Goal: Task Accomplishment & Management: Use online tool/utility

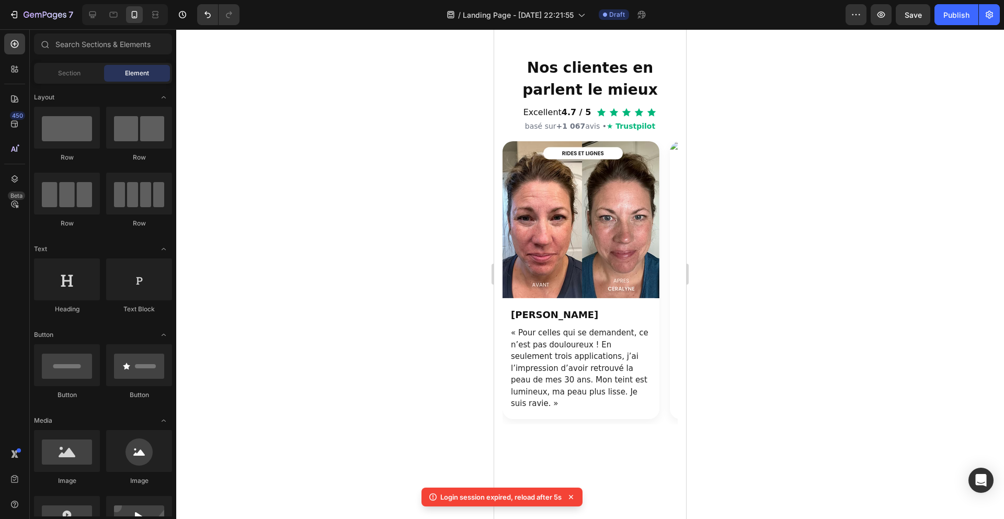
scroll to position [2666, 0]
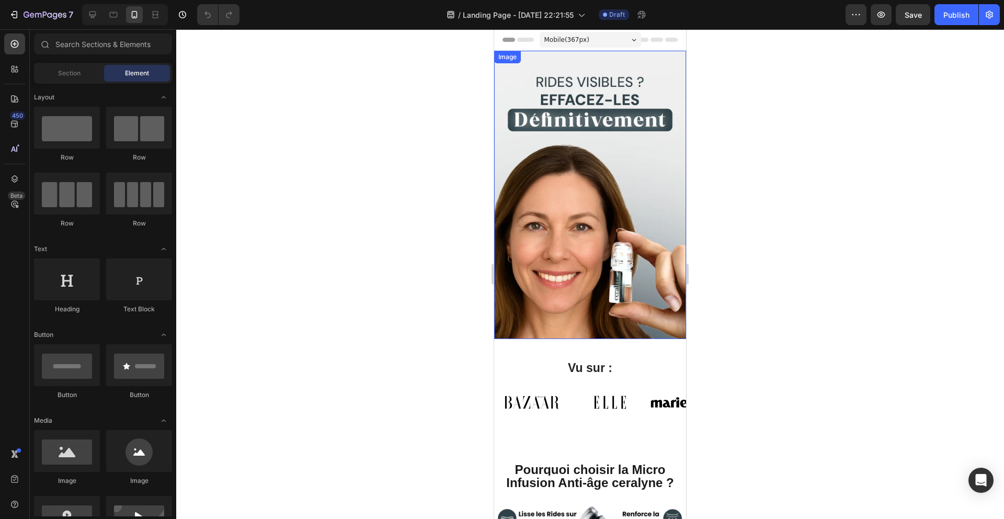
click at [420, 170] on div at bounding box center [590, 273] width 828 height 489
click at [947, 19] on div "Publish" at bounding box center [956, 14] width 26 height 11
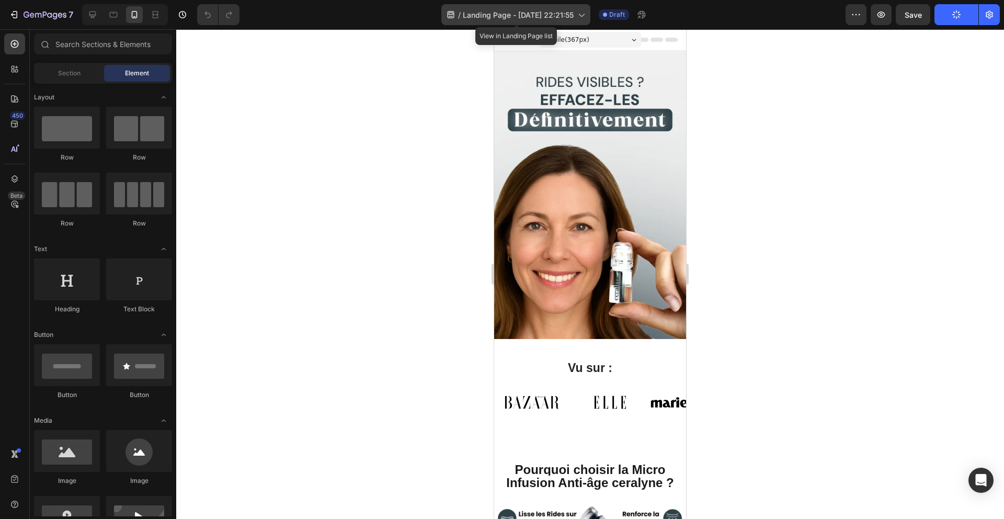
click at [511, 15] on span "Landing Page - [DATE] 22:21:55" at bounding box center [518, 14] width 111 height 11
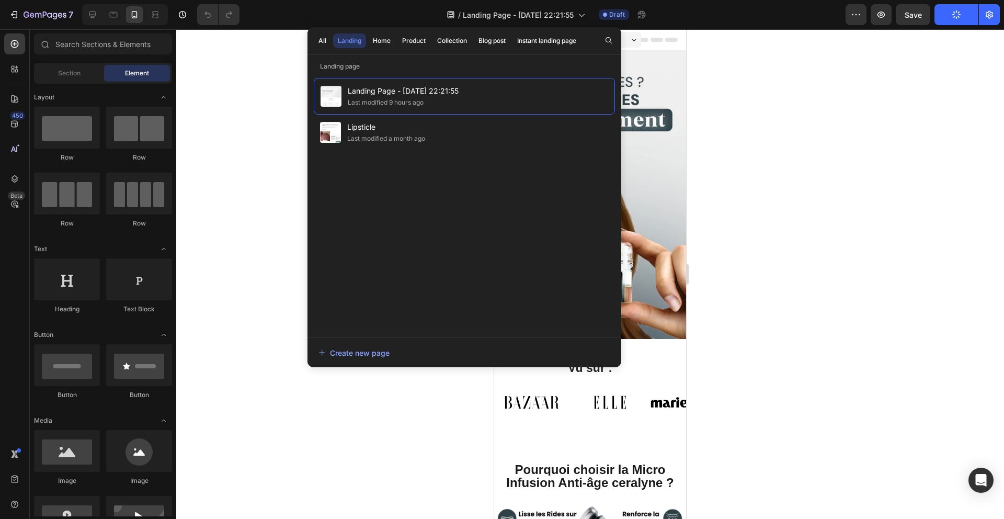
click at [281, 110] on div at bounding box center [590, 273] width 828 height 489
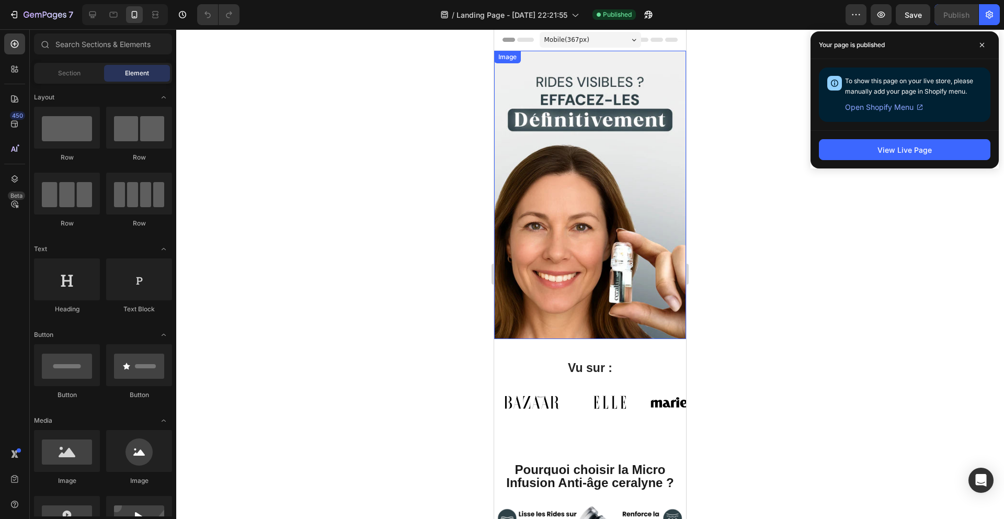
click at [907, 110] on span "Open Shopify Menu" at bounding box center [879, 107] width 68 height 13
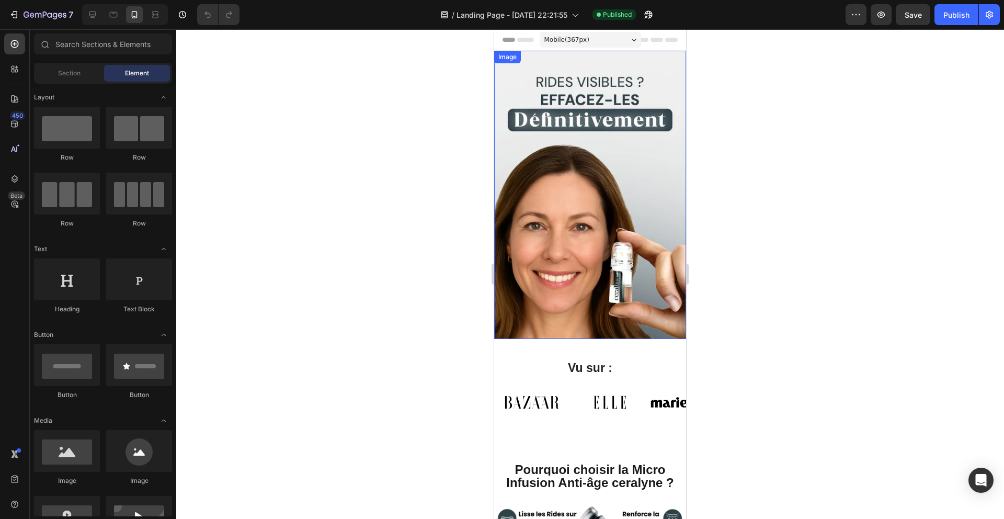
click at [381, 168] on div at bounding box center [590, 273] width 828 height 489
drag, startPoint x: 381, startPoint y: 168, endPoint x: 760, endPoint y: 188, distance: 379.6
click at [381, 168] on div at bounding box center [590, 273] width 828 height 489
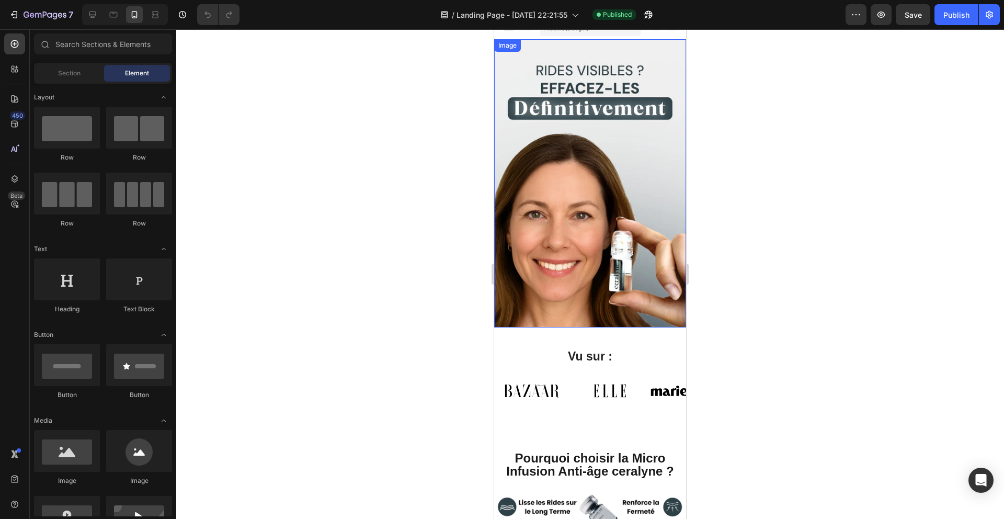
click at [419, 262] on div at bounding box center [590, 273] width 828 height 489
click at [418, 262] on div at bounding box center [590, 273] width 828 height 489
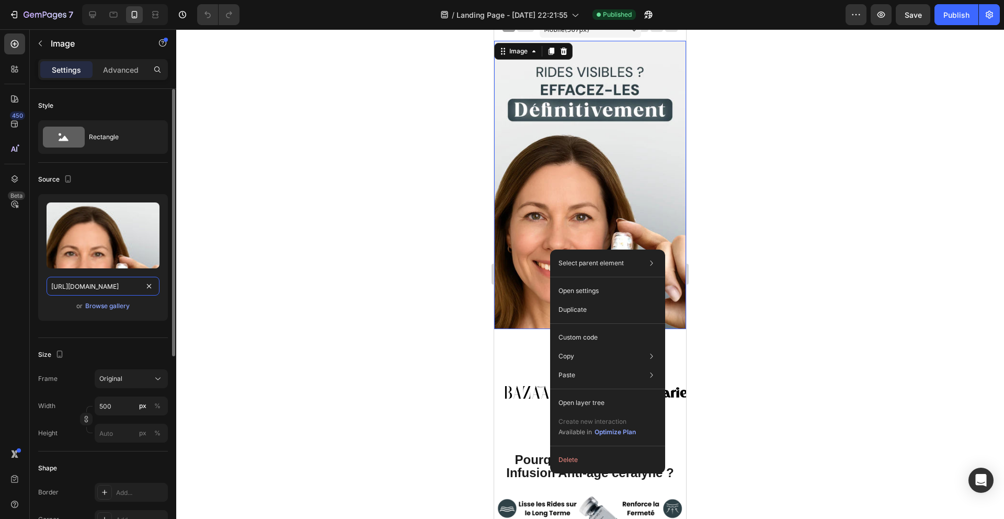
click at [99, 282] on input "https://cdn.shopify.com/s/files/1/0928/3564/3769/files/gempages_577413340163212…" at bounding box center [103, 286] width 113 height 19
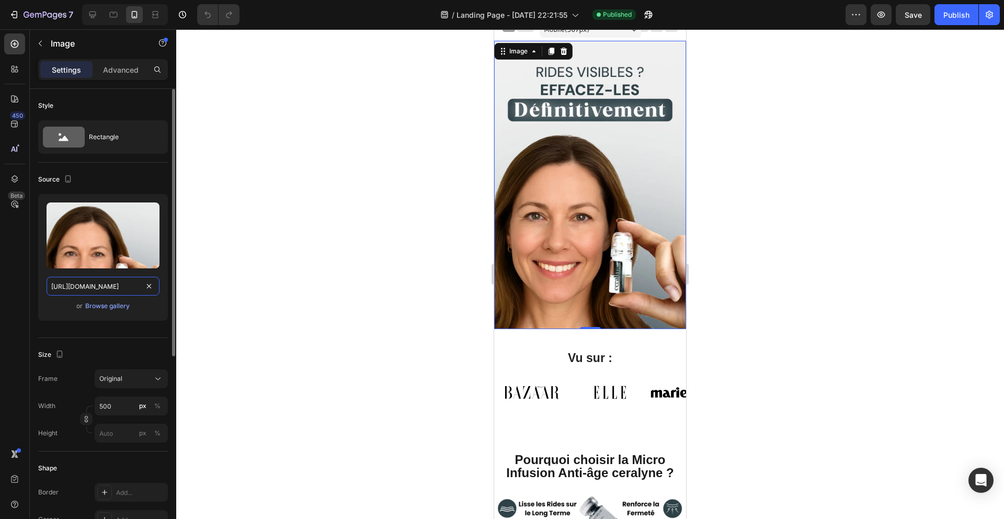
click at [103, 288] on input "https://cdn.shopify.com/s/files/1/0928/3564/3769/files/gempages_577413340163212…" at bounding box center [103, 286] width 113 height 19
click at [410, 289] on div at bounding box center [590, 273] width 828 height 489
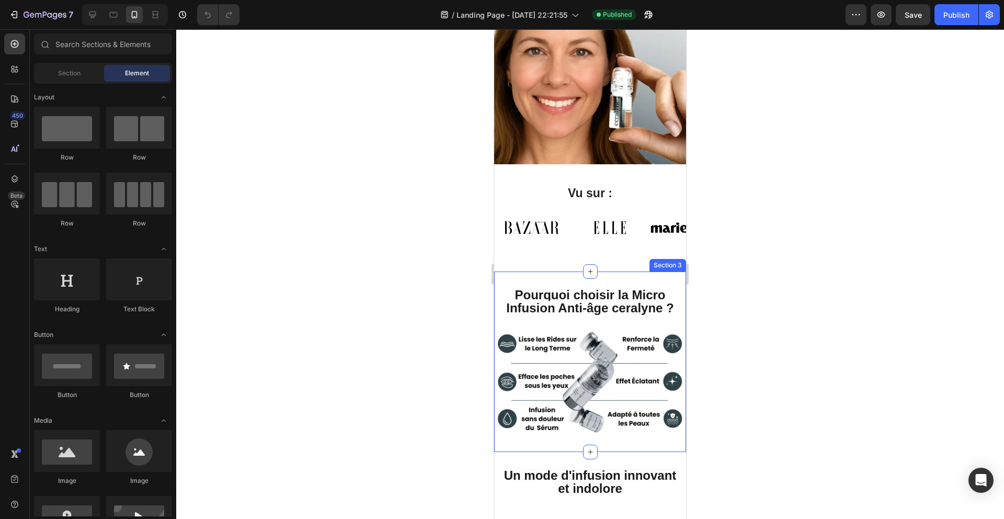
scroll to position [230, 0]
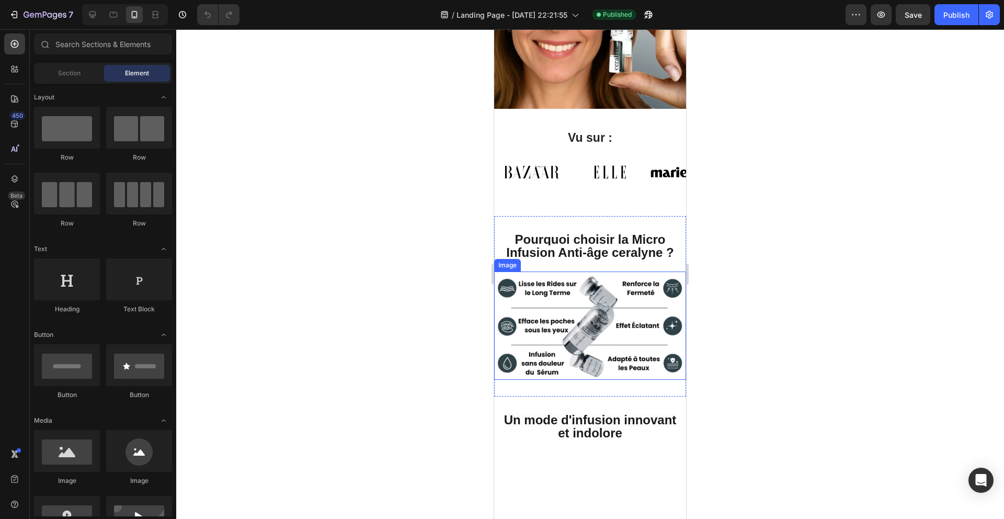
click at [420, 309] on div at bounding box center [590, 273] width 828 height 489
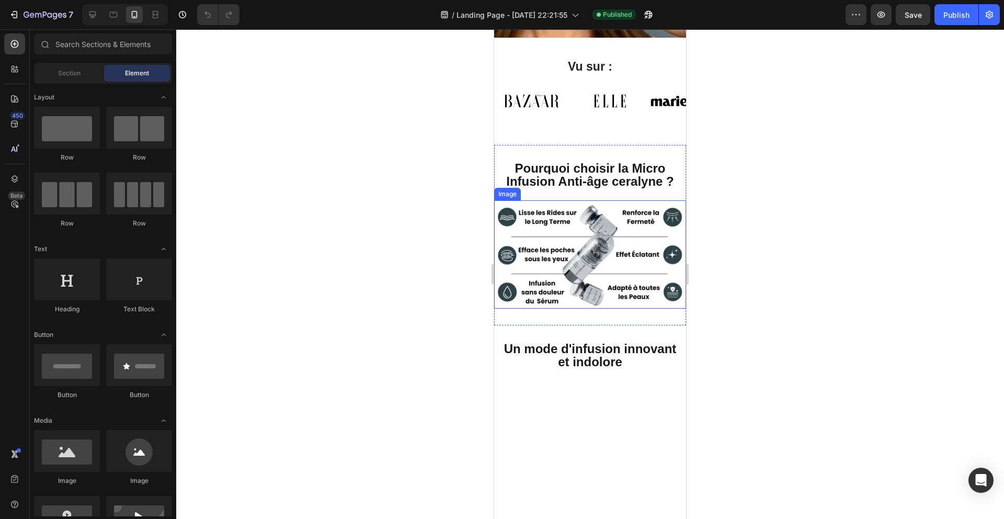
scroll to position [310, 0]
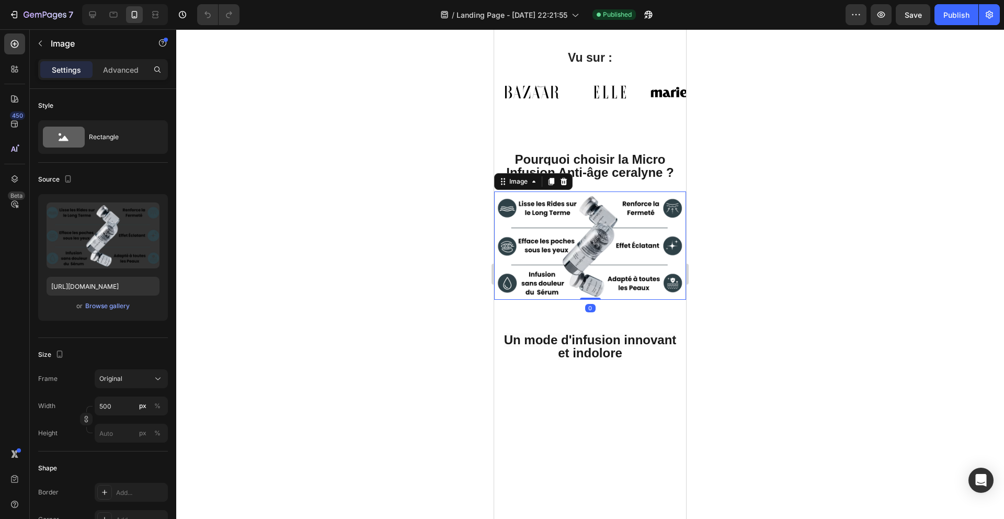
click at [591, 241] on img at bounding box center [590, 245] width 192 height 108
click at [82, 287] on input "https://cdn.shopify.com/s/files/1/0928/3564/3769/files/gempages_577413340163212…" at bounding box center [103, 286] width 113 height 19
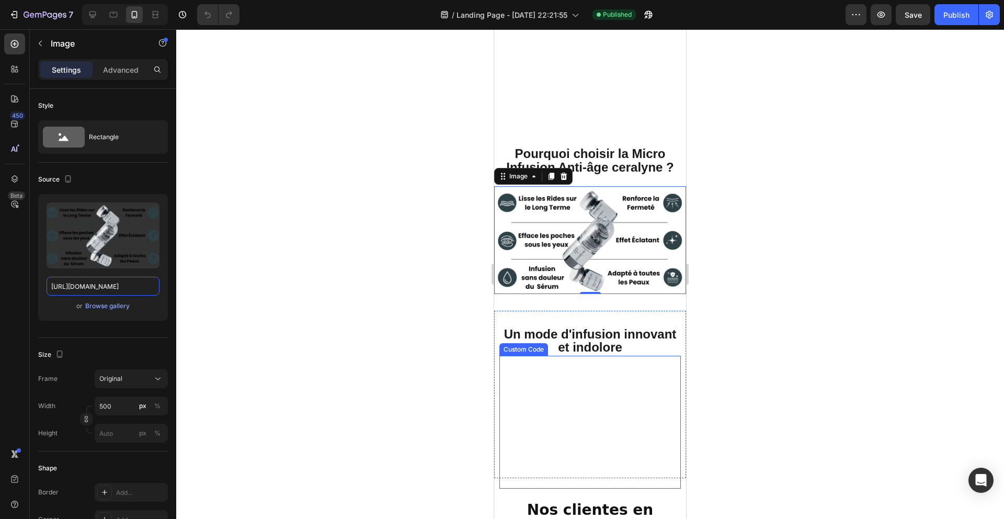
scroll to position [0, 0]
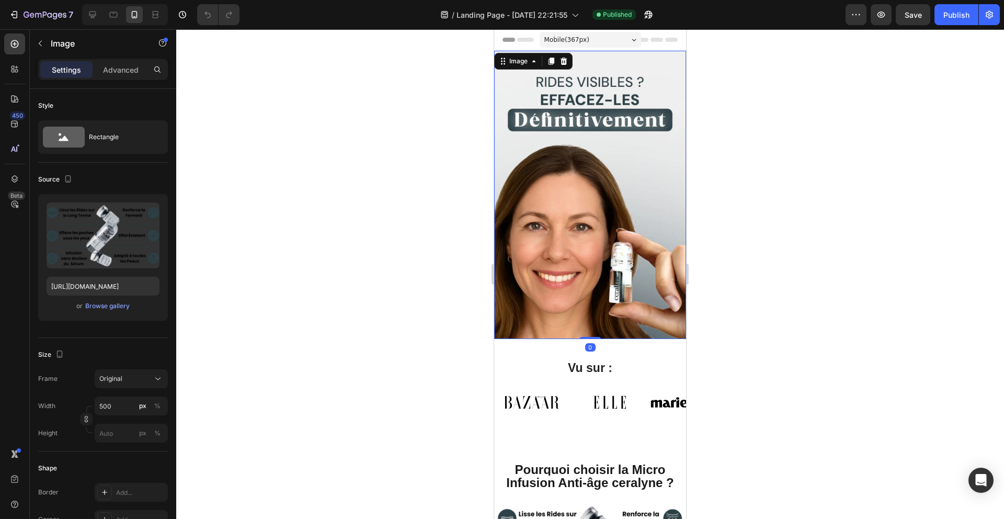
click at [579, 204] on img at bounding box center [590, 195] width 192 height 288
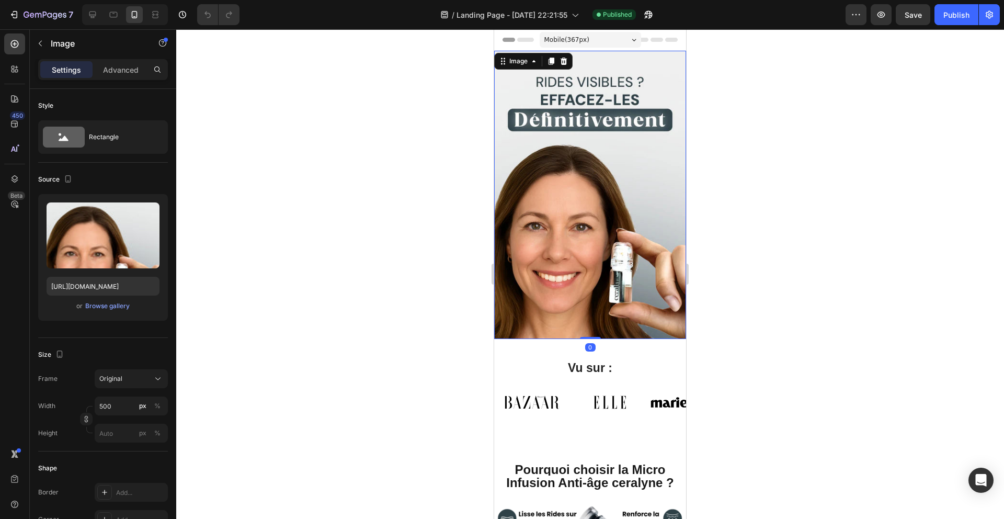
drag, startPoint x: 144, startPoint y: 211, endPoint x: 216, endPoint y: 196, distance: 73.8
click at [144, 211] on icon "button" at bounding box center [149, 213] width 10 height 10
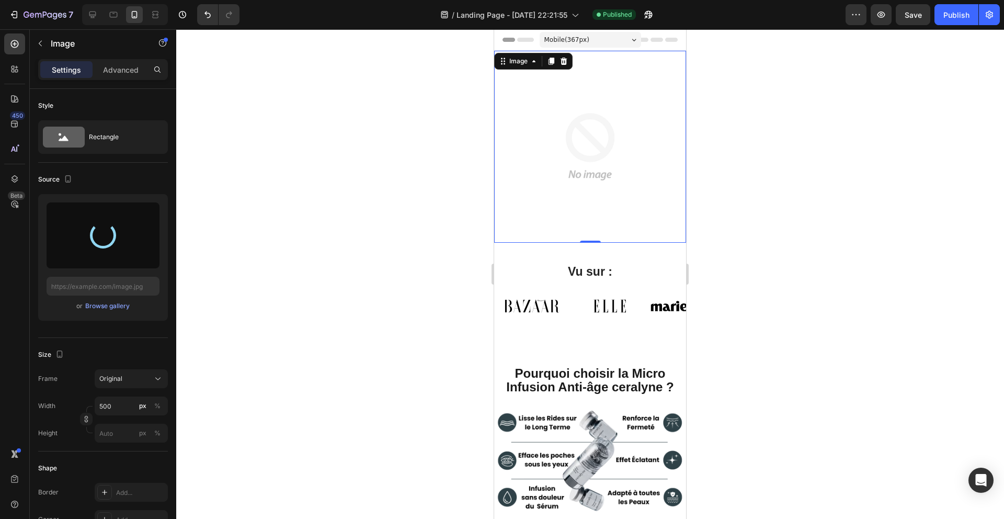
type input "https://cdn.shopify.com/s/files/1/0928/3564/3769/files/gempages_577413340163212…"
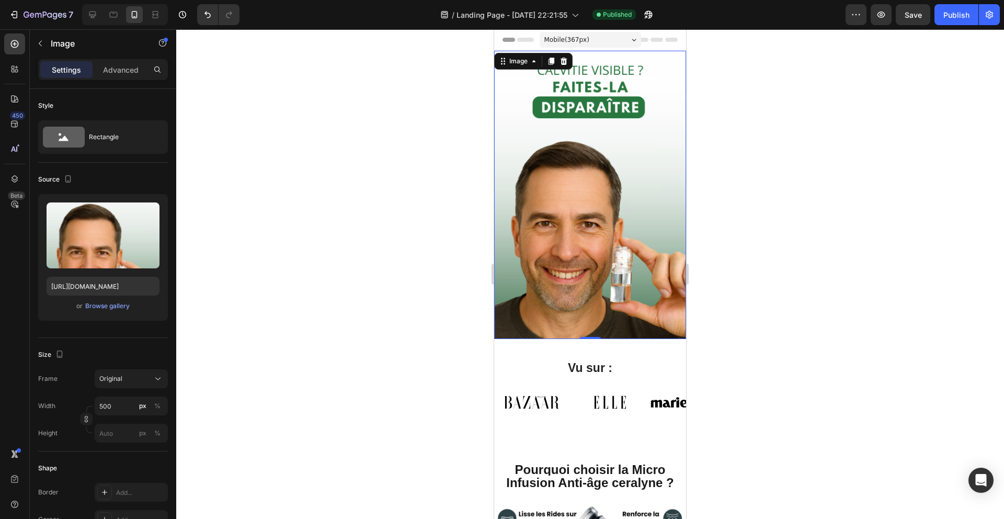
click at [463, 200] on div at bounding box center [590, 273] width 828 height 489
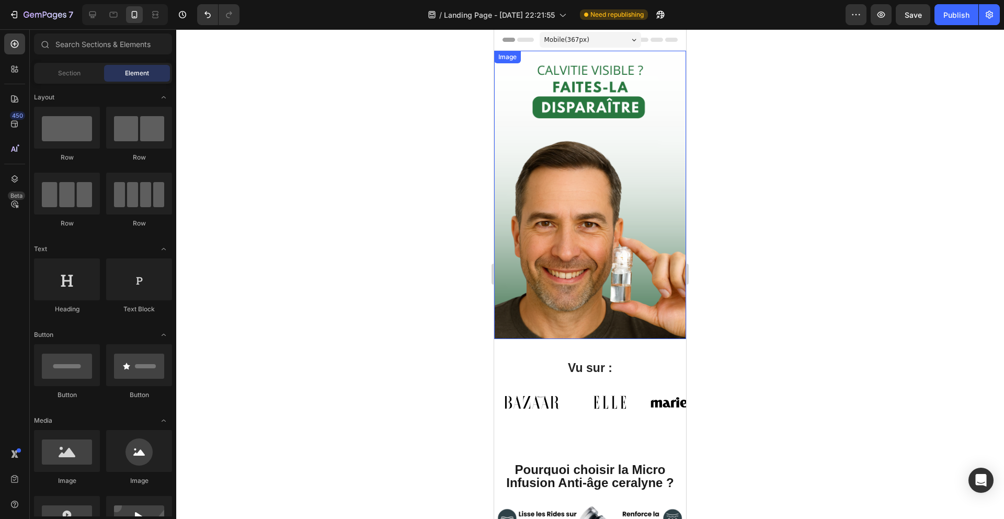
click at [740, 239] on div at bounding box center [590, 273] width 828 height 489
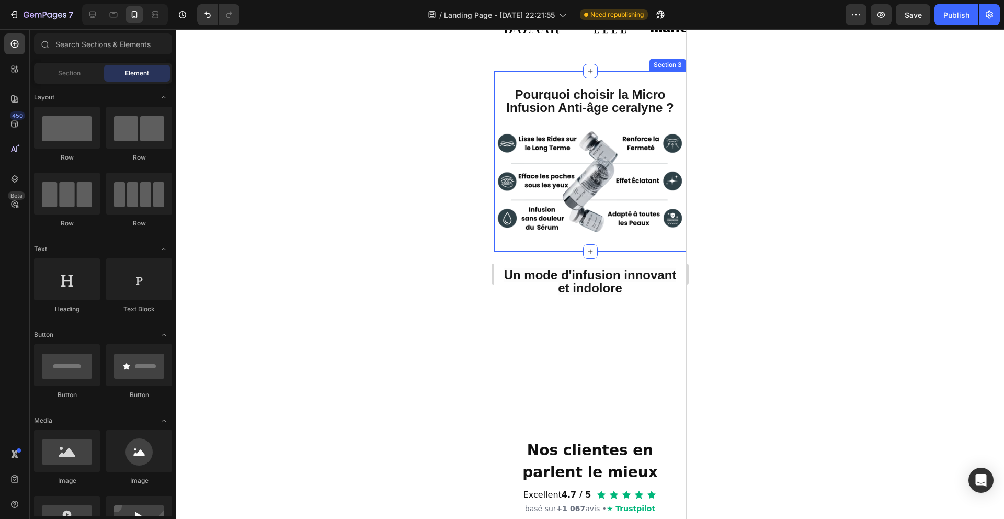
scroll to position [393, 0]
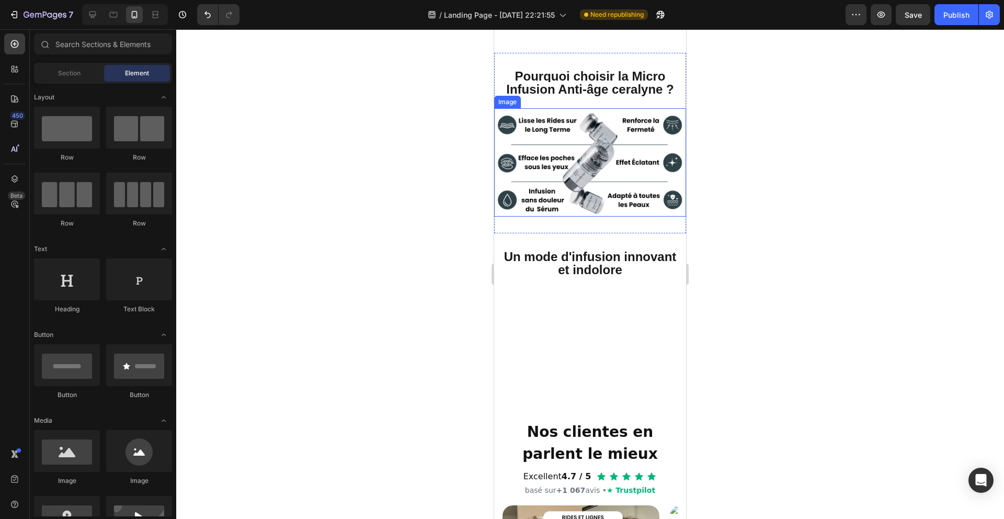
click at [562, 165] on img at bounding box center [590, 162] width 192 height 108
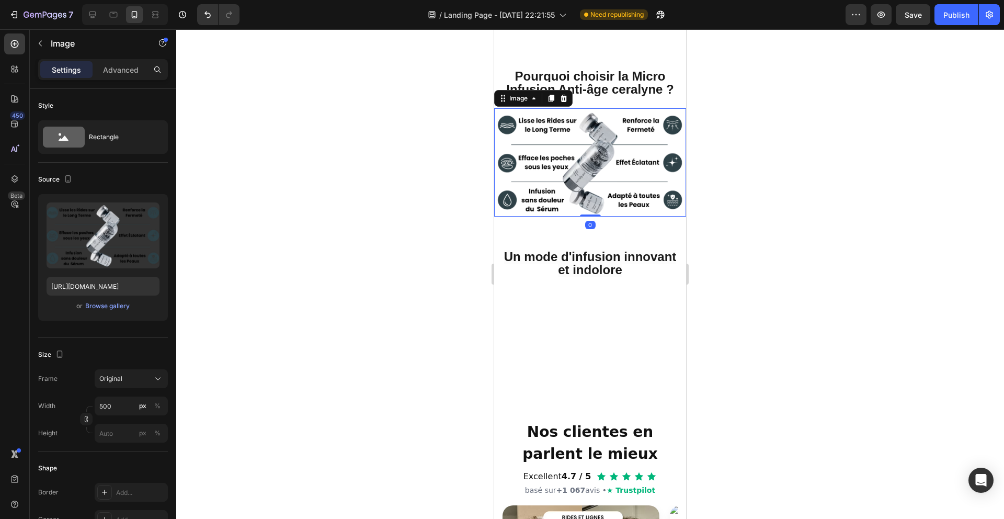
drag, startPoint x: 148, startPoint y: 213, endPoint x: 198, endPoint y: 203, distance: 51.3
click at [148, 213] on icon "button" at bounding box center [148, 213] width 1 height 3
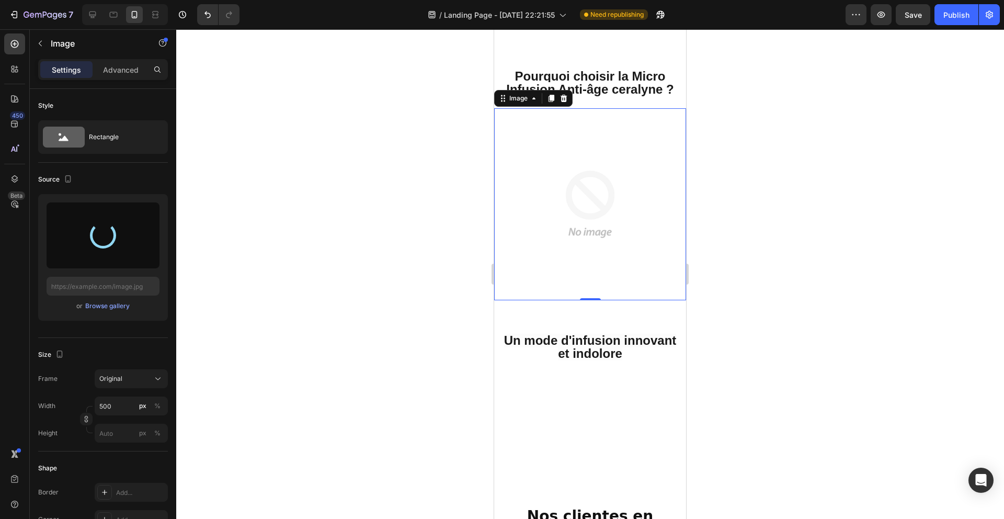
type input "https://cdn.shopify.com/s/files/1/0928/3564/3769/files/gempages_577413340163212…"
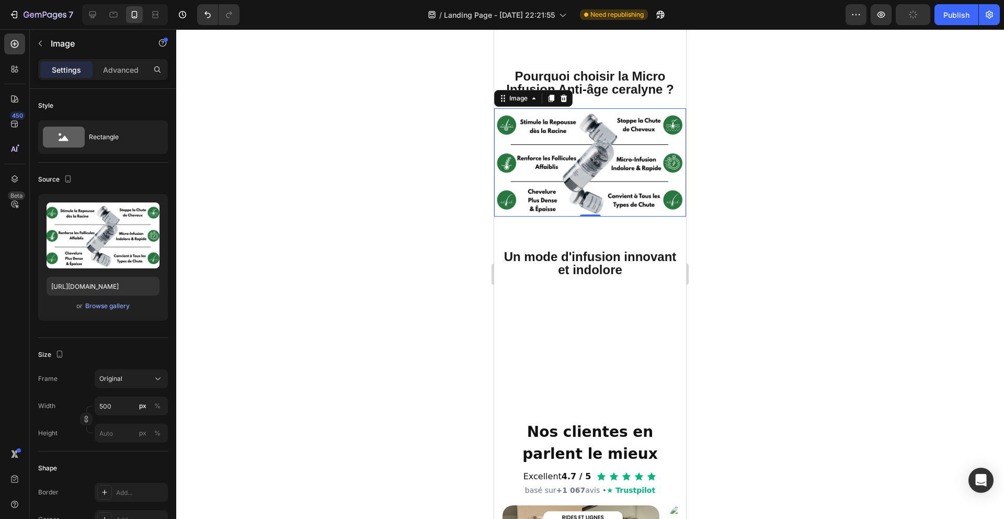
click at [448, 237] on div at bounding box center [590, 273] width 828 height 489
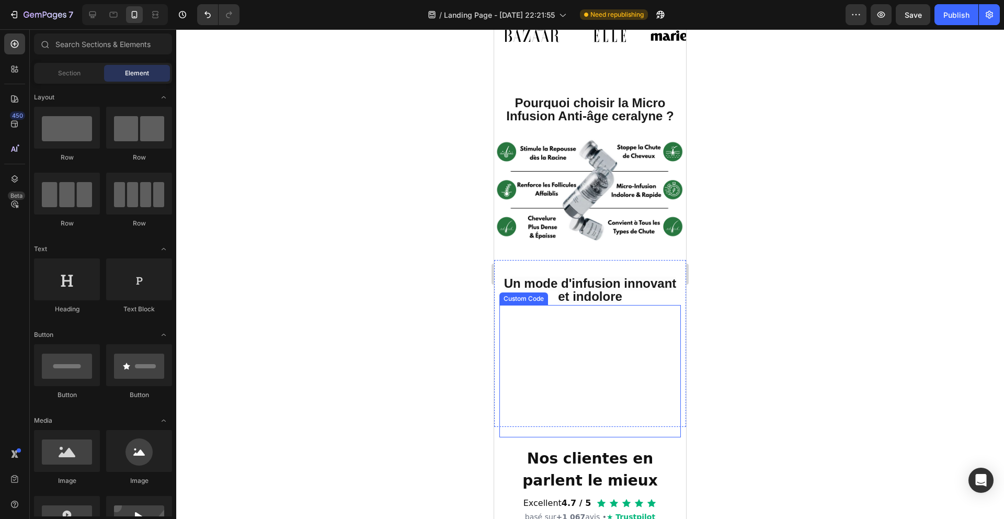
scroll to position [369, 0]
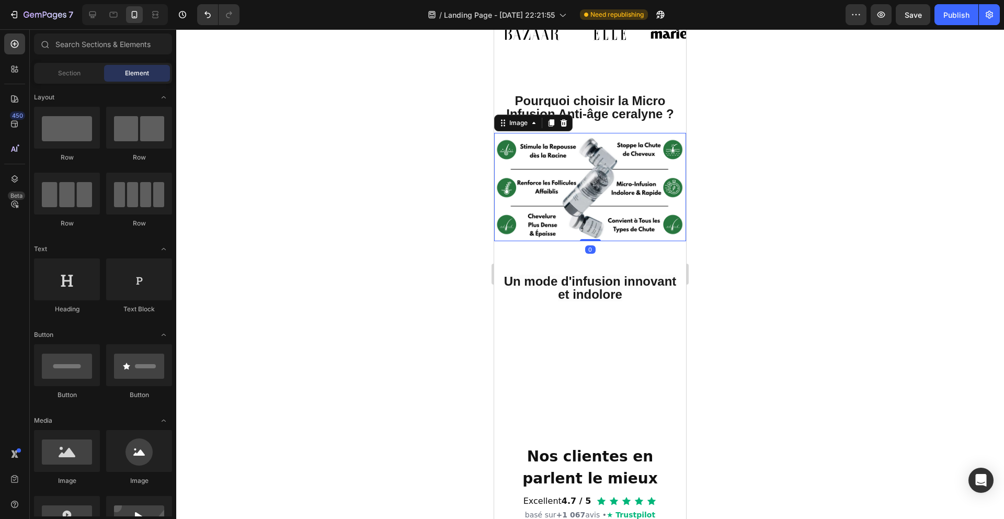
drag, startPoint x: 543, startPoint y: 155, endPoint x: 514, endPoint y: 158, distance: 28.9
click at [543, 155] on img at bounding box center [590, 187] width 192 height 108
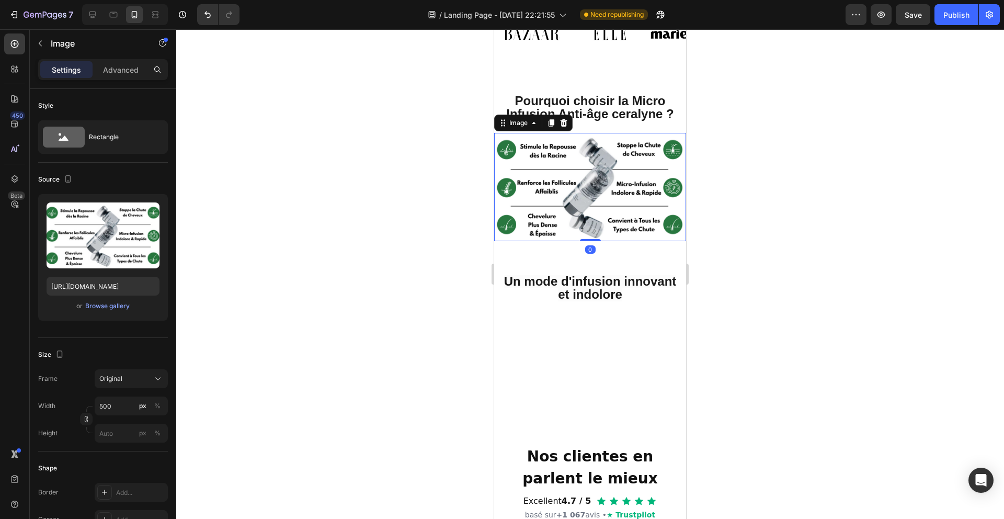
drag, startPoint x: 146, startPoint y: 210, endPoint x: 209, endPoint y: 202, distance: 62.7
click at [146, 211] on icon "button" at bounding box center [149, 213] width 7 height 8
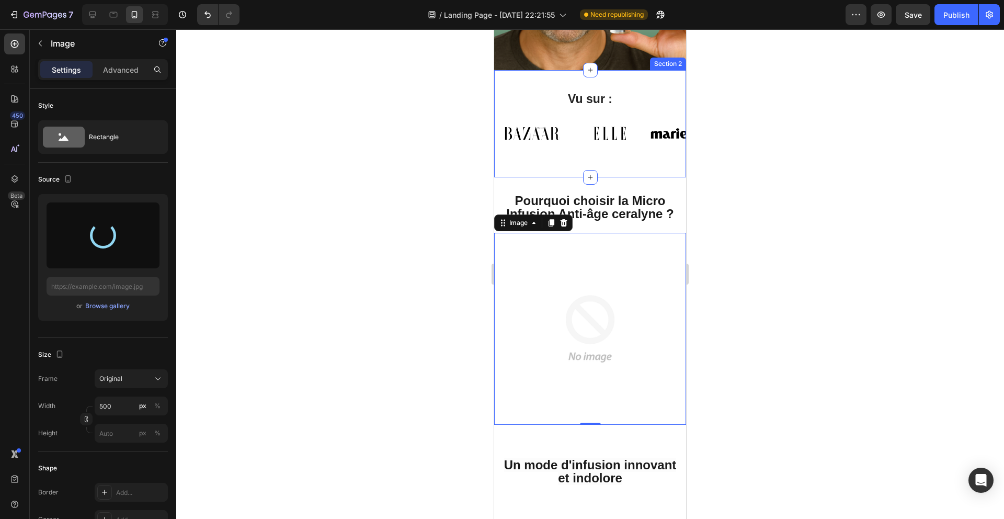
scroll to position [269, 0]
type input "[URL][DOMAIN_NAME]"
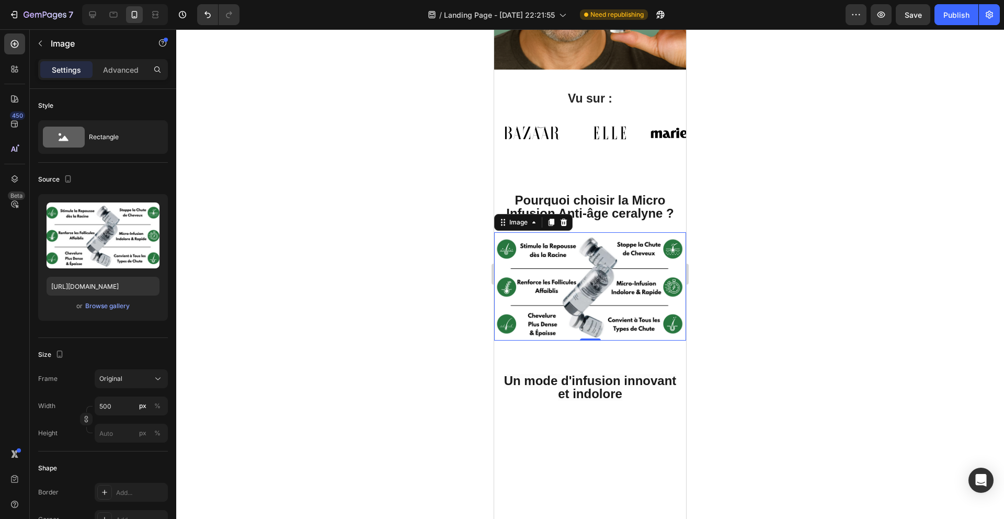
click at [407, 260] on div at bounding box center [590, 273] width 828 height 489
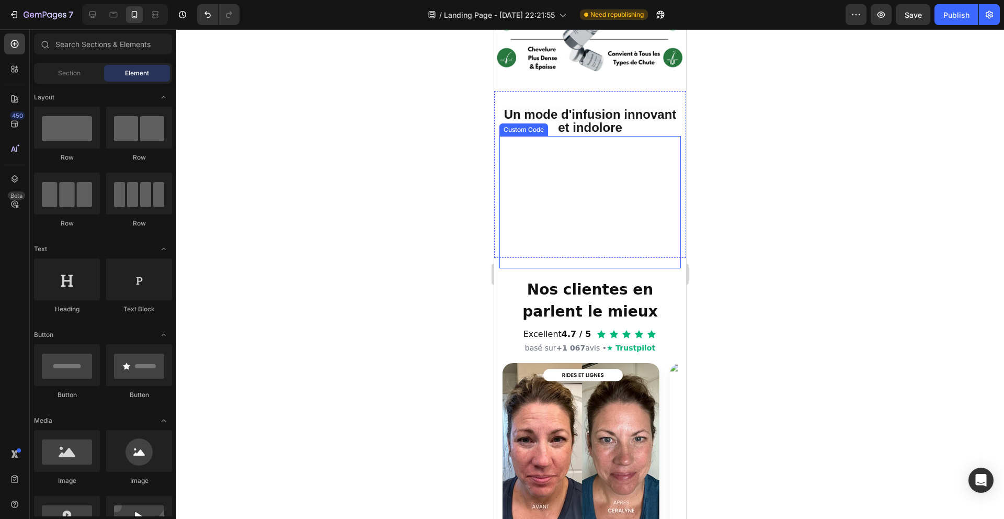
scroll to position [520, 0]
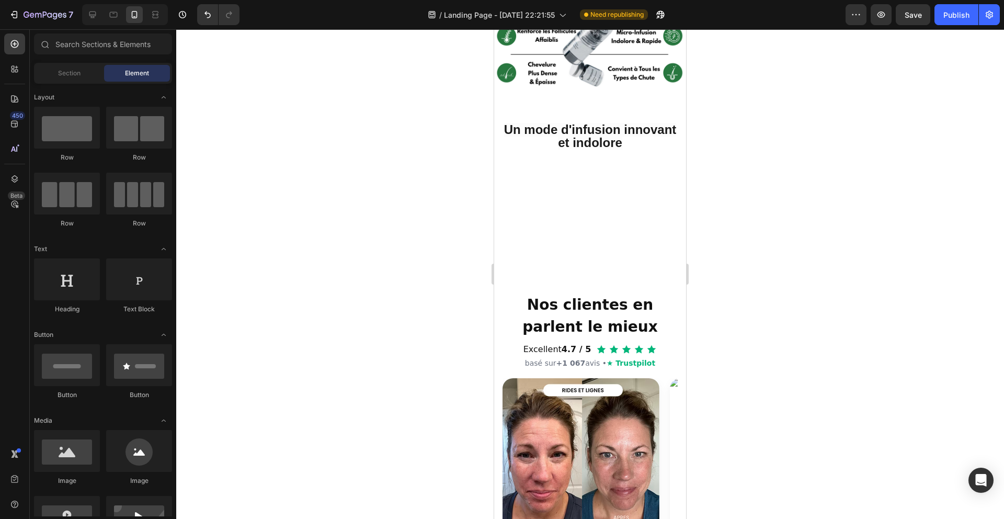
click at [757, 197] on div at bounding box center [590, 273] width 828 height 489
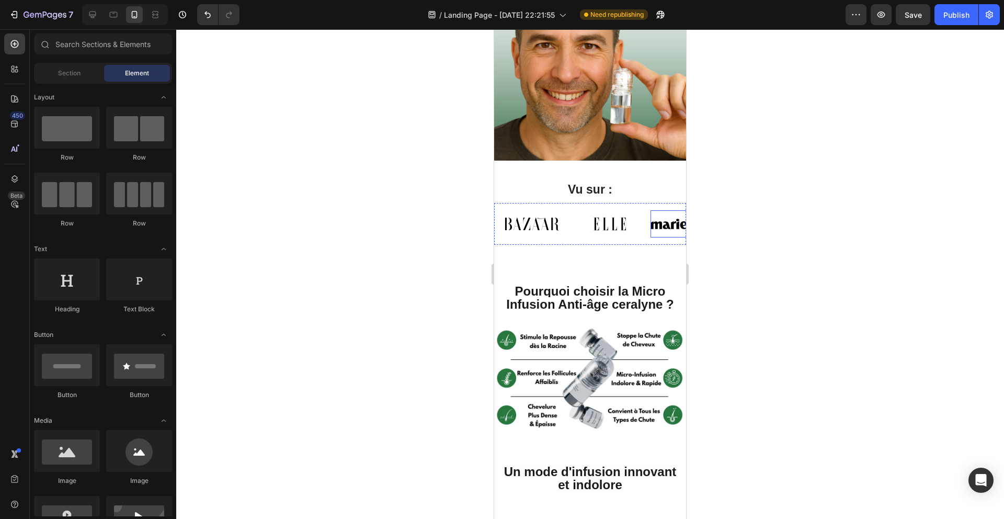
scroll to position [179, 0]
click at [379, 195] on div at bounding box center [590, 273] width 828 height 489
drag, startPoint x: 379, startPoint y: 195, endPoint x: 459, endPoint y: 226, distance: 86.4
click at [382, 197] on div at bounding box center [590, 273] width 828 height 489
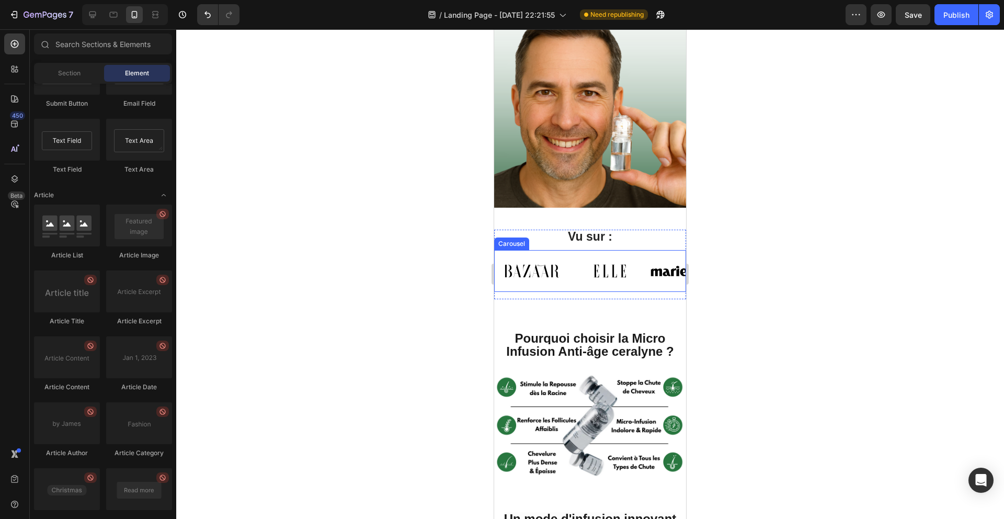
scroll to position [2666, 0]
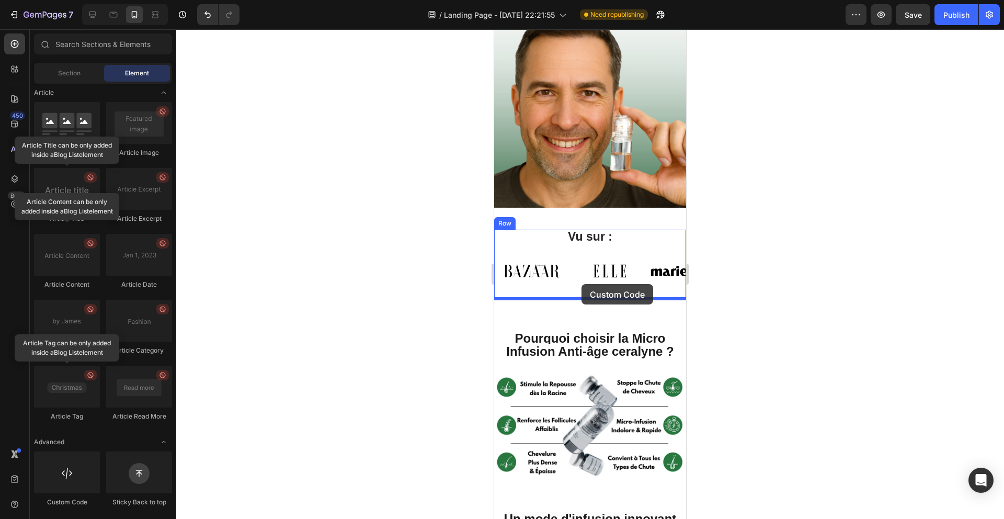
drag, startPoint x: 588, startPoint y: 506, endPoint x: 581, endPoint y: 284, distance: 221.8
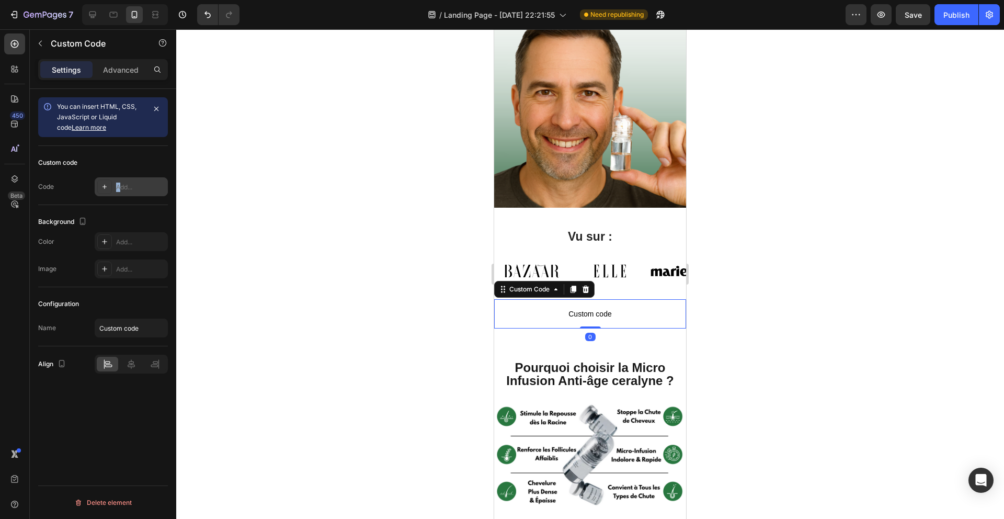
click at [121, 182] on div "Add..." at bounding box center [140, 186] width 49 height 9
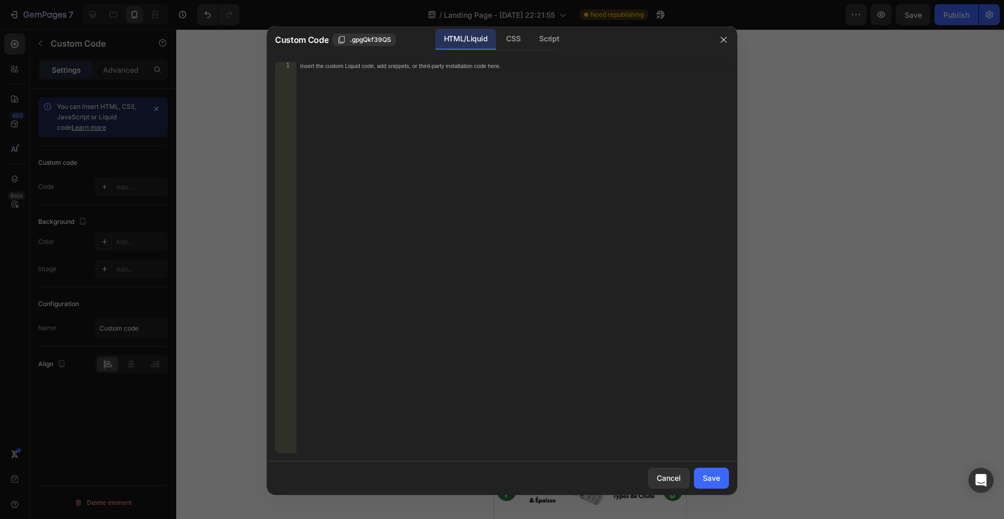
click at [434, 213] on div "Insert the custom Liquid code, add snippets, or third-party installation code h…" at bounding box center [512, 266] width 433 height 408
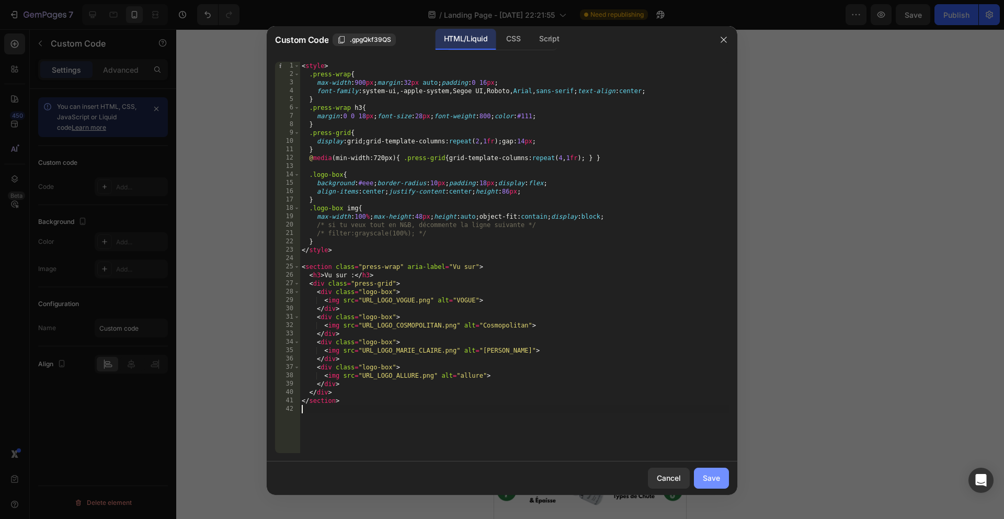
click at [703, 483] on div "Save" at bounding box center [711, 477] width 17 height 11
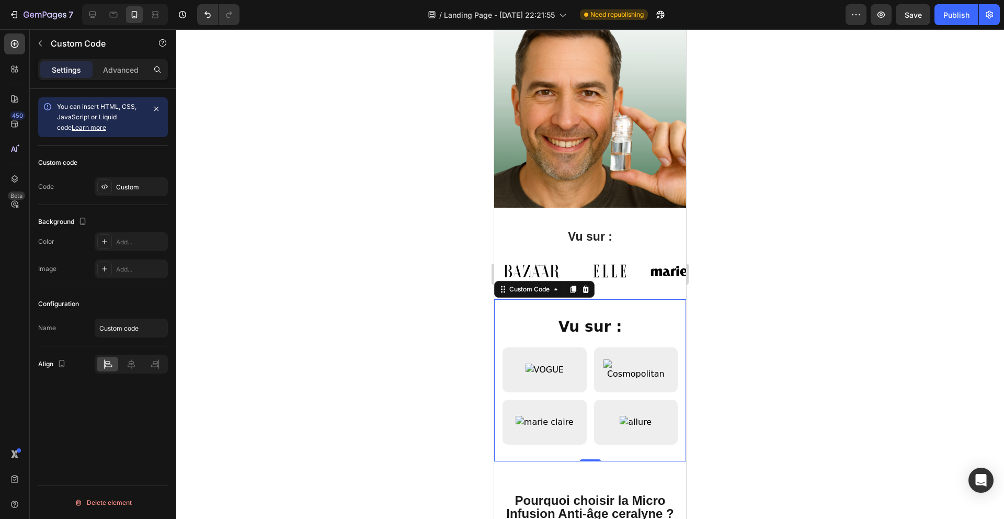
click at [819, 335] on div at bounding box center [590, 273] width 828 height 489
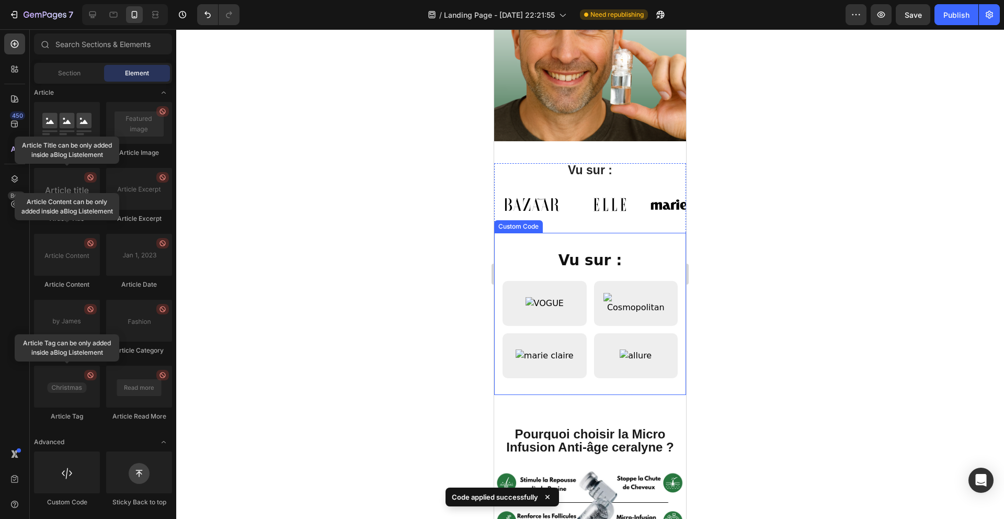
scroll to position [211, 0]
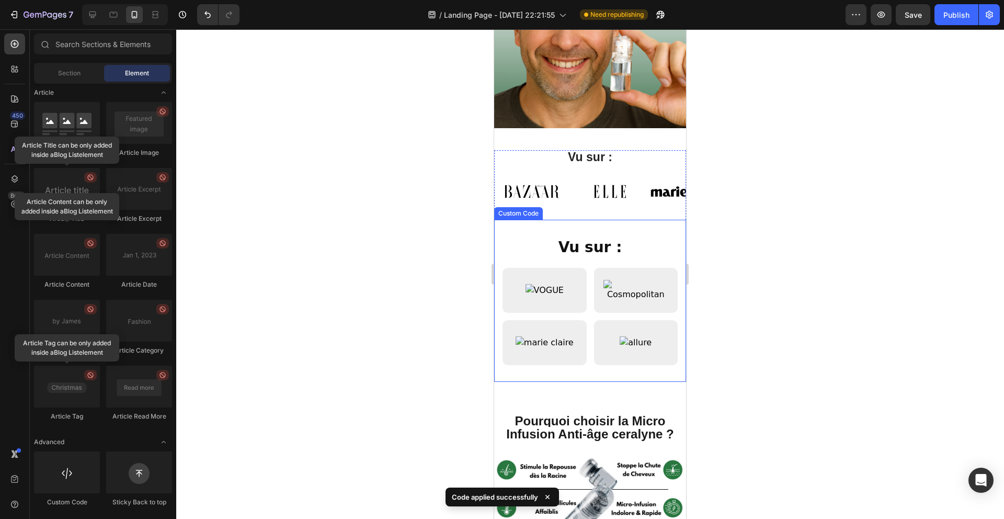
click at [620, 273] on div "Vu sur" at bounding box center [636, 290] width 84 height 45
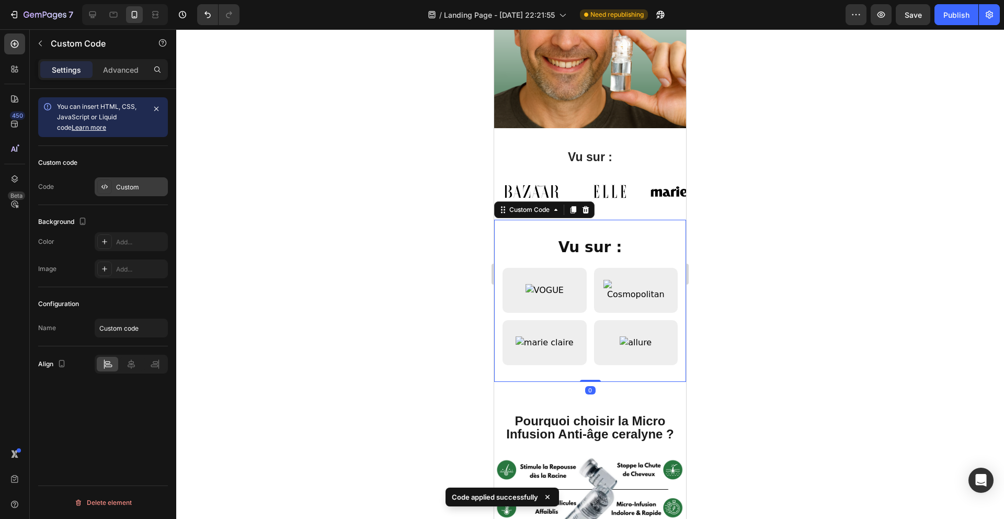
click at [144, 187] on div "Custom" at bounding box center [140, 186] width 49 height 9
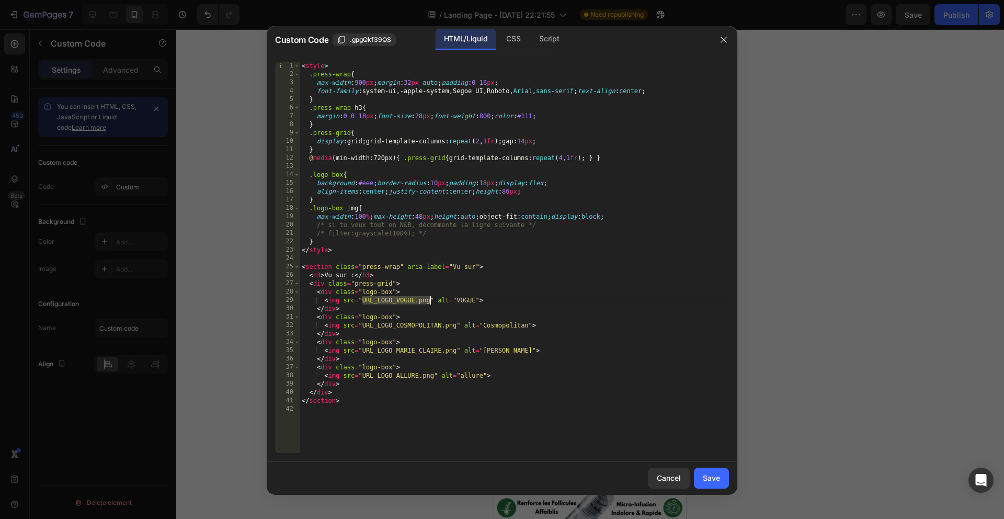
drag, startPoint x: 371, startPoint y: 300, endPoint x: 429, endPoint y: 301, distance: 58.0
click at [429, 301] on div "< style > .press-wrap { max-width : 900 px ; margin : 32 px auto ; padding : 0 …" at bounding box center [514, 266] width 429 height 408
paste textarea "https://cdn.shopify.com/s/files/1/0928/3564/3769/files/1200px-VOGUE_revista_-_l…"
type textarea "<img src="https://cdn.shopify.com/s/files/1/0928/3564/3769/files/1200px-VOGUE_r…"
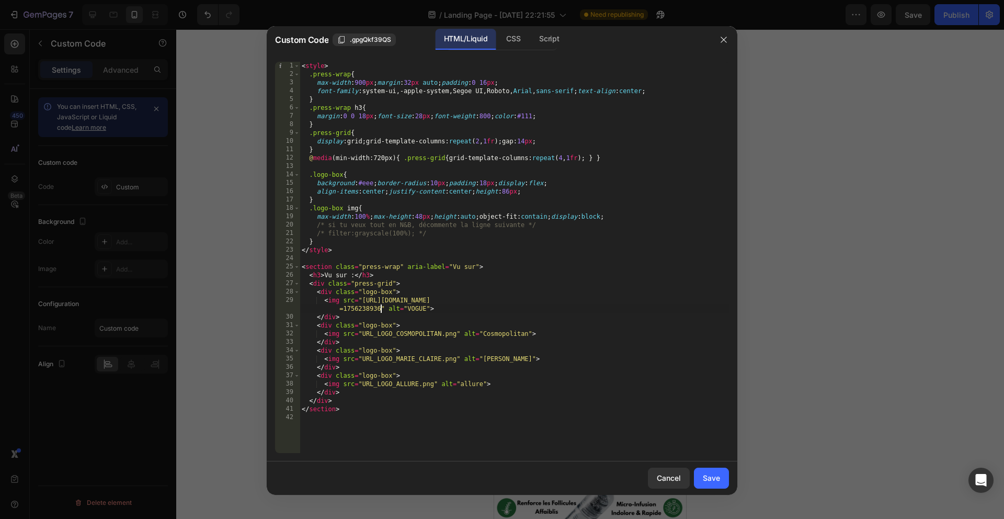
click at [706, 474] on div "Save" at bounding box center [711, 477] width 17 height 11
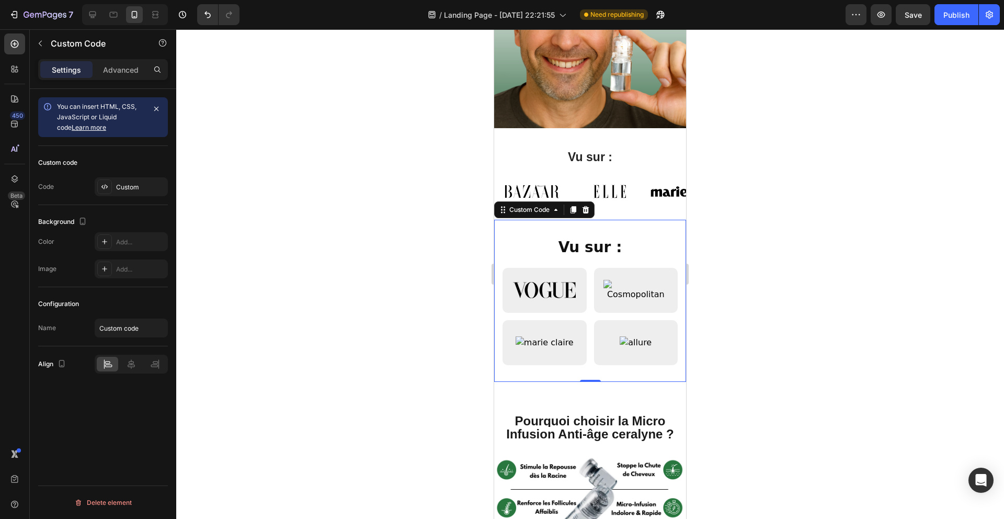
click at [780, 297] on div at bounding box center [590, 273] width 828 height 489
click at [658, 305] on div "Vu sur" at bounding box center [636, 290] width 84 height 45
click at [112, 189] on div "Custom" at bounding box center [131, 186] width 73 height 19
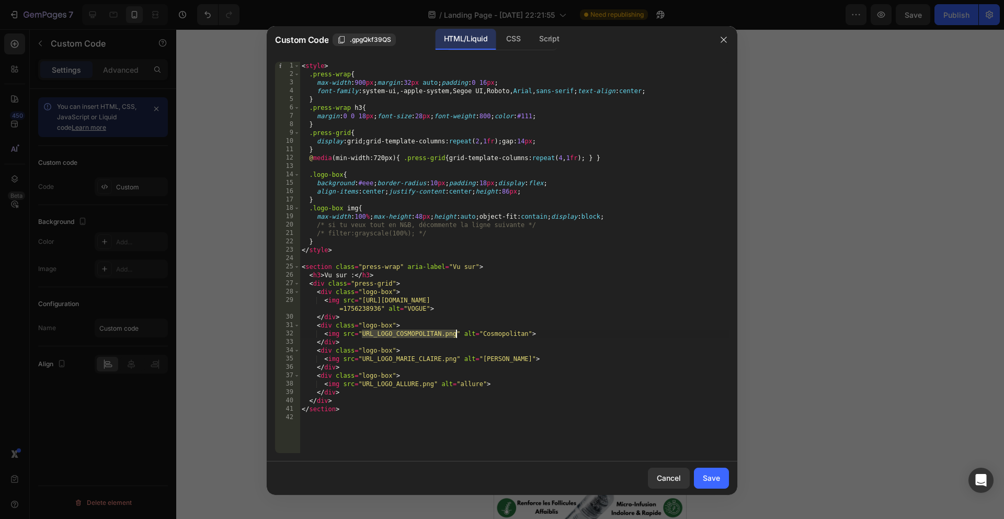
drag, startPoint x: 362, startPoint y: 333, endPoint x: 455, endPoint y: 333, distance: 93.1
click at [455, 333] on div "< style > .press-wrap { max-width : 900 px ; margin : 32 px auto ; padding : 0 …" at bounding box center [514, 266] width 429 height 408
paste textarea "https://cdn.shopify.com/s/files/1/0928/3564/3769/files/Comopolitan_Magazine_Log…"
type textarea "<img src="https://cdn.shopify.com/s/files/1/0928/3564/3769/files/Comopolitan_Ma…"
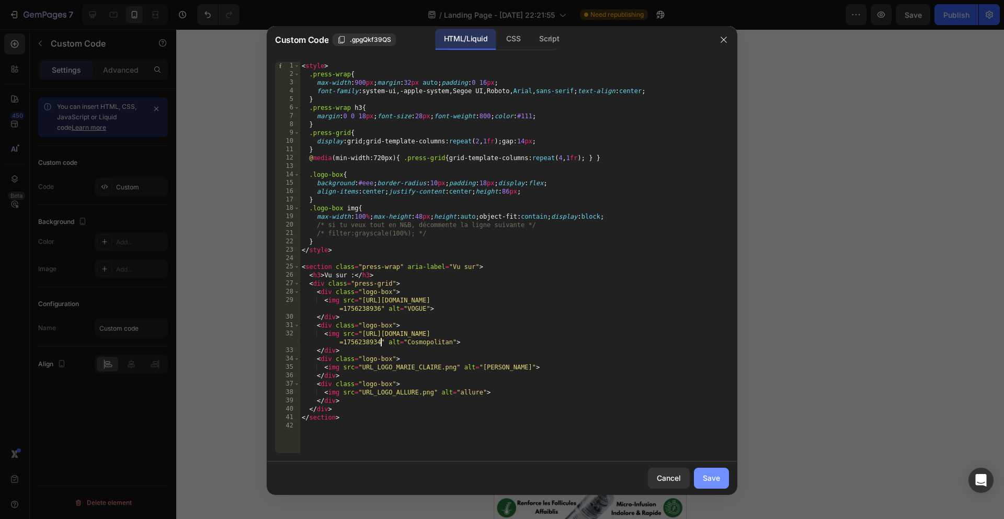
click at [702, 485] on button "Save" at bounding box center [711, 477] width 35 height 21
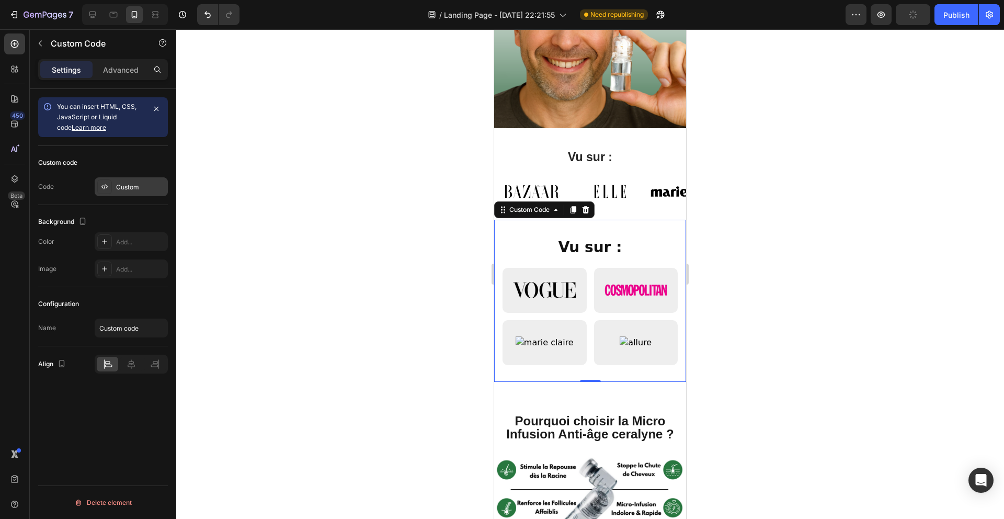
click at [101, 192] on div at bounding box center [104, 186] width 15 height 15
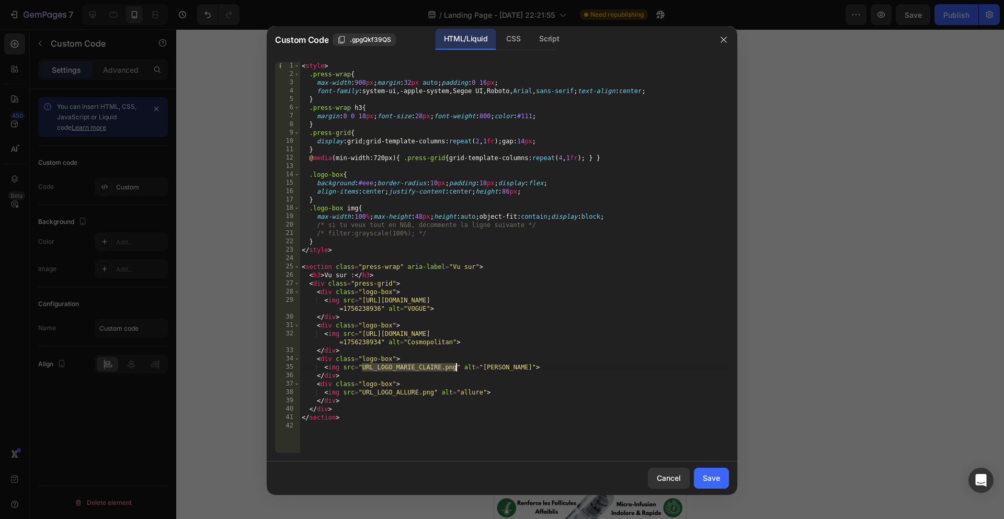
drag, startPoint x: 364, startPoint y: 365, endPoint x: 455, endPoint y: 368, distance: 91.0
click at [455, 368] on div "< style > .press-wrap { max-width : 900 px ; margin : 32 px auto ; padding : 0 …" at bounding box center [514, 266] width 429 height 408
paste textarea "https://cdn.shopify.com/s/files/1/0928/3564/3769/files/Marie_Claire_Magazine_lo…"
click at [385, 404] on div "< style > .press-wrap { max-width : 900 px ; margin : 32 px auto ; padding : 0 …" at bounding box center [514, 266] width 429 height 408
drag, startPoint x: 361, startPoint y: 402, endPoint x: 433, endPoint y: 400, distance: 72.2
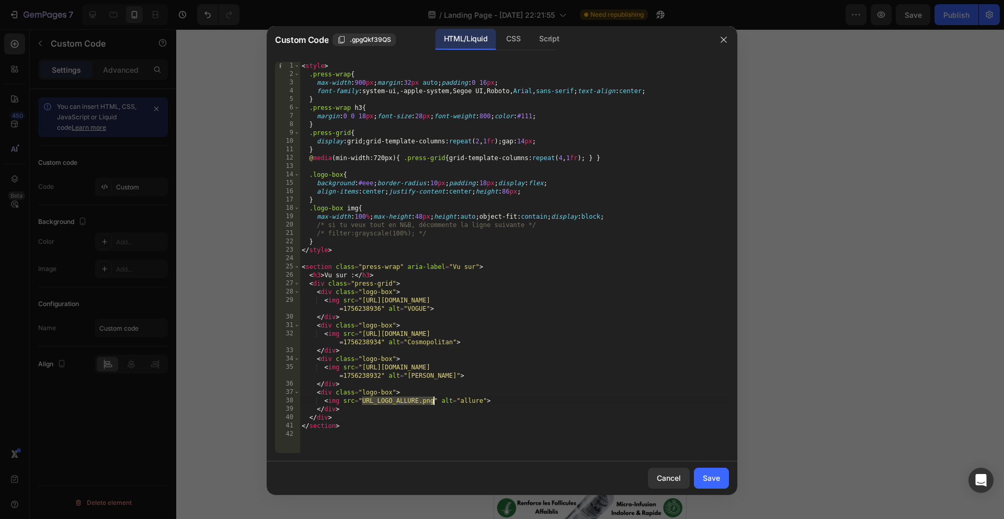
click at [433, 399] on div "< style > .press-wrap { max-width : 900 px ; margin : 32 px auto ; padding : 0 …" at bounding box center [514, 266] width 429 height 408
paste textarea "https://cdn.shopify.com/s/files/1/0928/3564/3769/files/logo-seo_1.avif?v=175623…"
type textarea "<img src="https://cdn.shopify.com/s/files/1/0928/3564/3769/files/logo-seo_1.avi…"
drag, startPoint x: 712, startPoint y: 483, endPoint x: 712, endPoint y: 470, distance: 12.5
click at [712, 483] on div "Save" at bounding box center [711, 477] width 17 height 11
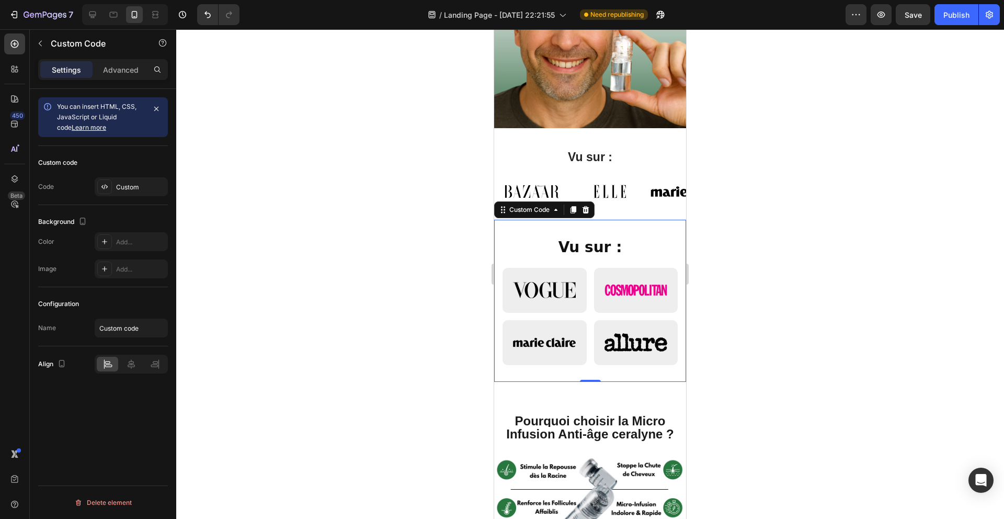
click at [725, 318] on div at bounding box center [590, 273] width 828 height 489
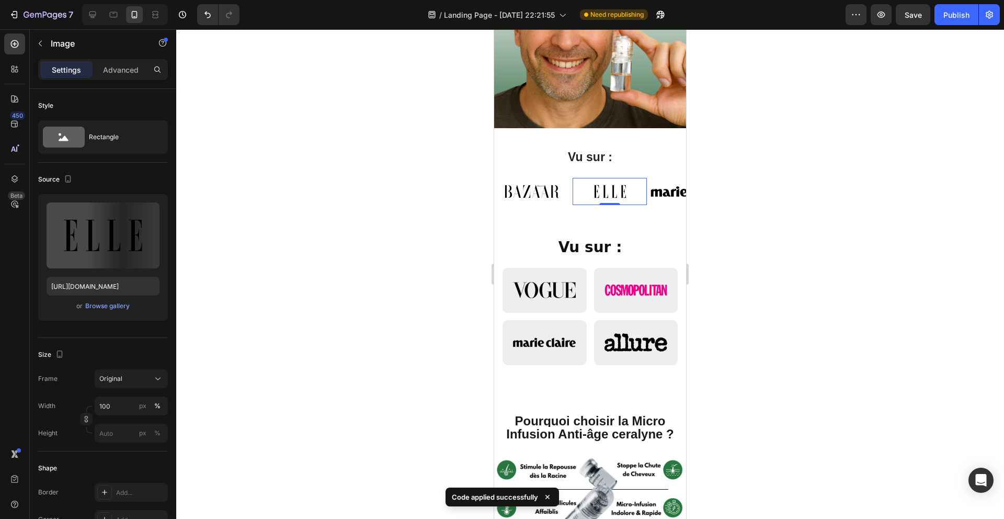
click at [638, 178] on img at bounding box center [610, 191] width 75 height 27
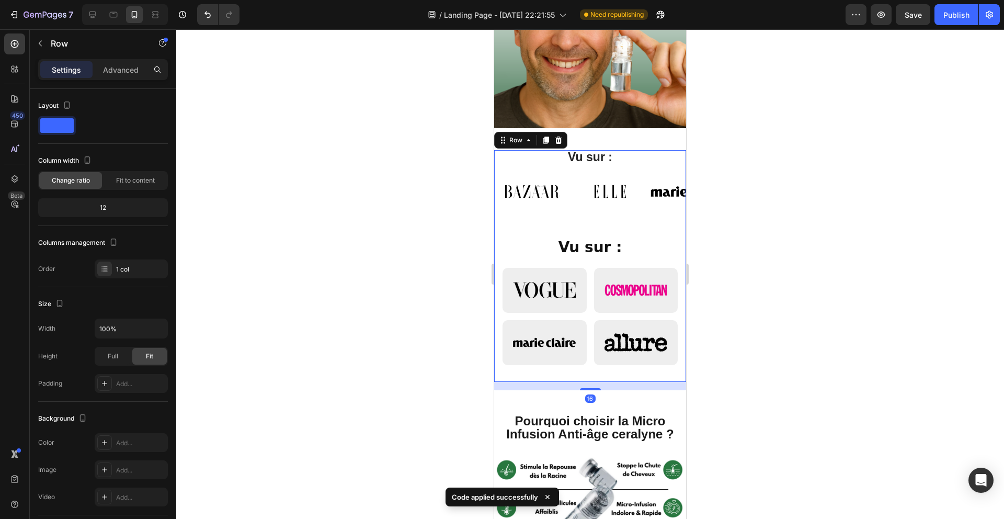
click at [649, 213] on div "Image Image Image Image Image Image Image Image Carousel" at bounding box center [590, 194] width 192 height 49
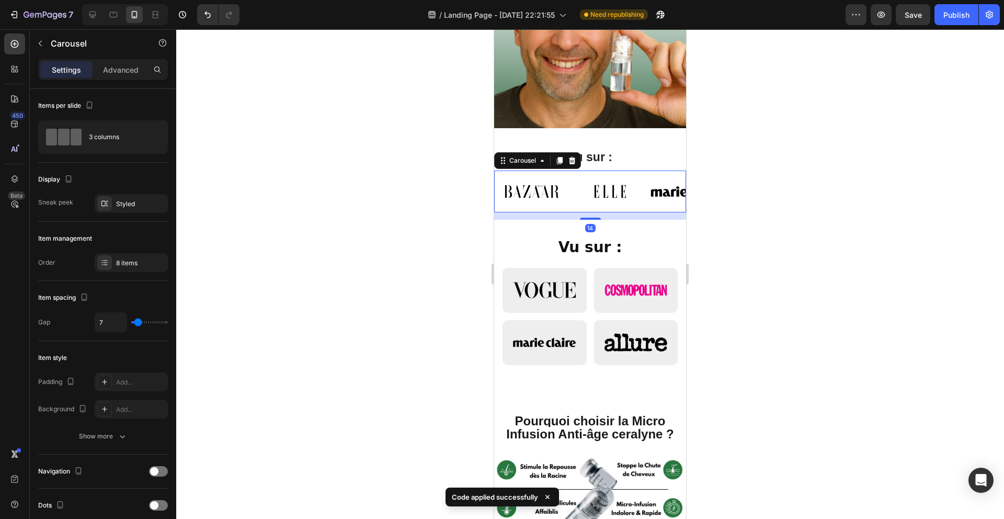
click at [614, 205] on div "Image Image Image Image Image Image Image Image Carousel 14" at bounding box center [590, 191] width 192 height 42
click at [568, 156] on icon at bounding box center [572, 160] width 8 height 8
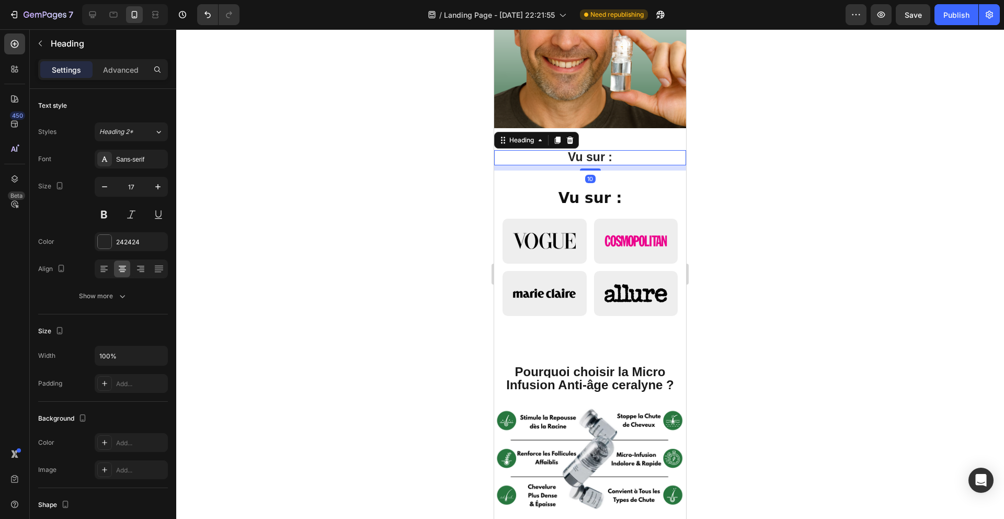
click at [546, 160] on h2 "Vu sur :" at bounding box center [590, 157] width 176 height 15
click at [571, 138] on icon at bounding box center [570, 139] width 7 height 7
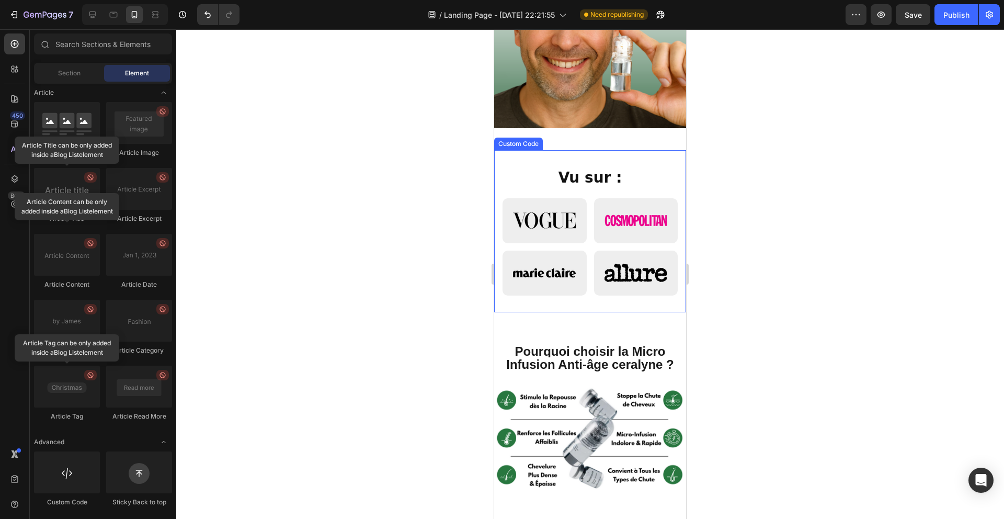
click at [553, 158] on div "Vu sur : Custom Code" at bounding box center [590, 231] width 192 height 162
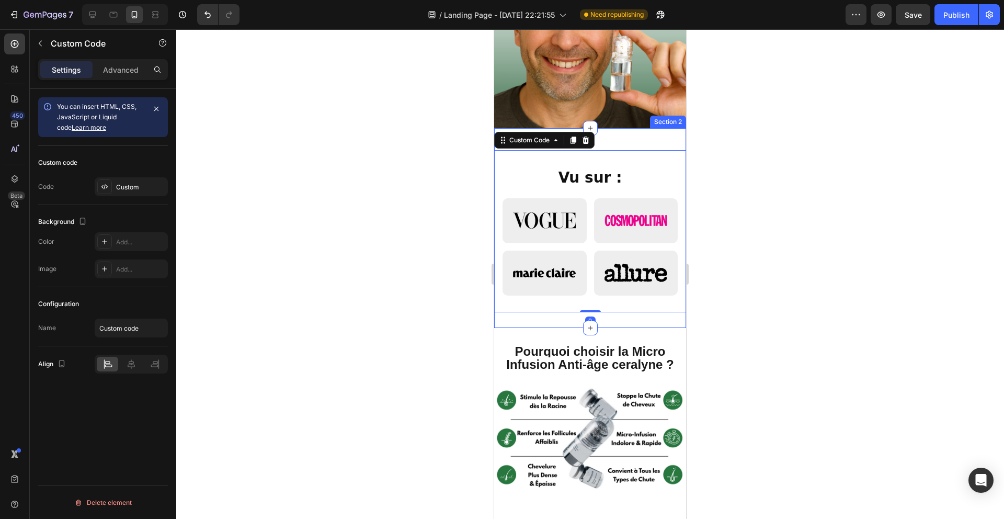
click at [639, 139] on div "Vu sur : Custom Code 0 Row Section 2" at bounding box center [590, 228] width 192 height 200
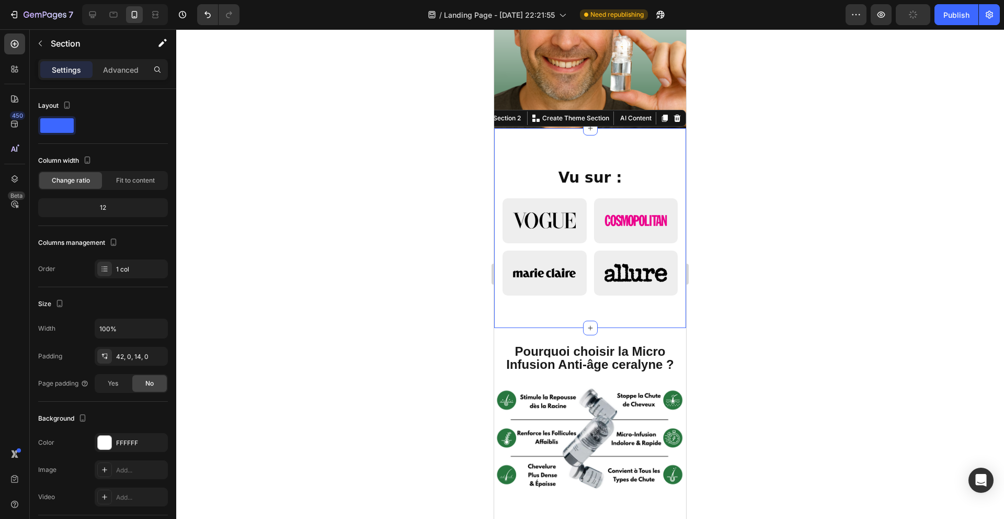
click at [424, 207] on div at bounding box center [590, 273] width 828 height 489
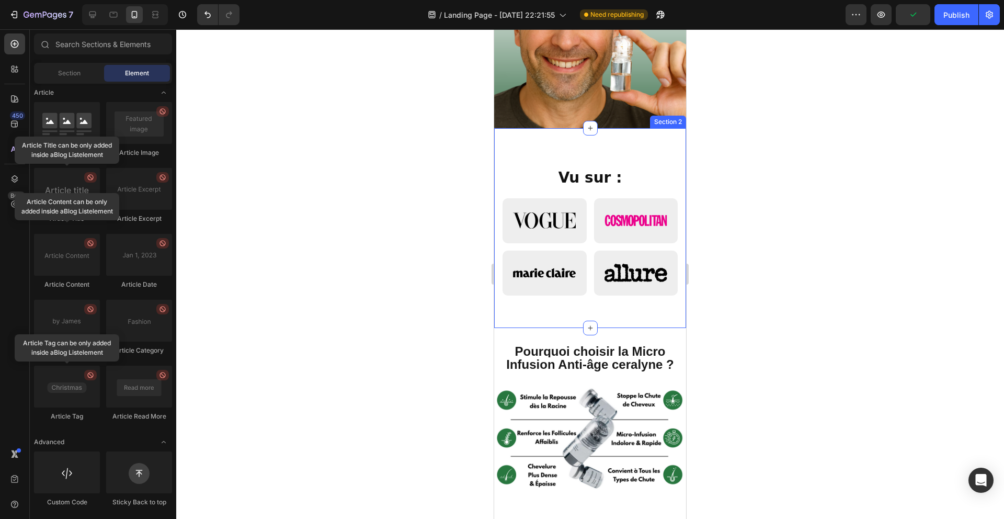
click at [589, 136] on div "Vu sur : Custom Code Row Section 2" at bounding box center [590, 228] width 192 height 200
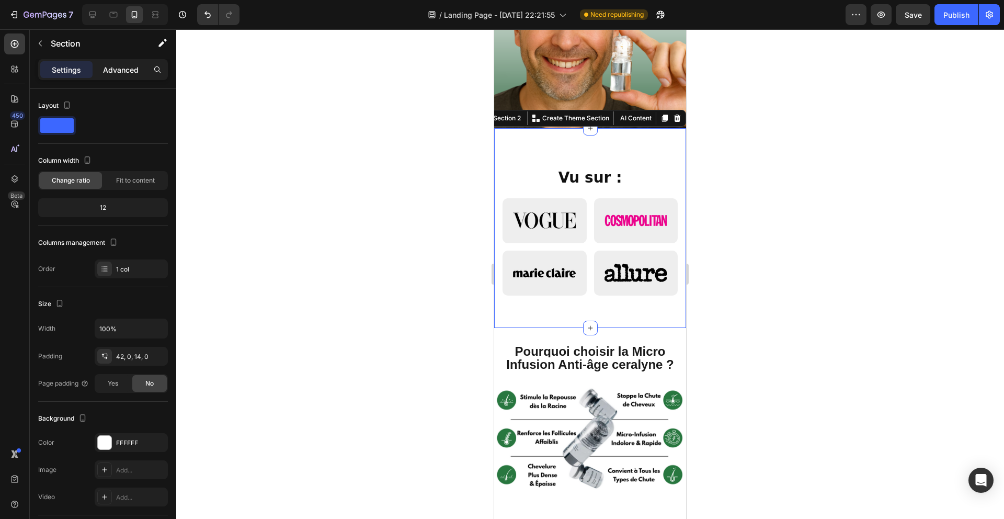
click at [116, 76] on div "Advanced" at bounding box center [121, 69] width 52 height 17
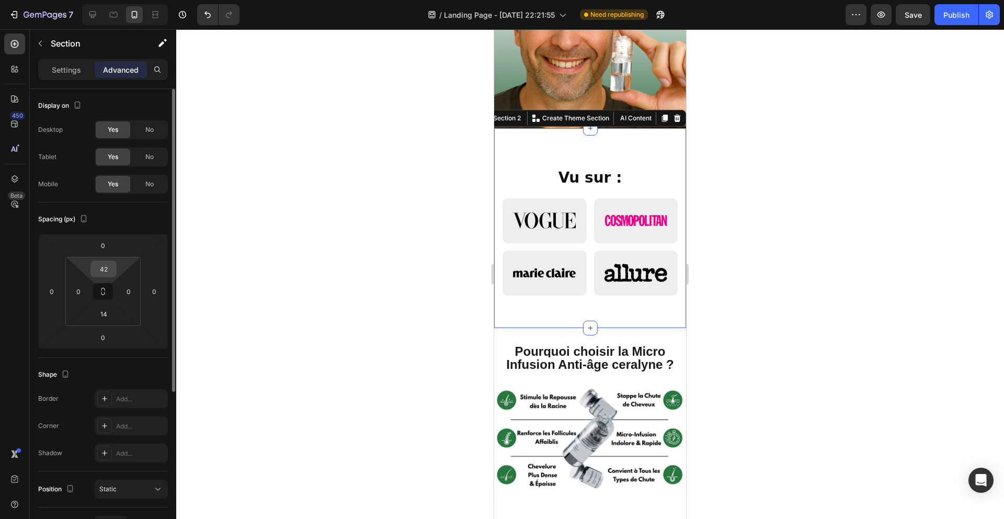
click at [110, 269] on input "42" at bounding box center [103, 269] width 21 height 16
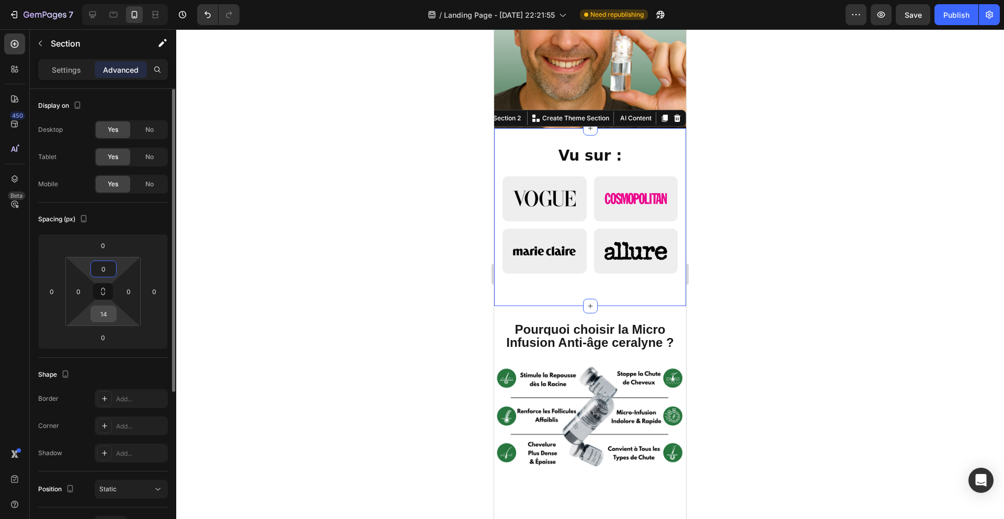
type input "0"
click at [109, 314] on input "14" at bounding box center [103, 314] width 21 height 16
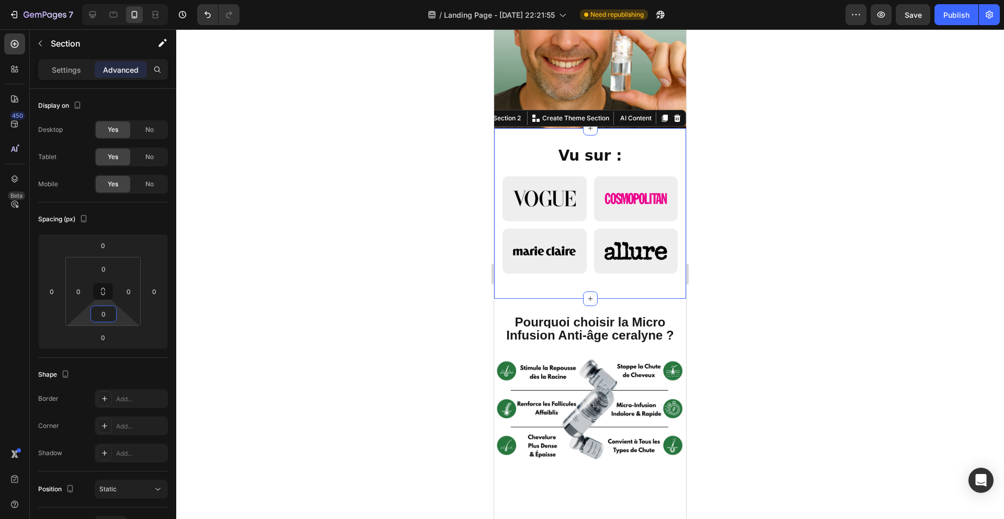
type input "0"
click at [357, 312] on div at bounding box center [590, 273] width 828 height 489
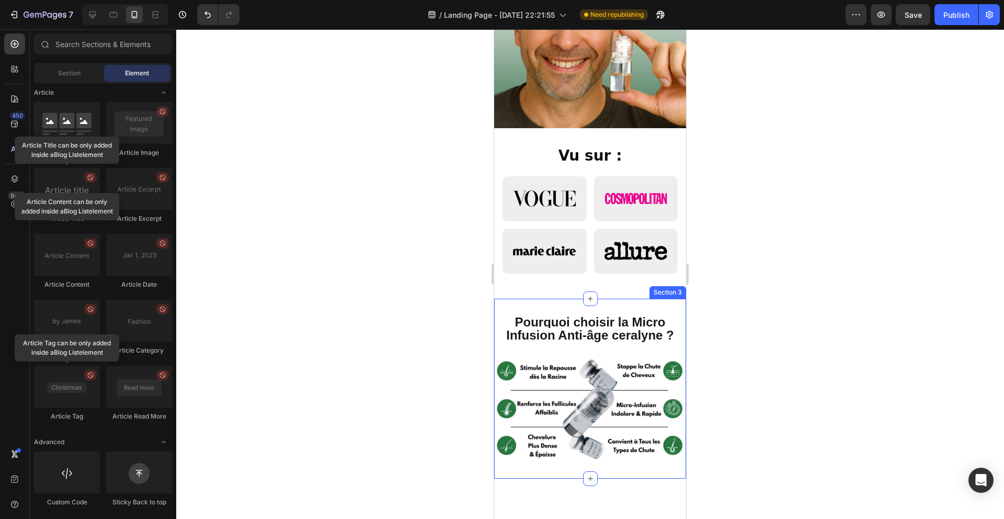
click at [643, 301] on div "Pourquoi choisir la Micro Infusion Anti-âge ceralyne ? Heading Image Section 3" at bounding box center [590, 389] width 192 height 180
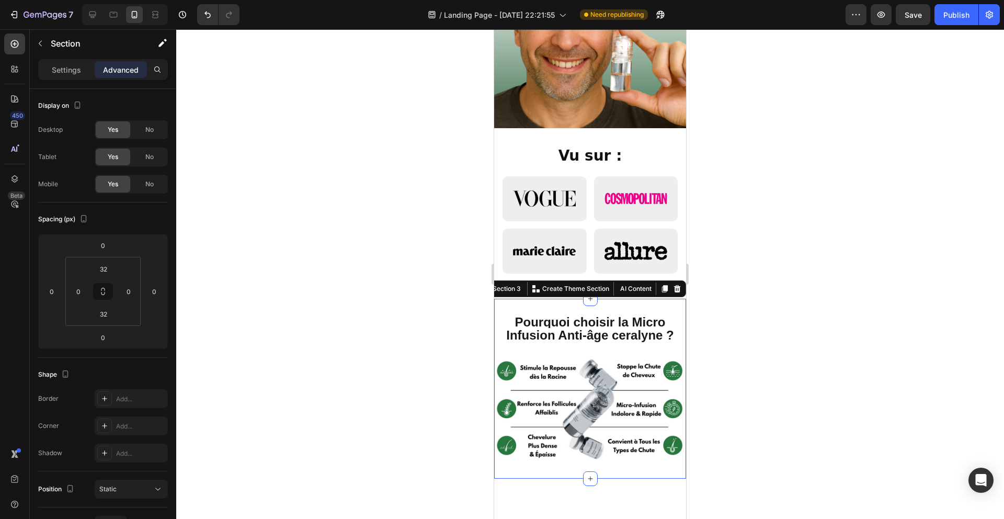
click at [403, 302] on div at bounding box center [590, 273] width 828 height 489
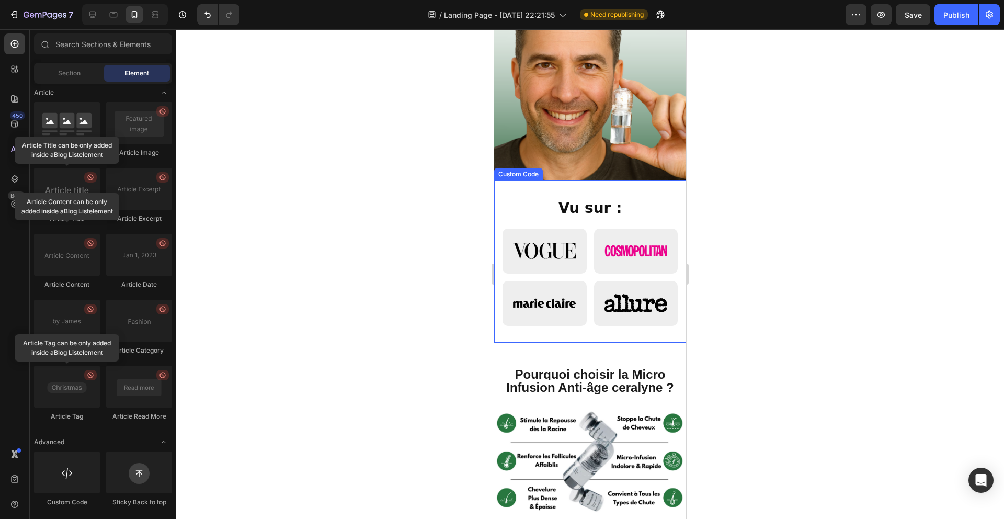
scroll to position [172, 0]
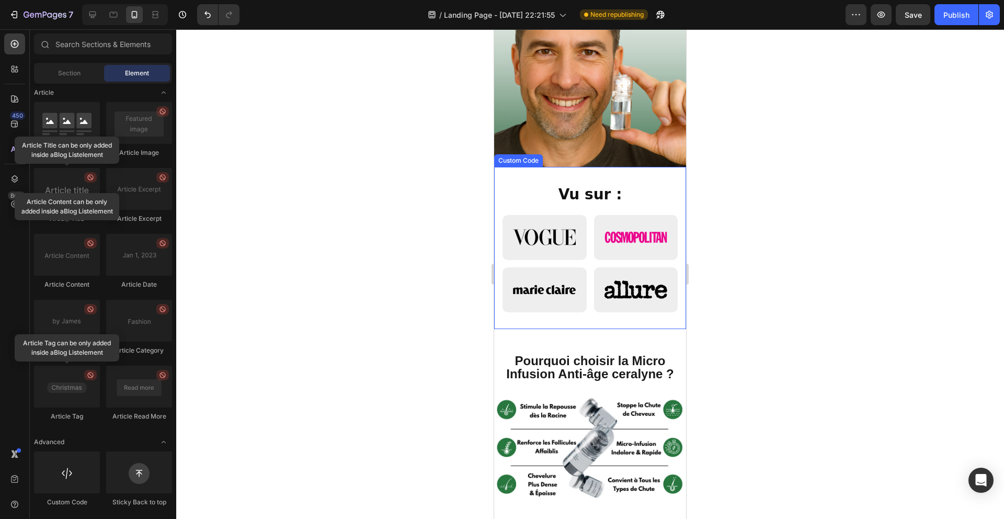
click at [550, 244] on img "Vu sur" at bounding box center [544, 237] width 63 height 16
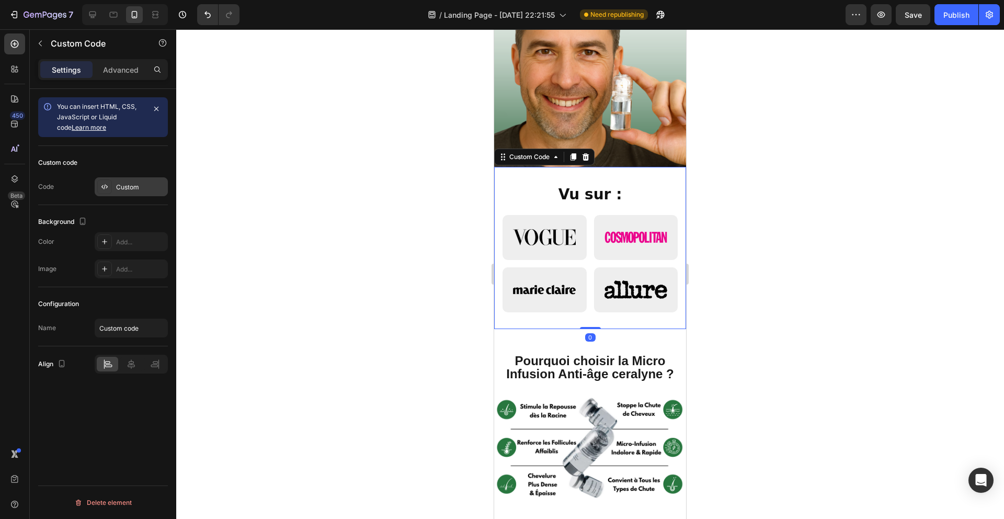
click at [105, 196] on div "Custom code Code Custom" at bounding box center [103, 175] width 130 height 59
click at [139, 192] on div "Custom" at bounding box center [131, 186] width 73 height 19
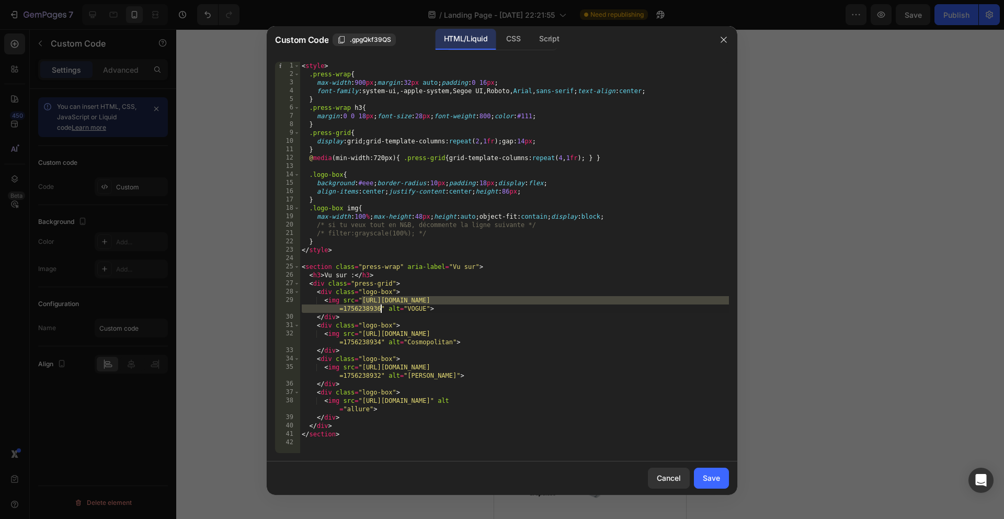
drag, startPoint x: 361, startPoint y: 297, endPoint x: 382, endPoint y: 306, distance: 22.7
click at [382, 306] on div "< style > .press-wrap { max-width : 900 px ; margin : 32 px auto ; padding : 0 …" at bounding box center [514, 266] width 429 height 408
paste textarea "Copie_de_Black_and_Pink_Sweet_Food_Logo.webp?v=1756276364"
type textarea "<img src="https://cdn.shopify.com/s/files/1/0928/3564/3769/files/Copie_de_Black…"
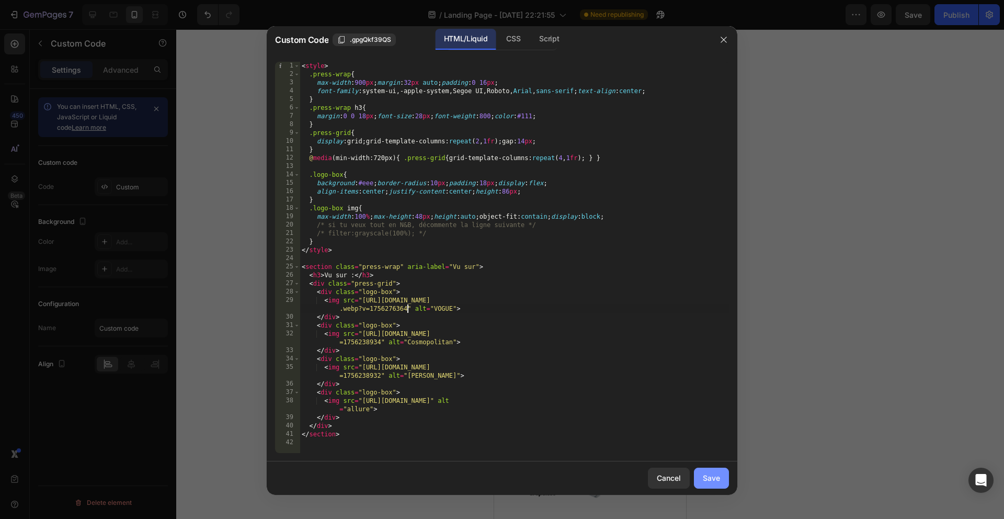
click at [704, 479] on div "Save" at bounding box center [711, 477] width 17 height 11
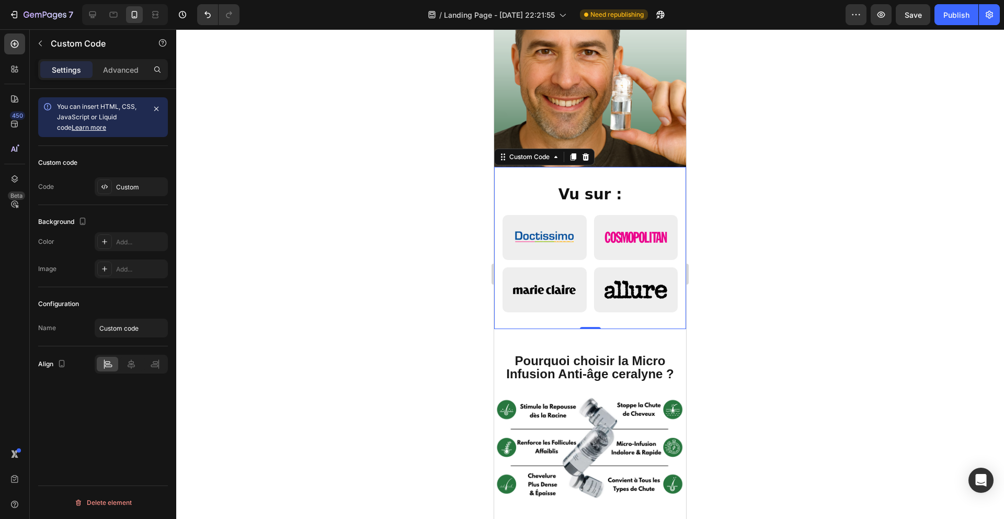
click at [723, 345] on div at bounding box center [590, 273] width 828 height 489
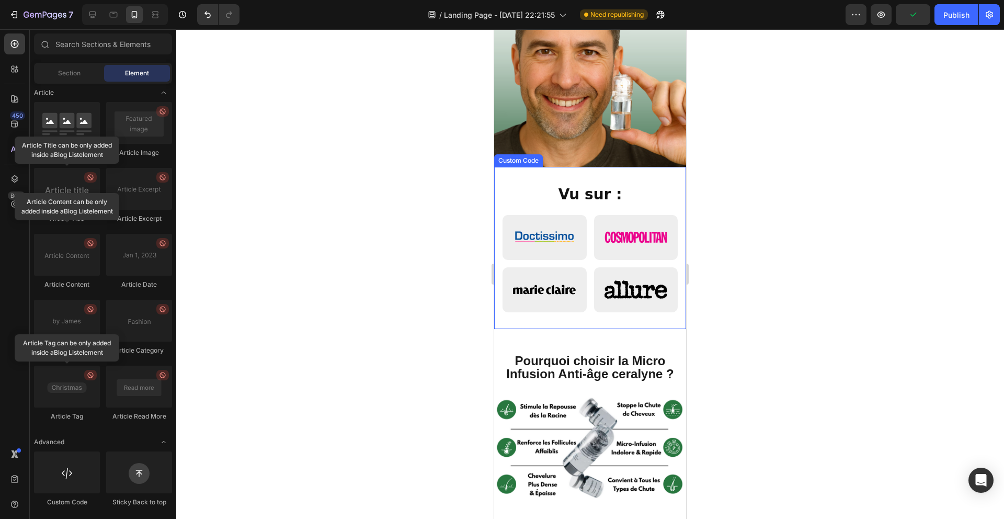
click at [633, 297] on img "Vu sur" at bounding box center [635, 289] width 63 height 18
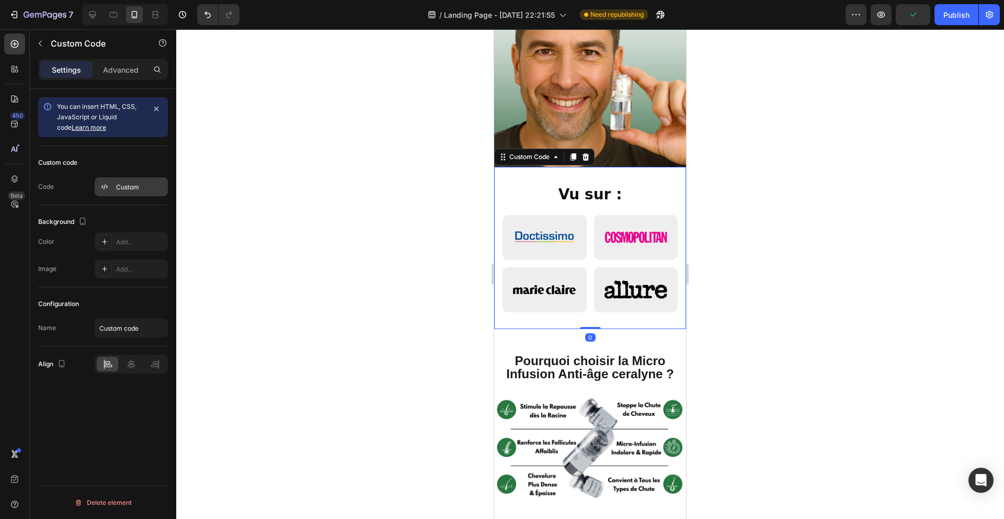
click at [144, 190] on div "Custom" at bounding box center [140, 186] width 49 height 9
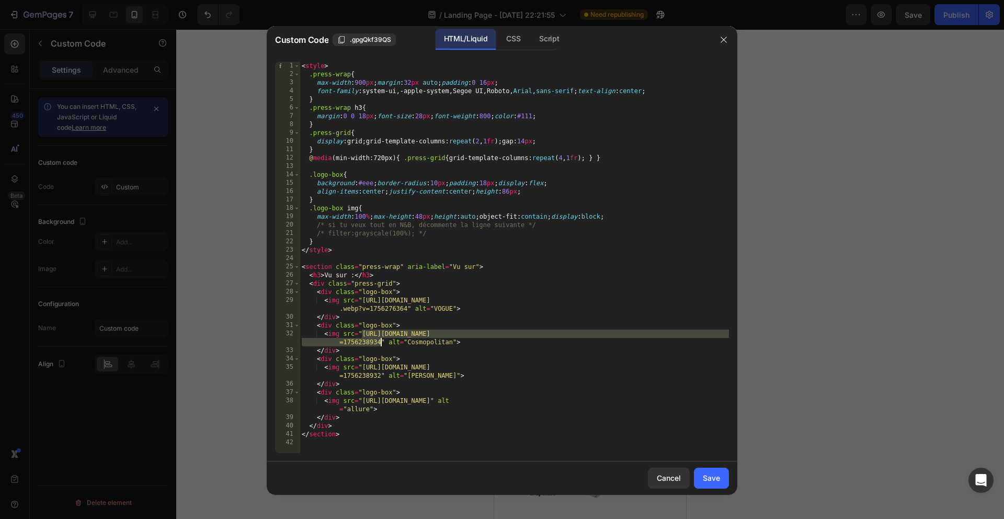
drag, startPoint x: 362, startPoint y: 334, endPoint x: 380, endPoint y: 339, distance: 19.0
click at [380, 339] on div "< style > .press-wrap { max-width : 900 px ; margin : 32 px auto ; padding : 0 …" at bounding box center [514, 266] width 429 height 408
paste textarea "pie_de_Black_and_Pink_Sweet_Food_Logo_1.avif?v=1756276363"
type textarea "<img src="https://cdn.shopify.com/s/files/1/0928/3564/3769/files/Copie_de_Black…"
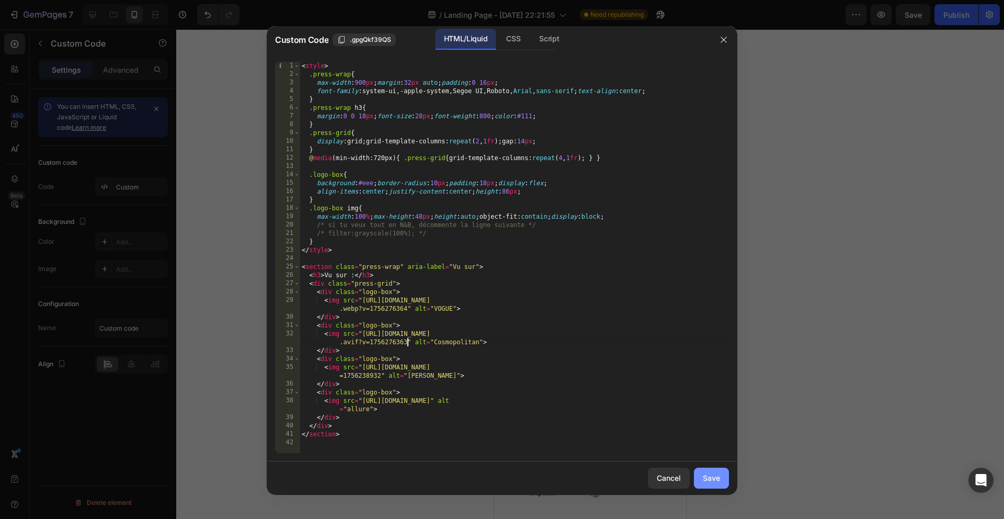
click at [712, 471] on button "Save" at bounding box center [711, 477] width 35 height 21
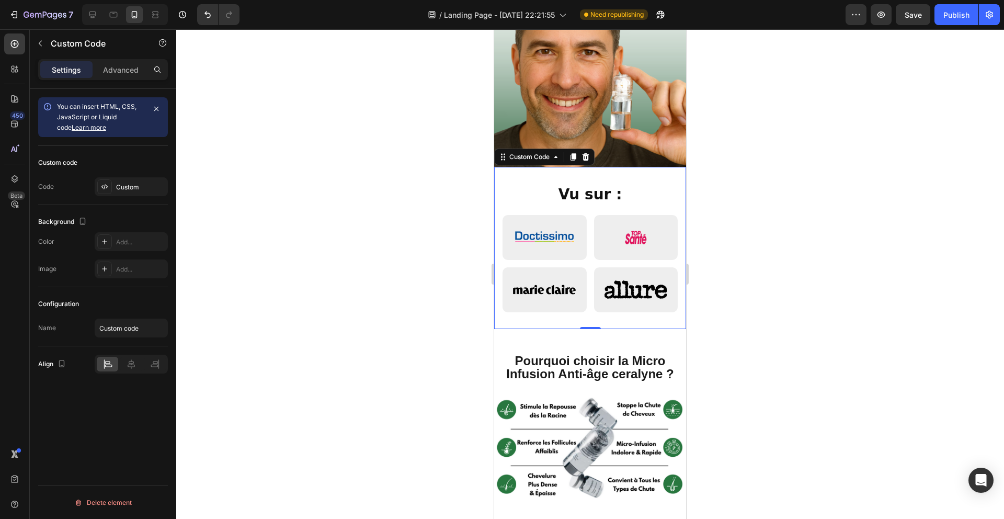
click at [768, 398] on div at bounding box center [590, 273] width 828 height 489
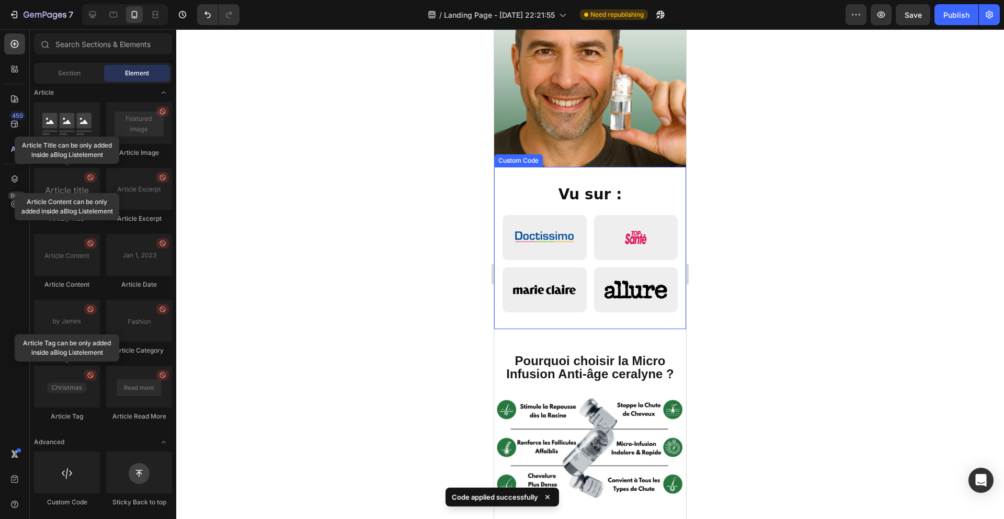
click at [621, 312] on div "Vu sur : Custom Code" at bounding box center [590, 248] width 192 height 162
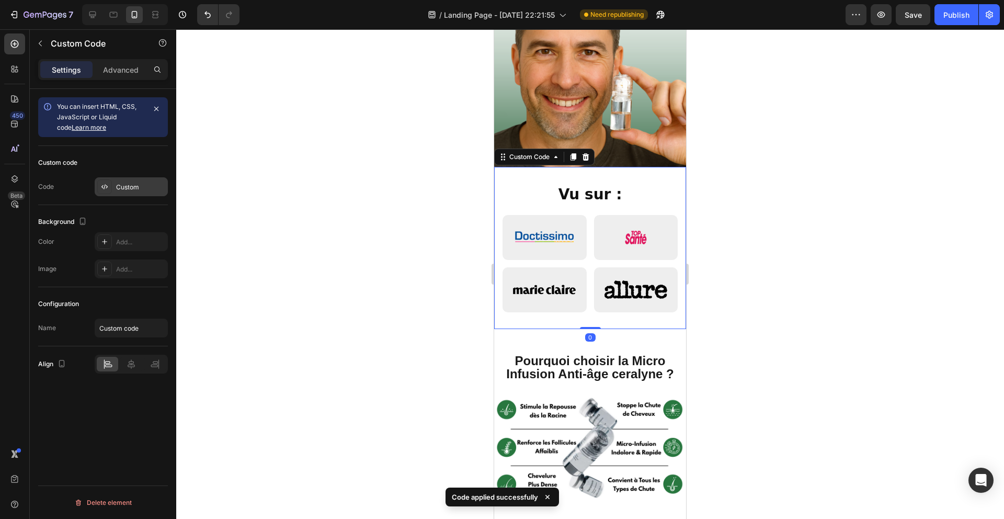
click at [153, 181] on div "Custom" at bounding box center [131, 186] width 73 height 19
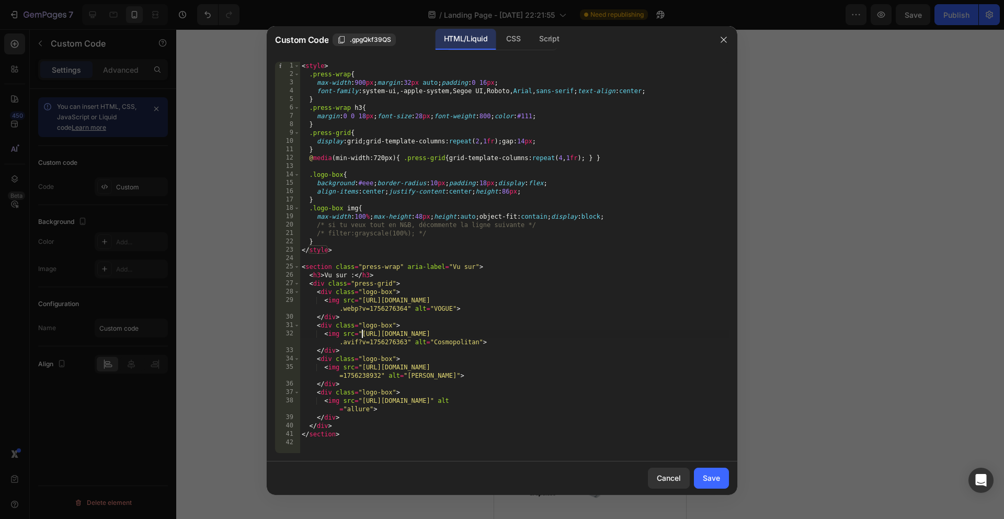
click at [362, 335] on div "< style > .press-wrap { max-width : 900 px ; margin : 32 px auto ; padding : 0 …" at bounding box center [514, 266] width 429 height 408
drag, startPoint x: 364, startPoint y: 330, endPoint x: 371, endPoint y: 333, distance: 7.3
click at [371, 333] on div "< style > .press-wrap { max-width : 900 px ; margin : 32 px auto ; padding : 0 …" at bounding box center [514, 266] width 429 height 408
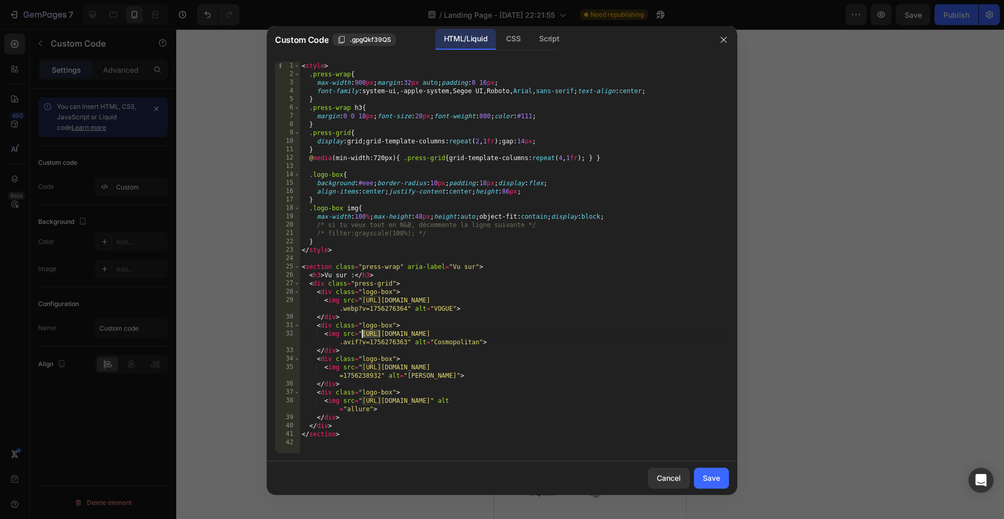
click at [365, 333] on div "< style > .press-wrap { max-width : 900 px ; margin : 32 px auto ; padding : 0 …" at bounding box center [514, 266] width 429 height 408
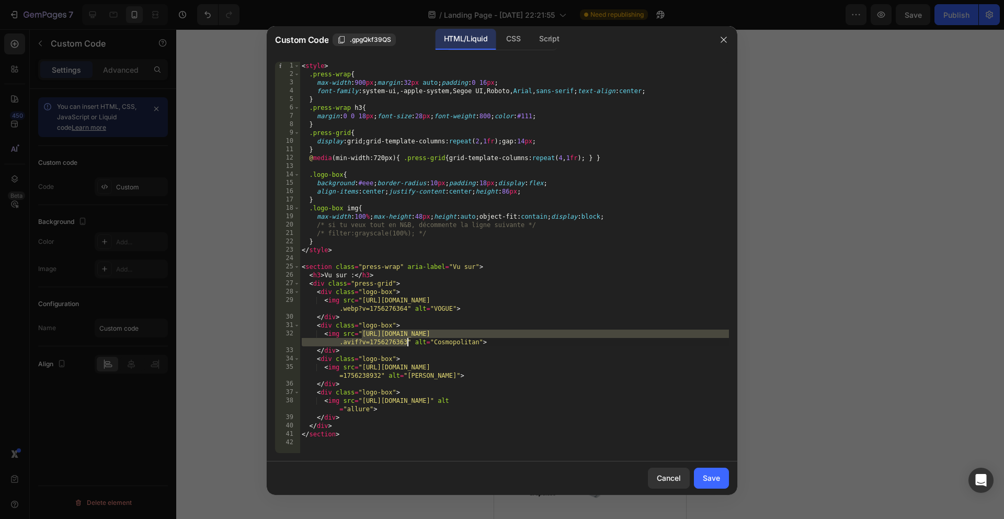
drag, startPoint x: 362, startPoint y: 333, endPoint x: 406, endPoint y: 340, distance: 45.0
click at [406, 340] on div "< style > .press-wrap { max-width : 900 px ; margin : 32 px auto ; padding : 0 …" at bounding box center [514, 266] width 429 height 408
paste textarea "mopolitan_Magazine_Logo_svg_1.avif?v=1756238934"
type textarea "<img src="https://cdn.shopify.com/s/files/1/0928/3564/3769/files/Comopolitan_Ma…"
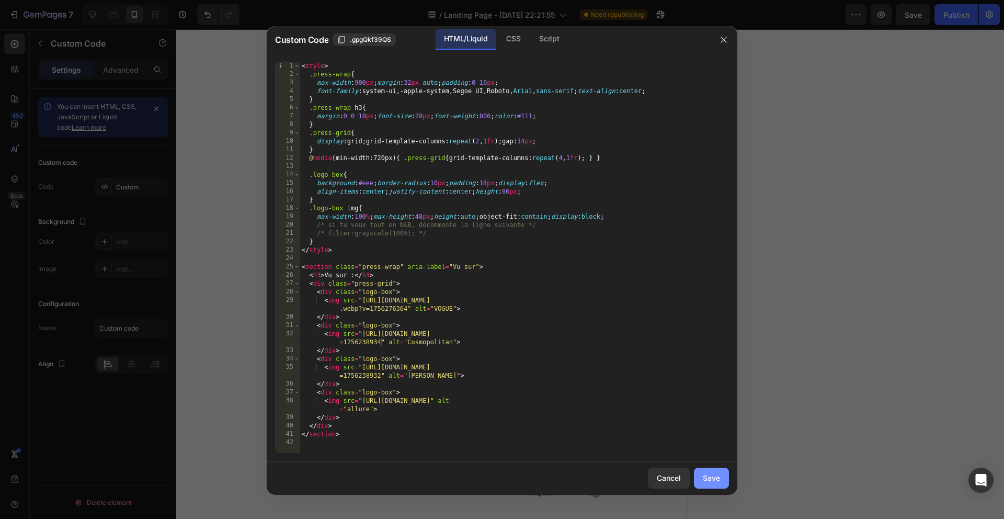
click at [713, 488] on div "Cancel Save" at bounding box center [502, 477] width 471 height 33
click at [713, 481] on div "Save" at bounding box center [711, 477] width 17 height 11
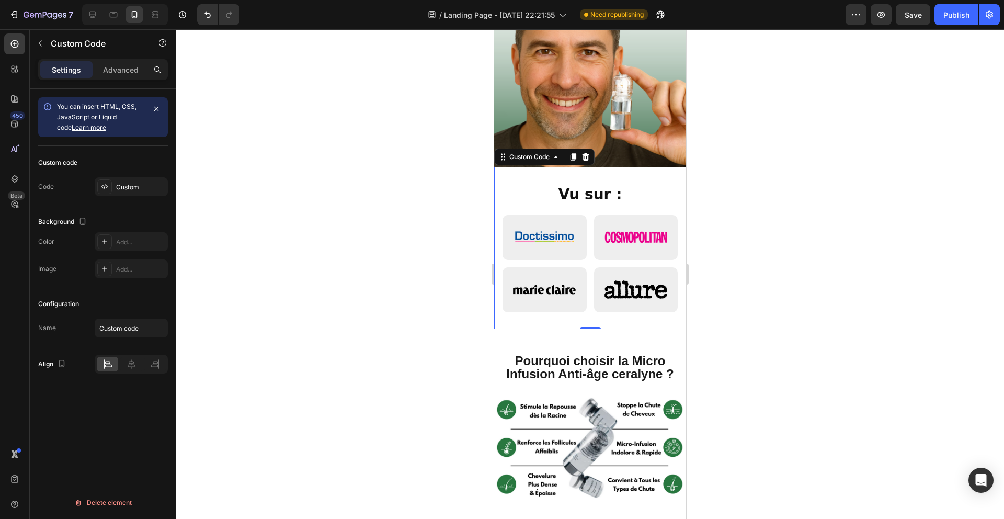
click at [775, 287] on div at bounding box center [590, 273] width 828 height 489
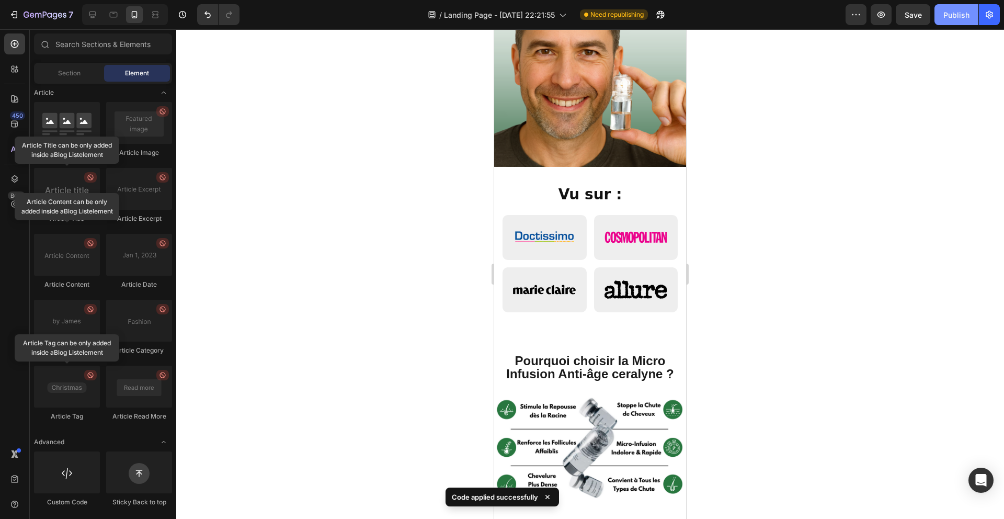
click at [943, 21] on button "Publish" at bounding box center [956, 14] width 44 height 21
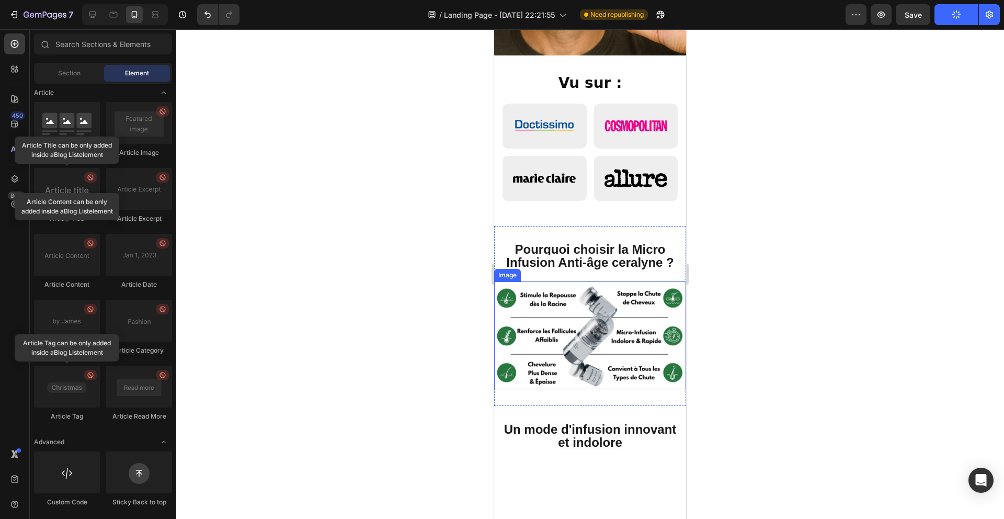
scroll to position [294, 0]
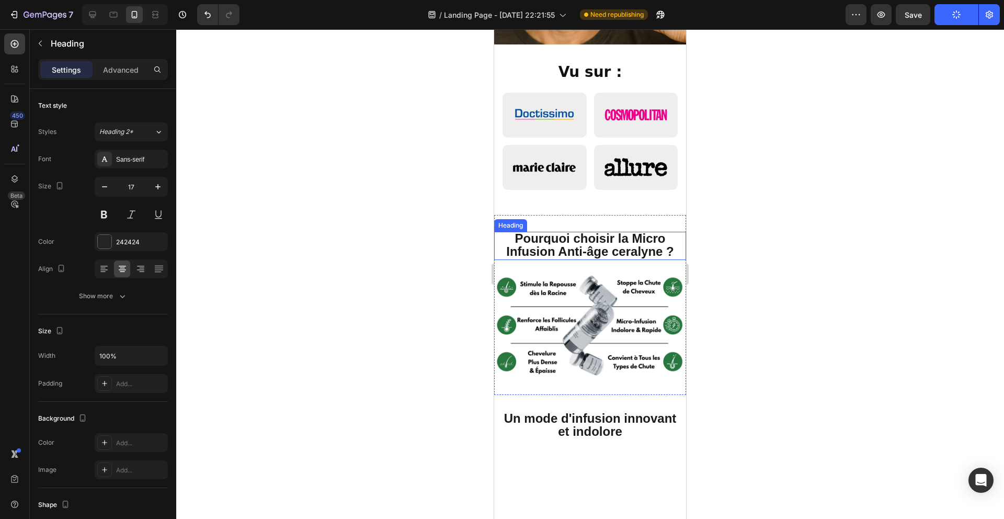
click at [591, 251] on strong "Pourquoi choisir la Micro Infusion Anti-âge ceralyne ?" at bounding box center [590, 244] width 168 height 27
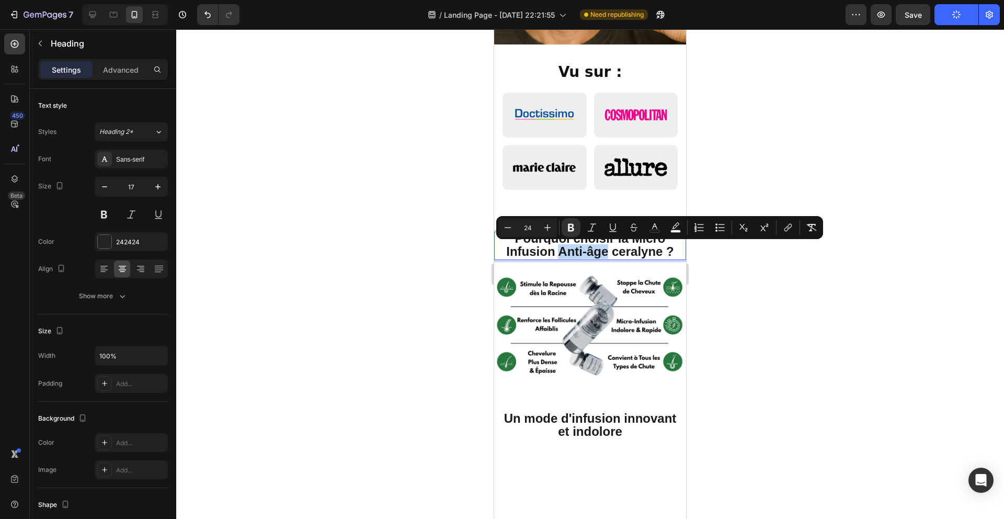
drag, startPoint x: 606, startPoint y: 252, endPoint x: 563, endPoint y: 249, distance: 43.5
click at [563, 249] on strong "Pourquoi choisir la Micro Infusion Anti-âge ceralyne ?" at bounding box center [590, 244] width 168 height 27
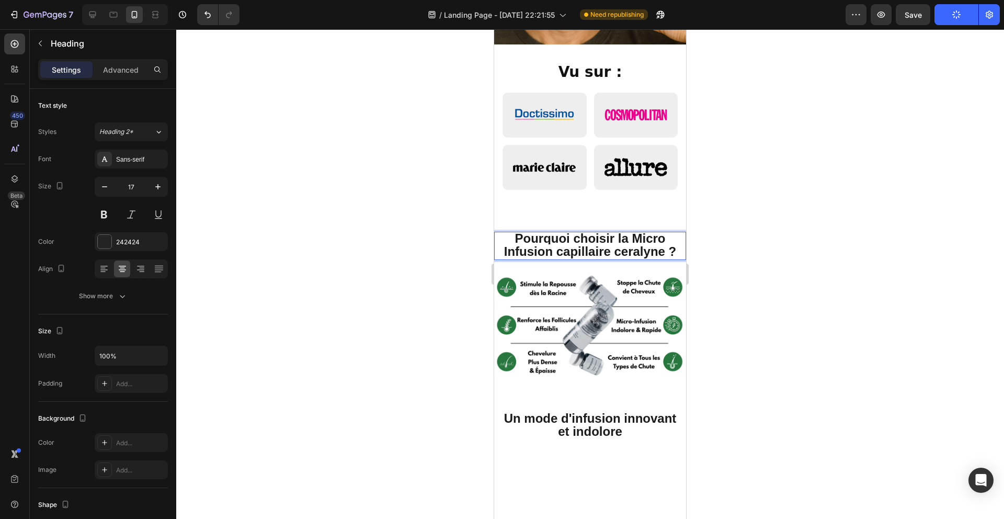
click at [643, 252] on strong "Pourquoi choisir la Micro Infusion capillaire ceralyne ?" at bounding box center [590, 244] width 172 height 27
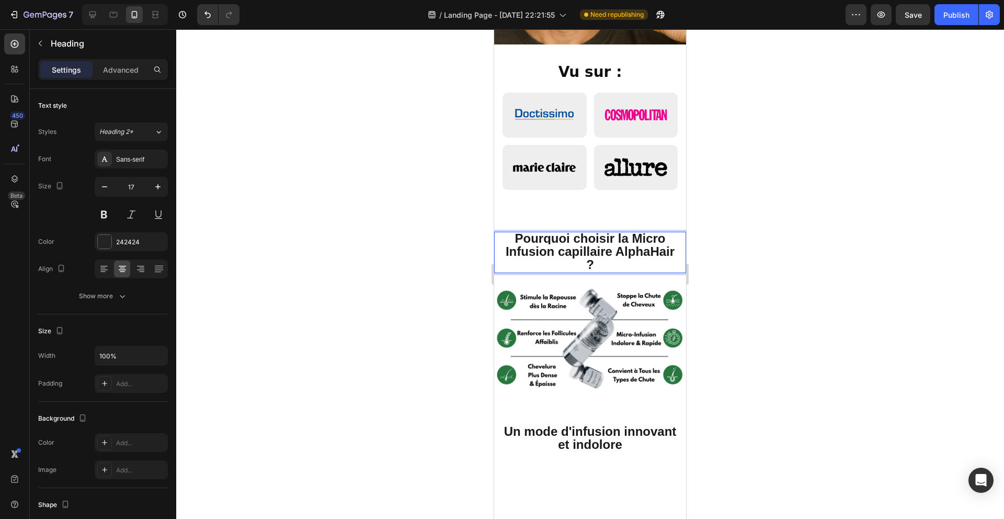
click at [594, 255] on strong "Pourquoi choisir la Micro Infusion capillaire AlphaHair ?" at bounding box center [590, 251] width 169 height 40
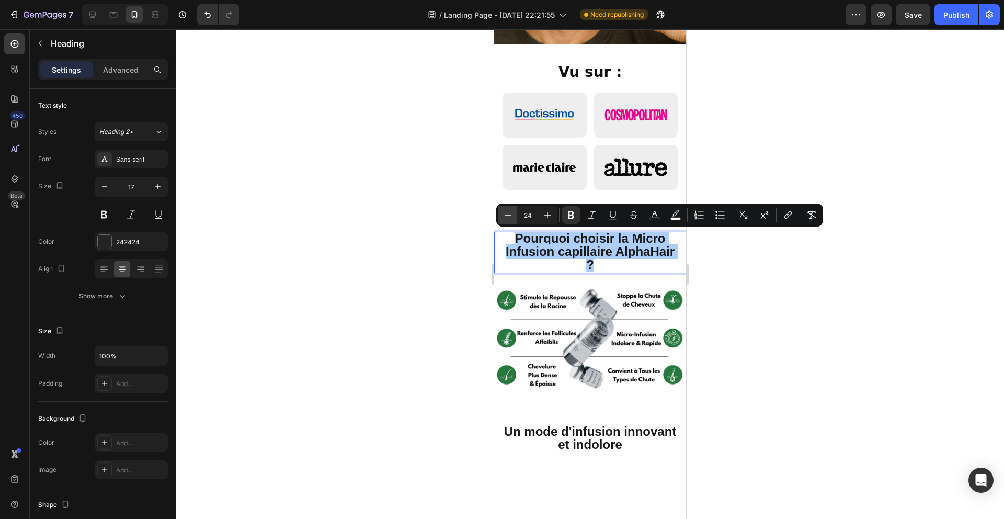
click at [508, 218] on icon "Editor contextual toolbar" at bounding box center [507, 215] width 10 height 10
type input "23"
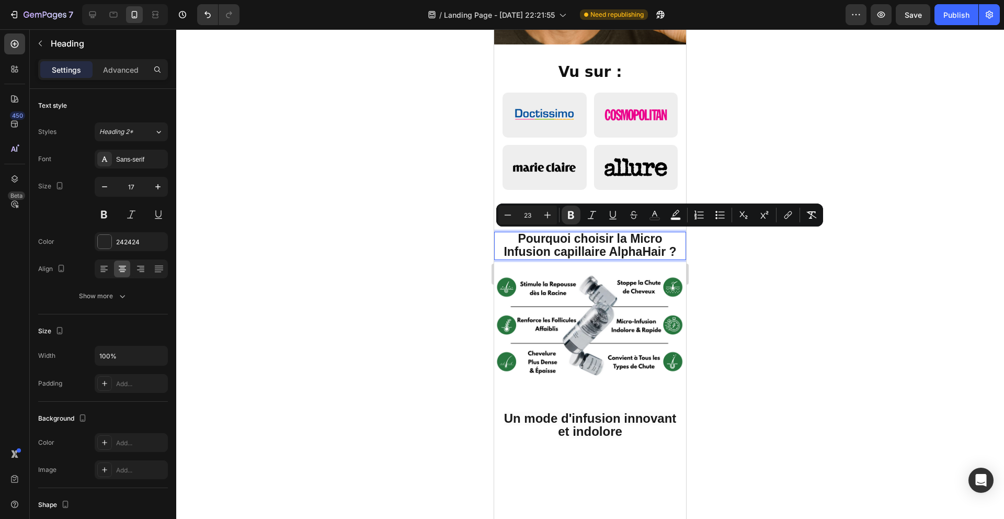
click at [436, 249] on div at bounding box center [590, 273] width 828 height 489
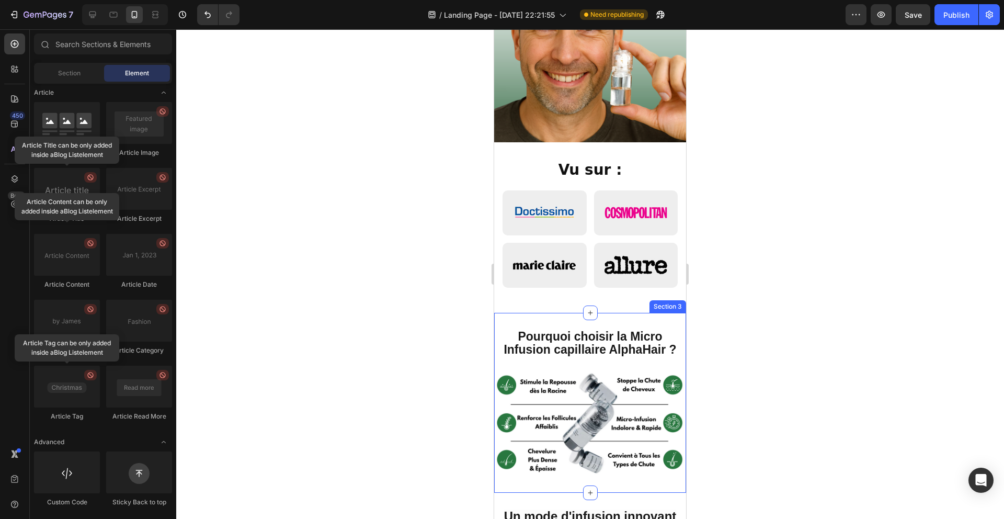
scroll to position [194, 0]
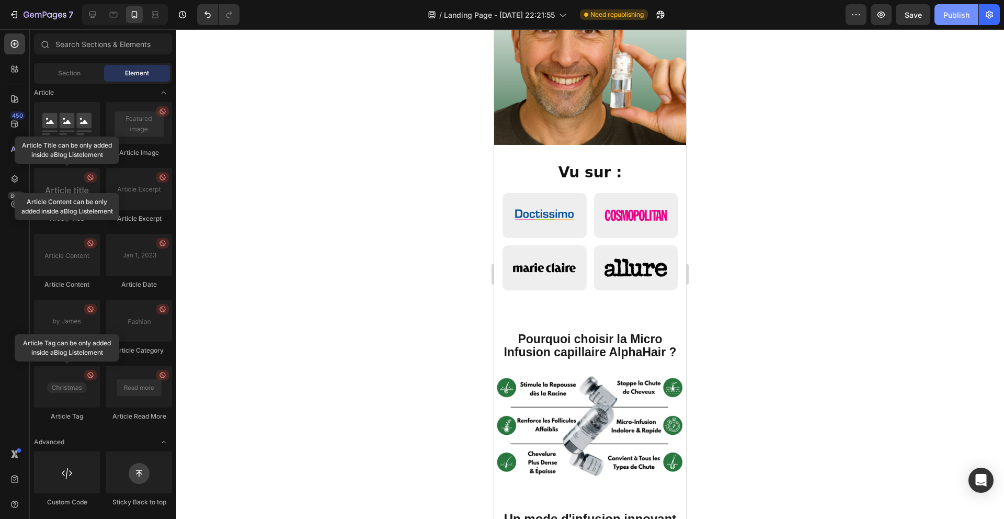
click at [967, 15] on div "Publish" at bounding box center [956, 14] width 26 height 11
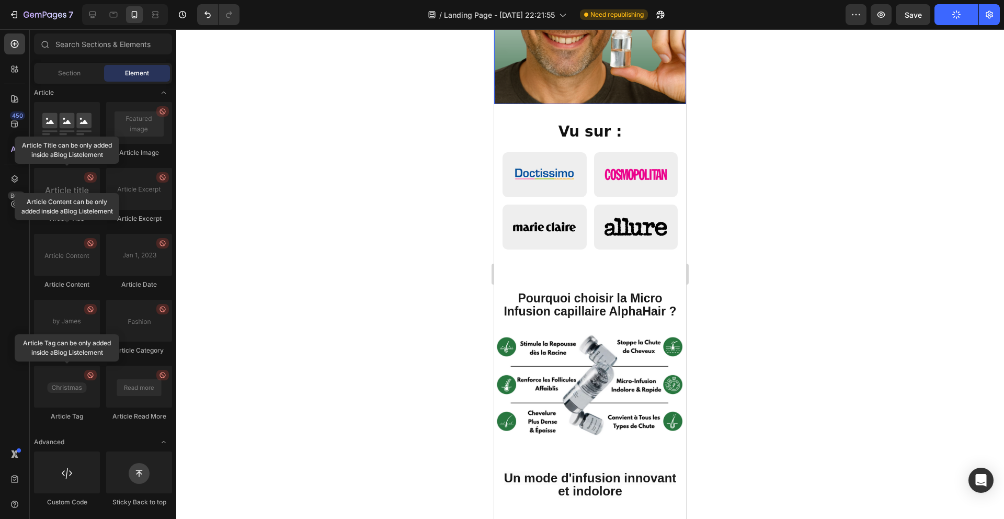
scroll to position [245, 0]
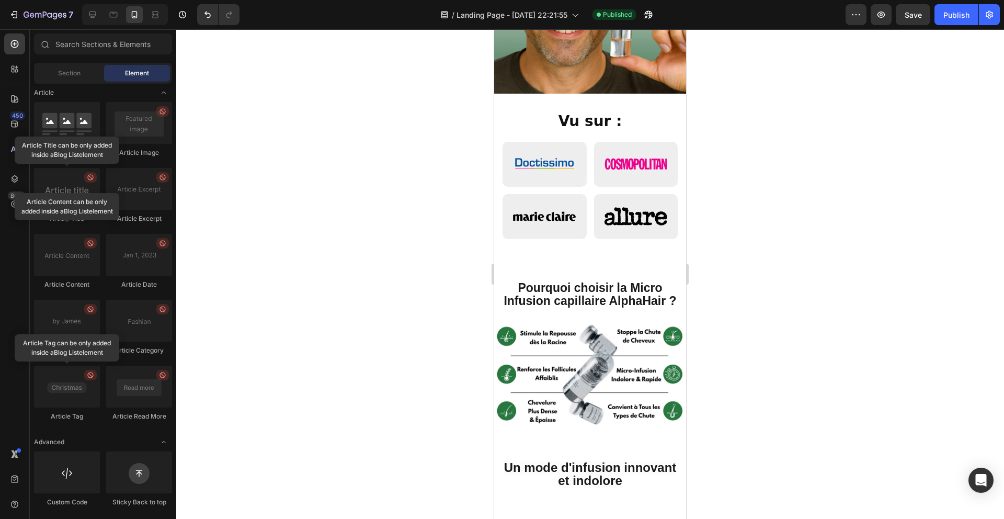
click at [934, 4] on button "Publish" at bounding box center [956, 14] width 44 height 21
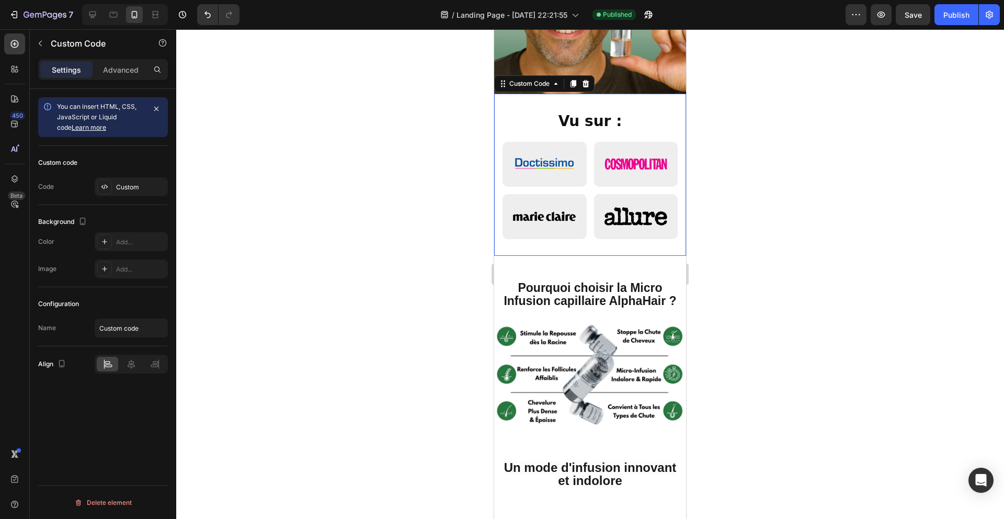
click at [611, 249] on div "Vu sur : Custom Code 0" at bounding box center [590, 175] width 192 height 162
click at [560, 261] on div "Vu sur : Custom Code 0 Row" at bounding box center [590, 179] width 192 height 170
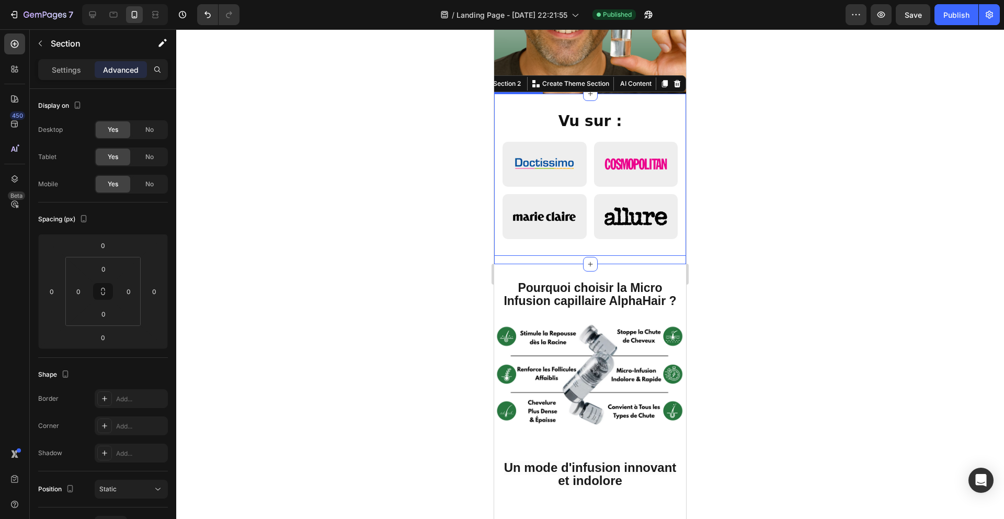
click at [534, 244] on div "Vu sur : Custom Code" at bounding box center [590, 175] width 192 height 162
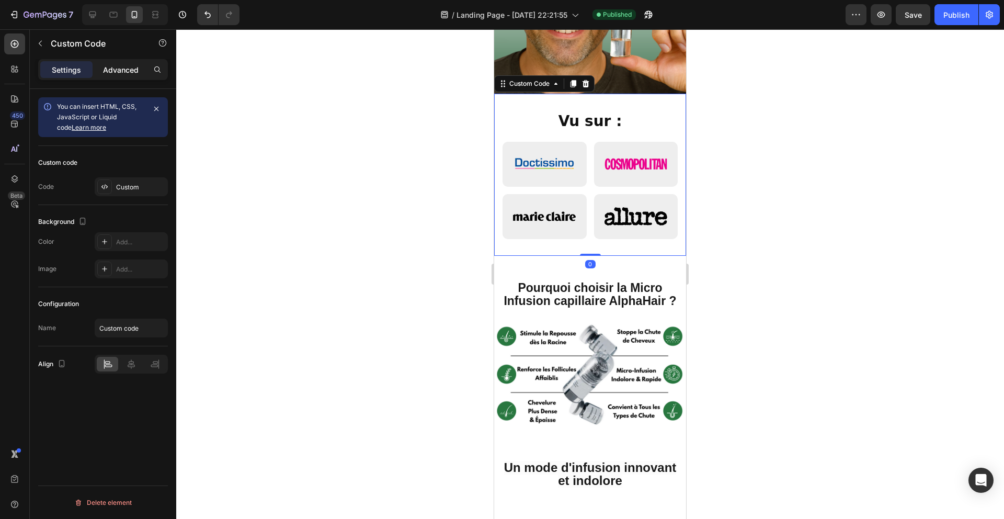
click at [110, 66] on p "Advanced" at bounding box center [121, 69] width 36 height 11
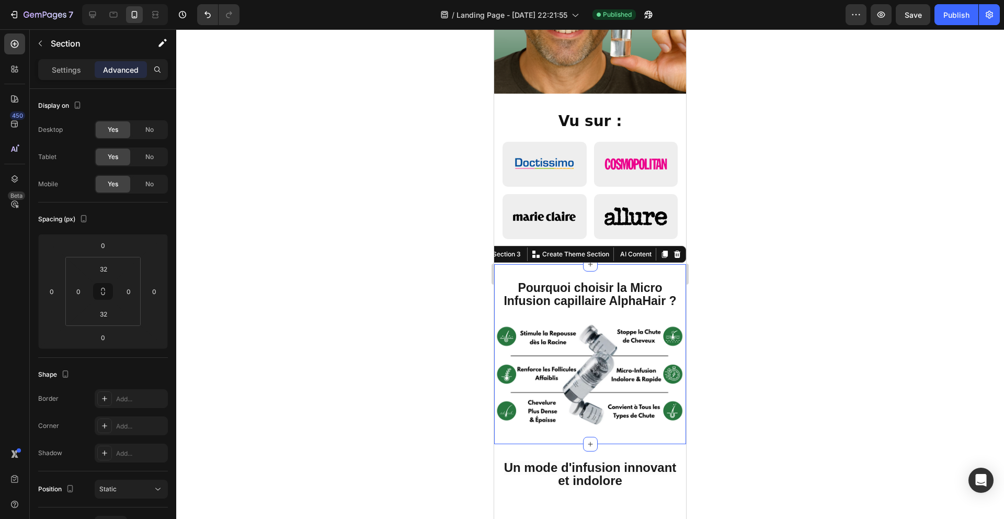
click at [533, 275] on div "⁠⁠⁠⁠⁠⁠⁠ Pourquoi choisir la Micro Infusion capillaire AlphaHair ? Heading Image…" at bounding box center [590, 354] width 192 height 180
click at [112, 268] on input "32" at bounding box center [103, 269] width 21 height 16
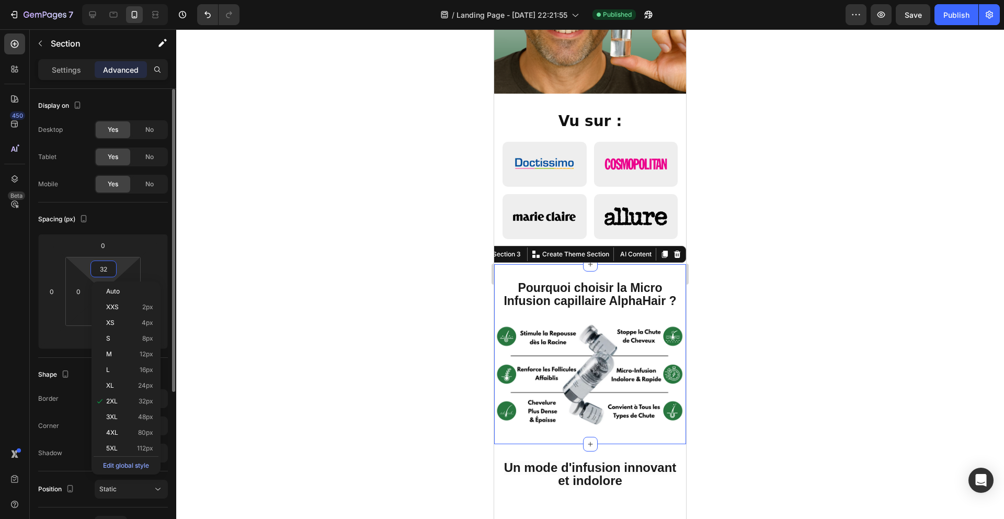
type input "0"
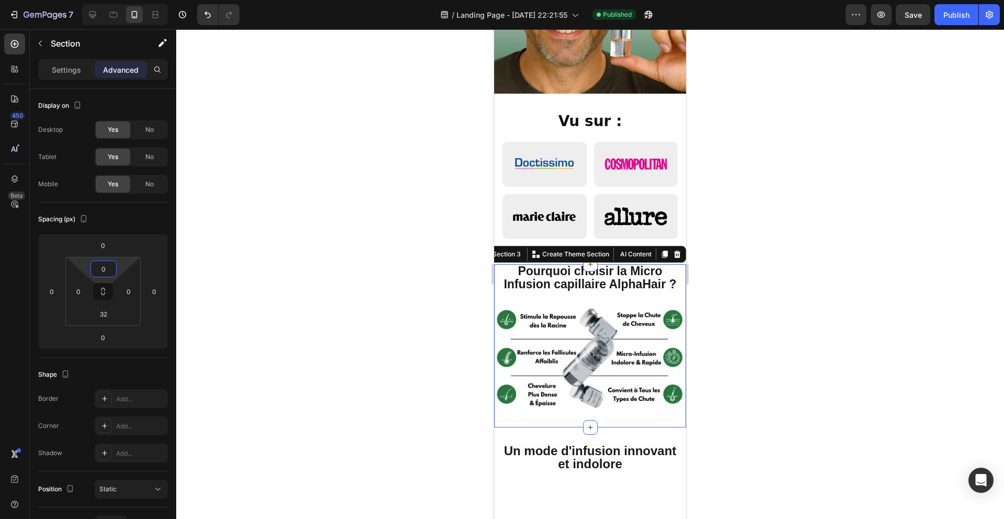
click at [441, 248] on div at bounding box center [590, 273] width 828 height 489
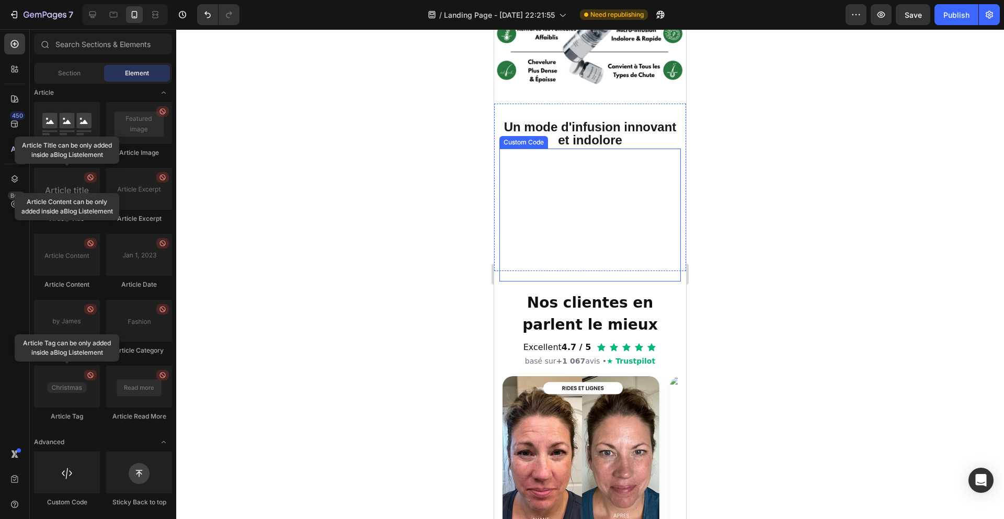
scroll to position [552, 0]
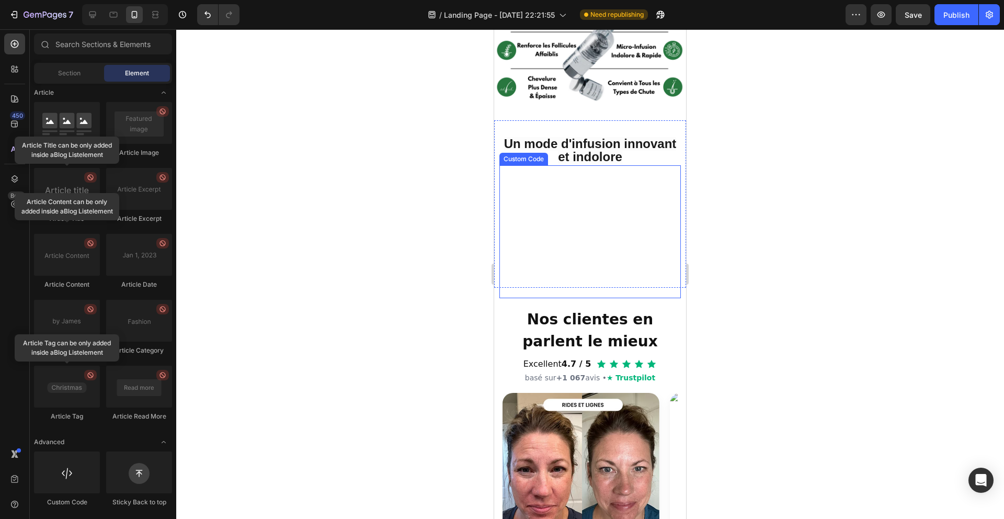
click at [559, 233] on div "Ton navigateur ne supporte pas la lecture vidéo." at bounding box center [589, 231] width 181 height 91
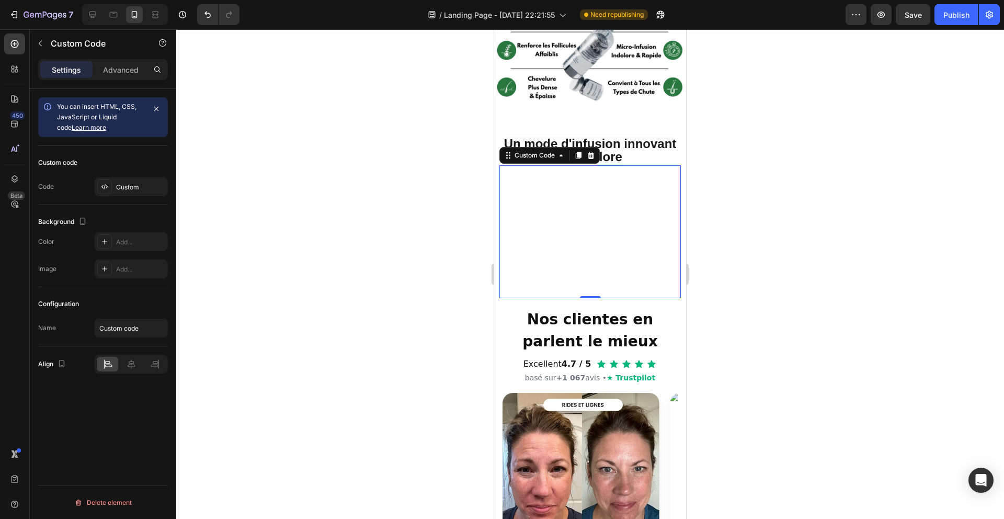
click at [431, 231] on div at bounding box center [590, 273] width 828 height 489
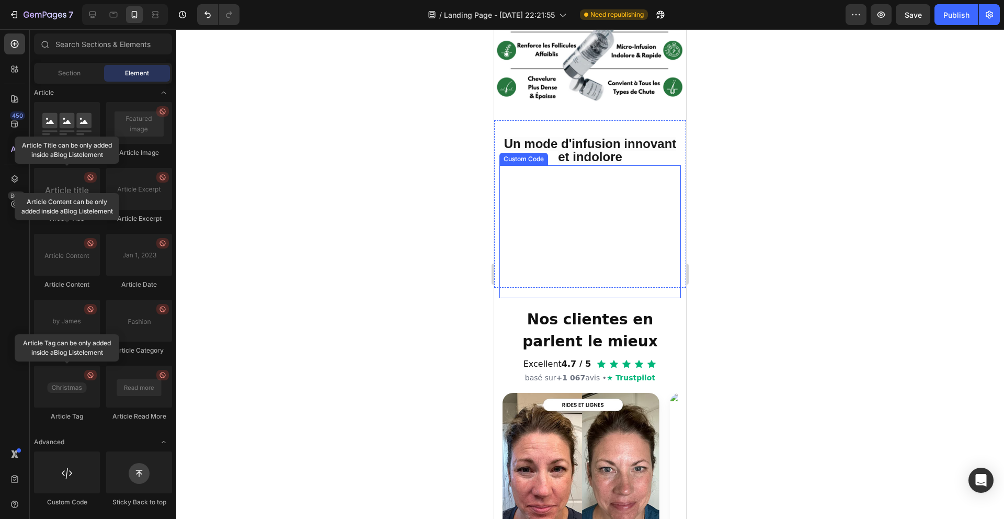
click at [577, 221] on div "Ton navigateur ne supporte pas la lecture vidéo." at bounding box center [589, 231] width 181 height 91
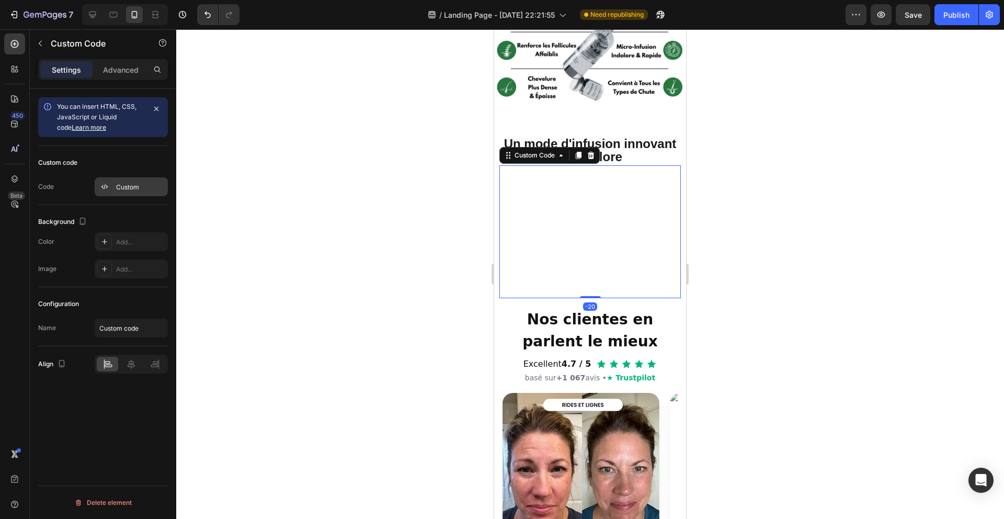
click at [142, 190] on div "Custom" at bounding box center [140, 186] width 49 height 9
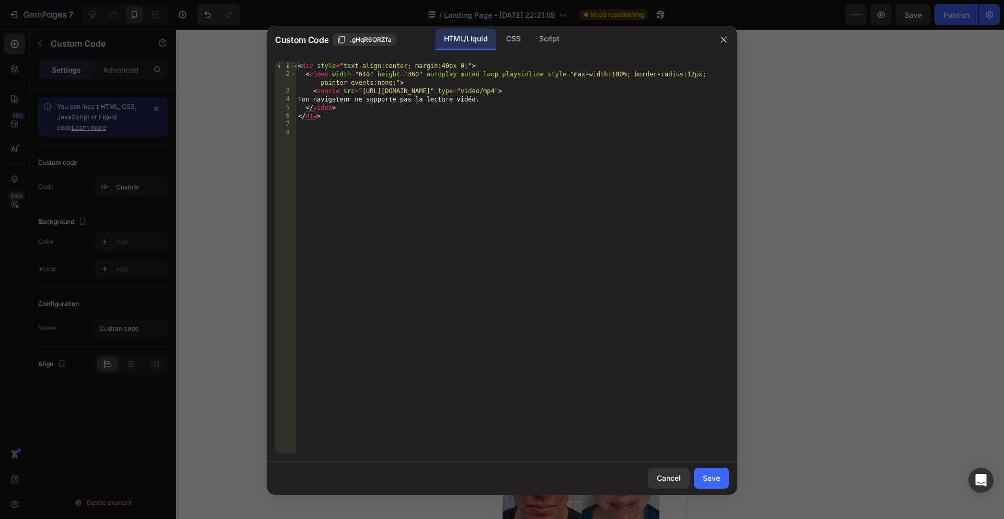
click at [374, 91] on div "< div style = "text-align:center; margin:40px 0;" > < video width = "640" heigh…" at bounding box center [512, 266] width 433 height 408
click at [374, 90] on div "< div style = "text-align:center; margin:40px 0;" > < video width = "640" heigh…" at bounding box center [512, 266] width 433 height 408
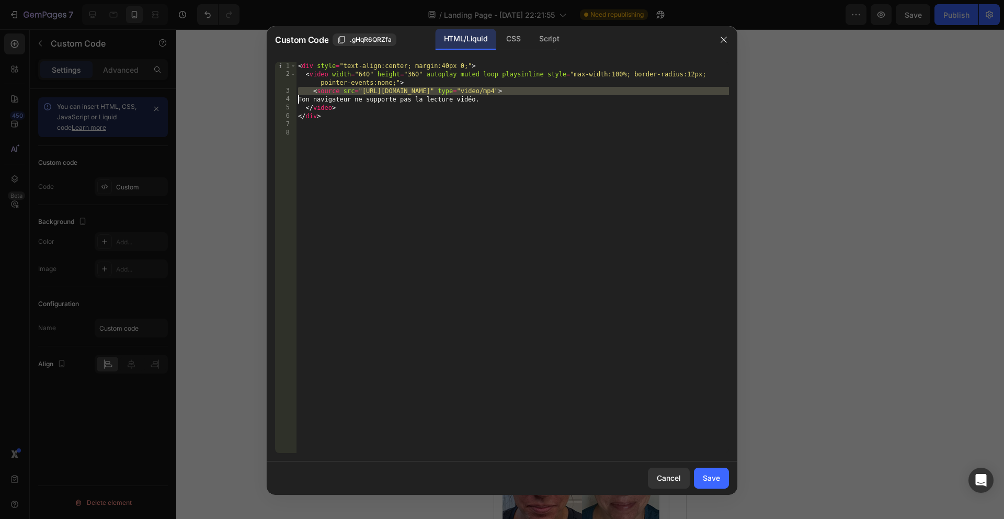
click at [374, 90] on div "< div style = "text-align:center; margin:40px 0;" > < video width = "640" heigh…" at bounding box center [512, 266] width 433 height 408
click at [365, 90] on div "< div style = "text-align:center; margin:40px 0;" > < video width = "640" heigh…" at bounding box center [512, 266] width 433 height 408
drag, startPoint x: 362, startPoint y: 90, endPoint x: 635, endPoint y: 90, distance: 272.9
click at [635, 90] on div "< div style = "text-align:center; margin:40px 0;" > < video width = "640" heigh…" at bounding box center [512, 266] width 433 height 408
paste textarea "4a2f6d9979944c57a48ee885ade9dd06"
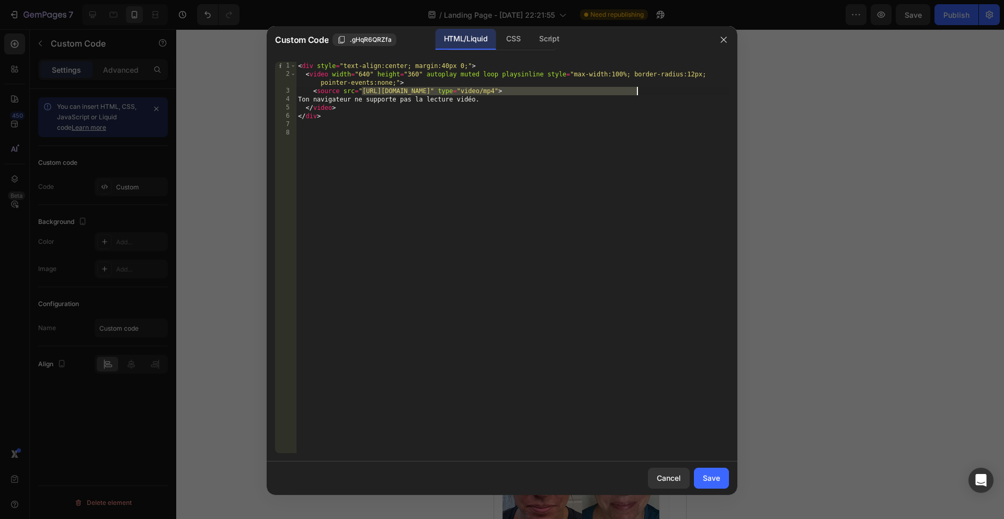
type textarea "<source src="https://cdn.shopify.com/videos/c/o/v/4a2f6d9979944c57a48ee885ade9d…"
click at [722, 477] on button "Save" at bounding box center [711, 477] width 35 height 21
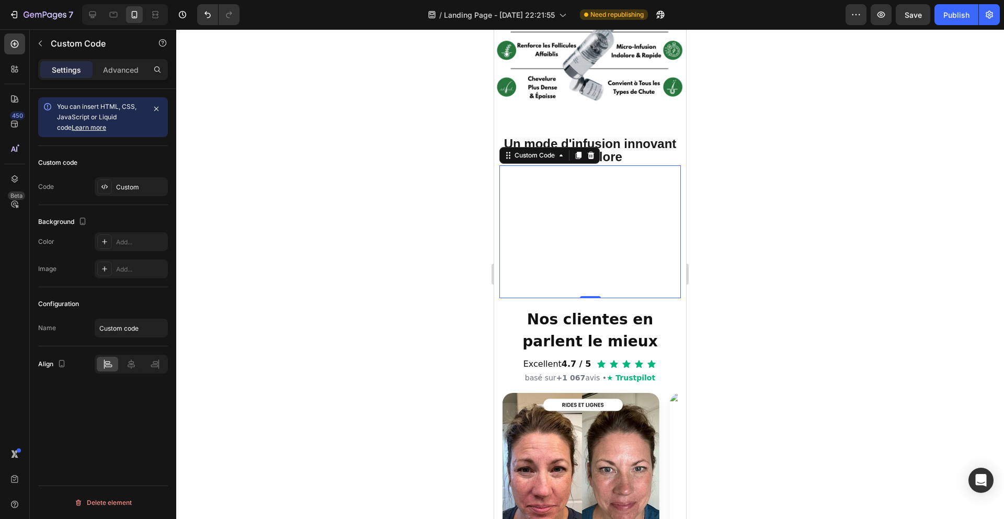
click at [760, 227] on div at bounding box center [590, 273] width 828 height 489
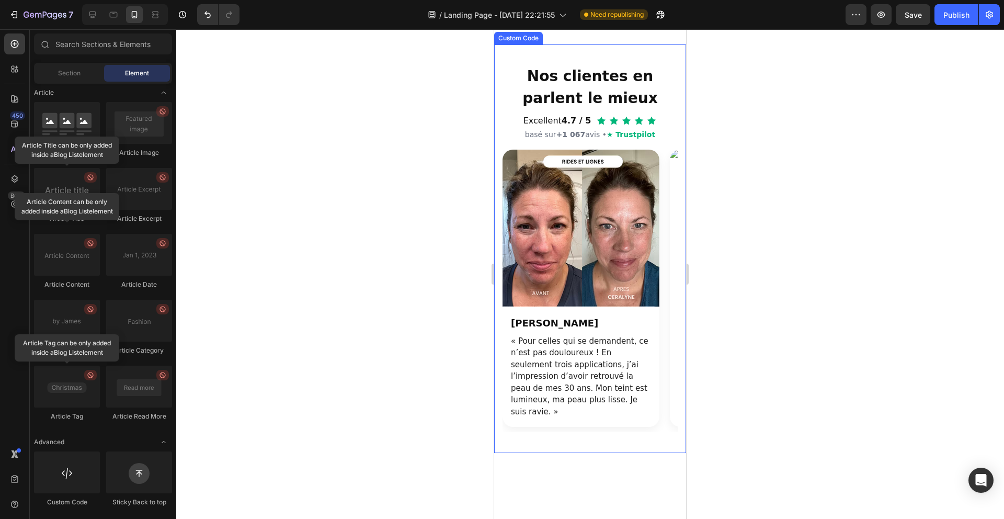
scroll to position [821, 0]
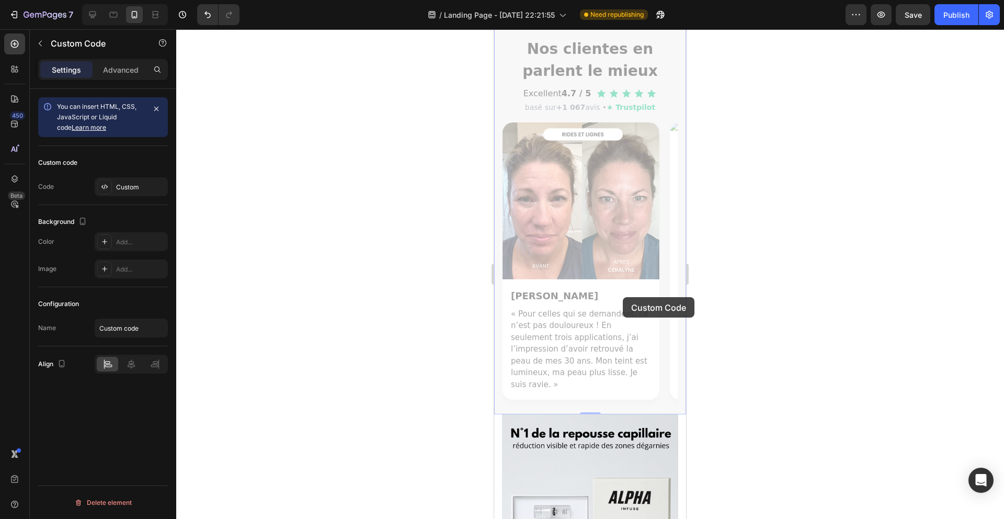
click at [424, 242] on div at bounding box center [590, 273] width 828 height 489
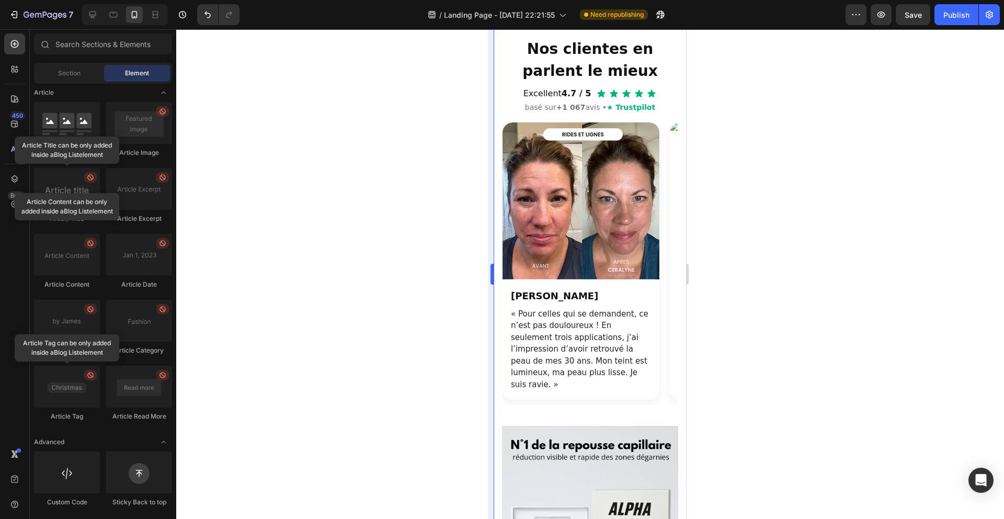
drag, startPoint x: 424, startPoint y: 242, endPoint x: 490, endPoint y: 231, distance: 66.7
click at [425, 242] on div at bounding box center [590, 273] width 828 height 489
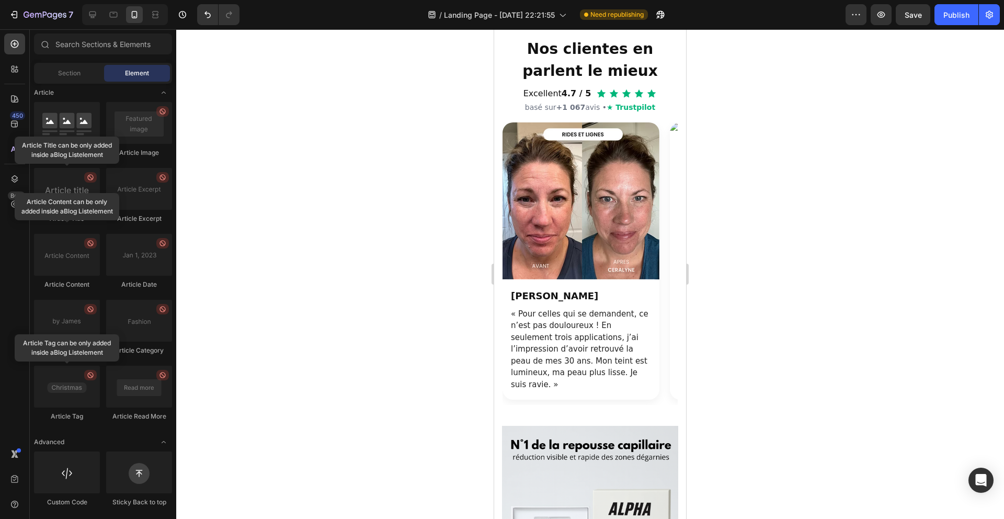
drag, startPoint x: 947, startPoint y: 20, endPoint x: 914, endPoint y: 32, distance: 35.1
click at [947, 20] on button "Publish" at bounding box center [956, 14] width 44 height 21
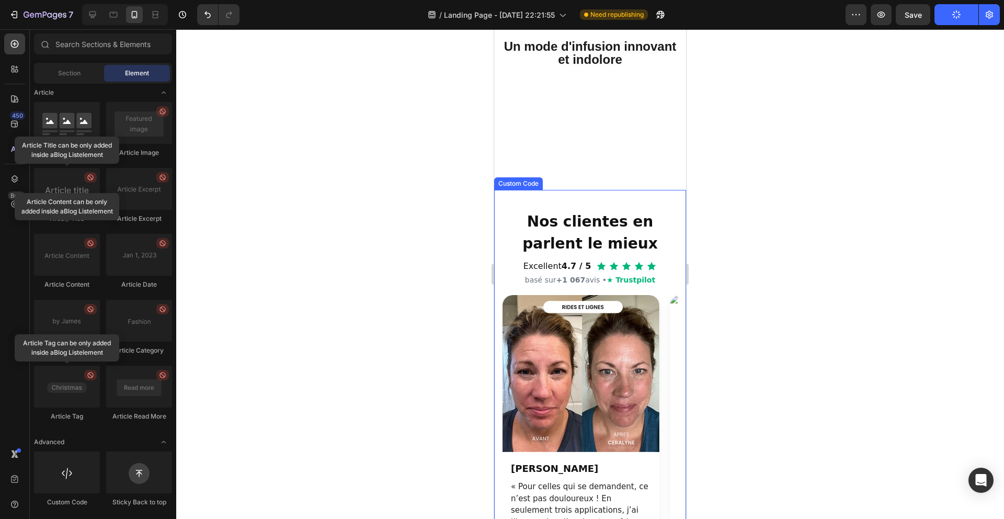
scroll to position [363, 0]
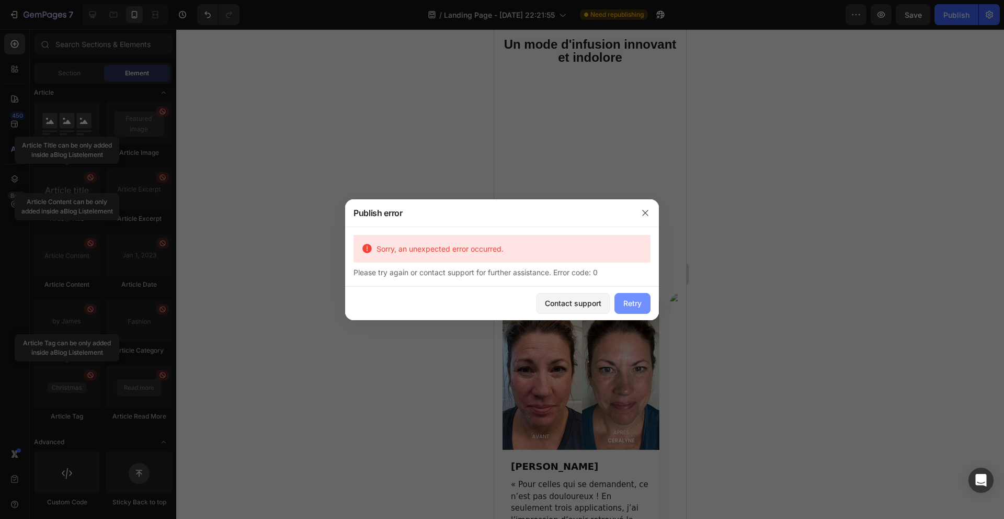
click at [632, 303] on div "Retry" at bounding box center [632, 302] width 18 height 11
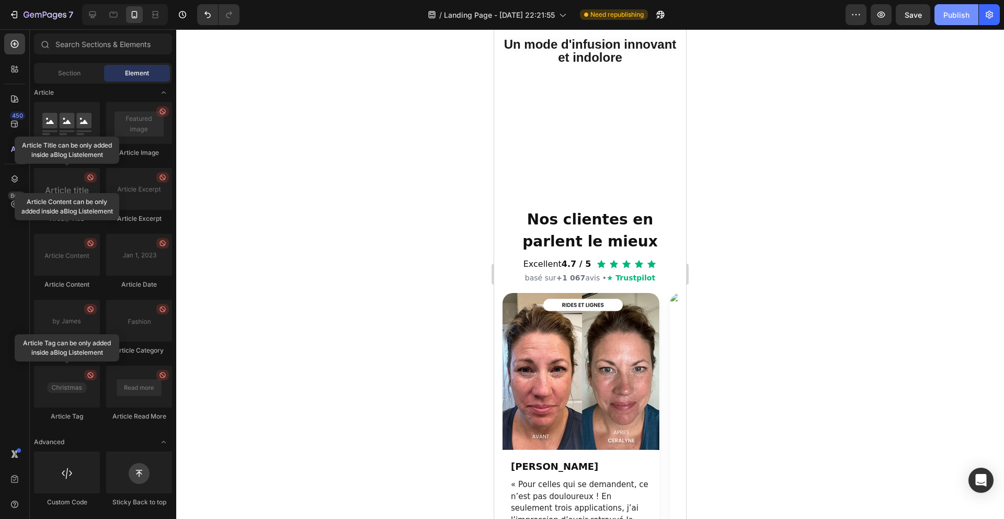
click at [963, 5] on button "Publish" at bounding box center [956, 14] width 44 height 21
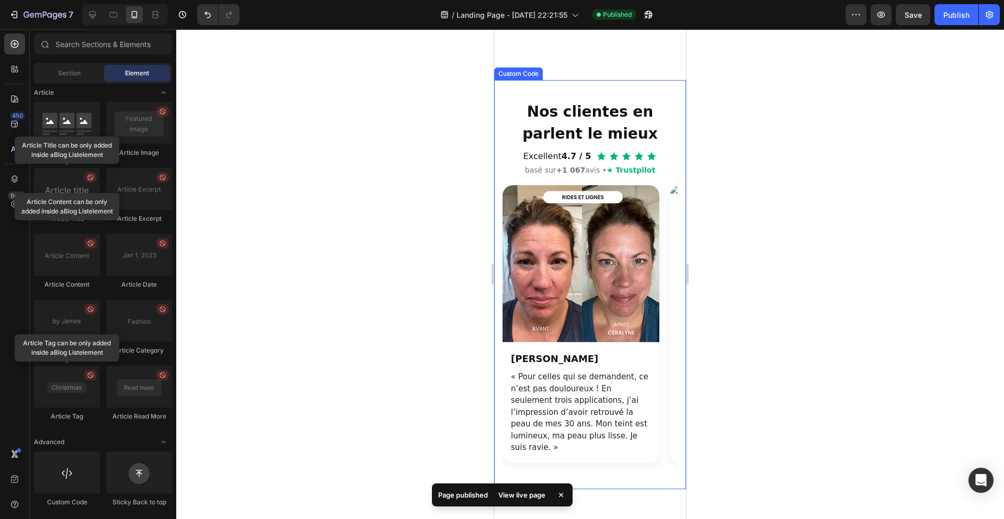
scroll to position [501, 0]
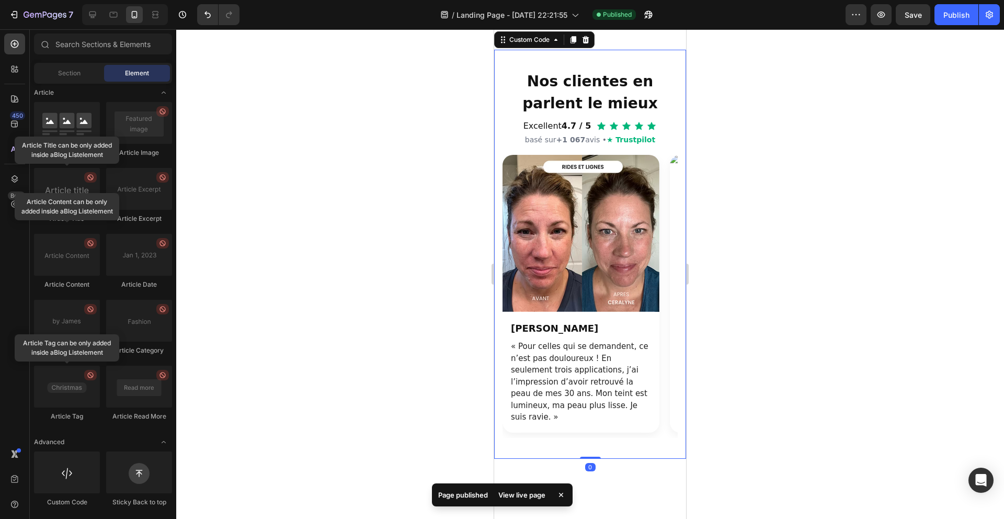
click at [578, 312] on img "Section avis clients" at bounding box center [580, 233] width 157 height 157
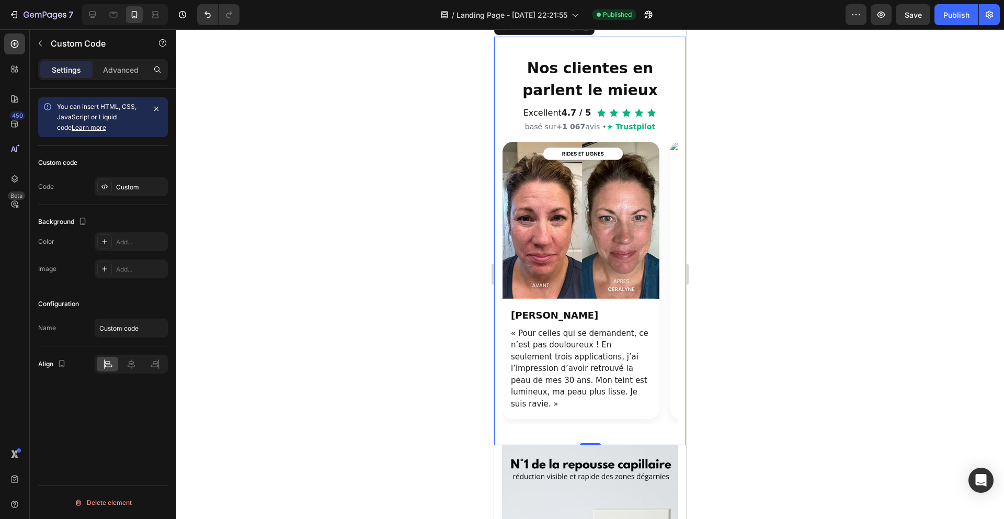
scroll to position [670, 0]
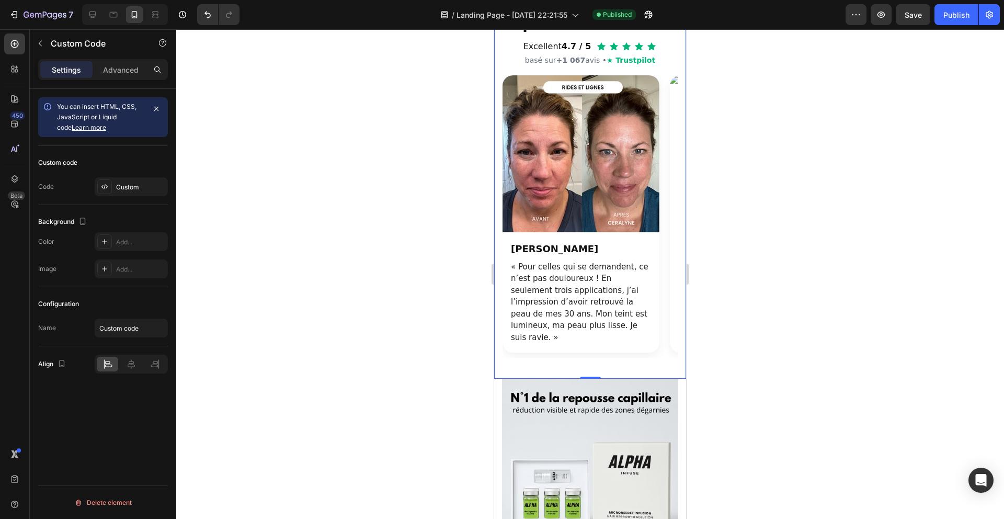
click at [412, 170] on div at bounding box center [590, 273] width 828 height 489
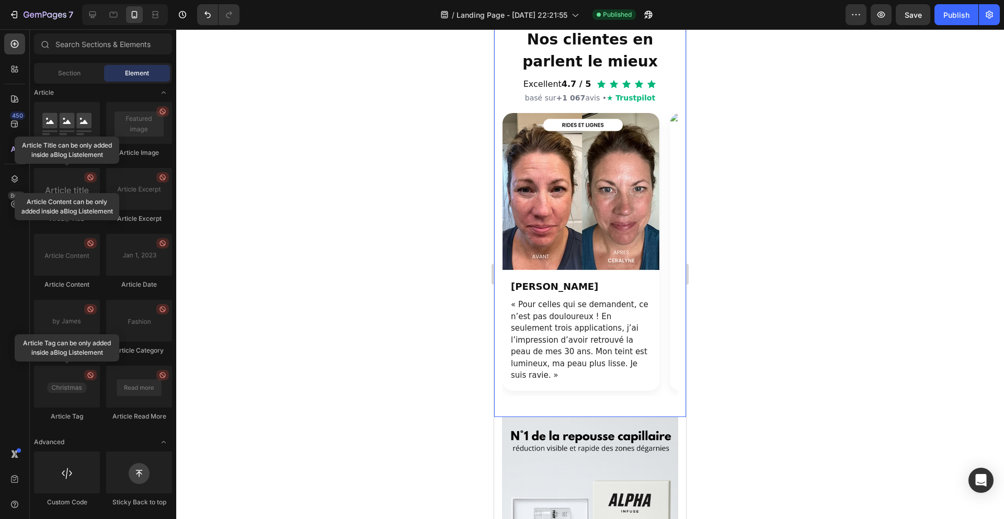
scroll to position [544, 0]
click at [544, 269] on img "Section avis clients" at bounding box center [580, 190] width 157 height 157
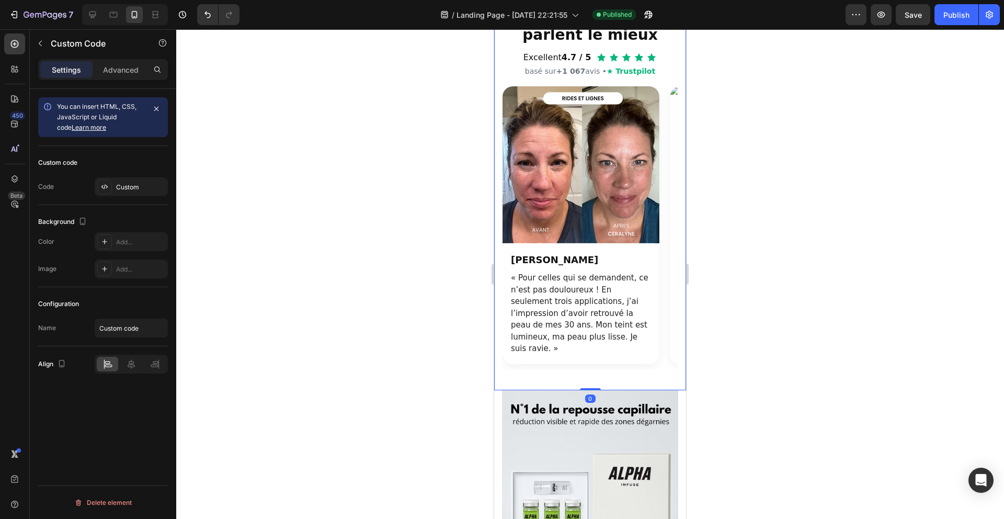
scroll to position [581, 0]
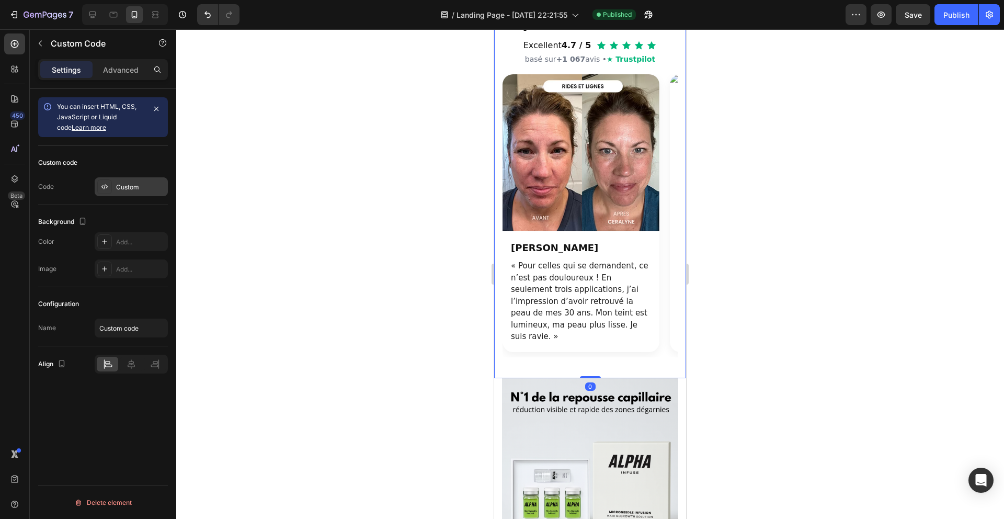
click at [125, 179] on div "Custom" at bounding box center [131, 186] width 73 height 19
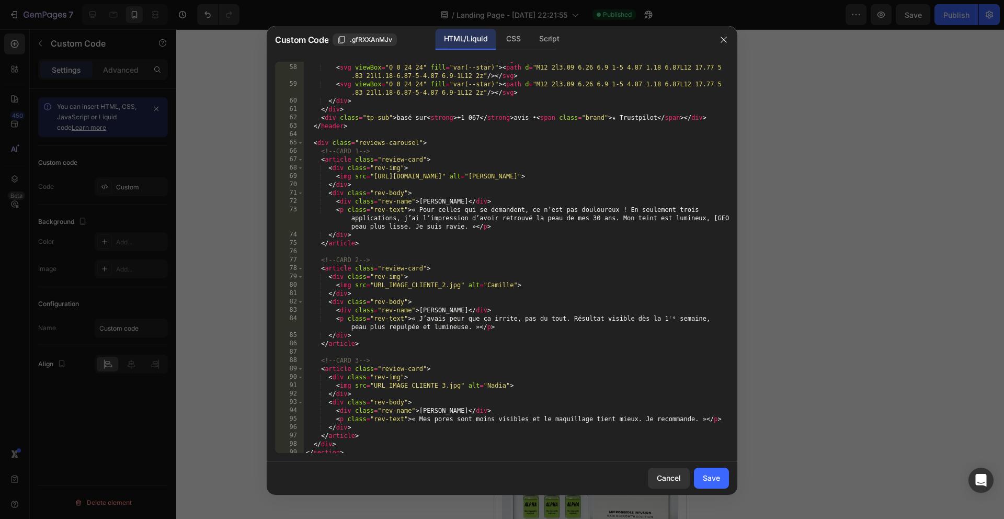
scroll to position [480, 0]
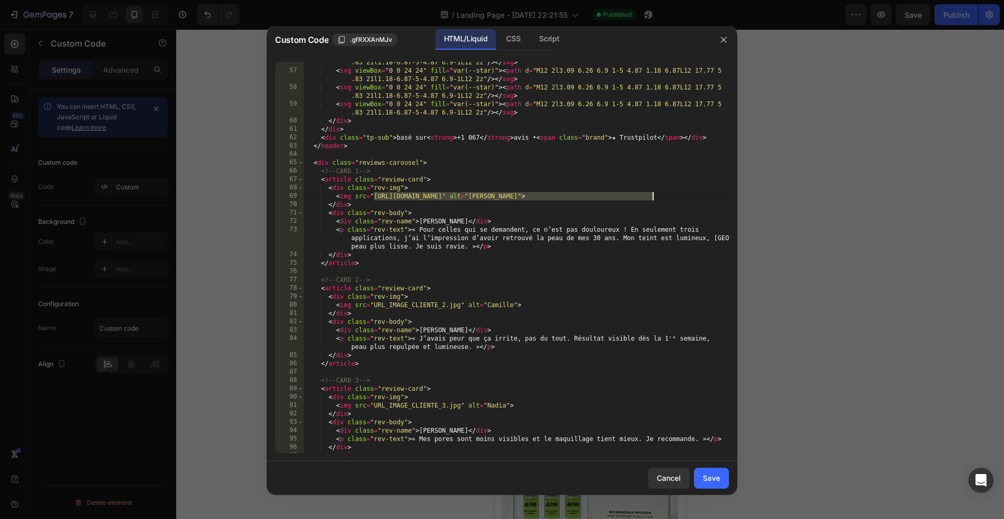
drag, startPoint x: 374, startPoint y: 195, endPoint x: 652, endPoint y: 195, distance: 278.2
click at [653, 194] on div "< svg viewBox = "0 0 24 24" fill = "var(--star)" > < path d = "M12 2l3.09 6.26 …" at bounding box center [516, 258] width 425 height 416
paste textarea "Zone_du_vertex.png?v=1756278869"
type textarea "<img src="https://cdn.shopify.com/s/files/1/0928/3564/3769/files/Zone_du_vertex…"
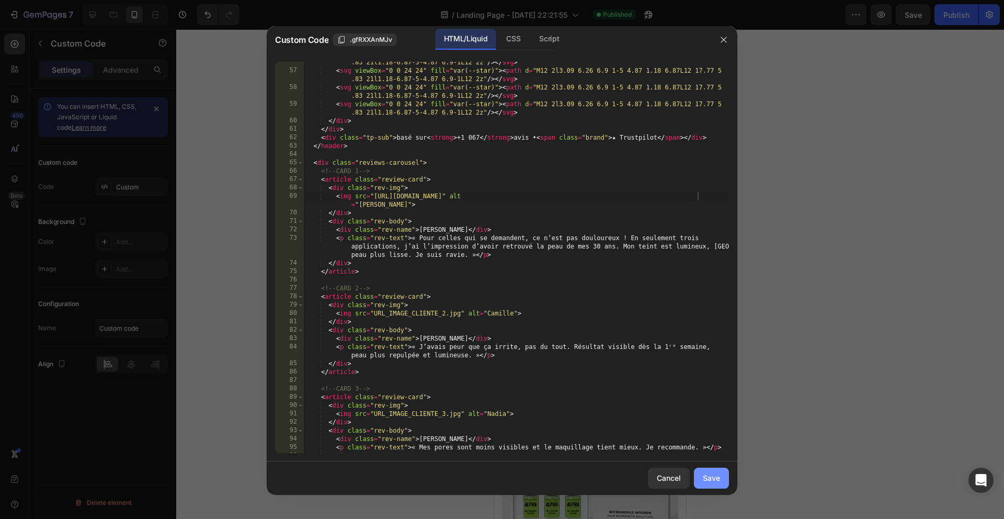
click at [712, 480] on div "Save" at bounding box center [711, 477] width 17 height 11
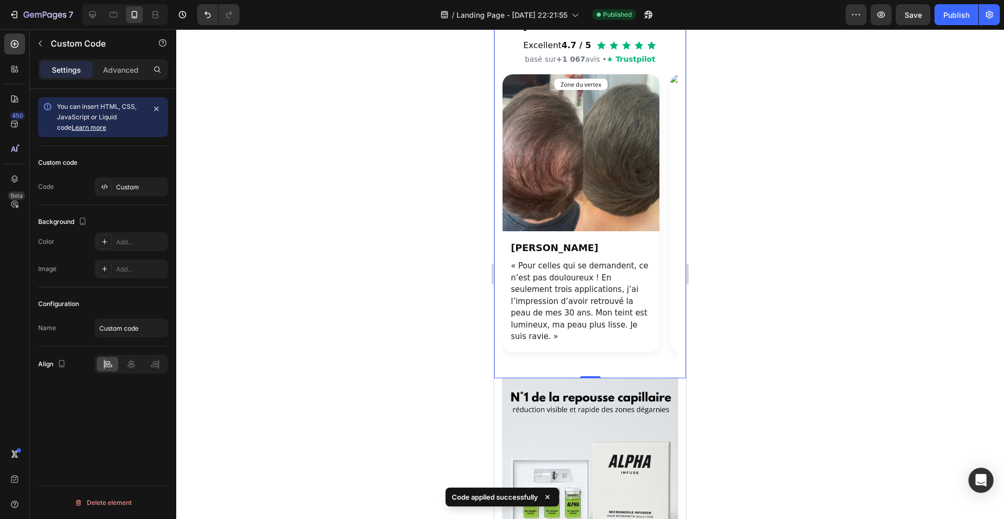
click at [741, 293] on div at bounding box center [590, 273] width 828 height 489
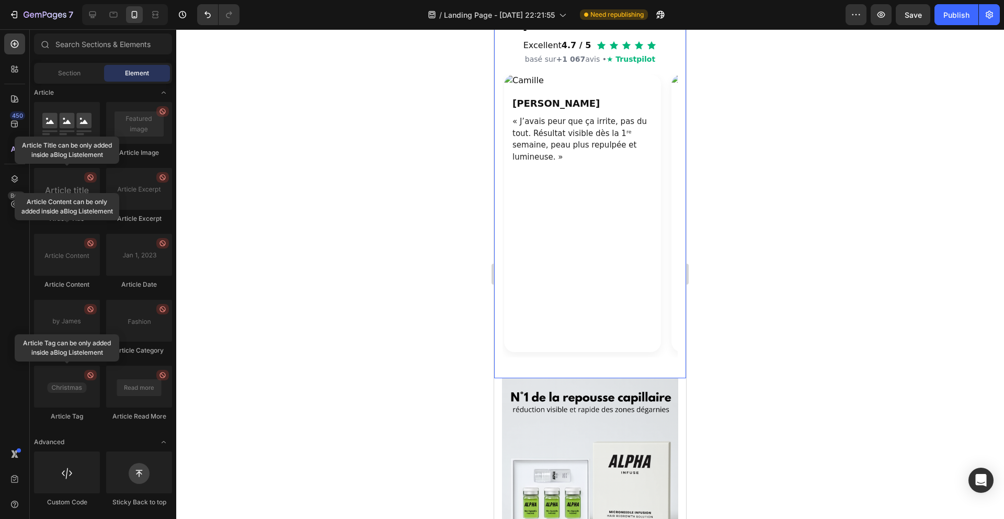
scroll to position [0, 167]
click at [535, 163] on p "« J’avais peur que ça irrite, pas du tout. Résultat visible dès la 1ʳᵉ semaine,…" at bounding box center [581, 139] width 140 height 47
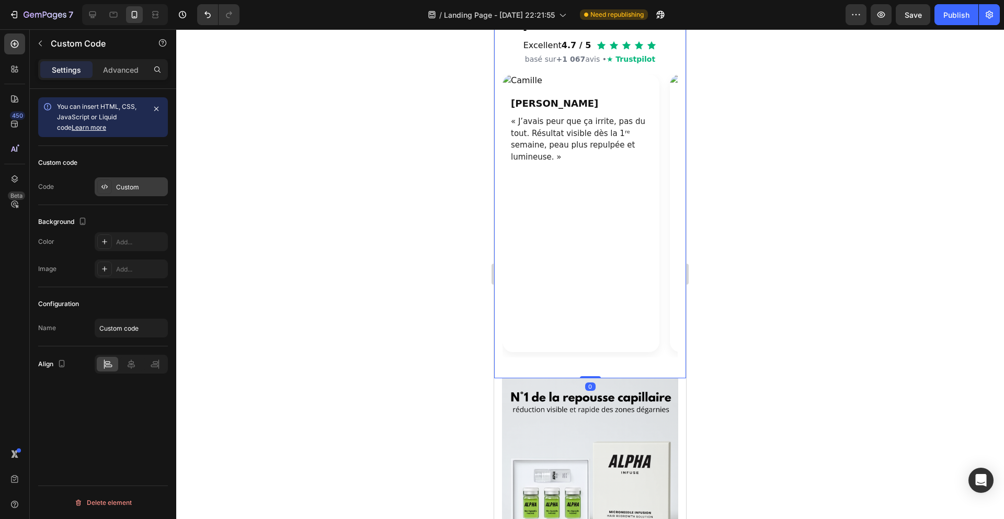
click at [124, 194] on div "Custom" at bounding box center [131, 186] width 73 height 19
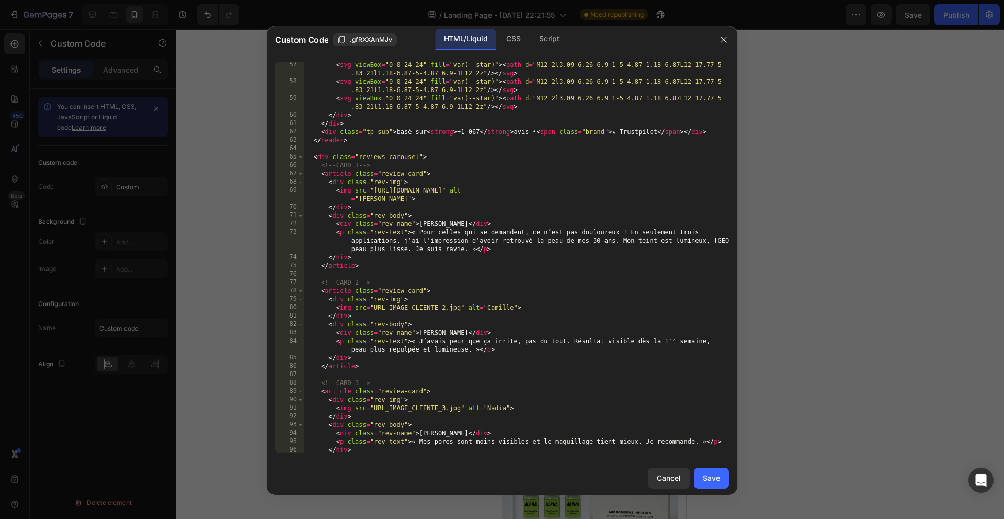
scroll to position [521, 0]
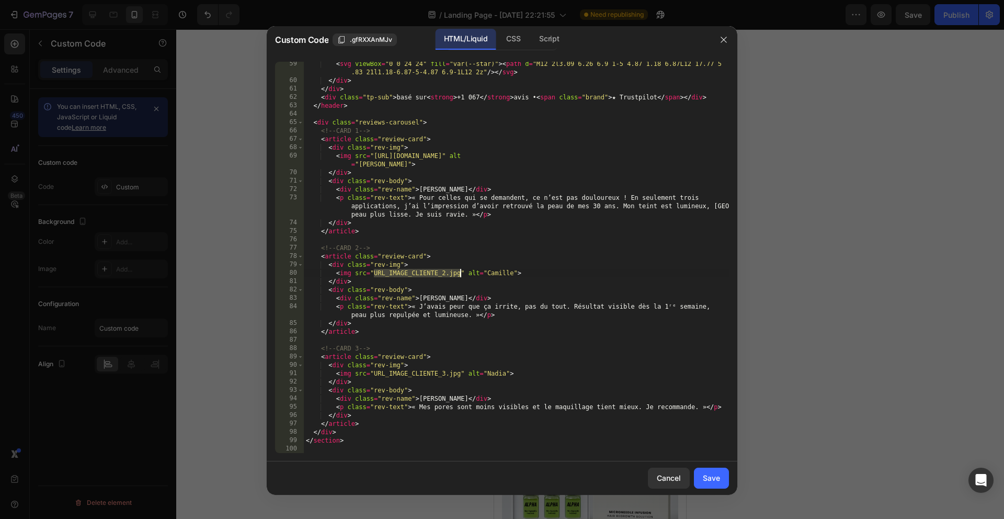
drag, startPoint x: 374, startPoint y: 273, endPoint x: 459, endPoint y: 270, distance: 84.7
click at [459, 270] on div "< svg viewBox = "0 0 24 24" fill = "var(--star)" > < path d = "M12 2l3.09 6.26 …" at bounding box center [516, 268] width 425 height 416
paste textarea "https://cdn.shopify.com/s/files/1/0928/3564/3769/files/Copie_de_Zone_du_vertex.…"
type textarea "<img src="https://cdn.shopify.com/s/files/1/0928/3564/3769/files/Copie_de_Zone_…"
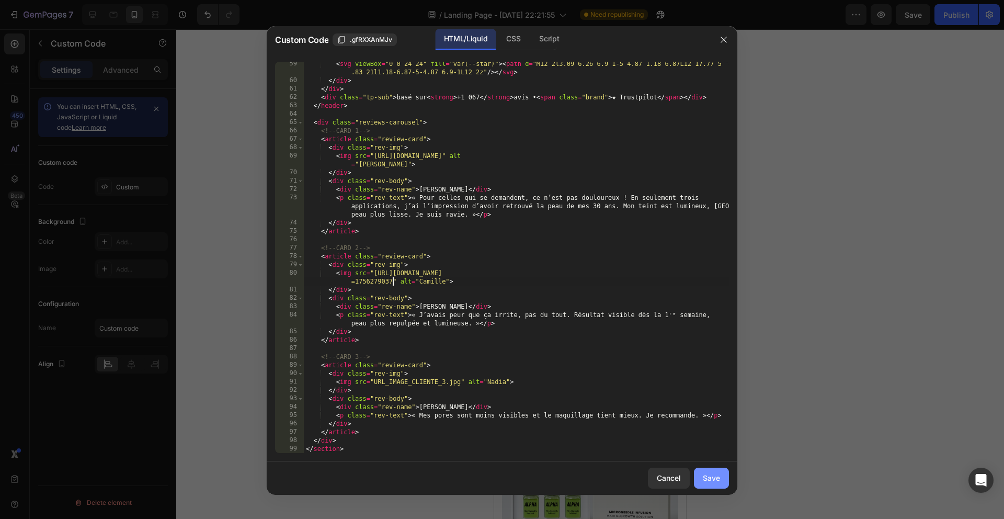
click at [703, 484] on button "Save" at bounding box center [711, 477] width 35 height 21
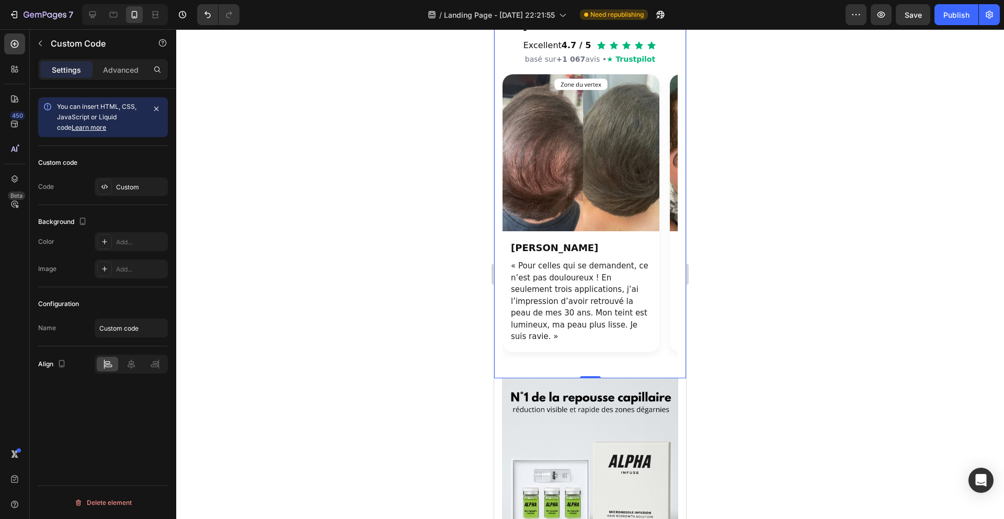
click at [740, 335] on div at bounding box center [590, 273] width 828 height 489
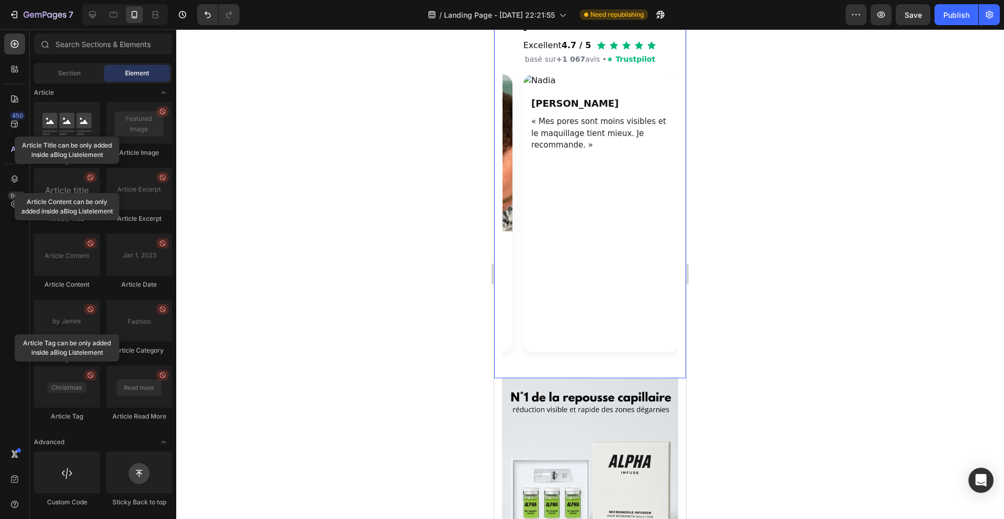
scroll to position [0, 316]
click at [505, 243] on section "Nos clientes en parlent le mieux Excellent 4.7 / 5 basé sur +1 067 avis • ★ Tru…" at bounding box center [590, 173] width 192 height 367
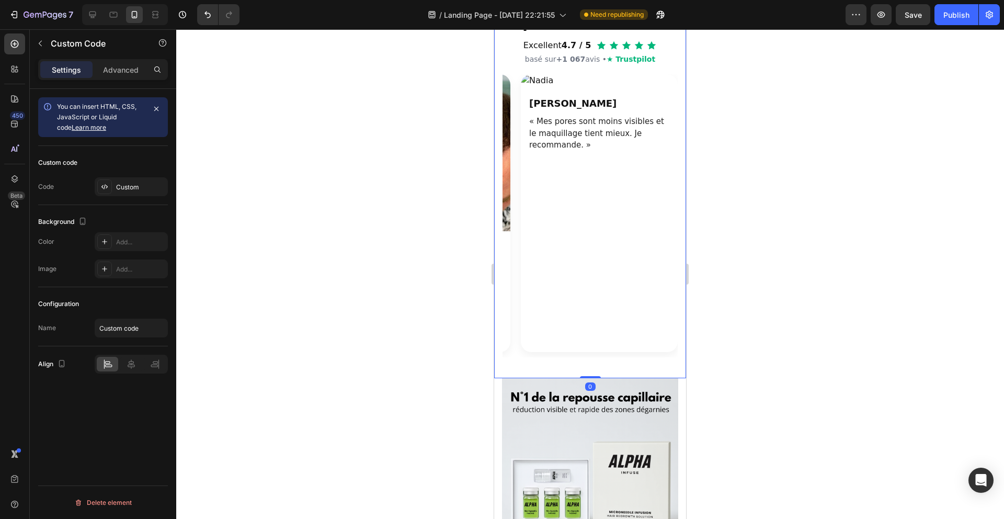
click at [516, 244] on div "Laura « Pour celles qui se demandent, ce n’est pas douloureux ! En seulement tr…" at bounding box center [589, 215] width 175 height 283
click at [109, 190] on div at bounding box center [104, 186] width 15 height 15
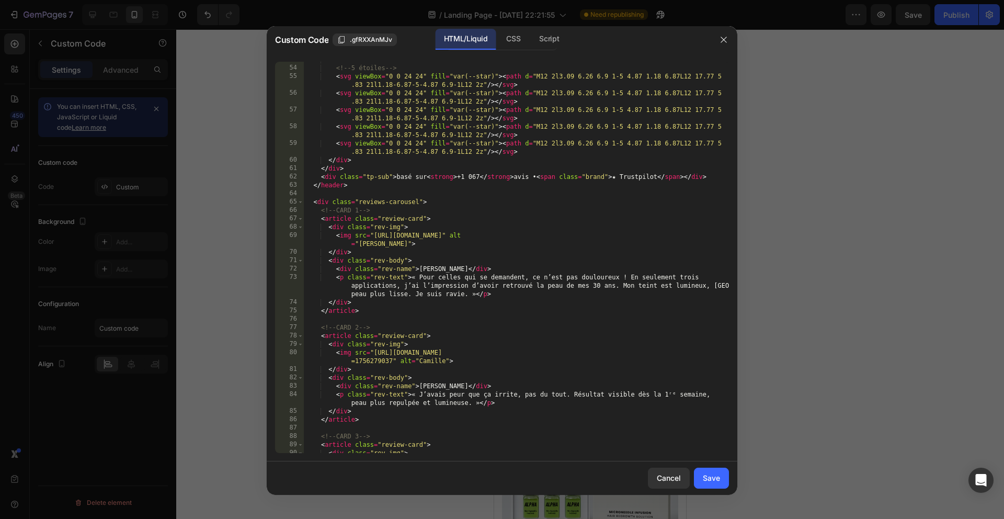
scroll to position [449, 0]
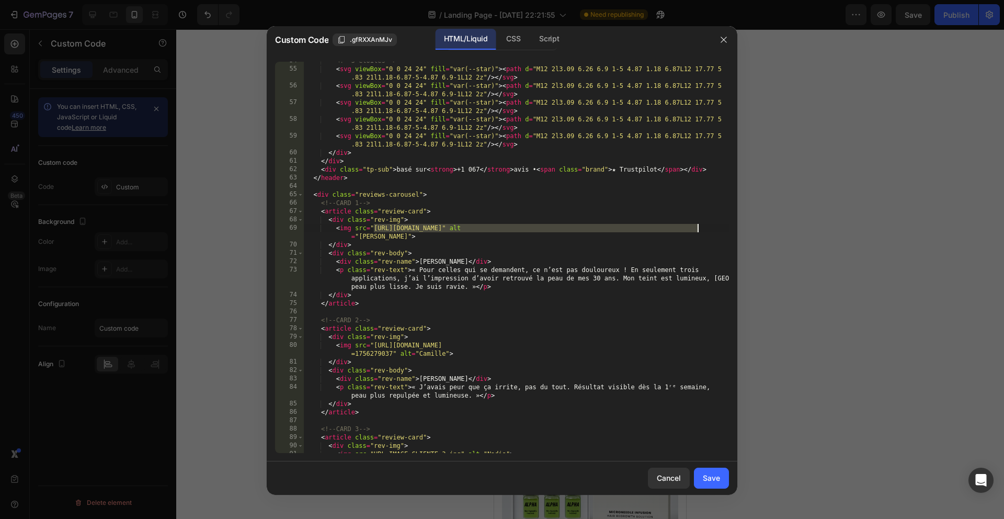
drag, startPoint x: 374, startPoint y: 225, endPoint x: 696, endPoint y: 228, distance: 322.6
click at [696, 228] on div "<!-- 5 étoiles --> < svg viewBox = "0 0 24 24" fill = "var(--star)" > < path d …" at bounding box center [516, 260] width 425 height 408
paste textarea "Copie_de_Zone_du_vertex_1.png?v=1756279160"
click at [546, 318] on div "<!-- 5 étoiles --> < svg viewBox = "0 0 24 24" fill = "var(--star)" > < path d …" at bounding box center [516, 260] width 425 height 408
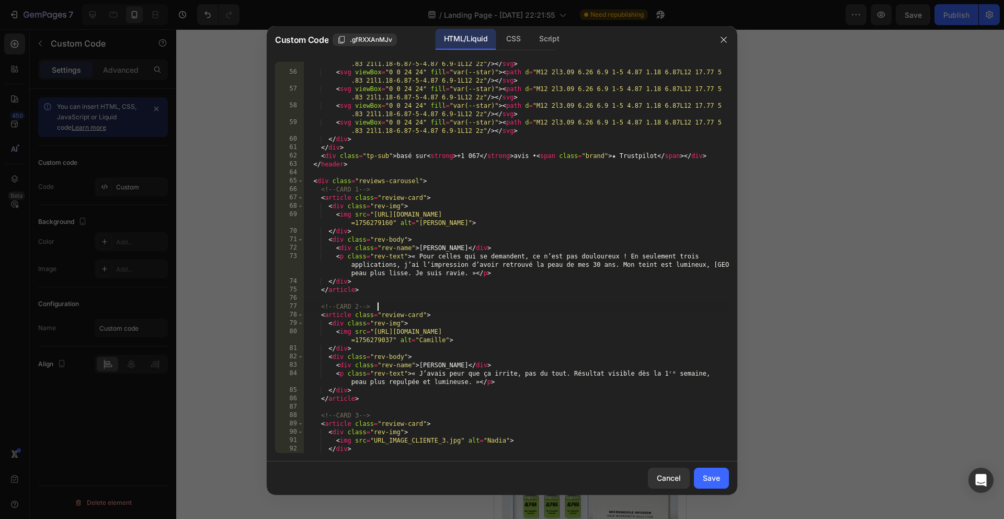
scroll to position [488, 0]
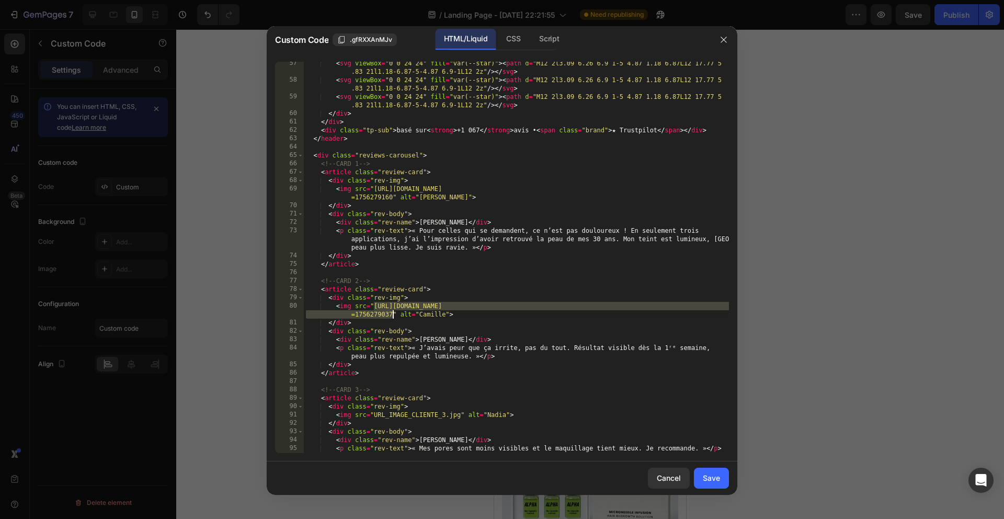
drag, startPoint x: 374, startPoint y: 304, endPoint x: 393, endPoint y: 314, distance: 21.3
click at [393, 313] on div "< svg viewBox = "0 0 24 24" fill = "var(--star)" > < path d = "M12 2l3.09 6.26 …" at bounding box center [516, 267] width 425 height 416
paste textarea "Zone_du_vertex_1.png?v=175627919"
click at [460, 317] on div "< svg viewBox = "0 0 24 24" fill = "var(--star)" > < path d = "M12 2l3.09 6.26 …" at bounding box center [516, 267] width 425 height 416
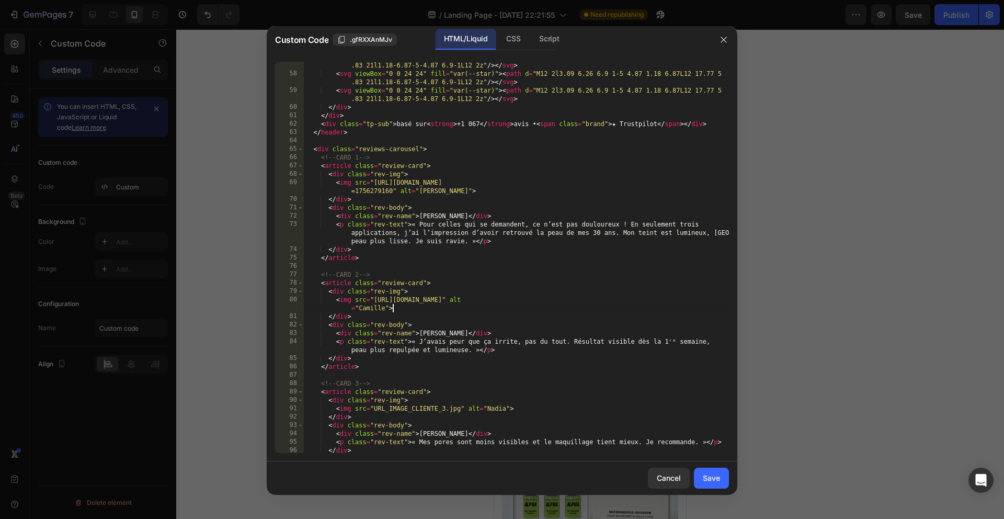
scroll to position [529, 0]
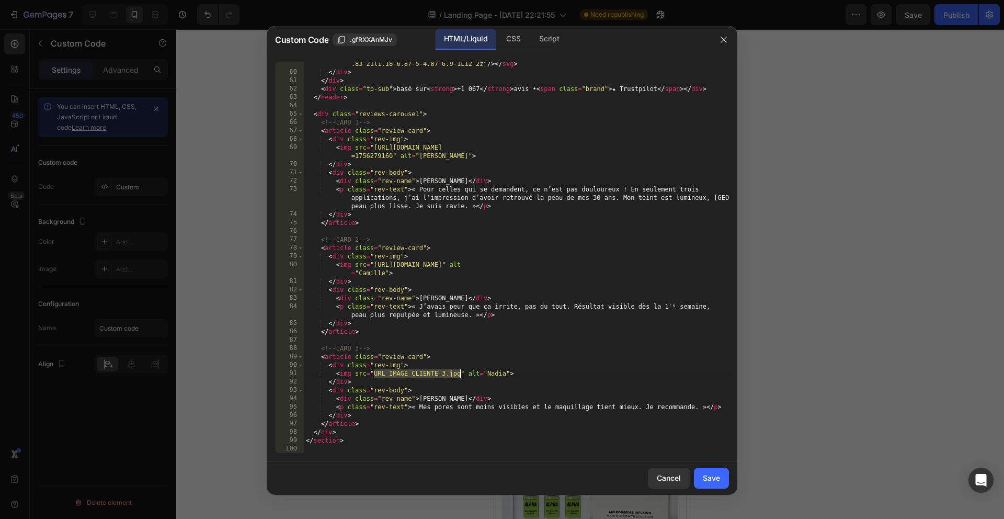
drag, startPoint x: 372, startPoint y: 372, endPoint x: 459, endPoint y: 370, distance: 86.8
click at [459, 370] on div "< svg viewBox = "0 0 24 24" fill = "var(--star)" > < path d = "M12 2l3.09 6.26 …" at bounding box center [516, 259] width 425 height 416
paste textarea "https://cdn.shopify.com/s/files/1/0928/3564/3769/files/rgdgdfg_2.webp?v=1756279…"
type textarea "<img src="https://cdn.shopify.com/s/files/1/0928/3564/3769/files/rgdgdfg_2.webp…"
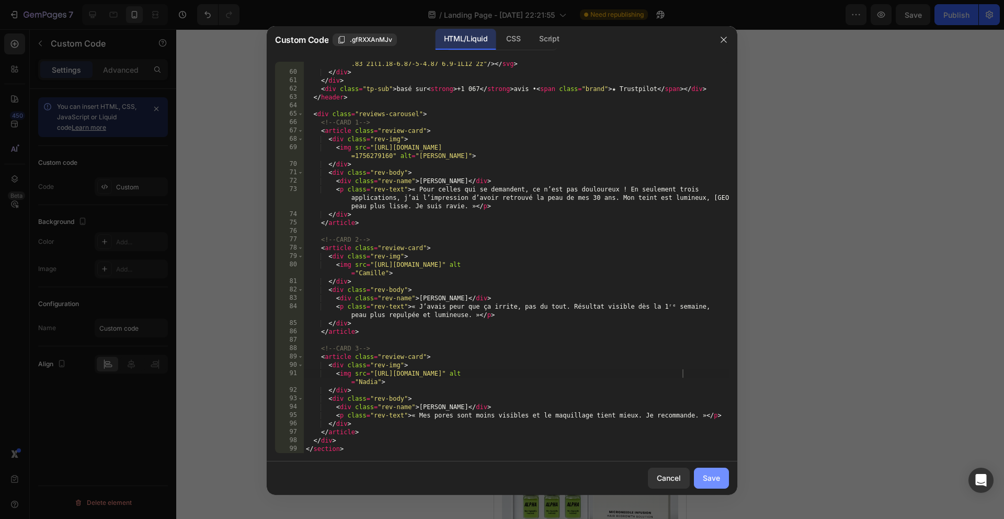
click at [712, 471] on button "Save" at bounding box center [711, 477] width 35 height 21
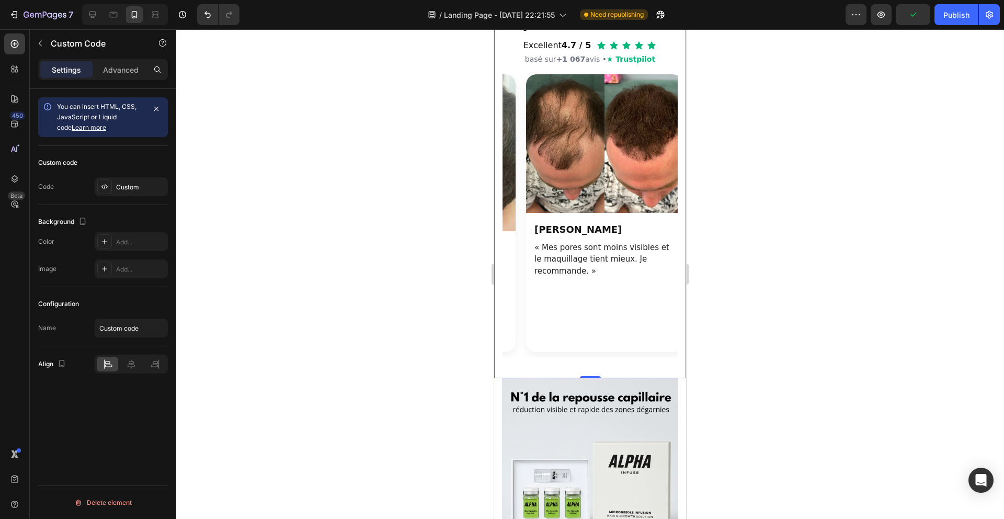
scroll to position [0, 316]
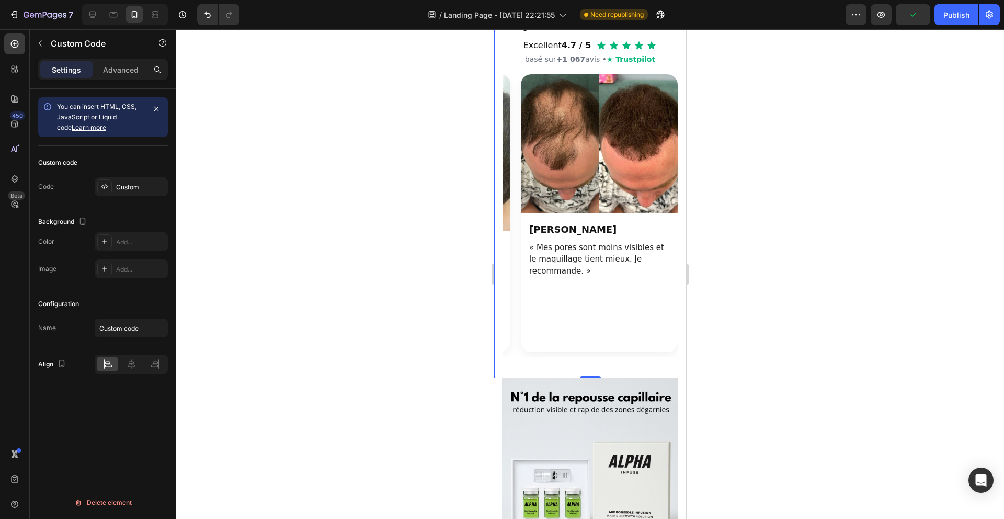
click at [623, 213] on img "Section avis clients" at bounding box center [599, 143] width 157 height 139
click at [124, 195] on div "Custom" at bounding box center [131, 186] width 73 height 19
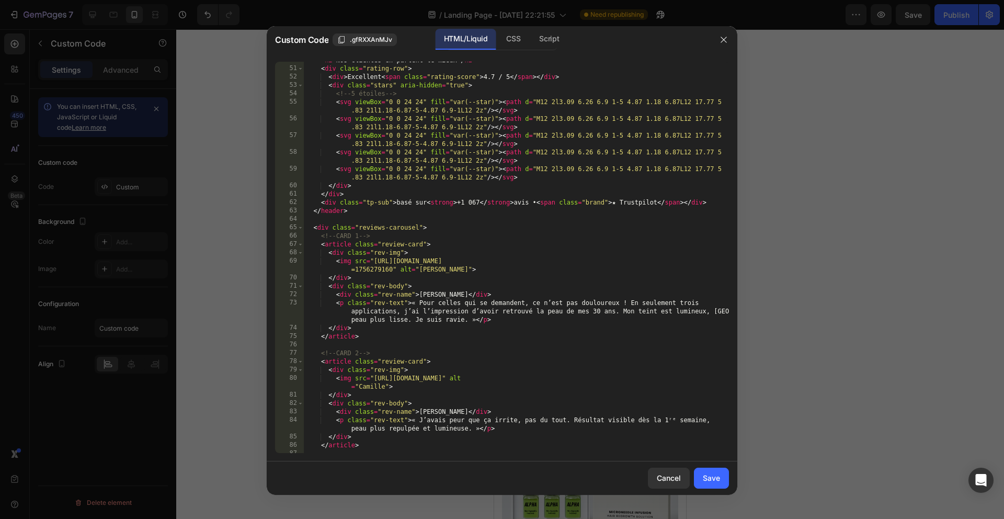
scroll to position [537, 0]
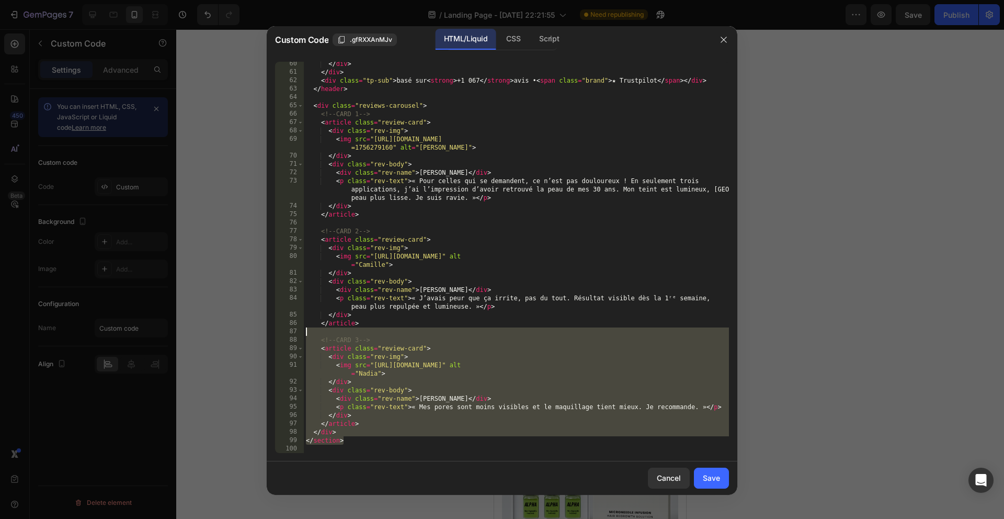
drag, startPoint x: 374, startPoint y: 443, endPoint x: 307, endPoint y: 335, distance: 127.2
click at [304, 335] on div "</ div > </ div > < div class = "tp-sub" > basé sur < strong > +1 067 </ strong…" at bounding box center [516, 264] width 425 height 408
type textarea "<!-- CARD 3 -->"
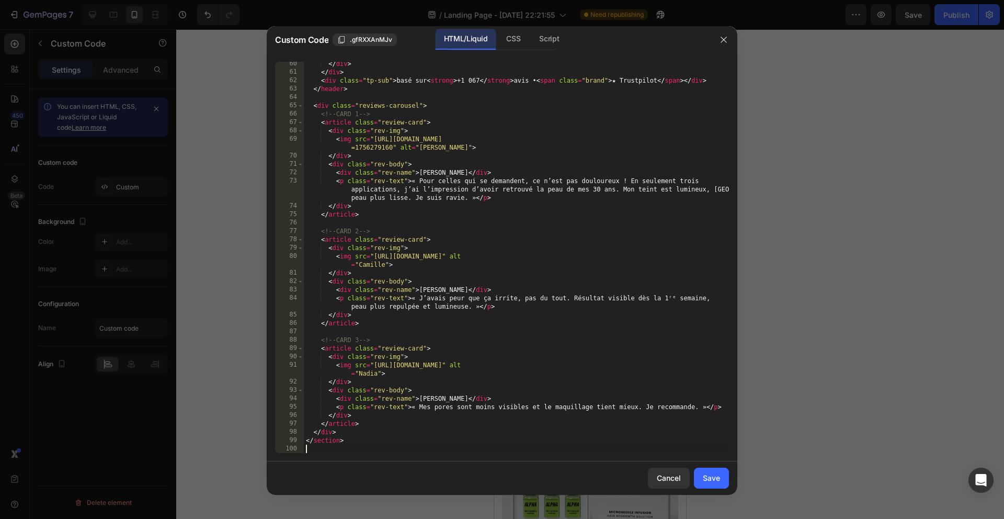
click at [362, 446] on div "</ div > </ div > < div class = "tp-sub" > basé sur < strong > +1 067 </ strong…" at bounding box center [516, 264] width 425 height 408
paste textarea "</section>"
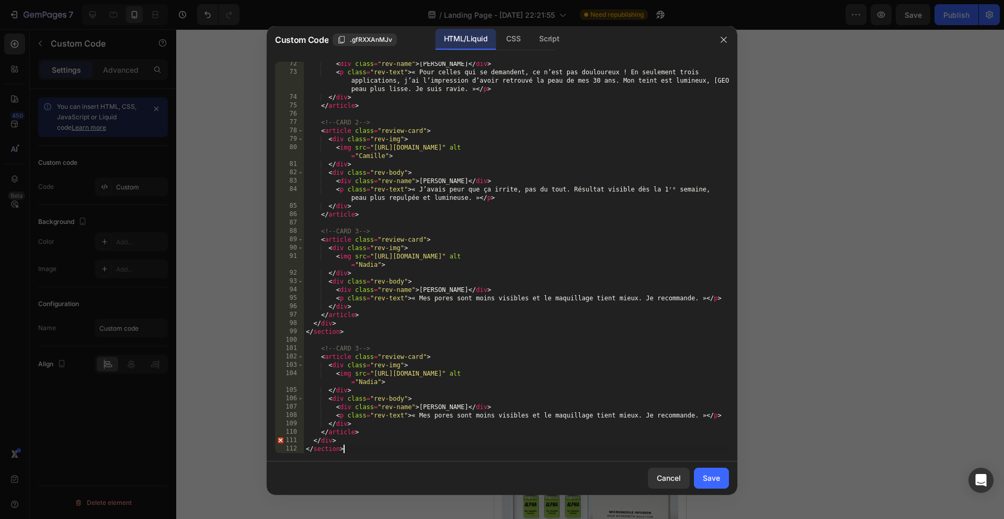
click at [361, 349] on div "< div class = "rev-name" > Laura </ div > < p class = "rev-text" > « Pour celle…" at bounding box center [516, 264] width 425 height 408
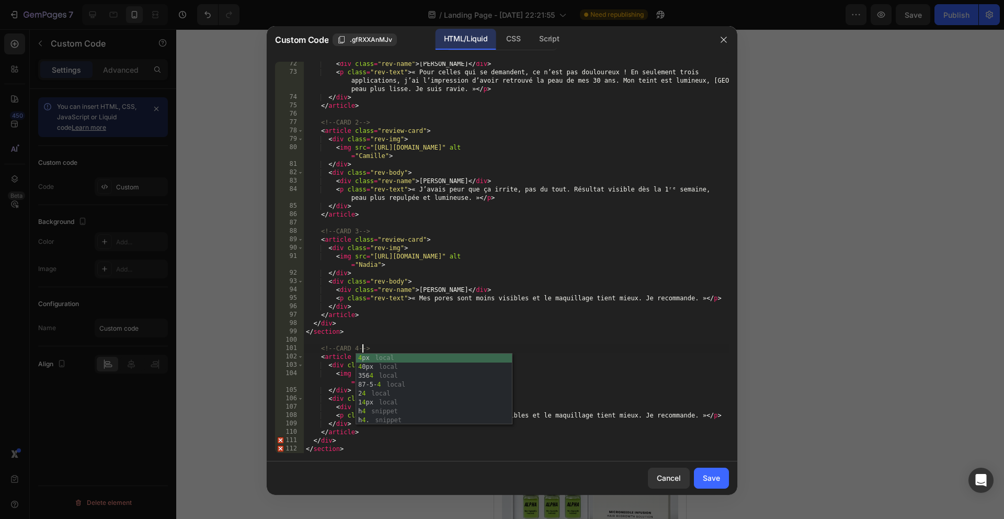
scroll to position [0, 5]
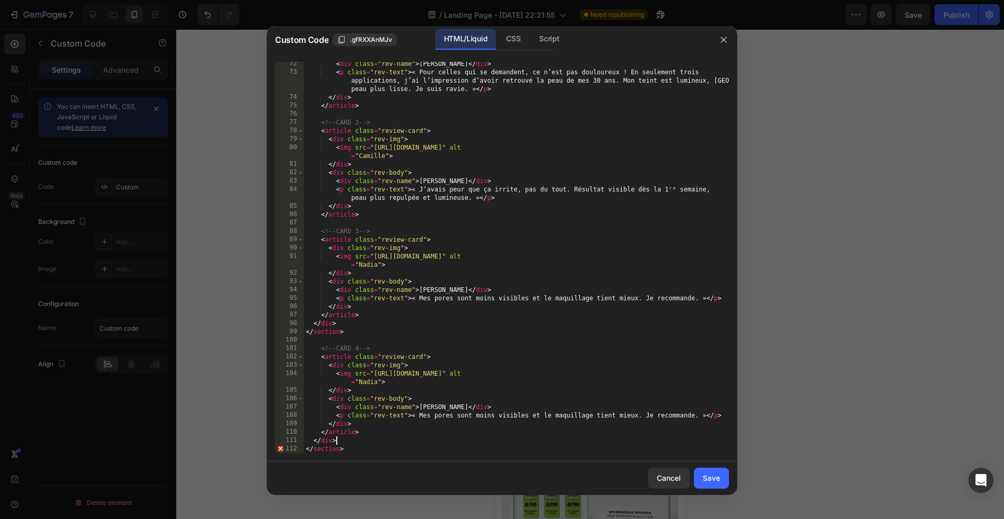
click at [359, 442] on div "< div class = "rev-name" > Laura </ div > < p class = "rev-text" > « Pour celle…" at bounding box center [516, 264] width 425 height 408
click at [360, 448] on div "< div class = "rev-name" > Laura </ div > < p class = "rev-text" > « Pour celle…" at bounding box center [516, 264] width 425 height 408
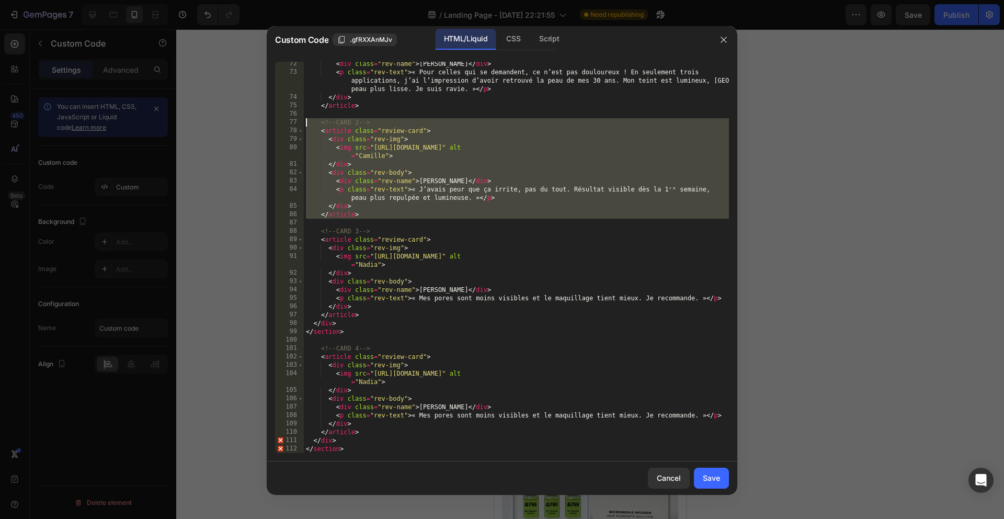
drag, startPoint x: 373, startPoint y: 213, endPoint x: 304, endPoint y: 122, distance: 114.6
click at [304, 122] on div "< div class = "rev-name" > Laura </ div > < p class = "rev-text" > « Pour celle…" at bounding box center [516, 264] width 425 height 408
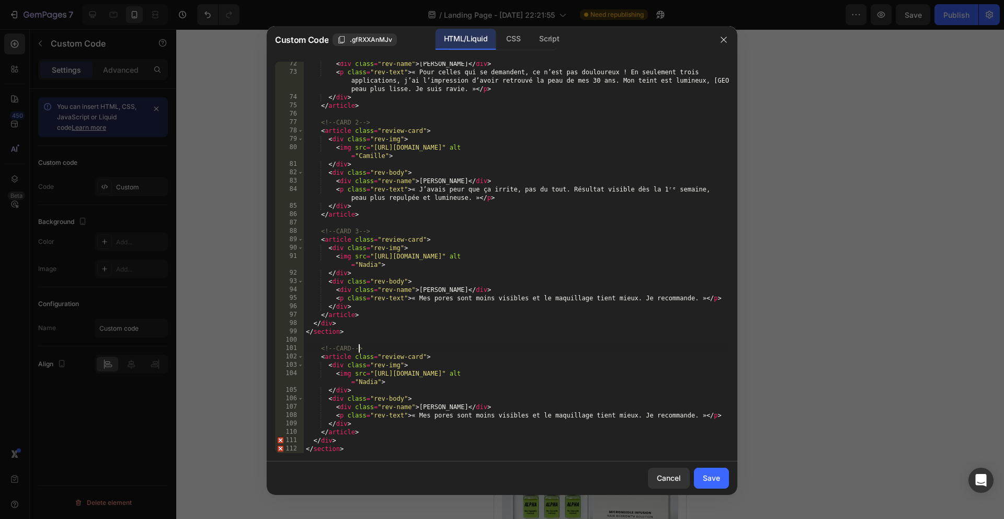
type textarea "<!-- CARD 3 -->"
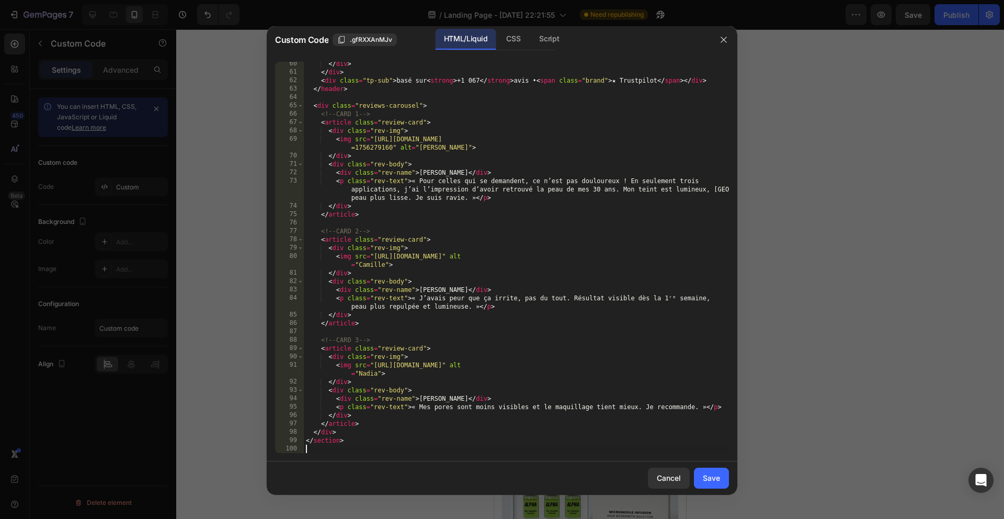
scroll to position [537, 0]
paste textarea "</article>"
click at [375, 324] on div "</ div > </ div > < div class = "tp-sub" > basé sur < strong > +1 067 </ strong…" at bounding box center [516, 264] width 425 height 408
type textarea "</article>"
paste textarea
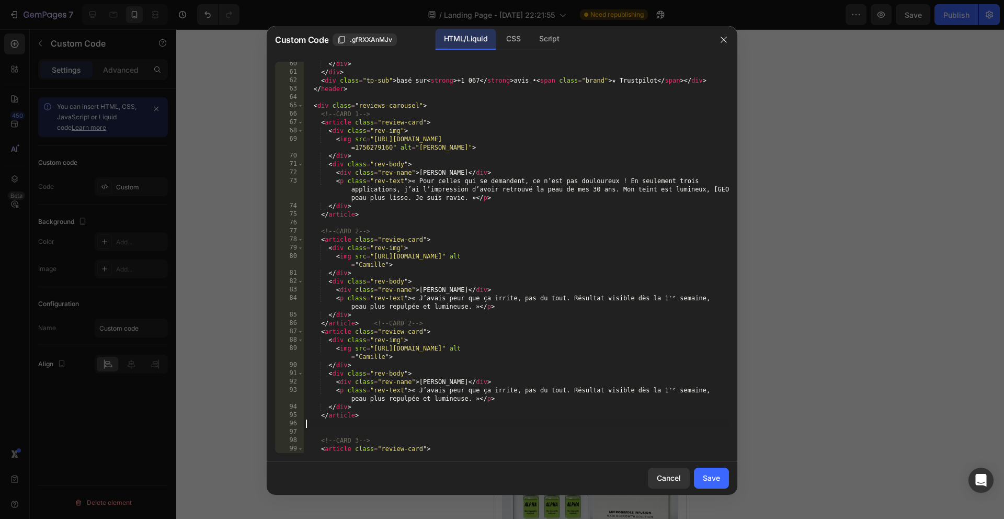
click at [373, 322] on div "</ div > </ div > < div class = "tp-sub" > basé sur < strong > +1 067 </ strong…" at bounding box center [516, 264] width 425 height 408
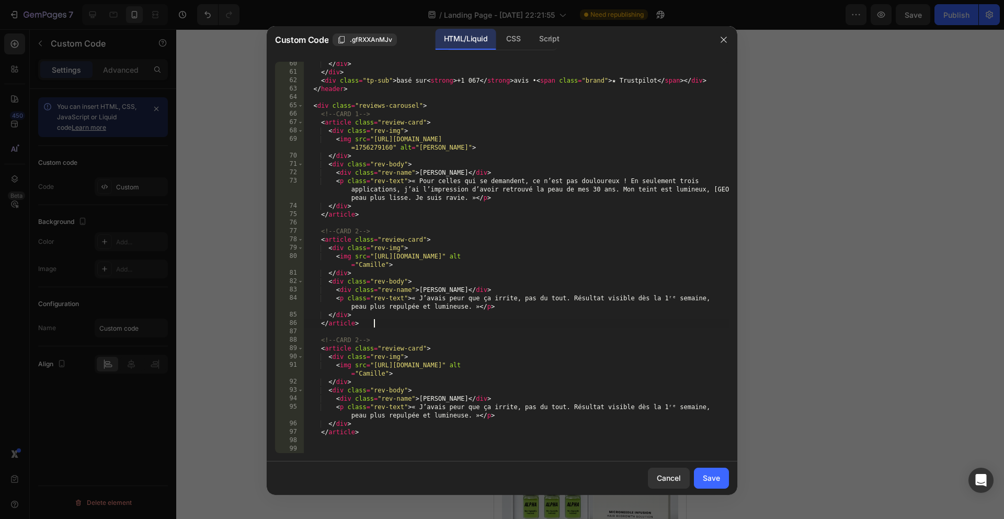
click at [381, 326] on div "</ div > </ div > < div class = "tp-sub" > basé sur < strong > +1 067 </ strong…" at bounding box center [516, 264] width 425 height 408
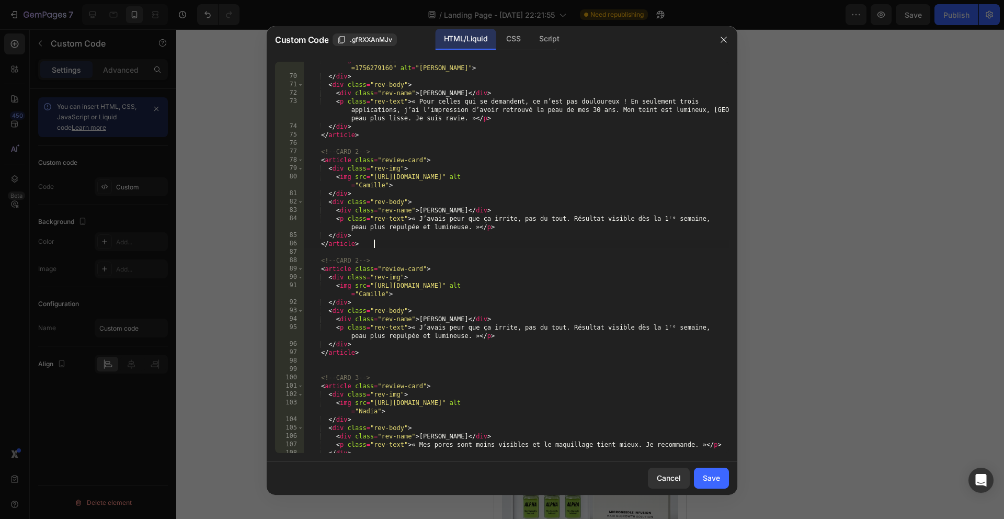
scroll to position [655, 0]
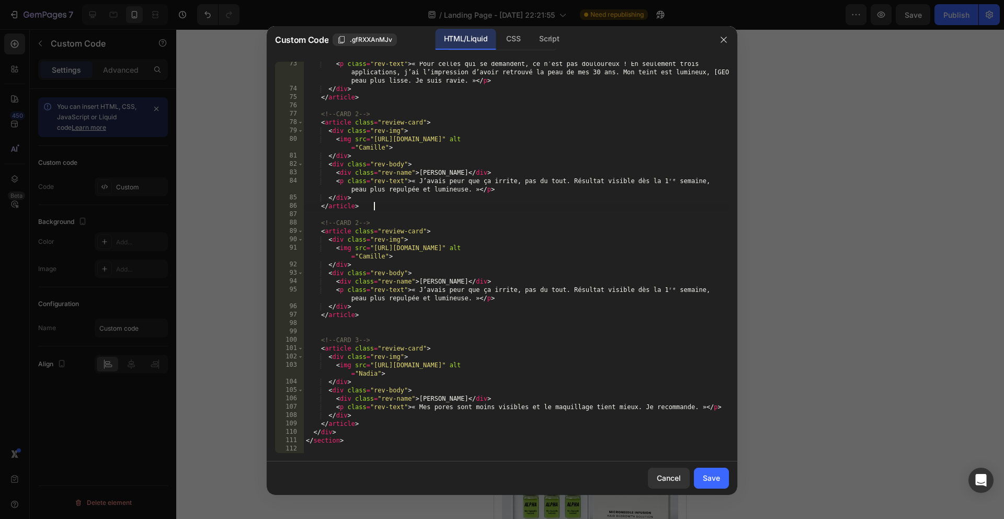
click at [398, 437] on div "< p class = "rev-text" > « Pour celles qui se demandent, ce n’est pas douloureu…" at bounding box center [516, 272] width 425 height 425
click at [362, 220] on div "< p class = "rev-text" > « Pour celles qui se demandent, ce n’est pas douloureu…" at bounding box center [516, 272] width 425 height 425
click at [360, 339] on div "< p class = "rev-text" > « Pour celles qui se demandent, ce n’est pas douloureu…" at bounding box center [516, 272] width 425 height 425
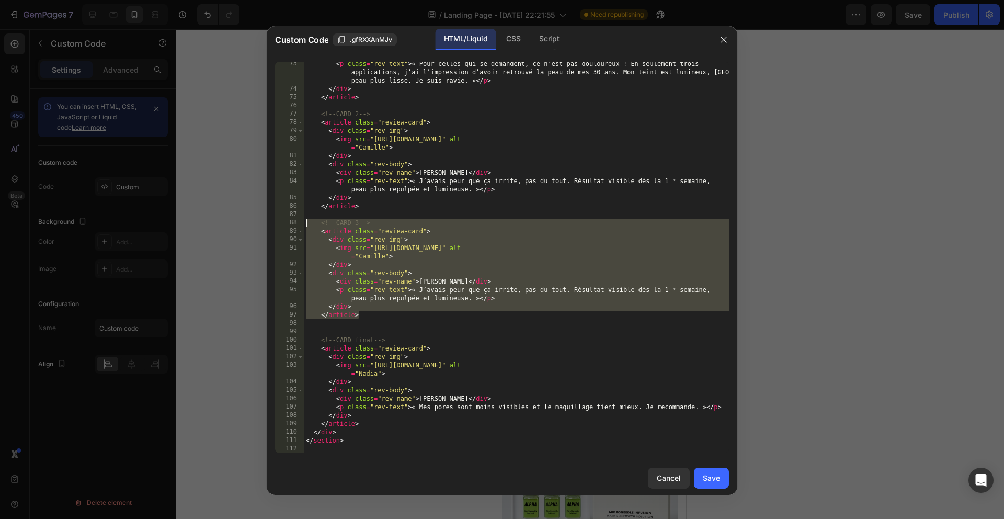
drag, startPoint x: 373, startPoint y: 316, endPoint x: 304, endPoint y: 219, distance: 119.6
click at [303, 219] on div "<!-- CARD final --> 73 74 75 76 77 78 79 80 81 82 83 84 85 86 87 88 89 90 91 92…" at bounding box center [502, 257] width 454 height 391
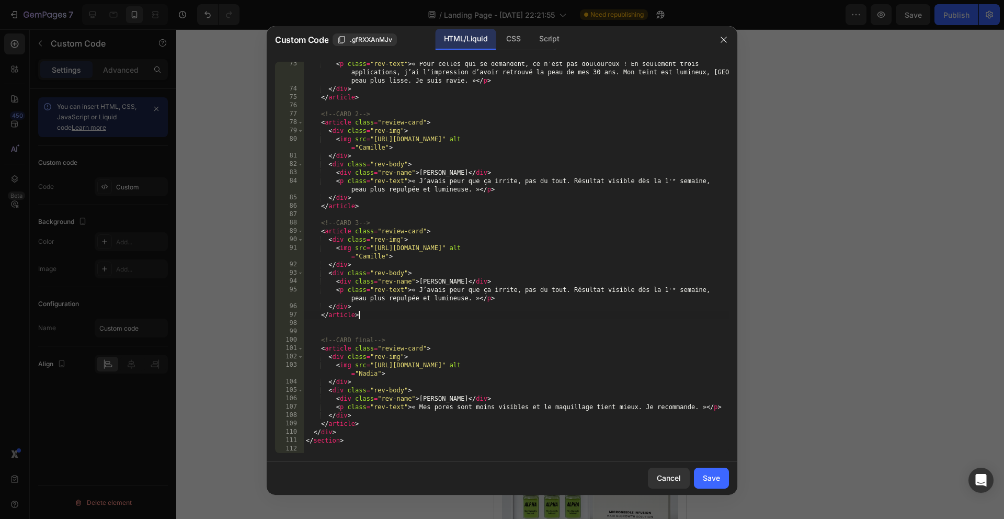
click at [380, 317] on div "< p class = "rev-text" > « Pour celles qui se demandent, ce n’est pas douloureu…" at bounding box center [516, 272] width 425 height 425
type textarea "</article>"
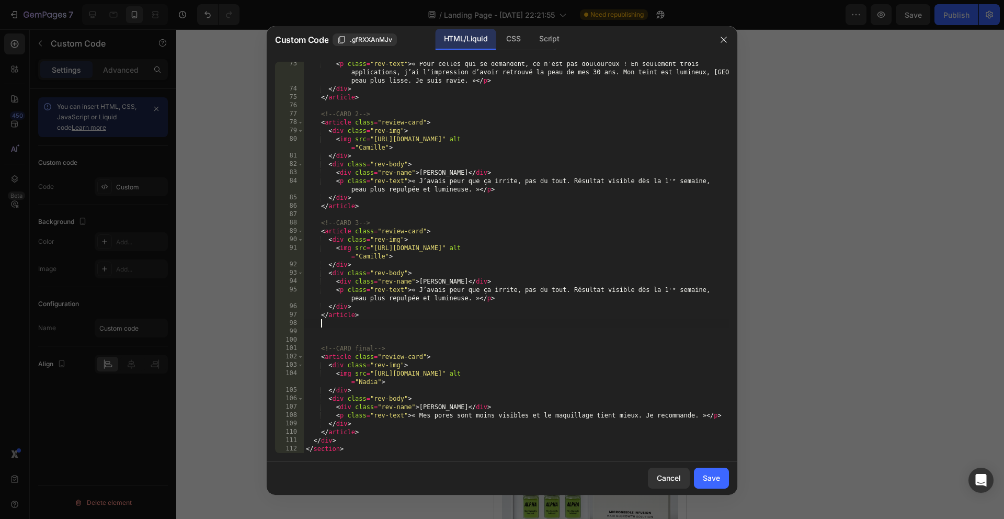
paste textarea "</article>"
type textarea "</article>"
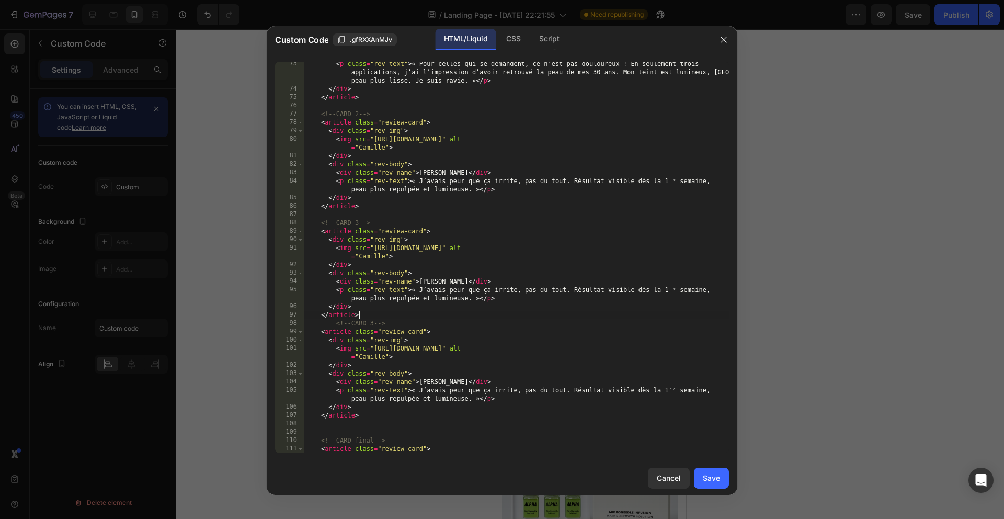
click at [369, 314] on div "< p class = "rev-text" > « Pour celles qui se demandent, ce n’est pas douloureu…" at bounding box center [516, 272] width 425 height 425
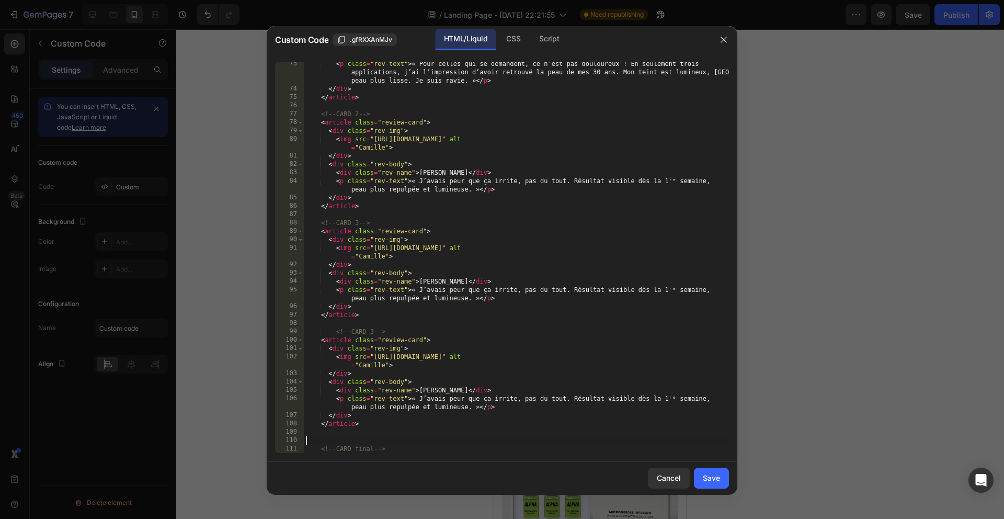
click at [370, 441] on div "< p class = "rev-text" > « Pour celles qui se demandent, ce n’est pas douloureu…" at bounding box center [516, 272] width 425 height 425
click at [384, 328] on div "< p class = "rev-text" > « Pour celles qui se demandent, ce n’est pas douloureu…" at bounding box center [516, 272] width 425 height 425
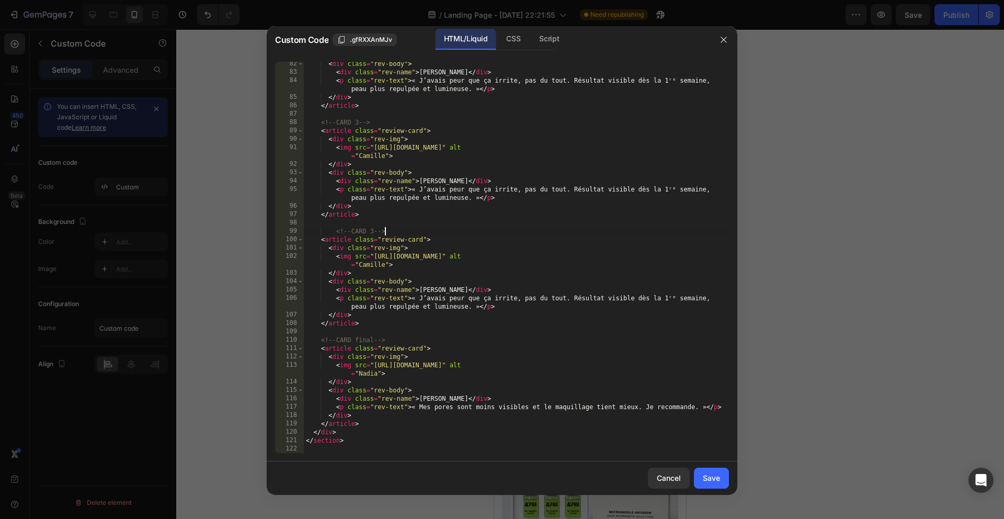
click at [377, 234] on div "< div class = "rev-body" > < div class = "rev-name" > Camille </ div > < p clas…" at bounding box center [516, 264] width 425 height 408
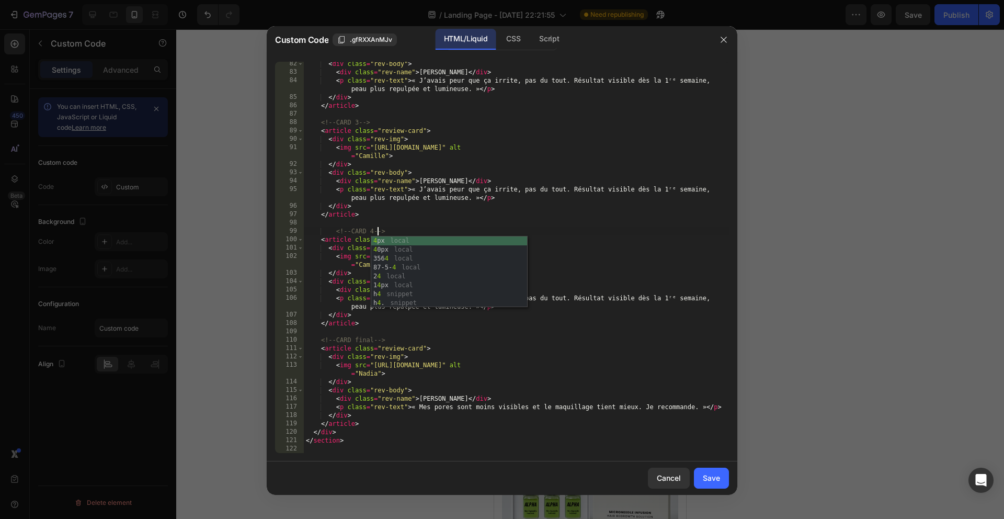
click at [365, 327] on div "< div class = "rev-body" > < div class = "rev-name" > Camille </ div > < p clas…" at bounding box center [516, 264] width 425 height 408
type textarea "</article>"
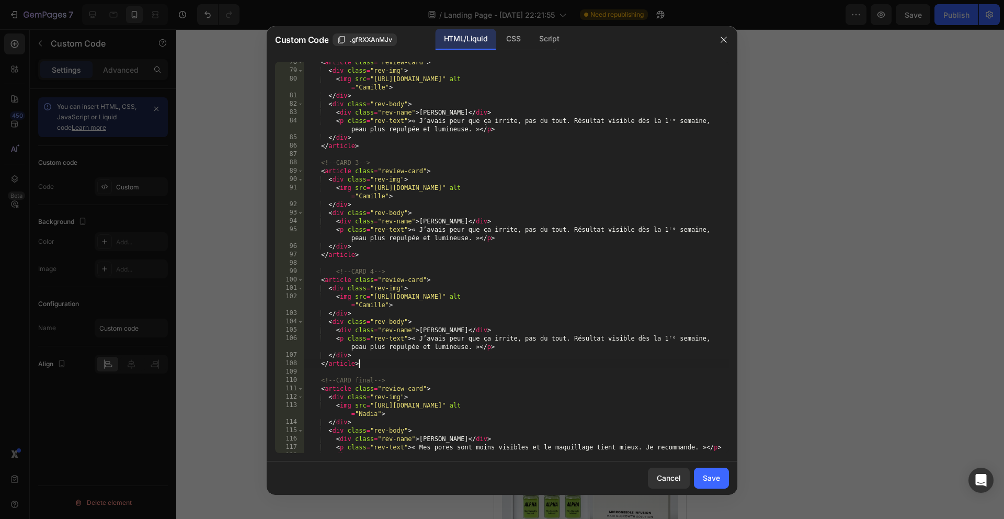
scroll to position [714, 0]
click at [704, 473] on div "Save" at bounding box center [711, 477] width 17 height 11
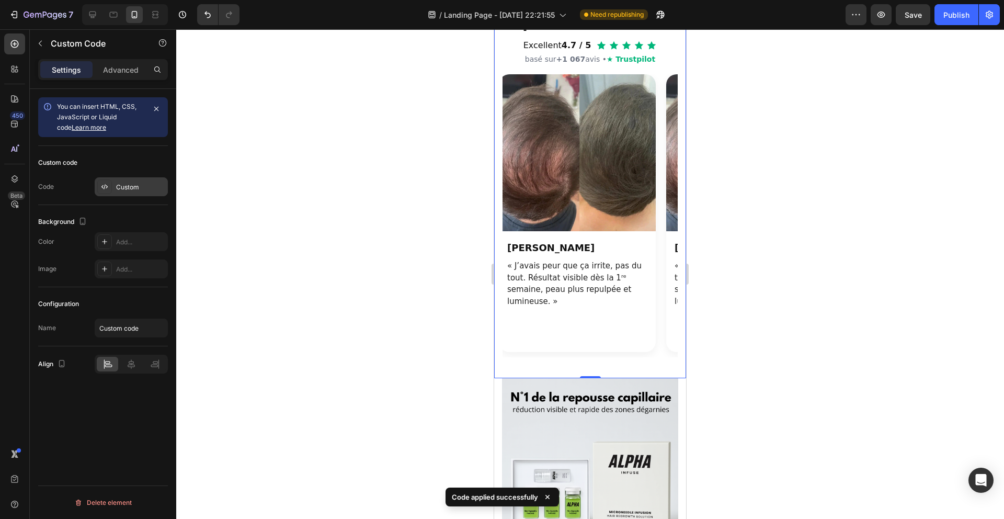
scroll to position [0, 335]
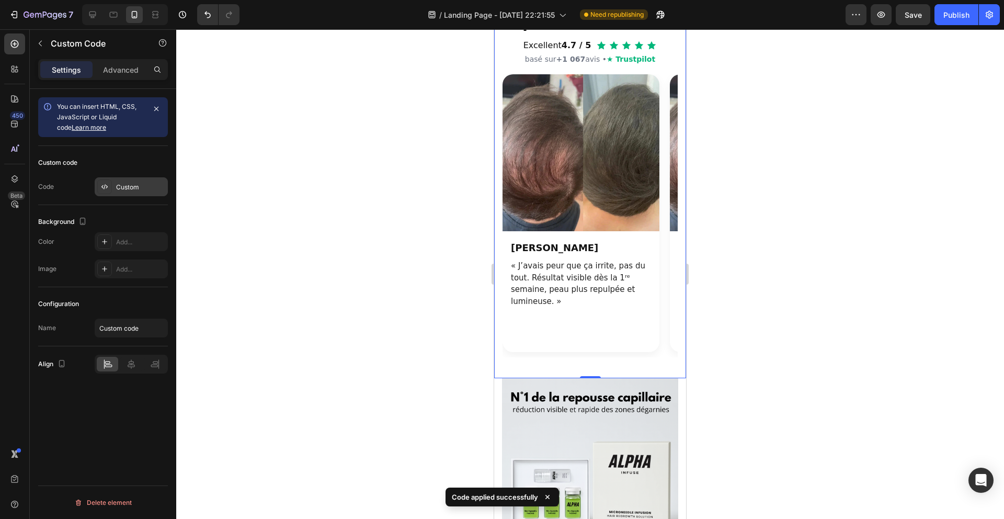
click at [132, 182] on div "Custom" at bounding box center [140, 186] width 49 height 9
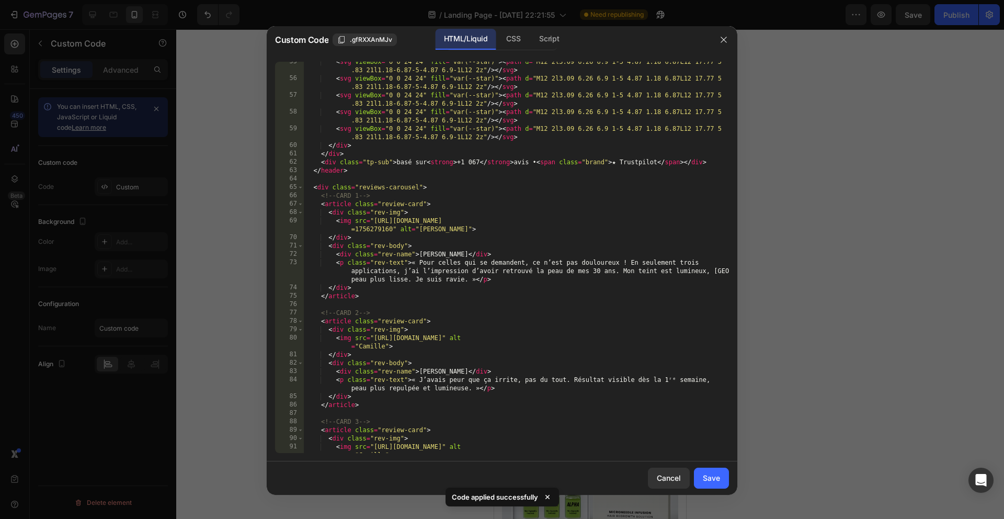
scroll to position [755, 0]
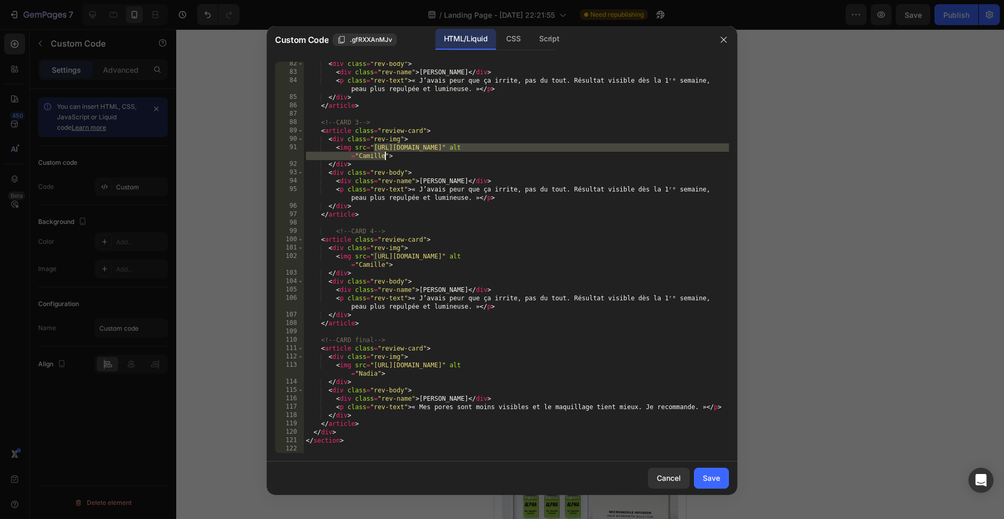
drag, startPoint x: 374, startPoint y: 145, endPoint x: 384, endPoint y: 152, distance: 12.8
click at [384, 152] on div "< div class = "rev-body" > < div class = "rev-name" > Camille </ div > < p clas…" at bounding box center [516, 264] width 425 height 408
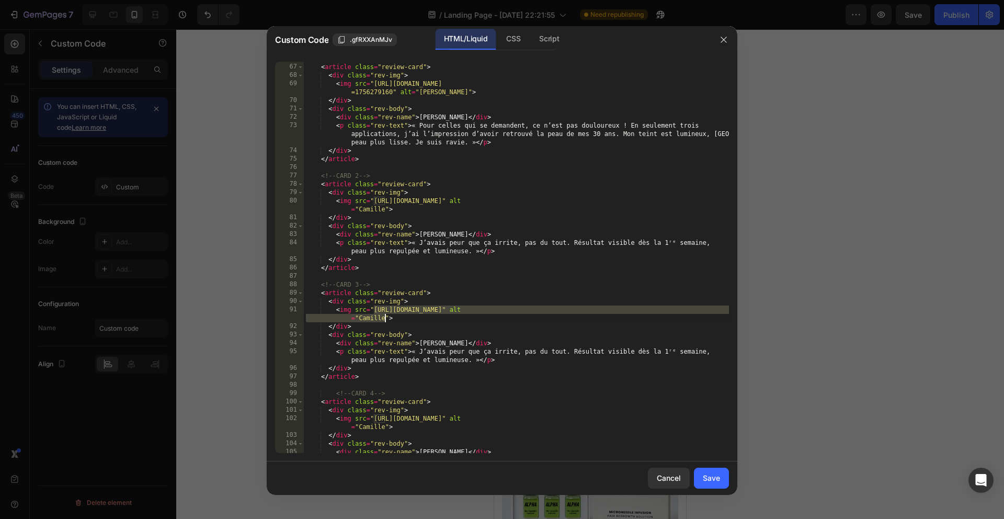
scroll to position [588, 0]
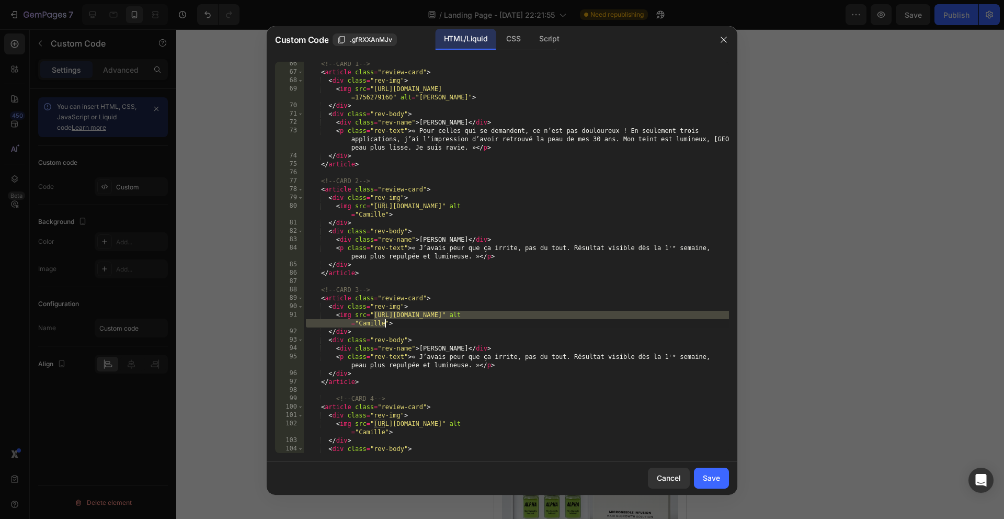
click at [411, 313] on div "<!-- CARD 1 --> < article class = "review-card" > < div class = "rev-img" > < i…" at bounding box center [516, 264] width 425 height 408
drag, startPoint x: 373, startPoint y: 313, endPoint x: 703, endPoint y: 311, distance: 330.4
click at [703, 311] on div "<!-- CARD 1 --> < article class = "review-card" > < div class = "rev-img" > < i…" at bounding box center [516, 264] width 425 height 408
paste textarea "Design_sans_titre_82.webp?v=1756279236"
type textarea "<img src="https://cdn.shopify.com/s/files/1/0928/3564/3769/files/Design_sans_ti…"
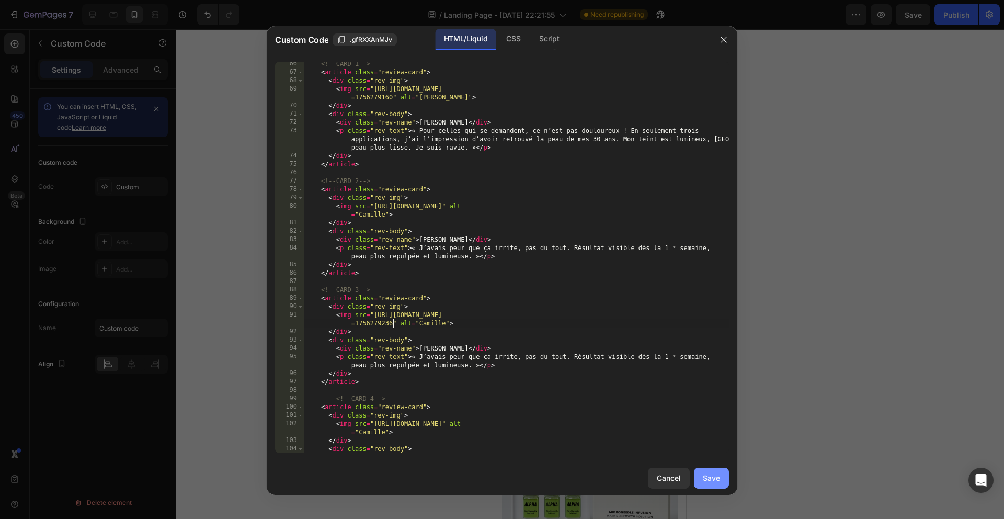
drag, startPoint x: 709, startPoint y: 485, endPoint x: 695, endPoint y: 474, distance: 17.9
click at [709, 485] on button "Save" at bounding box center [711, 477] width 35 height 21
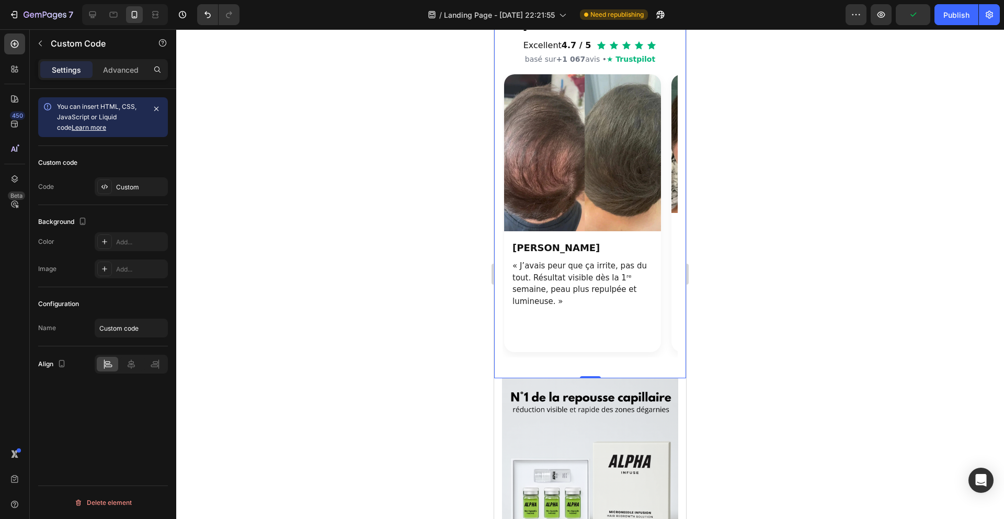
scroll to position [0, 502]
click at [135, 187] on div "Custom" at bounding box center [140, 186] width 49 height 9
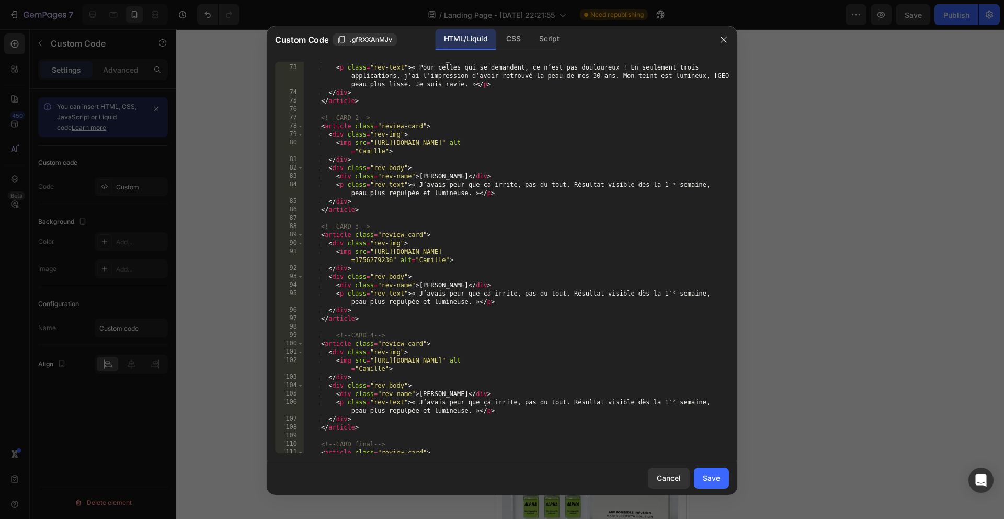
scroll to position [755, 0]
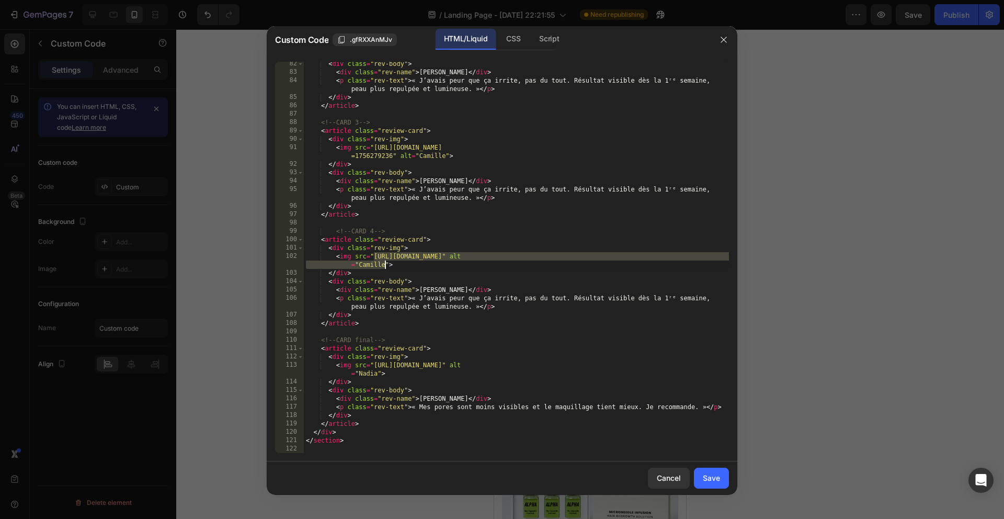
drag, startPoint x: 373, startPoint y: 253, endPoint x: 383, endPoint y: 261, distance: 13.4
click at [383, 261] on div "< div class = "rev-body" > < div class = "rev-name" > Camille </ div > < p clas…" at bounding box center [516, 264] width 425 height 408
paste textarea "Design_sans_titre_82.webp?v=1756279236"
click at [403, 264] on div "< div class = "rev-body" > < div class = "rev-name" > Camille </ div > < p clas…" at bounding box center [516, 264] width 425 height 408
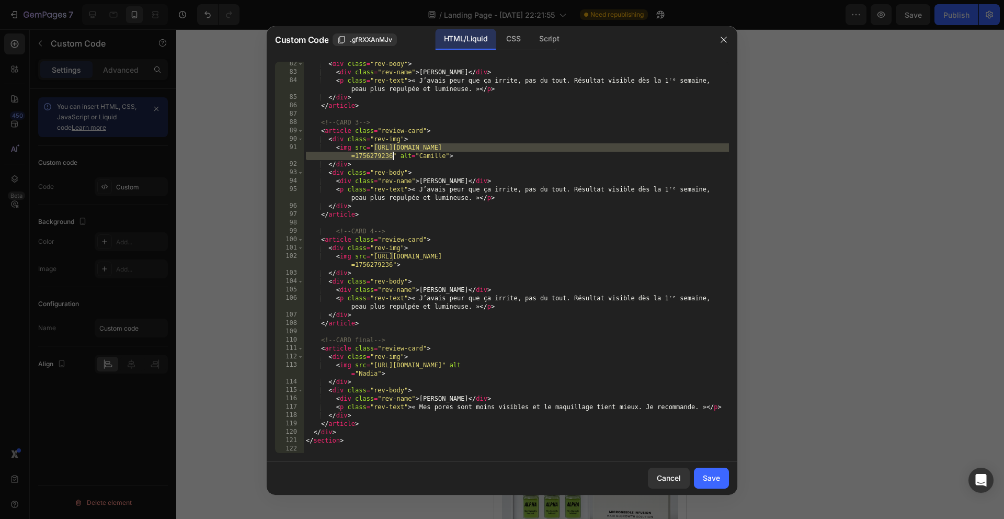
drag, startPoint x: 373, startPoint y: 145, endPoint x: 405, endPoint y: 155, distance: 33.4
click at [392, 156] on div "< div class = "rev-body" > < div class = "rev-name" > Camille </ div > < p clas…" at bounding box center [516, 264] width 425 height 408
paste textarea "rgdgdfg_2.webp?v=1756279227"
type textarea "<img src="https://cdn.shopify.com/s/files/1/0928/3564/3769/files/rgdgdfg_2.webp…"
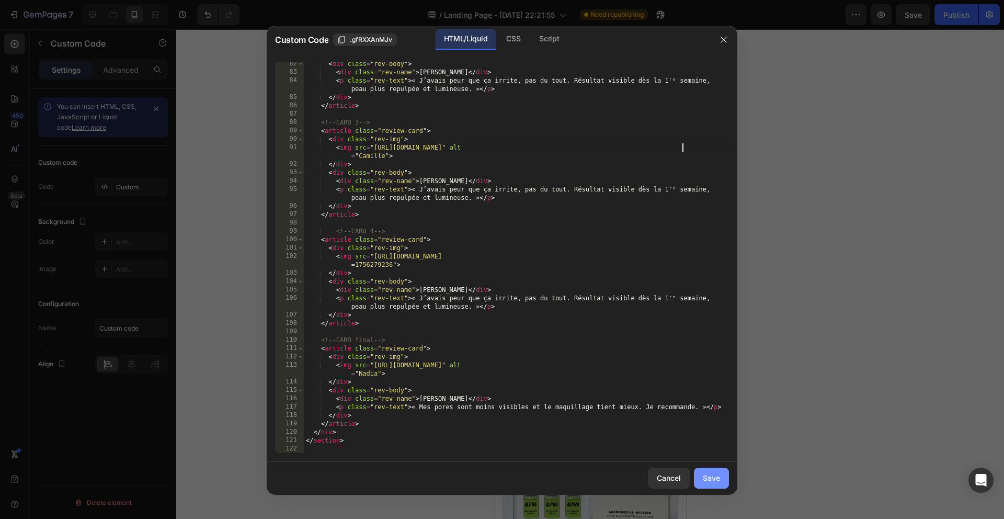
click at [709, 476] on div "Save" at bounding box center [711, 477] width 17 height 11
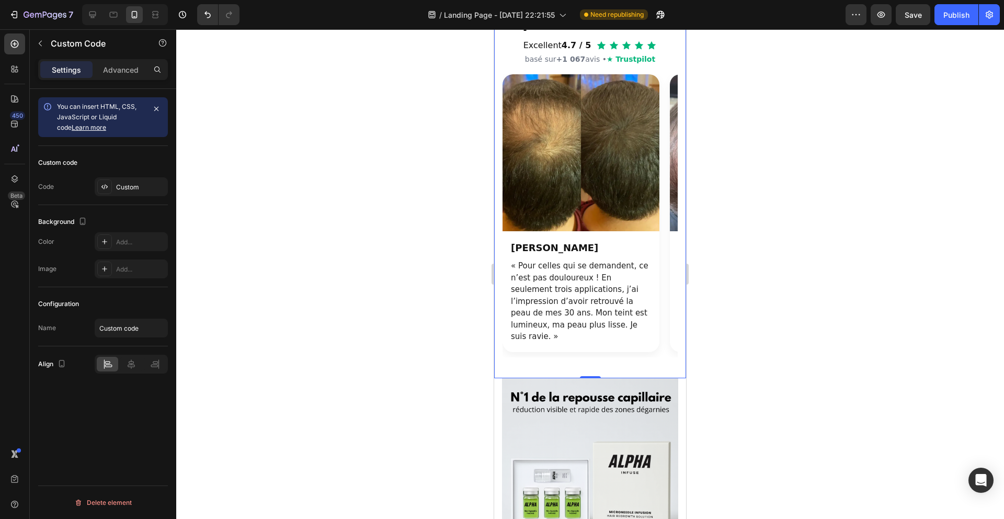
click at [752, 304] on div at bounding box center [590, 273] width 828 height 489
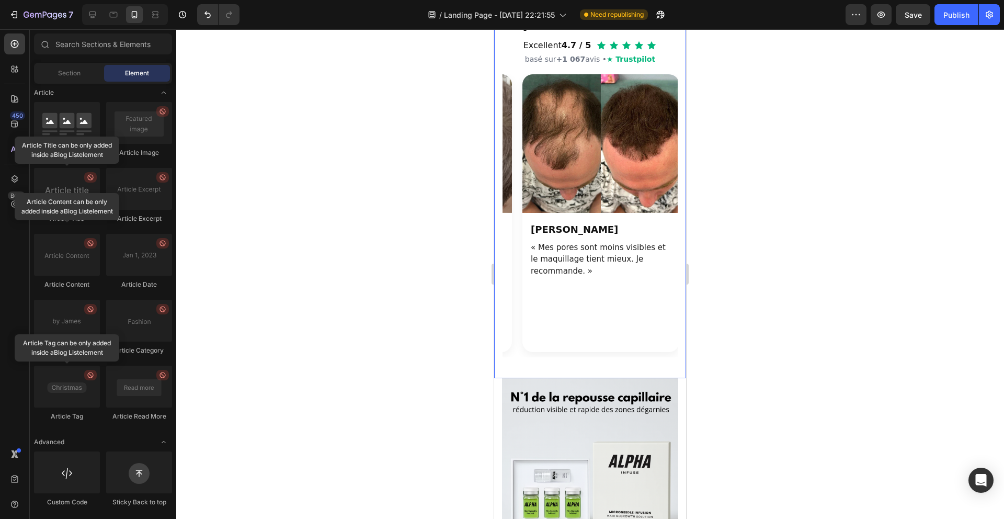
scroll to position [0, 651]
click at [661, 213] on img "Section avis clients" at bounding box center [599, 143] width 157 height 139
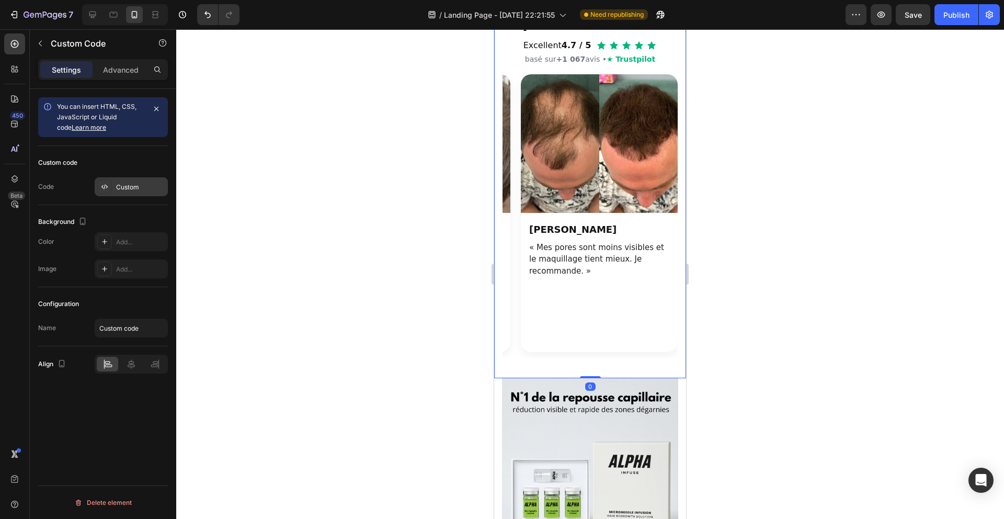
click at [131, 188] on div "Custom" at bounding box center [140, 186] width 49 height 9
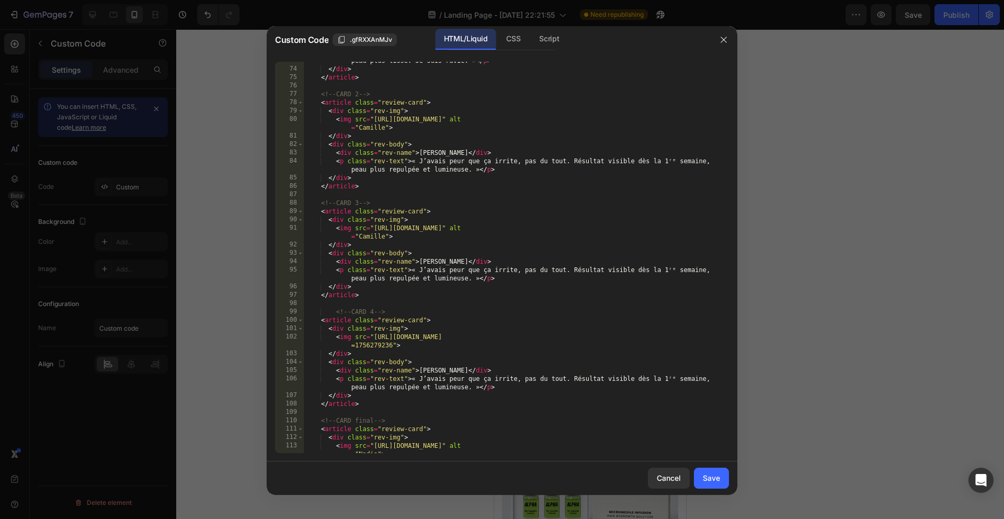
scroll to position [755, 0]
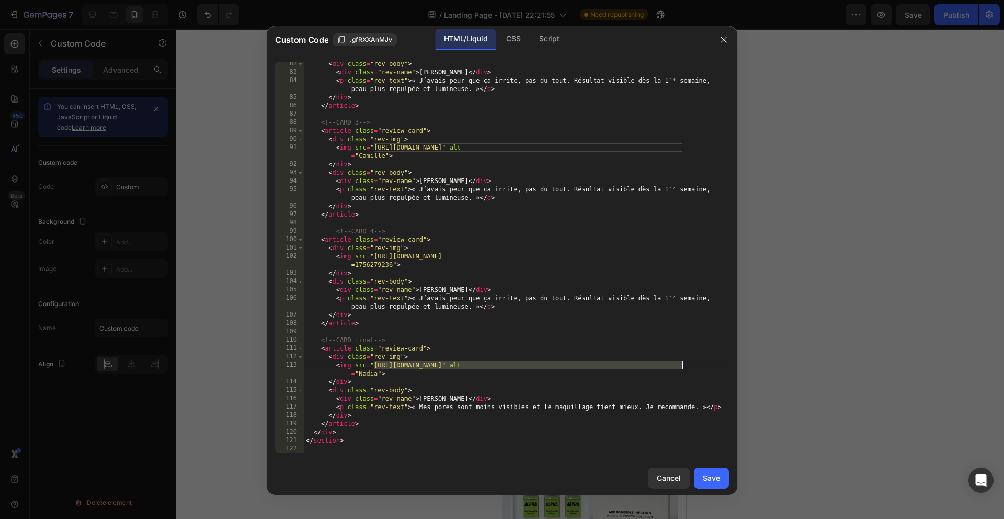
drag, startPoint x: 373, startPoint y: 361, endPoint x: 683, endPoint y: 367, distance: 310.1
click at [681, 367] on div "< div class = "rev-body" > < div class = "rev-name" > Camille </ div > < p clas…" at bounding box center [516, 264] width 425 height 408
paste textarea "temoignage_Namilka_2_1.jpg?v=1756279400"
type textarea "<img src="https://cdn.shopify.com/s/files/1/0928/3564/3769/files/temoignage_Nam…"
click at [714, 478] on div "Save" at bounding box center [711, 477] width 17 height 11
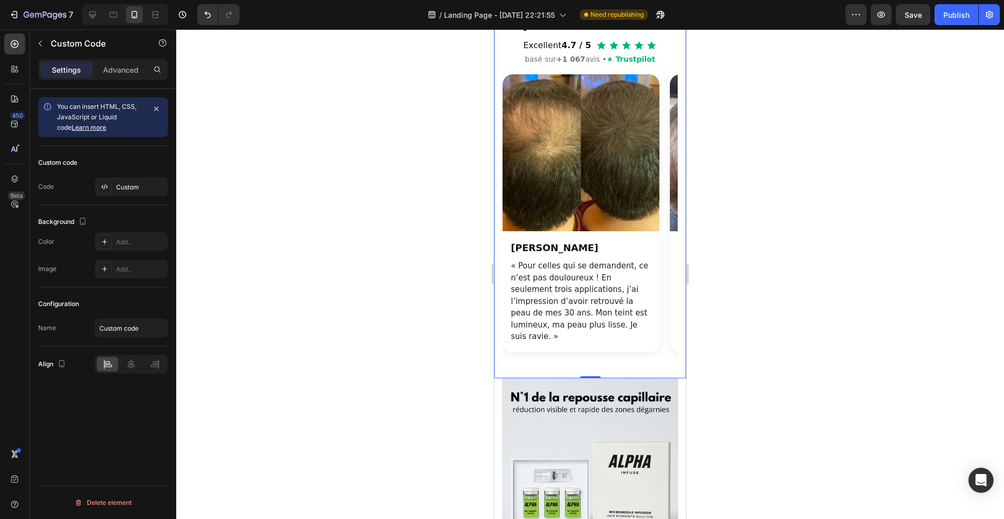
click at [746, 306] on div at bounding box center [590, 273] width 828 height 489
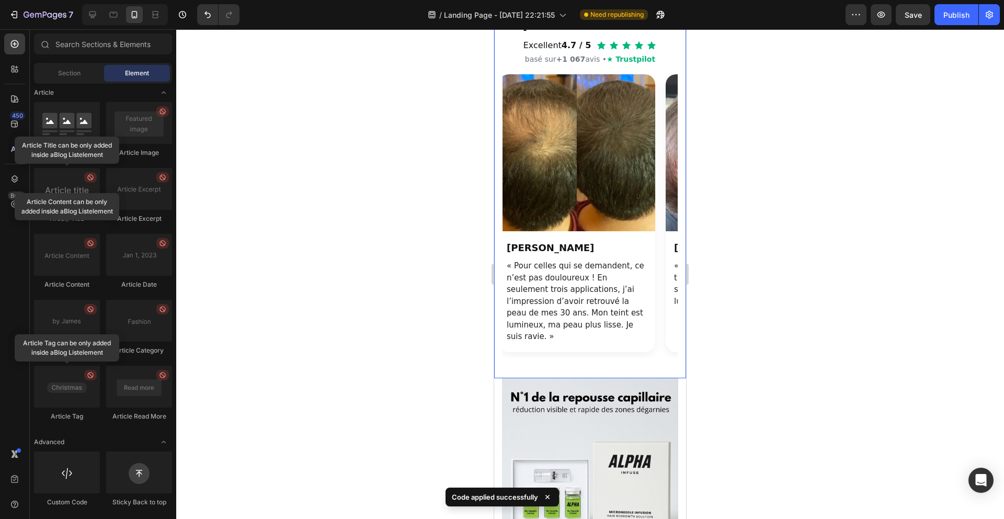
scroll to position [0, 0]
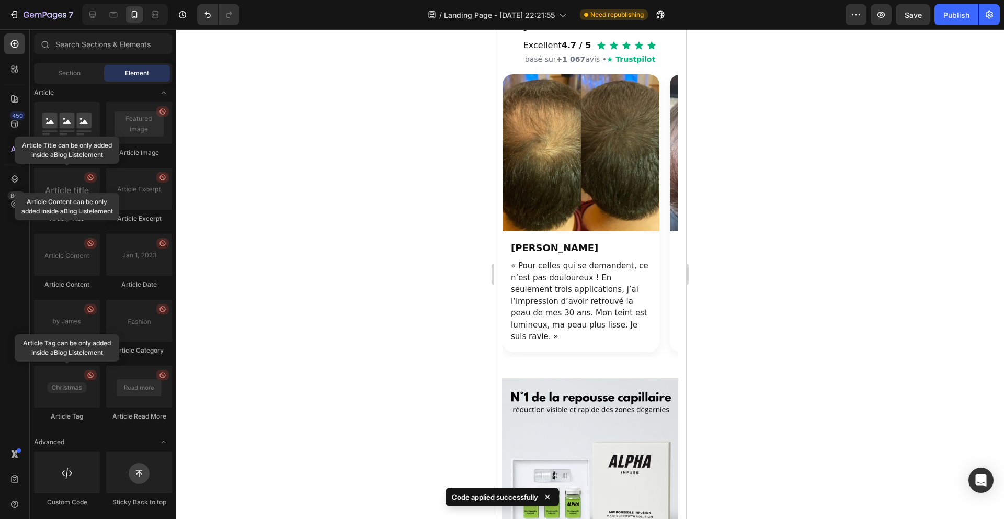
click at [380, 268] on div at bounding box center [590, 273] width 828 height 489
click at [550, 342] on p "« Pour celles qui se demandent, ce n’est pas douloureux ! En seulement trois ap…" at bounding box center [581, 301] width 140 height 83
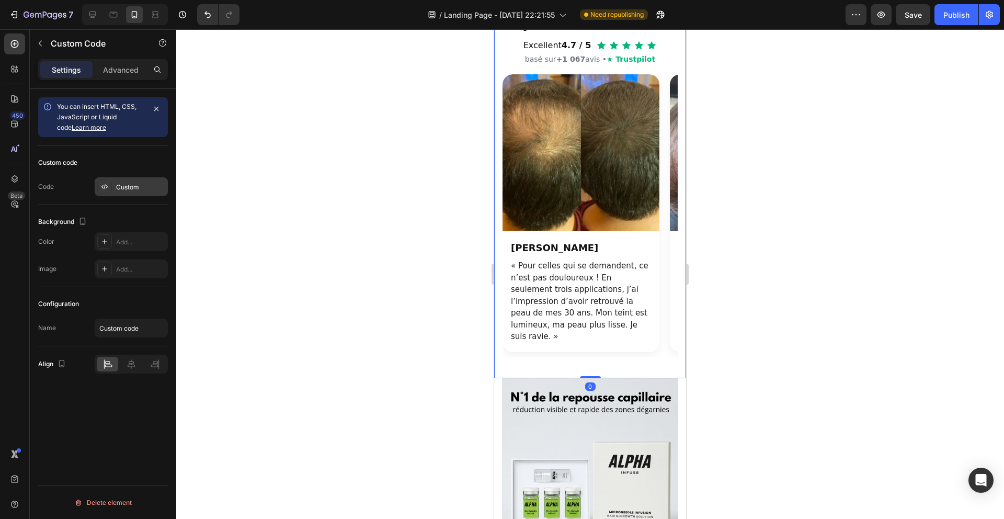
click at [129, 185] on div "Custom" at bounding box center [140, 186] width 49 height 9
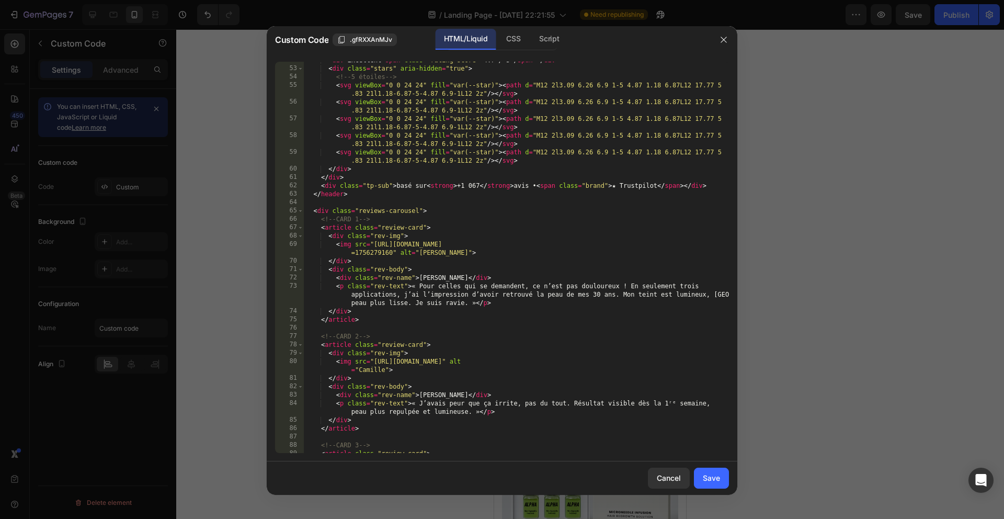
scroll to position [432, 0]
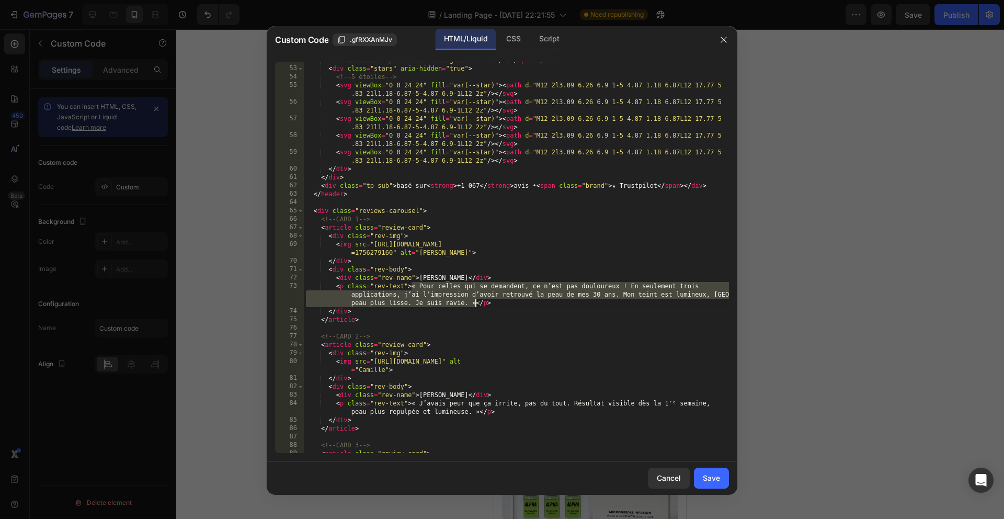
drag, startPoint x: 421, startPoint y: 287, endPoint x: 476, endPoint y: 302, distance: 57.3
click at [476, 302] on div "< div > Excellent < span class = "rating-score" > 4.7 / 5 </ span > </ div > < …" at bounding box center [516, 260] width 425 height 408
paste textarea "ux qui se demandent, ce n’est pas douloureux ! En seulement trois utilisations,…"
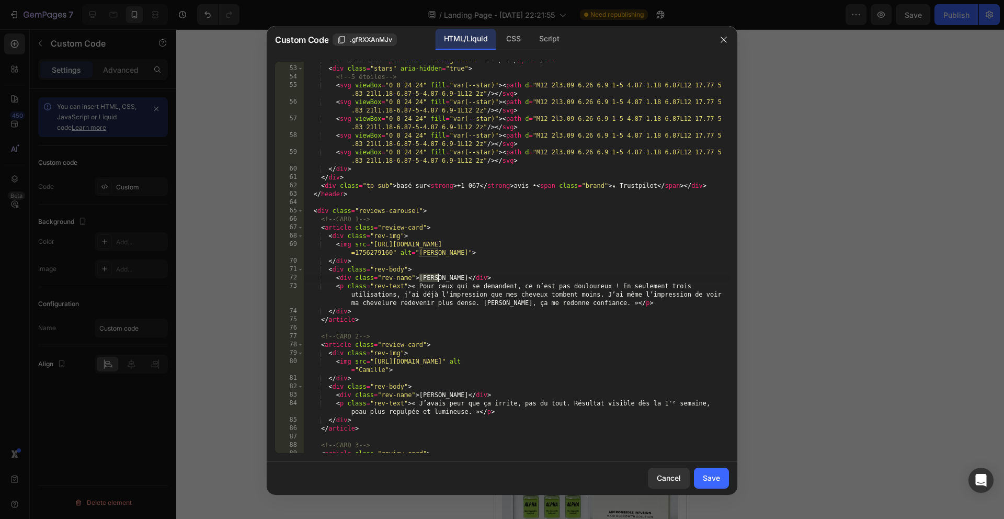
drag, startPoint x: 420, startPoint y: 276, endPoint x: 437, endPoint y: 275, distance: 16.7
click at [437, 275] on div "< div > Excellent < span class = "rating-score" > 4.7 / 5 </ span > </ div > < …" at bounding box center [516, 260] width 425 height 408
paste textarea "[PERSON_NAME]"
click at [486, 277] on div "< div > Excellent < span class = "rating-score" > 4.7 / 5 </ span > </ div > < …" at bounding box center [516, 260] width 425 height 408
click at [512, 314] on div "< div > Excellent < span class = "rating-score" > 4.7 / 5 </ span > </ div > < …" at bounding box center [516, 260] width 425 height 408
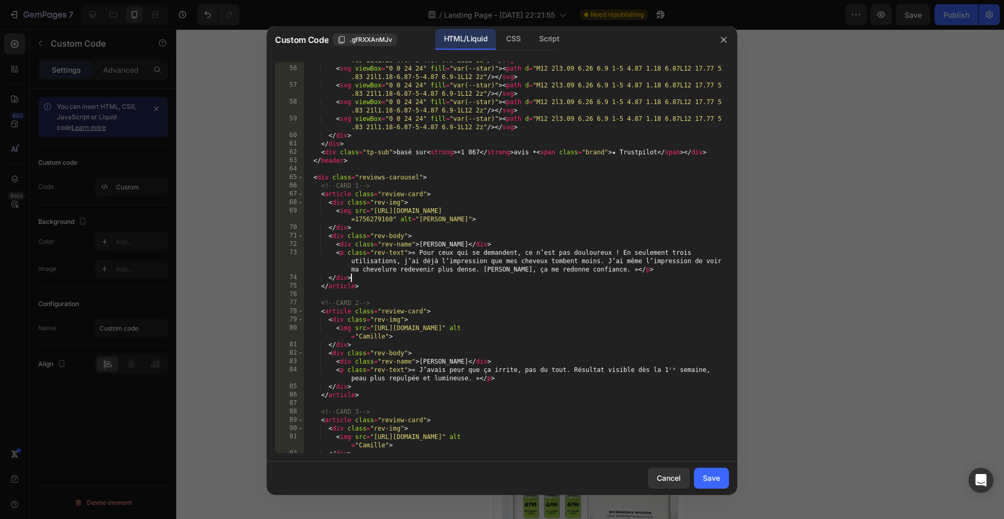
scroll to position [467, 0]
click at [435, 346] on div "< svg viewBox = "0 0 24 24" fill = "var(--star)" > < path d = "M12 2l3.09 6.26 …" at bounding box center [516, 255] width 425 height 416
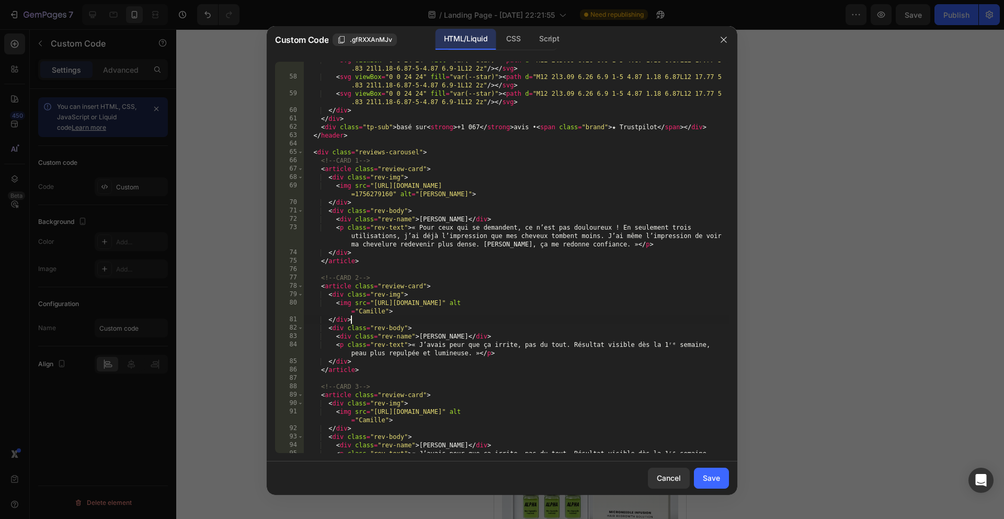
scroll to position [491, 0]
click at [503, 355] on div "< svg viewBox = "0 0 24 24" fill = "var(--star)" > < path d = "M12 2l3.09 6.26 …" at bounding box center [516, 268] width 425 height 425
type textarea "<p class="rev-text">« J’avais peur que ça irrite, pas du tout. Résultat visible…"
click at [720, 487] on button "Save" at bounding box center [711, 477] width 35 height 21
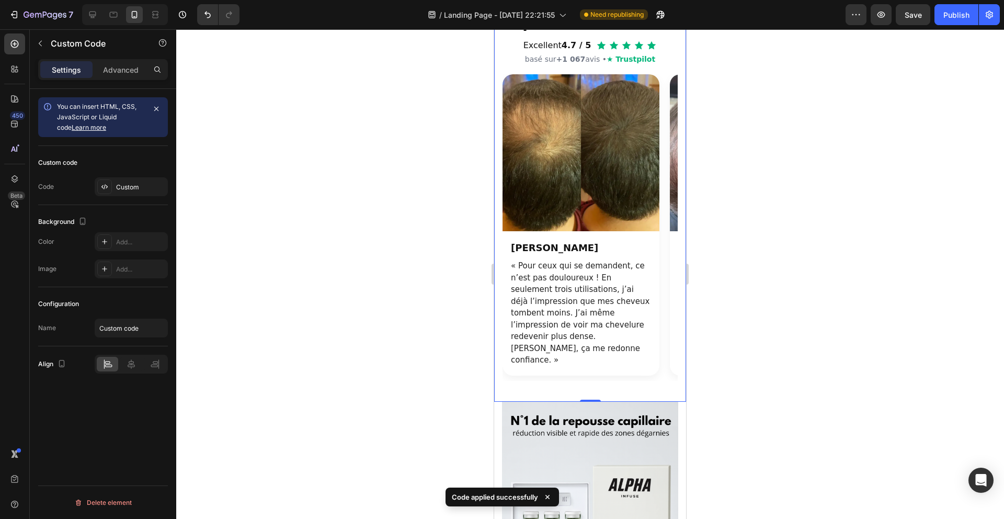
click at [770, 365] on div at bounding box center [590, 273] width 828 height 489
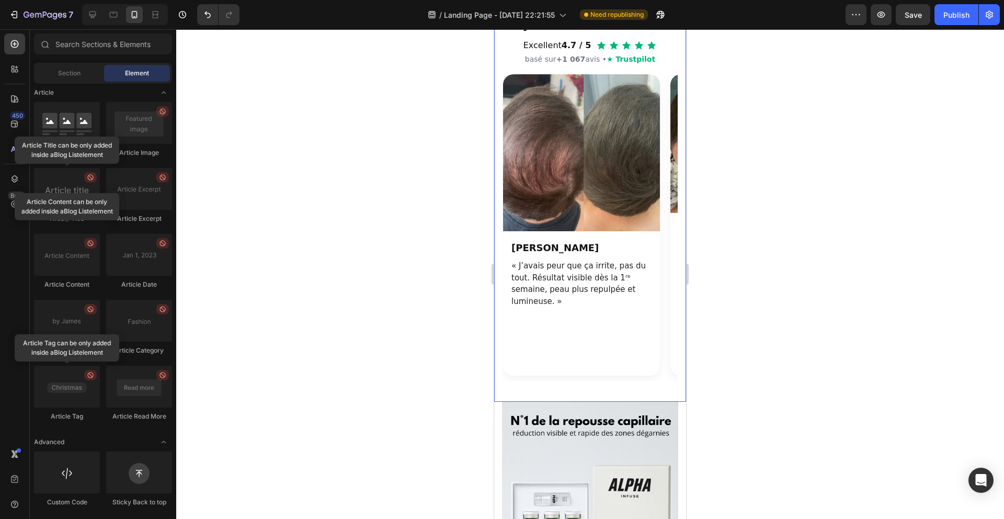
scroll to position [0, 167]
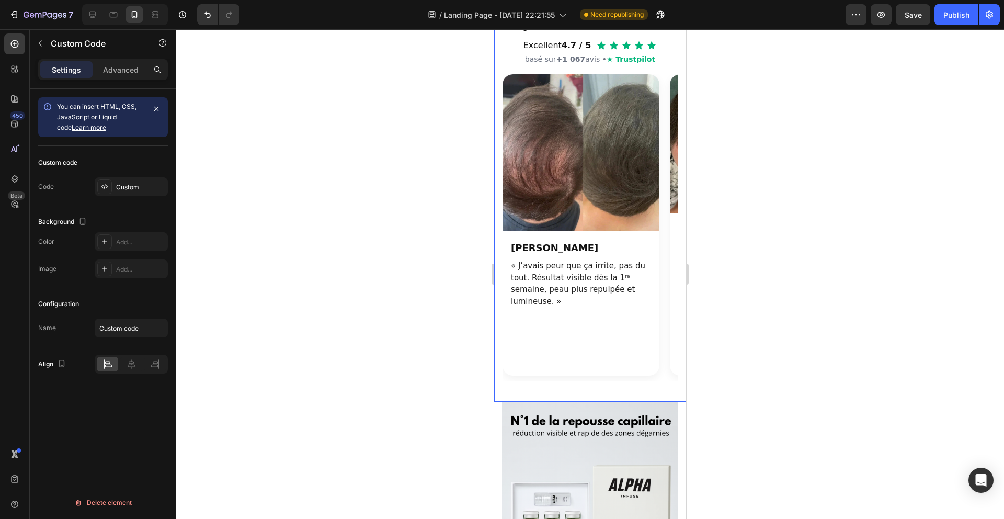
click at [626, 255] on div "Camille" at bounding box center [581, 248] width 140 height 14
click at [540, 231] on img "Section avis clients" at bounding box center [580, 152] width 157 height 157
click at [115, 196] on div "Custom code Code Custom" at bounding box center [103, 175] width 130 height 59
click at [128, 191] on div "Custom" at bounding box center [131, 186] width 73 height 19
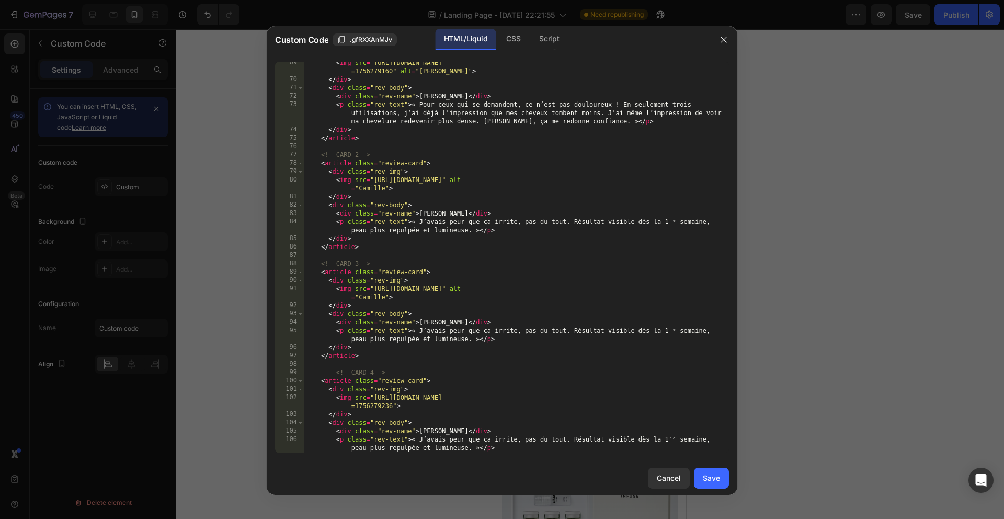
scroll to position [605, 0]
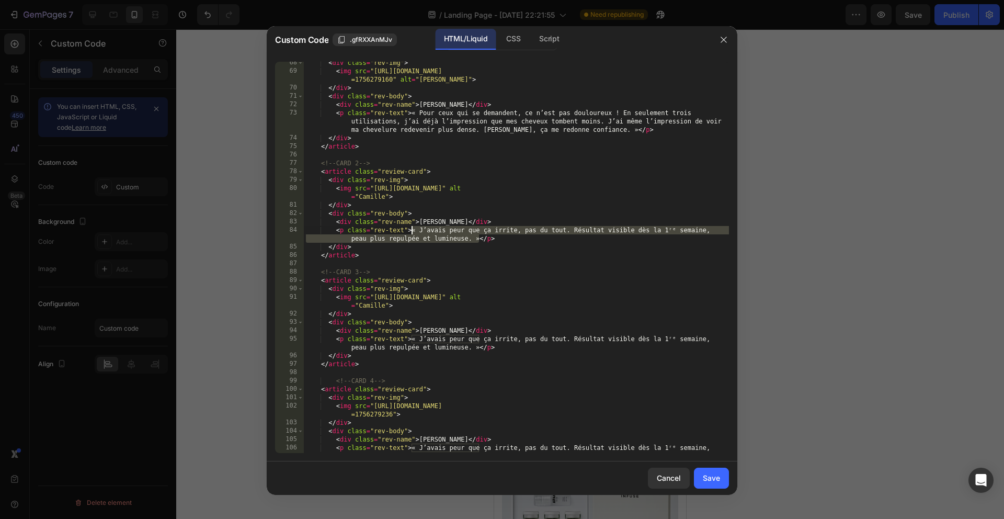
drag, startPoint x: 477, startPoint y: 237, endPoint x: 412, endPoint y: 229, distance: 65.4
click at [412, 229] on div "< div class = "rev-img" > < img src = "https://cdn.shopify.com/s/files/1/0928/3…" at bounding box center [516, 267] width 425 height 416
paste textarea "abîme encore plus mes cheveux, pas du tout. Dès la 1ʳᵉ semaine, j’ai remarqué b…"
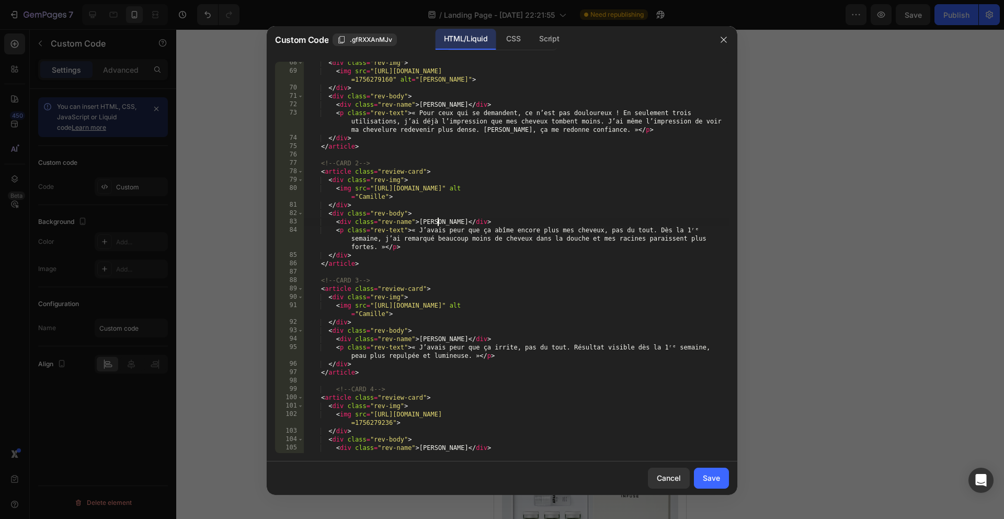
click at [437, 222] on div "< div class = "rev-img" > < img src = "https://cdn.shopify.com/s/files/1/0928/3…" at bounding box center [516, 267] width 425 height 416
paste textarea "Julien"
click at [461, 250] on div "< div class = "rev-img" > < img src = "https://cdn.shopify.com/s/files/1/0928/3…" at bounding box center [516, 267] width 425 height 416
click at [476, 344] on div "< div class = "rev-img" > < img src = "https://cdn.shopify.com/s/files/1/0928/3…" at bounding box center [516, 267] width 425 height 416
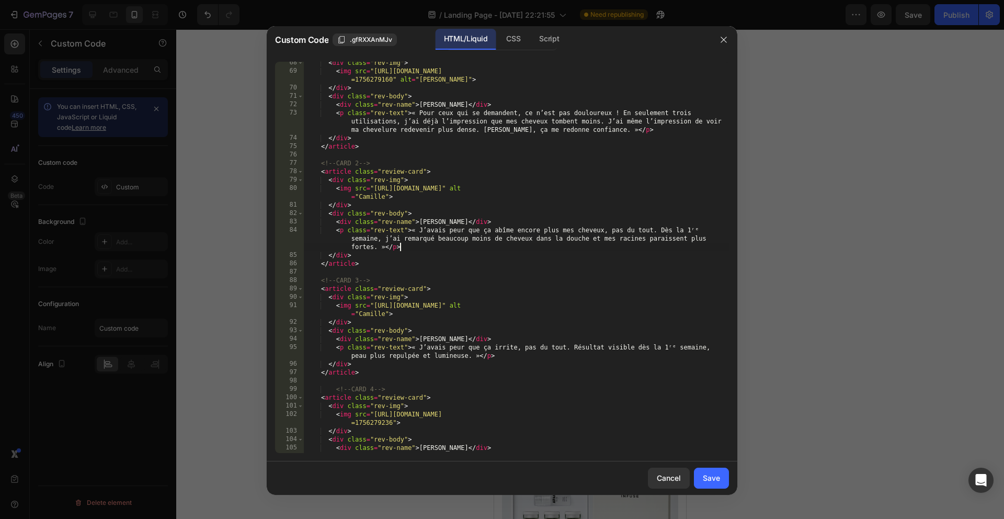
type textarea "<p class="rev-text">« J’avais peur que ça irrite, pas du tout. Résultat visible…"
click at [720, 476] on button "Save" at bounding box center [711, 477] width 35 height 21
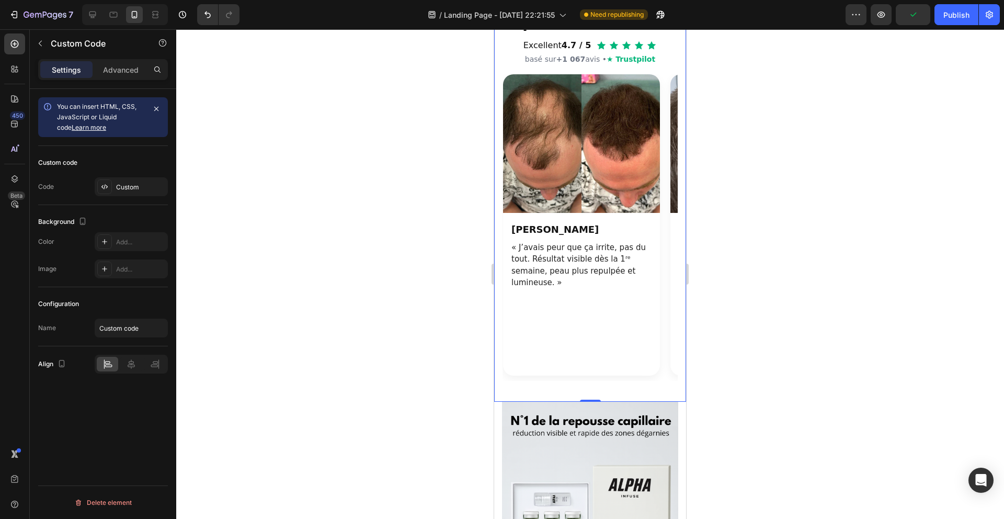
scroll to position [0, 335]
click at [623, 289] on p "« J’avais peur que ça irrite, pas du tout. Résultat visible dès la 1ʳᵉ semaine,…" at bounding box center [581, 265] width 140 height 47
drag, startPoint x: 546, startPoint y: 271, endPoint x: 498, endPoint y: 266, distance: 48.3
click at [546, 213] on img "Section avis clients" at bounding box center [580, 143] width 157 height 139
click at [113, 189] on div "Custom" at bounding box center [131, 186] width 73 height 19
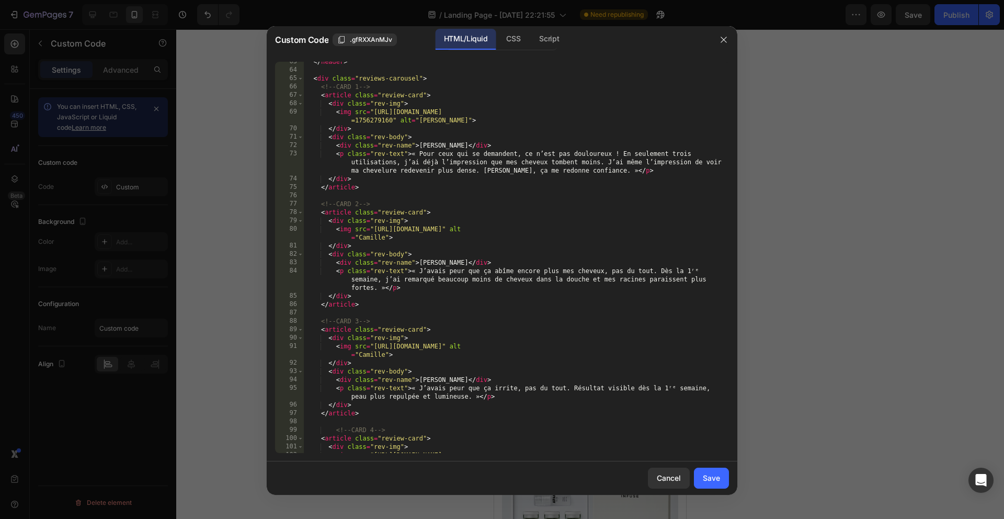
scroll to position [552, 0]
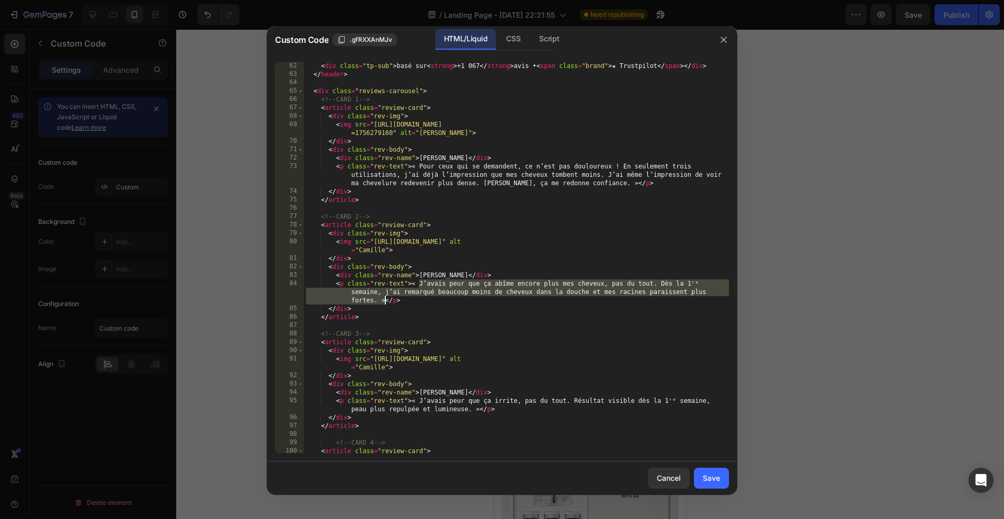
drag, startPoint x: 419, startPoint y: 283, endPoint x: 386, endPoint y: 297, distance: 36.3
click at [386, 297] on div "< div class = "tp-sub" > basé sur < strong > +1 067 </ strong > avis • < span c…" at bounding box center [516, 266] width 425 height 408
paste textarea "e ne supportais plus de voir ma calvitie avancer et je pensais sérieusement à u…"
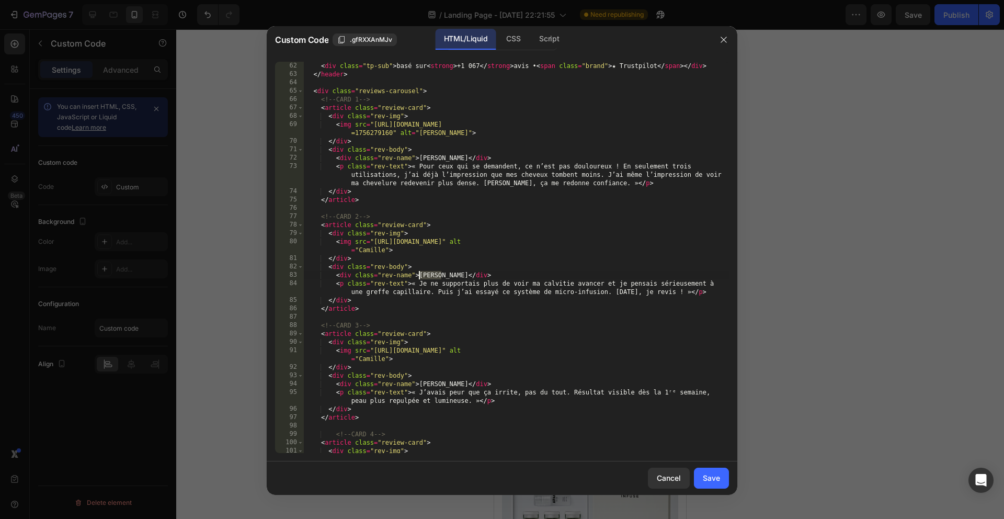
drag, startPoint x: 441, startPoint y: 272, endPoint x: 420, endPoint y: 272, distance: 21.4
click at [420, 272] on div "< div class = "tp-sub" > basé sur < strong > +1 067 </ strong > avis • < span c…" at bounding box center [516, 270] width 425 height 416
paste textarea "[PERSON_NAME]"
type textarea "<div class="rev-name">David</div>"
click at [714, 490] on div "Cancel Save" at bounding box center [502, 477] width 471 height 33
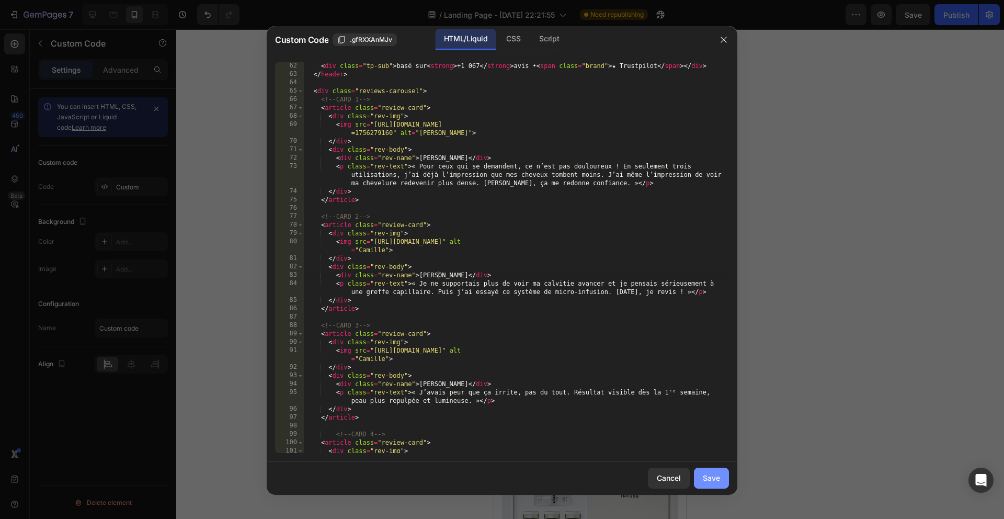
click at [712, 481] on div "Save" at bounding box center [711, 477] width 17 height 11
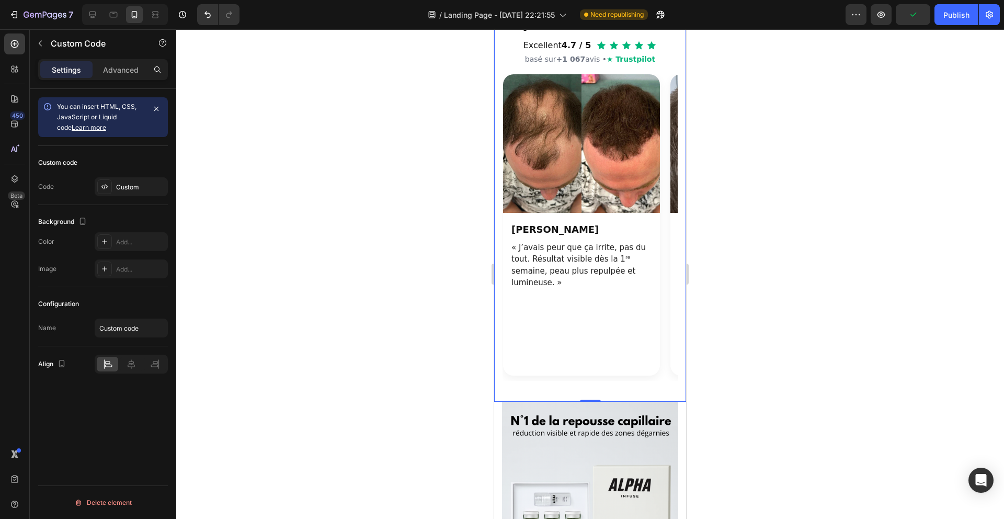
scroll to position [0, 335]
click at [607, 236] on div "Camille" at bounding box center [581, 229] width 140 height 14
click at [120, 192] on div "Custom" at bounding box center [131, 186] width 73 height 19
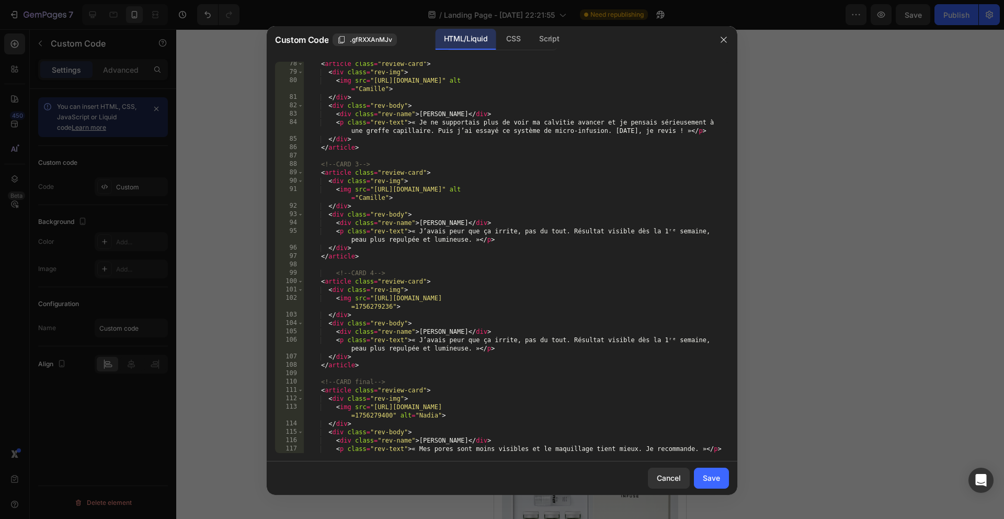
scroll to position [690, 0]
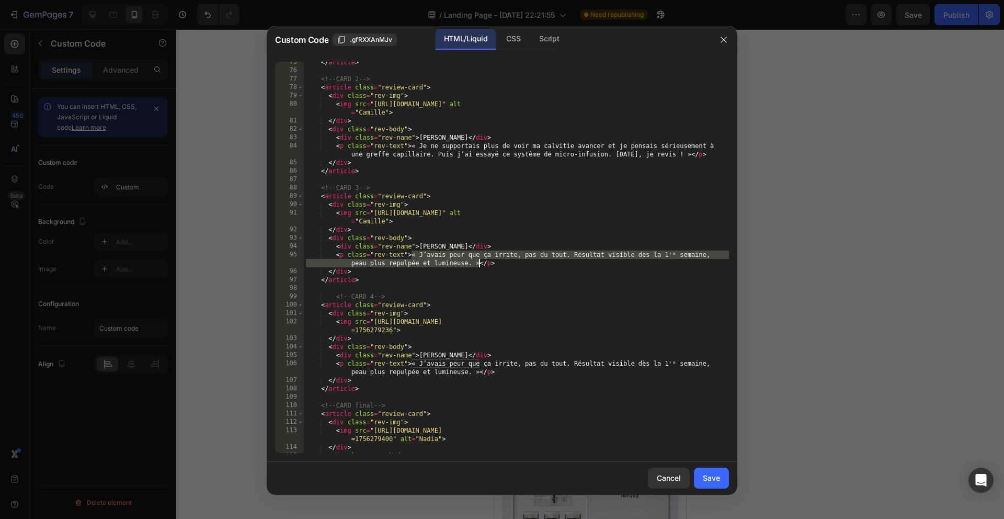
drag, startPoint x: 412, startPoint y: 254, endPoint x: 479, endPoint y: 259, distance: 67.1
click at [479, 259] on div "</ article > <!-- CARD 2 --> < article class = "review-card" > < div class = "r…" at bounding box center [516, 262] width 425 height 408
paste textarea "Dès la première application, j’ai remarqué que mes cheveux tombaient beaucoup m…"
click at [437, 245] on div "</ article > <!-- CARD 2 --> < article class = "review-card" > < div class = "r…" at bounding box center [516, 262] width 425 height 408
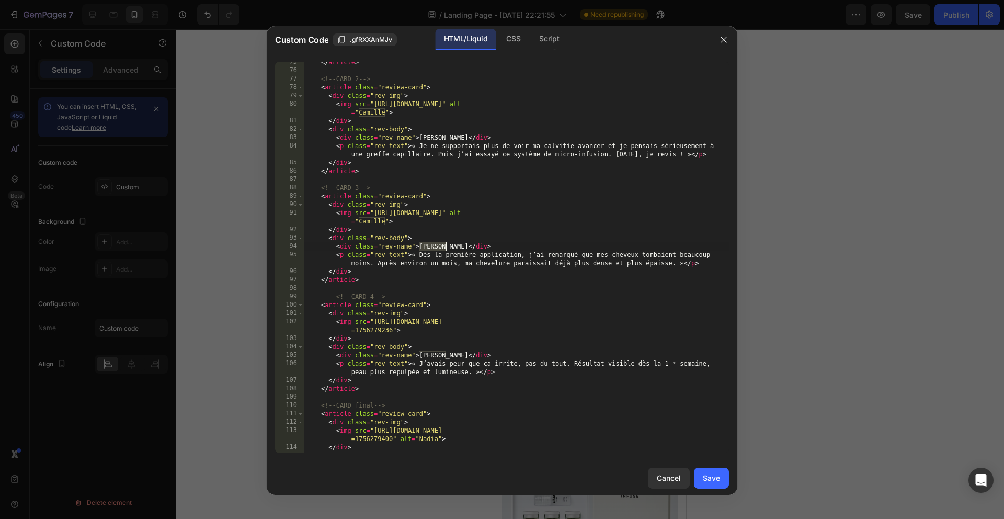
paste textarea "[PERSON_NAME]"
click at [451, 313] on div "</ article > <!-- CARD 2 --> < article class = "review-card" > < div class = "r…" at bounding box center [516, 262] width 425 height 408
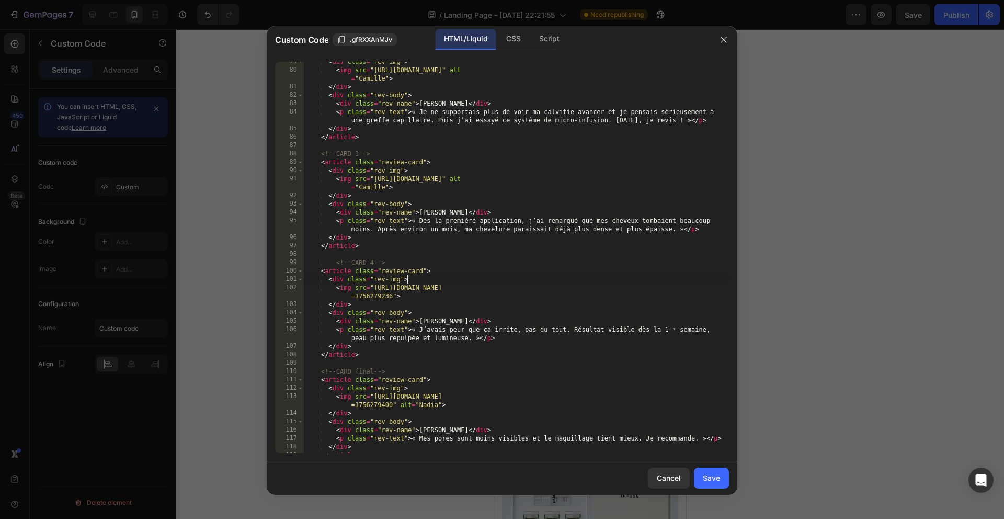
scroll to position [724, 0]
click at [467, 319] on div "< div class = "rev-img" > < img src = "https://cdn.shopify.com/s/files/1/0928/3…" at bounding box center [516, 262] width 425 height 408
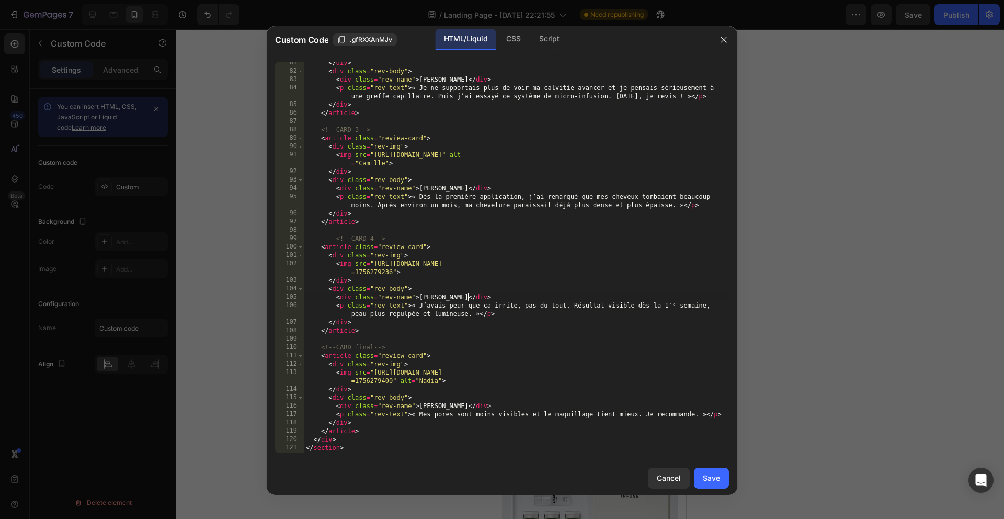
scroll to position [755, 0]
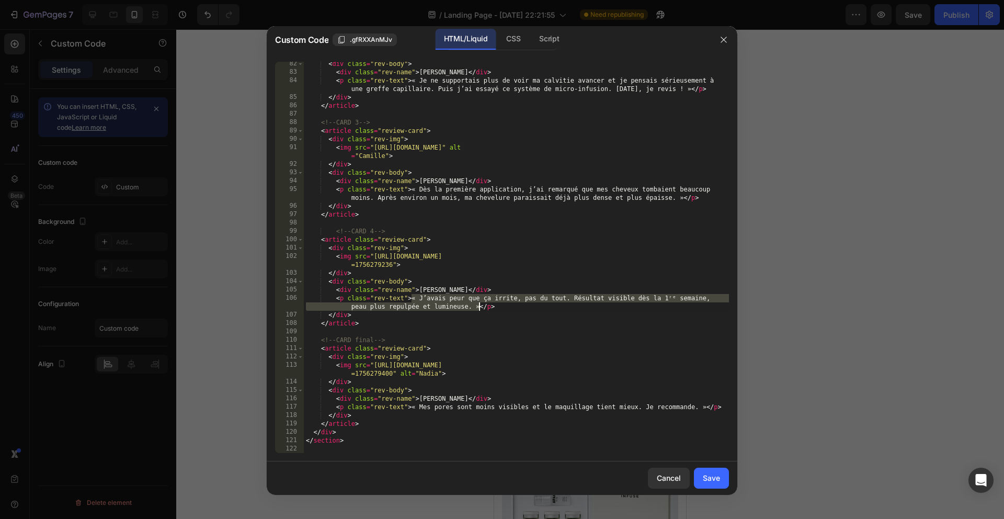
drag, startPoint x: 411, startPoint y: 298, endPoint x: 477, endPoint y: 305, distance: 66.8
click at [477, 305] on div "< div class = "rev-body" > < div class = "rev-name" > David </ div > < p class …" at bounding box center [516, 264] width 425 height 408
paste textarea "e détestais voir ma calvitie s’agrandir chaque mois, et le seul produit qui a v…"
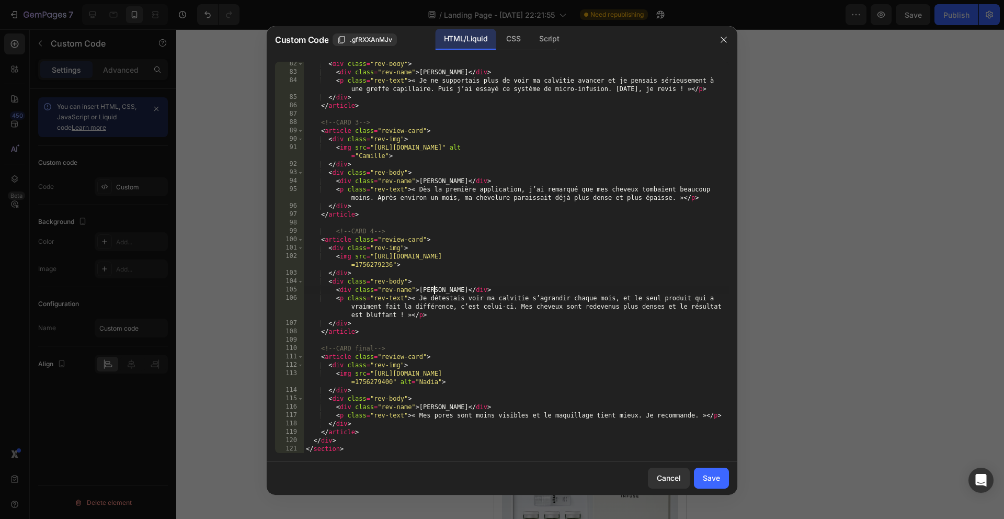
click at [435, 287] on div "< div class = "rev-body" > < div class = "rev-name" > David </ div > < p class …" at bounding box center [516, 264] width 425 height 408
click at [436, 286] on div "< div class = "rev-body" > < div class = "rev-name" > David </ div > < p class …" at bounding box center [516, 264] width 425 height 408
click at [435, 286] on div "< div class = "rev-body" > < div class = "rev-name" > David </ div > < p class …" at bounding box center [516, 264] width 425 height 408
paste textarea "hristoph"
click at [437, 318] on div "< div class = "rev-body" > < div class = "rev-name" > David </ div > < p class …" at bounding box center [516, 264] width 425 height 408
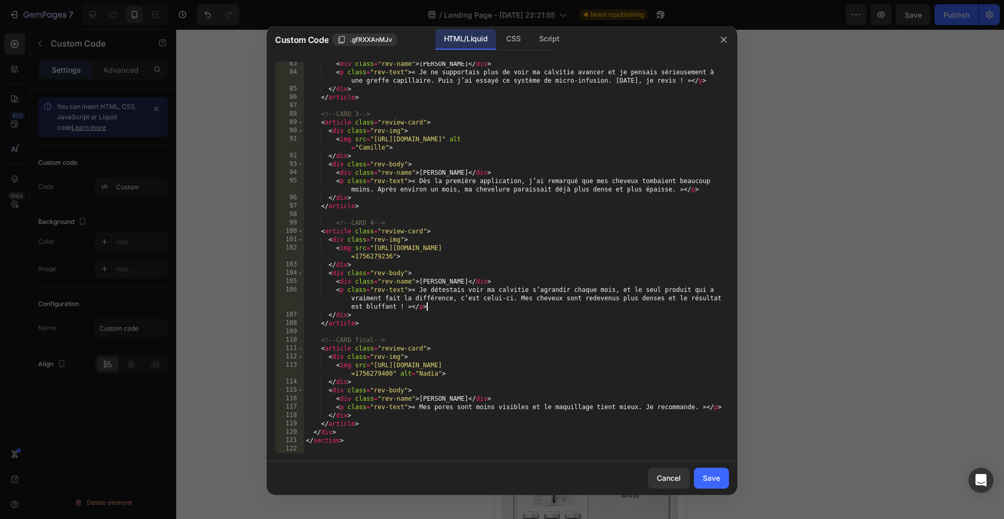
scroll to position [763, 0]
drag, startPoint x: 438, startPoint y: 408, endPoint x: 420, endPoint y: 376, distance: 36.8
click at [438, 408] on div "< div class = "rev-name" > David </ div > < p class = "rev-text" > « Je ne supp…" at bounding box center [516, 264] width 425 height 408
drag, startPoint x: 412, startPoint y: 403, endPoint x: 704, endPoint y: 403, distance: 292.3
click at [704, 403] on div "< div class = "rev-name" > David </ div > < p class = "rev-text" > « Je ne supp…" at bounding box center [516, 264] width 425 height 408
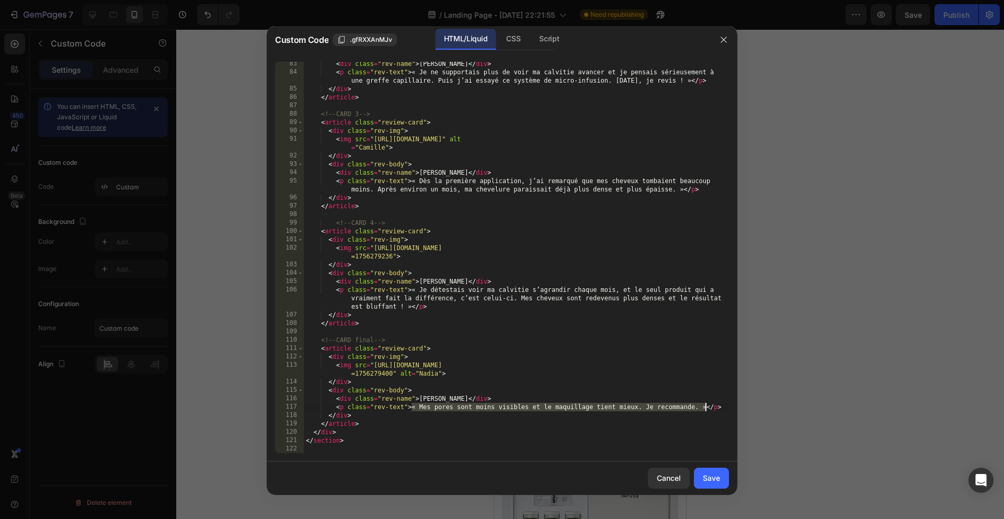
paste textarea "a calvitie qui s’élargissait sur le sommet de ma tête était mon plus grand comp…"
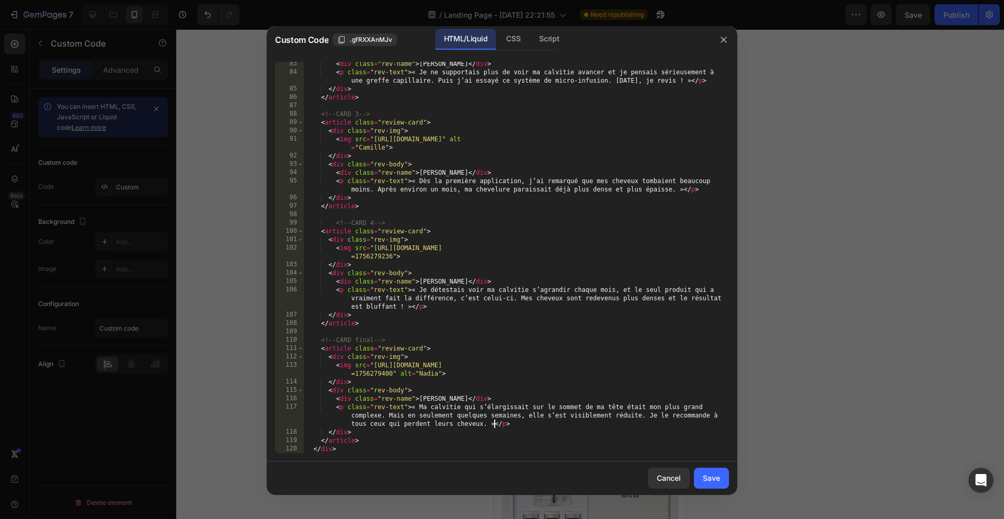
click at [427, 398] on div "< div class = "rev-name" > David </ div > < p class = "rev-text" > « Je ne supp…" at bounding box center [516, 264] width 425 height 408
paste textarea "icolas"
type textarea "<div class="rev-name">Nicolas</div>"
click at [704, 480] on div "Save" at bounding box center [711, 477] width 17 height 11
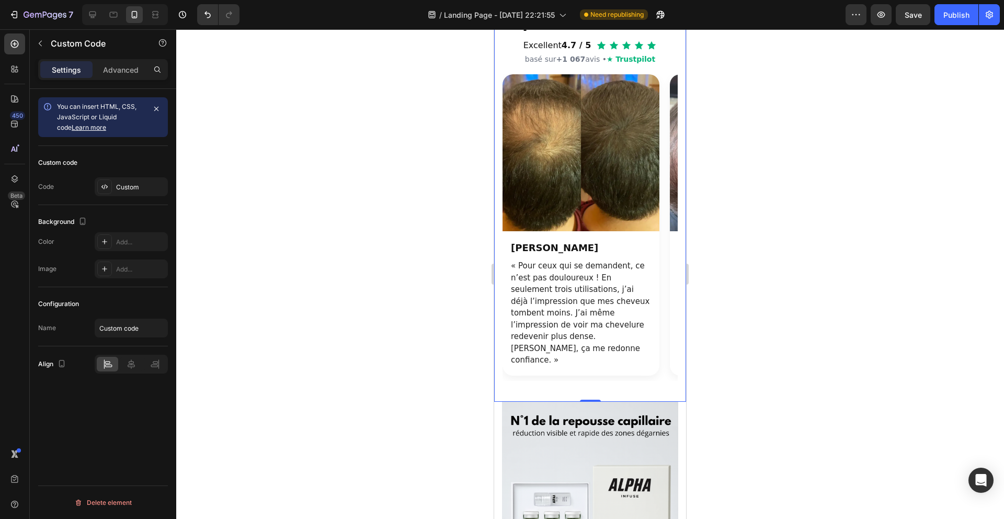
click at [422, 319] on div at bounding box center [590, 273] width 828 height 489
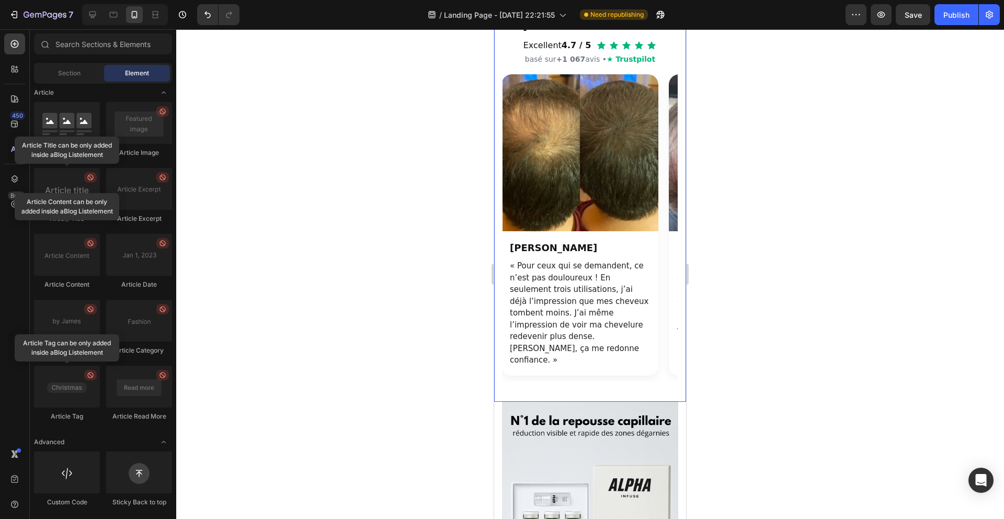
scroll to position [0, 0]
click at [414, 357] on div at bounding box center [590, 273] width 828 height 489
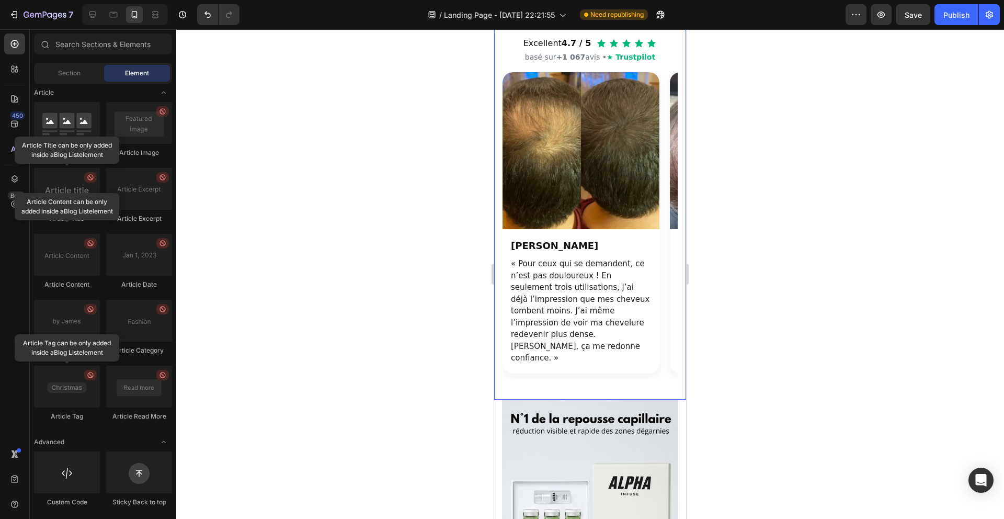
drag, startPoint x: 466, startPoint y: 337, endPoint x: 457, endPoint y: 334, distance: 9.6
click at [466, 336] on div at bounding box center [590, 273] width 828 height 489
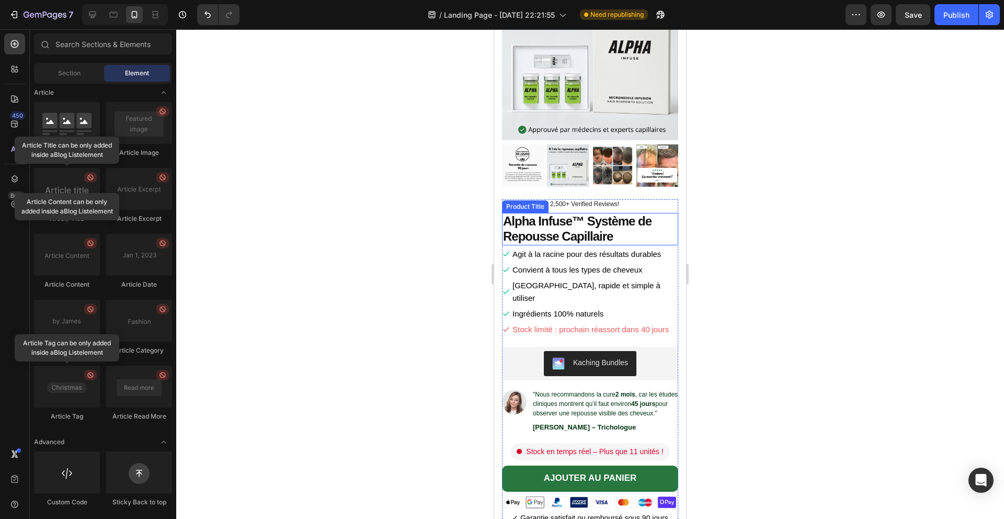
scroll to position [1385, 0]
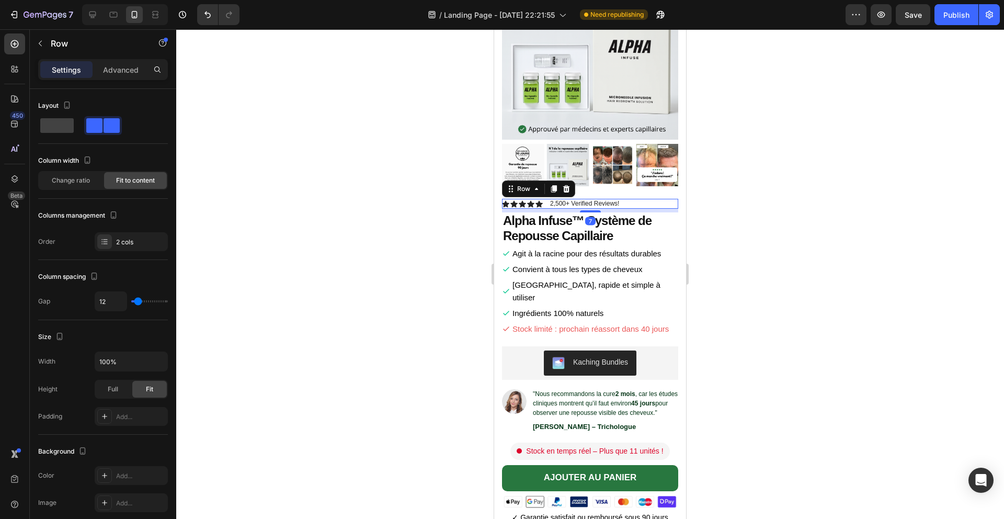
click at [622, 207] on div "Icon Icon Icon Icon Icon Icon List 2,500+ Verified Reviews! Text Block Row 7" at bounding box center [590, 204] width 176 height 10
drag, startPoint x: 566, startPoint y: 185, endPoint x: 574, endPoint y: 190, distance: 9.3
click at [566, 185] on icon at bounding box center [566, 188] width 7 height 7
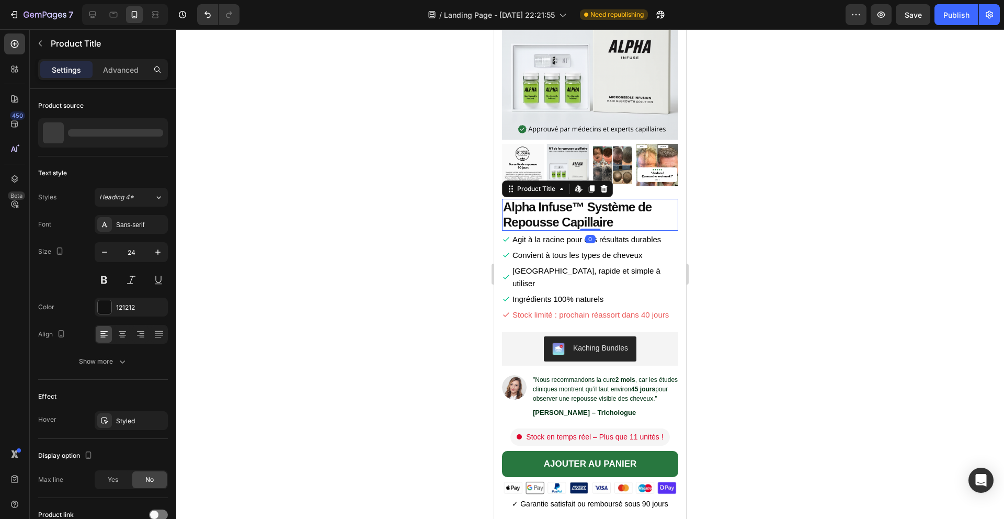
click at [620, 226] on h1 "Alpha Infuse™ Système de Repousse Capillaire" at bounding box center [590, 215] width 176 height 32
click at [351, 196] on div at bounding box center [590, 273] width 828 height 489
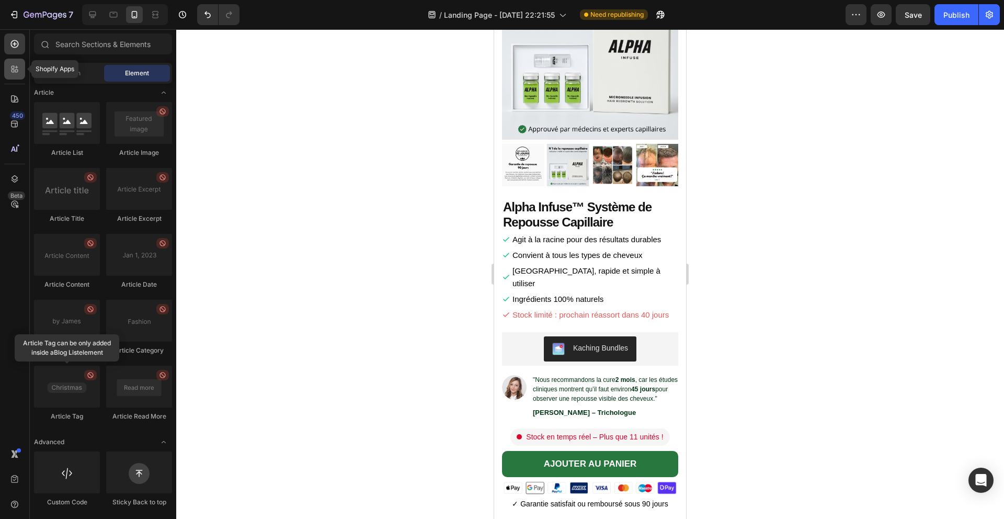
click at [17, 74] on icon at bounding box center [14, 69] width 10 height 10
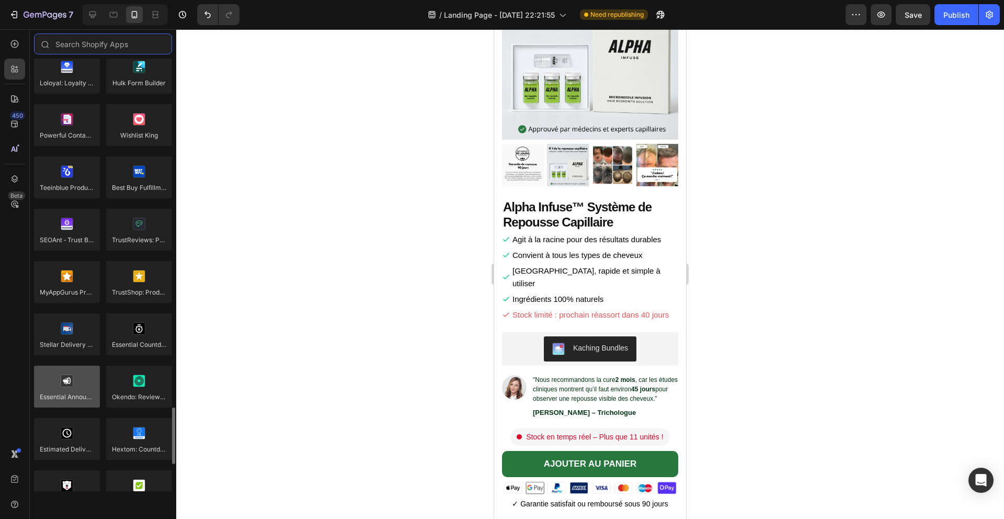
scroll to position [2873, 0]
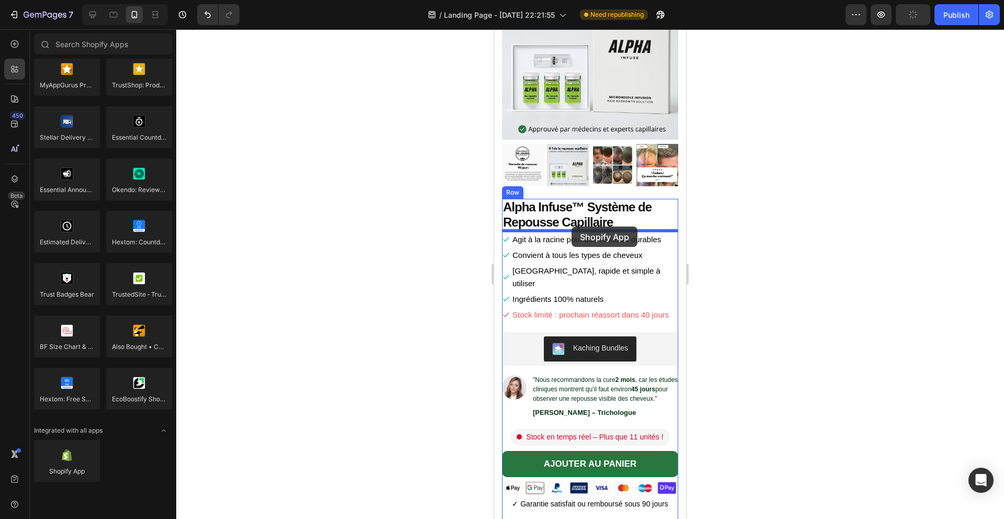
drag, startPoint x: 561, startPoint y: 480, endPoint x: 571, endPoint y: 227, distance: 253.8
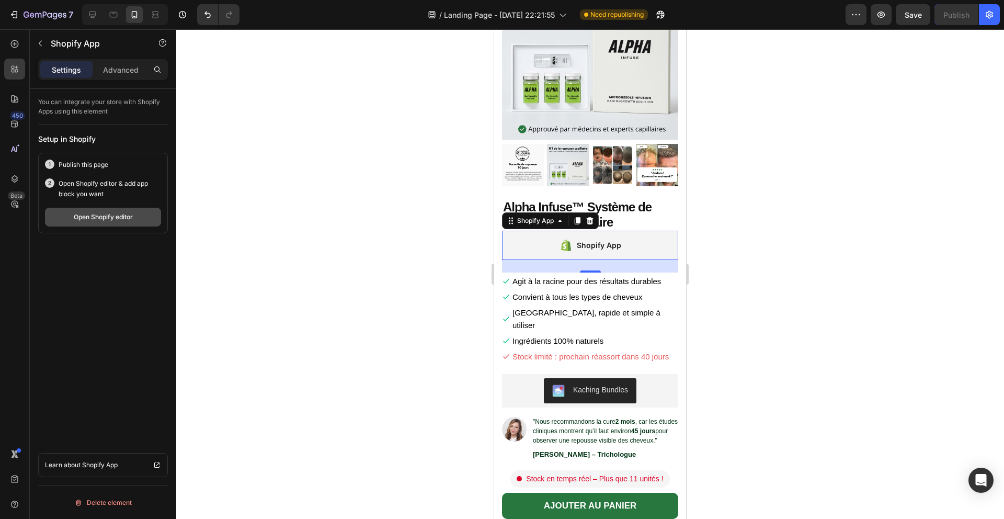
click at [126, 219] on div "Open Shopify editor" at bounding box center [103, 216] width 59 height 9
click at [861, 105] on div at bounding box center [590, 273] width 828 height 489
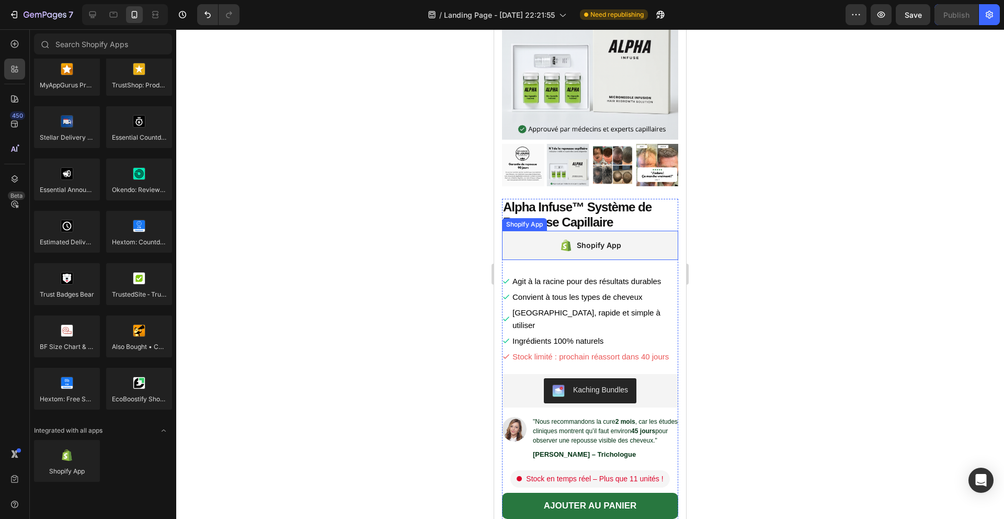
click at [655, 250] on div "Shopify App" at bounding box center [590, 245] width 176 height 29
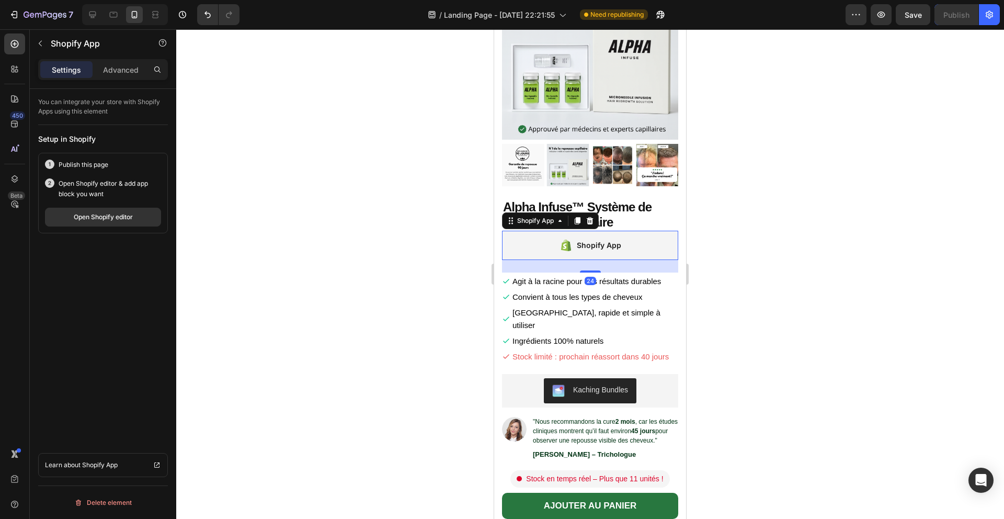
click at [595, 220] on div at bounding box center [589, 220] width 13 height 13
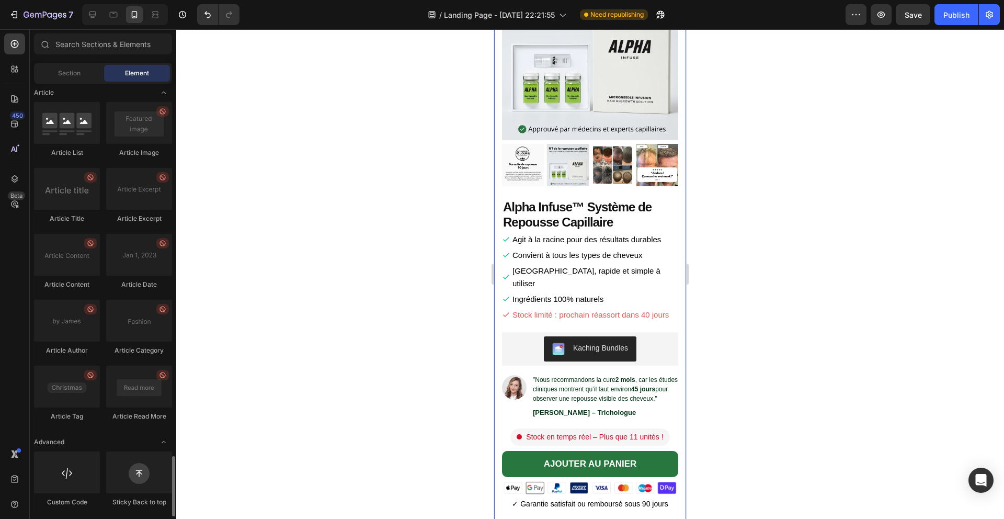
click at [728, 218] on div at bounding box center [590, 273] width 828 height 489
click at [952, 19] on div "Publish" at bounding box center [956, 14] width 26 height 11
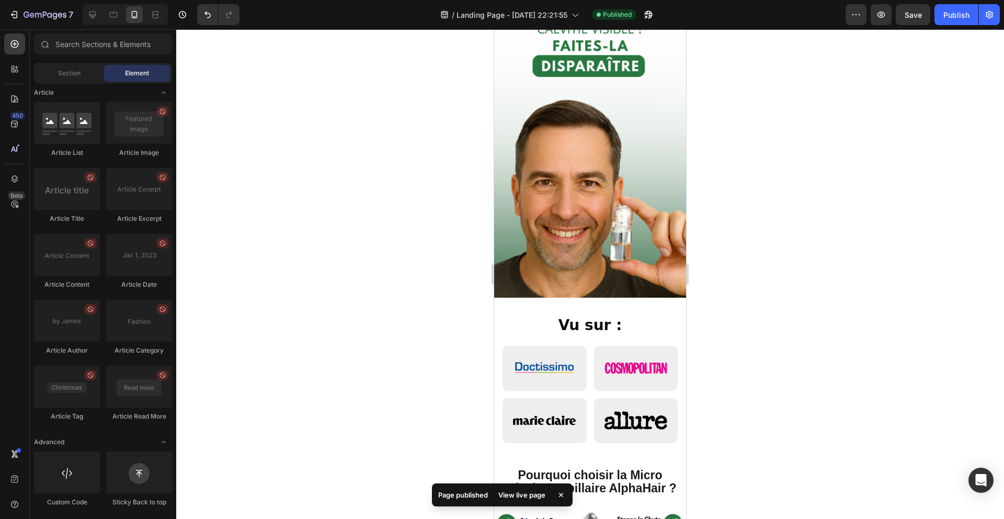
scroll to position [0, 0]
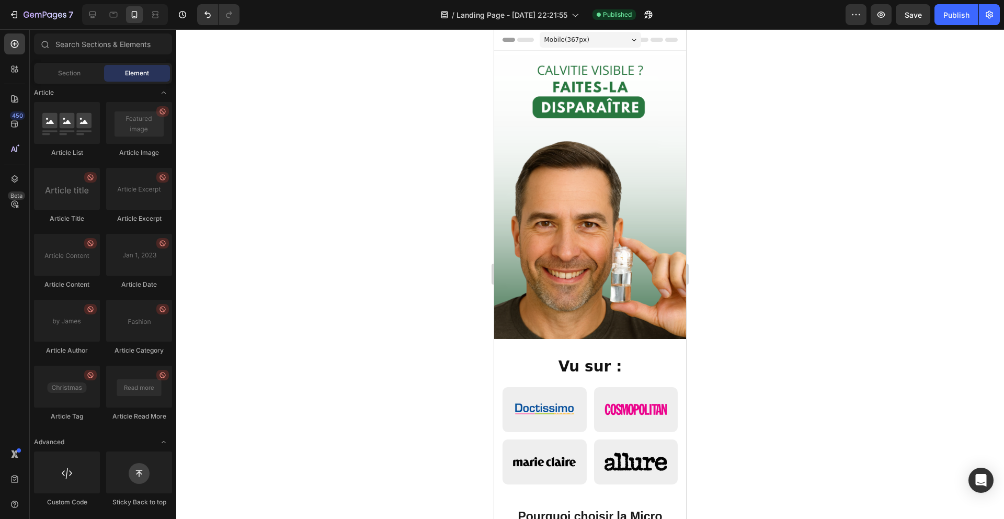
click at [755, 232] on div at bounding box center [590, 273] width 828 height 489
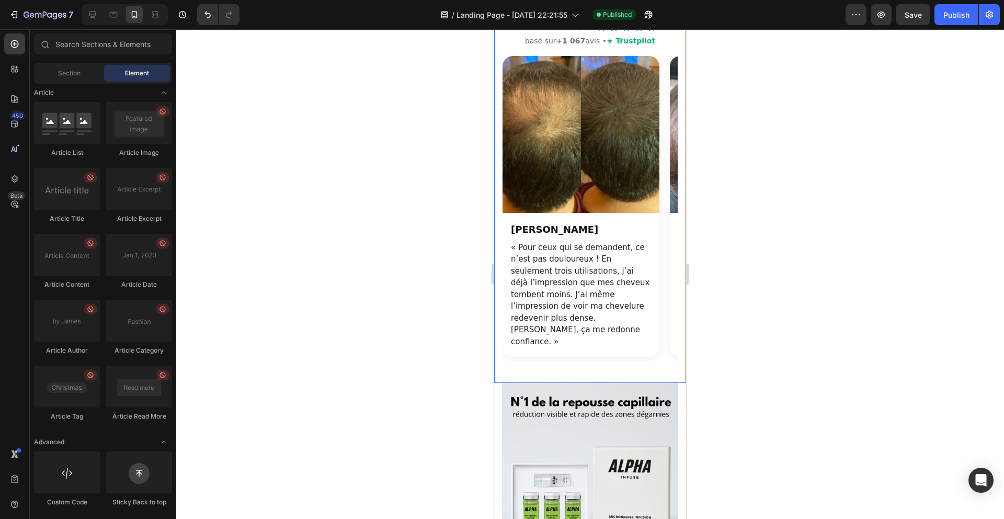
scroll to position [886, 0]
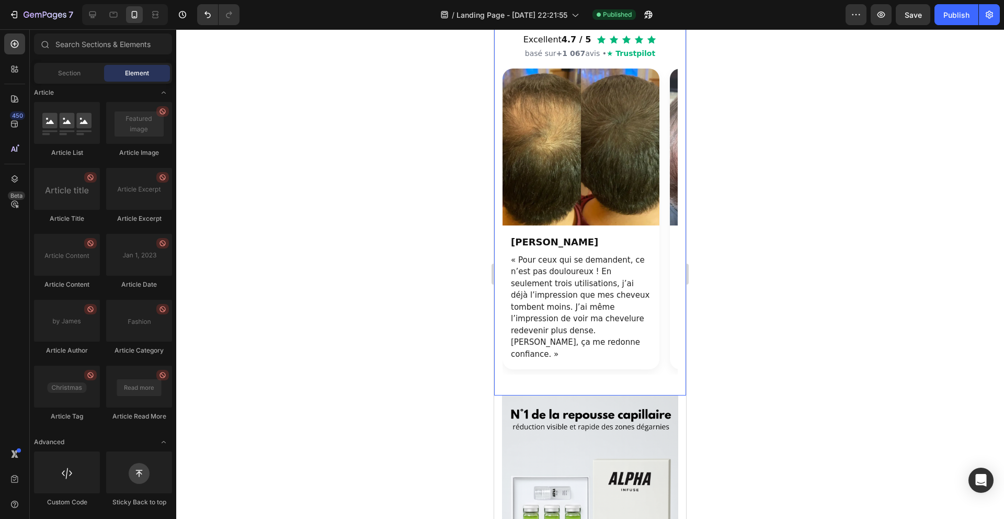
click at [585, 194] on img "Section avis clients" at bounding box center [580, 146] width 157 height 157
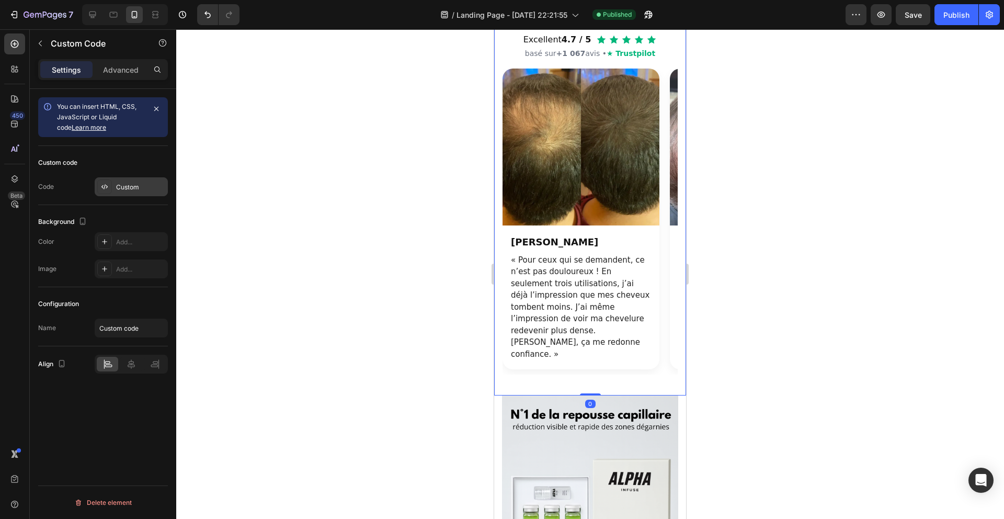
click at [139, 185] on div "Custom" at bounding box center [140, 186] width 49 height 9
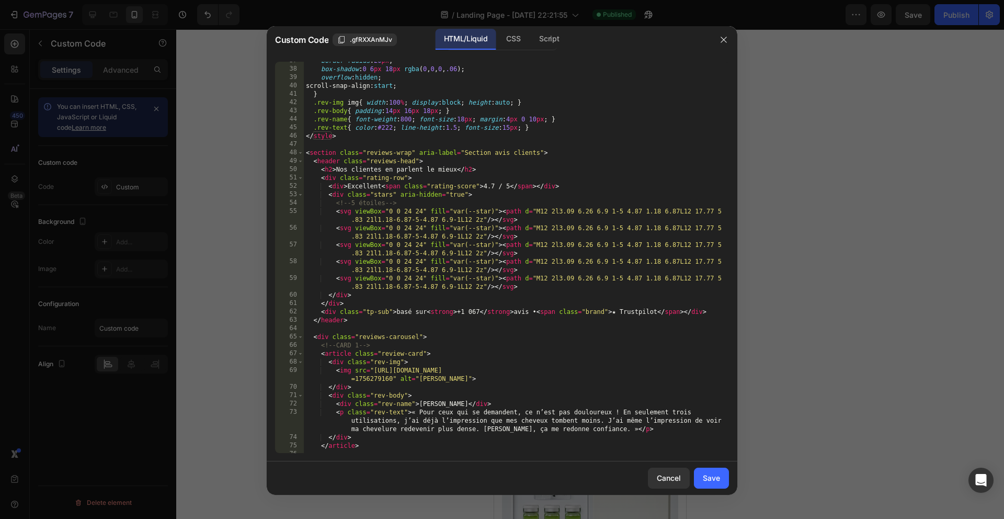
scroll to position [308, 0]
click at [717, 41] on button "button" at bounding box center [723, 39] width 17 height 17
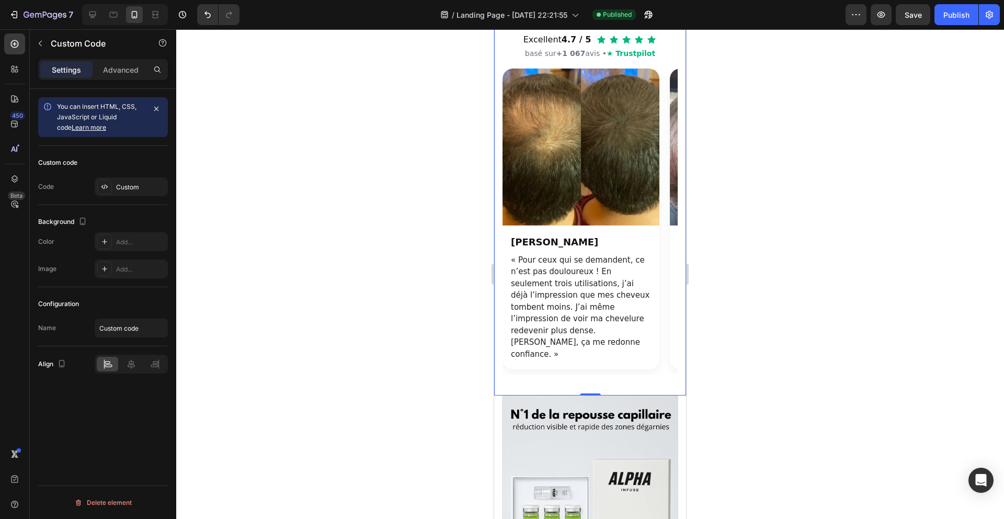
click at [776, 150] on div at bounding box center [590, 273] width 828 height 489
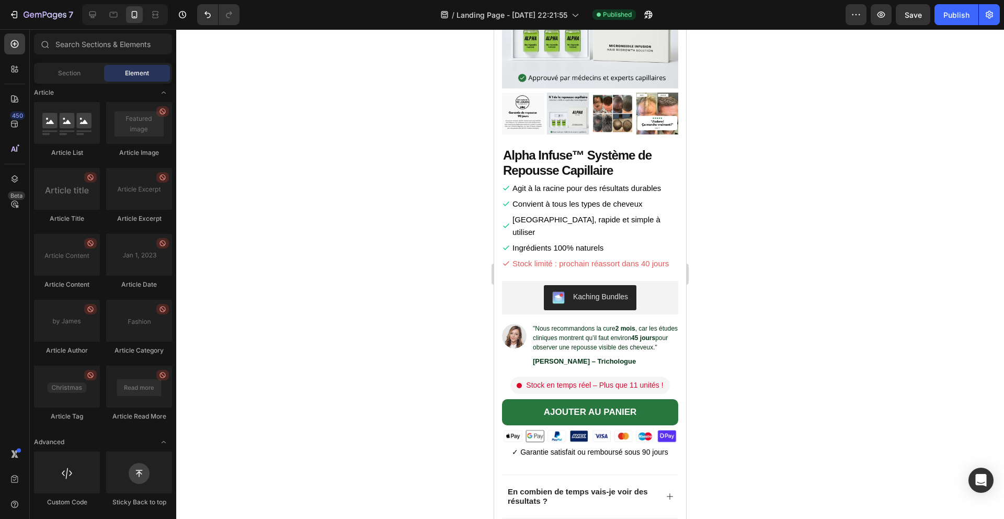
scroll to position [1201, 0]
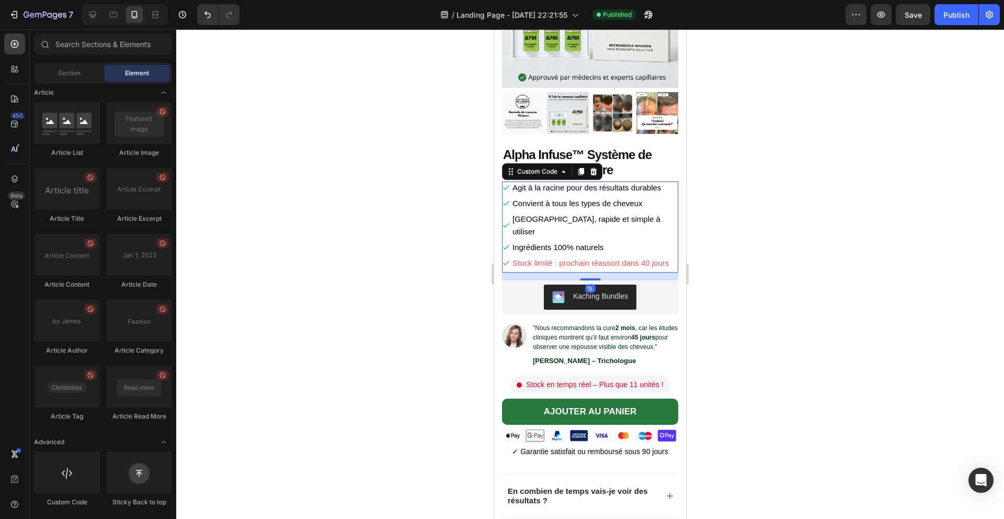
click at [604, 202] on li "Convient à tous les types de cheveux" at bounding box center [590, 203] width 176 height 13
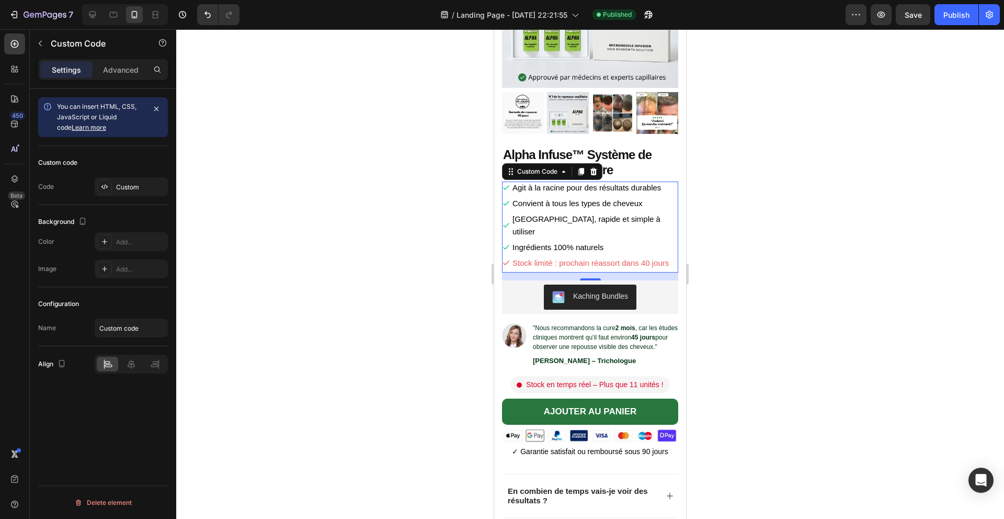
click at [426, 207] on div at bounding box center [590, 273] width 828 height 489
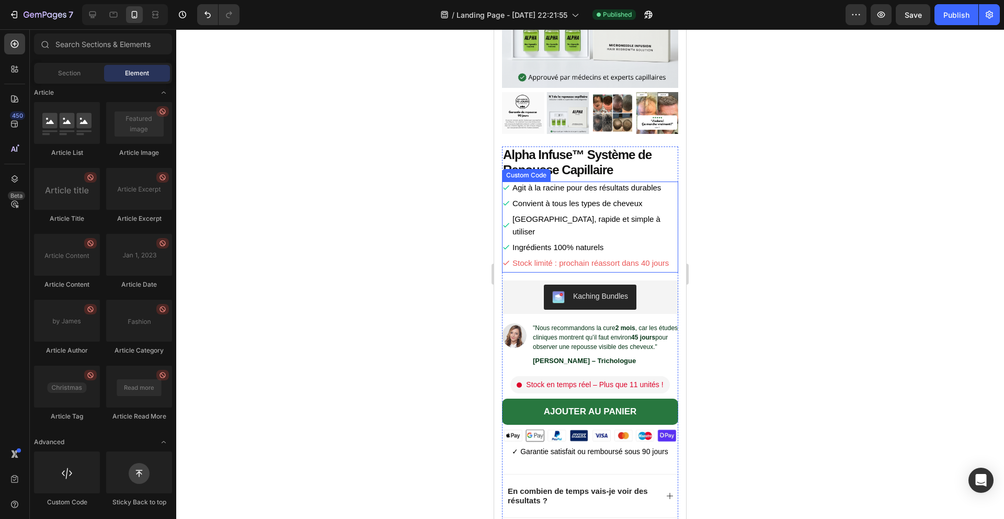
click at [548, 257] on span "Stock limité : prochain réassort dans 40 jours" at bounding box center [590, 263] width 156 height 13
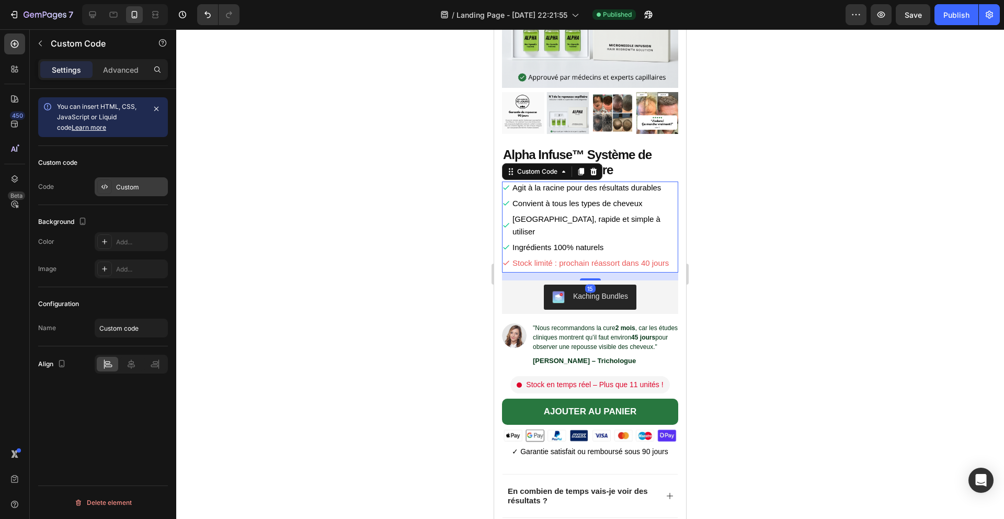
click at [144, 177] on div "Custom" at bounding box center [131, 186] width 73 height 19
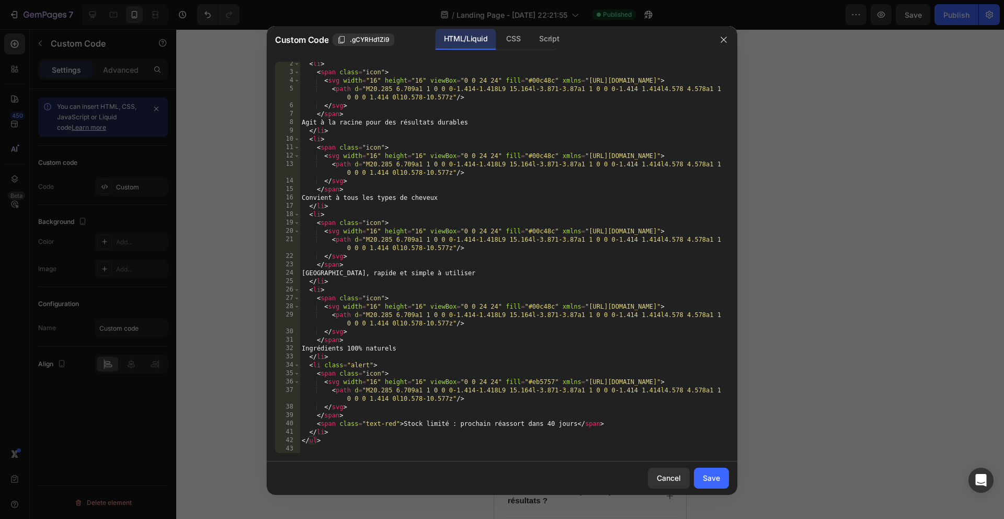
scroll to position [10, 0]
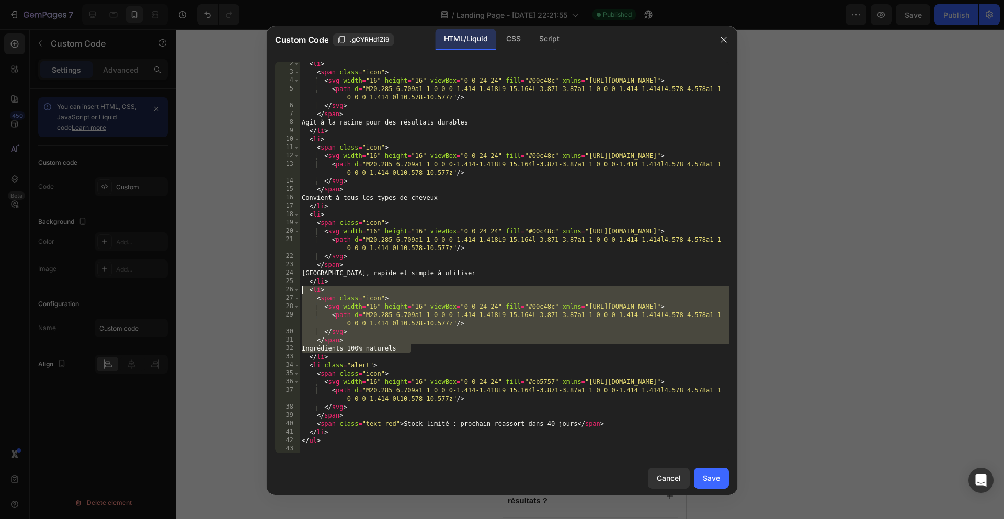
drag, startPoint x: 425, startPoint y: 349, endPoint x: 292, endPoint y: 291, distance: 145.1
click at [292, 291] on div "Ingrédients 100% naturels 2 3 4 5 6 7 8 9 10 11 12 13 14 15 16 17 18 19 20 21 2…" at bounding box center [502, 257] width 454 height 391
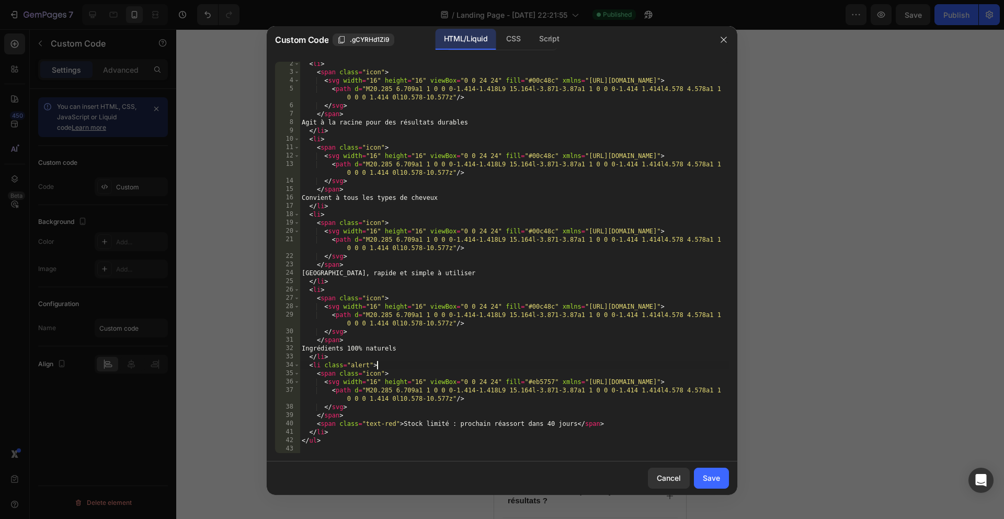
click at [420, 363] on div "< li > < span class = "icon" > < svg width = "16" height = "16" viewBox = "0 0 …" at bounding box center [514, 264] width 429 height 408
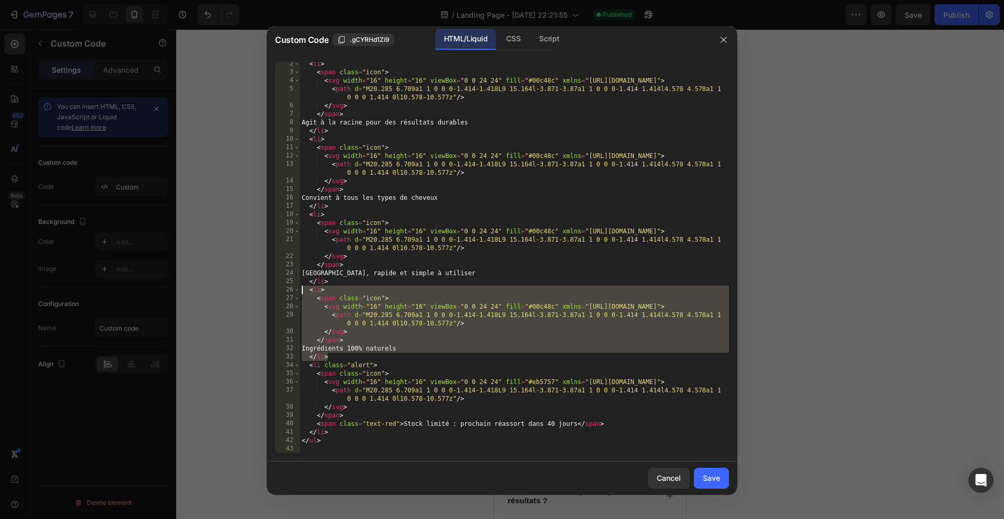
drag, startPoint x: 382, startPoint y: 354, endPoint x: 289, endPoint y: 291, distance: 112.7
click at [289, 291] on div "<li class="alert"> 2 3 4 5 6 7 8 9 10 11 12 13 14 15 16 17 18 19 20 21 22 23 24…" at bounding box center [502, 257] width 454 height 391
type textarea "<li> <span class="icon">"
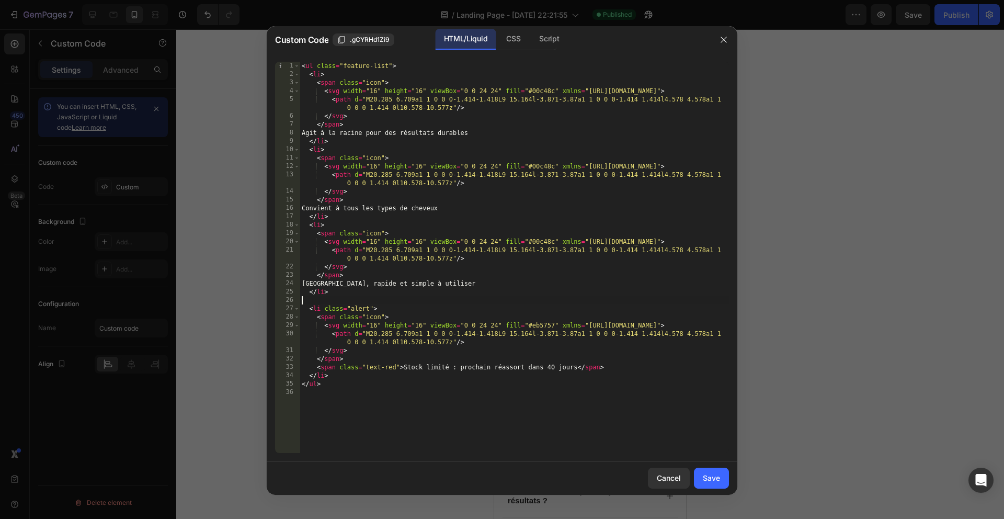
type textarea "</li>"
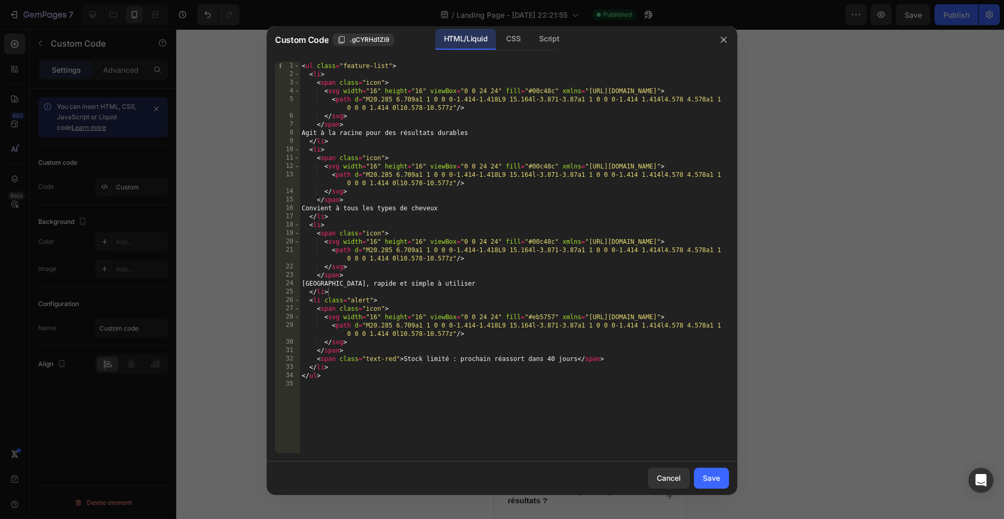
drag, startPoint x: 717, startPoint y: 474, endPoint x: 719, endPoint y: 358, distance: 116.6
click at [717, 474] on div "Save" at bounding box center [711, 477] width 17 height 11
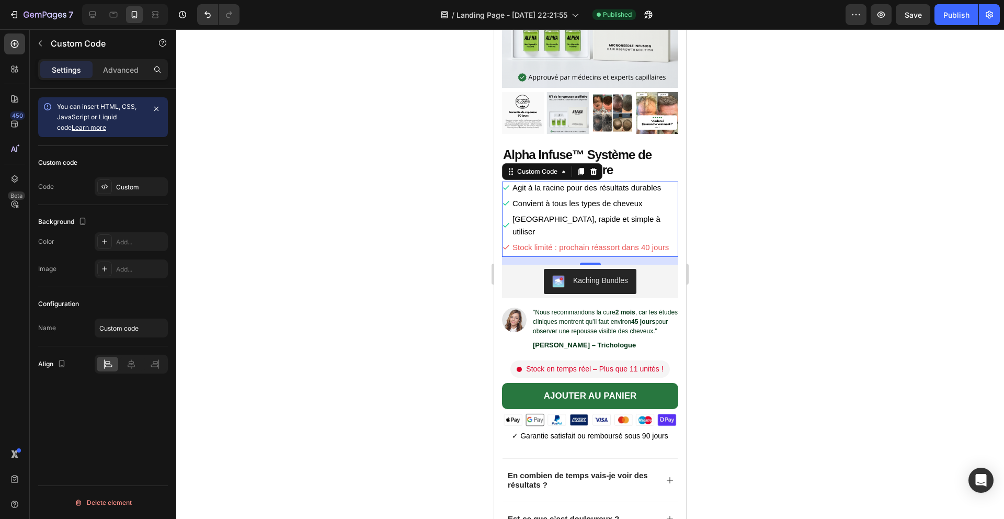
click at [748, 328] on div at bounding box center [590, 273] width 828 height 489
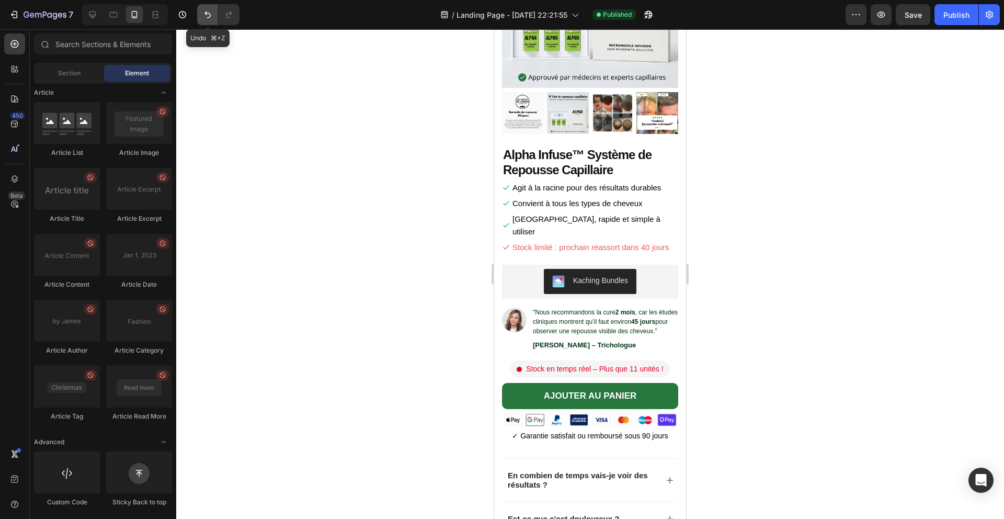
click at [208, 22] on button "Undo/Redo" at bounding box center [207, 14] width 21 height 21
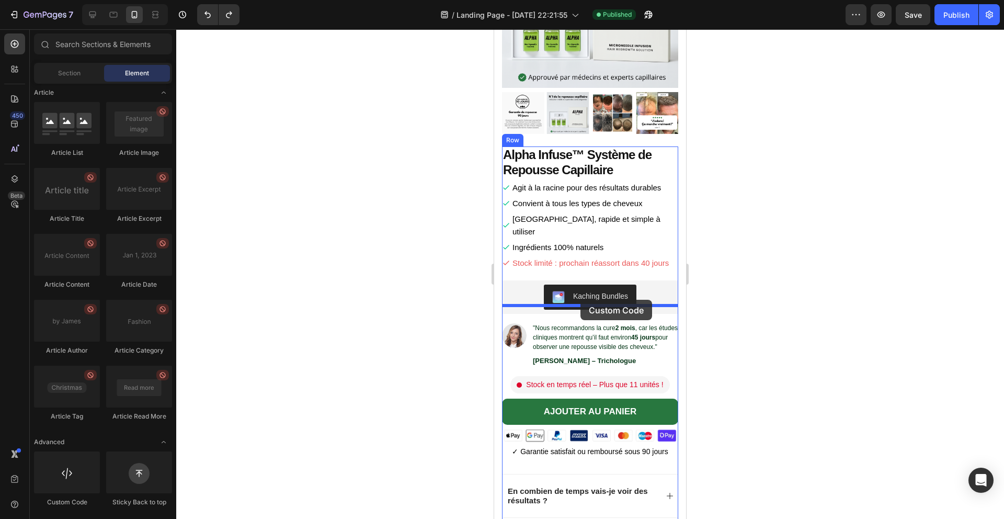
drag, startPoint x: 632, startPoint y: 518, endPoint x: 579, endPoint y: 300, distance: 223.8
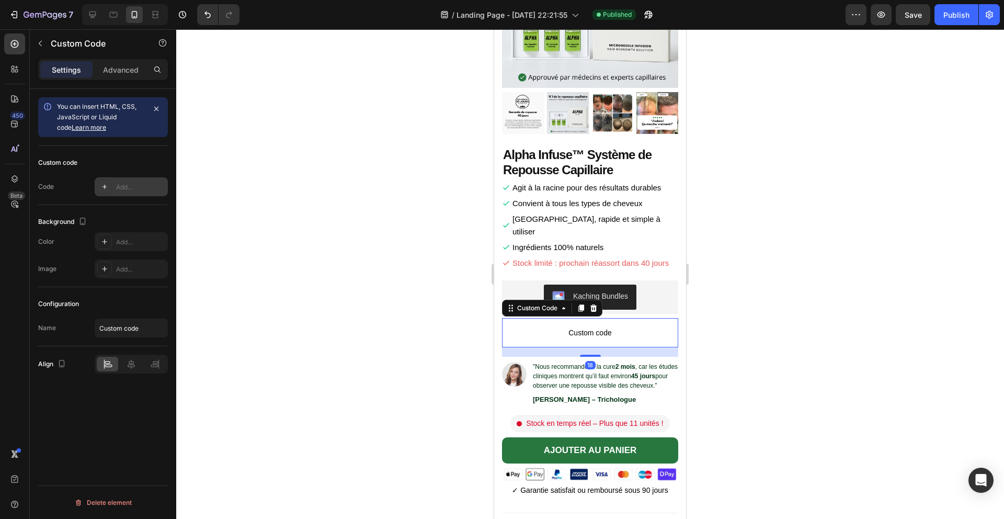
click at [130, 189] on div "Add..." at bounding box center [140, 186] width 49 height 9
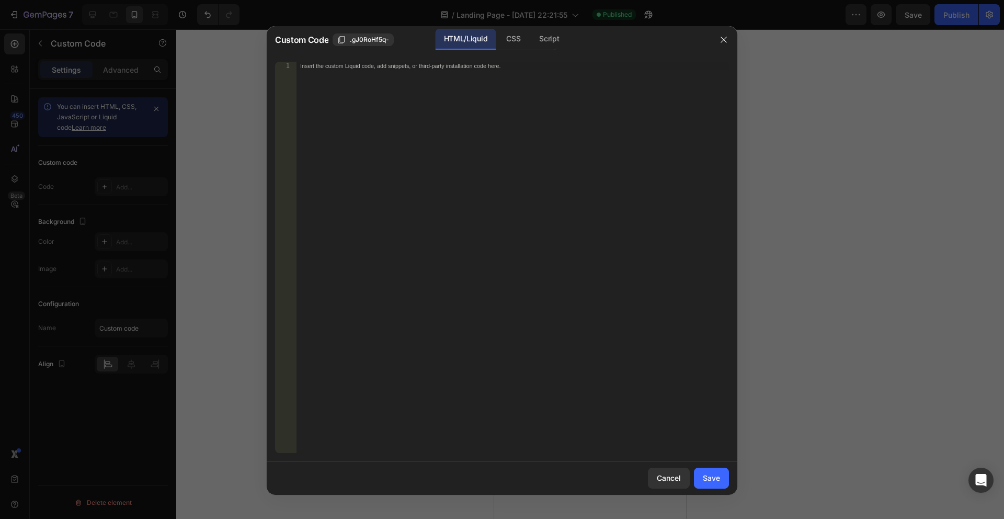
click at [372, 95] on div "Insert the custom Liquid code, add snippets, or third-party installation code h…" at bounding box center [512, 266] width 433 height 408
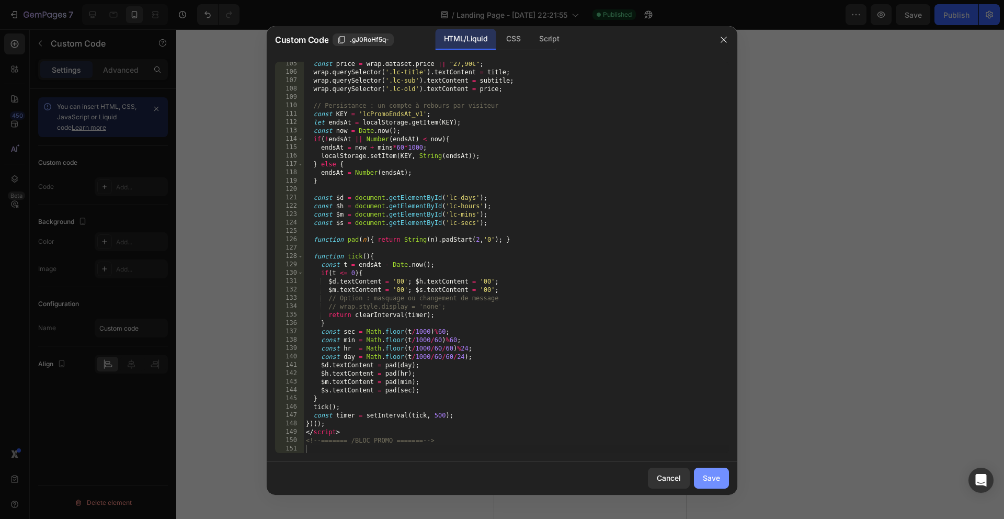
click at [706, 483] on div "Save" at bounding box center [711, 477] width 17 height 11
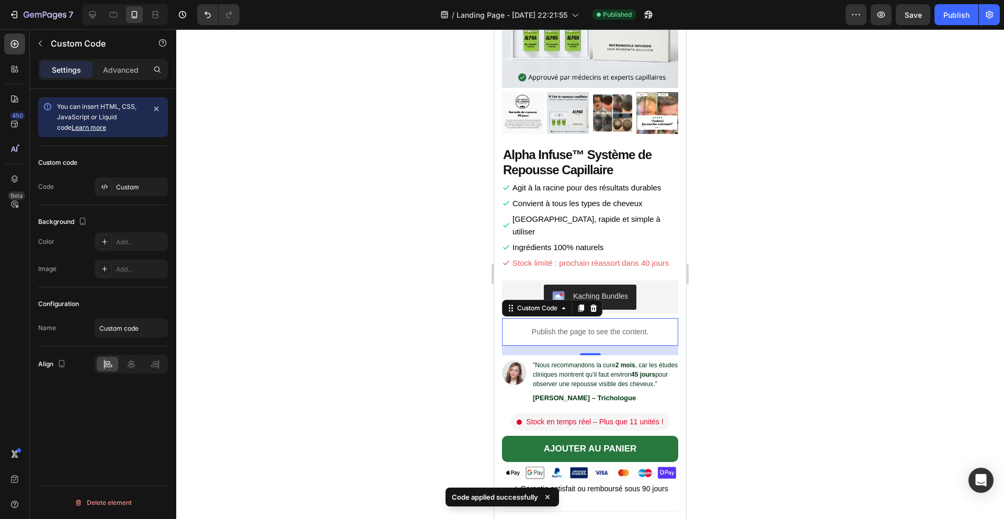
click at [768, 297] on div at bounding box center [590, 273] width 828 height 489
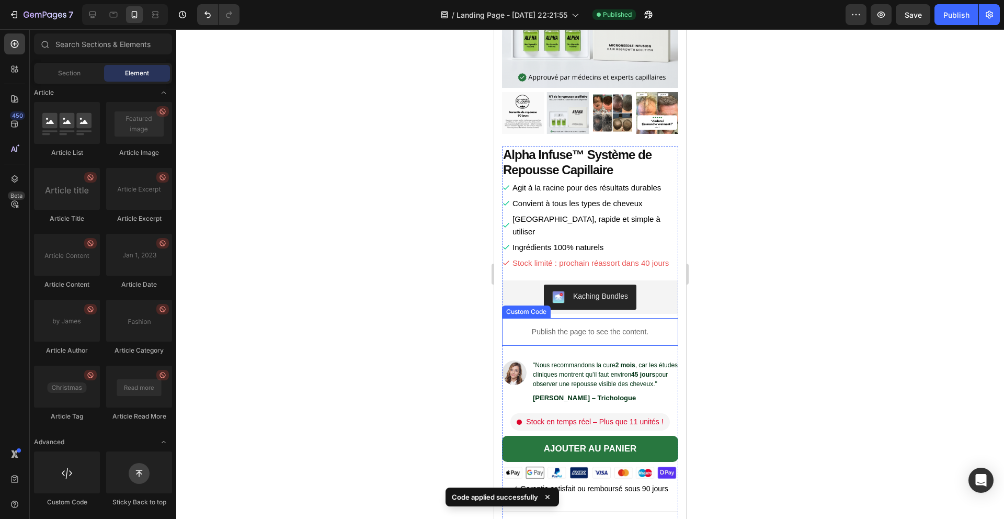
drag, startPoint x: 668, startPoint y: 312, endPoint x: 653, endPoint y: 312, distance: 15.7
click at [668, 318] on div "Publish the page to see the content." at bounding box center [590, 332] width 176 height 28
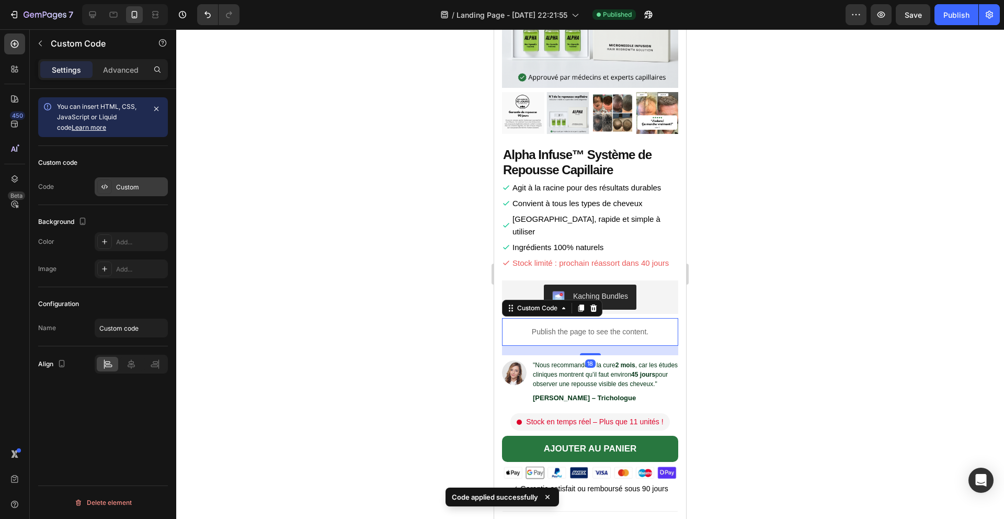
click at [127, 188] on div "Custom" at bounding box center [140, 186] width 49 height 9
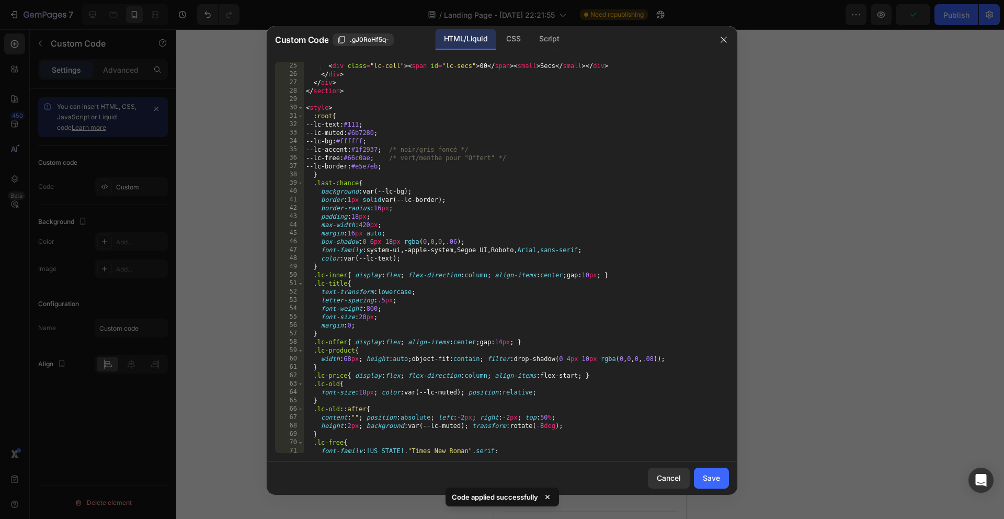
scroll to position [0, 0]
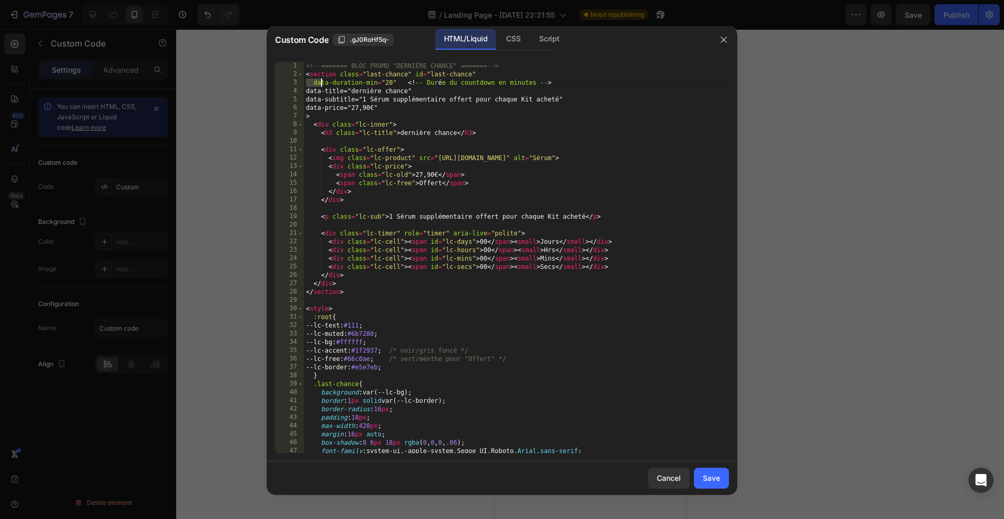
drag, startPoint x: 306, startPoint y: 83, endPoint x: 328, endPoint y: 84, distance: 22.5
click at [323, 84] on div "<!-- ======= BLOC PROMO "DERNIÈRE CHANCE" ======= --> < section class = "last-c…" at bounding box center [516, 266] width 425 height 408
click at [396, 127] on div "<!-- ======= BLOC PROMO "DERNIÈRE CHANCE" ======= --> < section class = "last-c…" at bounding box center [516, 266] width 425 height 408
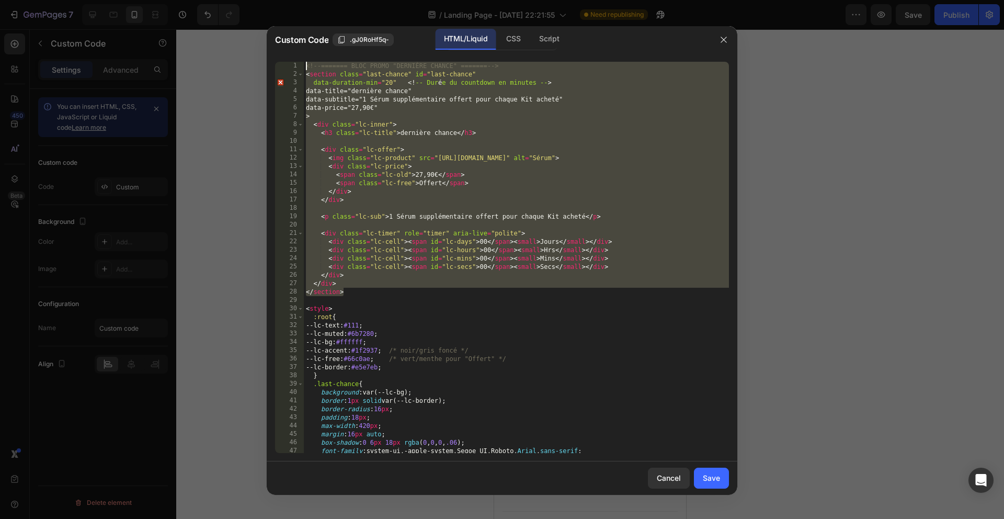
drag, startPoint x: 366, startPoint y: 294, endPoint x: 260, endPoint y: 58, distance: 258.6
click at [260, 58] on div "Custom Code .gJ0RoHf5q- HTML/Liquid CSS Script <div class="lc-inner"> 1 2 3 4 5…" at bounding box center [502, 259] width 1004 height 519
type textarea "<!-- ======= BLOC PROMO "DERNIÈRE CHANCE" ======= --> <section class="last-chan…"
paste textarea
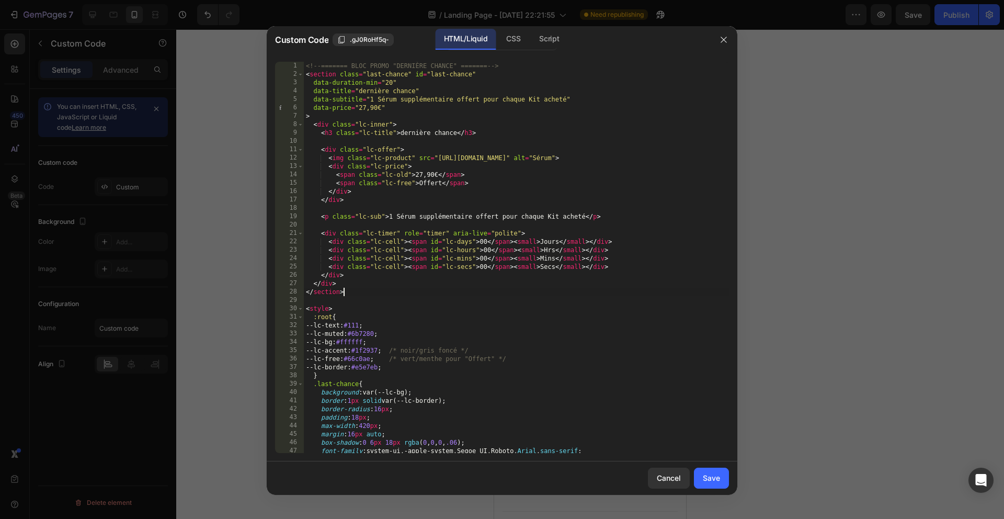
click at [514, 305] on div "<!-- ======= BLOC PROMO "DERNIÈRE CHANCE" ======= --> < section class = "last-c…" at bounding box center [516, 266] width 425 height 408
type textarea "<style>"
click at [715, 473] on div "Save" at bounding box center [711, 477] width 17 height 11
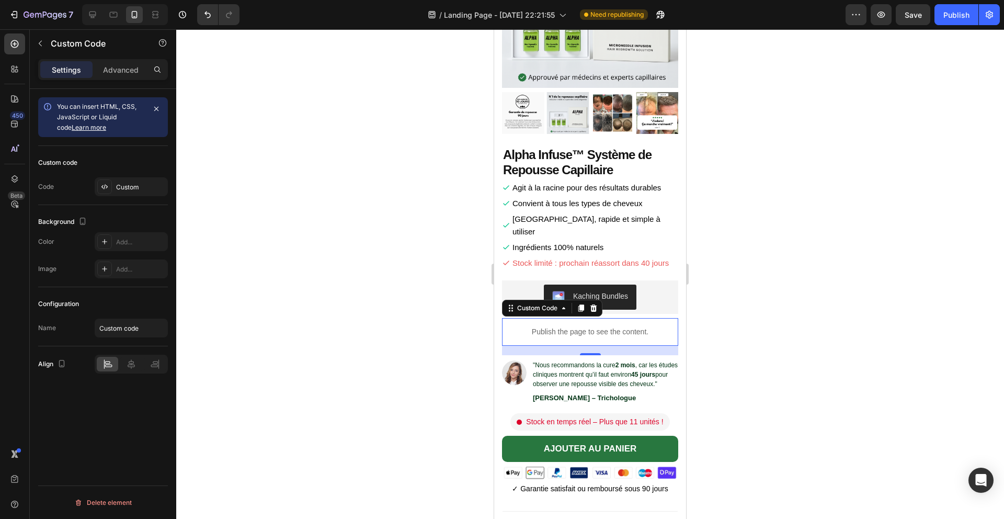
click at [727, 310] on div at bounding box center [590, 273] width 828 height 489
drag, startPoint x: 576, startPoint y: 314, endPoint x: 563, endPoint y: 313, distance: 12.6
click at [576, 326] on p "Publish the page to see the content." at bounding box center [590, 331] width 176 height 11
click at [957, 13] on div "Publish" at bounding box center [956, 14] width 26 height 11
drag, startPoint x: 439, startPoint y: 308, endPoint x: 430, endPoint y: 307, distance: 8.4
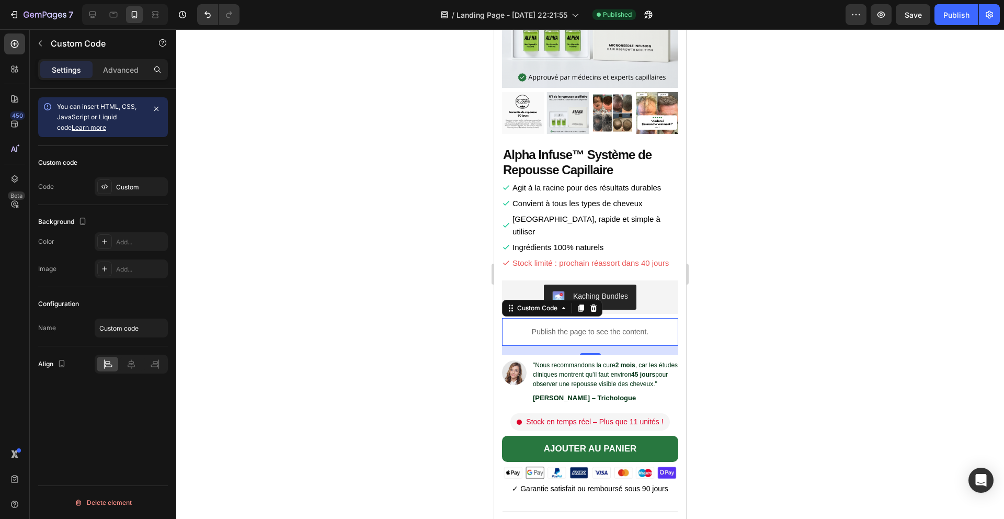
click at [439, 308] on div at bounding box center [590, 273] width 828 height 489
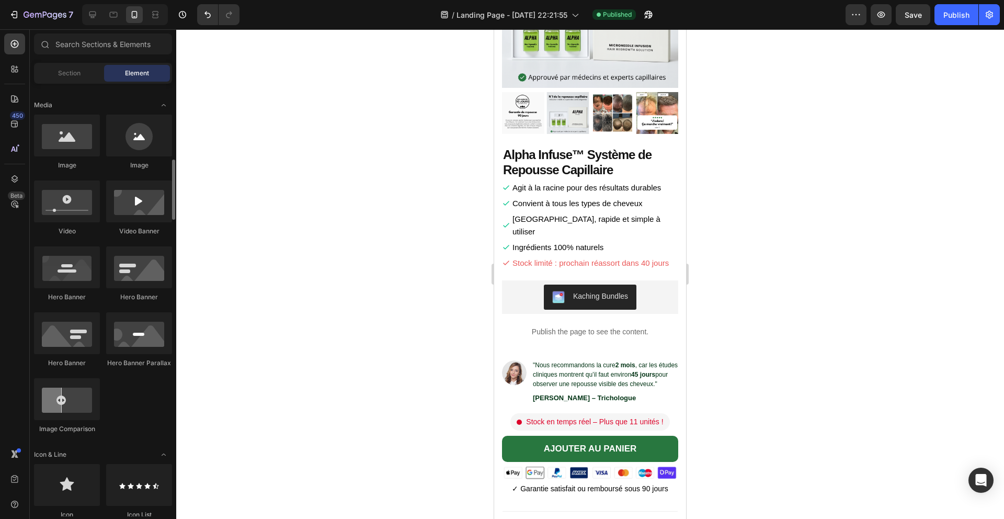
scroll to position [304, 0]
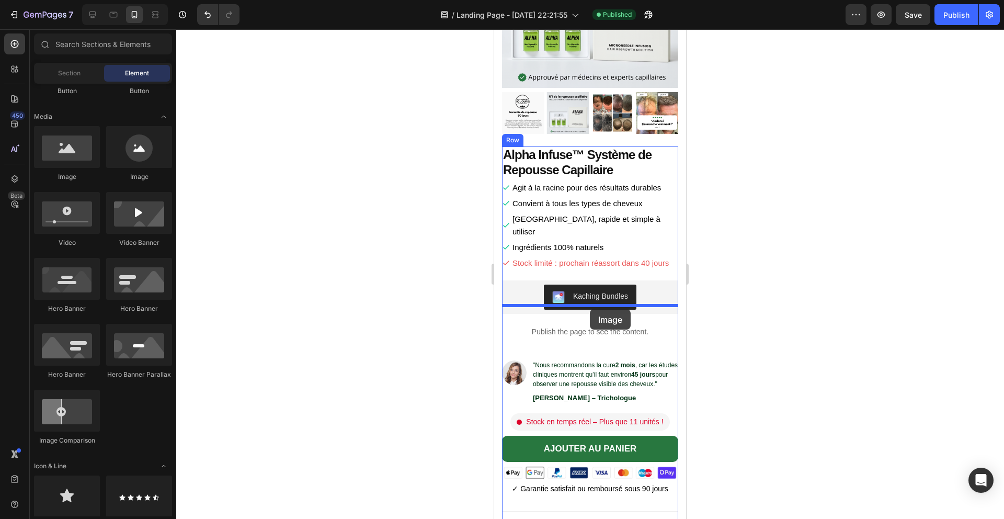
drag, startPoint x: 550, startPoint y: 186, endPoint x: 590, endPoint y: 309, distance: 129.3
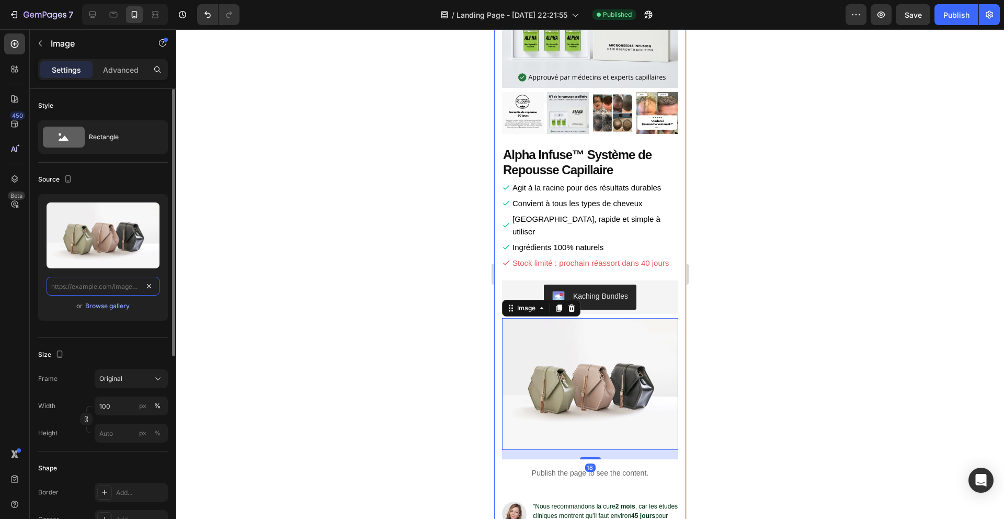
scroll to position [0, 0]
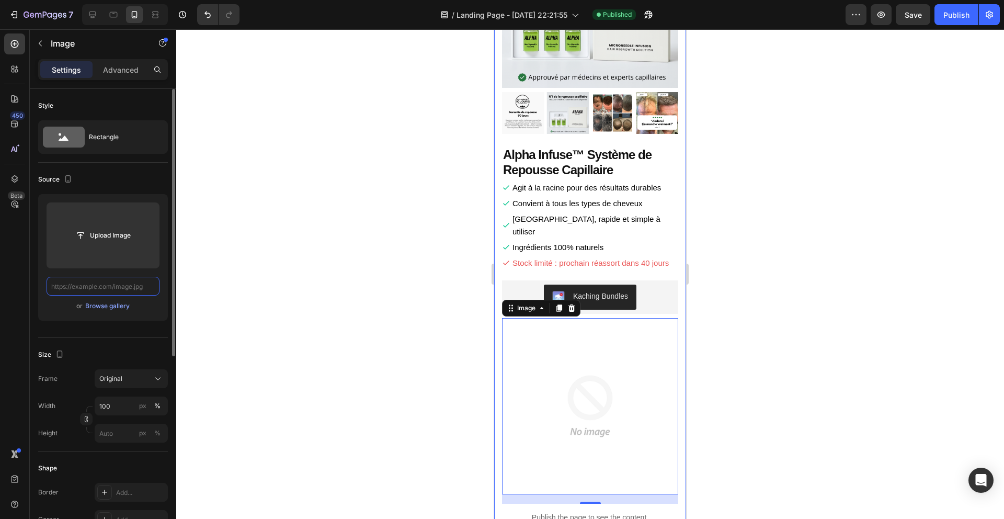
click at [124, 287] on input "text" at bounding box center [103, 286] width 113 height 19
paste input "réduction visible et rapide des zones dégarnies"
type input "réduction visible et rapide des zones dégarnies"
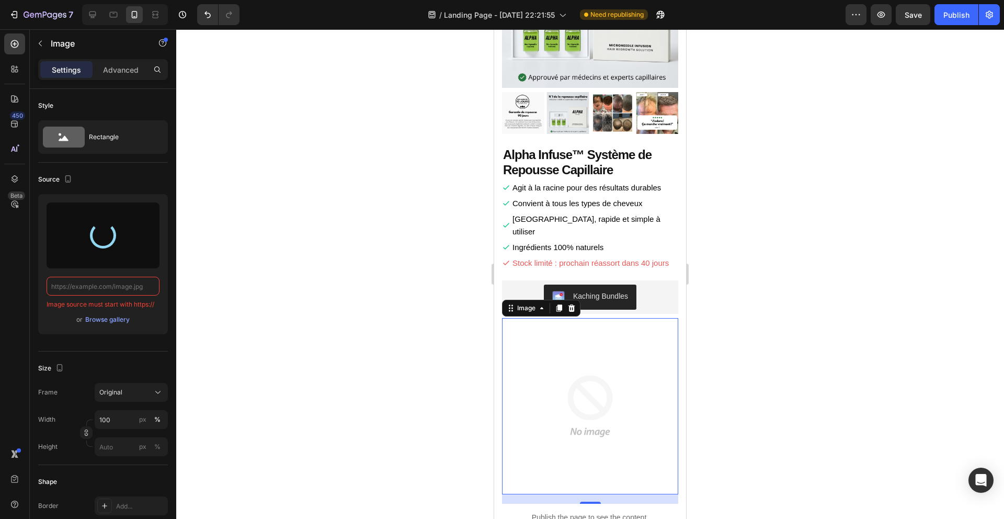
type input "[URL][DOMAIN_NAME]"
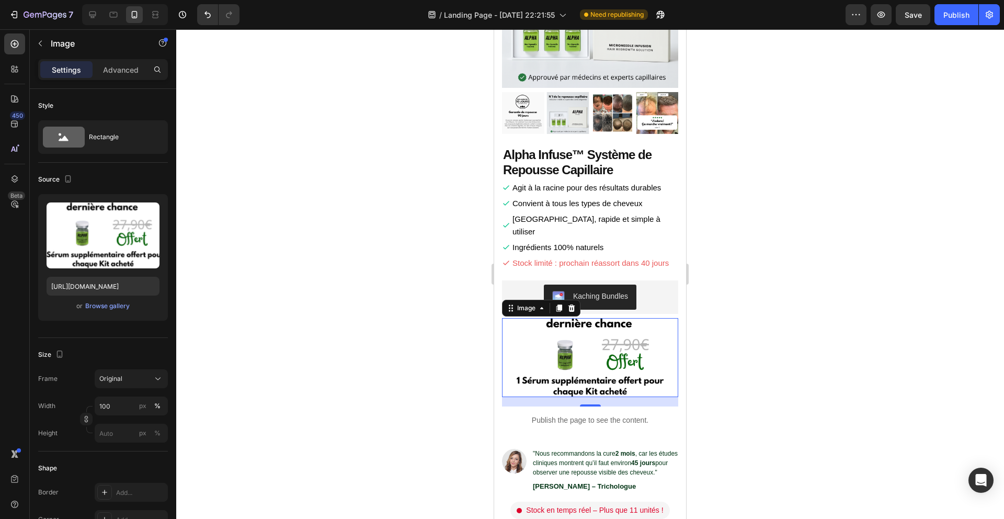
click at [452, 223] on div at bounding box center [590, 273] width 828 height 489
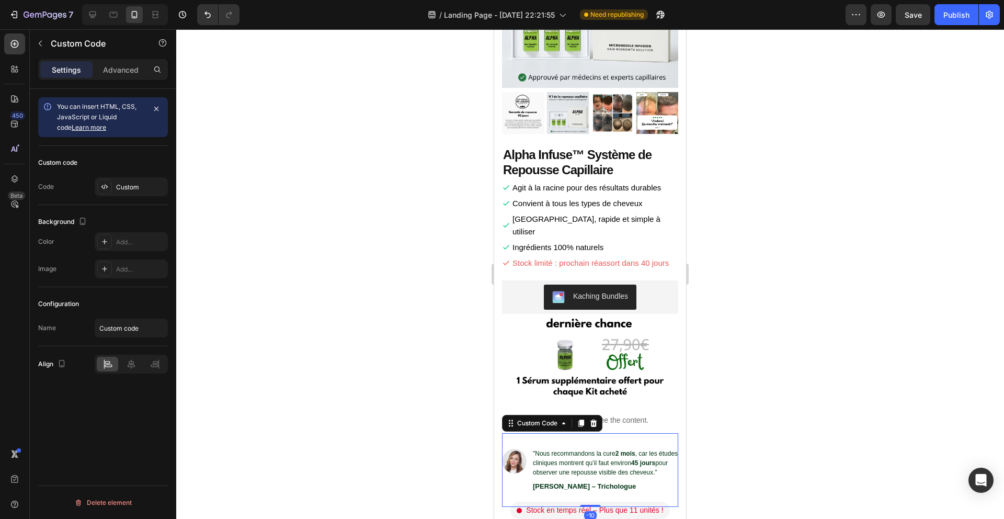
click at [621, 433] on div ""Nous recommandons la cure 2 mois , car les études cliniques montrent qu’il fau…" at bounding box center [590, 470] width 176 height 74
click at [599, 417] on div at bounding box center [593, 423] width 13 height 13
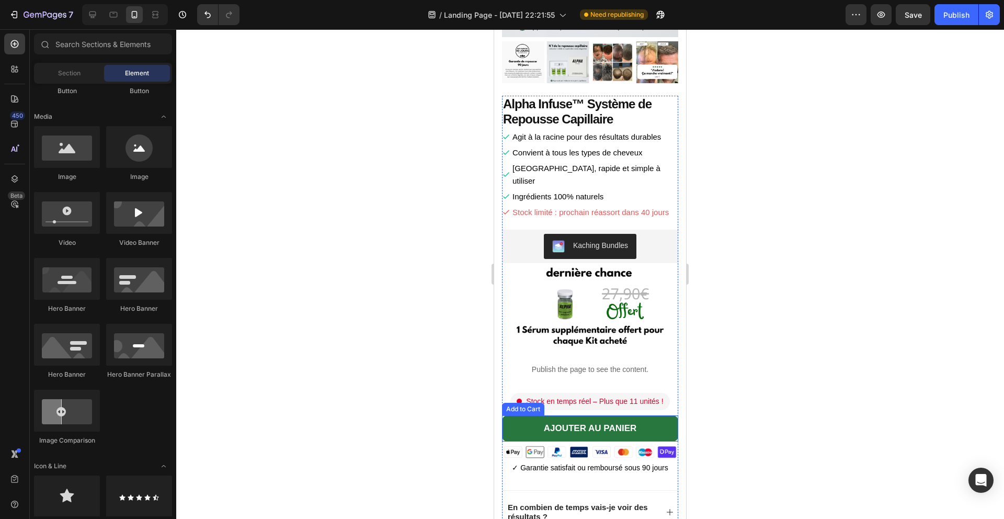
scroll to position [1253, 0]
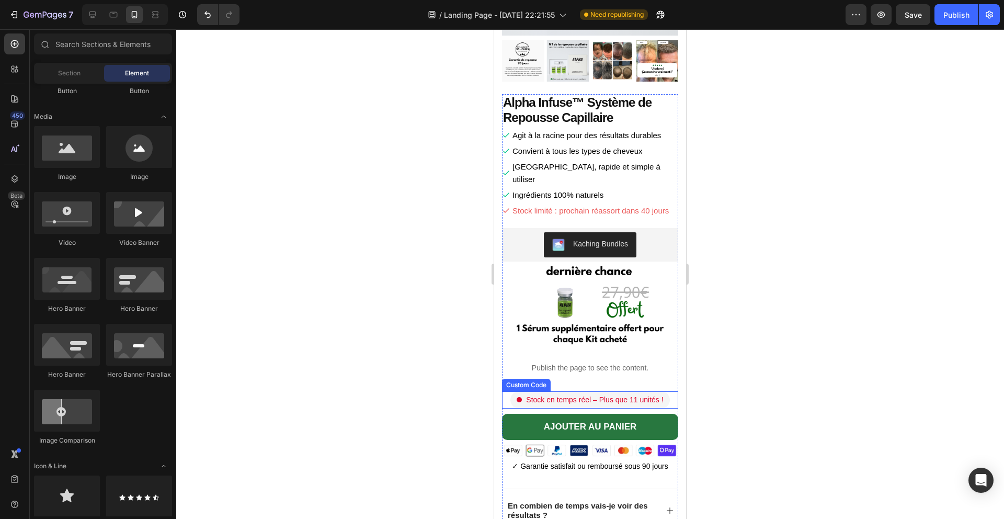
click at [608, 394] on span "Stock en temps réel – Plus que 11 unités !" at bounding box center [594, 399] width 137 height 11
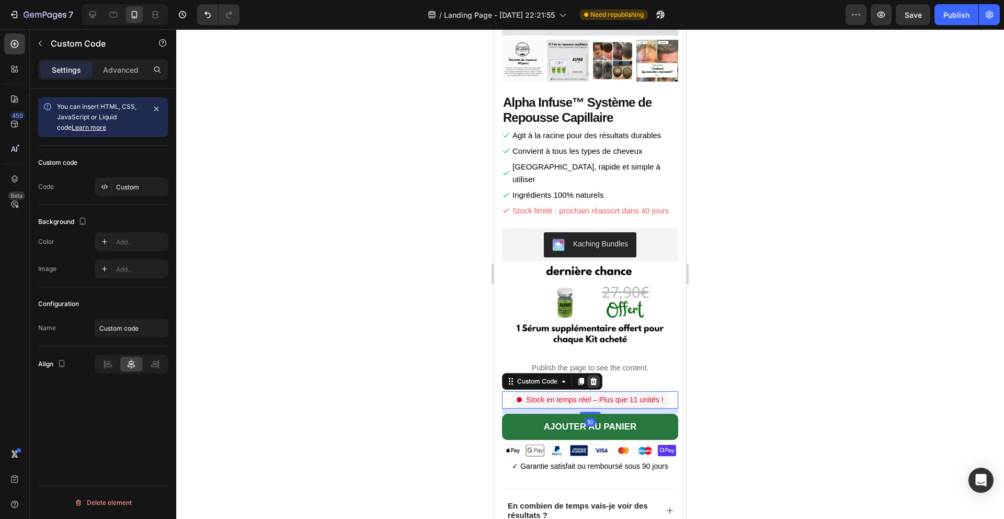
click at [591, 377] on icon at bounding box center [593, 381] width 8 height 8
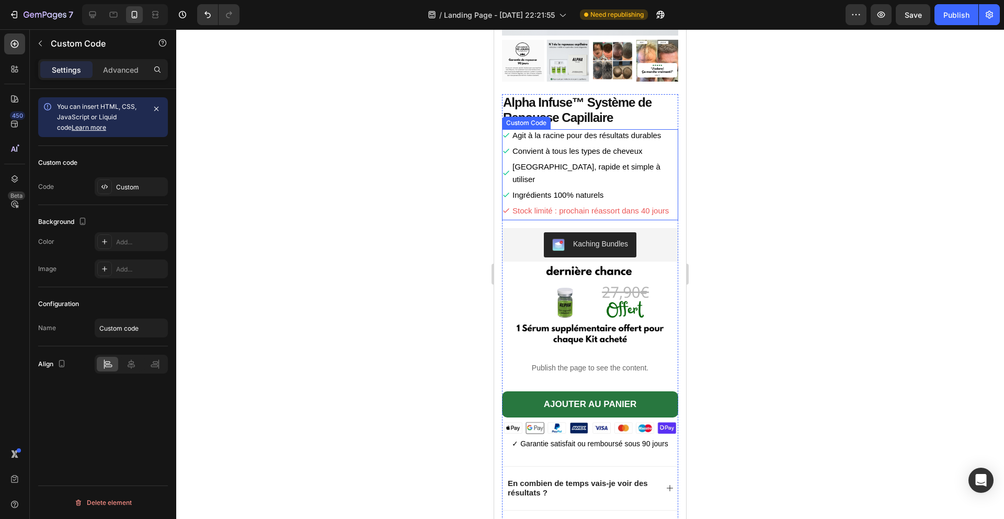
click at [605, 159] on ul "Agit à la racine pour des résultats durables Convient à tous les types de cheve…" at bounding box center [590, 173] width 176 height 88
click at [597, 113] on div at bounding box center [593, 119] width 13 height 13
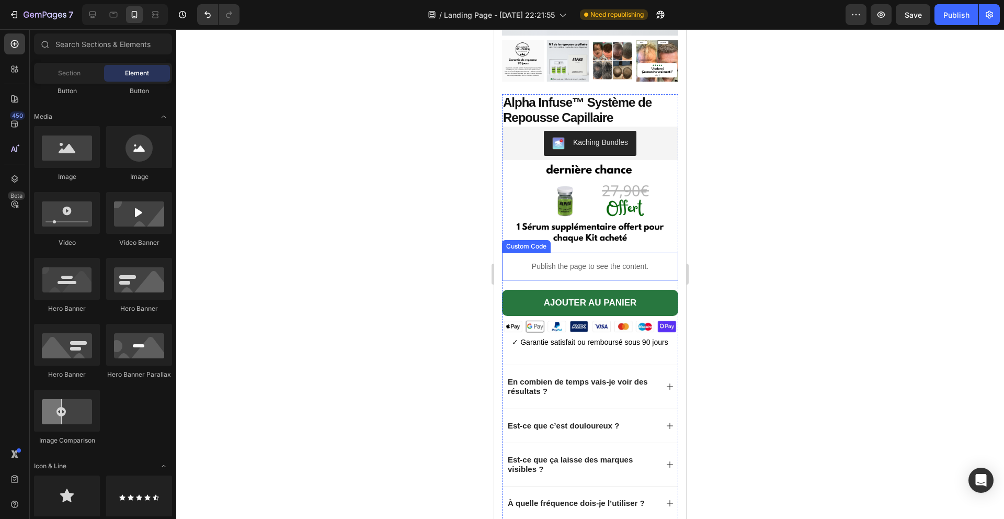
click at [598, 263] on p "Publish the page to see the content." at bounding box center [590, 266] width 176 height 11
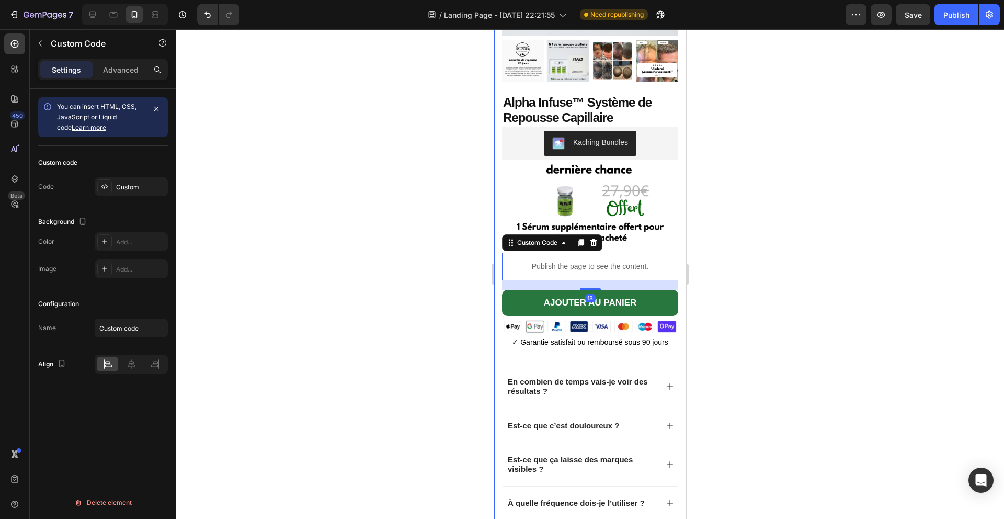
click at [128, 173] on div "Custom code Code Custom" at bounding box center [103, 175] width 130 height 59
click at [135, 181] on div "Custom" at bounding box center [131, 186] width 73 height 19
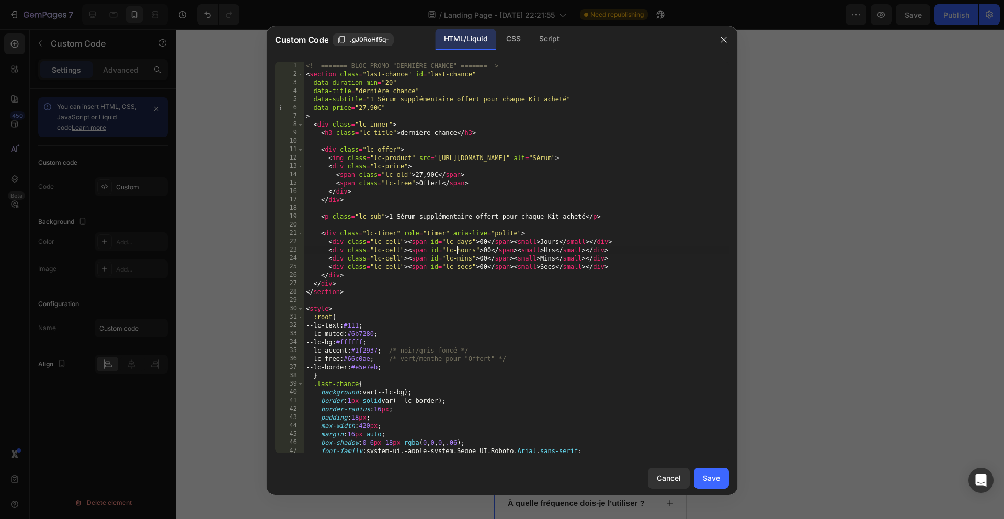
click at [455, 250] on div "<!-- ======= BLOC PROMO "DERNIÈRE CHANCE" ======= --> < section class = "last-c…" at bounding box center [516, 266] width 425 height 408
type textarea "<!-- ======= /BLOC PROMO ======= -->"
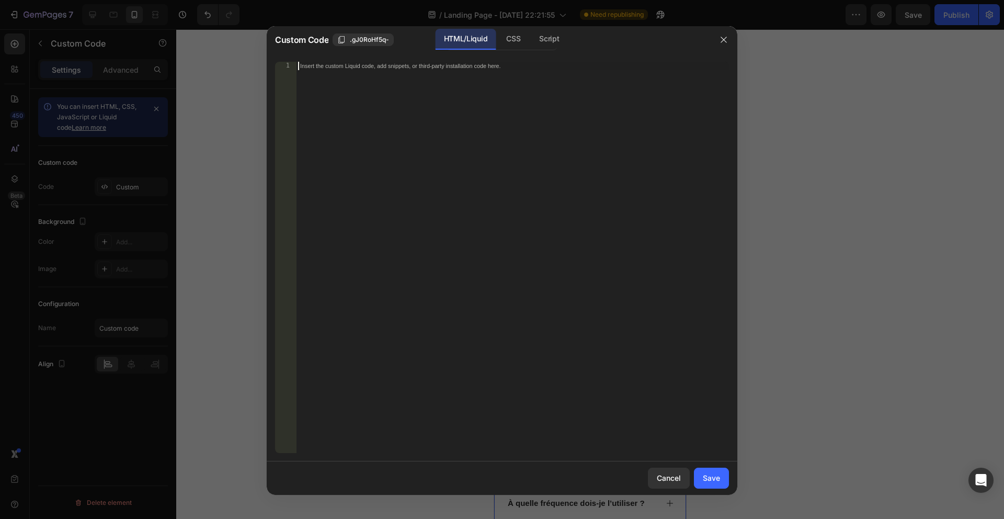
scroll to position [353, 0]
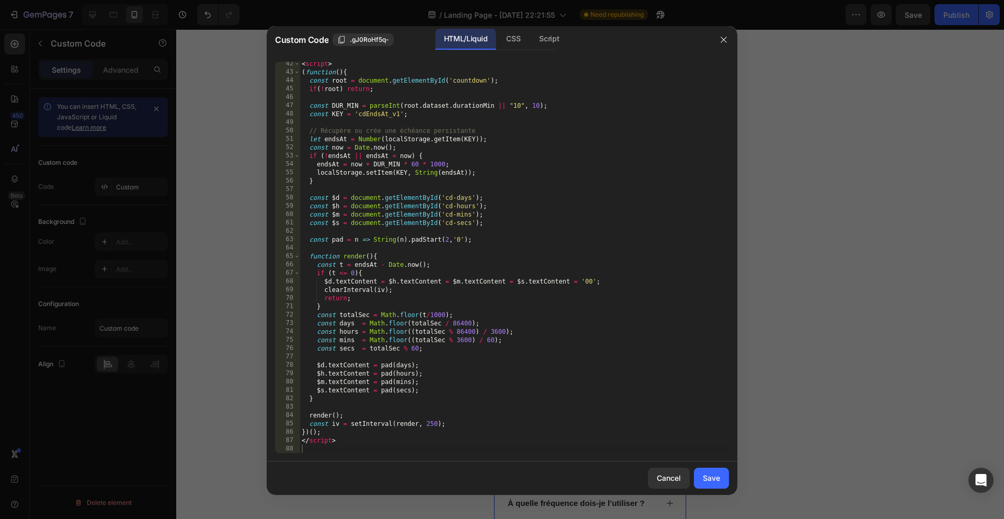
drag, startPoint x: 720, startPoint y: 473, endPoint x: 723, endPoint y: 460, distance: 14.0
click at [720, 473] on button "Save" at bounding box center [711, 477] width 35 height 21
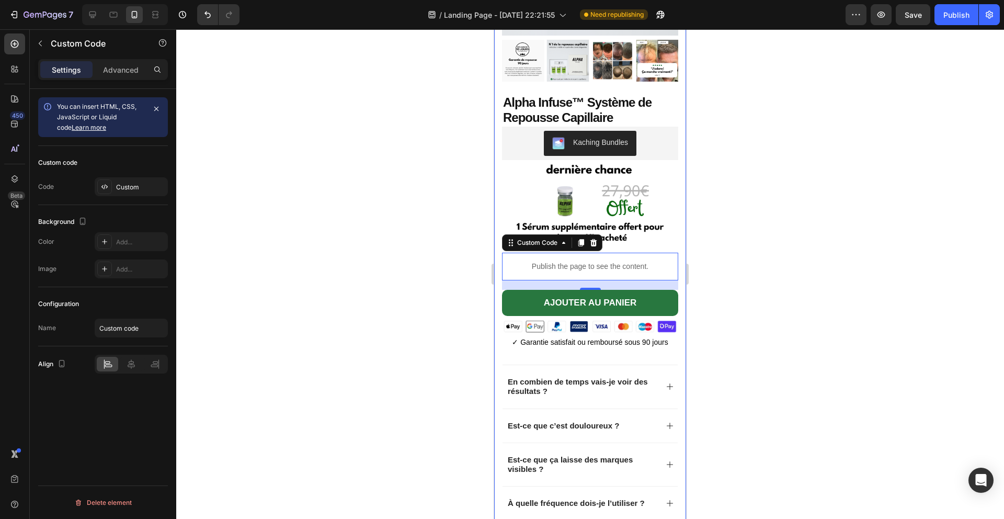
click at [746, 358] on div at bounding box center [590, 273] width 828 height 489
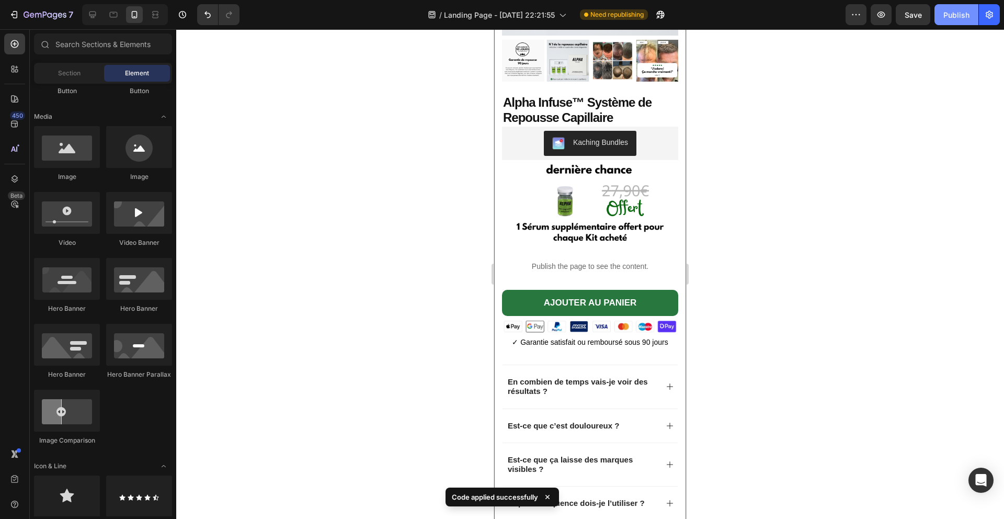
drag, startPoint x: 968, startPoint y: 12, endPoint x: 962, endPoint y: 13, distance: 6.3
click at [968, 12] on div "Publish" at bounding box center [956, 14] width 26 height 11
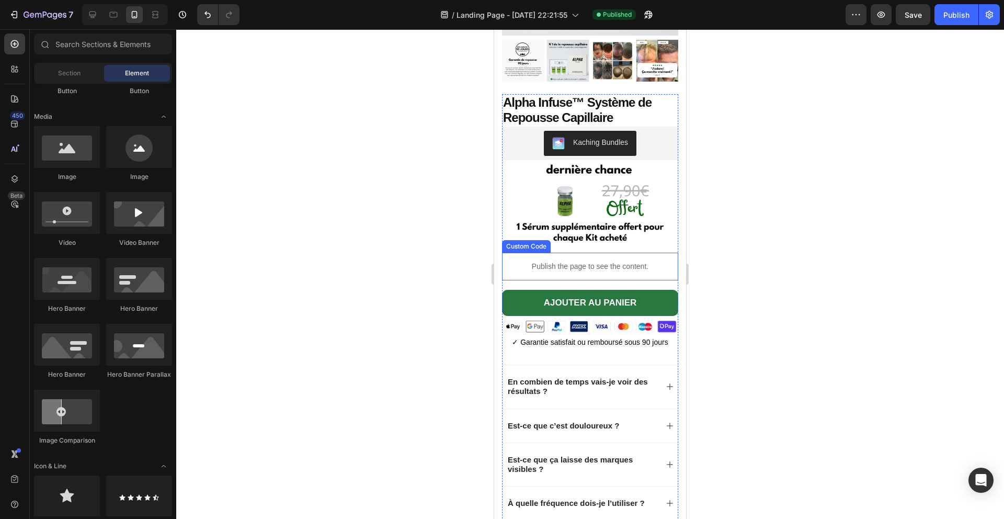
click at [601, 255] on div "Publish the page to see the content." at bounding box center [590, 267] width 176 height 28
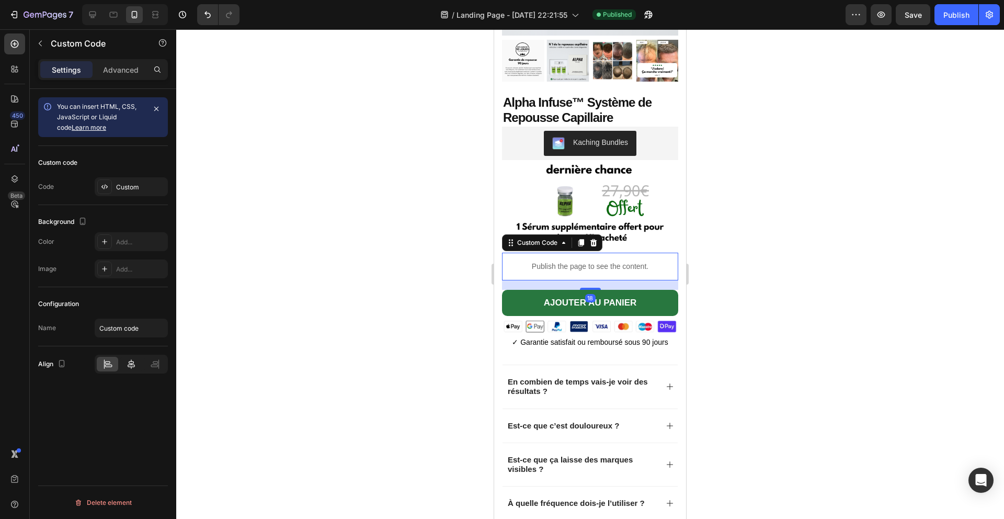
click at [137, 365] on div at bounding box center [130, 364] width 21 height 15
click at [341, 310] on div at bounding box center [590, 273] width 828 height 489
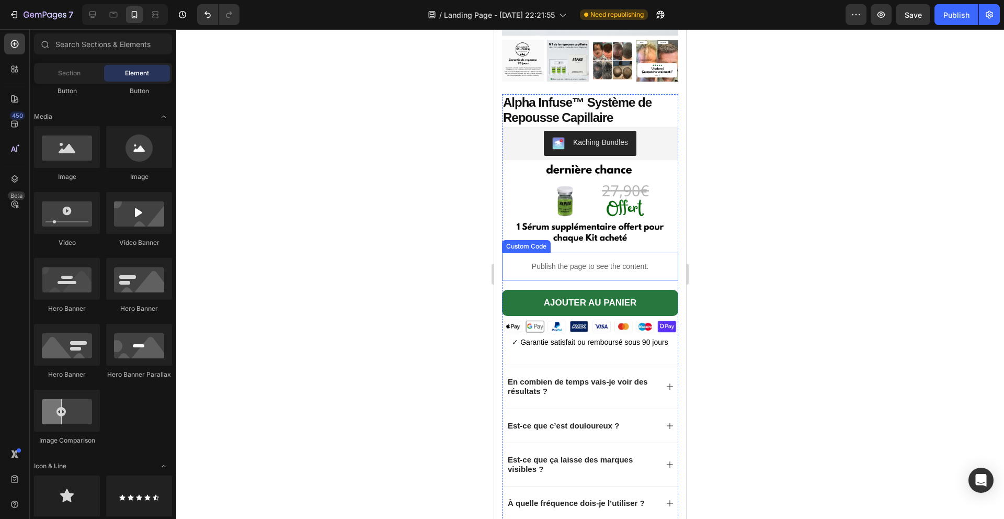
drag, startPoint x: 590, startPoint y: 270, endPoint x: 514, endPoint y: 267, distance: 75.4
click at [590, 270] on p "Publish the page to see the content." at bounding box center [590, 266] width 176 height 11
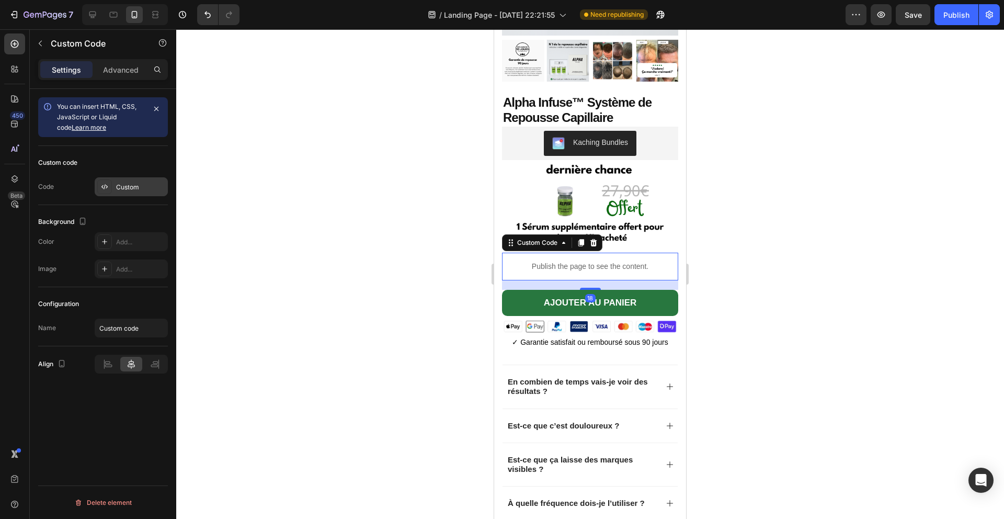
click at [126, 188] on div "Custom" at bounding box center [140, 186] width 49 height 9
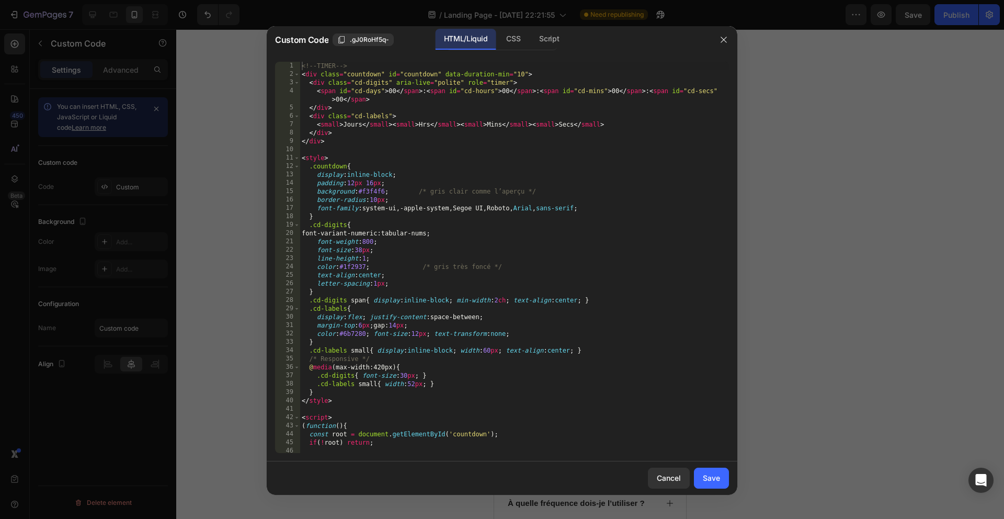
click at [414, 264] on div "<!-- TIMER --> < div class = "countdown" id = "countdown" data-duration-min = "…" at bounding box center [514, 266] width 429 height 408
type textarea "</script>"
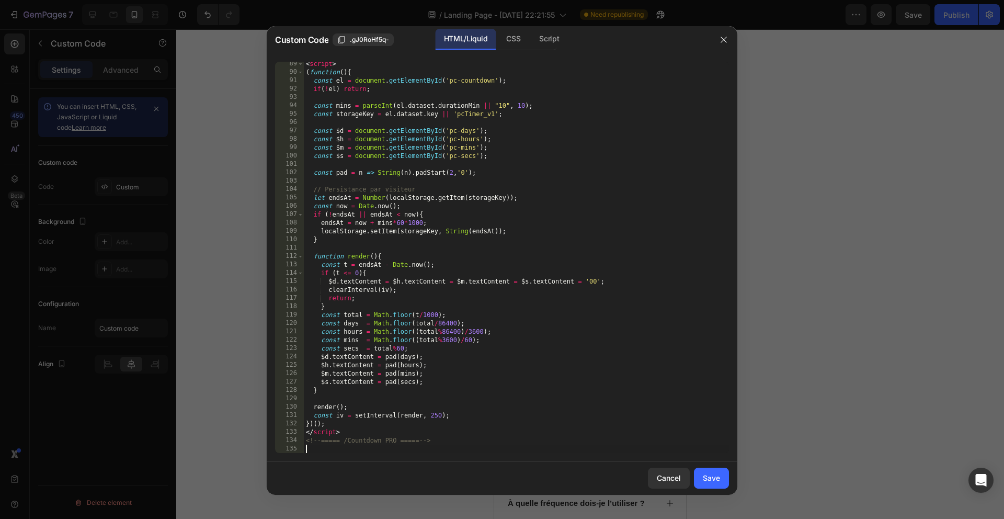
scroll to position [738, 0]
click at [710, 478] on div "Save" at bounding box center [711, 477] width 17 height 11
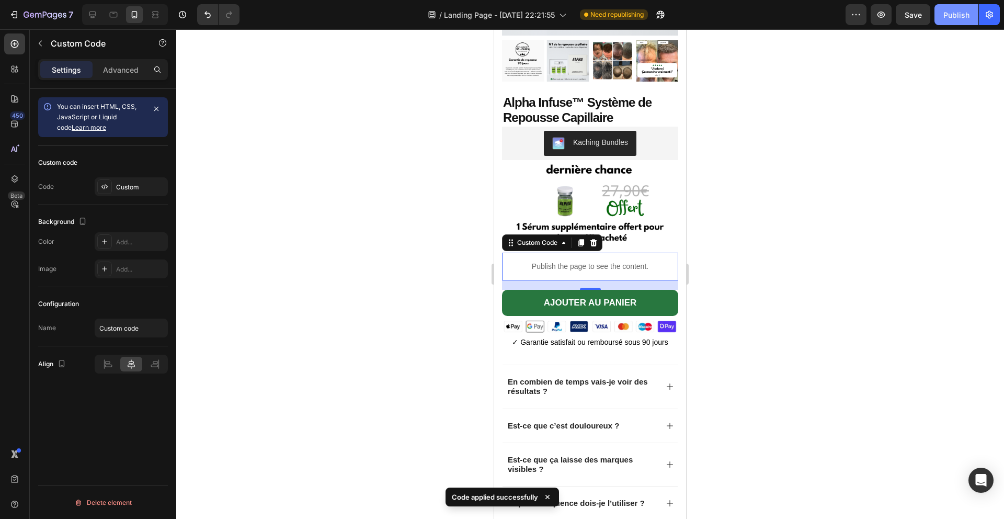
click at [956, 15] on div "Publish" at bounding box center [956, 14] width 26 height 11
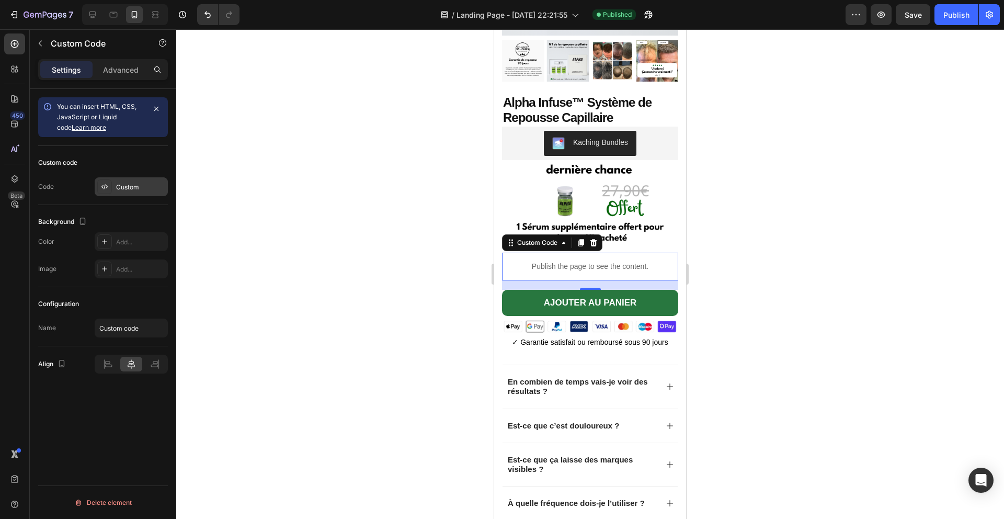
click at [138, 190] on div "Custom" at bounding box center [140, 186] width 49 height 9
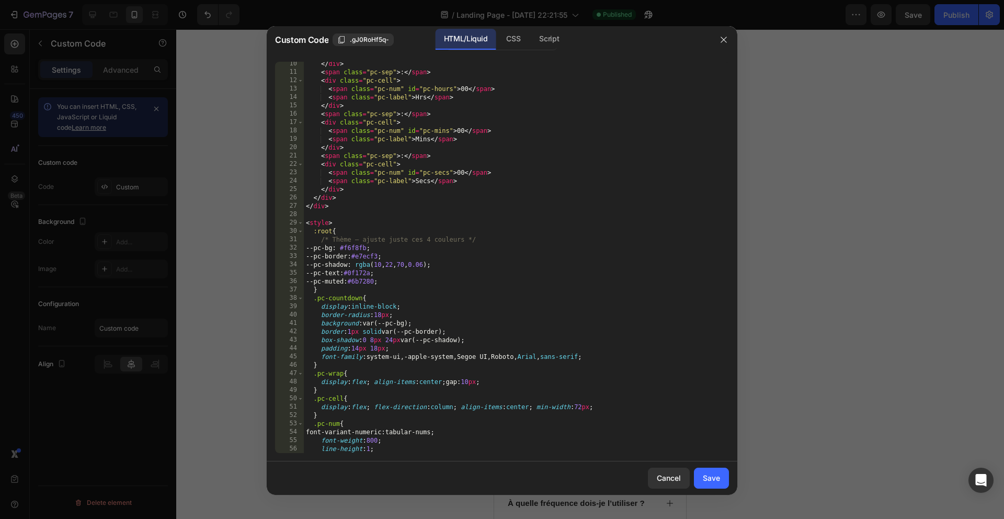
scroll to position [0, 0]
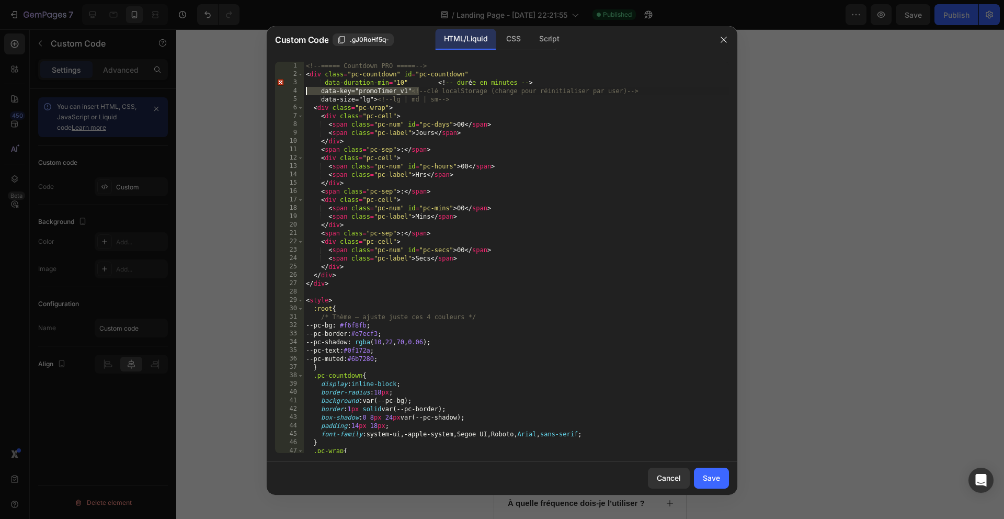
drag, startPoint x: 420, startPoint y: 91, endPoint x: 295, endPoint y: 91, distance: 125.5
click at [295, 91] on div "data-key="promoTimer_v1" <!-- clé localStorage (change pour réinitialiser par u…" at bounding box center [502, 257] width 454 height 391
drag, startPoint x: 456, startPoint y: 93, endPoint x: 532, endPoint y: 81, distance: 76.7
click at [532, 81] on div "<!-- ===== Countdown PRO ===== --> < div class = "pc-countdown" id = "pc-countd…" at bounding box center [516, 266] width 425 height 408
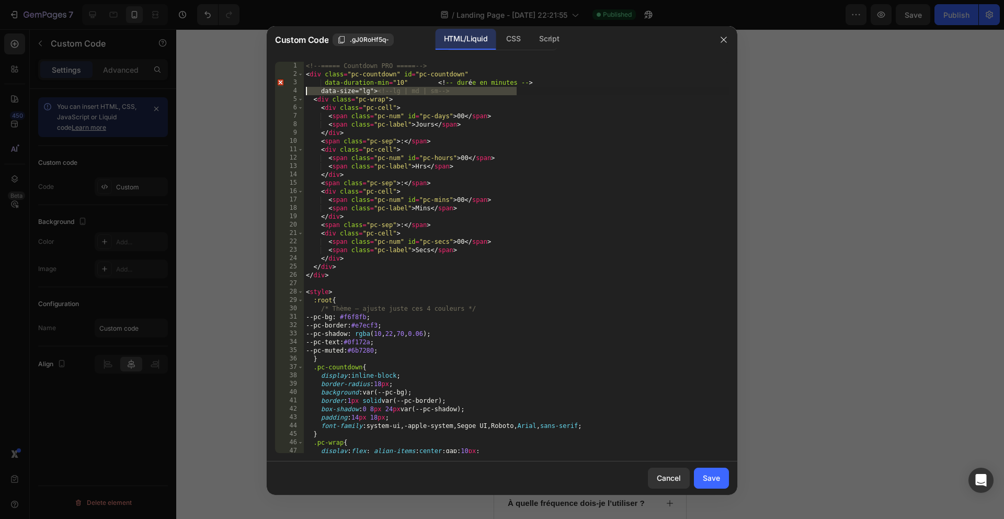
drag, startPoint x: 447, startPoint y: 87, endPoint x: 289, endPoint y: 88, distance: 158.4
click at [288, 89] on div "data-duration-min="10" <!-- durée en minutes --> 1 2 3 4 5 6 7 8 9 10 11 12 13 …" at bounding box center [502, 257] width 454 height 391
type textarea "data-size="lg"> <!-- lg | md | sm -->"
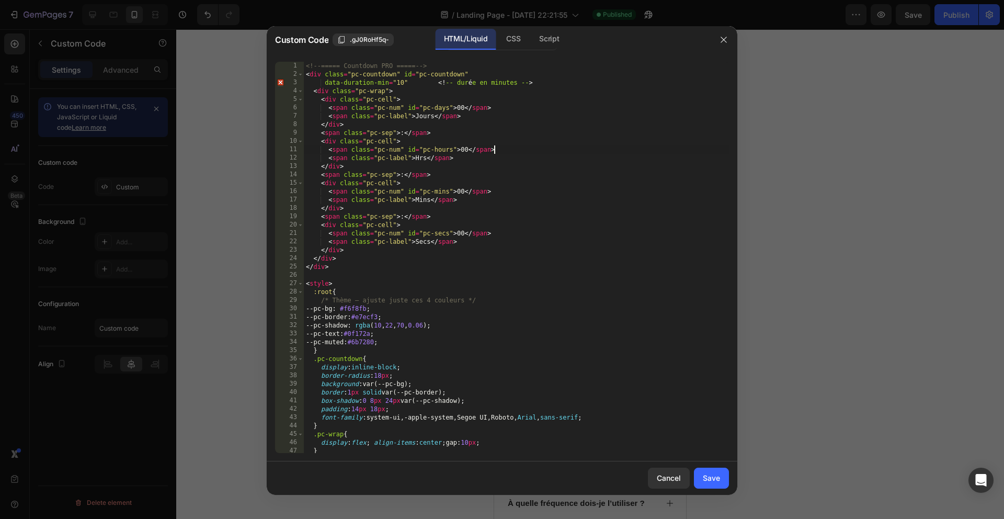
click at [605, 151] on div "<!-- ===== Countdown PRO ===== --> < div class = "pc-countdown" id = "pc-countd…" at bounding box center [516, 266] width 425 height 408
drag, startPoint x: 550, startPoint y: 83, endPoint x: 283, endPoint y: 79, distance: 267.2
click at [283, 79] on div "<span class="pc-num" id="pc-hours">00</span> 1 2 3 4 5 6 7 8 9 10 11 12 13 14 1…" at bounding box center [502, 257] width 454 height 391
type textarea "data-duration-min="10" <!-- durée en minutes -->"
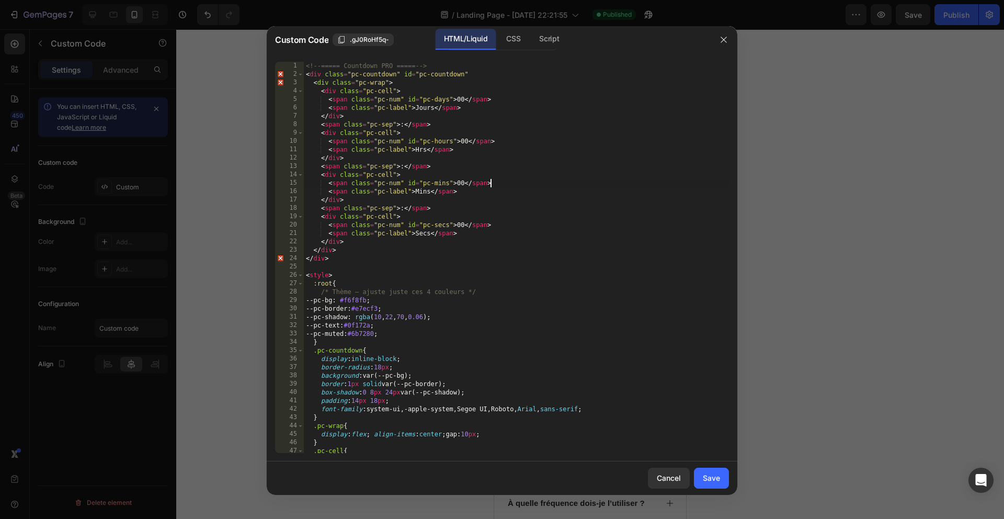
click at [559, 186] on div "<!-- ===== Countdown PRO ===== --> < div class = "pc-countdown" id = "pc-countd…" at bounding box center [516, 266] width 425 height 408
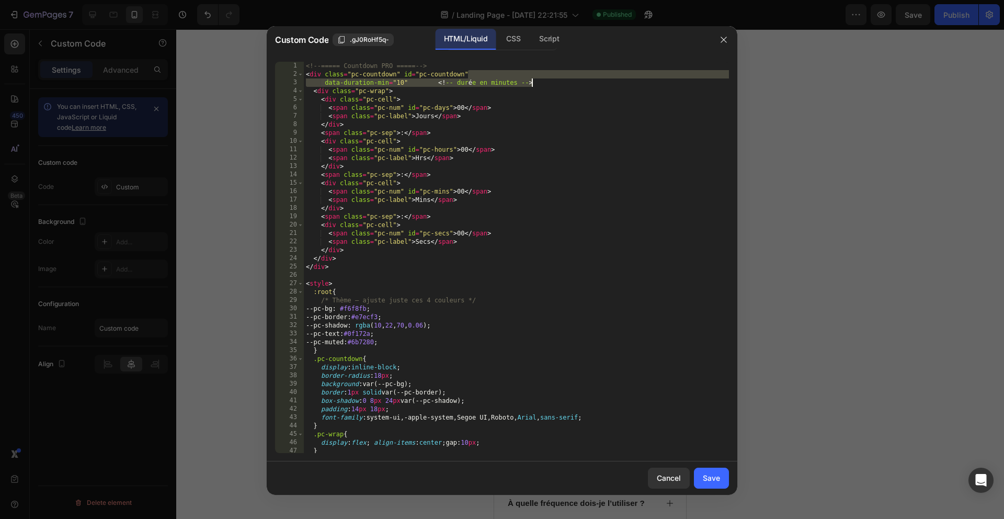
click at [556, 161] on div "<!-- ===== Countdown PRO ===== --> < div class = "pc-countdown" id = "pc-countd…" at bounding box center [516, 266] width 425 height 408
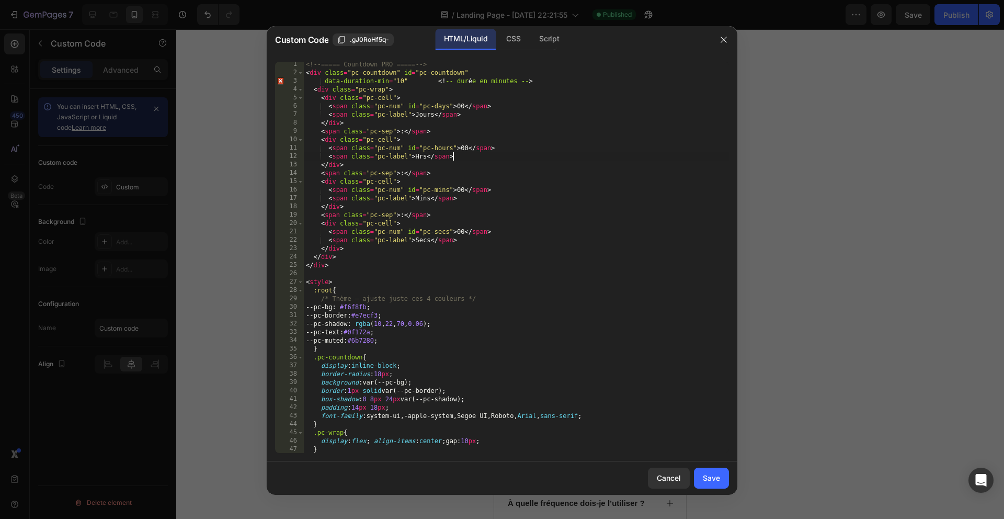
scroll to position [26, 0]
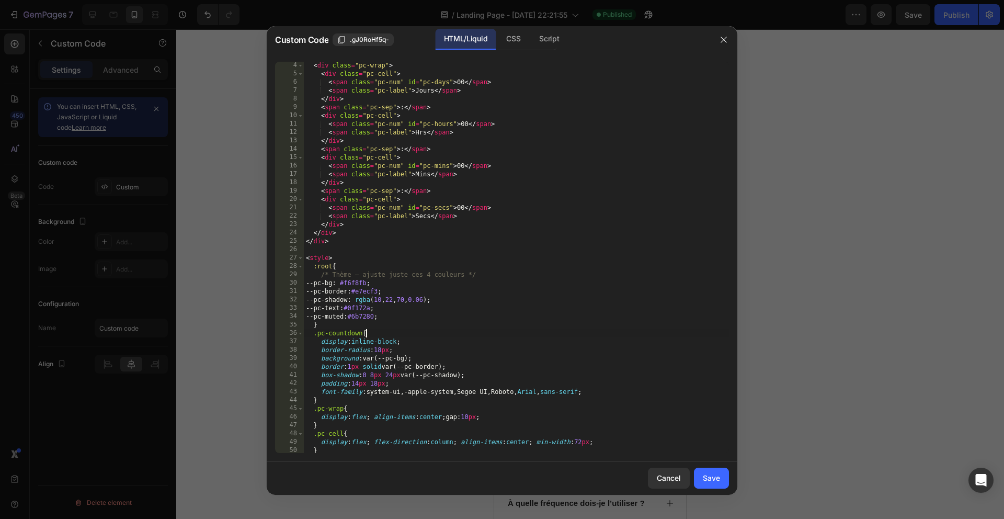
click at [396, 330] on div "< div class = "pc-wrap" > < div class = "pc-cell" > < span class = "pc-num" id …" at bounding box center [516, 265] width 425 height 408
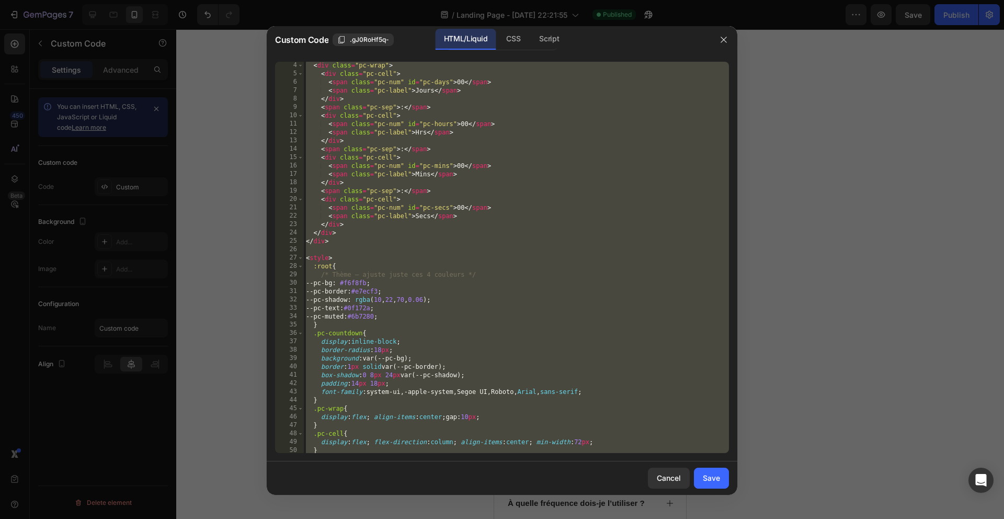
click at [413, 202] on div "< div class = "pc-wrap" > < div class = "pc-cell" > < span class = "pc-num" id …" at bounding box center [516, 265] width 425 height 408
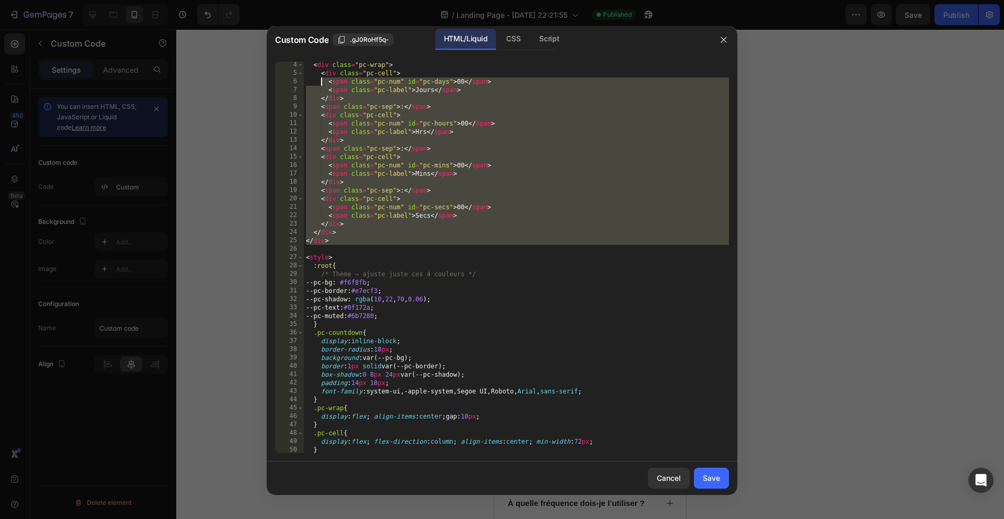
scroll to position [0, 0]
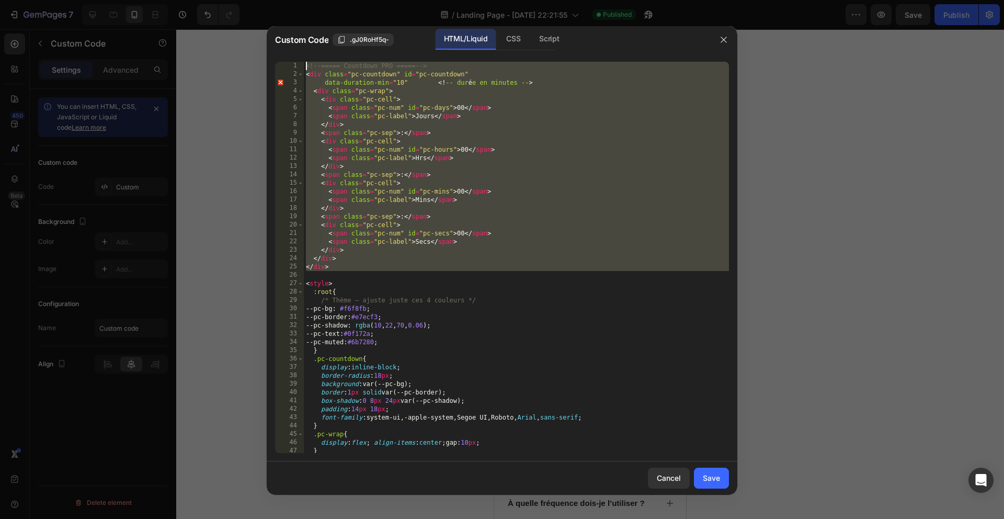
drag, startPoint x: 357, startPoint y: 250, endPoint x: 316, endPoint y: 39, distance: 215.1
click at [316, 39] on div "Custom Code .gJ0RoHf5q- HTML/Liquid CSS Script <div class="pc-cell"> 1 2 3 4 5 …" at bounding box center [502, 260] width 471 height 468
type textarea "<!-- ===== Countdown PRO ===== --> <div class="pc-countdown" id="pc-countdown""
paste textarea
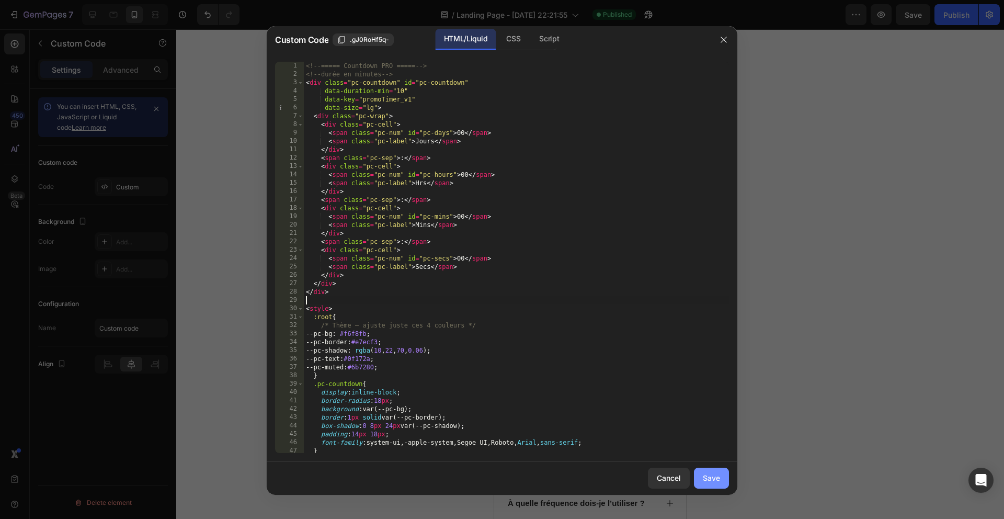
click at [716, 486] on button "Save" at bounding box center [711, 477] width 35 height 21
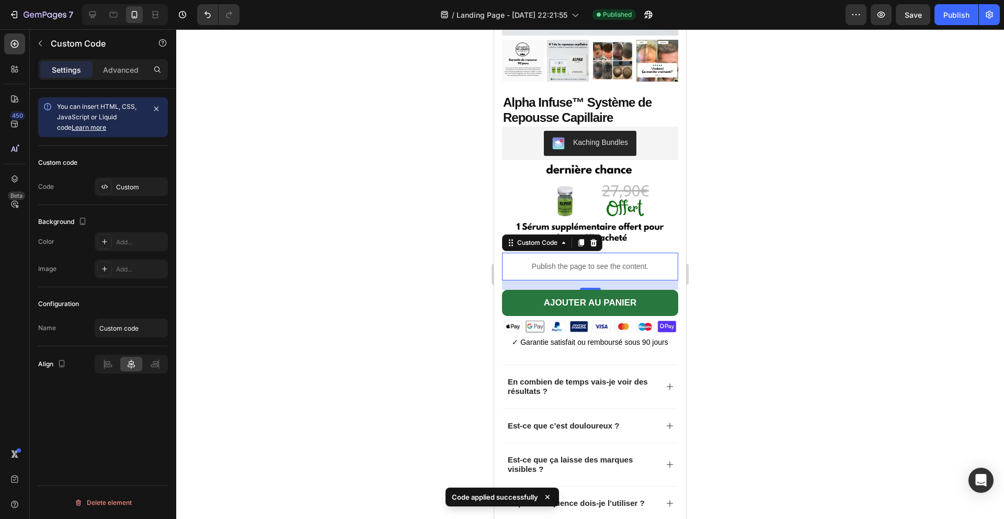
drag, startPoint x: 949, startPoint y: 19, endPoint x: 942, endPoint y: 30, distance: 13.6
click at [949, 19] on div "Publish" at bounding box center [956, 14] width 26 height 11
click at [109, 190] on div at bounding box center [104, 186] width 15 height 15
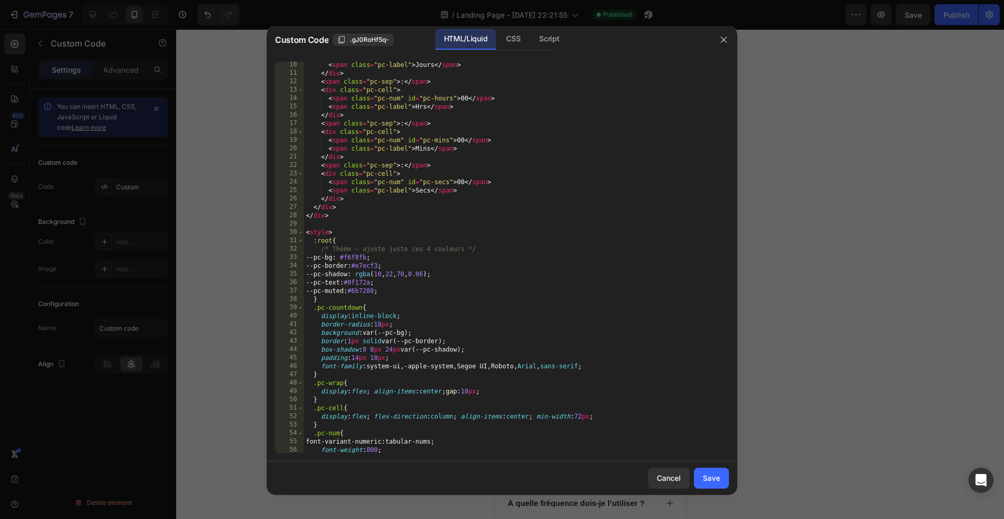
scroll to position [86, 0]
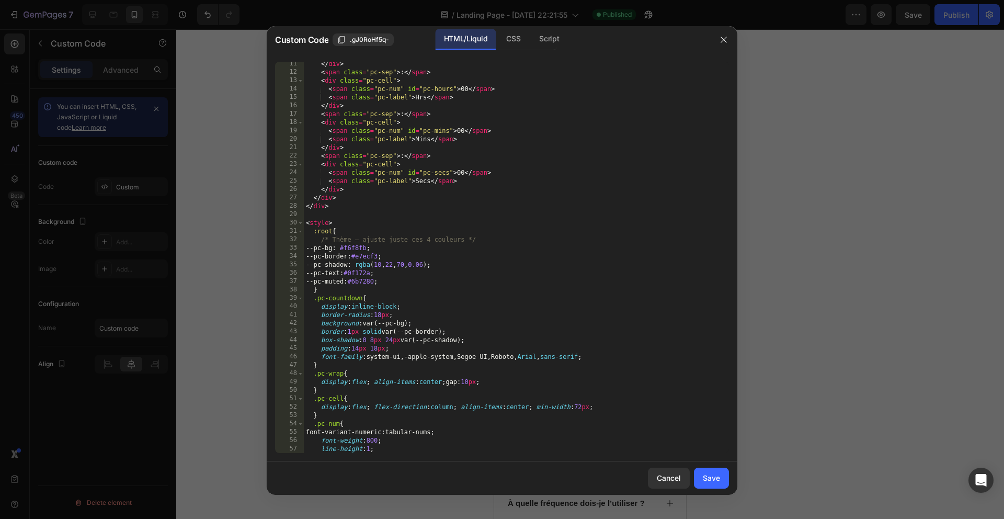
click at [376, 348] on div "</ div > < span class = "pc-sep" > : </ span > < div class = "pc-cell" > < span…" at bounding box center [516, 264] width 425 height 408
click at [357, 349] on div "</ div > < span class = "pc-sep" > : </ span > < div class = "pc-cell" > < span…" at bounding box center [516, 264] width 425 height 408
click at [397, 347] on div "</ div > < span class = "pc-sep" > : </ span > < div class = "pc-cell" > < span…" at bounding box center [516, 264] width 425 height 408
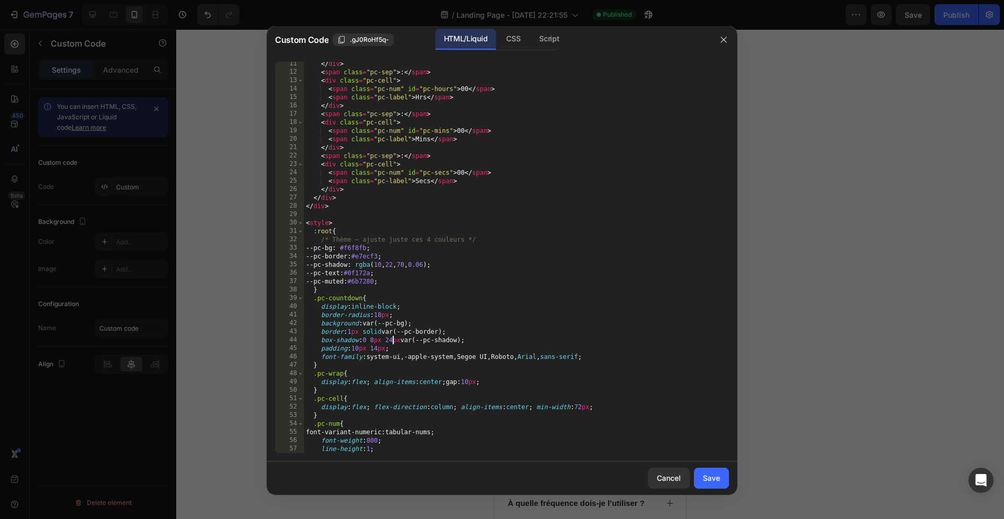
drag, startPoint x: 392, startPoint y: 339, endPoint x: 404, endPoint y: 338, distance: 12.6
click at [392, 339] on div "</ div > < span class = "pc-sep" > : </ span > < div class = "pc-cell" > < span…" at bounding box center [516, 264] width 425 height 408
click at [388, 339] on div "</ div > < span class = "pc-sep" > : </ span > < div class = "pc-cell" > < span…" at bounding box center [516, 264] width 425 height 408
click at [475, 337] on div "</ div > < span class = "pc-sep" > : </ span > < div class = "pc-cell" > < span…" at bounding box center [516, 264] width 425 height 408
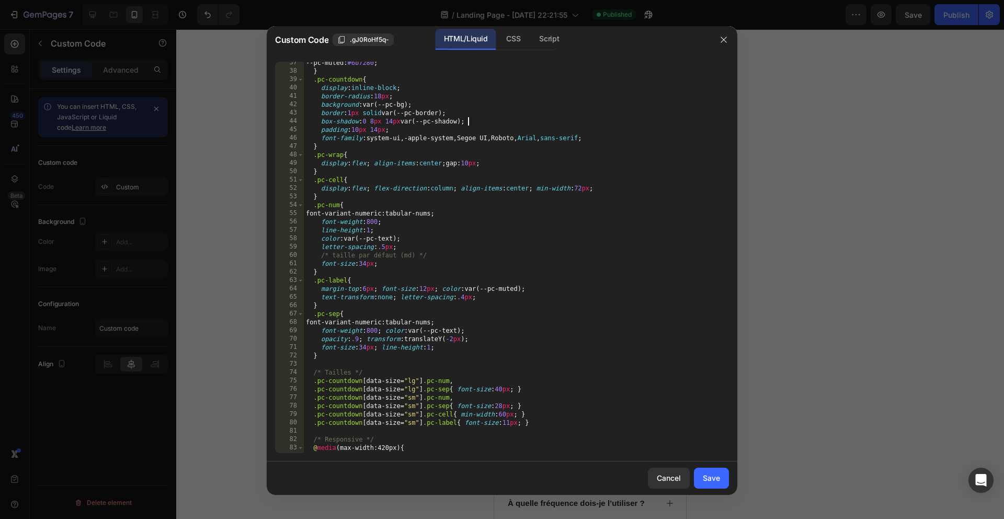
scroll to position [304, 0]
click at [362, 347] on div "--pc-muted : #6b7280 ; } .pc-countdown { display : inline-block ; border-radius…" at bounding box center [516, 263] width 425 height 408
click at [483, 346] on div "--pc-muted : #6b7280 ; } .pc-countdown { display : inline-block ; border-radius…" at bounding box center [516, 263] width 425 height 408
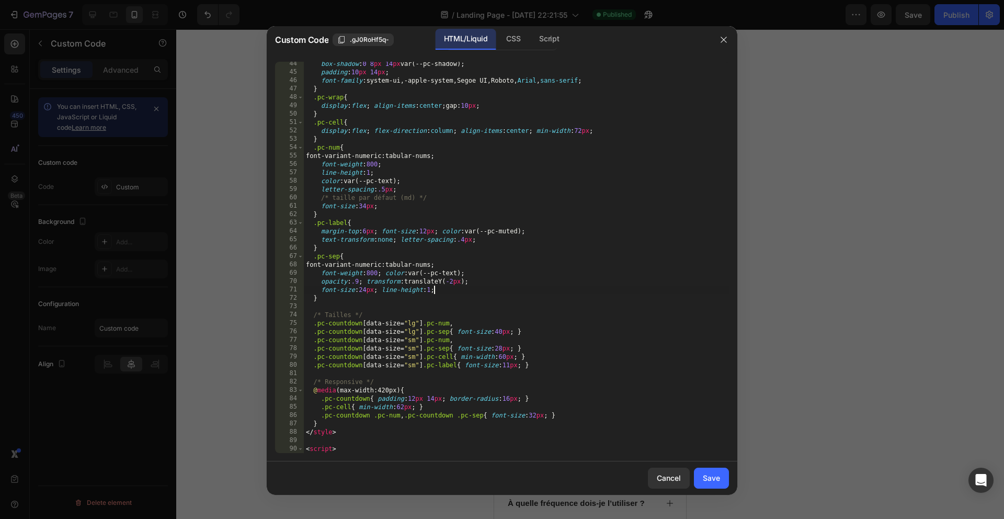
scroll to position [368, 0]
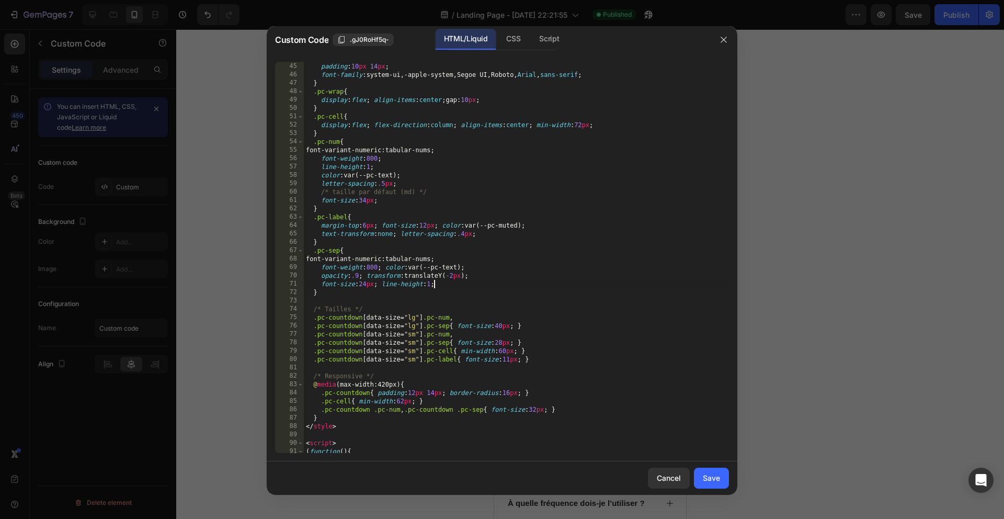
click at [501, 324] on div "box-shadow : 0 8 px 14 px var(--pc-shadow) ; padding : 10 px 14 px ; font-famil…" at bounding box center [516, 258] width 425 height 408
click at [460, 336] on div "box-shadow : 0 8 px 14 px var(--pc-shadow) ; padding : 10 px 14 px ; font-famil…" at bounding box center [516, 258] width 425 height 408
click at [502, 341] on div "box-shadow : 0 8 px 14 px var(--pc-shadow) ; padding : 10 px 14 px ; font-famil…" at bounding box center [516, 258] width 425 height 408
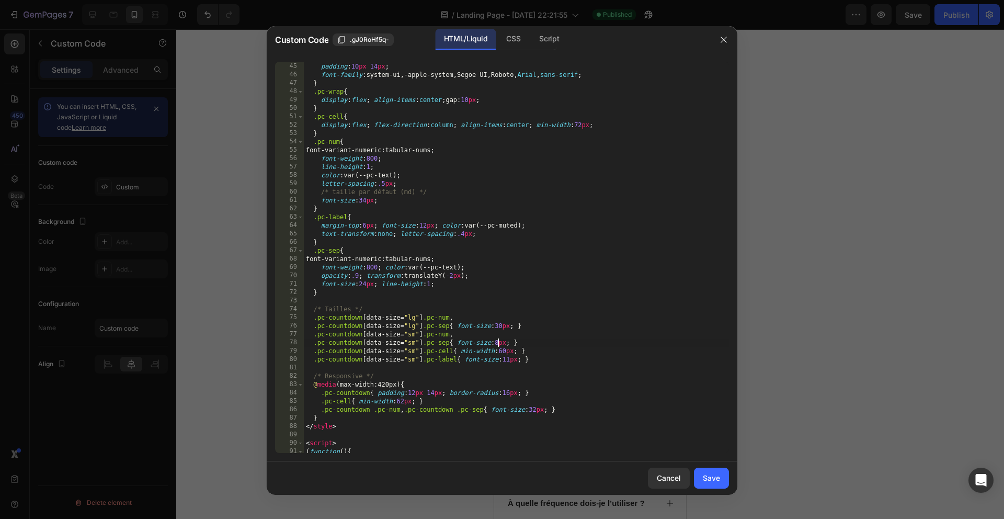
scroll to position [0, 16]
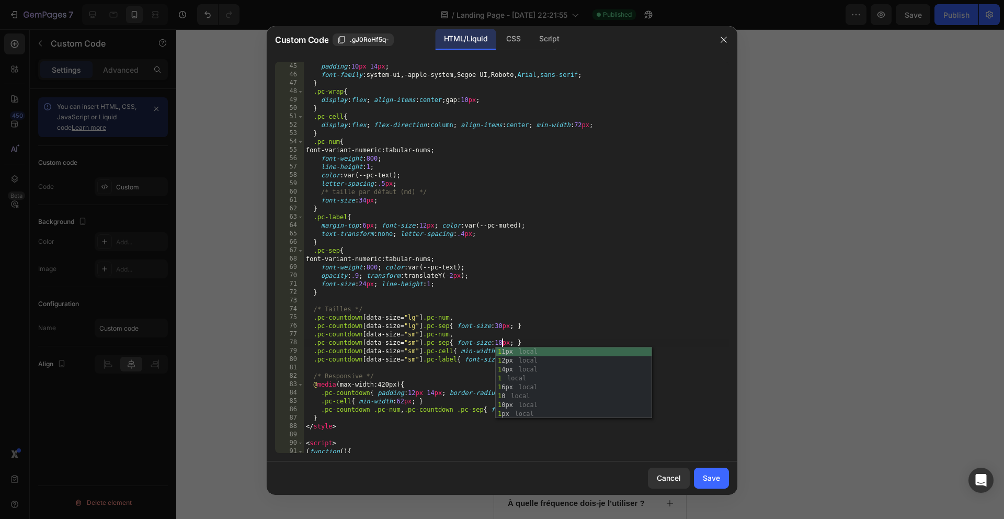
drag, startPoint x: 477, startPoint y: 346, endPoint x: 495, endPoint y: 346, distance: 17.8
click at [477, 345] on div "box-shadow : 0 8 px 14 px var(--pc-shadow) ; padding : 10 px 14 px ; font-famil…" at bounding box center [516, 258] width 425 height 408
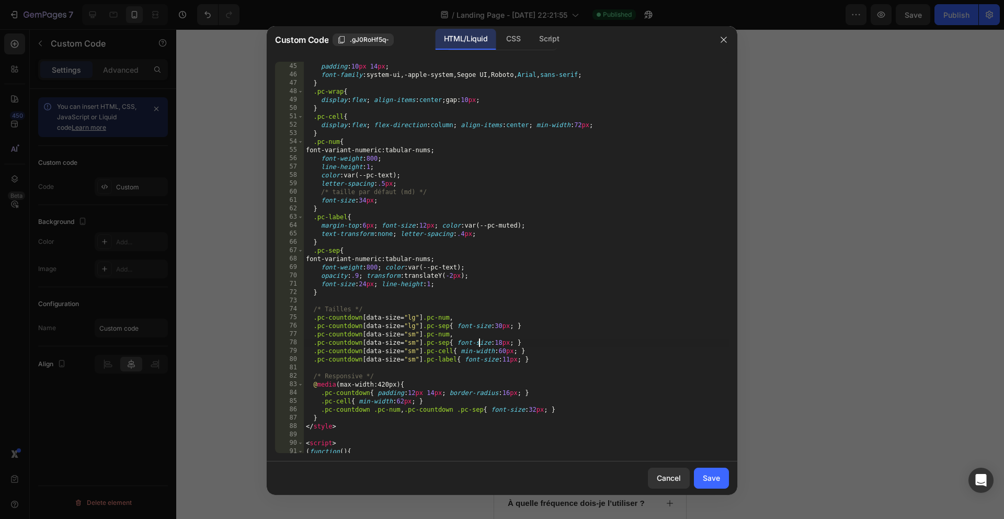
drag, startPoint x: 505, startPoint y: 349, endPoint x: 520, endPoint y: 350, distance: 15.2
click at [505, 350] on div "box-shadow : 0 8 px 14 px var(--pc-shadow) ; padding : 10 px 14 px ; font-famil…" at bounding box center [516, 258] width 425 height 408
click at [562, 357] on div "box-shadow : 0 8 px 14 px var(--pc-shadow) ; padding : 10 px 14 px ; font-famil…" at bounding box center [516, 258] width 425 height 408
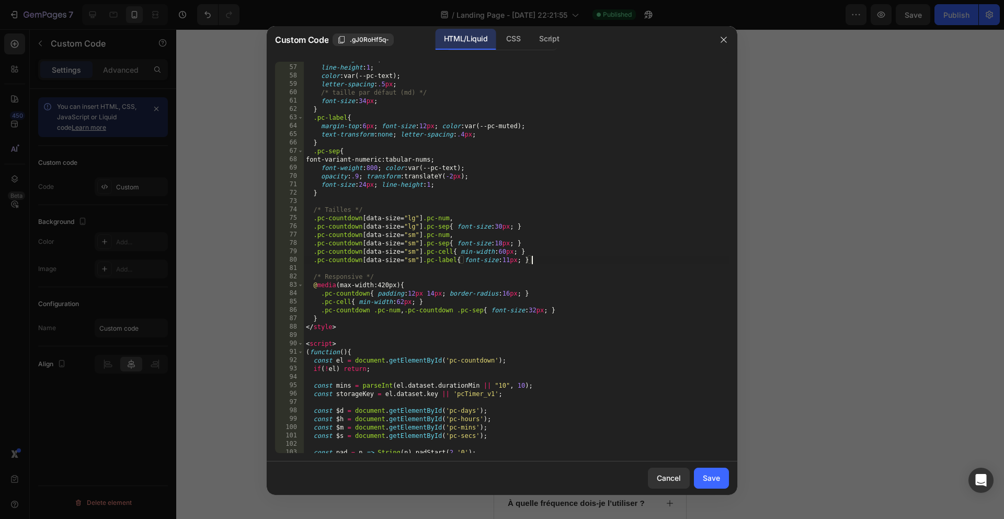
scroll to position [467, 0]
click at [536, 310] on div "font-weight : 800 ; line-height : 1 ; color : var(--pc-text) ; letter-spacing :…" at bounding box center [516, 259] width 425 height 408
type textarea ".pc-countdown .pc-num, .pc-countdown .pc-sep{ font-size:22px; }"
click at [449, 334] on div "font-weight : 800 ; line-height : 1 ; color : var(--pc-text) ; letter-spacing :…" at bounding box center [516, 259] width 425 height 408
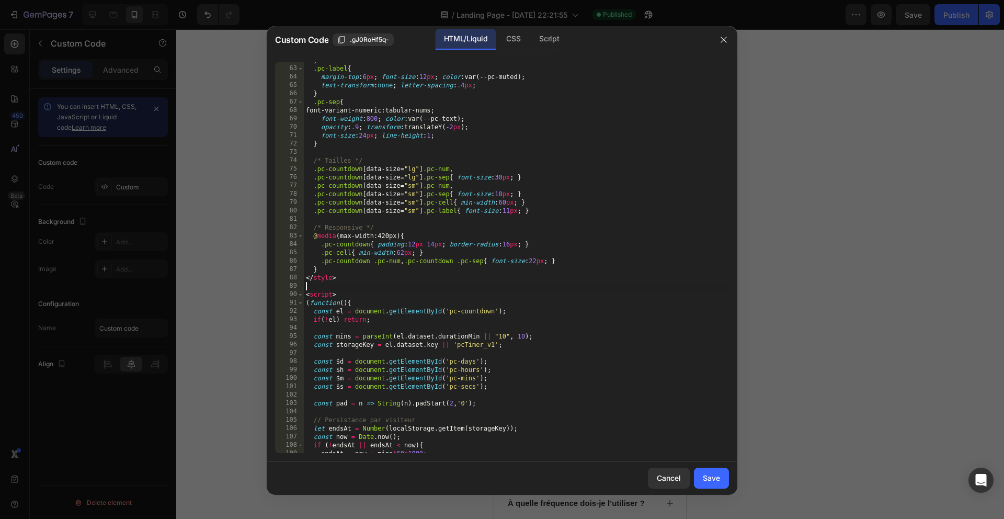
scroll to position [519, 0]
click at [715, 483] on div "Save" at bounding box center [711, 477] width 17 height 11
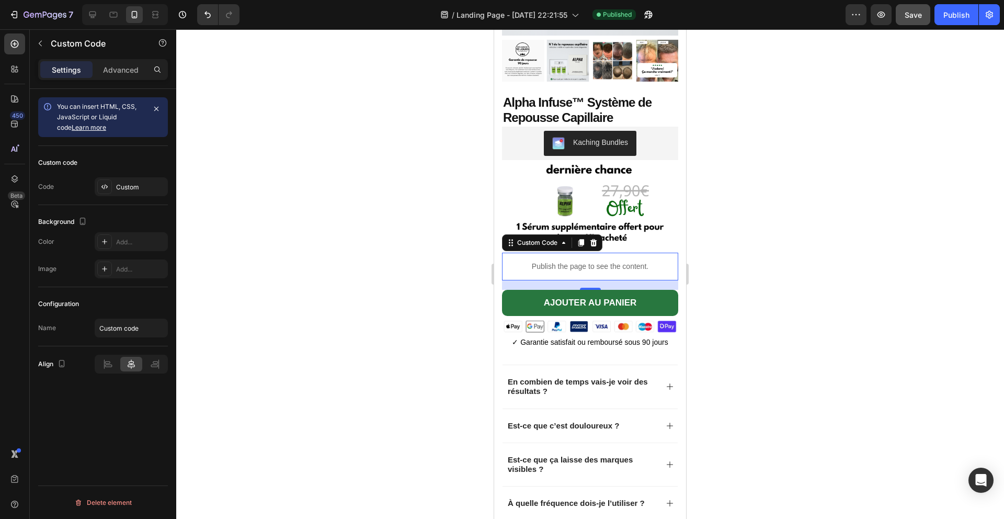
drag, startPoint x: 954, startPoint y: 12, endPoint x: 905, endPoint y: 20, distance: 50.5
click at [954, 12] on div "Publish" at bounding box center [956, 14] width 26 height 11
click at [130, 199] on div "Custom code Code Custom" at bounding box center [103, 175] width 130 height 59
click at [129, 195] on div "Custom" at bounding box center [131, 186] width 73 height 19
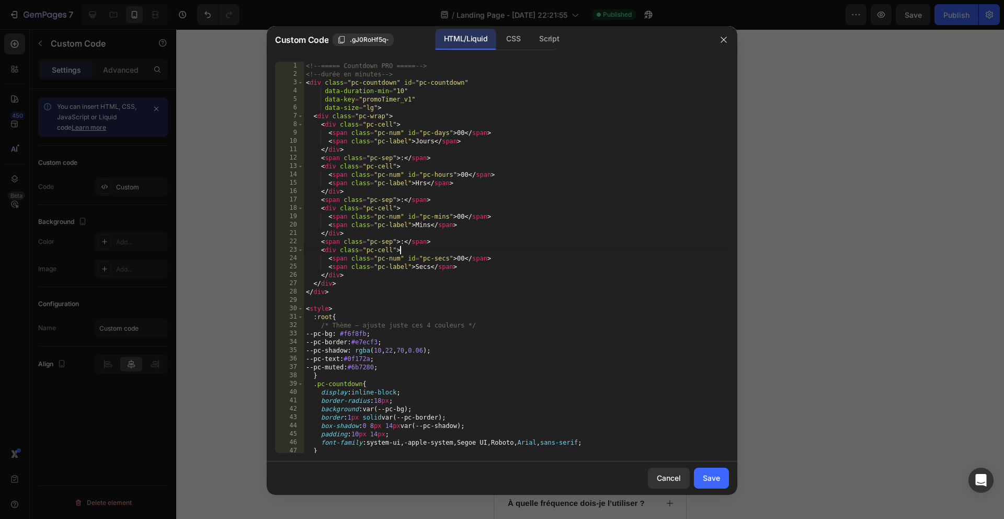
click at [475, 246] on div "<!-- ===== Countdown PRO ===== --> <!-- durée en minutes --> < div class = "pc-…" at bounding box center [516, 266] width 425 height 408
type textarea "<!-- ===== /Countdown PRO ===== -->"
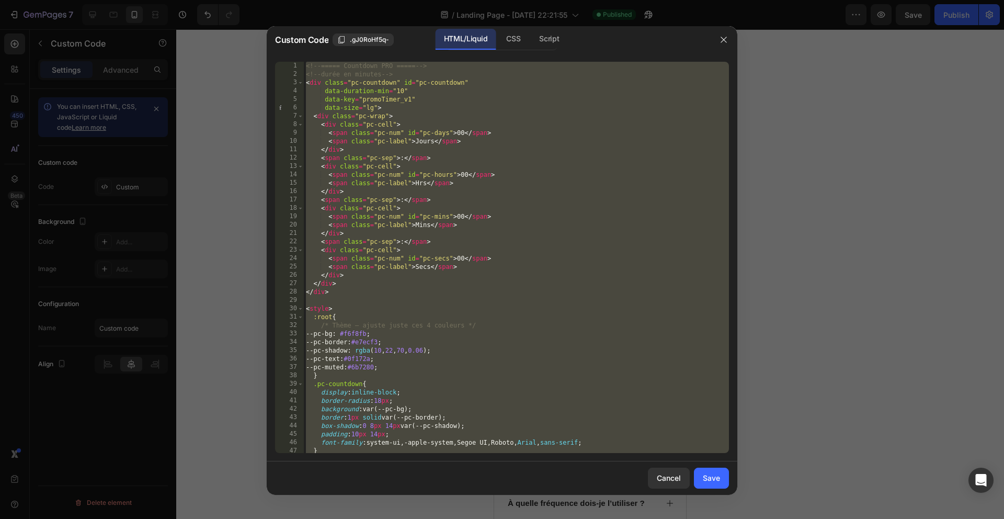
paste textarea
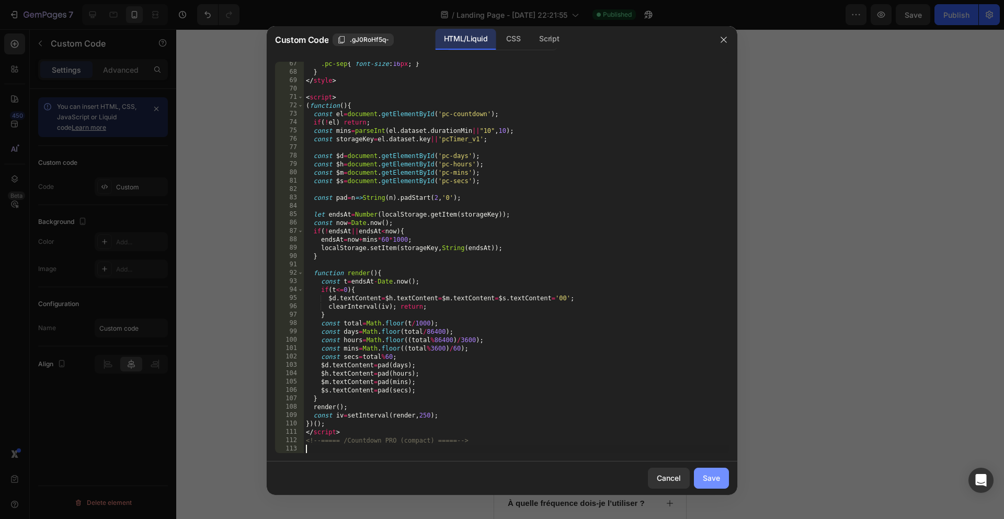
click at [706, 478] on div "Save" at bounding box center [711, 477] width 17 height 11
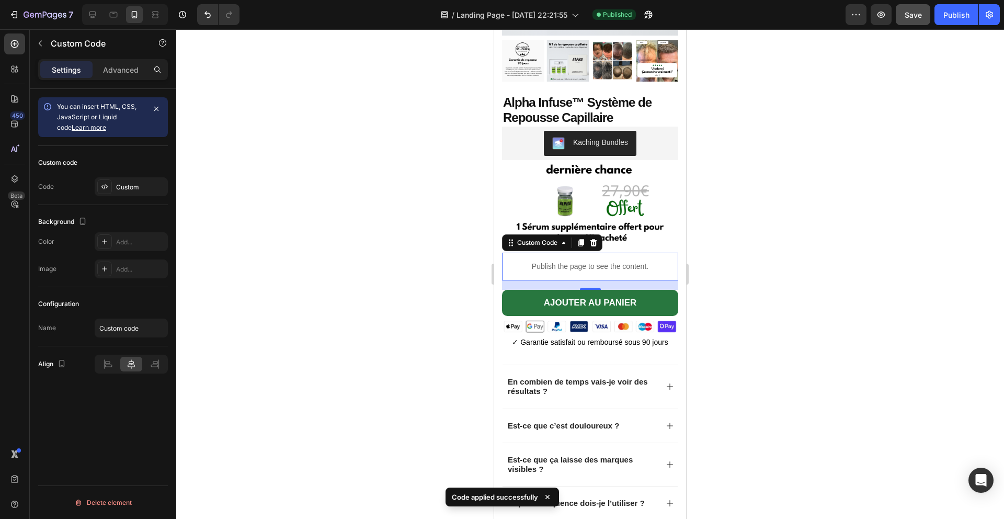
drag, startPoint x: 947, startPoint y: 11, endPoint x: 928, endPoint y: 7, distance: 19.3
click at [947, 11] on div "Publish" at bounding box center [956, 14] width 26 height 11
click at [154, 183] on div "Custom" at bounding box center [140, 186] width 49 height 9
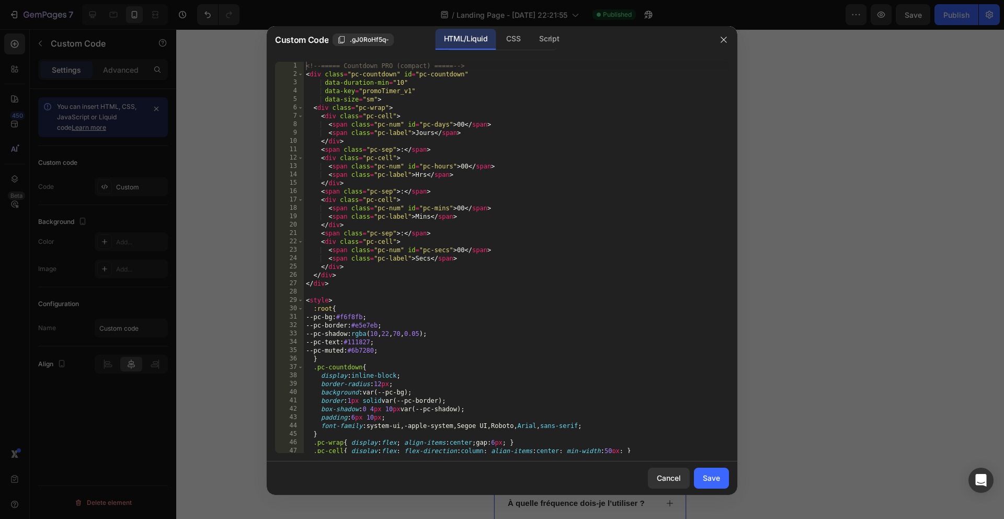
click at [443, 222] on div "<!-- ===== Countdown PRO (compact) ===== --> < div class = "pc-countdown" id = …" at bounding box center [516, 266] width 425 height 408
type textarea "<!-- ===== /Countdown PRO (compact) ===== -->"
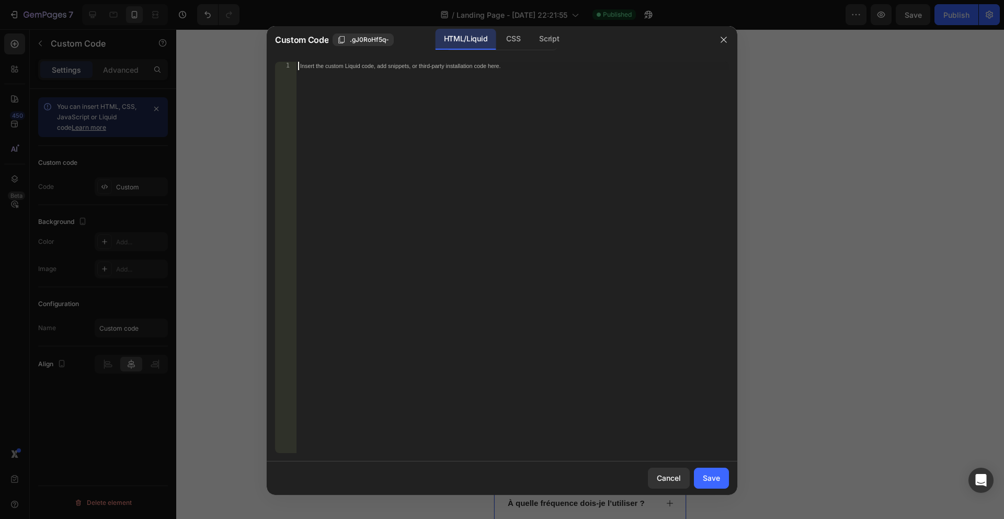
scroll to position [487, 0]
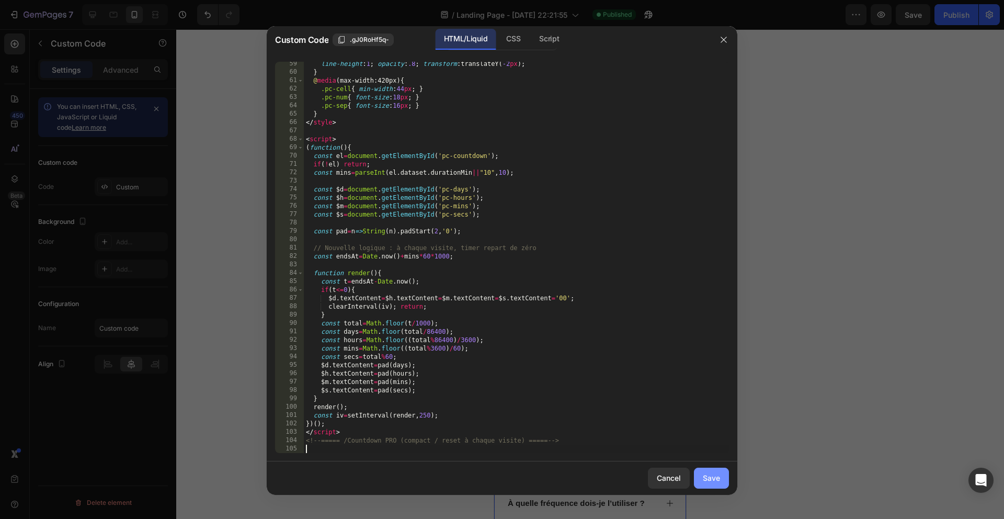
click at [721, 478] on button "Save" at bounding box center [711, 477] width 35 height 21
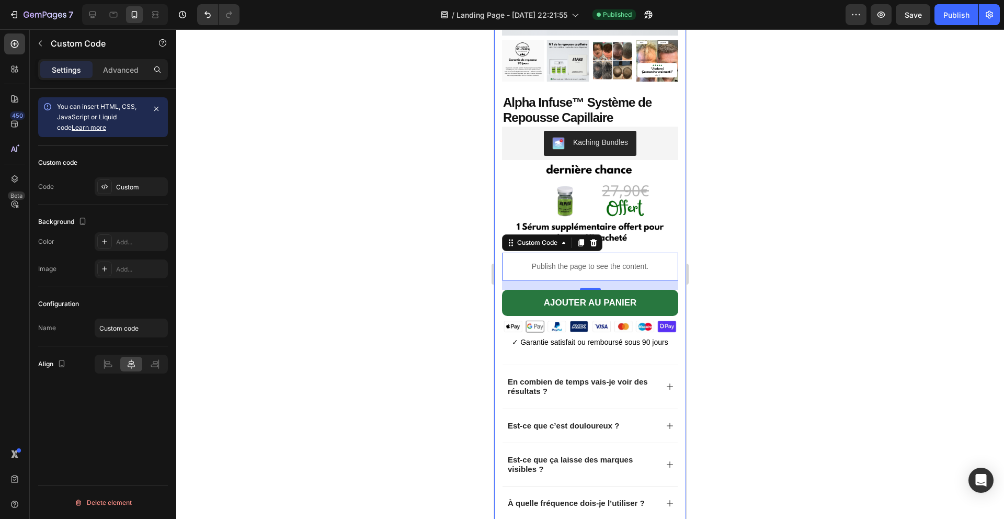
click at [748, 293] on div at bounding box center [590, 273] width 828 height 489
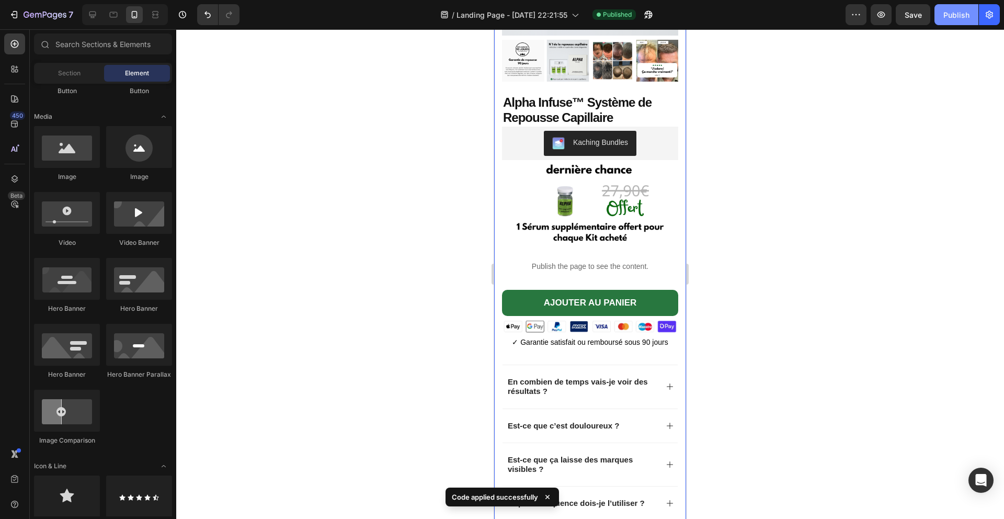
click at [956, 15] on div "Publish" at bounding box center [956, 14] width 26 height 11
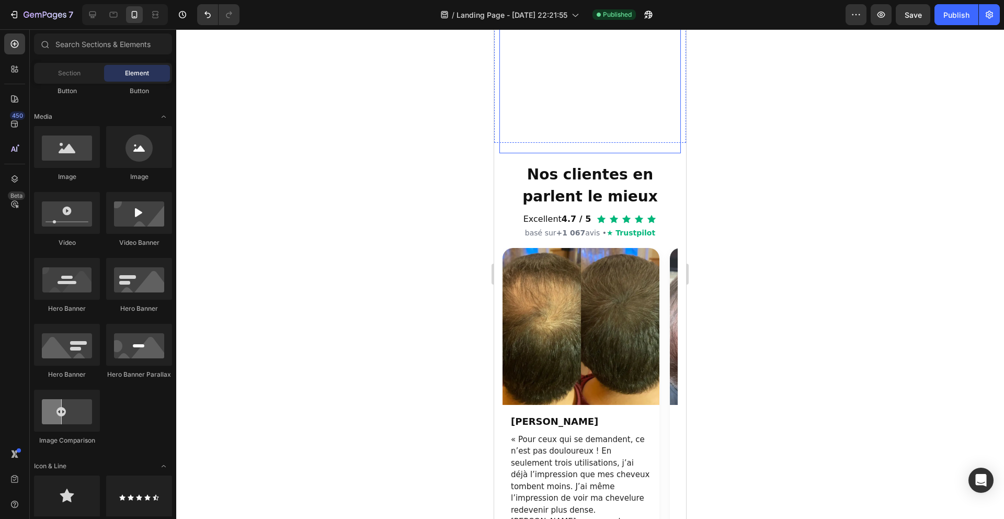
scroll to position [704, 0]
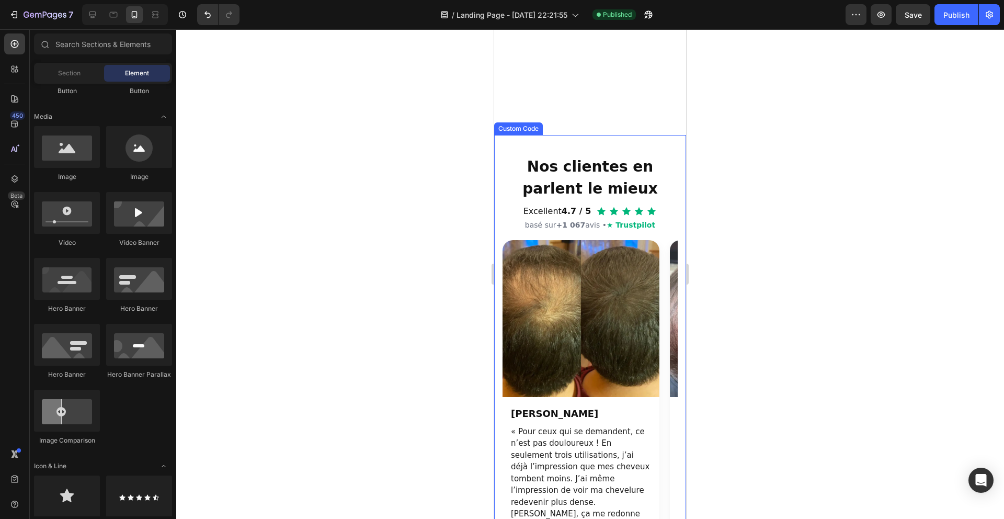
click at [594, 200] on h2 "Nos clientes en parlent le mieux" at bounding box center [589, 178] width 175 height 44
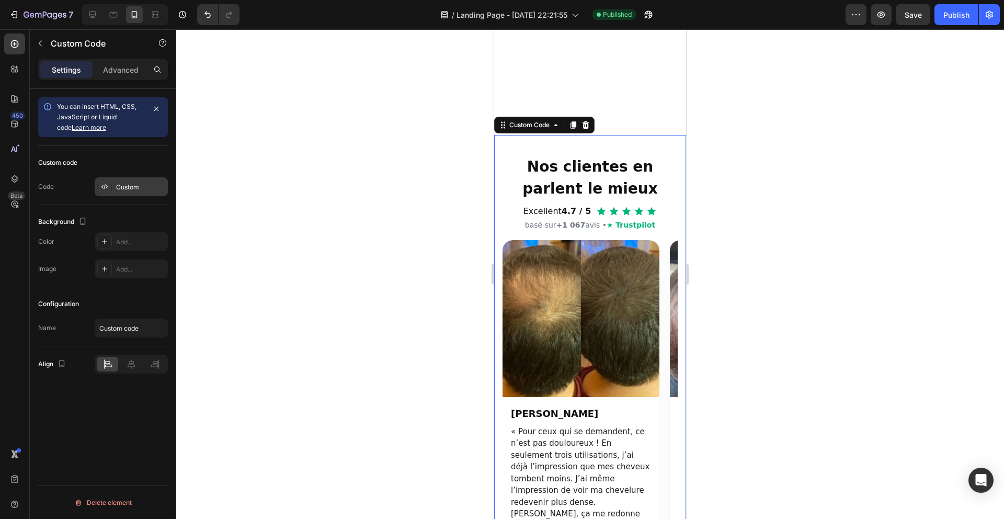
click at [131, 189] on div "Custom" at bounding box center [140, 186] width 49 height 9
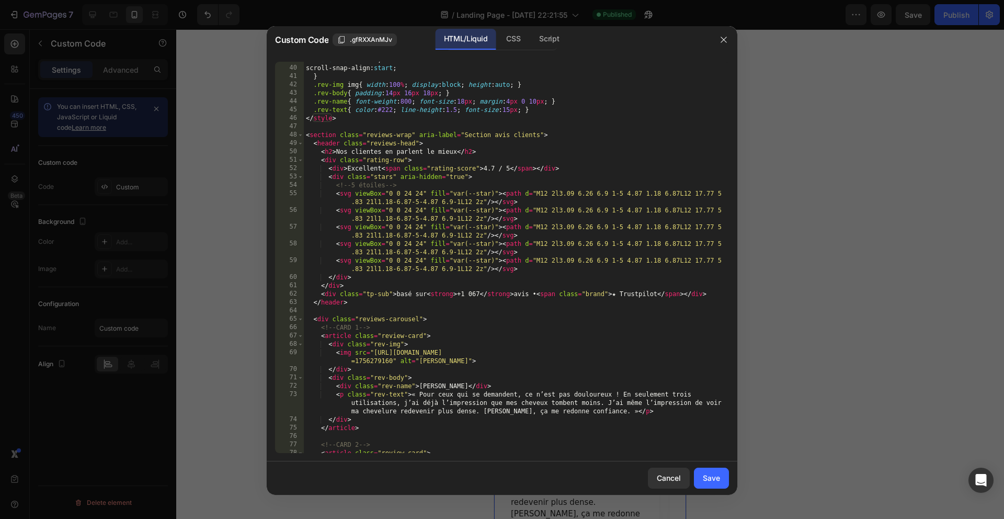
scroll to position [312, 0]
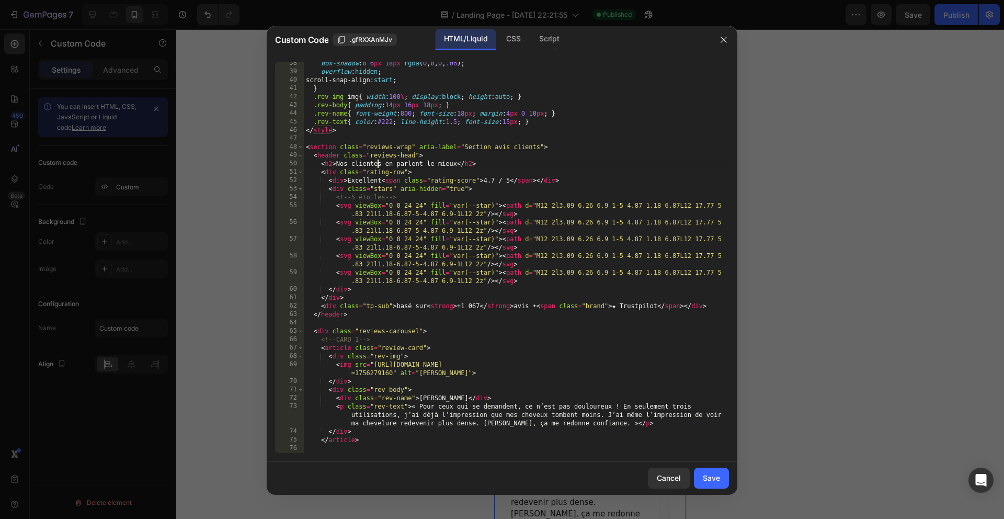
drag, startPoint x: 379, startPoint y: 165, endPoint x: 400, endPoint y: 164, distance: 22.0
click at [379, 165] on div "box-shadow : 0 6 px 18 px rgba ( 0 , 0 , 0 , .06 ) ; overflow : hidden ; scroll…" at bounding box center [516, 263] width 425 height 408
click at [438, 170] on div "box-shadow : 0 6 px 18 px rgba ( 0 , 0 , 0 , .06 ) ; overflow : hidden ; scroll…" at bounding box center [516, 263] width 425 height 408
drag, startPoint x: 433, startPoint y: 165, endPoint x: 423, endPoint y: 163, distance: 10.7
click at [423, 163] on div "box-shadow : 0 6 px 18 px rgba ( 0 , 0 , 0 , .06 ) ; overflow : hidden ; scroll…" at bounding box center [516, 263] width 425 height 408
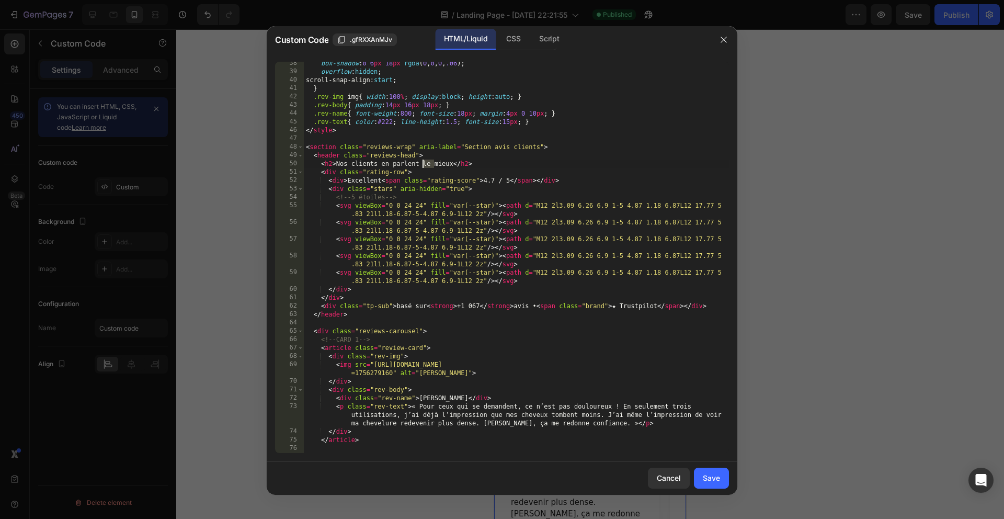
type textarea "<h2>Nos clients en parlent mieux</h2>"
click at [709, 482] on div "Save" at bounding box center [711, 477] width 17 height 11
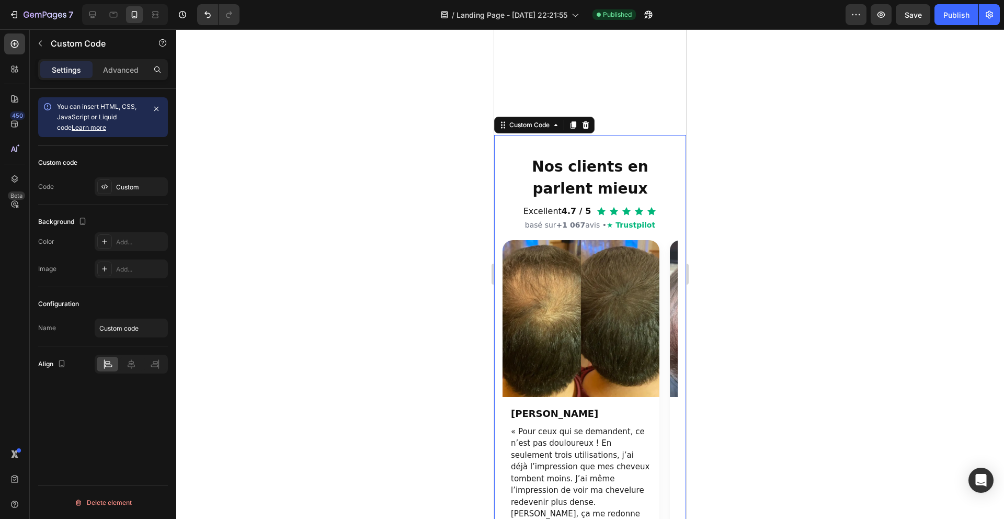
click at [760, 271] on div at bounding box center [590, 273] width 828 height 489
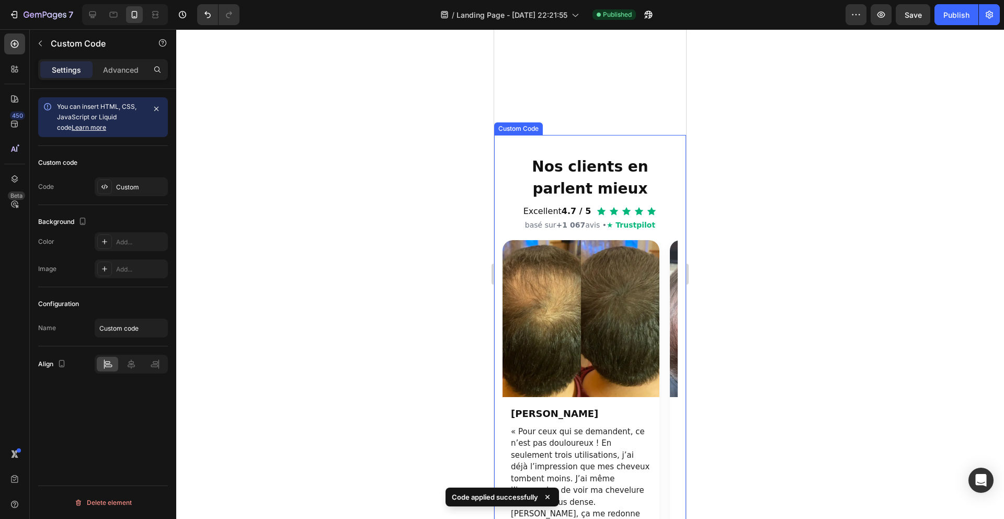
click at [673, 200] on h2 "Nos clients en parlent mieux" at bounding box center [589, 178] width 175 height 44
click at [131, 193] on div "Custom" at bounding box center [131, 186] width 73 height 19
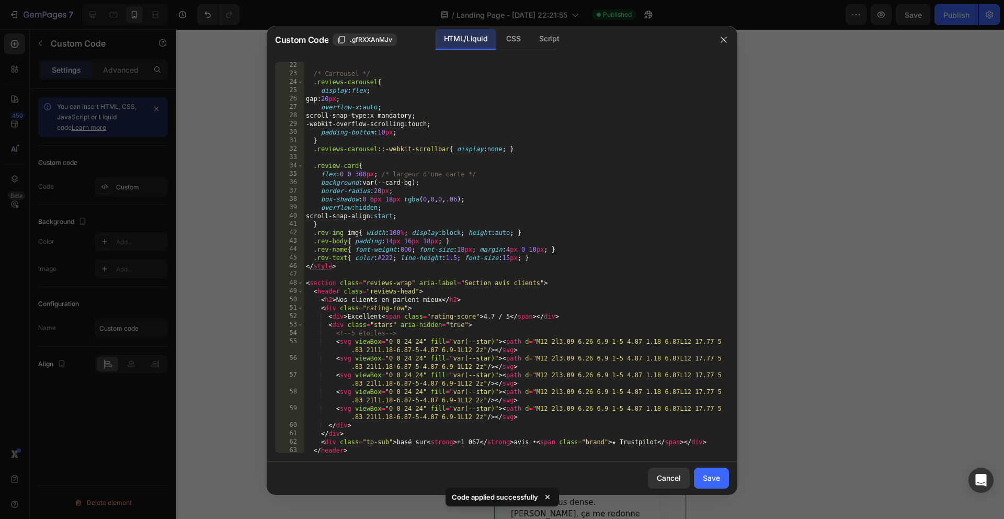
scroll to position [181, 0]
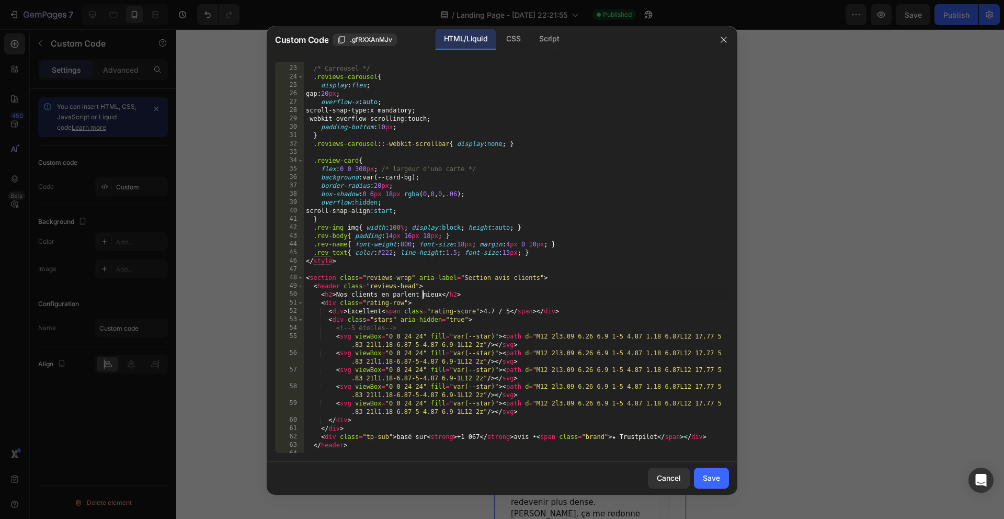
click at [424, 292] on div "/* Carrousel */ .reviews-carousel { display : flex ; gap : 20 px ; overflow-x :…" at bounding box center [516, 260] width 425 height 408
click at [514, 300] on div "/* Carrousel */ .reviews-carousel { display : flex ; gap : 20 px ; overflow-x :…" at bounding box center [516, 260] width 425 height 408
type textarea "<div class="rating-row">"
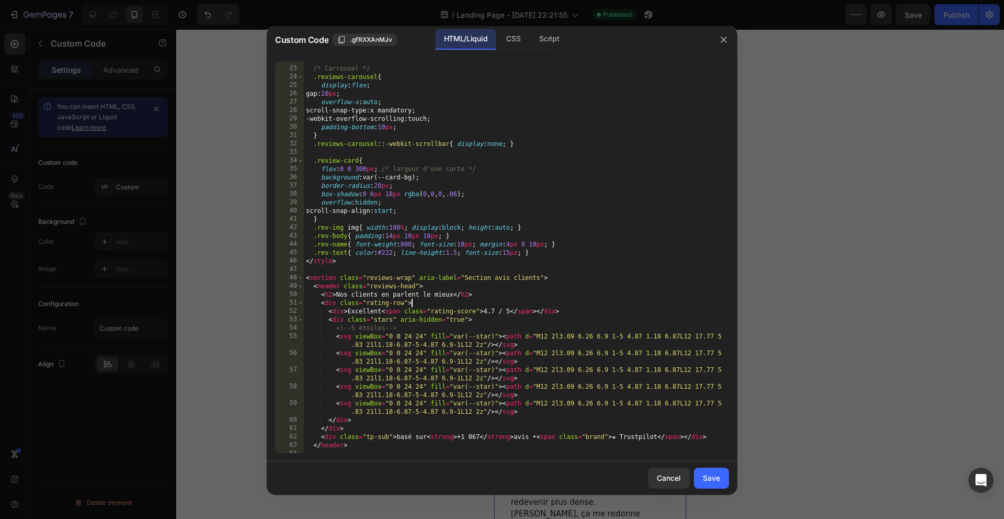
drag, startPoint x: 714, startPoint y: 478, endPoint x: 725, endPoint y: 455, distance: 25.7
click at [714, 479] on div "Save" at bounding box center [711, 477] width 17 height 11
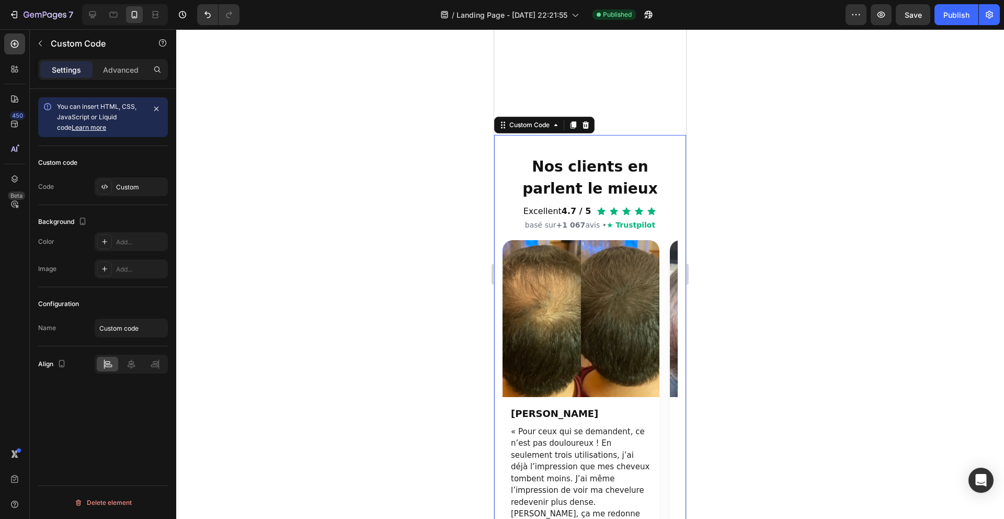
click at [879, 181] on div at bounding box center [590, 273] width 828 height 489
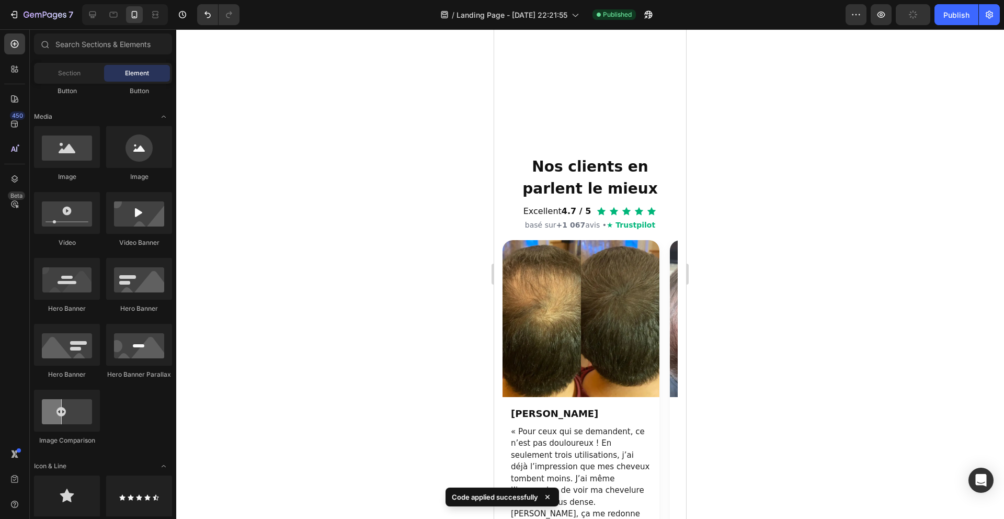
click at [956, 26] on div "7 Version history / Landing Page - Aug 10, 22:21:55 Published Preview Publish" at bounding box center [502, 15] width 1004 height 30
click at [948, 18] on div "Publish" at bounding box center [956, 14] width 26 height 11
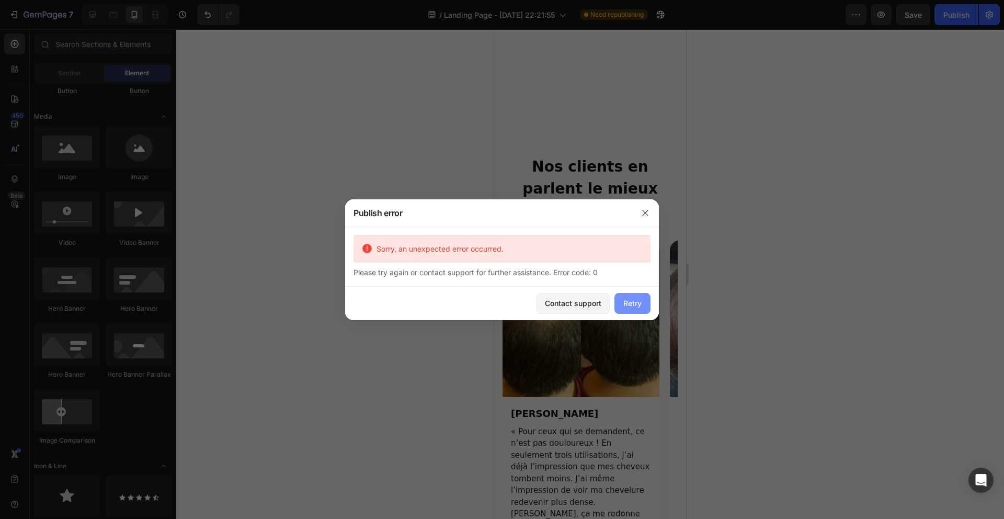
click at [640, 297] on button "Retry" at bounding box center [632, 303] width 36 height 21
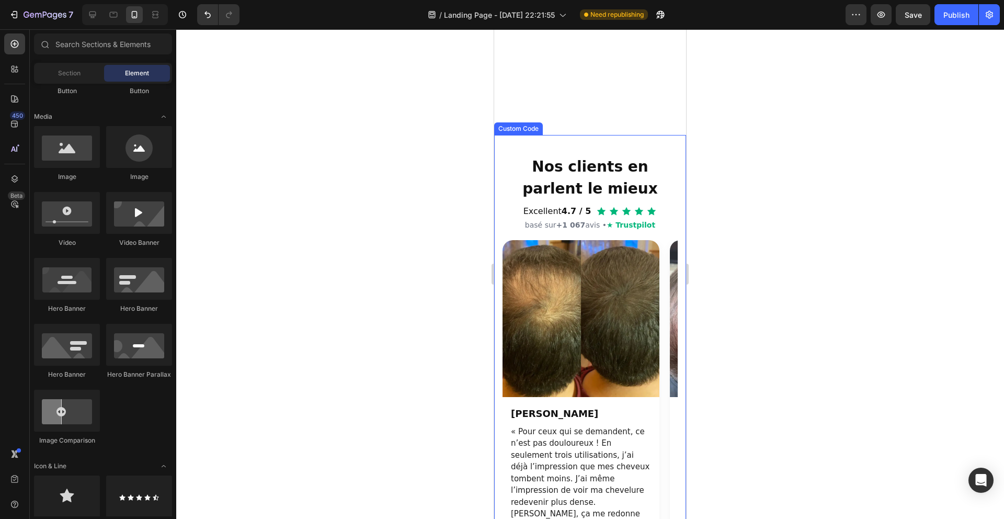
drag, startPoint x: 958, startPoint y: 17, endPoint x: 871, endPoint y: 65, distance: 99.7
click at [958, 17] on div "Publish" at bounding box center [956, 14] width 26 height 11
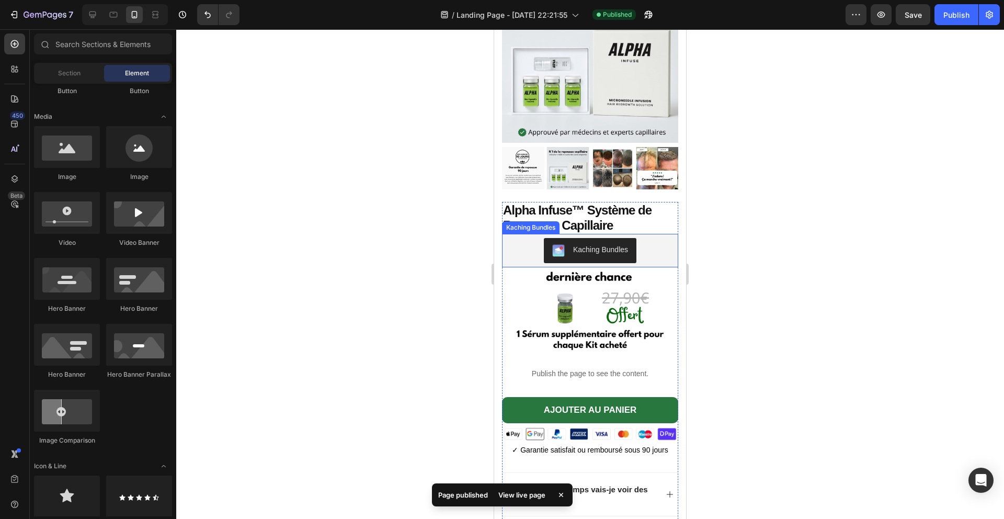
scroll to position [1383, 0]
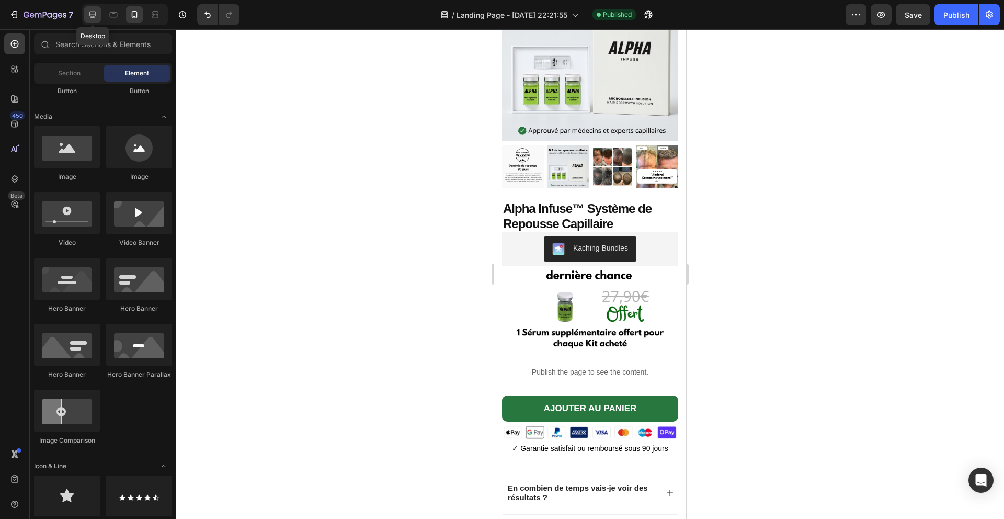
click at [93, 14] on icon at bounding box center [92, 14] width 10 height 10
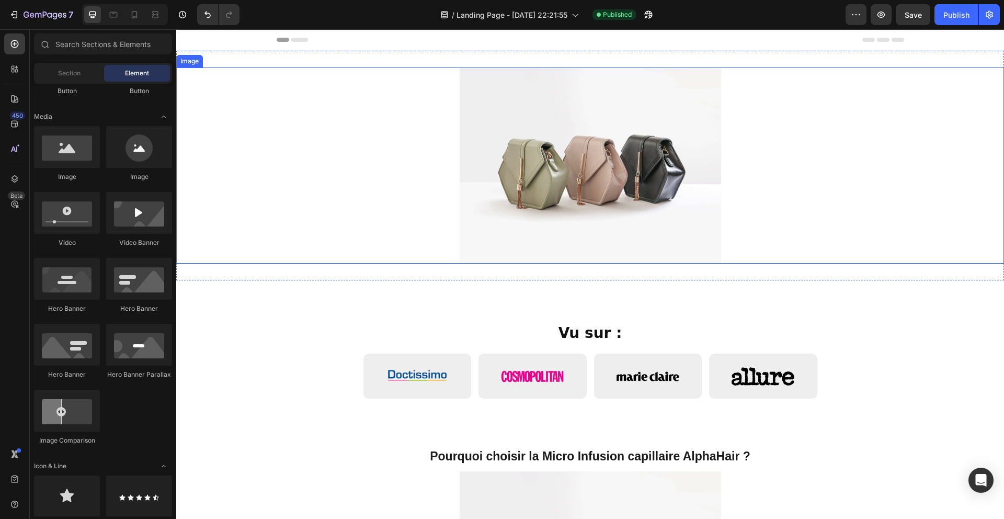
click at [510, 187] on img at bounding box center [590, 165] width 261 height 196
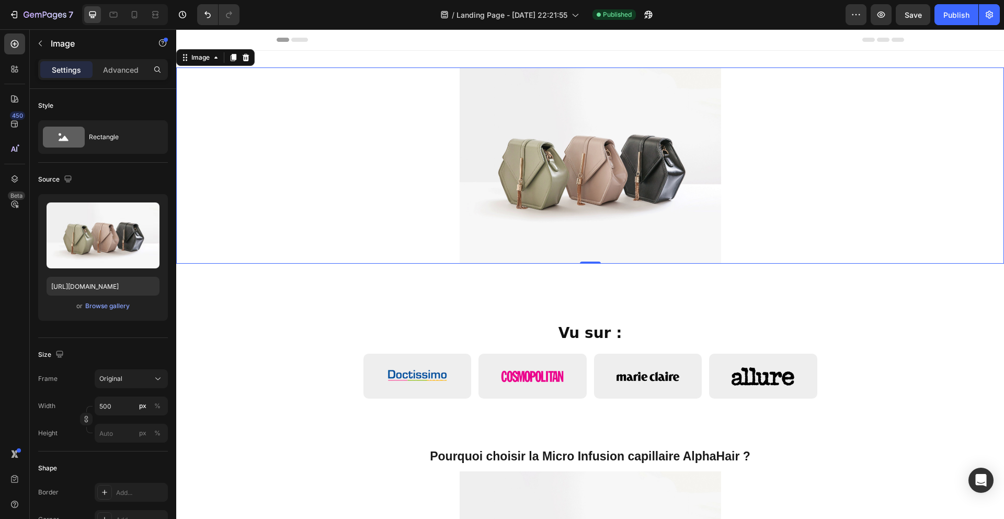
drag, startPoint x: 562, startPoint y: 179, endPoint x: 548, endPoint y: 175, distance: 14.2
click at [562, 179] on img at bounding box center [590, 165] width 261 height 196
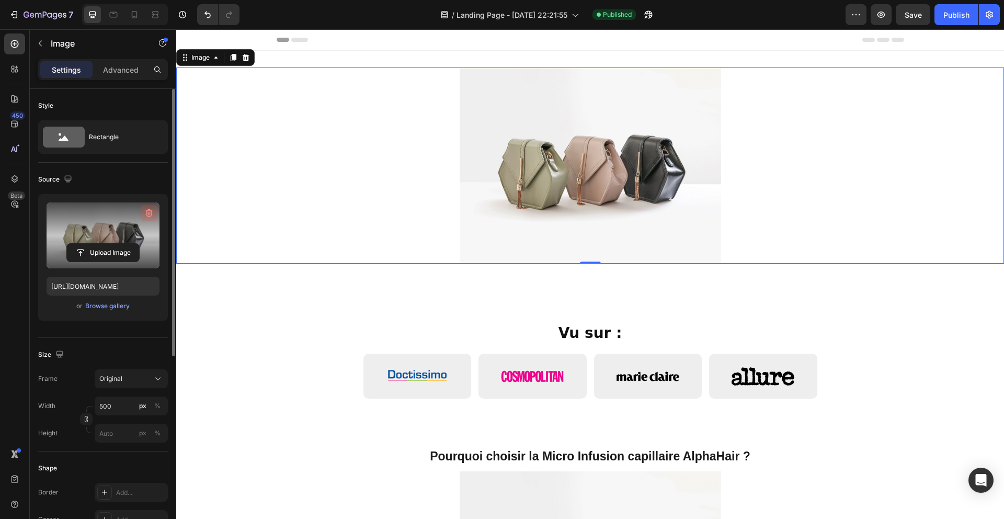
click at [152, 214] on icon "button" at bounding box center [149, 213] width 10 height 10
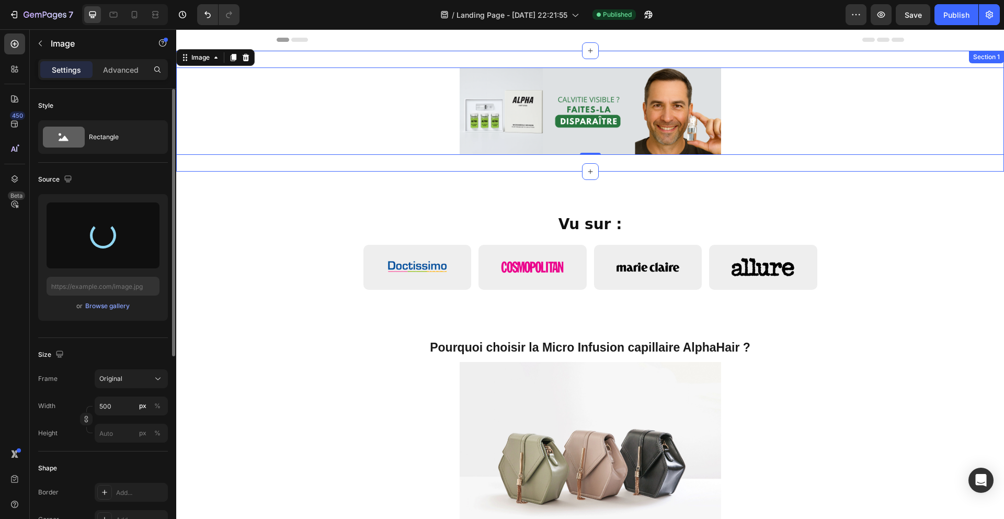
type input "[URL][DOMAIN_NAME]"
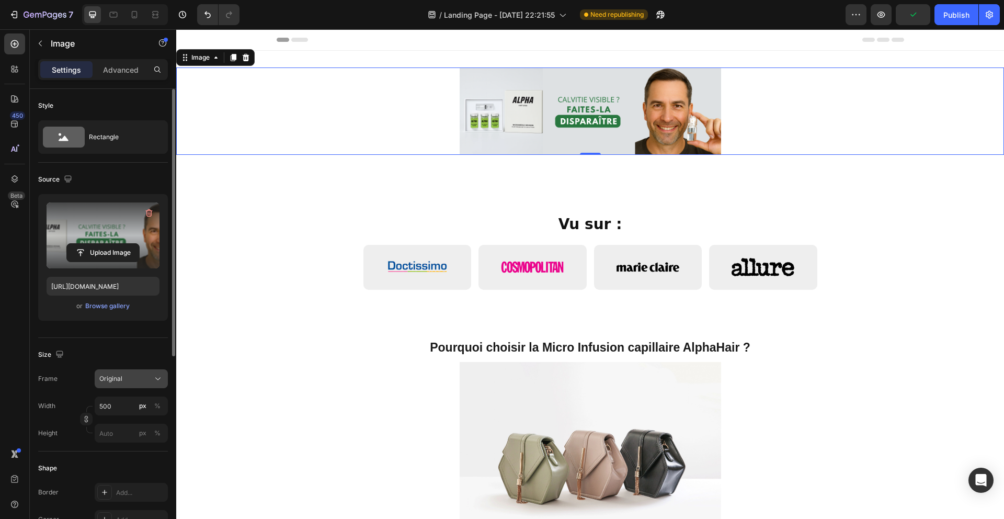
click at [138, 377] on div "Original" at bounding box center [124, 378] width 51 height 9
click at [112, 360] on div "Size" at bounding box center [103, 354] width 130 height 17
click at [123, 409] on input "500" at bounding box center [131, 405] width 73 height 19
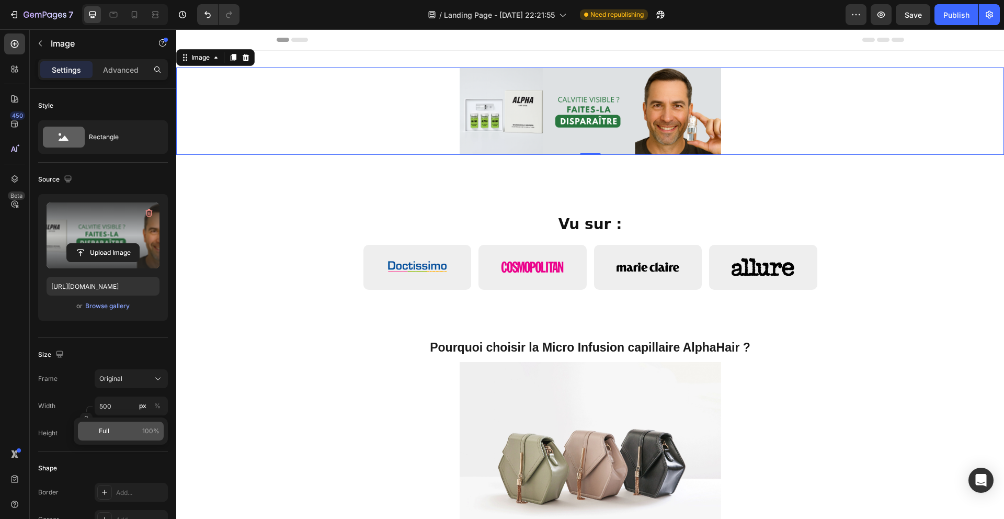
click at [125, 424] on div "Full 100%" at bounding box center [121, 430] width 86 height 19
type input "100"
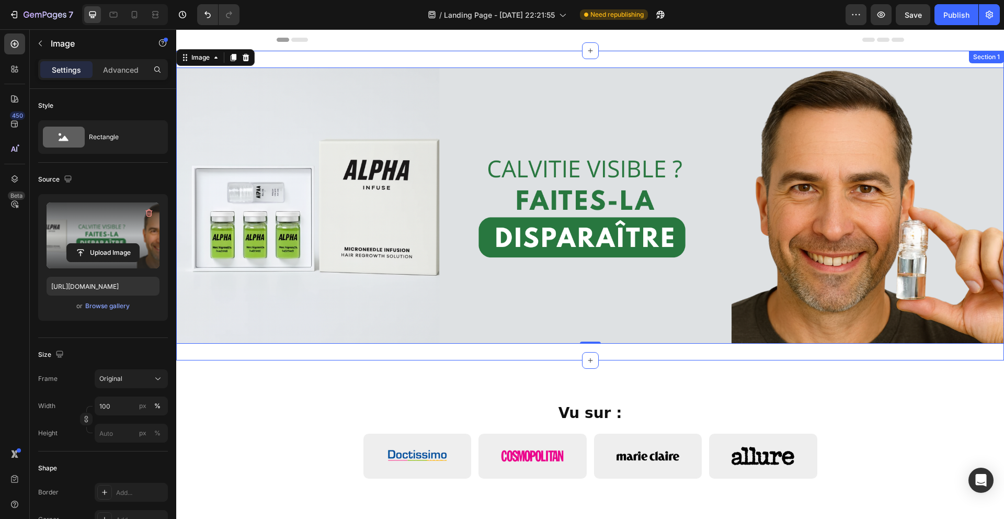
click at [343, 352] on div "Image 0 Section 1" at bounding box center [590, 206] width 828 height 310
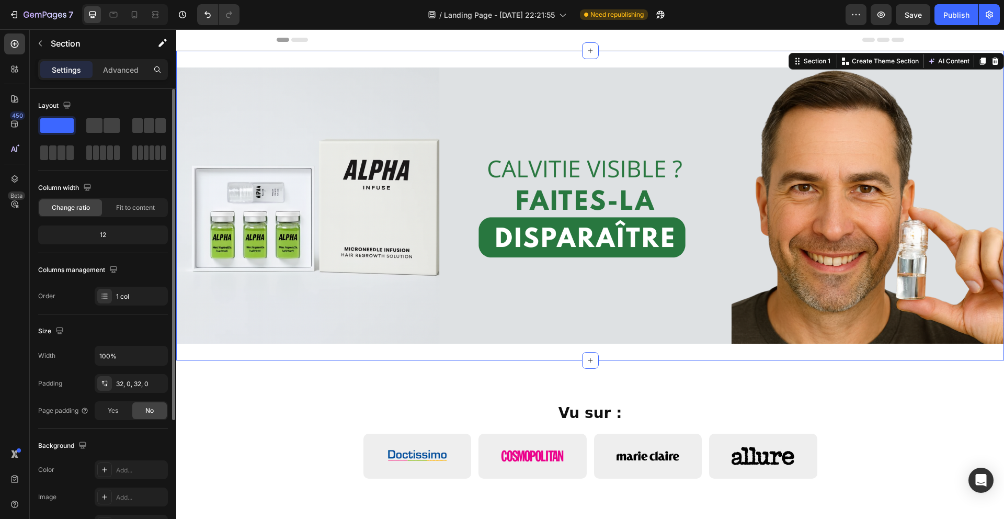
drag, startPoint x: 117, startPoint y: 67, endPoint x: 119, endPoint y: 94, distance: 26.2
click at [117, 67] on p "Advanced" at bounding box center [121, 69] width 36 height 11
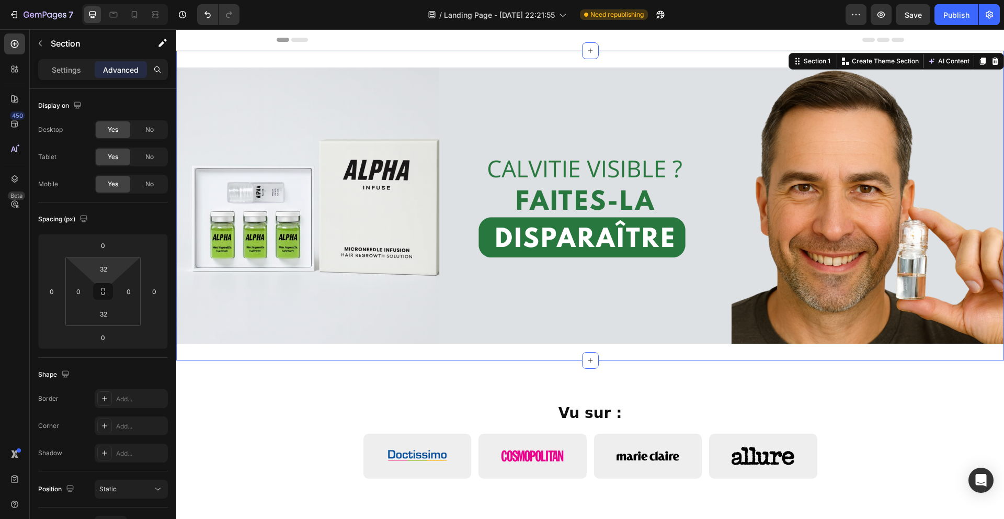
click at [108, 0] on html "7 Version history / Landing Page - [DATE] 22:21:55 Need republishing Preview Sa…" at bounding box center [502, 0] width 1004 height 0
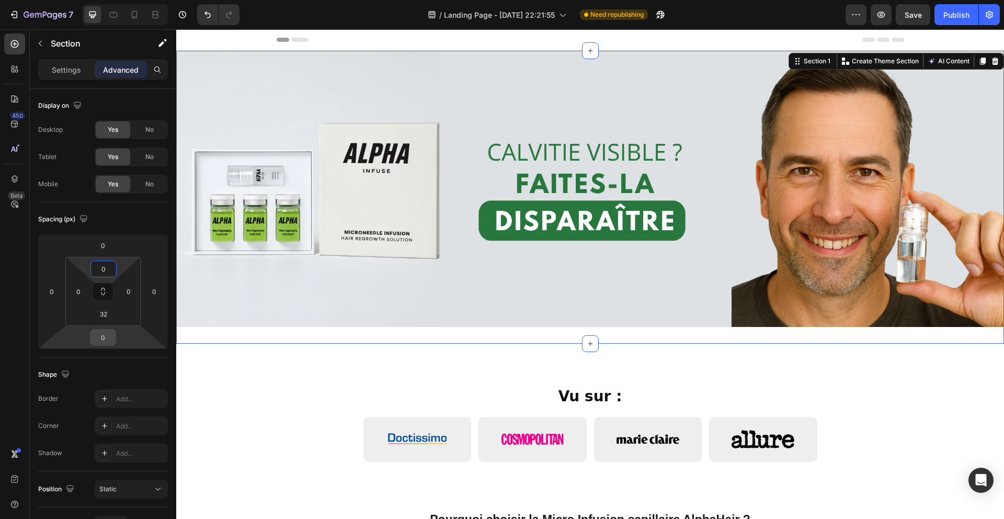
type input "0"
click at [107, 340] on input "0" at bounding box center [103, 337] width 21 height 16
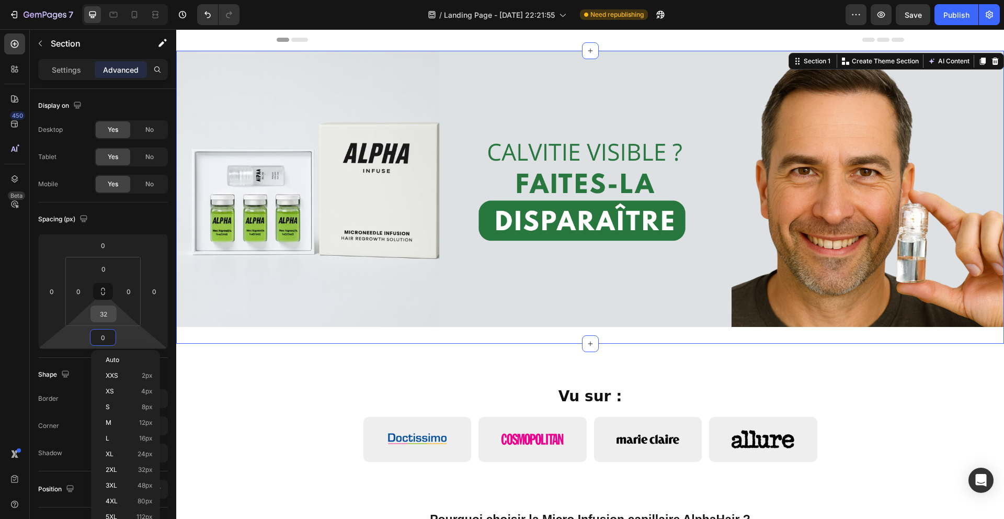
click at [107, 319] on input "32" at bounding box center [103, 314] width 21 height 16
type input "0"
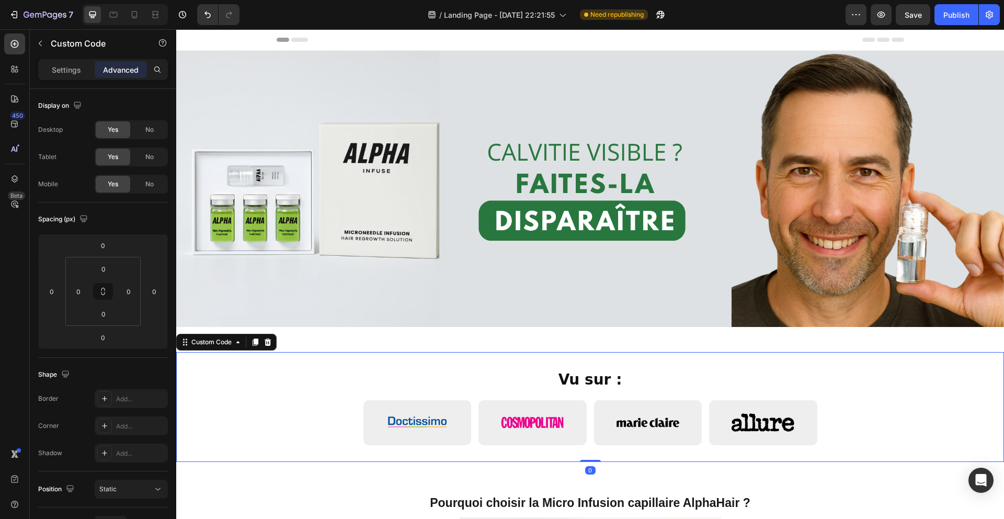
click at [263, 419] on div "Vu sur :" at bounding box center [590, 407] width 828 height 76
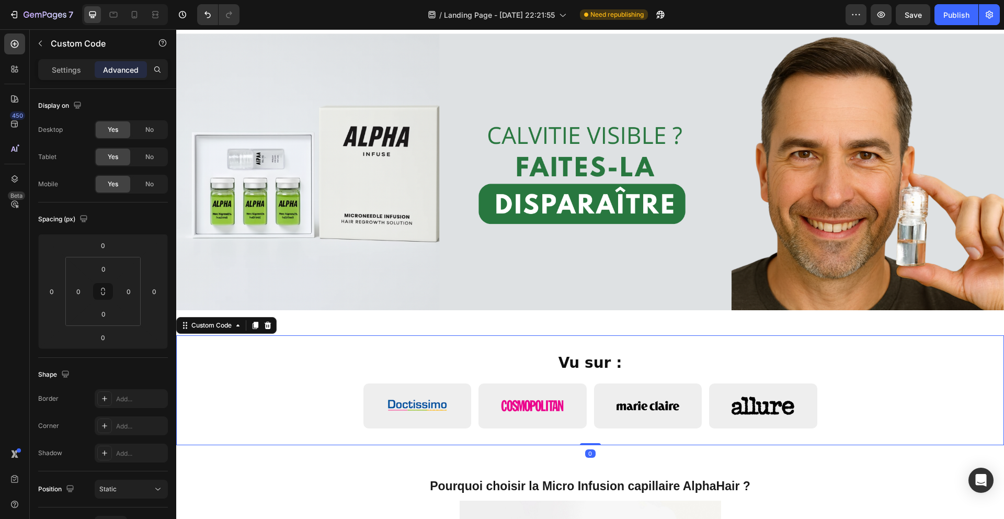
scroll to position [44, 0]
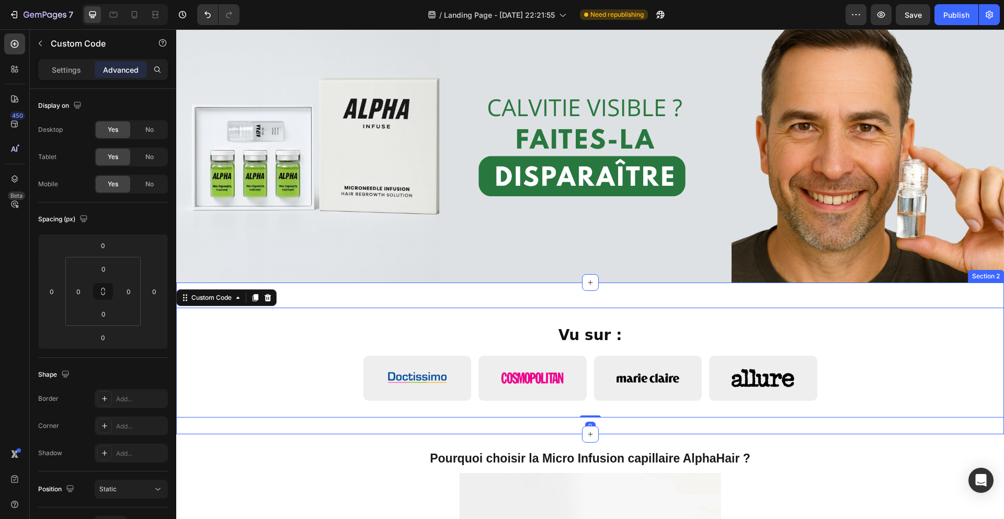
click at [464, 286] on div "Vu sur : Custom Code 0 Row Section 2" at bounding box center [590, 358] width 828 height 152
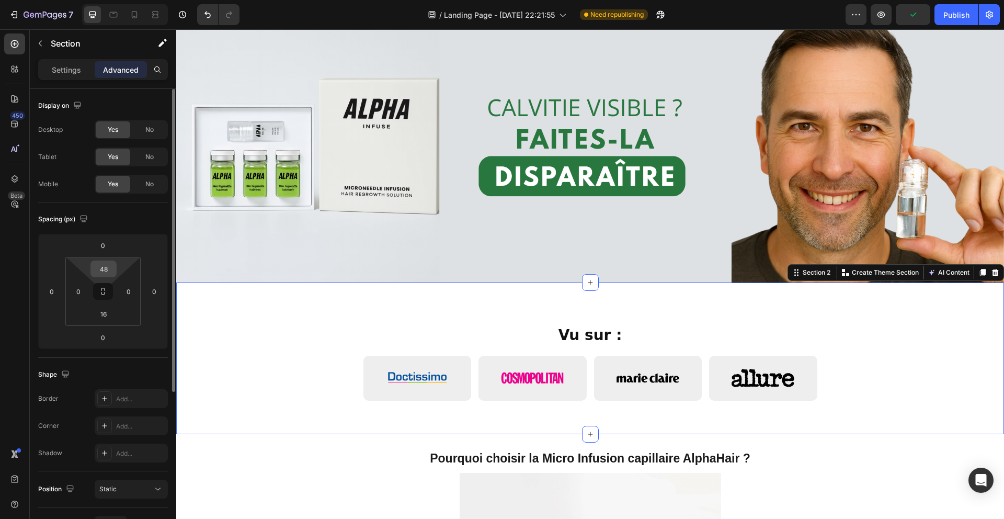
click at [115, 265] on div "48" at bounding box center [103, 268] width 26 height 17
click at [111, 264] on input "48" at bounding box center [103, 269] width 21 height 16
click at [111, 265] on input "48" at bounding box center [103, 269] width 21 height 16
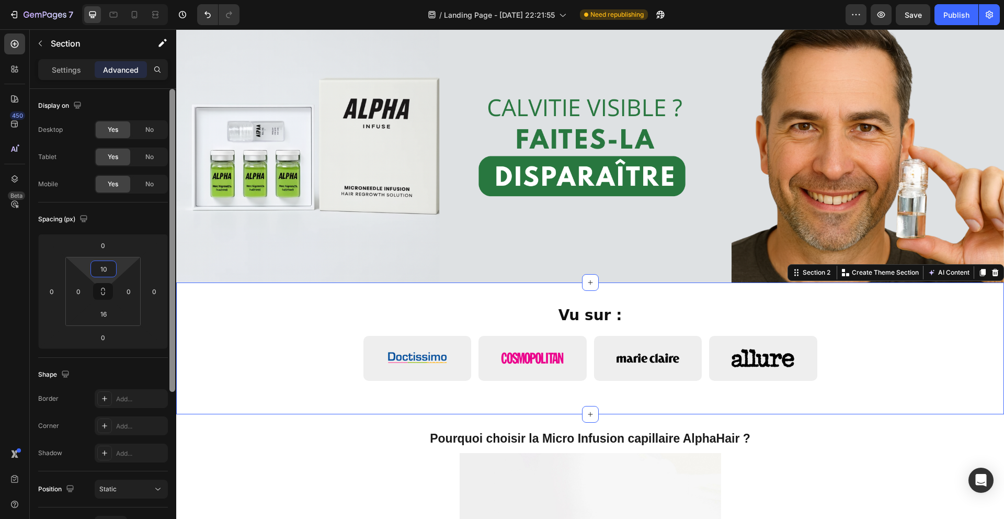
type input "10"
click at [176, 337] on div at bounding box center [172, 319] width 8 height 460
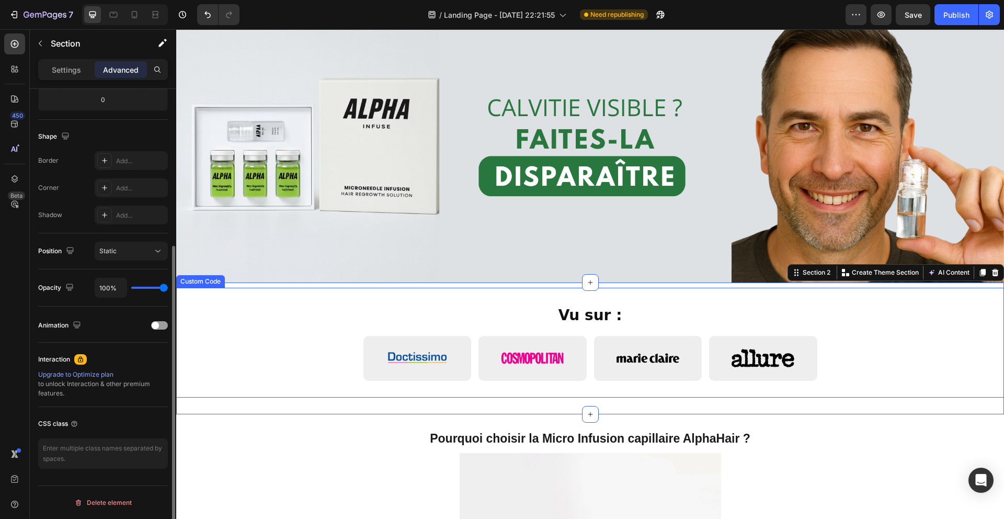
click at [345, 399] on div "Vu sur : Custom Code Row" at bounding box center [590, 347] width 828 height 118
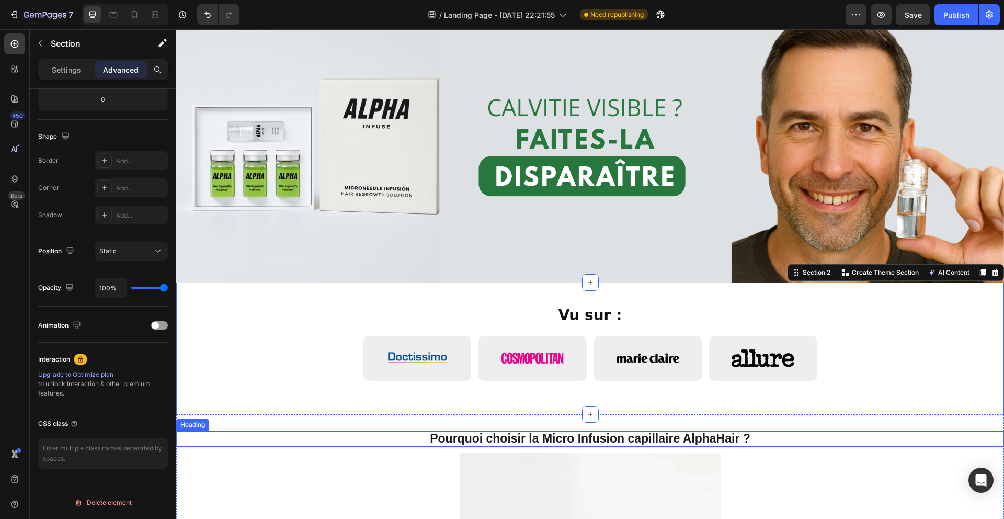
click at [330, 433] on h2 "Pourquoi choisir la Micro Infusion capillaire AlphaHair ?" at bounding box center [590, 439] width 812 height 16
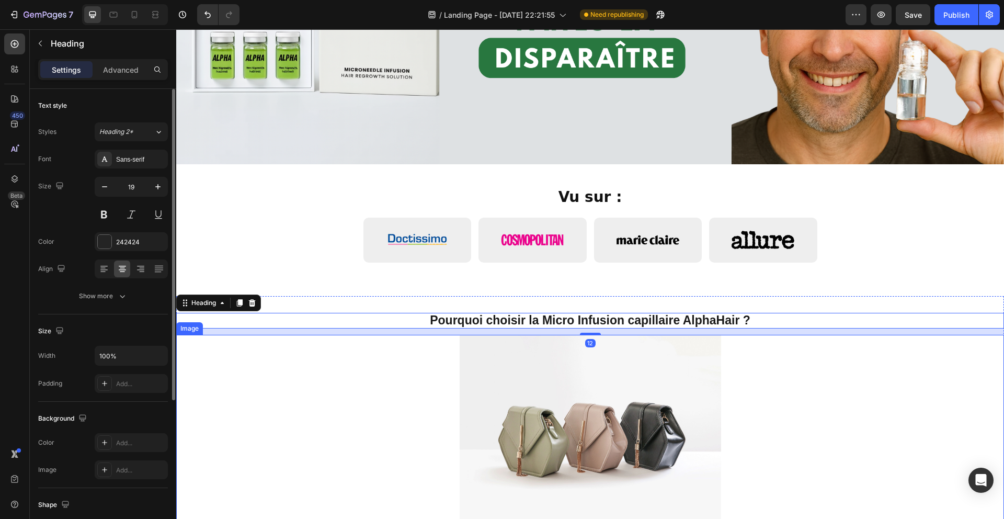
scroll to position [173, 0]
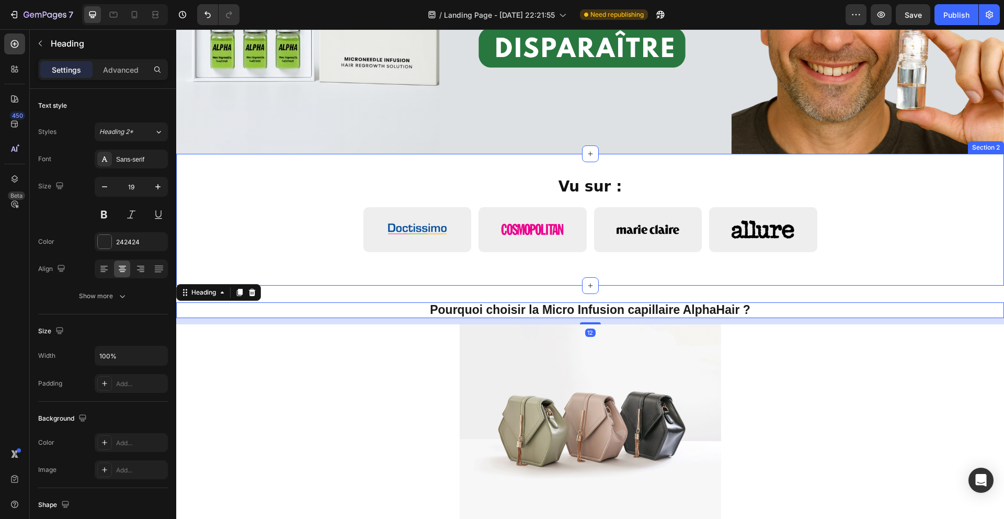
click at [340, 277] on div "Vu sur : Custom Code Row Section 2" at bounding box center [590, 220] width 828 height 132
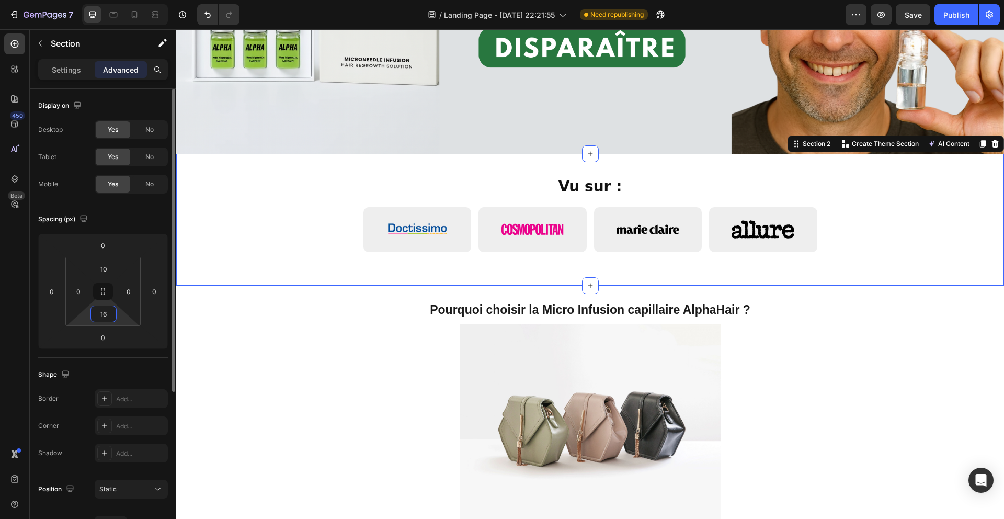
click at [106, 312] on input "16" at bounding box center [103, 314] width 21 height 16
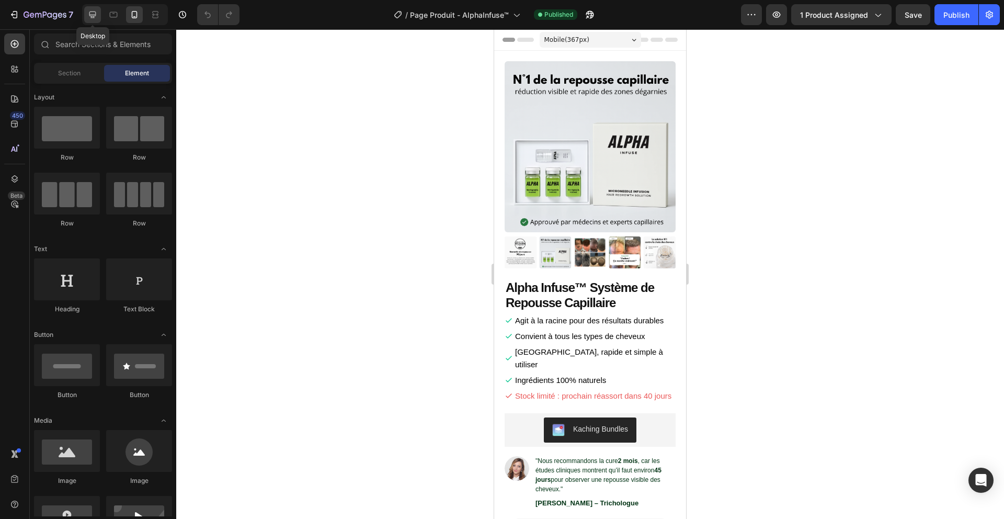
click at [96, 16] on icon at bounding box center [92, 14] width 10 height 10
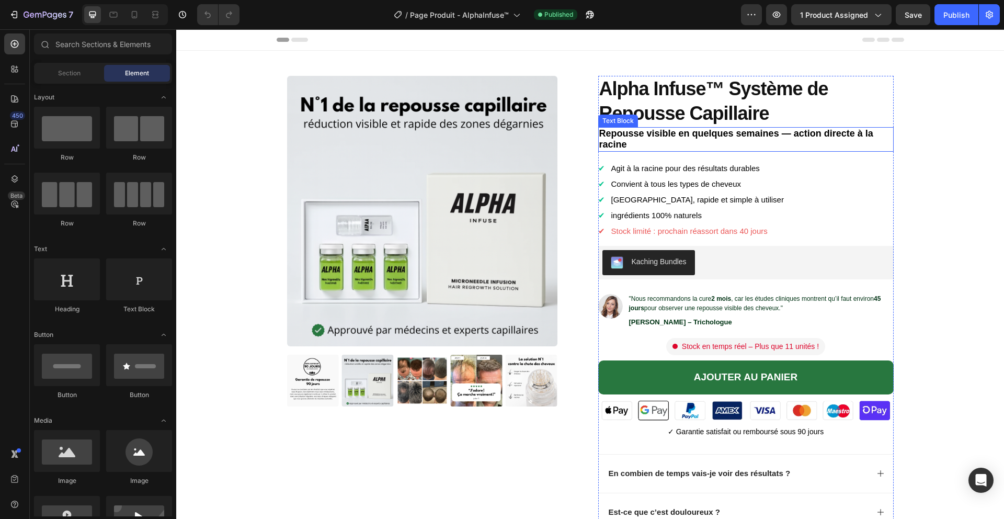
click at [727, 135] on strong "Repousse visible en quelques semaines — action directe à la racine" at bounding box center [736, 139] width 274 height 22
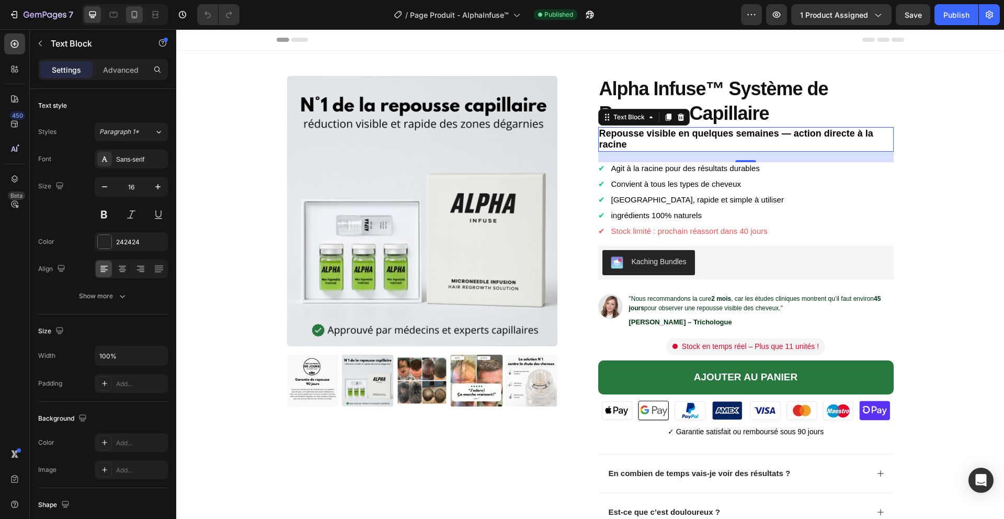
click at [134, 19] on icon at bounding box center [134, 14] width 10 height 10
type input "14"
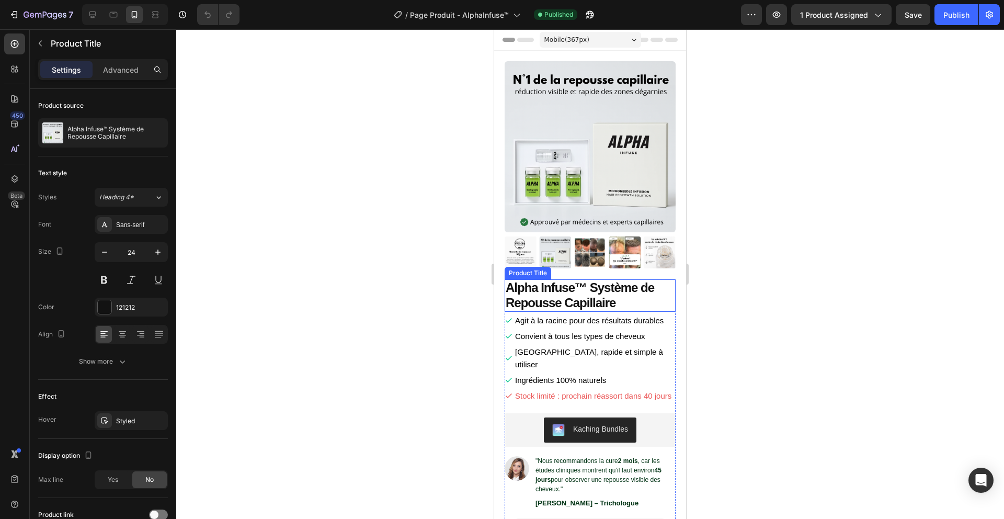
click at [598, 301] on h1 "Alpha Infuse™ Système de Repousse Capillaire" at bounding box center [590, 295] width 171 height 32
click at [421, 333] on div at bounding box center [590, 273] width 828 height 489
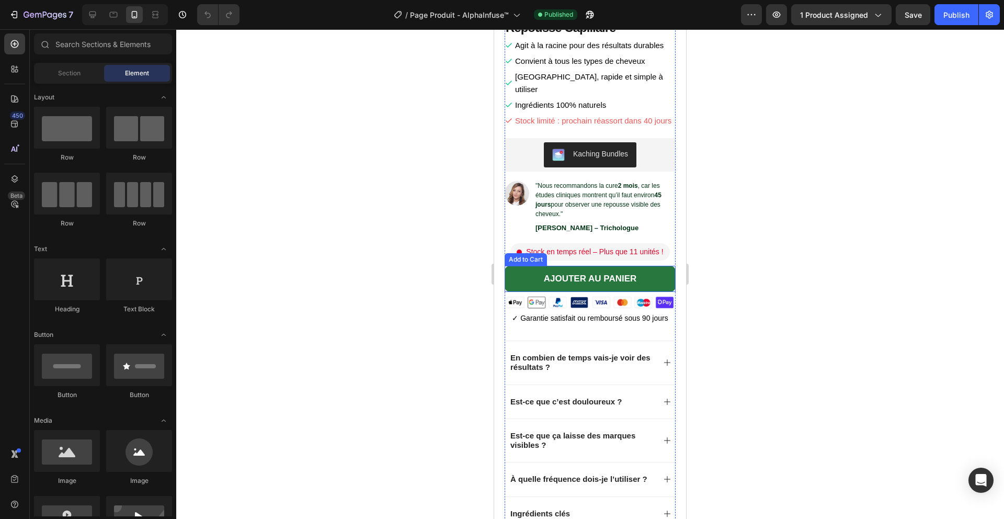
scroll to position [280, 0]
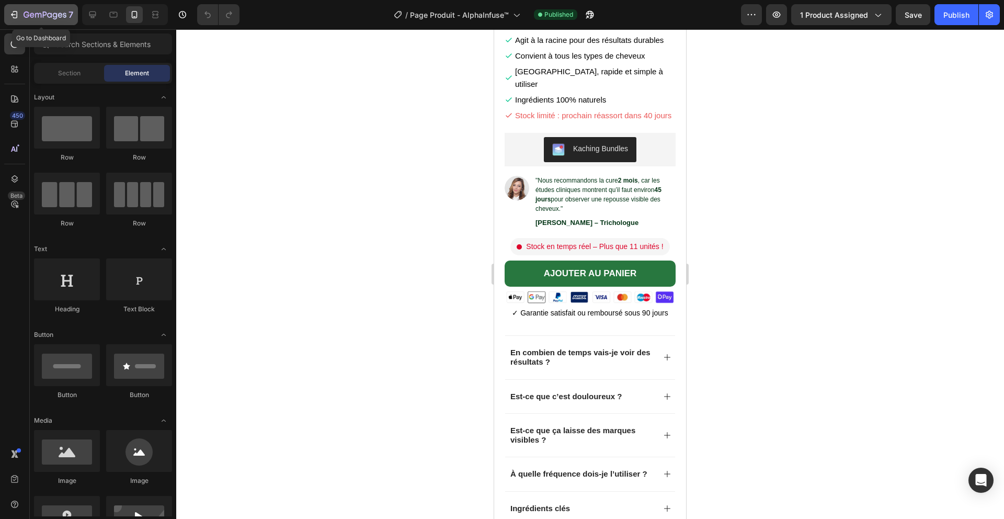
click at [47, 18] on icon "button" at bounding box center [45, 15] width 43 height 9
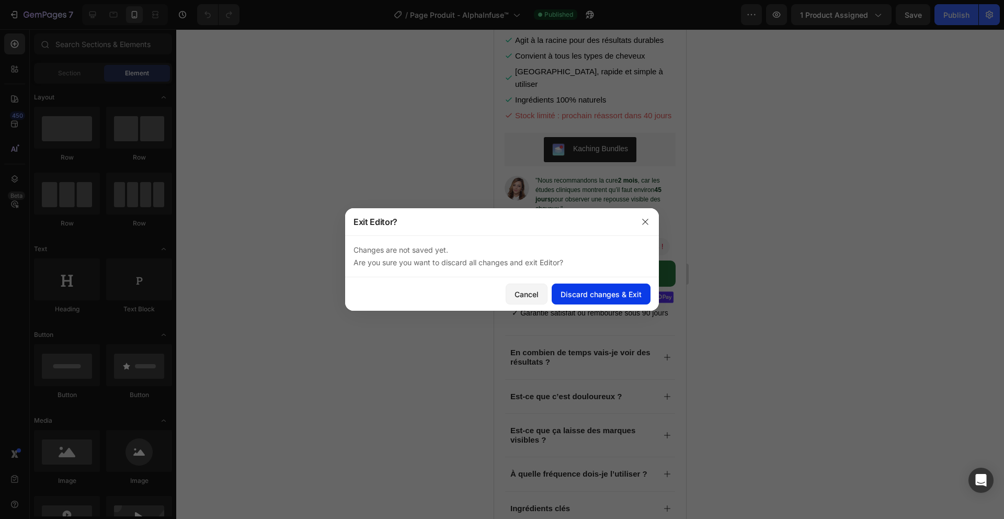
click at [603, 300] on button "Discard changes & Exit" at bounding box center [601, 293] width 99 height 21
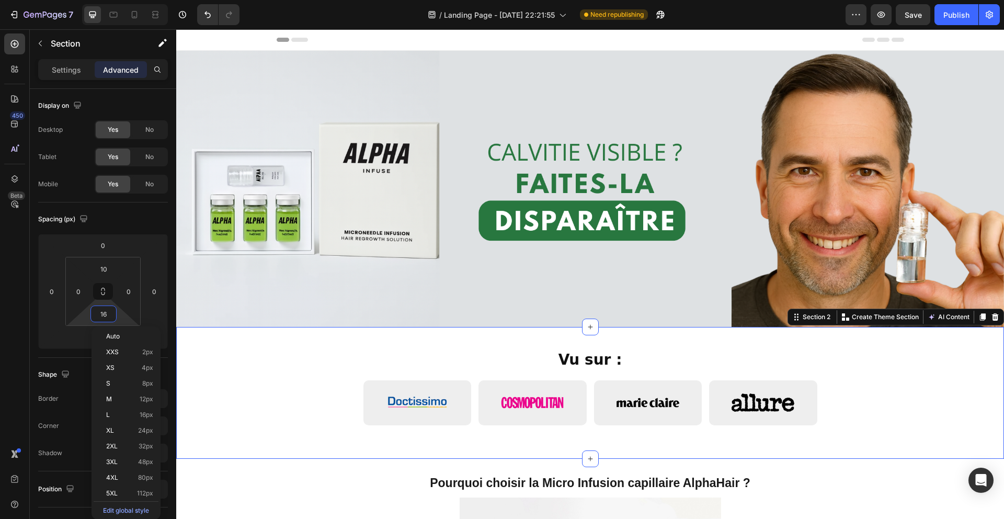
scroll to position [173, 0]
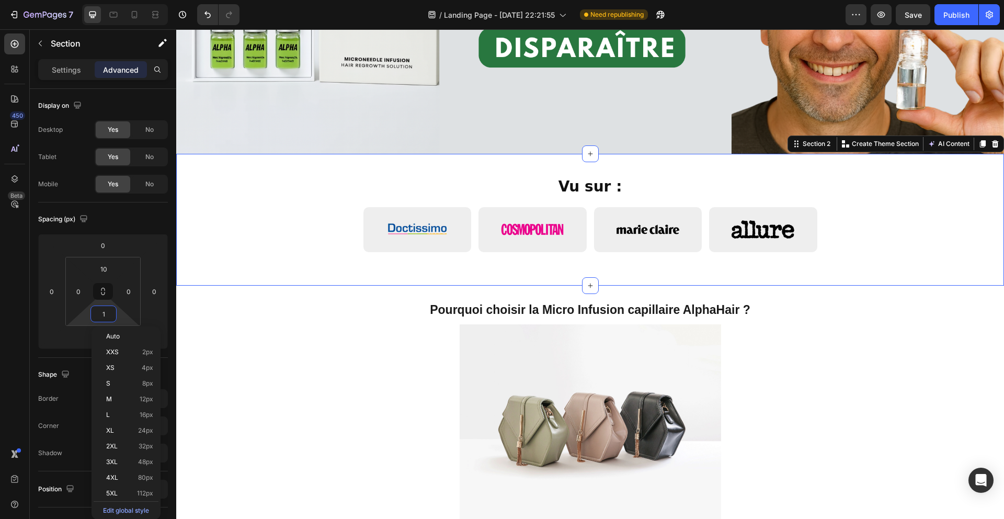
type input "10"
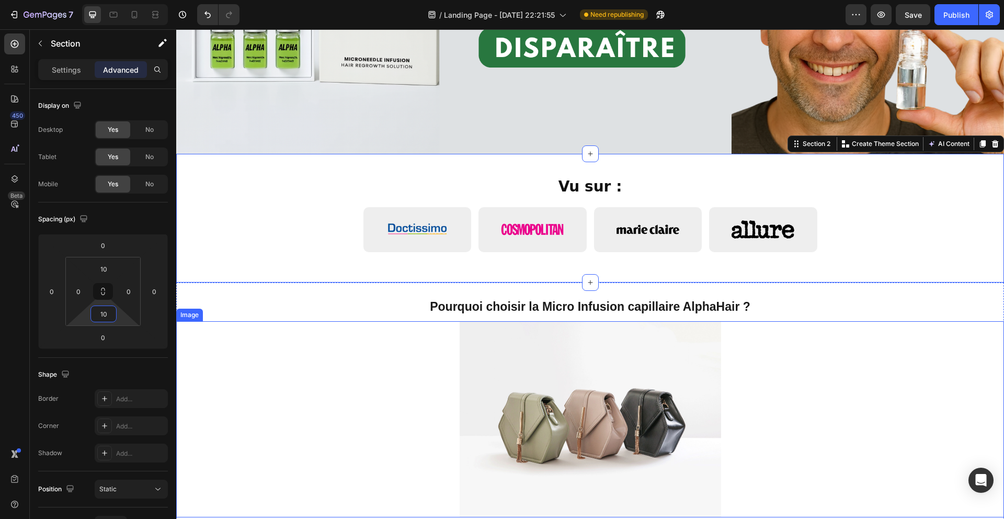
click at [238, 327] on div at bounding box center [590, 419] width 828 height 196
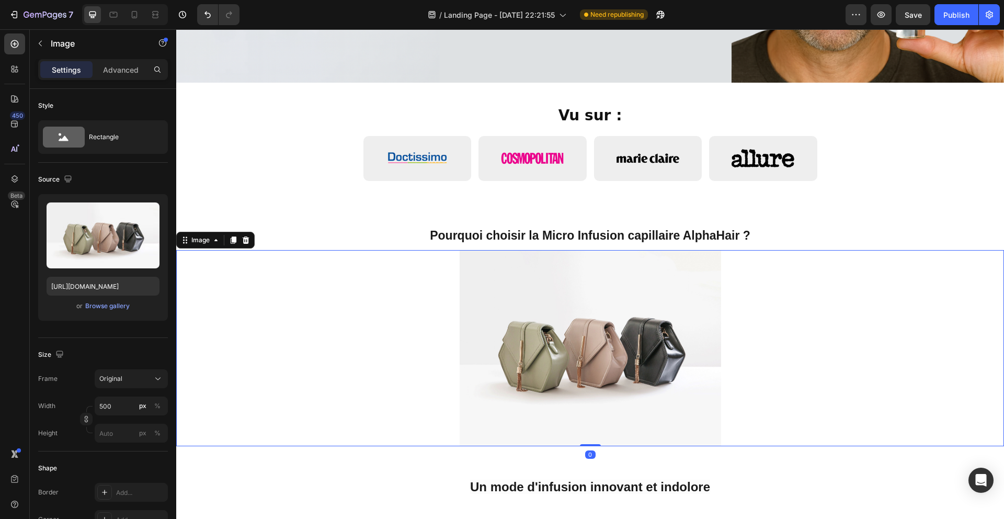
scroll to position [266, 0]
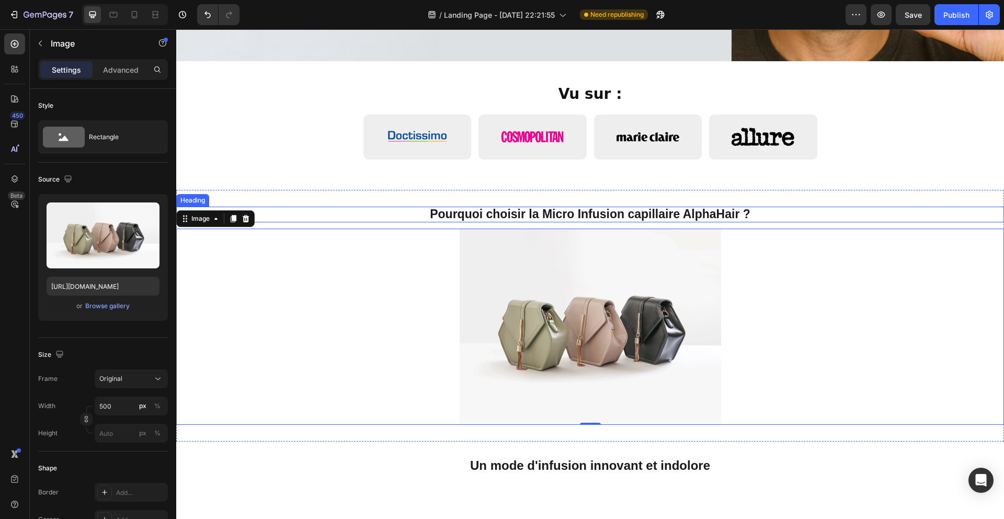
click at [586, 214] on strong "Pourquoi choisir la Micro Infusion capillaire AlphaHair ?" at bounding box center [590, 214] width 321 height 14
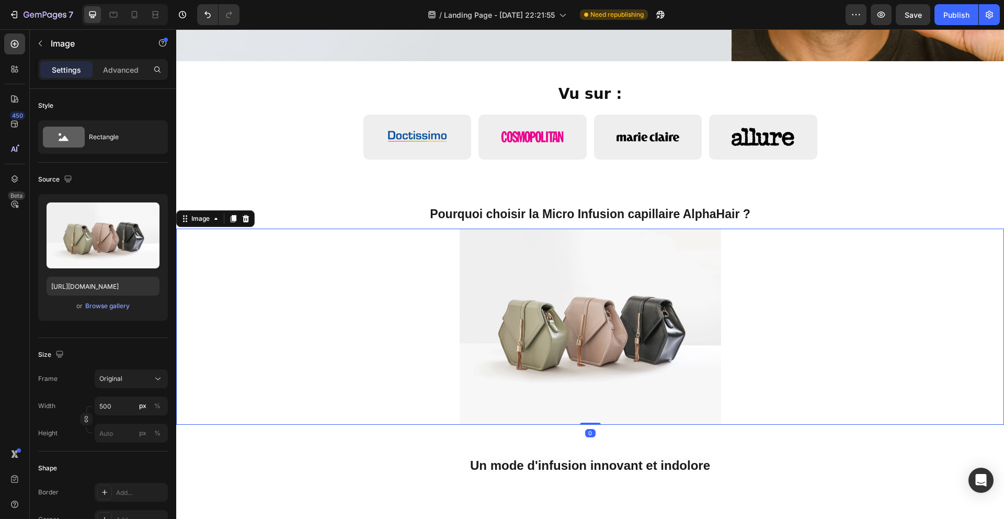
click at [539, 287] on img at bounding box center [590, 326] width 261 height 196
click at [134, 17] on icon at bounding box center [134, 14] width 10 height 10
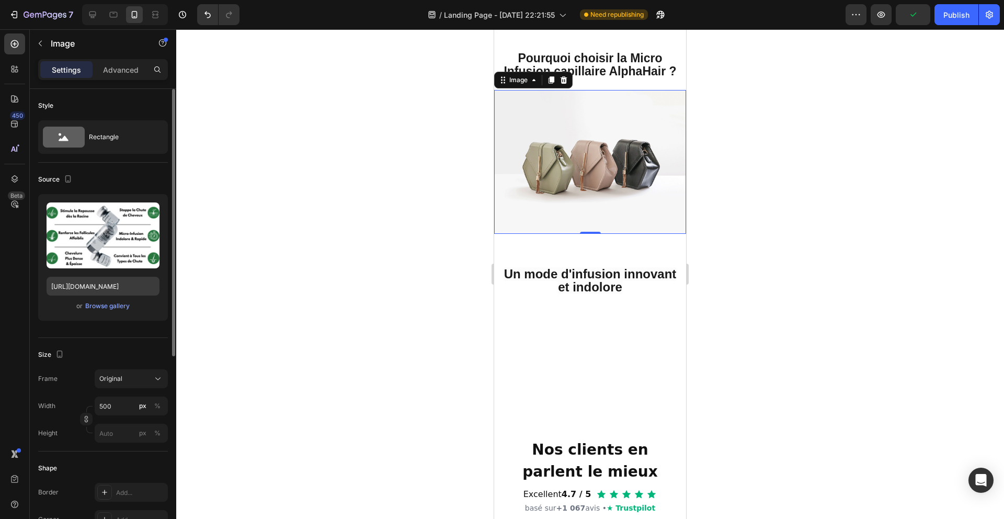
scroll to position [373, 0]
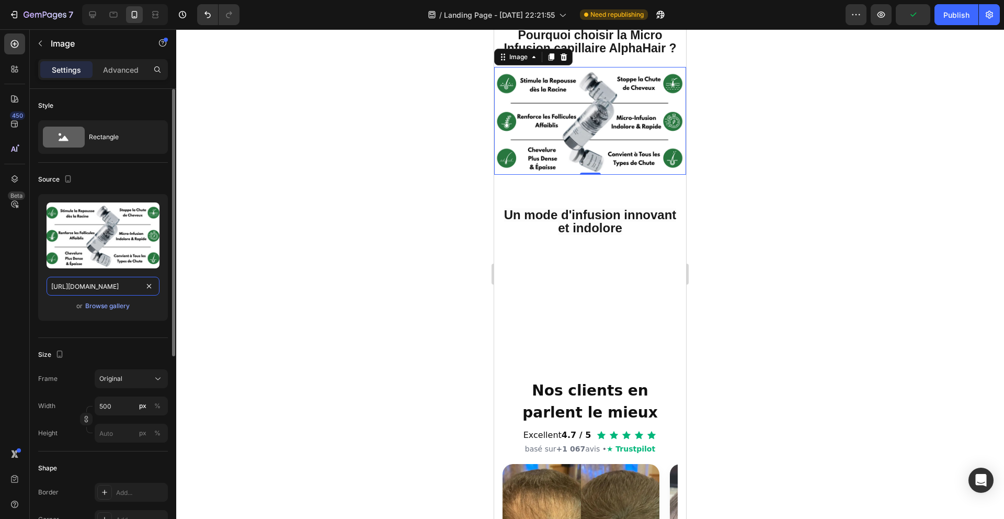
click at [113, 289] on input "[URL][DOMAIN_NAME]" at bounding box center [103, 286] width 113 height 19
drag, startPoint x: 93, startPoint y: 16, endPoint x: 102, endPoint y: 106, distance: 90.4
click at [93, 16] on icon at bounding box center [92, 15] width 7 height 7
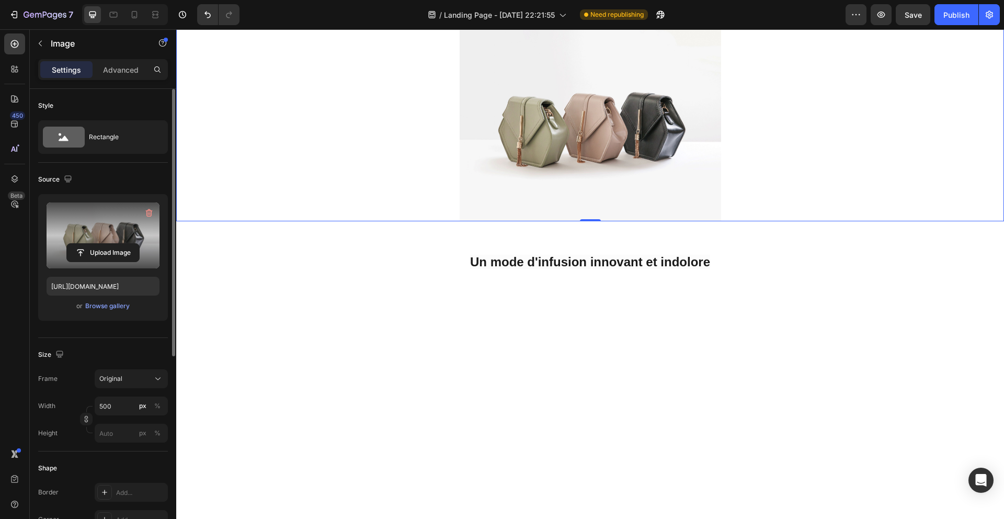
scroll to position [331, 0]
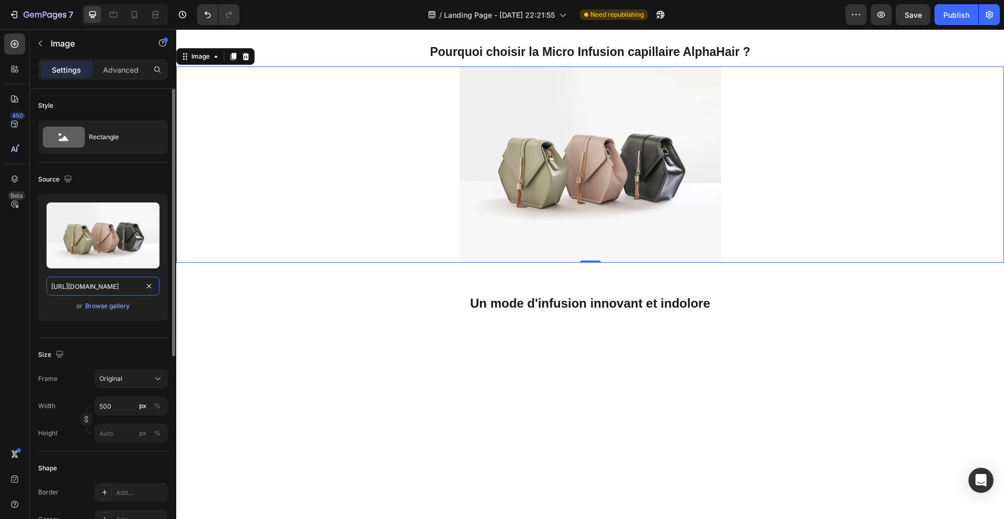
click at [136, 277] on input "[URL][DOMAIN_NAME]" at bounding box center [103, 286] width 113 height 19
click at [136, 281] on input "[URL][DOMAIN_NAME]" at bounding box center [103, 286] width 113 height 19
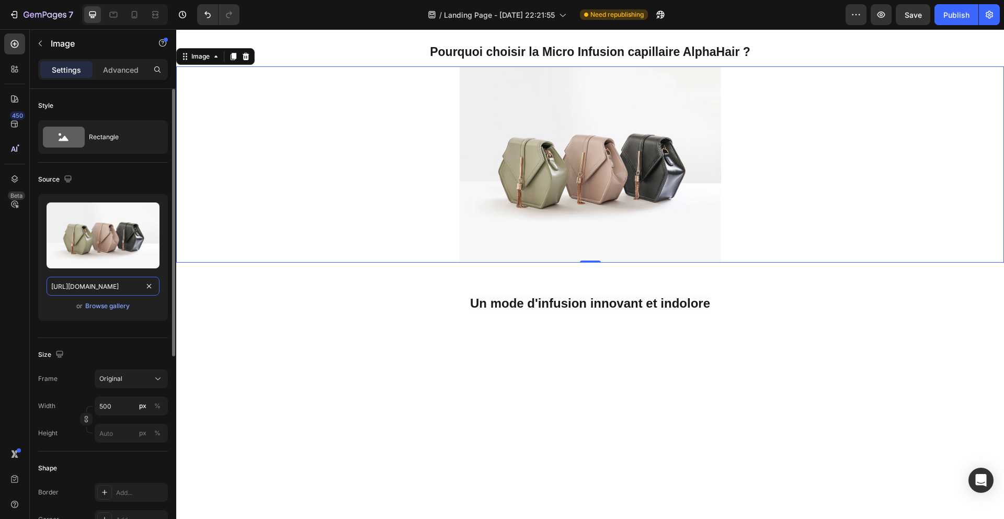
paste input "0928/3564/3769/files/[URL][DOMAIN_NAME]"
type input "[URL][DOMAIN_NAME]"
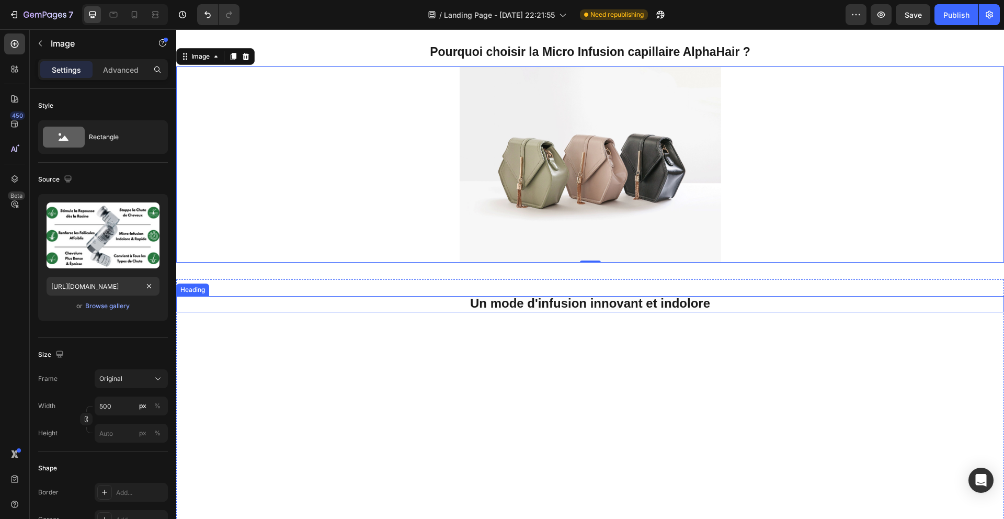
click at [383, 339] on div "Ton navigateur ne supporte pas la lecture vidéo." at bounding box center [590, 422] width 828 height 167
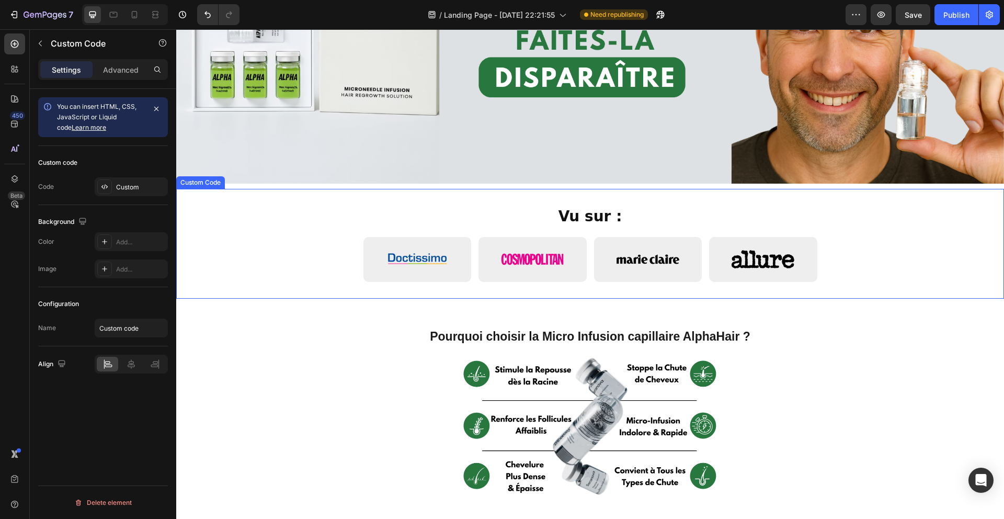
scroll to position [293, 0]
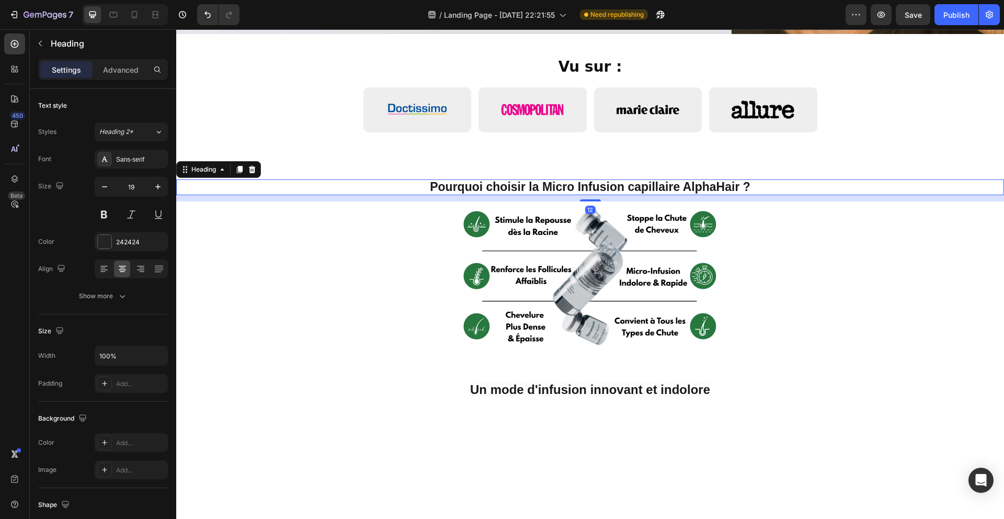
click at [580, 181] on strong "Pourquoi choisir la Micro Infusion capillaire AlphaHair ?" at bounding box center [590, 187] width 321 height 14
click at [127, 73] on p "Advanced" at bounding box center [121, 69] width 36 height 11
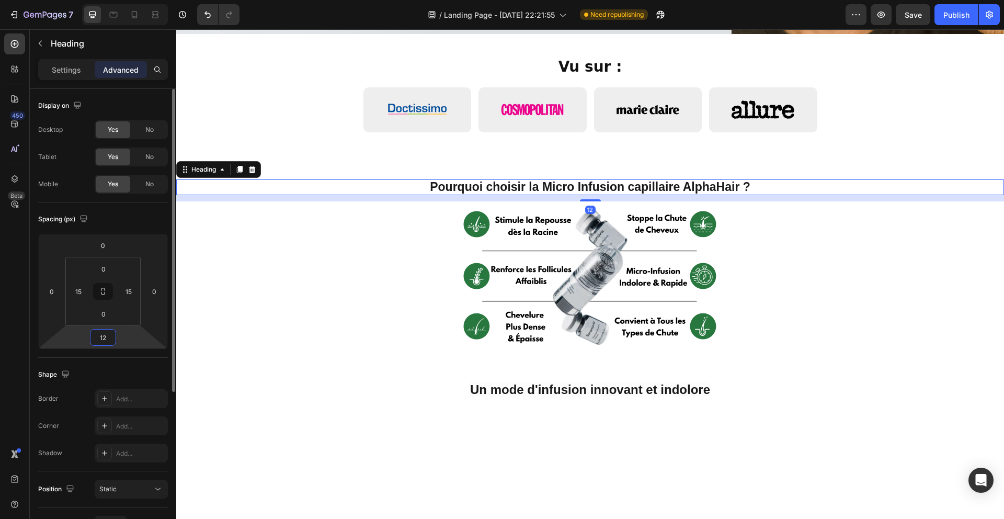
click at [110, 333] on input "12" at bounding box center [103, 337] width 21 height 16
type input "30"
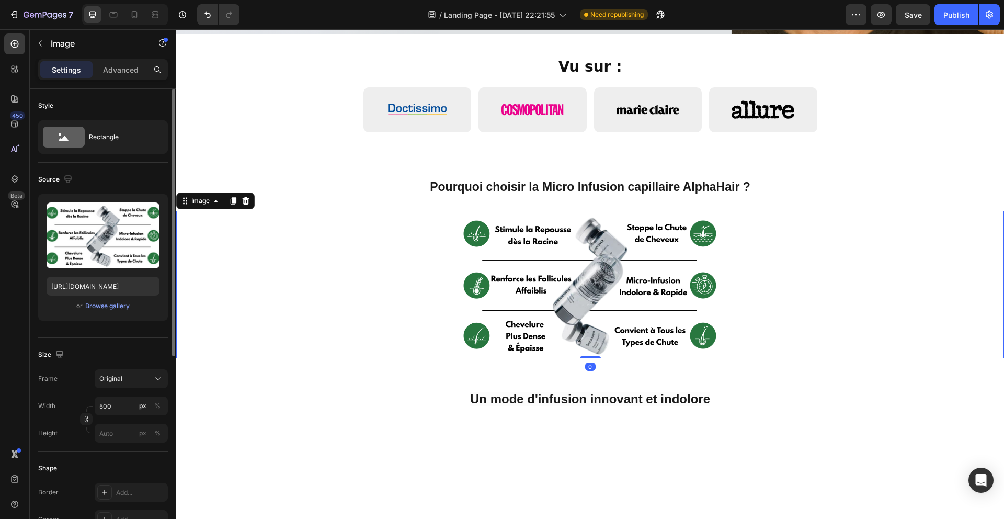
click at [391, 345] on div at bounding box center [590, 284] width 828 height 147
click at [496, 395] on strong "Un mode d'infusion innovant et indolore" at bounding box center [590, 399] width 240 height 14
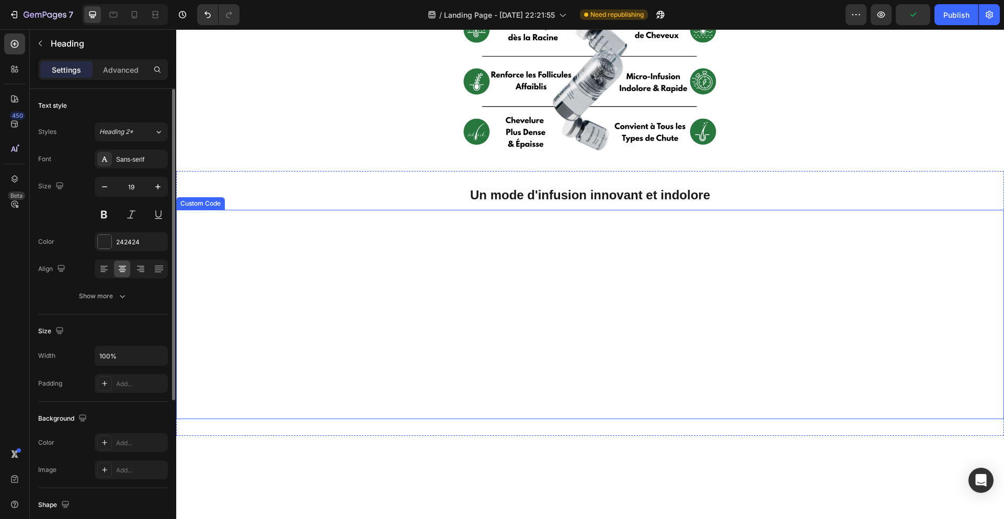
scroll to position [519, 0]
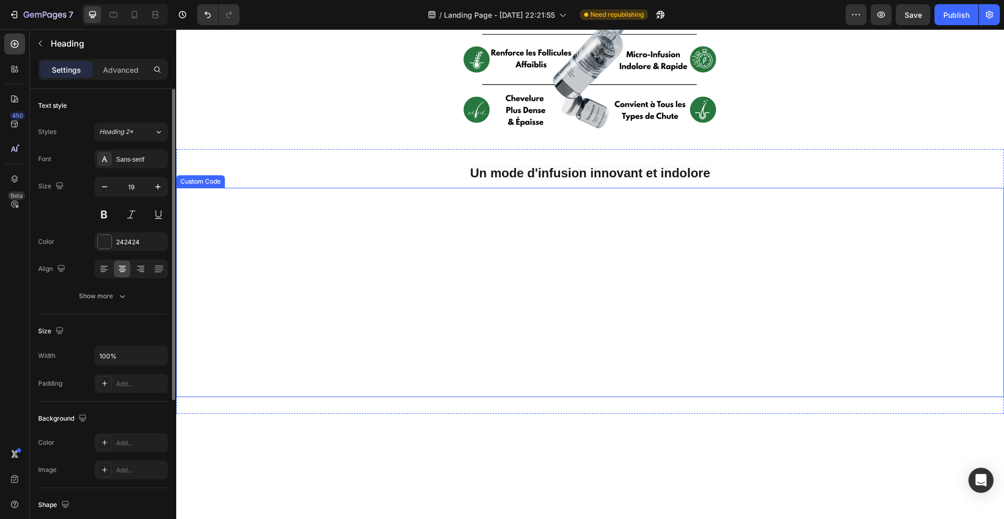
click at [457, 331] on div "Ton navigateur ne supporte pas la lecture vidéo." at bounding box center [590, 292] width 828 height 167
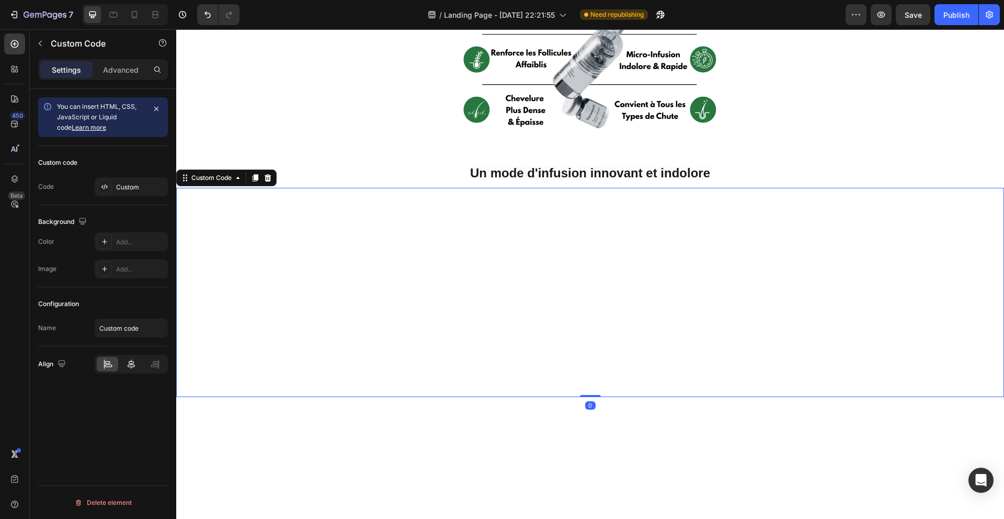
click at [124, 368] on div at bounding box center [130, 364] width 21 height 15
click at [344, 335] on div "Ton navigateur ne supporte pas la lecture vidéo." at bounding box center [590, 292] width 828 height 167
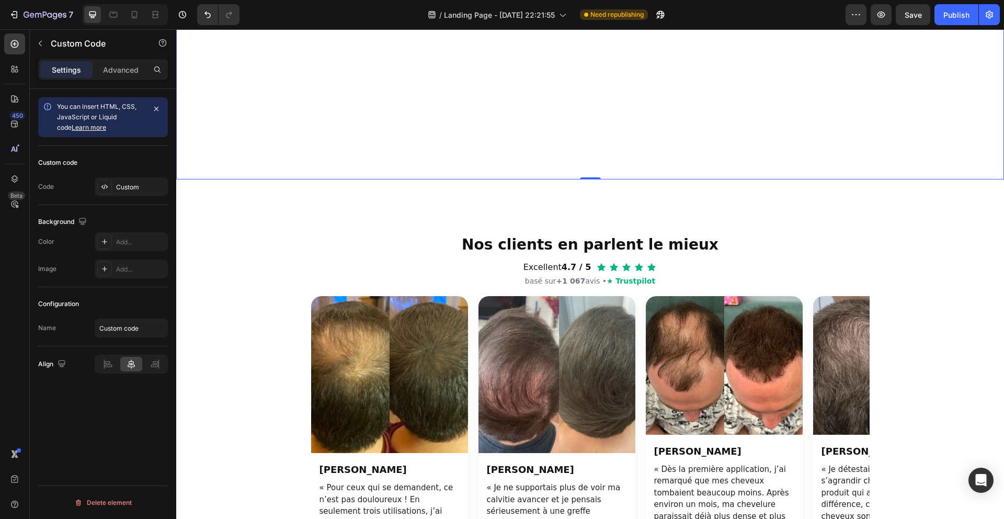
click at [648, 158] on div "Ton navigateur ne supporte pas la lecture vidéo." at bounding box center [590, 74] width 828 height 167
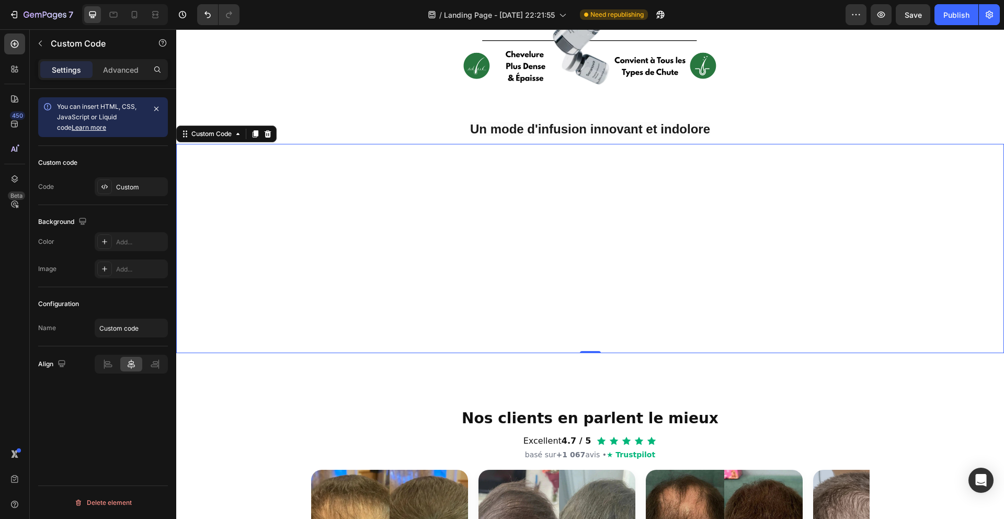
scroll to position [600, 0]
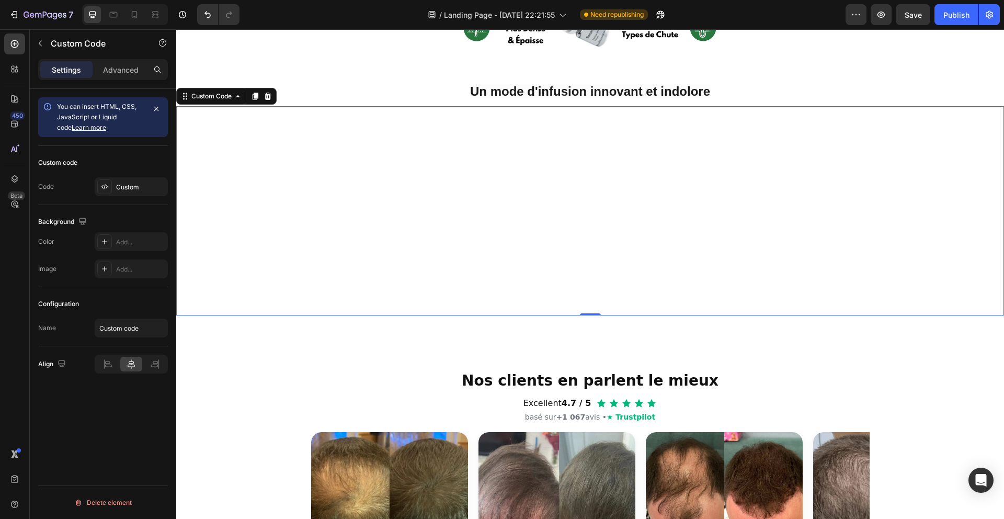
click at [457, 281] on div "Ton navigateur ne supporte pas la lecture vidéo." at bounding box center [590, 210] width 828 height 167
click at [125, 183] on div "Custom" at bounding box center [140, 186] width 49 height 9
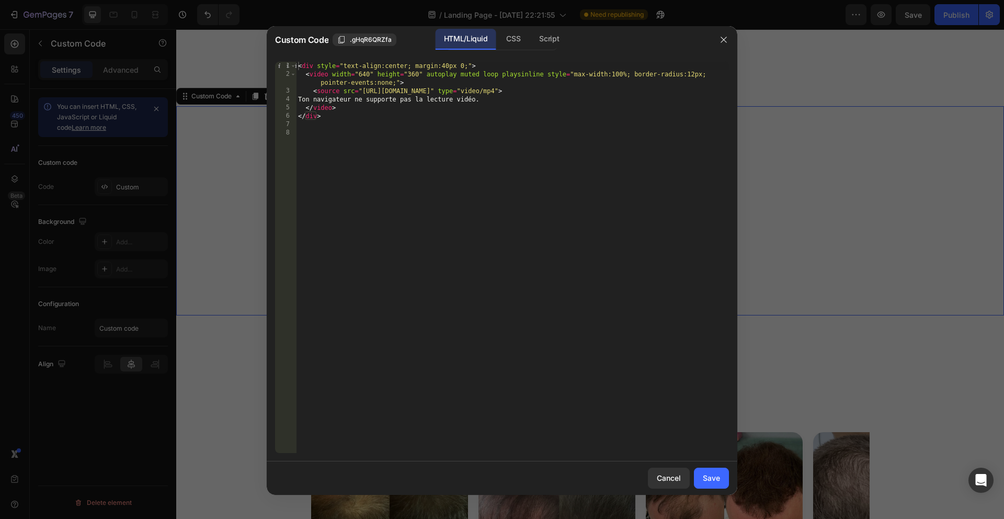
type textarea "</video>"
click at [394, 111] on div "< div style = "text-align:center; margin:40px 0;" > < video width = "640" heigh…" at bounding box center [512, 266] width 433 height 408
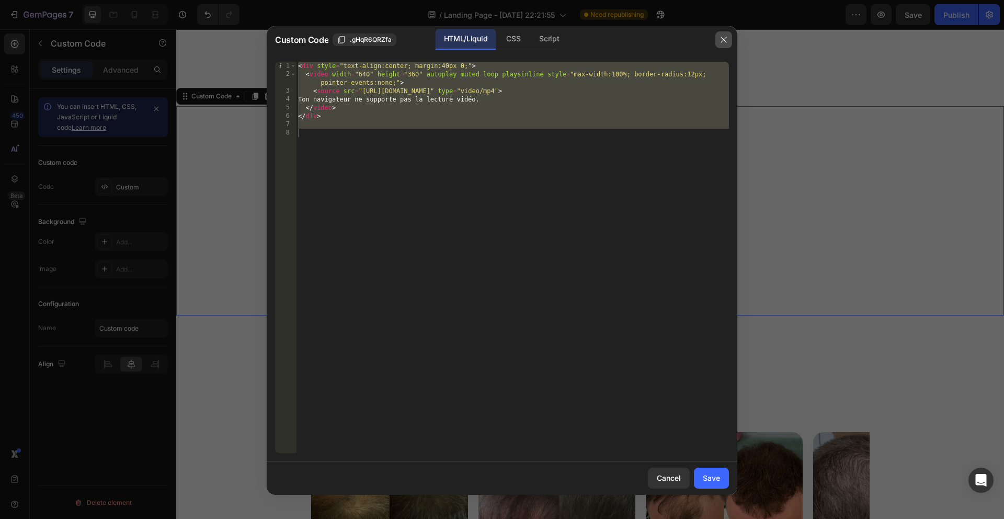
click at [717, 37] on button "button" at bounding box center [723, 39] width 17 height 17
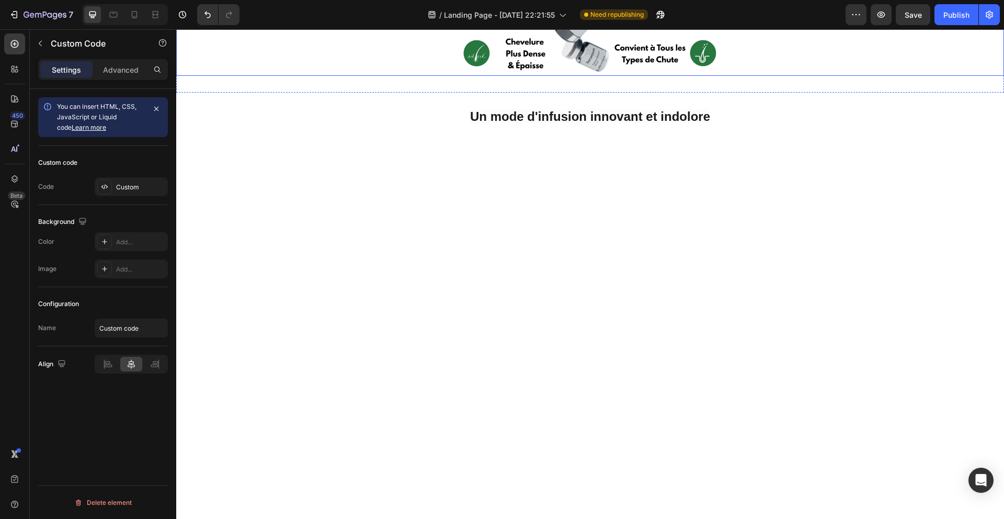
scroll to position [612, 0]
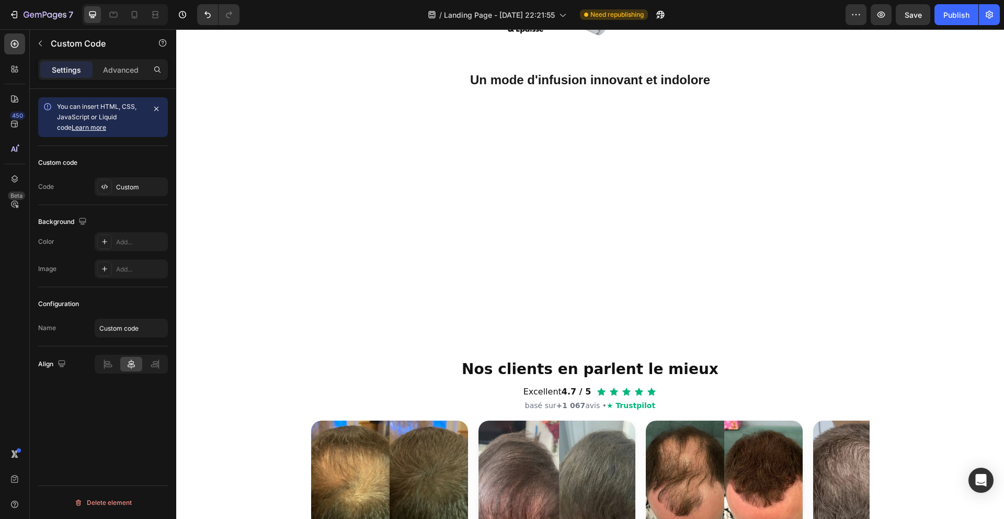
click at [405, 221] on div "Ton navigateur ne supporte pas la lecture vidéo." at bounding box center [590, 199] width 828 height 167
drag, startPoint x: 597, startPoint y: 209, endPoint x: 577, endPoint y: 209, distance: 19.9
click at [598, 210] on div "Ton navigateur ne supporte pas la lecture vidéo." at bounding box center [590, 199] width 828 height 167
click at [105, 188] on icon at bounding box center [104, 186] width 8 height 8
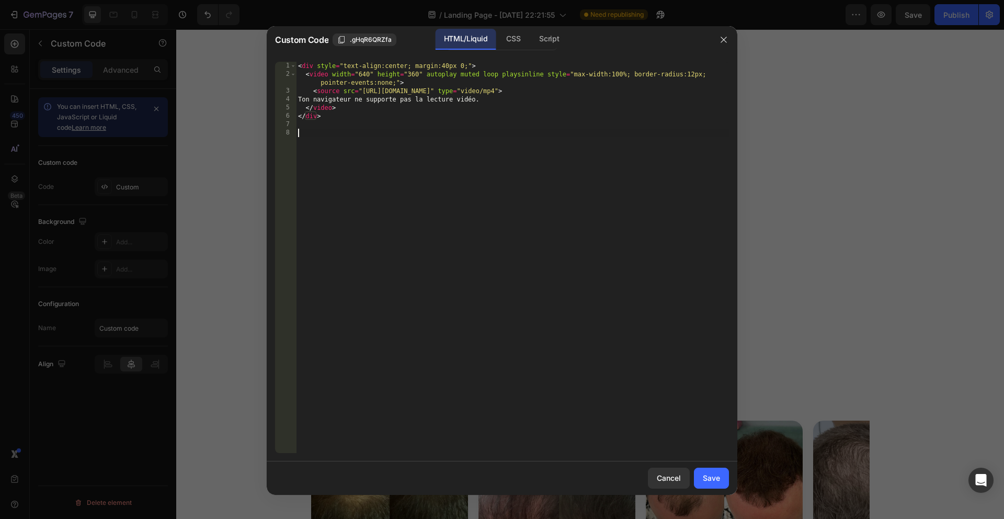
click at [478, 243] on div "< div style = "text-align:center; margin:40px 0;" > < video width = "640" heigh…" at bounding box center [512, 266] width 433 height 408
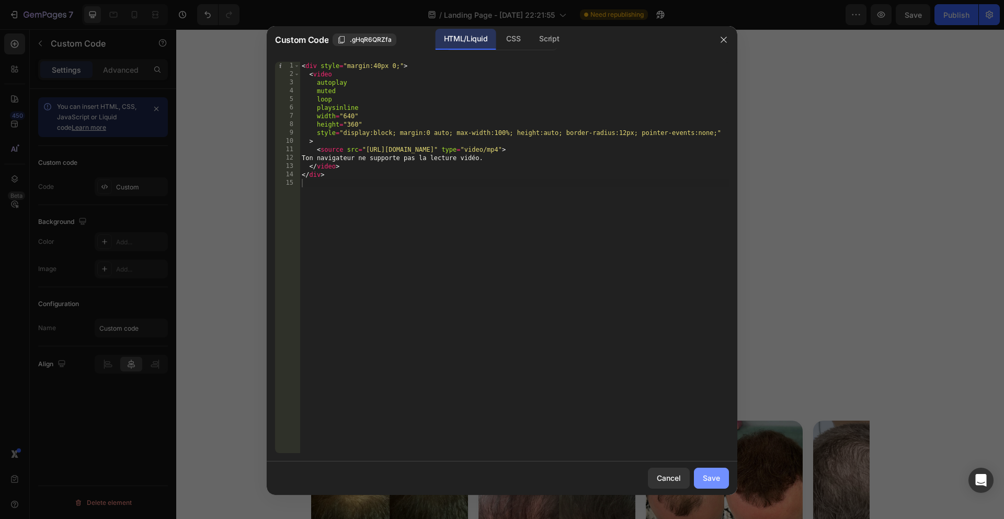
click at [709, 478] on div "Save" at bounding box center [711, 477] width 17 height 11
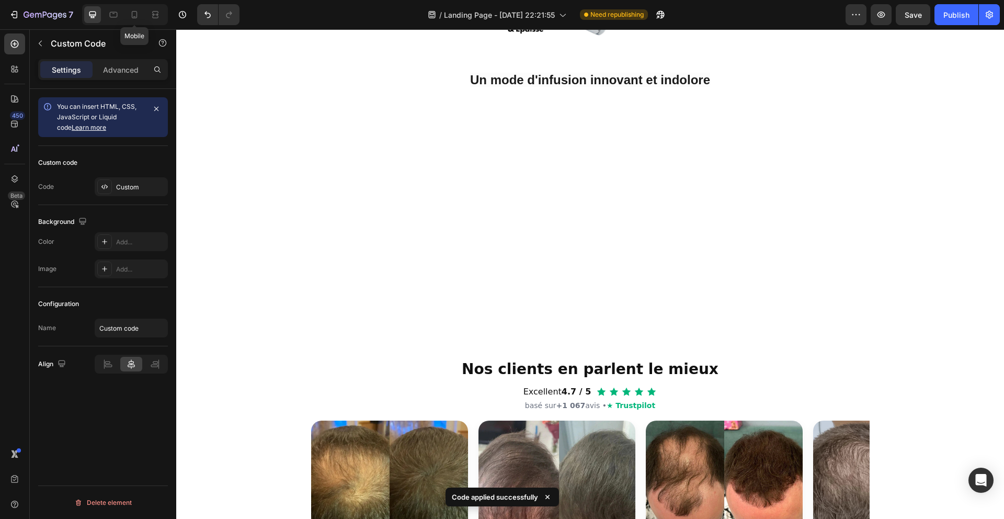
click at [128, 16] on div at bounding box center [134, 14] width 17 height 17
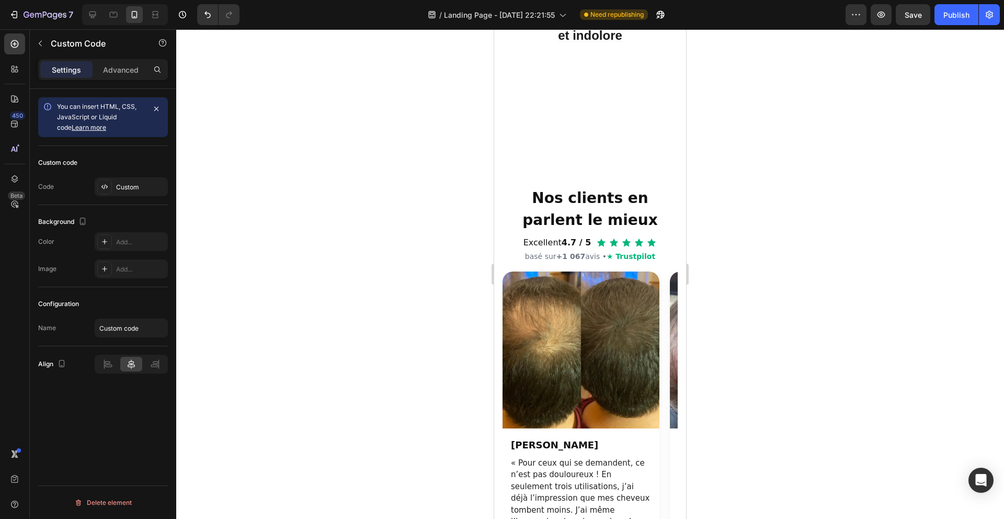
scroll to position [674, 0]
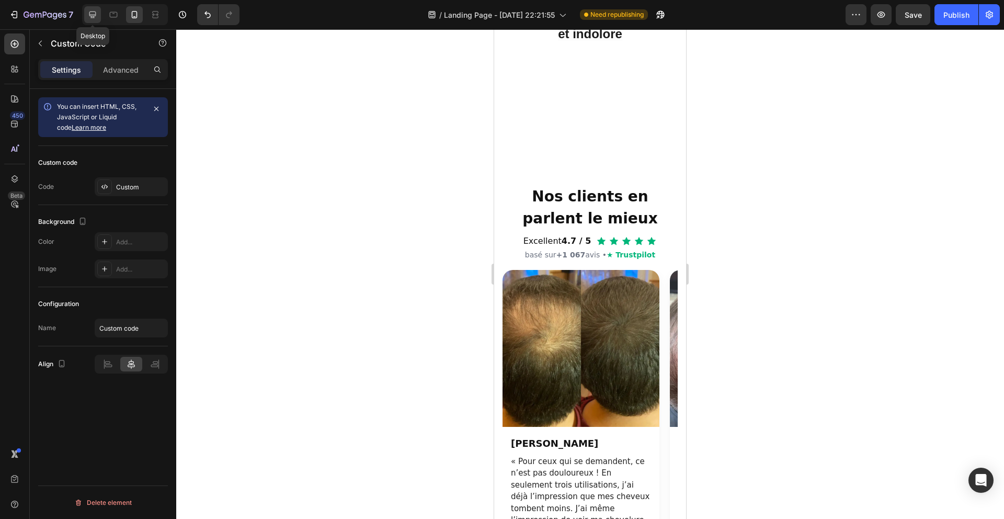
click at [96, 19] on icon at bounding box center [92, 14] width 10 height 10
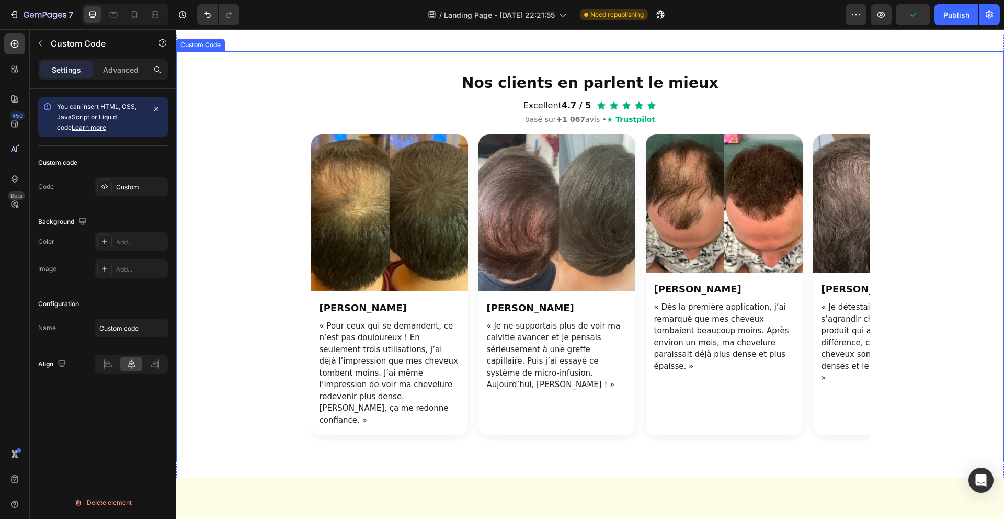
scroll to position [933, 0]
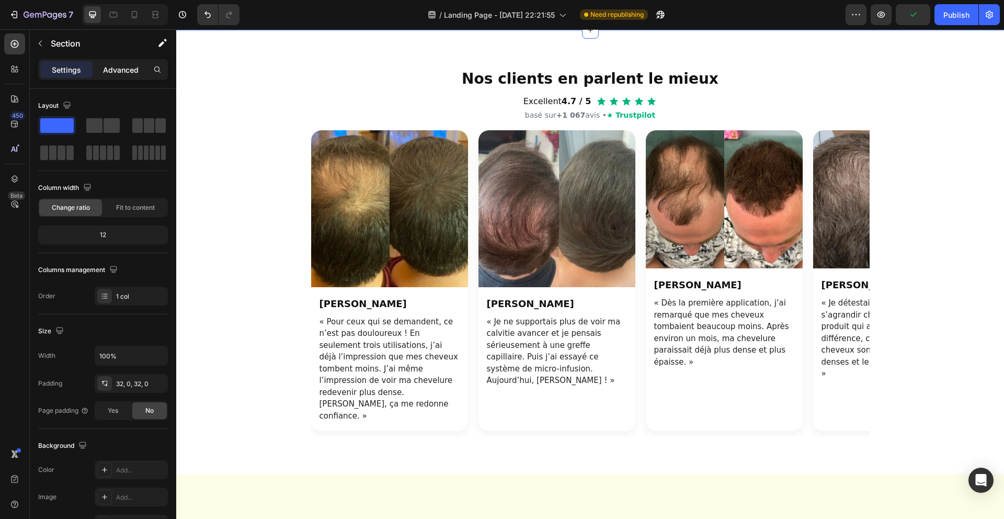
click at [117, 67] on p "Advanced" at bounding box center [121, 69] width 36 height 11
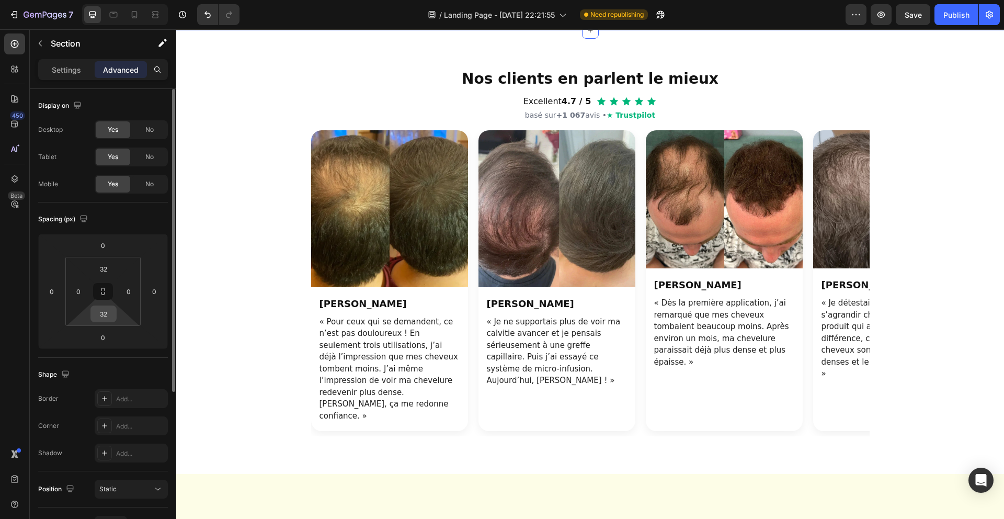
click at [114, 311] on div "32" at bounding box center [103, 313] width 26 height 17
click at [112, 310] on input "32" at bounding box center [103, 314] width 21 height 16
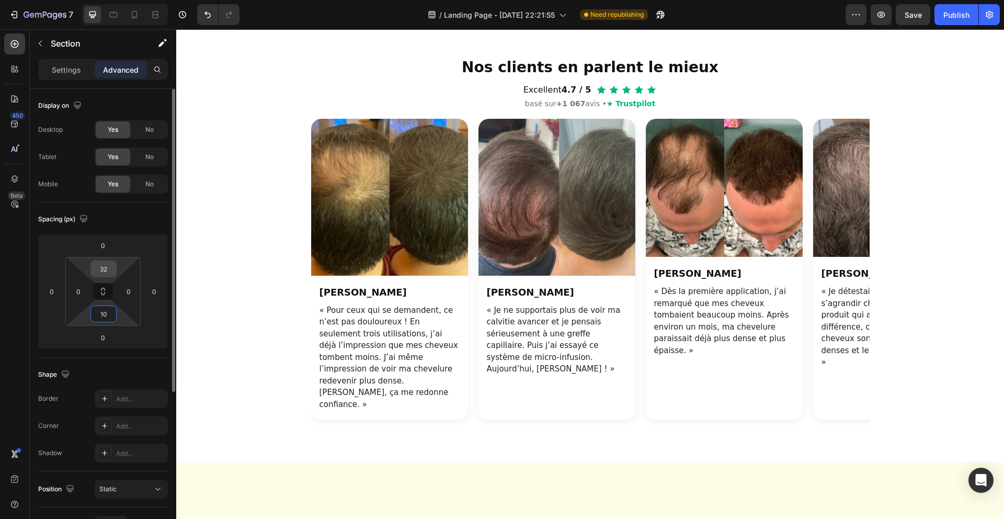
type input "10"
click at [102, 275] on input "32" at bounding box center [103, 269] width 21 height 16
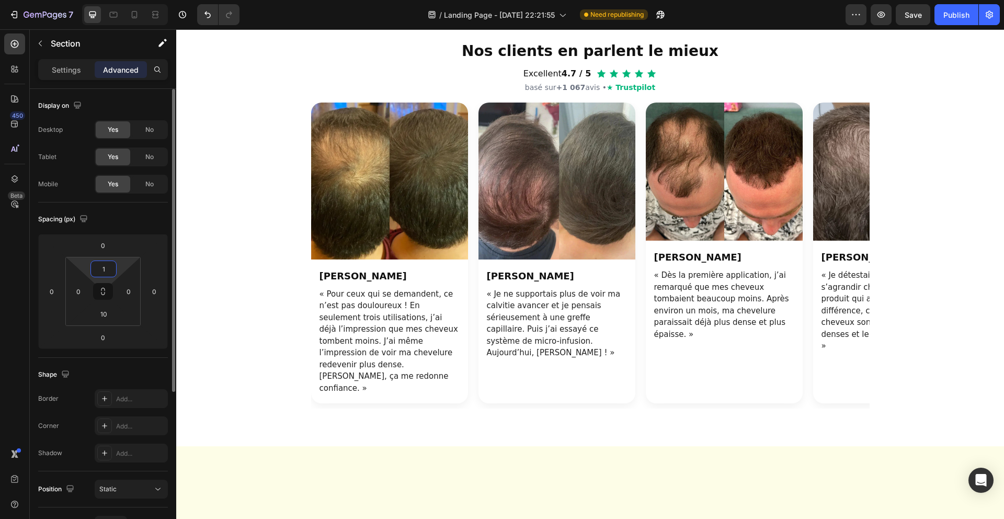
type input "10"
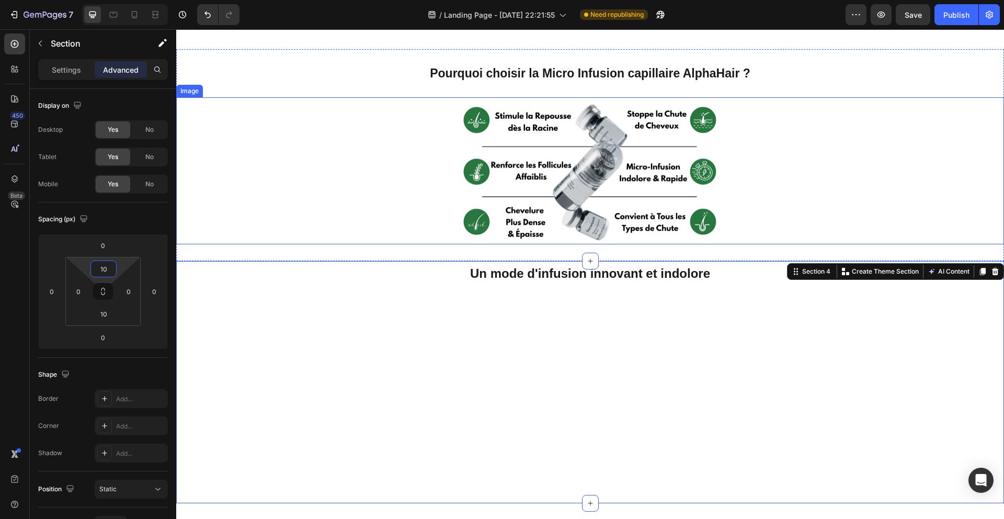
scroll to position [441, 0]
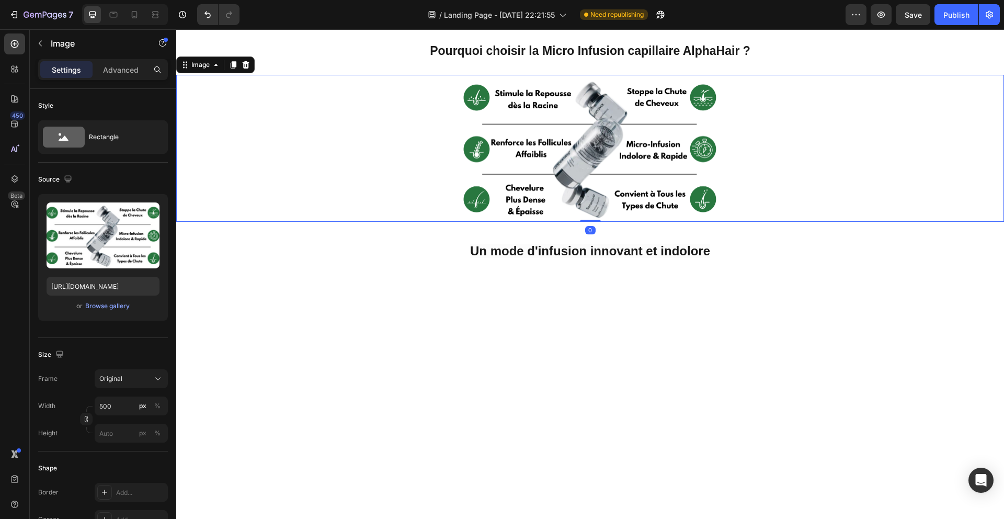
click at [357, 159] on div at bounding box center [590, 148] width 828 height 147
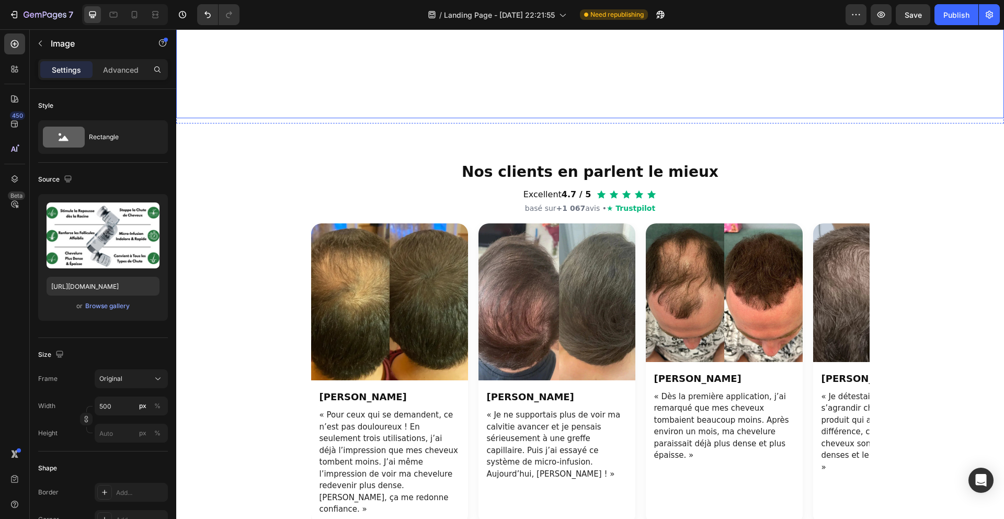
scroll to position [798, 0]
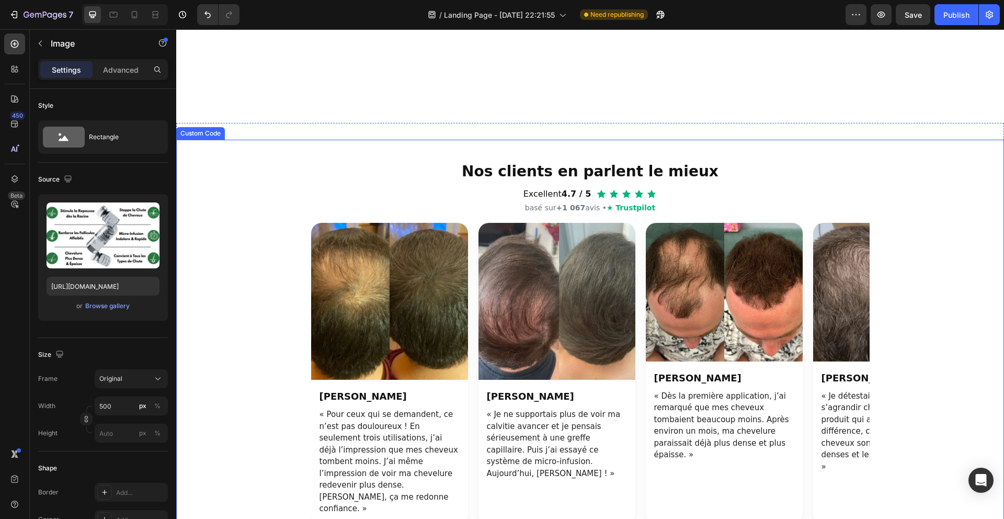
click at [420, 322] on div "Nos clients en parlent le mieux Excellent 4.7 / 5 basé sur +1 067 avis • ★ Trus…" at bounding box center [590, 345] width 828 height 410
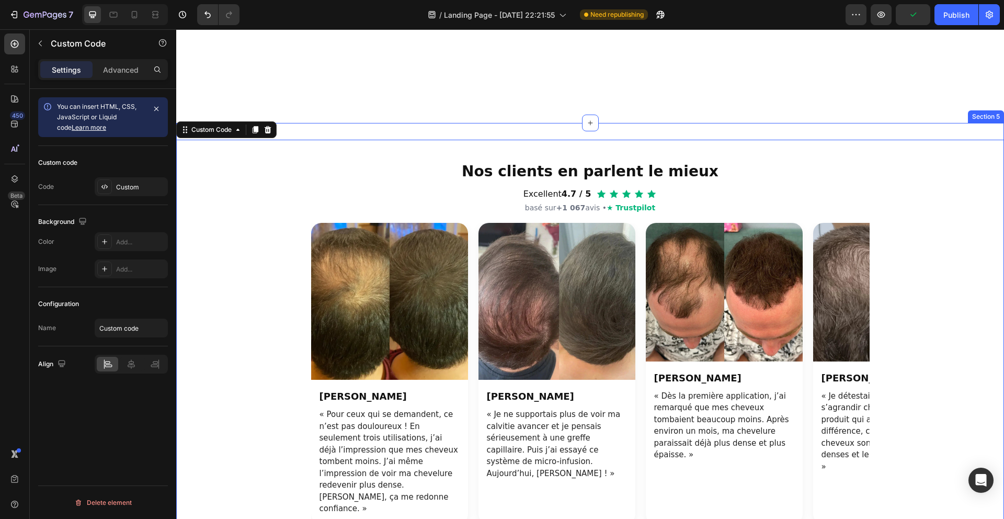
click at [403, 293] on div "Nos clients en parlent le mieux Excellent 4.7 / 5 basé sur +1 067 avis • ★ Trus…" at bounding box center [590, 345] width 828 height 444
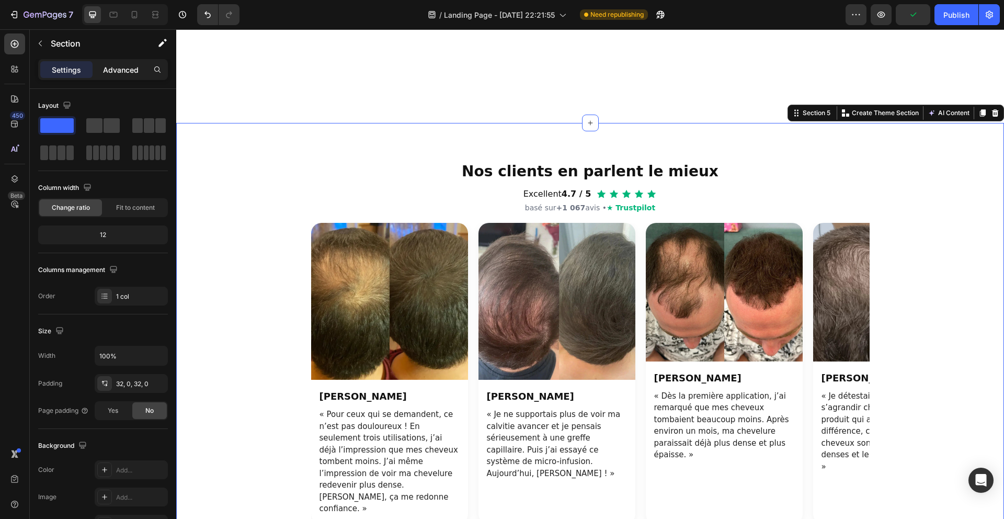
click at [115, 71] on p "Advanced" at bounding box center [121, 69] width 36 height 11
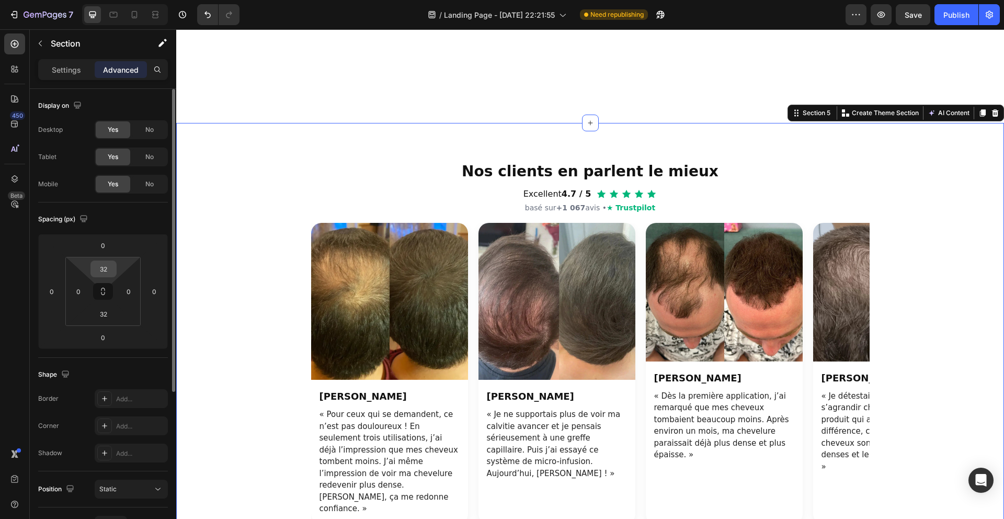
click at [118, 0] on html "7 Version history / Landing Page - [DATE] 22:21:55 Need republishing Preview Sa…" at bounding box center [502, 0] width 1004 height 0
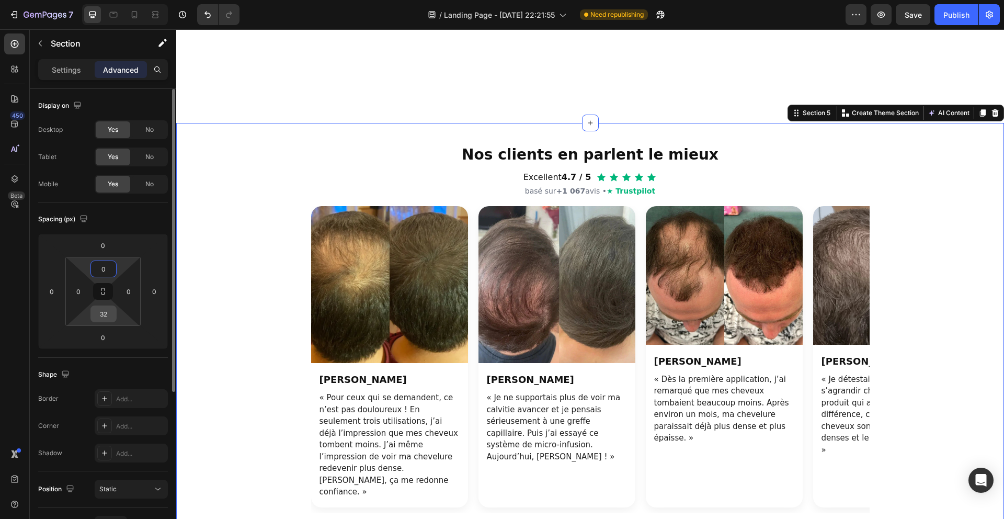
type input "0"
click at [106, 316] on input "32" at bounding box center [103, 314] width 21 height 16
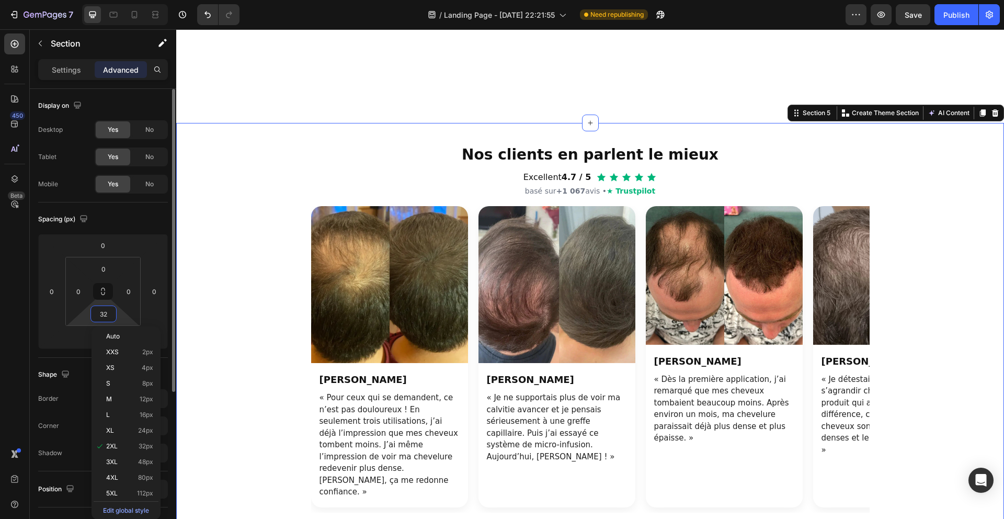
type input "0"
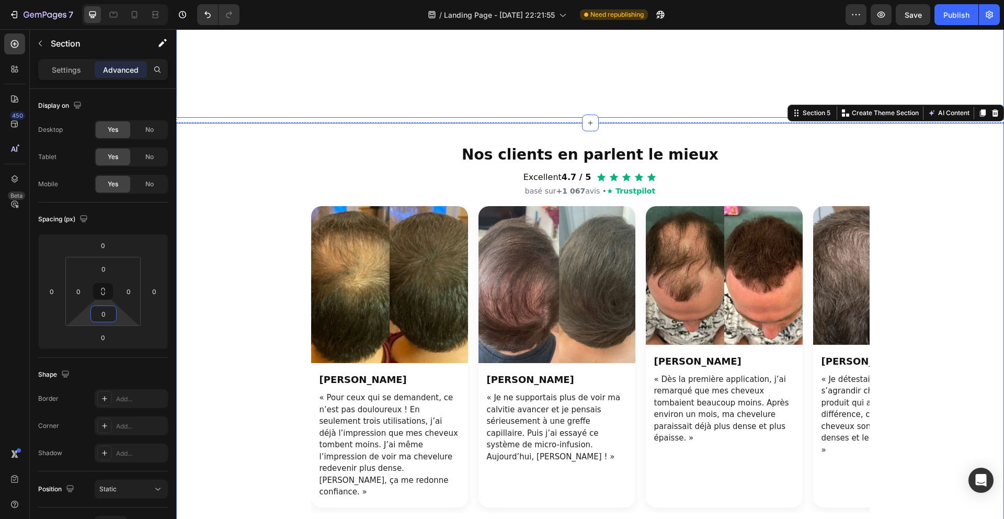
click at [254, 97] on div "Ton navigateur ne supporte pas la lecture vidéo." at bounding box center [590, 12] width 828 height 167
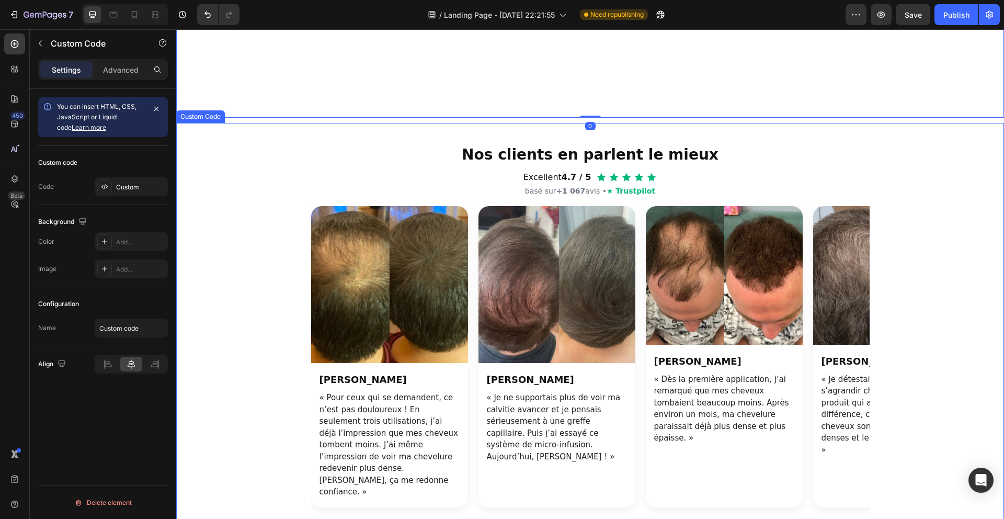
click at [430, 166] on h2 "Nos clients en parlent le mieux" at bounding box center [590, 155] width 558 height 22
click at [125, 65] on p "Advanced" at bounding box center [121, 69] width 36 height 11
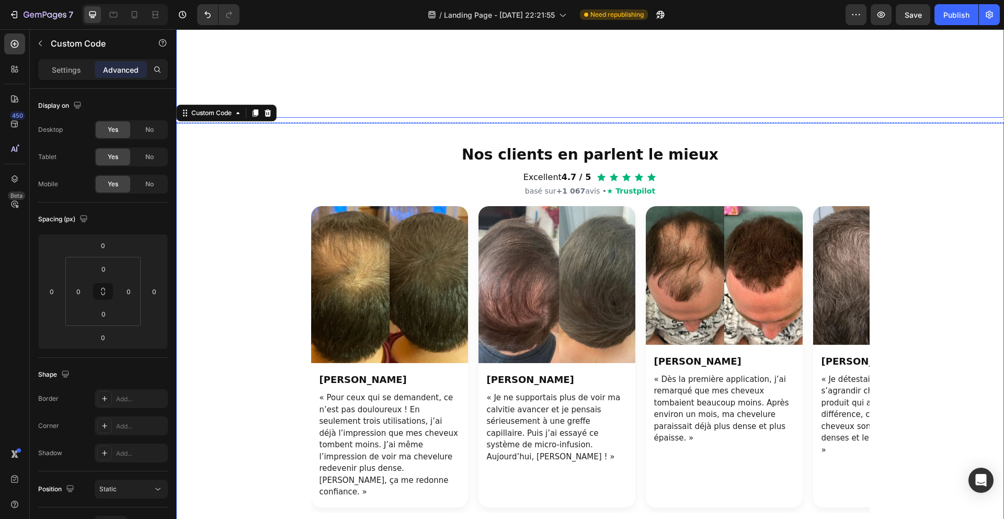
click at [357, 118] on div "Ton navigateur ne supporte pas la lecture vidéo. Custom Code" at bounding box center [590, 13] width 828 height 209
click at [327, 123] on div "Un mode d'infusion innovant et indolore Heading Ton navigateur ne supporte pas …" at bounding box center [590, 2] width 828 height 242
click at [407, 304] on div "Nos clients en parlent le mieux Excellent 4.7 / 5 basé sur +1 067 avis • ★ Trus…" at bounding box center [590, 328] width 828 height 410
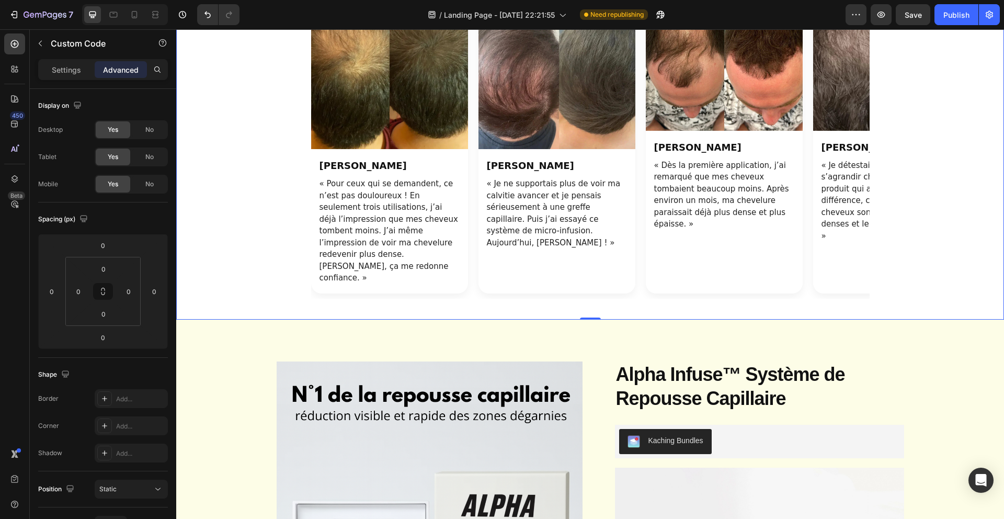
scroll to position [1180, 0]
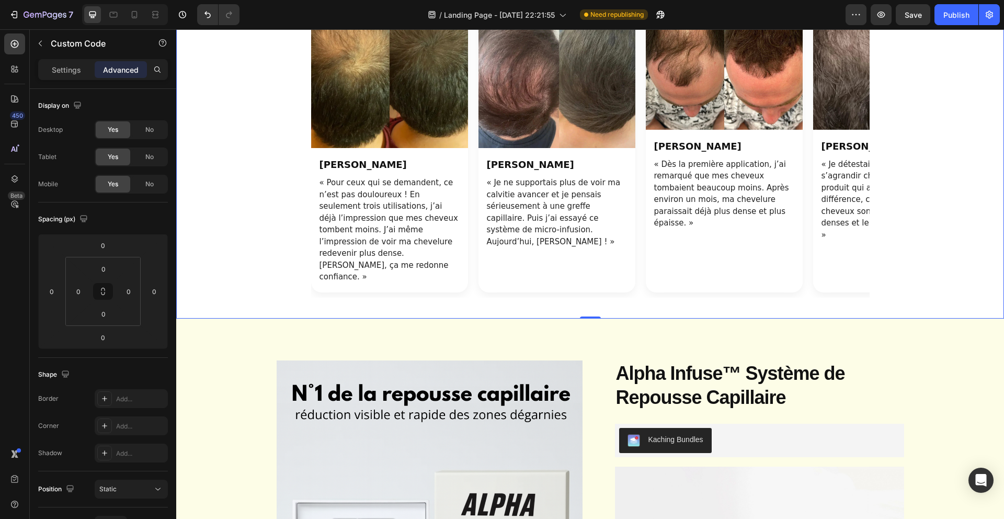
click at [411, 286] on div "Nos clients en parlent le mieux Excellent 4.7 / 5 basé sur +1 067 avis • ★ Trus…" at bounding box center [590, 113] width 828 height 410
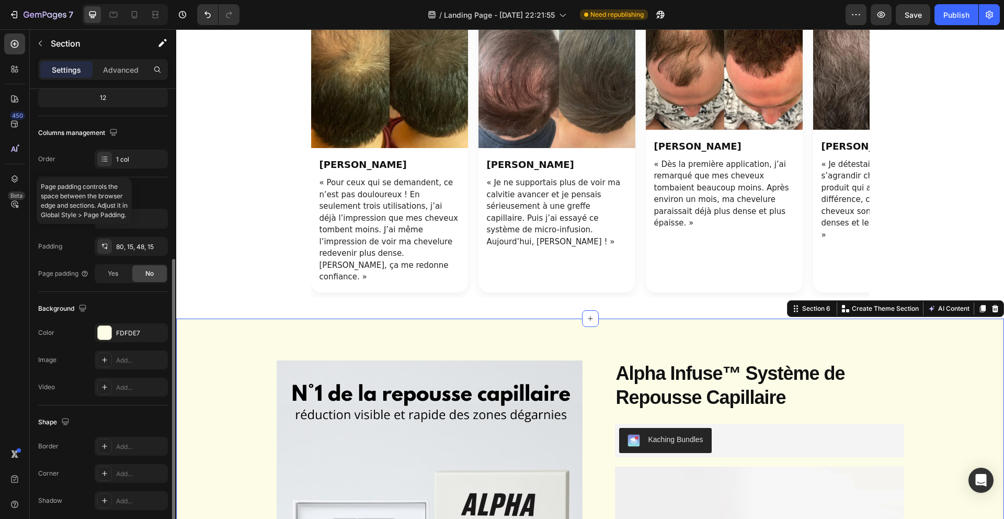
scroll to position [178, 0]
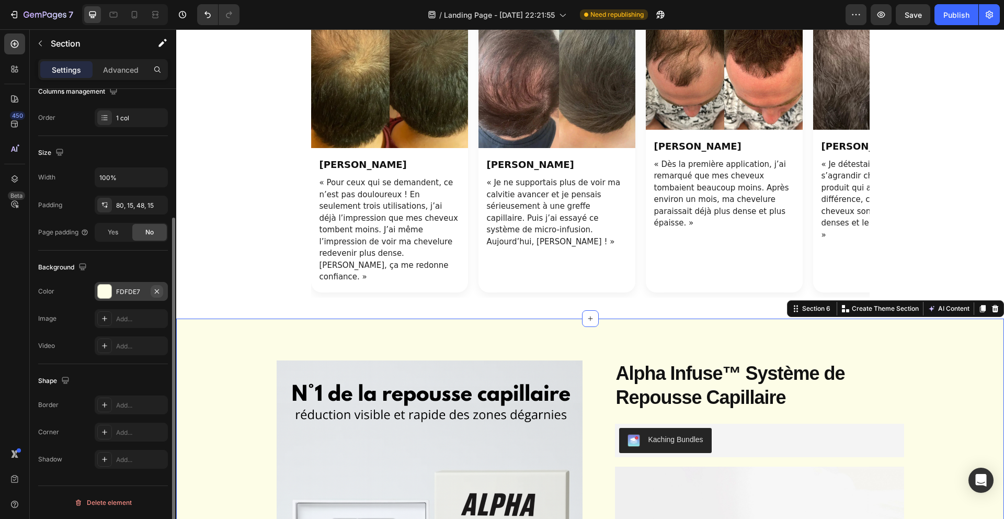
click at [159, 292] on icon "button" at bounding box center [157, 291] width 8 height 8
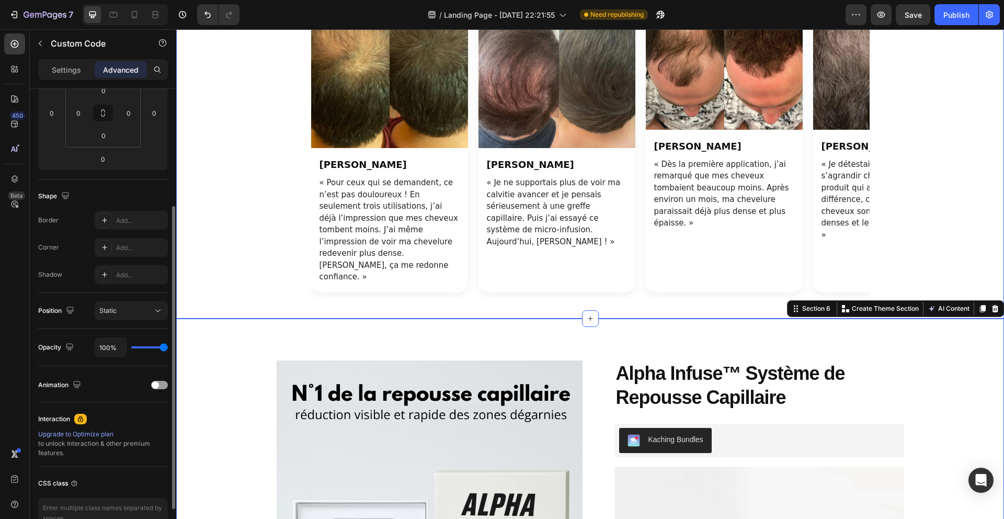
click at [266, 290] on div "Nos clients en parlent le mieux Excellent 4.7 / 5 basé sur +1 067 avis • ★ Trus…" at bounding box center [590, 113] width 828 height 410
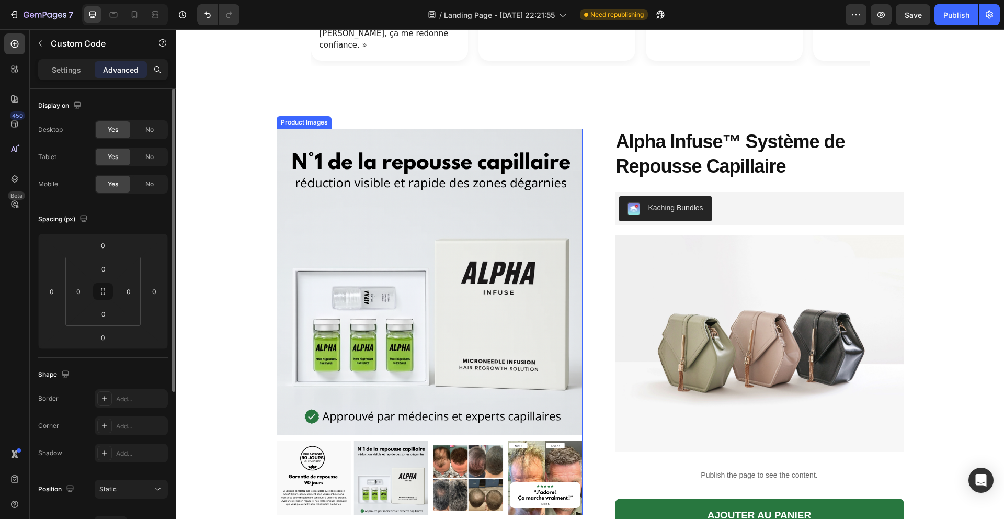
scroll to position [1417, 0]
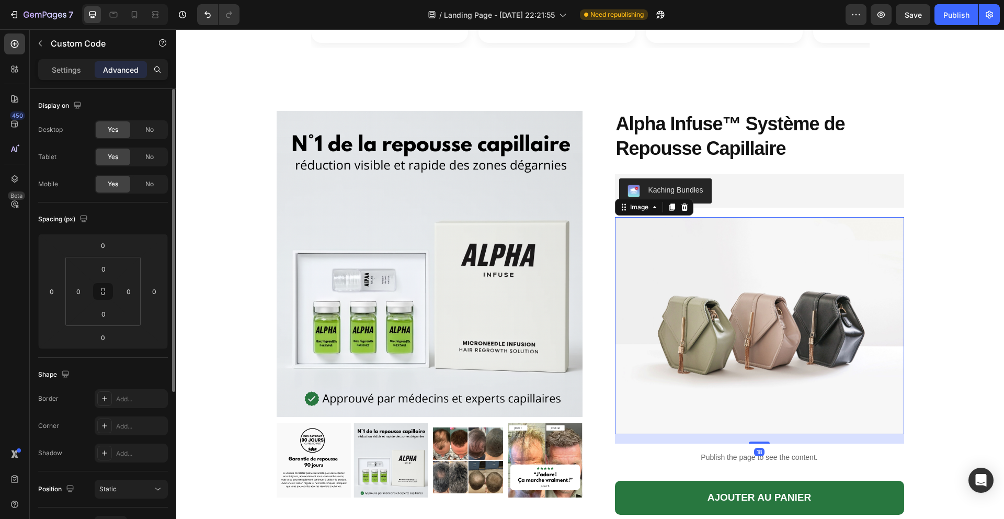
click at [741, 252] on img at bounding box center [759, 325] width 289 height 217
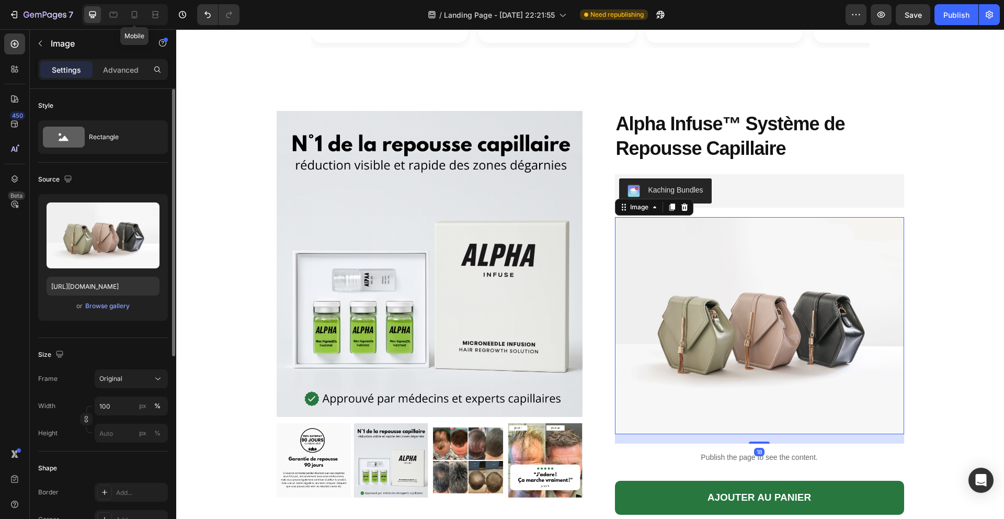
click at [136, 20] on div at bounding box center [134, 14] width 17 height 17
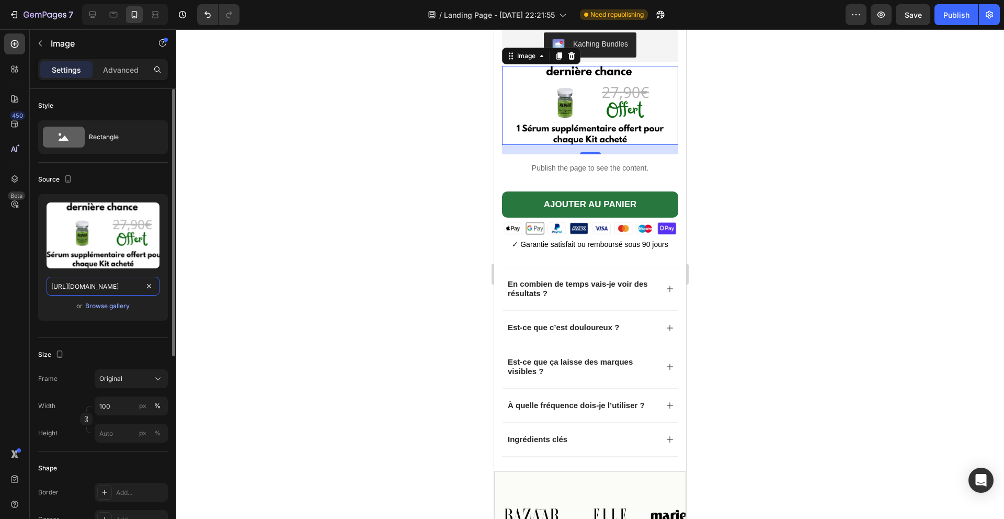
scroll to position [0, 73]
click at [131, 282] on input "[URL][DOMAIN_NAME]" at bounding box center [103, 286] width 113 height 19
click at [131, 285] on input "[URL][DOMAIN_NAME]" at bounding box center [103, 286] width 113 height 19
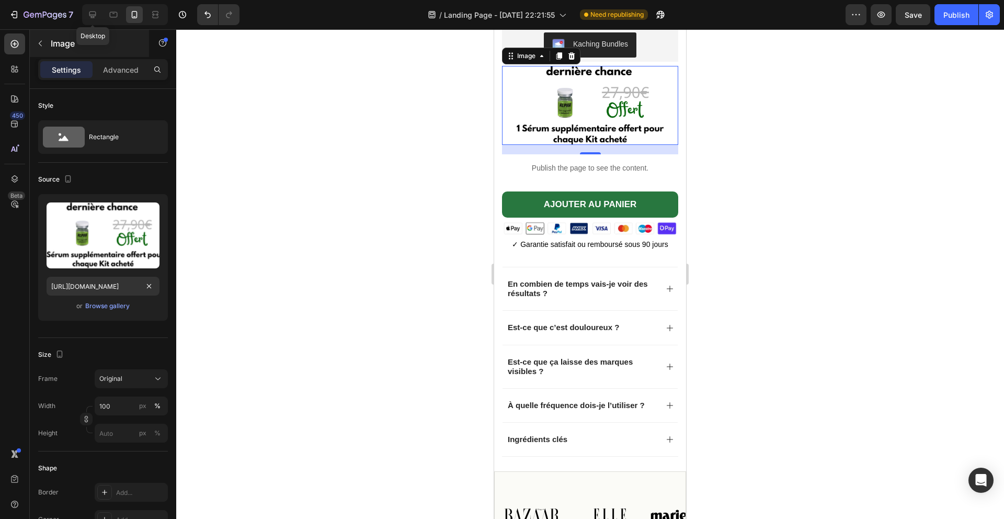
scroll to position [0, 0]
click at [96, 17] on icon at bounding box center [92, 14] width 10 height 10
type input "[URL][DOMAIN_NAME]"
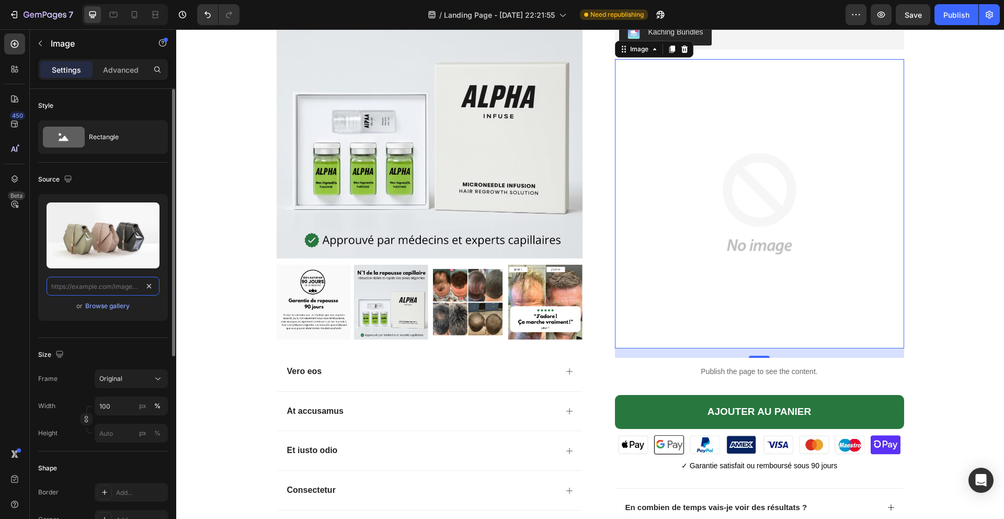
scroll to position [1578, 0]
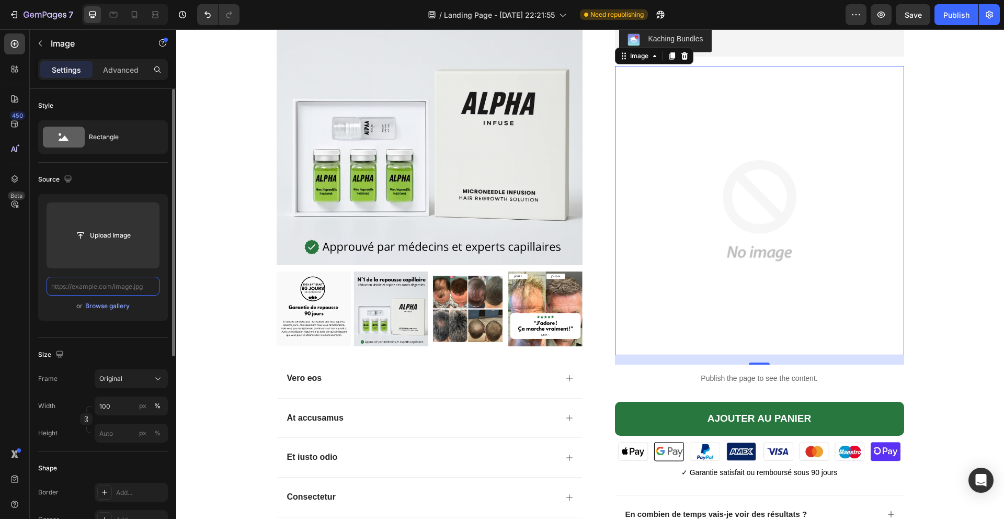
paste input "[URL][DOMAIN_NAME]"
type input "[URL][DOMAIN_NAME]"
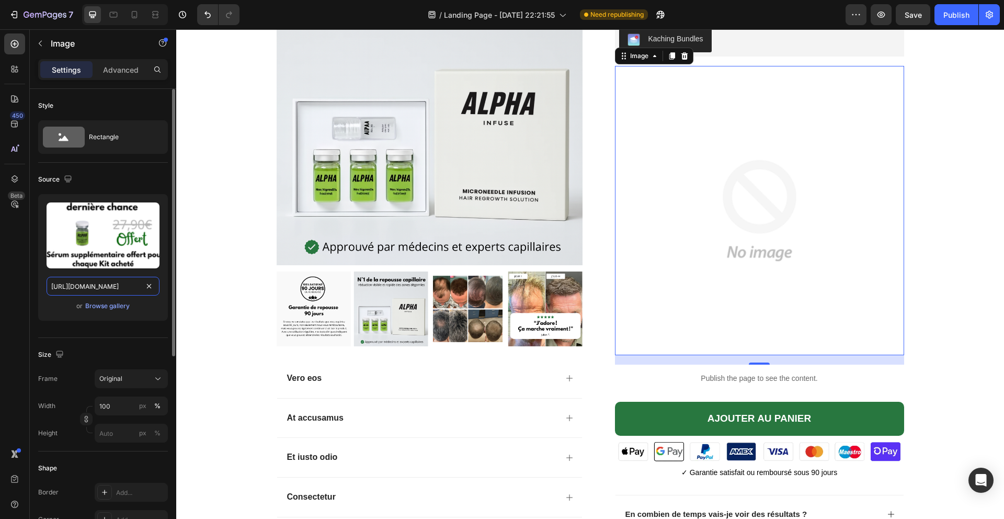
scroll to position [0, 317]
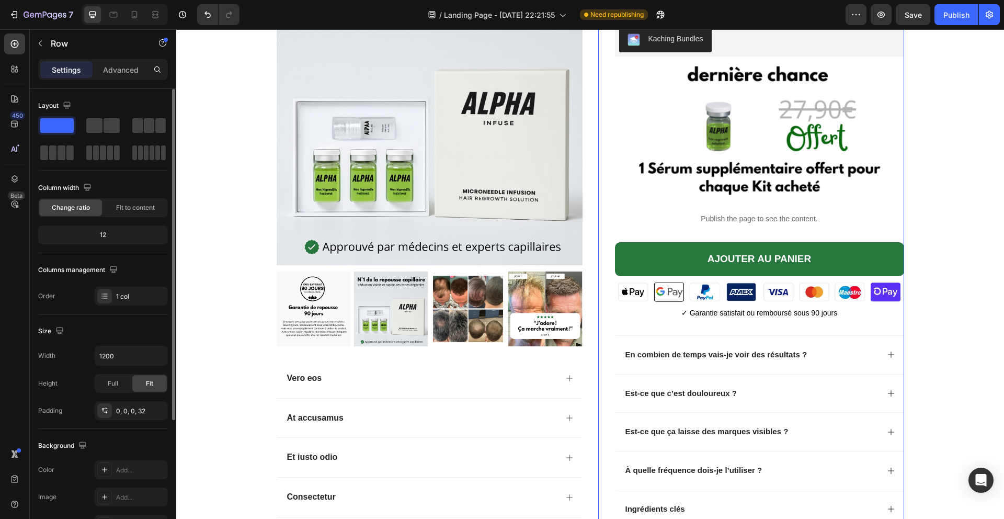
click at [610, 307] on div "Alpha Infuse™ Système de Repousse Capillaire Product Title Kaching Bundles Kach…" at bounding box center [751, 260] width 306 height 602
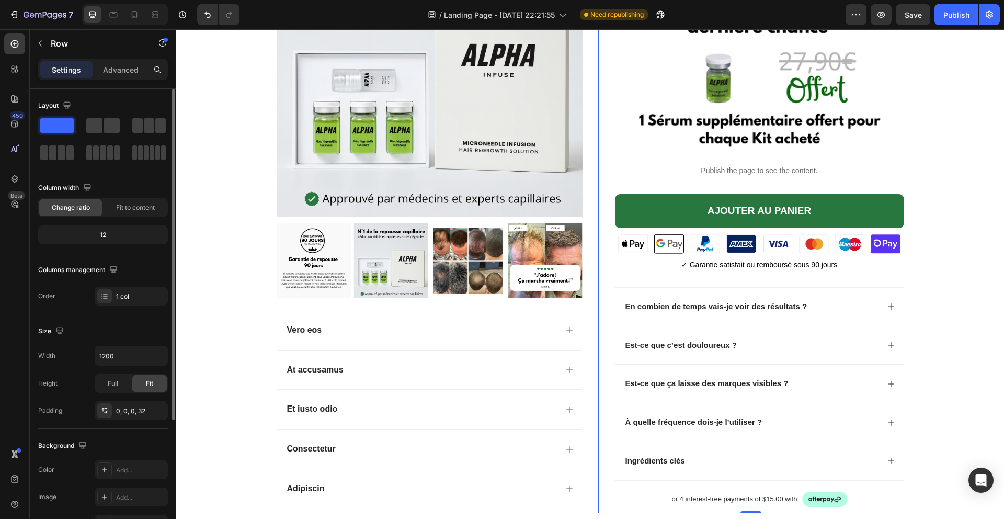
scroll to position [1474, 0]
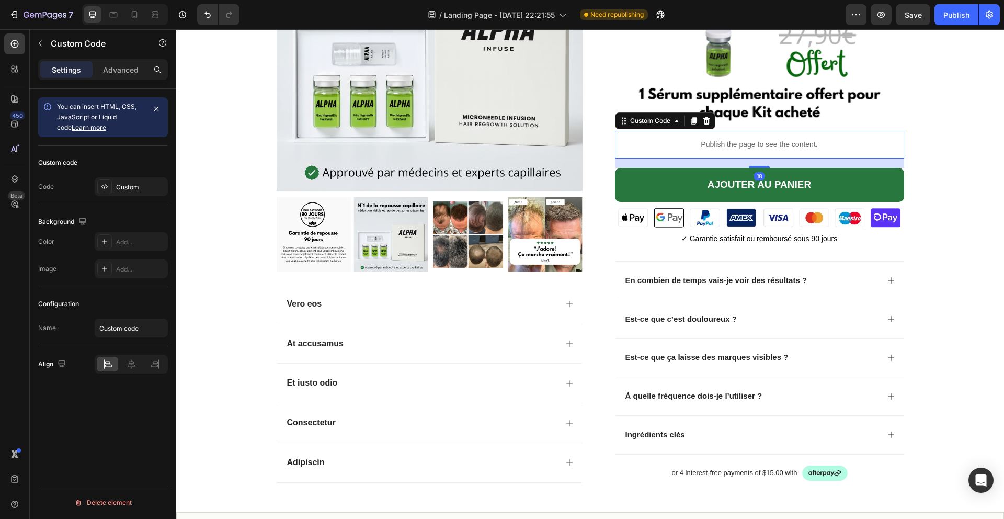
click at [720, 141] on p "Publish the page to see the content." at bounding box center [759, 144] width 289 height 11
click at [131, 364] on icon at bounding box center [131, 363] width 7 height 9
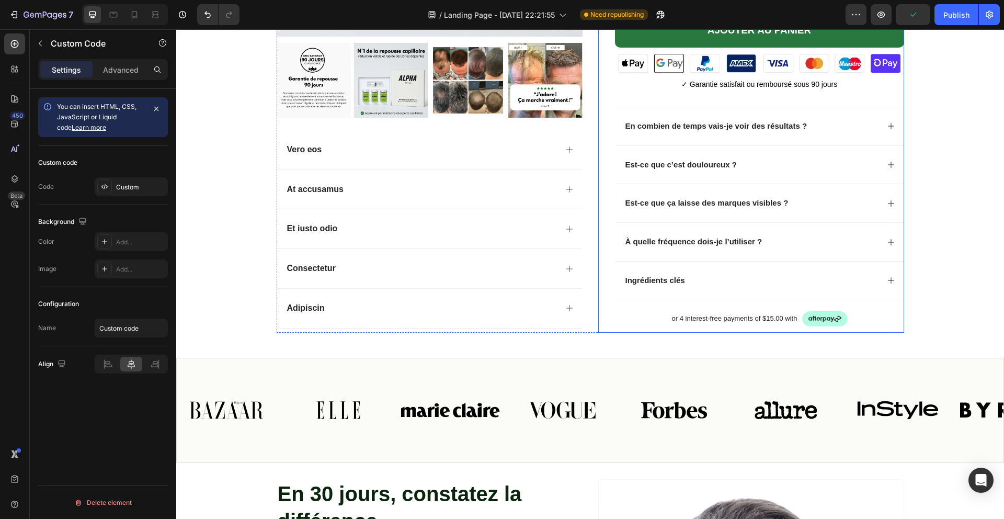
scroll to position [1636, 0]
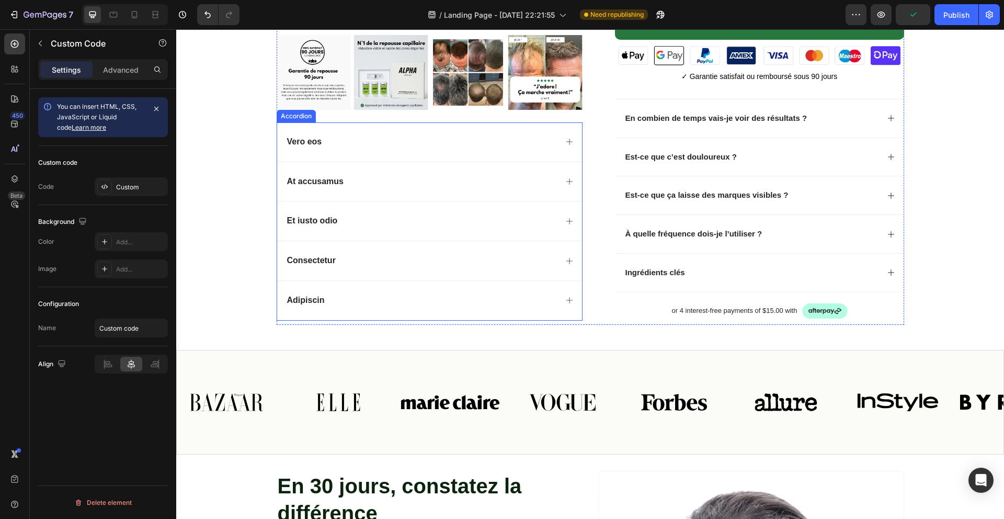
click at [517, 272] on div "Consectetur" at bounding box center [429, 260] width 305 height 39
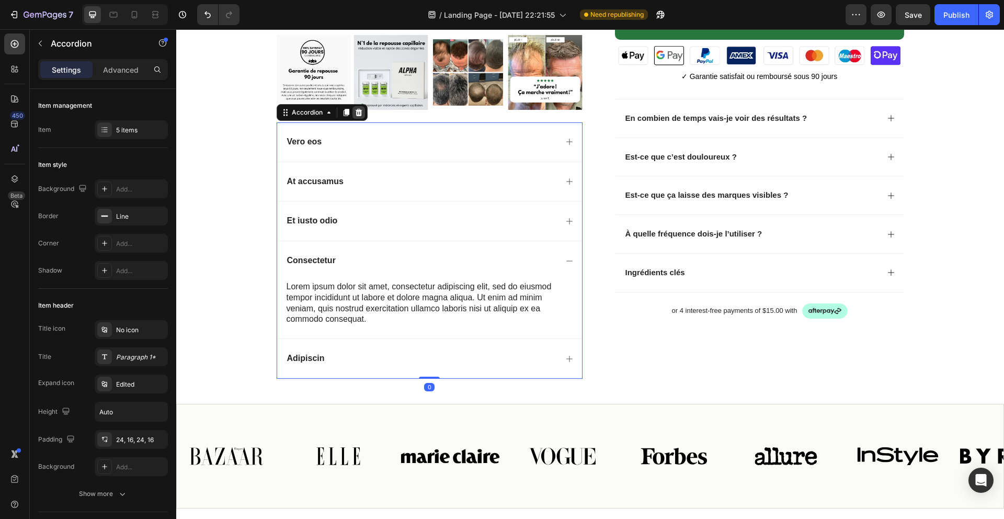
click at [363, 112] on div at bounding box center [358, 112] width 13 height 13
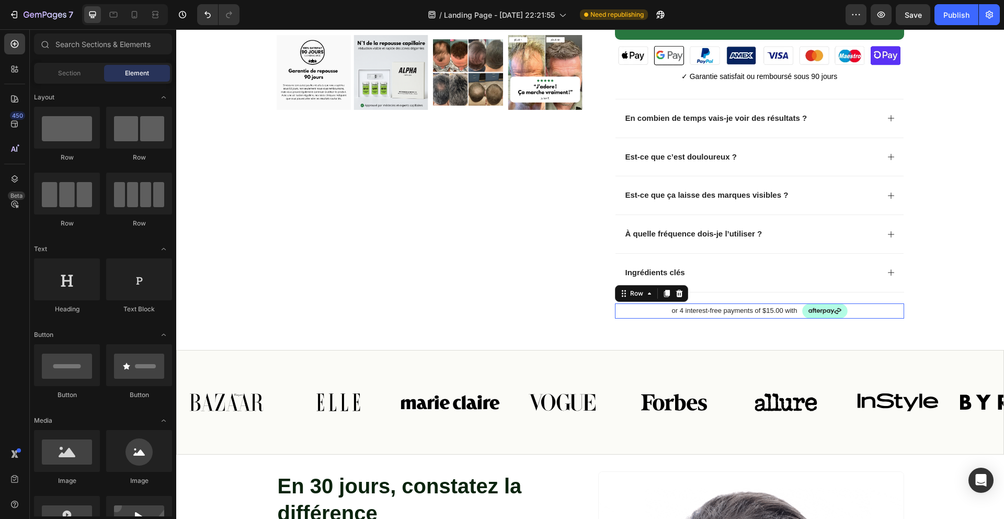
click at [800, 315] on div "or 4 interest-free payments of $15.00 with Text Block Image Row 0" at bounding box center [759, 311] width 289 height 16
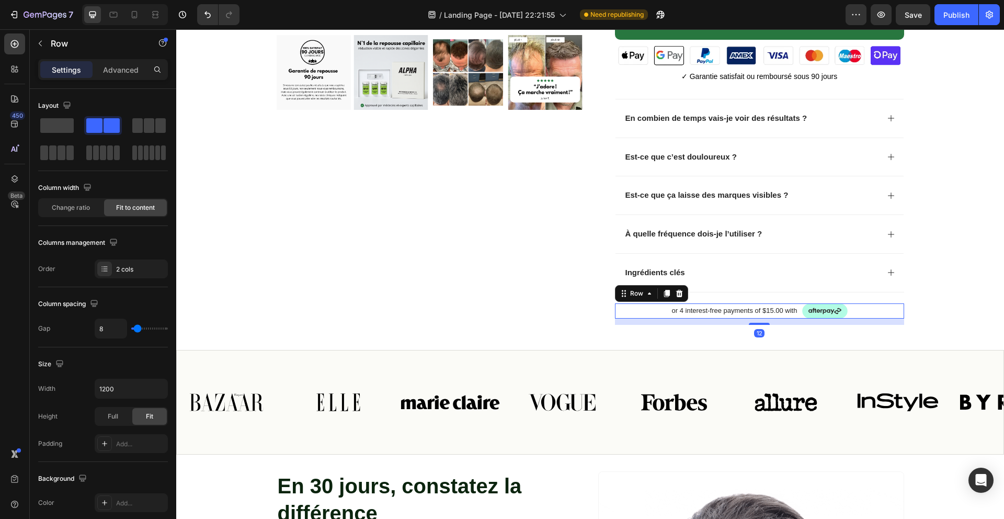
click at [676, 288] on div at bounding box center [679, 293] width 13 height 13
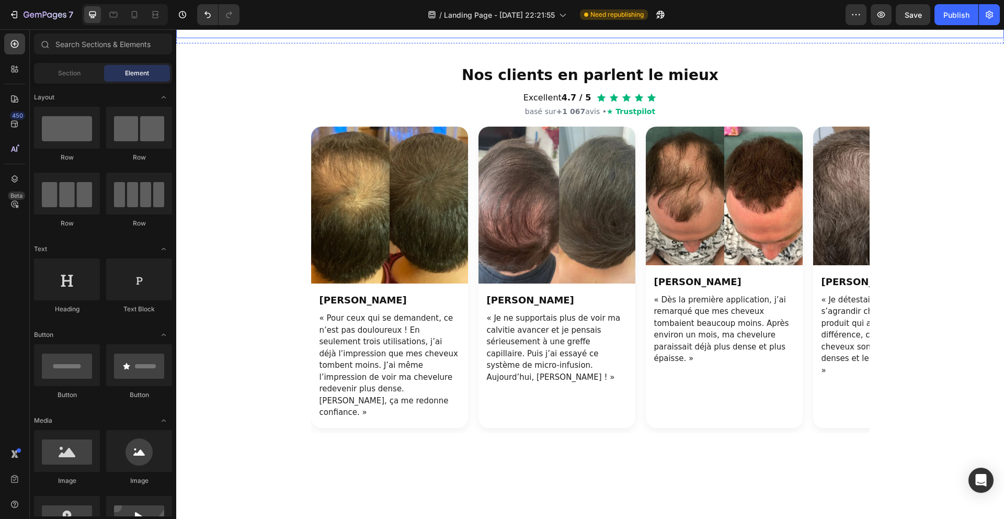
scroll to position [680, 0]
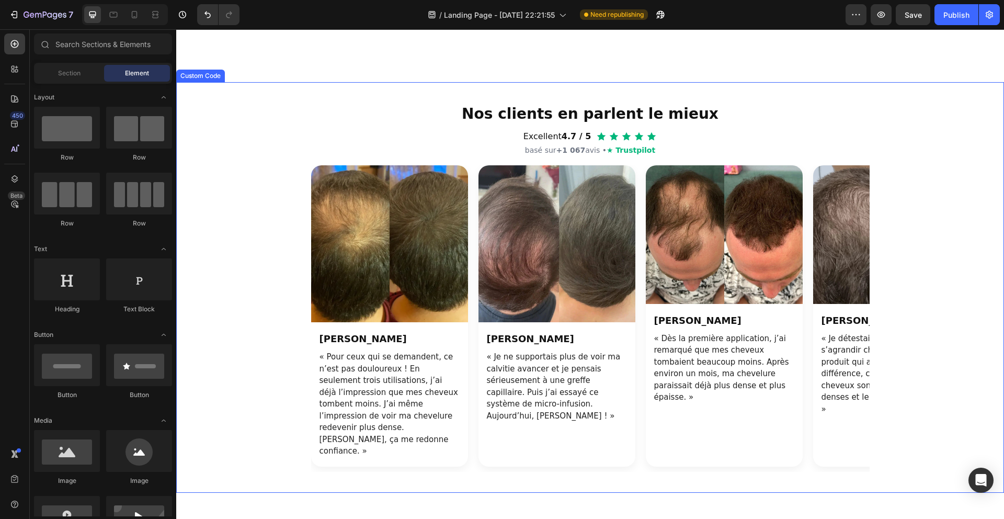
click at [607, 156] on header "Nos clients en parlent le mieux Excellent 4.7 / 5 basé sur +1 067 avis • ★ Trus…" at bounding box center [590, 129] width 558 height 53
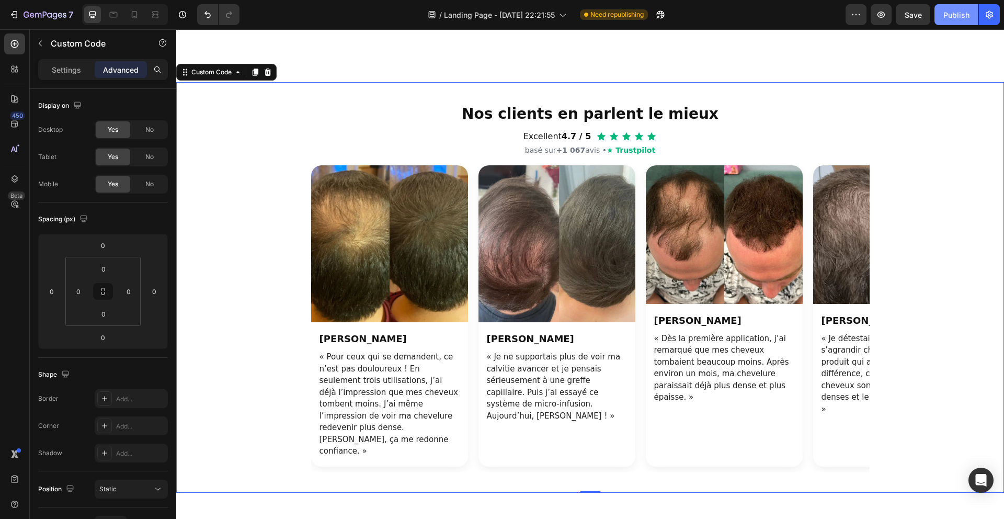
drag, startPoint x: 969, startPoint y: 13, endPoint x: 962, endPoint y: 12, distance: 7.9
click at [969, 13] on button "Publish" at bounding box center [956, 14] width 44 height 21
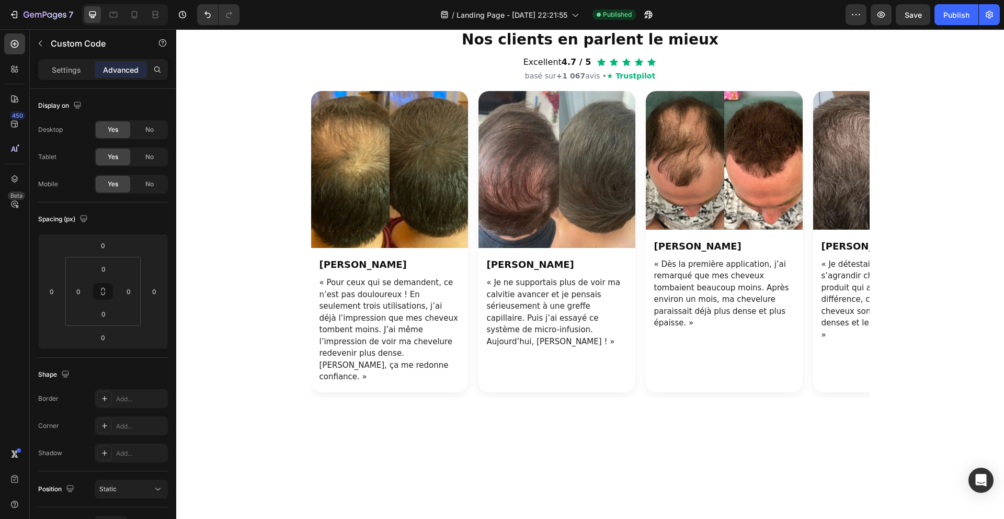
scroll to position [1009, 0]
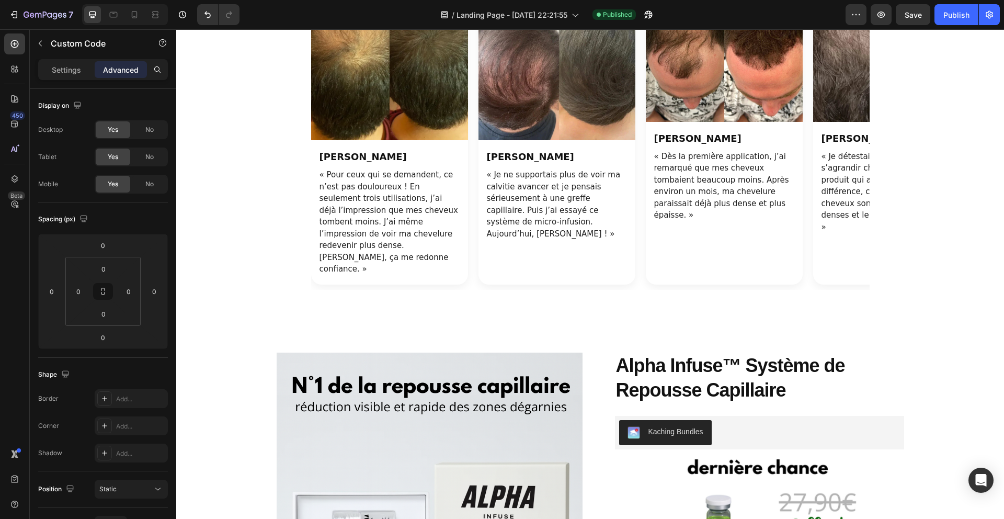
click at [229, 177] on div "Nos clients en parlent le mieux Excellent 4.7 / 5 basé sur +1 067 avis • ★ Trus…" at bounding box center [590, 105] width 828 height 369
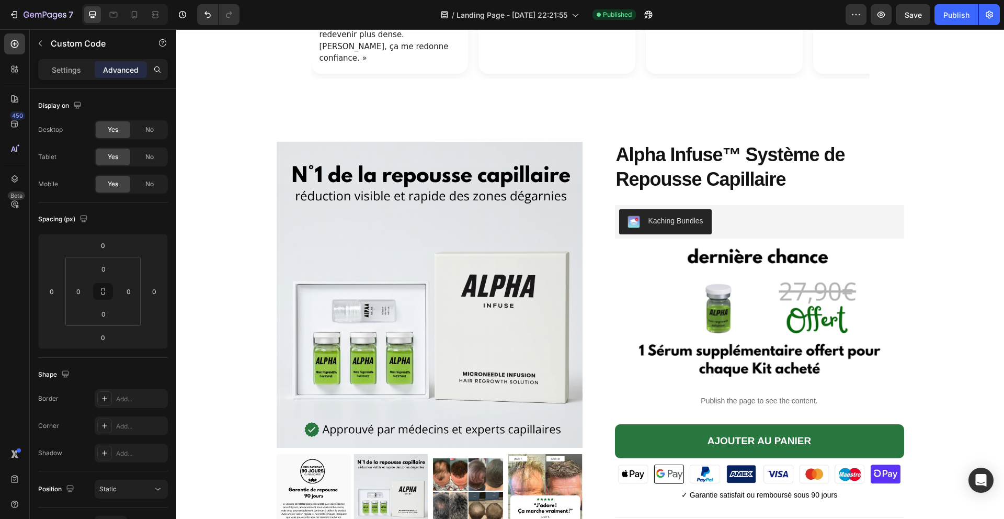
scroll to position [1304, 0]
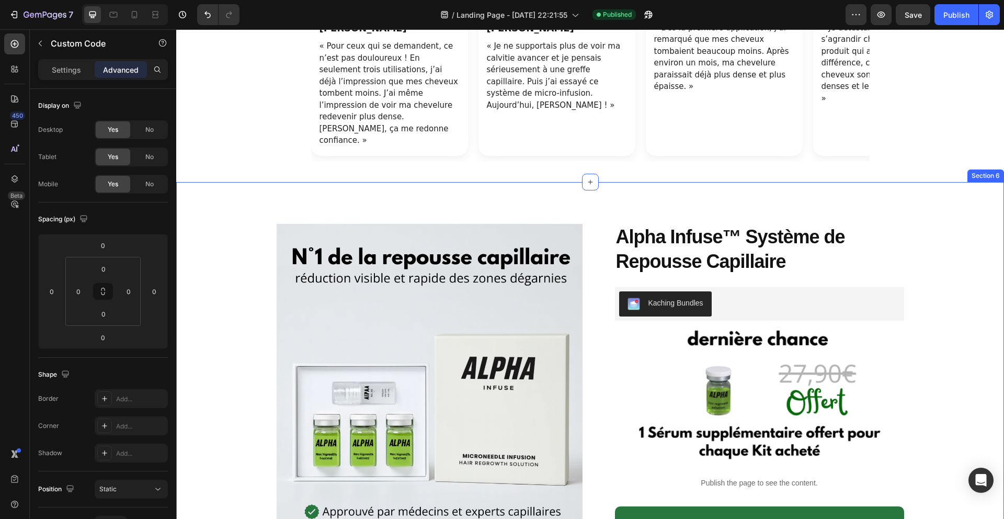
click at [484, 198] on div "Product Images Alpha Infuse™ Système de Repousse Capillaire Product Title Kachi…" at bounding box center [590, 505] width 828 height 647
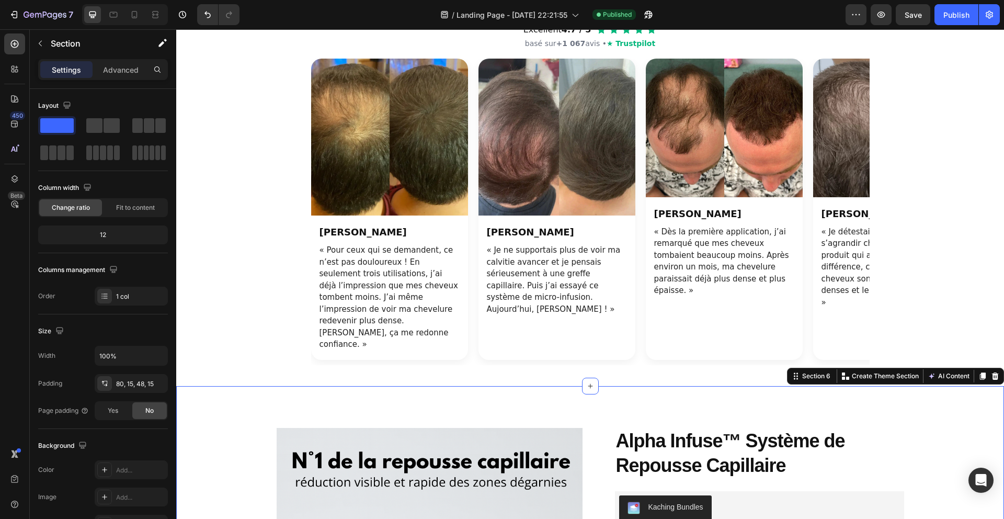
scroll to position [923, 0]
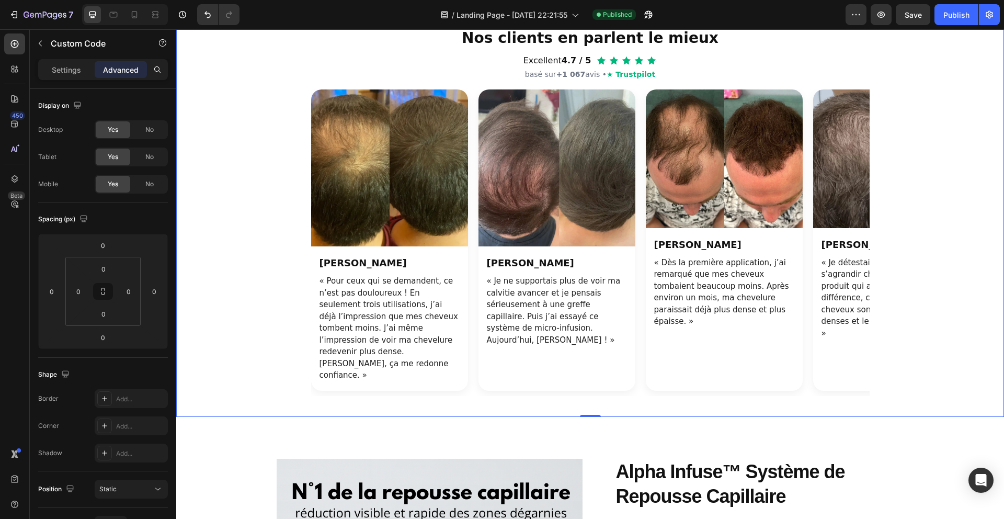
click at [197, 144] on div "Nos clients en parlent le mieux Excellent 4.7 / 5 basé sur +1 067 avis • ★ Trus…" at bounding box center [590, 211] width 828 height 369
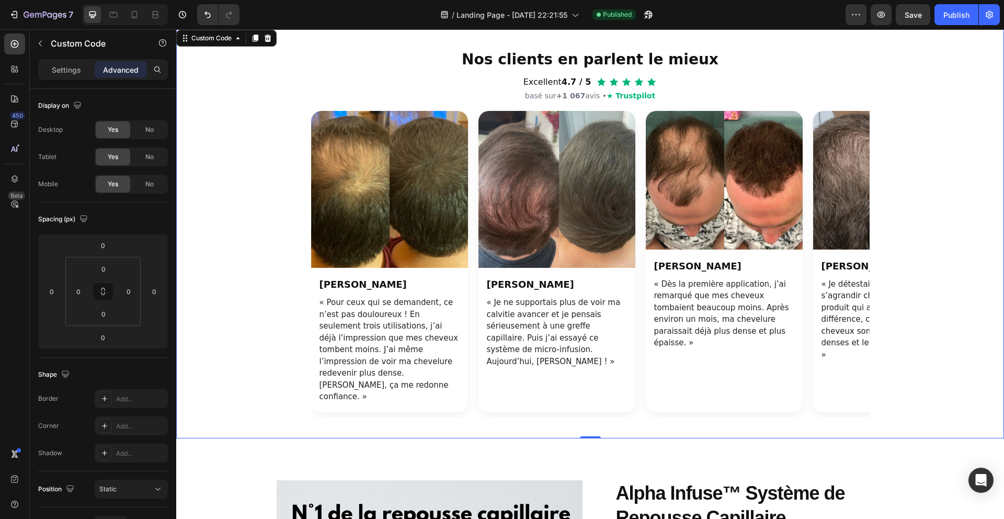
click at [261, 153] on div "Nos clients en parlent le mieux Excellent 4.7 / 5 basé sur +1 067 avis • ★ Trus…" at bounding box center [590, 233] width 828 height 369
drag, startPoint x: 380, startPoint y: 142, endPoint x: 386, endPoint y: 142, distance: 6.8
click at [380, 142] on img "Section avis clients" at bounding box center [389, 189] width 157 height 157
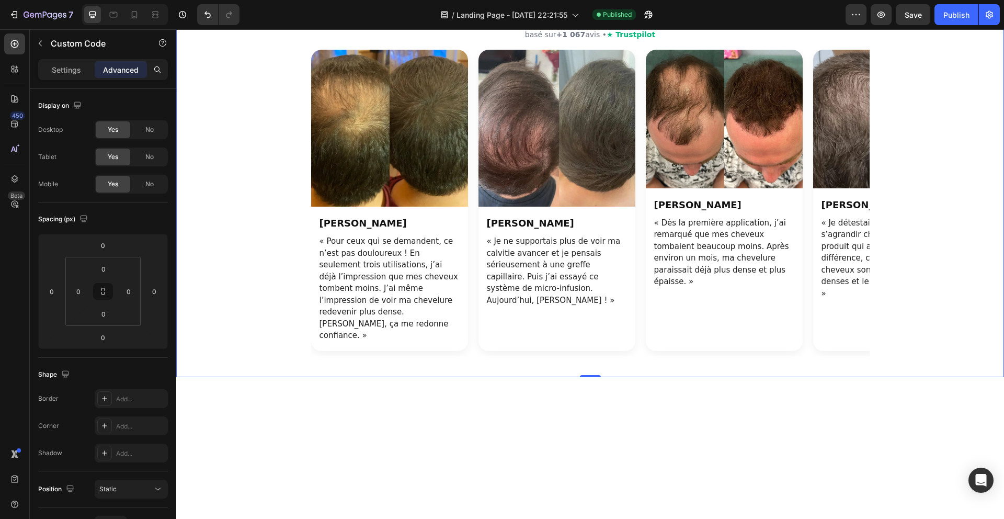
scroll to position [957, 0]
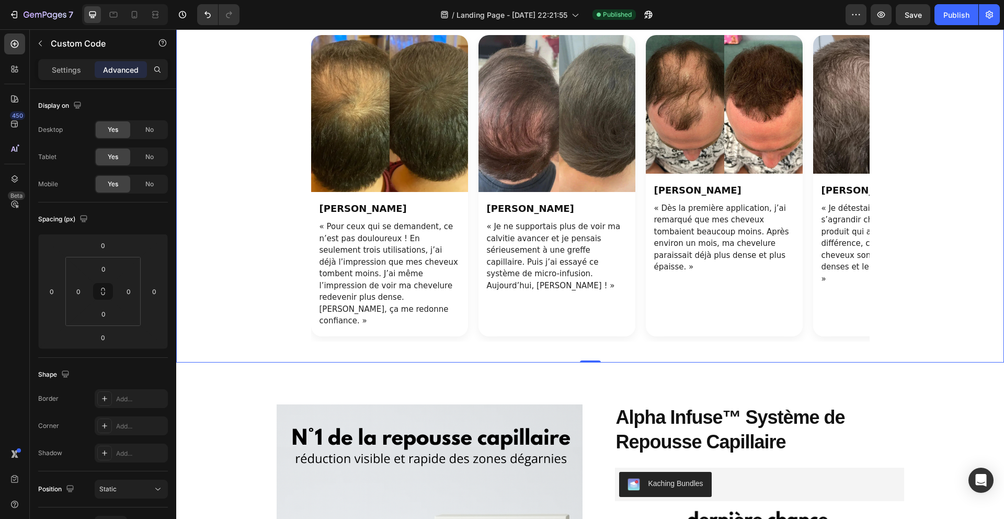
drag, startPoint x: 249, startPoint y: 172, endPoint x: 209, endPoint y: 149, distance: 46.4
click at [249, 172] on div "Nos clients en parlent le mieux Excellent 4.7 / 5 basé sur +1 067 avis • ★ Trus…" at bounding box center [590, 157] width 828 height 369
drag, startPoint x: 54, startPoint y: 63, endPoint x: 72, endPoint y: 84, distance: 27.4
click at [54, 63] on div "Settings" at bounding box center [66, 69] width 52 height 17
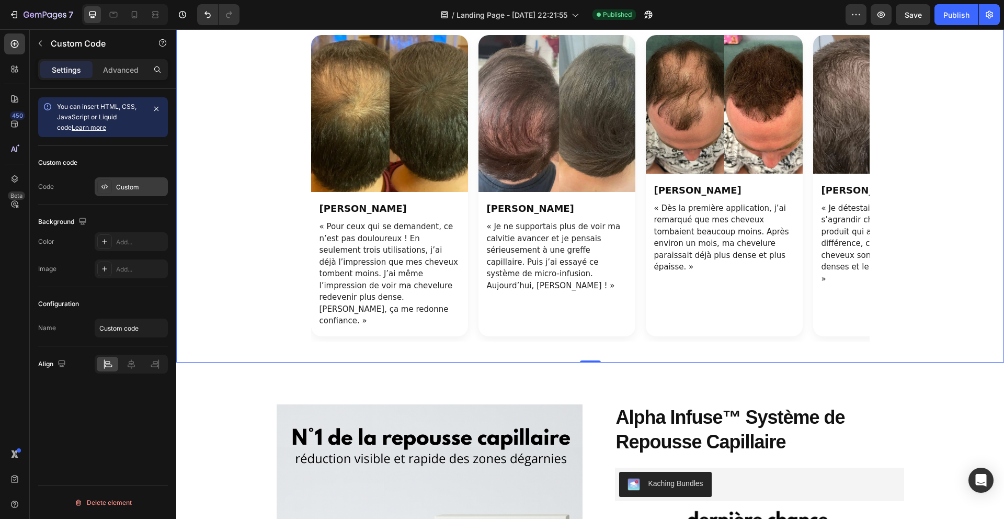
click at [127, 194] on div "Custom" at bounding box center [131, 186] width 73 height 19
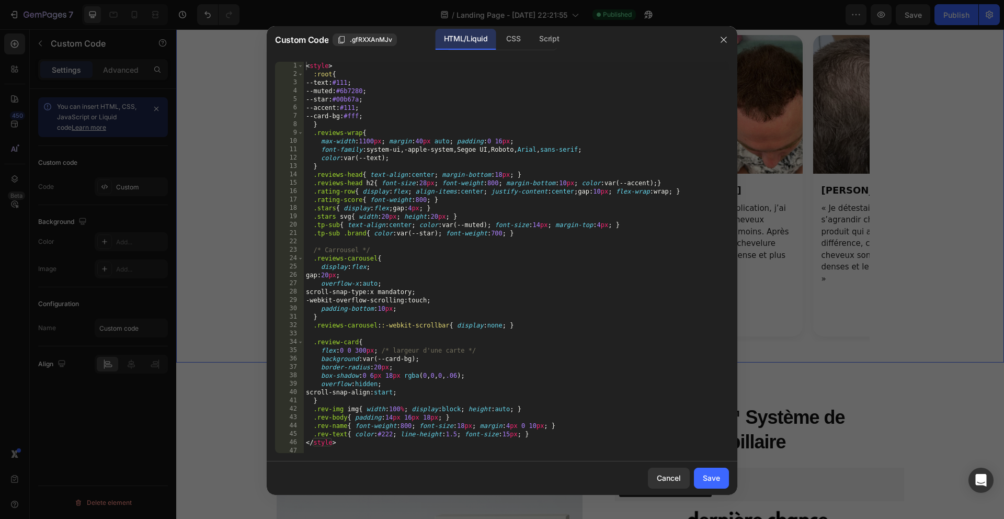
click at [369, 189] on div "< style > :root { --text : #111 ; --muted : #6b7280 ; --star : #00b67a ; --acce…" at bounding box center [516, 266] width 425 height 408
type textarea "</section>"
click at [440, 338] on div "< style > :root { --text : #111 ; --muted : #6b7280 ; --star : #00b67a ; --acce…" at bounding box center [516, 266] width 425 height 408
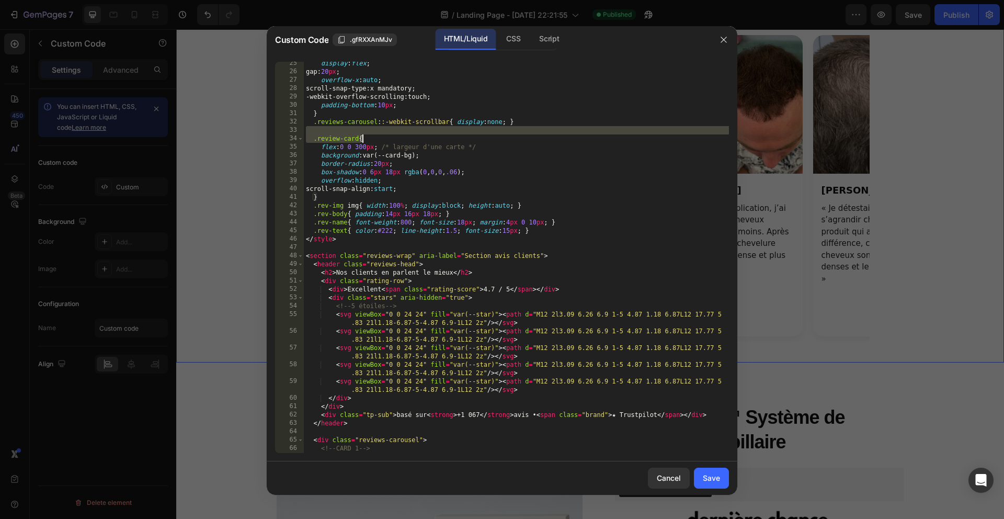
scroll to position [203, 0]
click at [479, 285] on div "display : flex ; gap : 20 px ; overflow-x : auto ; scroll-snap-type : x mandato…" at bounding box center [516, 263] width 425 height 408
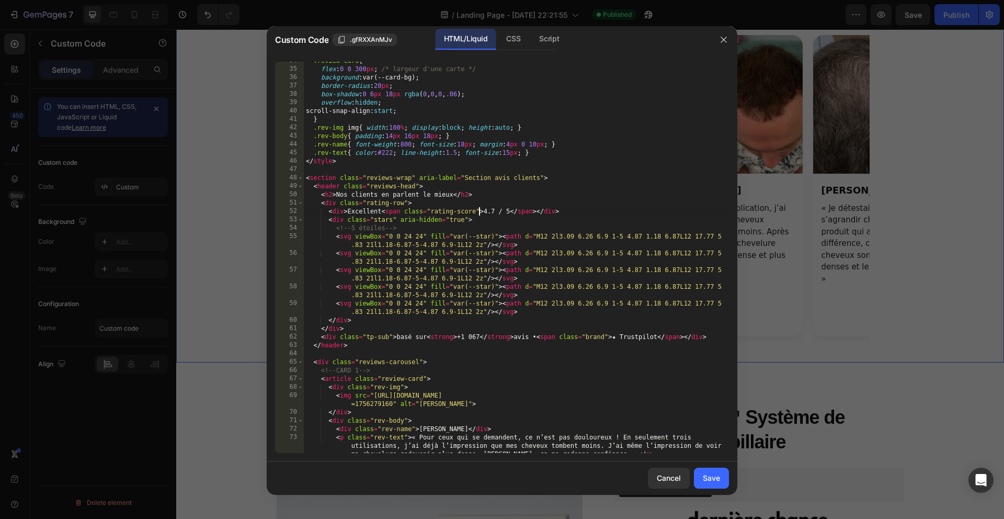
scroll to position [288, 0]
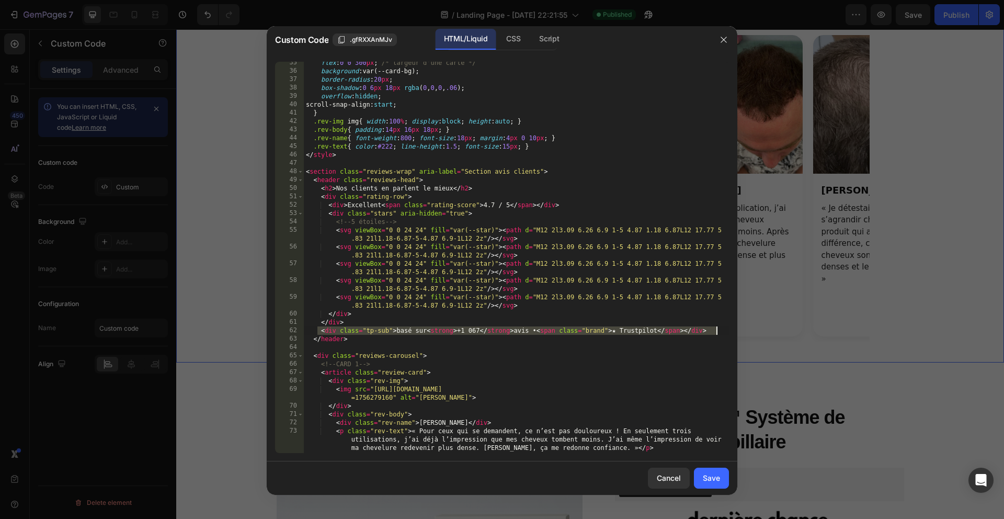
drag, startPoint x: 317, startPoint y: 329, endPoint x: 728, endPoint y: 334, distance: 411.5
click at [728, 334] on div "<div>Excellent <span class="rating-score">4.7 / 5</span></div> 35 36 37 38 39 4…" at bounding box center [502, 257] width 454 height 391
type textarea "<div class="tp-sub">basé sur <strong>+1 067</strong> avis • <span class="brand"…"
paste textarea
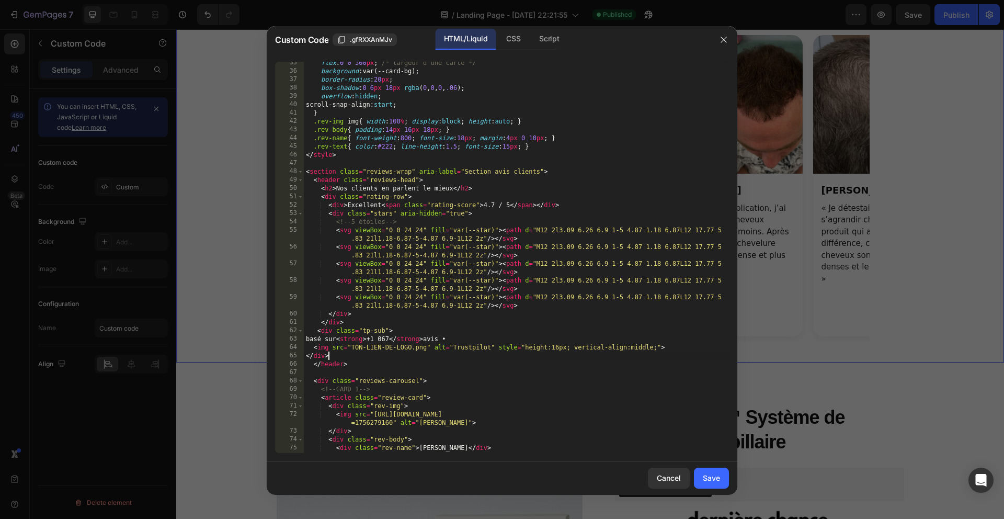
click at [394, 355] on div "flex : 0 0 300 px ; /* largeur d'une carte */ background : var(--card-bg) ; bor…" at bounding box center [516, 271] width 425 height 425
click at [398, 348] on div "flex : 0 0 300 px ; /* largeur d'une carte */ background : var(--card-bg) ; bor…" at bounding box center [516, 271] width 425 height 425
drag, startPoint x: 426, startPoint y: 350, endPoint x: 351, endPoint y: 341, distance: 75.2
click at [352, 347] on div "flex : 0 0 300 px ; /* largeur d'une carte */ background : var(--card-bg) ; bor…" at bounding box center [516, 271] width 425 height 425
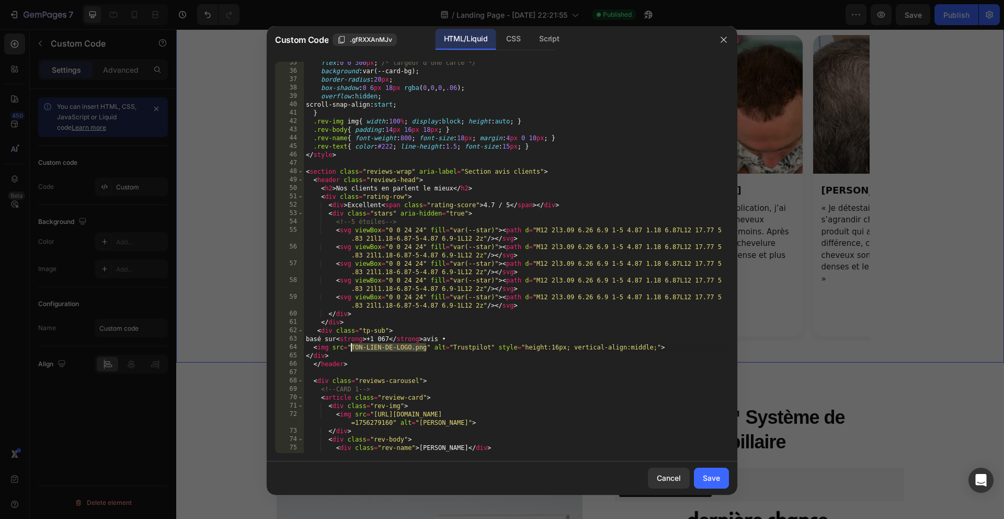
paste textarea "[URL][DOMAIN_NAME]"
type textarea "<img src="[URL][DOMAIN_NAME]" alt="Trustpilot" style="height:16px; vertical-ali…"
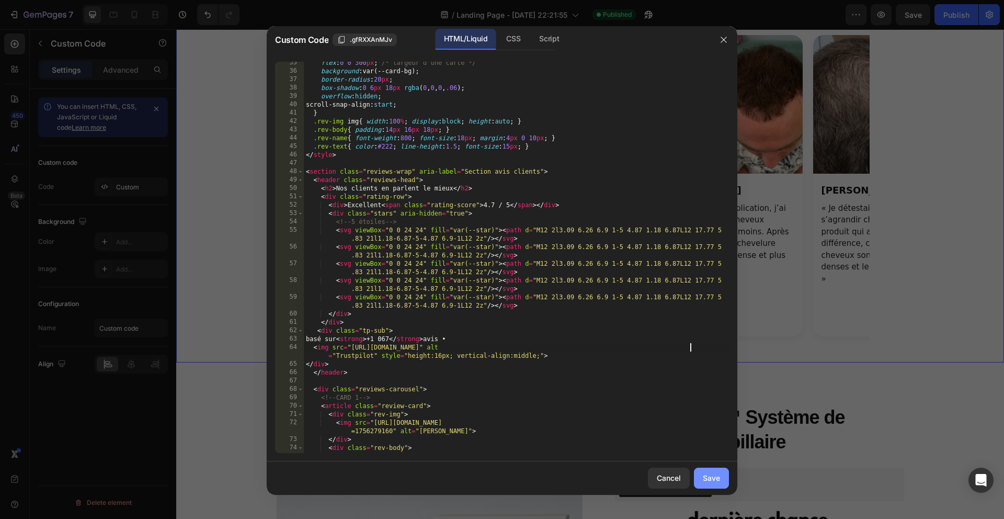
click at [694, 478] on button "Save" at bounding box center [711, 477] width 35 height 21
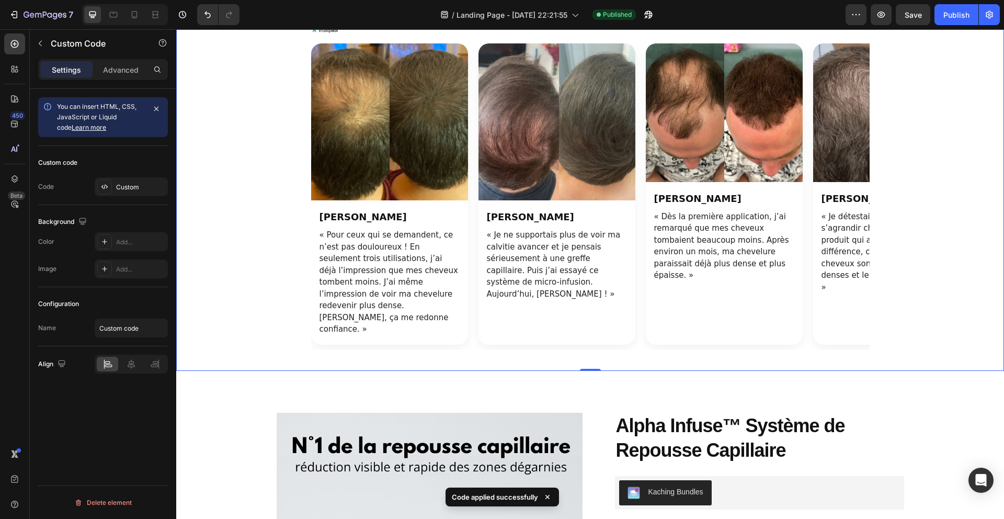
click at [648, 34] on header "Nos clients en parlent le mieux Excellent 4.7 / 5 basé sur +1 067 avis •" at bounding box center [590, 3] width 558 height 61
click at [144, 188] on div "Custom" at bounding box center [140, 186] width 49 height 9
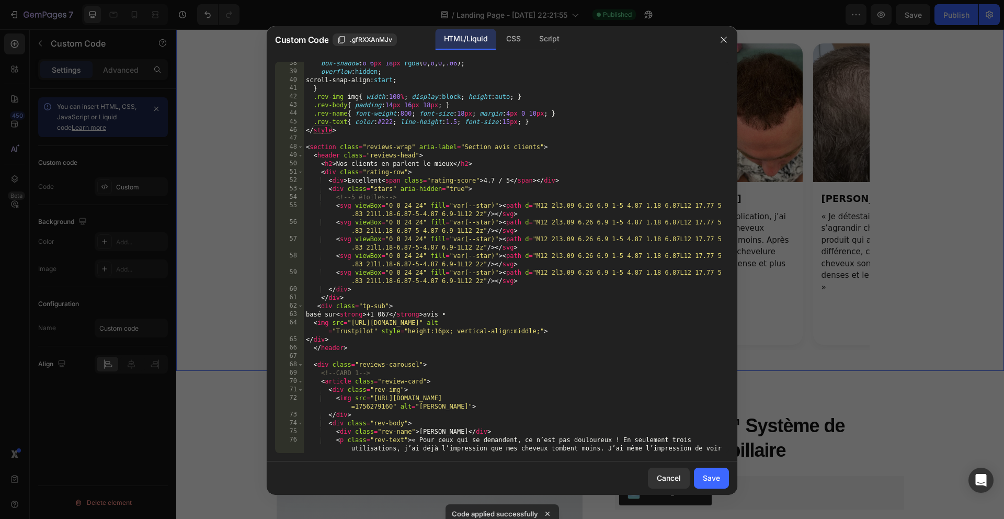
scroll to position [312, 0]
click at [707, 482] on div "Save" at bounding box center [711, 477] width 17 height 11
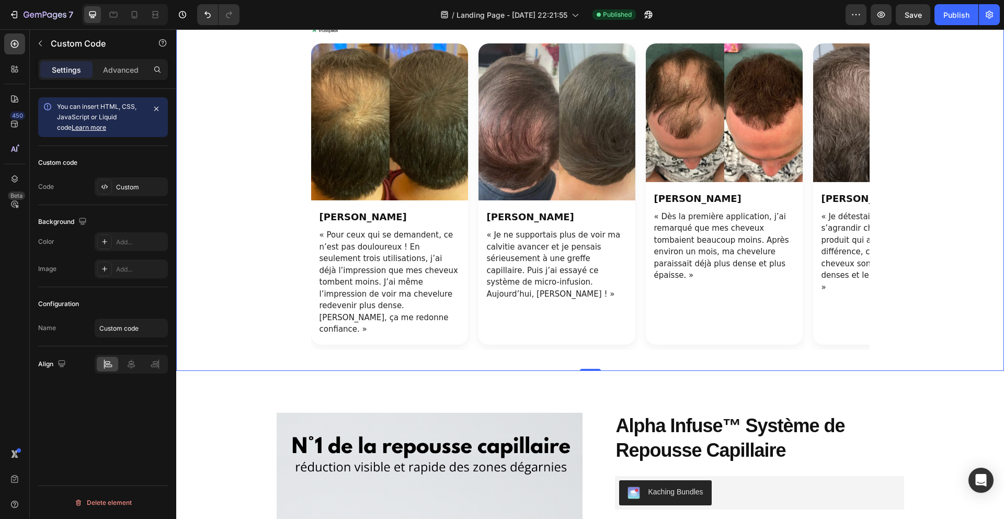
click at [969, 218] on div "Nos clients en parlent le mieux Excellent 4.7 / 5 basé sur +1 067 avis • [PERSO…" at bounding box center [590, 161] width 828 height 377
click at [127, 14] on div at bounding box center [134, 14] width 17 height 17
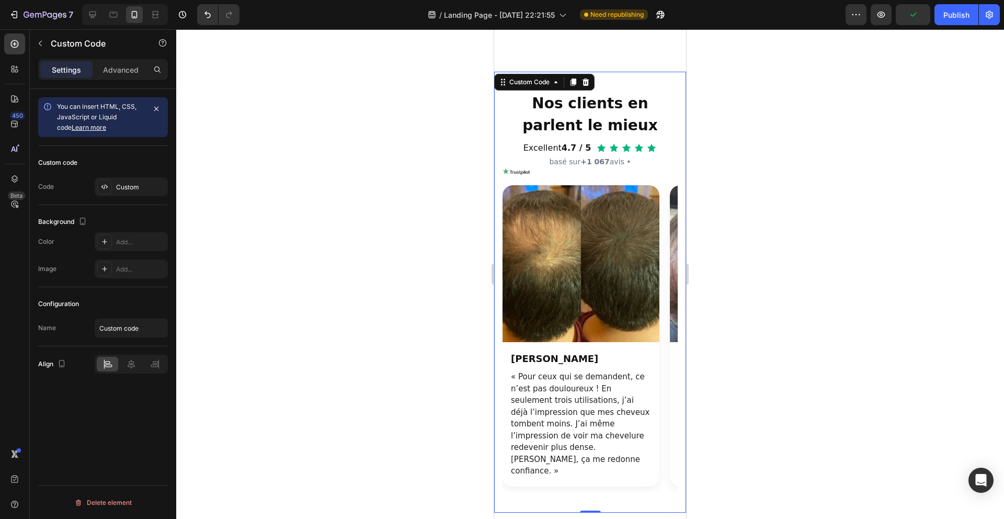
scroll to position [740, 0]
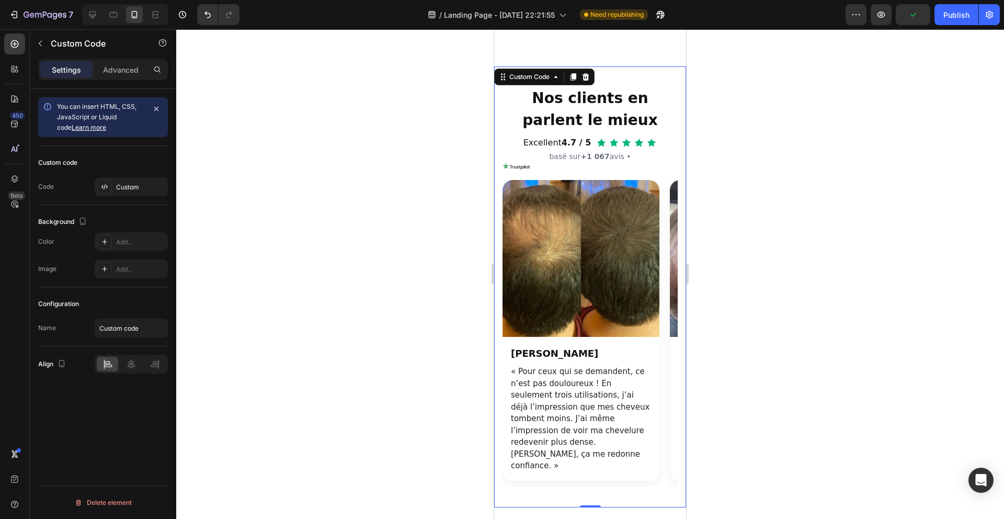
click at [582, 170] on div "basé sur +1 067 avis •" at bounding box center [589, 160] width 175 height 19
click at [125, 192] on div "Custom" at bounding box center [131, 186] width 73 height 19
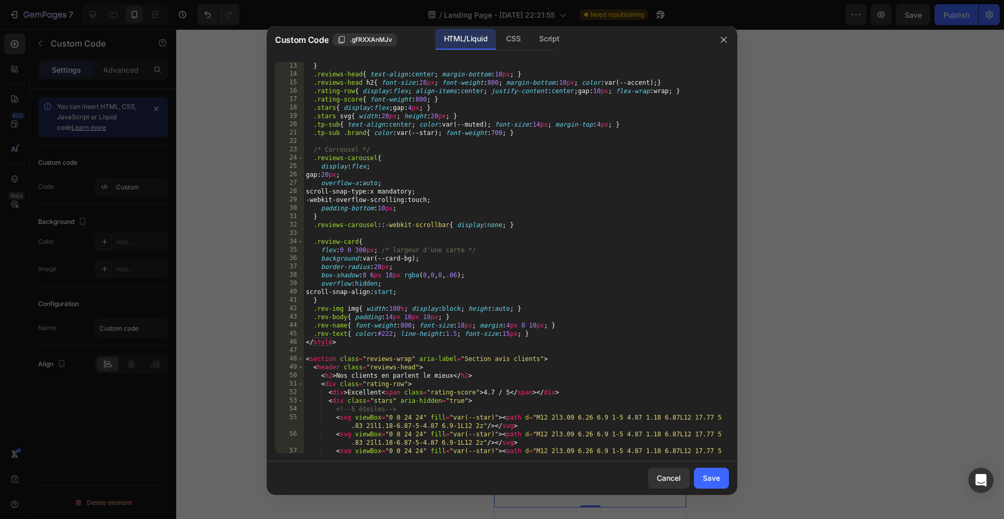
scroll to position [101, 0]
click at [388, 178] on div "} .reviews-head { text-align : center ; margin-bottom : 18 px ; } .reviews-head…" at bounding box center [516, 269] width 425 height 416
type textarea "</section>"
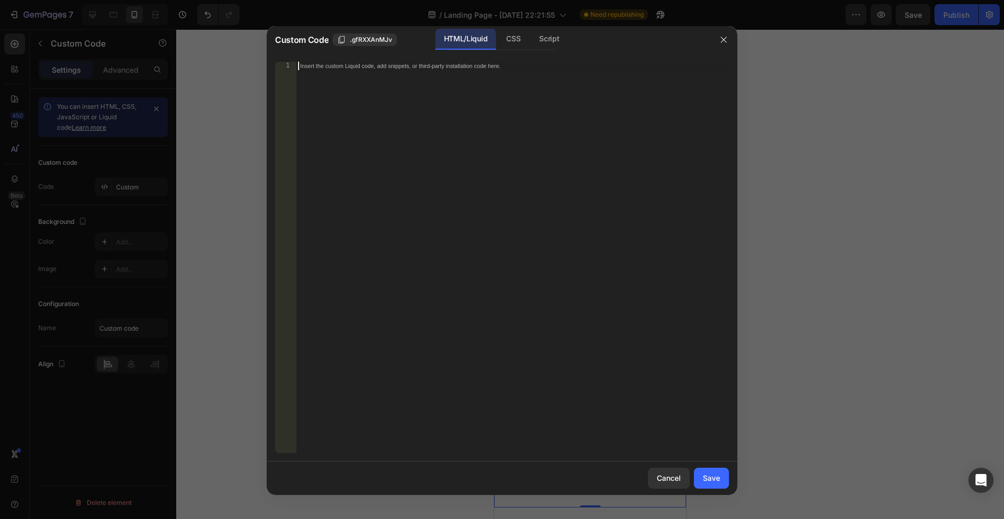
paste textarea
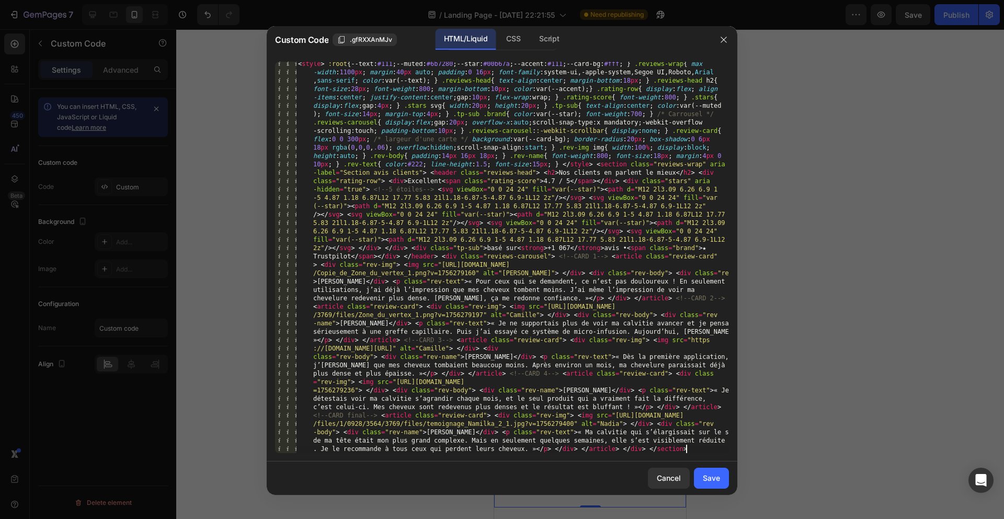
scroll to position [0, 0]
click at [720, 485] on button "Save" at bounding box center [711, 477] width 35 height 21
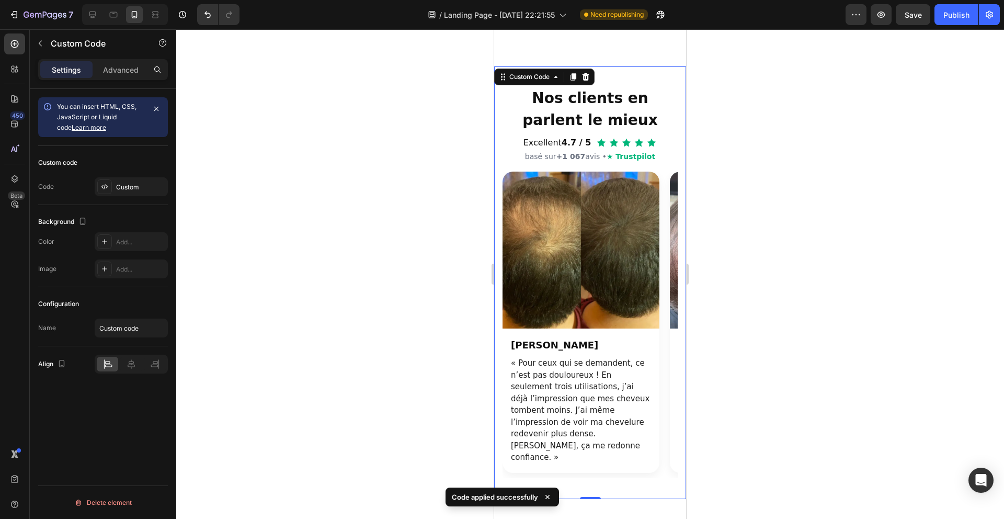
click at [728, 411] on div at bounding box center [590, 273] width 828 height 489
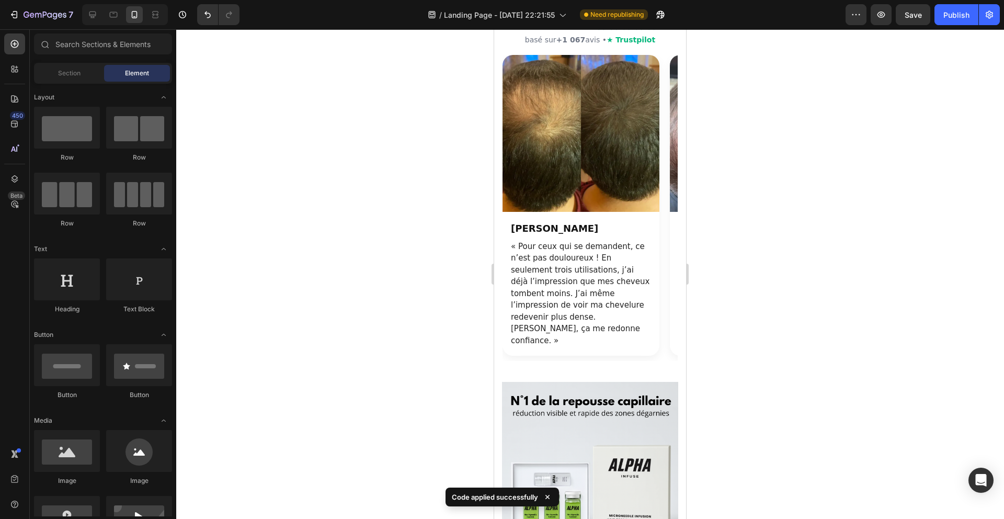
click at [443, 400] on div at bounding box center [590, 273] width 828 height 489
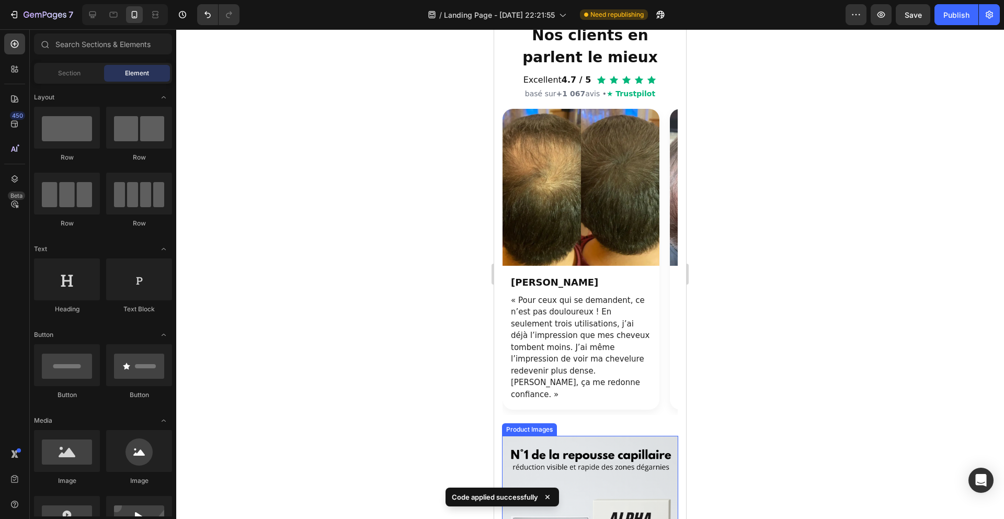
scroll to position [798, 0]
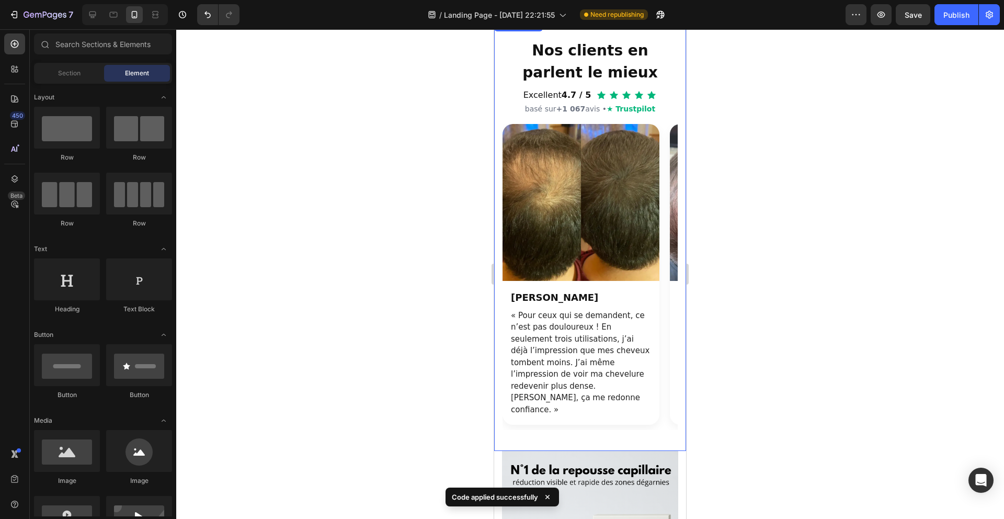
drag, startPoint x: 542, startPoint y: 296, endPoint x: 524, endPoint y: 288, distance: 20.3
click at [543, 296] on div "[PERSON_NAME]" at bounding box center [581, 297] width 140 height 14
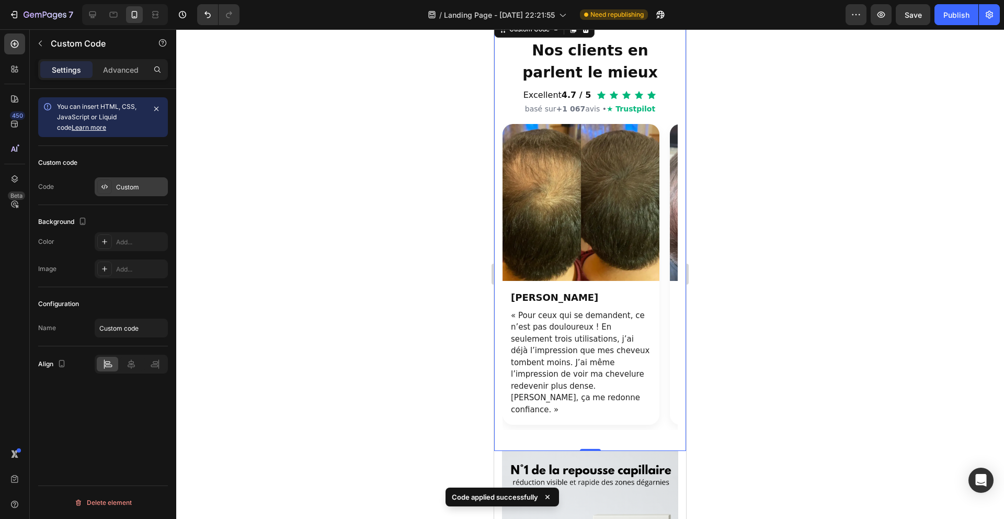
click at [128, 187] on div "Custom" at bounding box center [140, 186] width 49 height 9
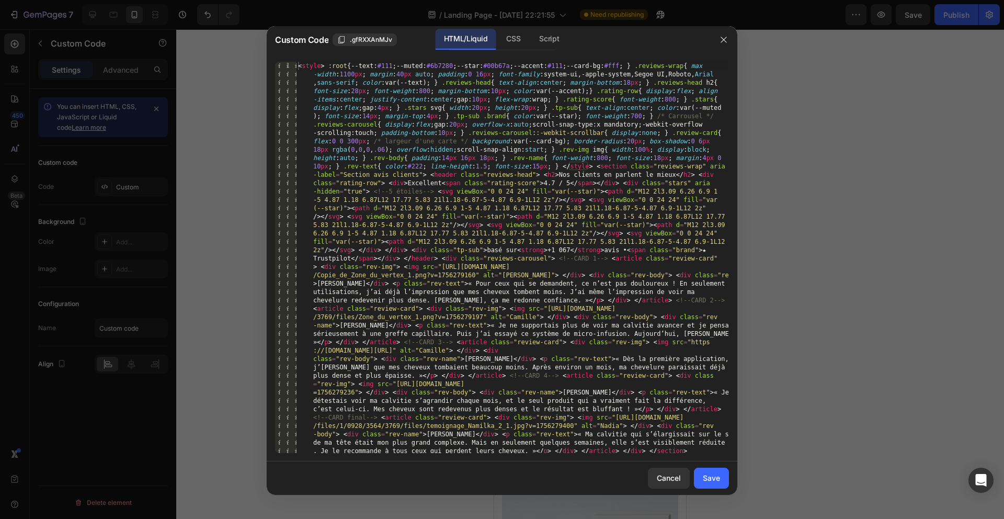
scroll to position [0, 0]
click at [725, 473] on button "Save" at bounding box center [711, 477] width 35 height 21
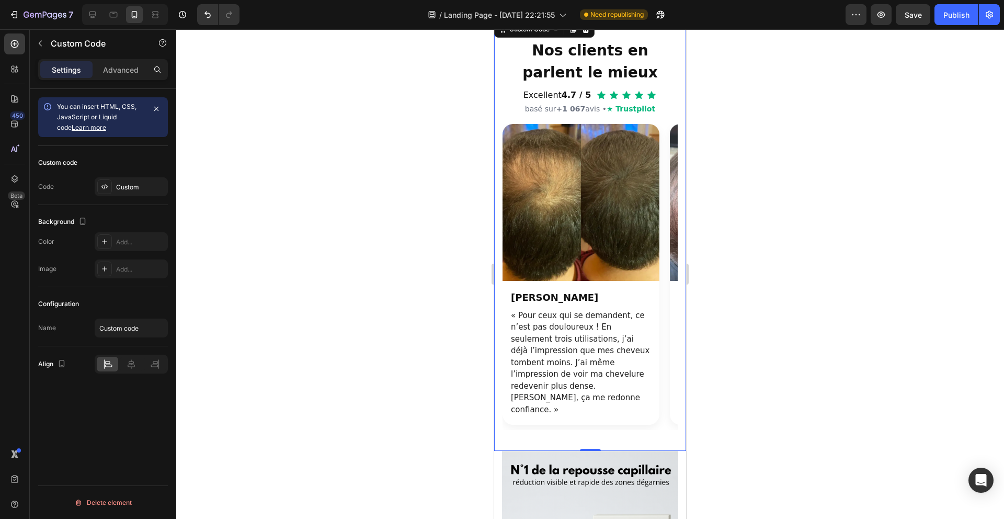
click at [779, 390] on div at bounding box center [590, 273] width 828 height 489
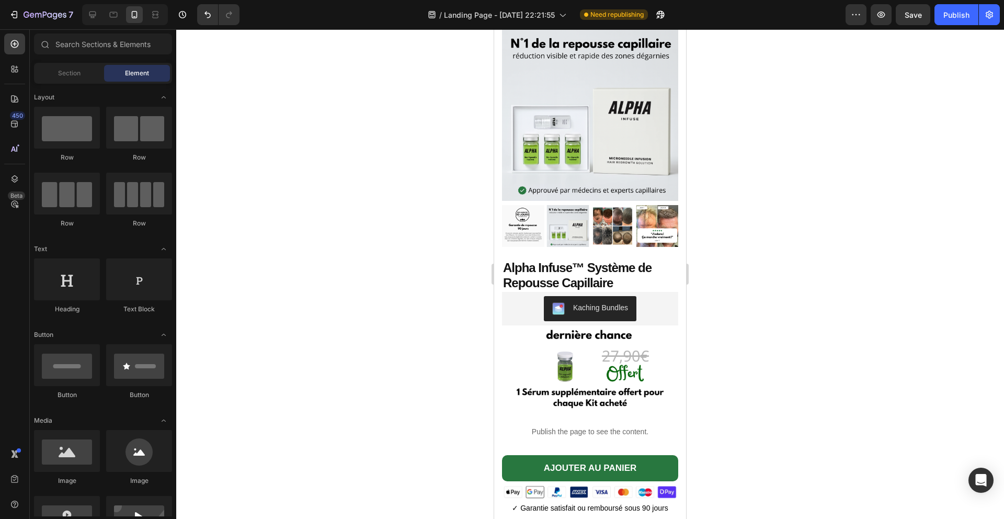
scroll to position [1353, 0]
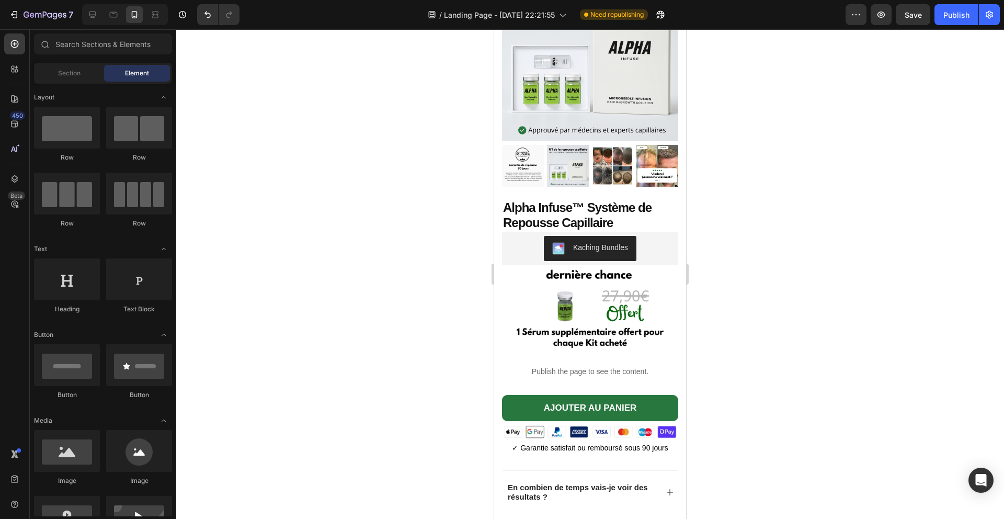
click at [741, 362] on div at bounding box center [590, 273] width 828 height 489
click at [740, 363] on div at bounding box center [590, 273] width 828 height 489
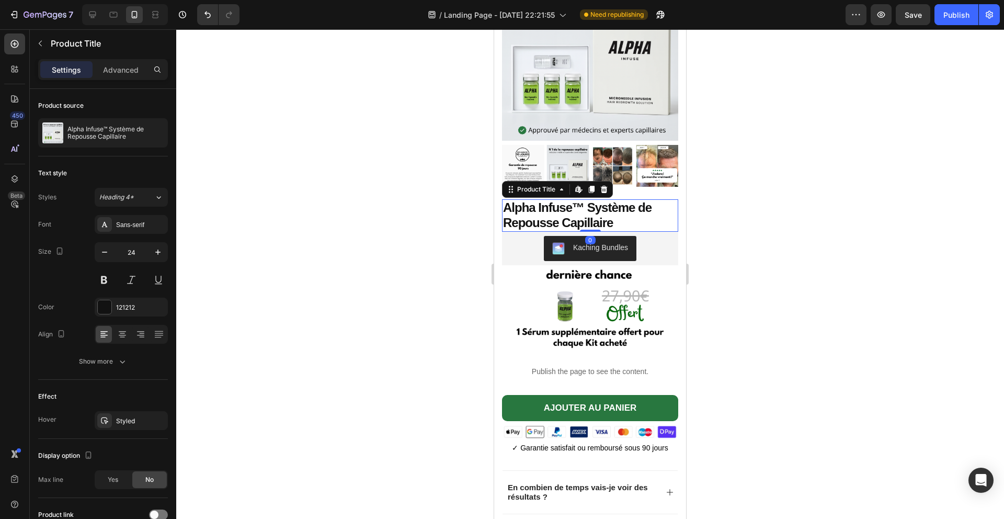
click at [602, 218] on h1 "Alpha Infuse™ Système de Repousse Capillaire" at bounding box center [590, 215] width 176 height 32
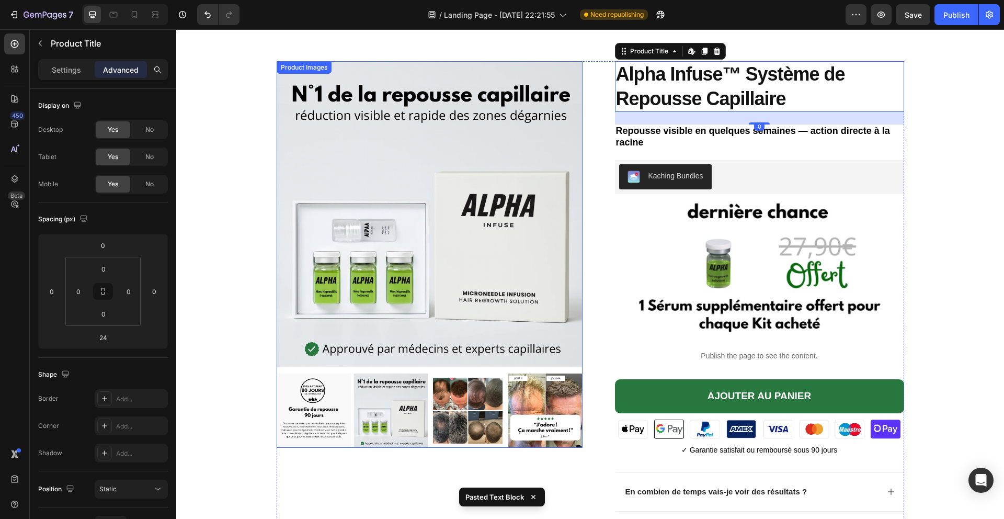
scroll to position [1314, 0]
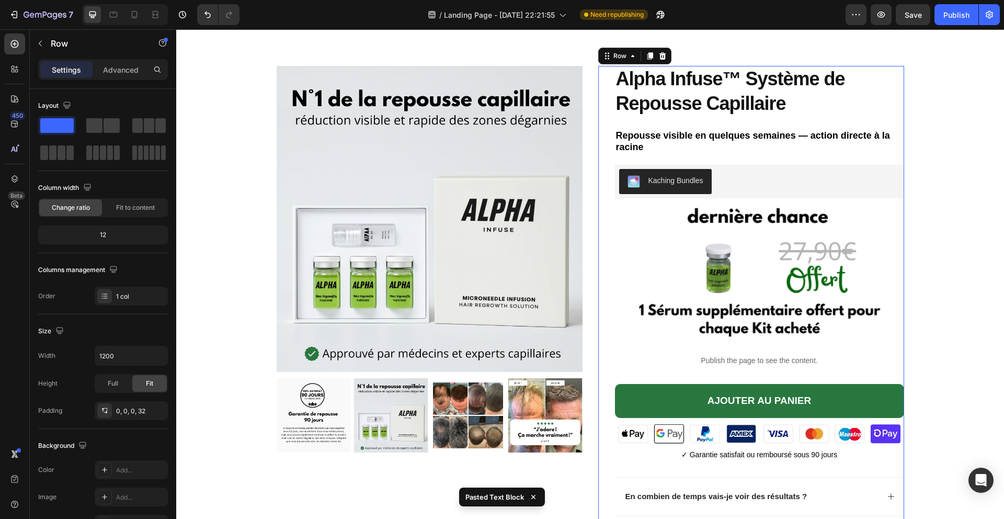
click at [617, 204] on div "Alpha Infuse™ Système de Repousse Capillaire Product Title Repousse visible en …" at bounding box center [759, 373] width 289 height 615
click at [714, 145] on p "Repousse visible en quelques semaines — action directe à la racine" at bounding box center [759, 141] width 287 height 23
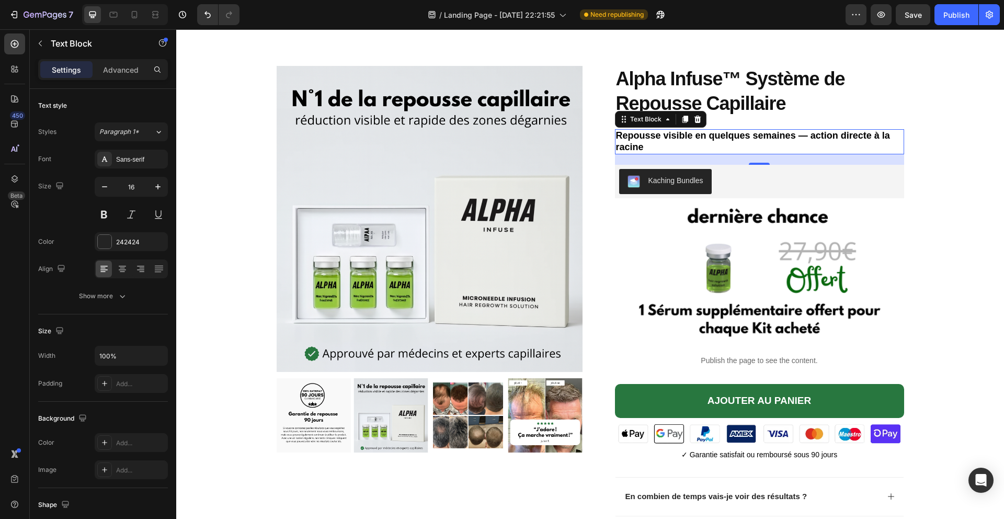
click at [697, 144] on p "Repousse visible en quelques semaines — action directe à la racine" at bounding box center [759, 141] width 287 height 23
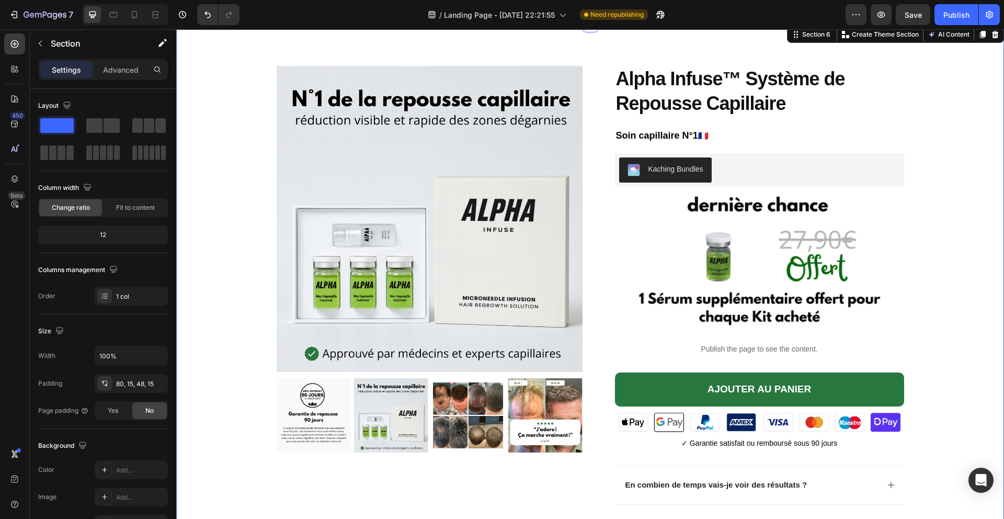
click at [954, 177] on div "Product Images Alpha Infuse™ Système de Repousse Capillaire Product Title Soin …" at bounding box center [590, 368] width 812 height 604
click at [703, 353] on p "Publish the page to see the content." at bounding box center [759, 349] width 289 height 11
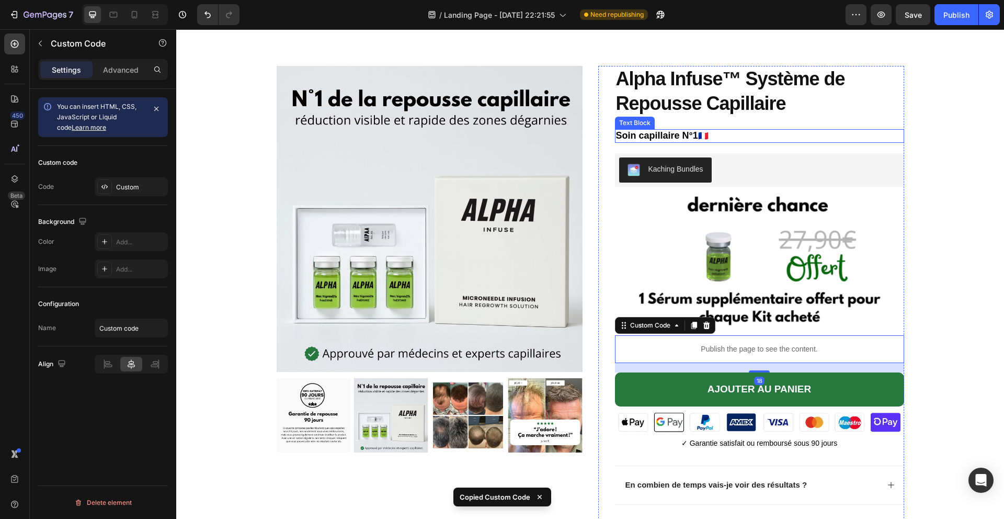
click at [730, 134] on p "Soin capillaire N°1 🇫🇷" at bounding box center [759, 136] width 287 height 12
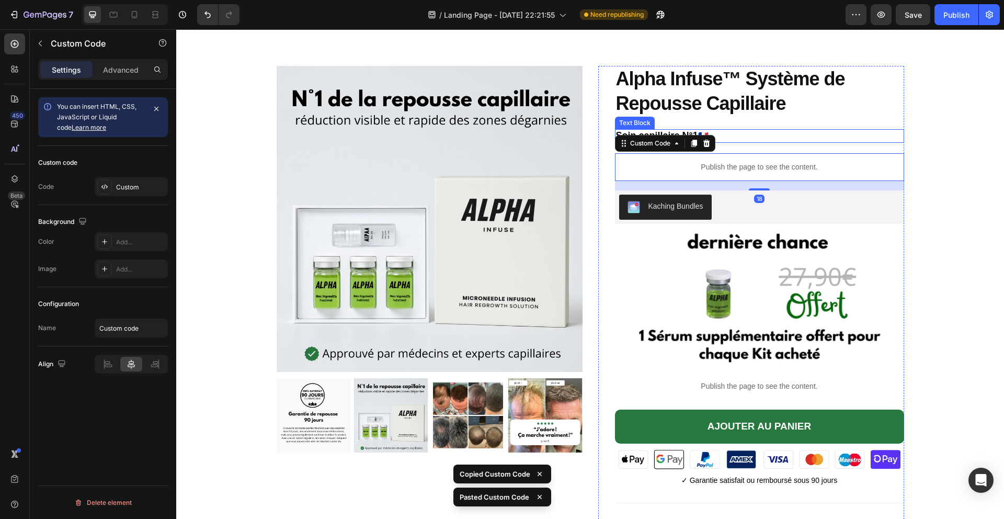
click at [738, 137] on p "Soin capillaire N°1 🇫🇷" at bounding box center [759, 136] width 287 height 12
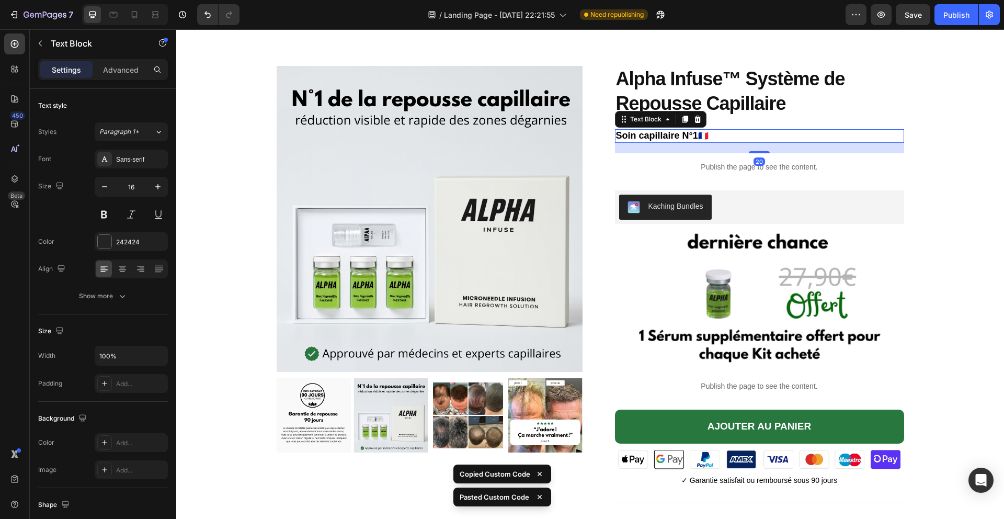
click at [701, 120] on icon at bounding box center [697, 119] width 8 height 8
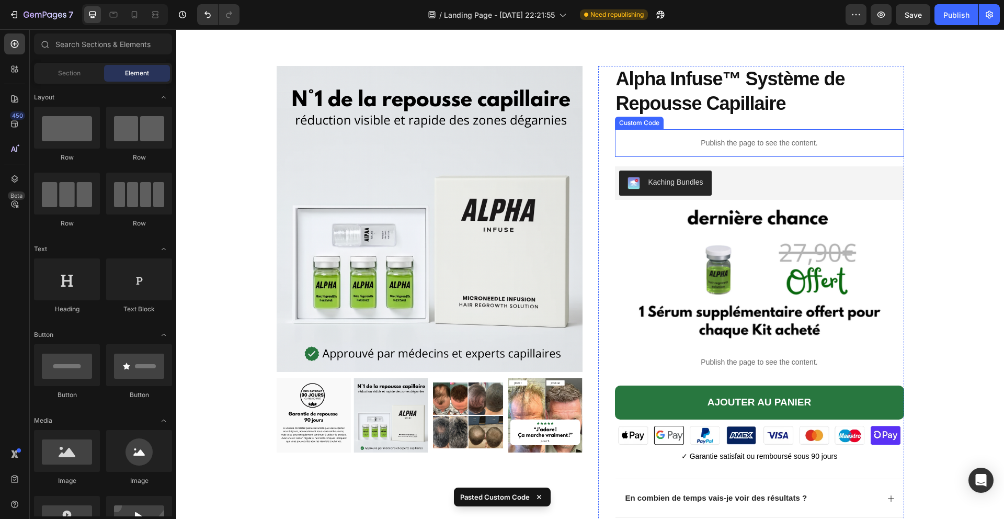
click at [786, 135] on div "Publish the page to see the content." at bounding box center [759, 143] width 289 height 28
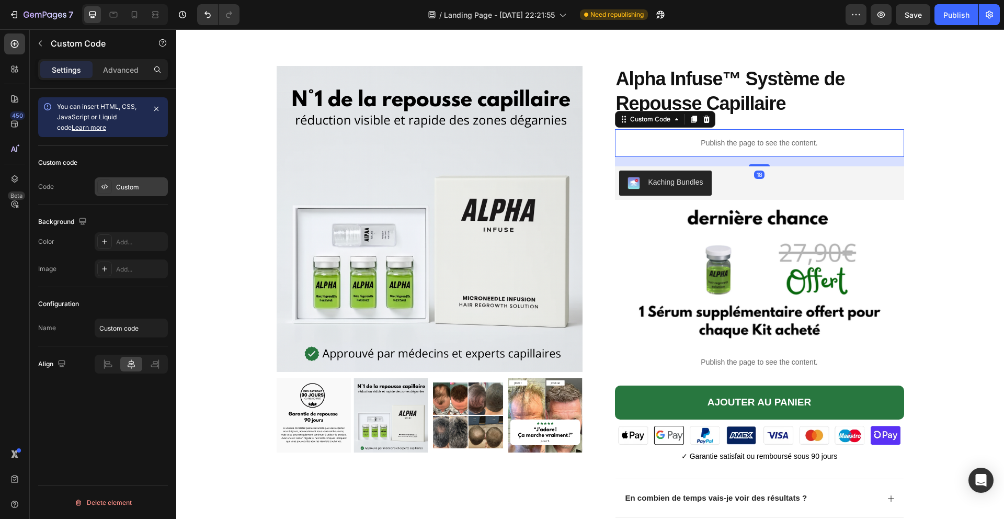
click at [147, 179] on div "Custom" at bounding box center [131, 186] width 73 height 19
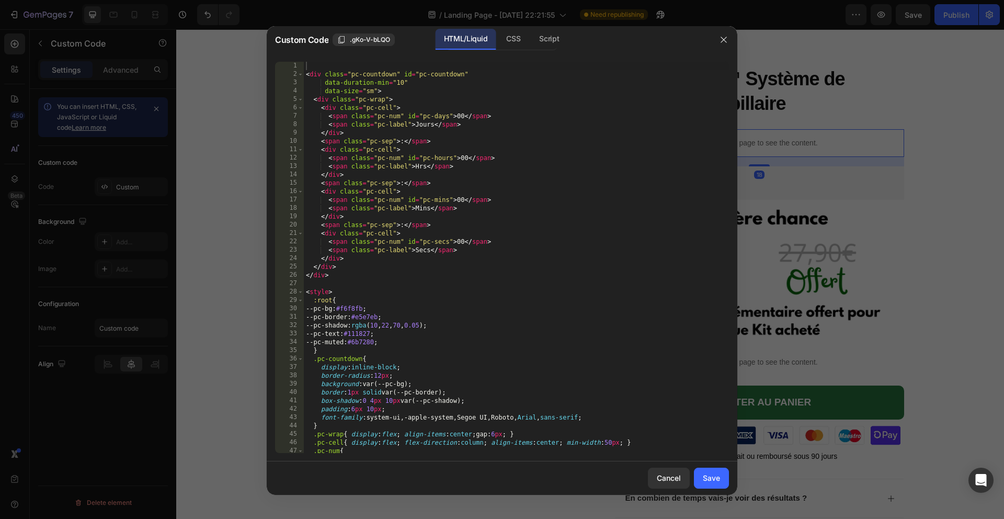
type textarea "<span class="pc-sep">:</span>"
click at [426, 223] on div "< div class = "pc-countdown" id = "pc-countdown" data-duration-min = "10" data-…" at bounding box center [516, 266] width 425 height 408
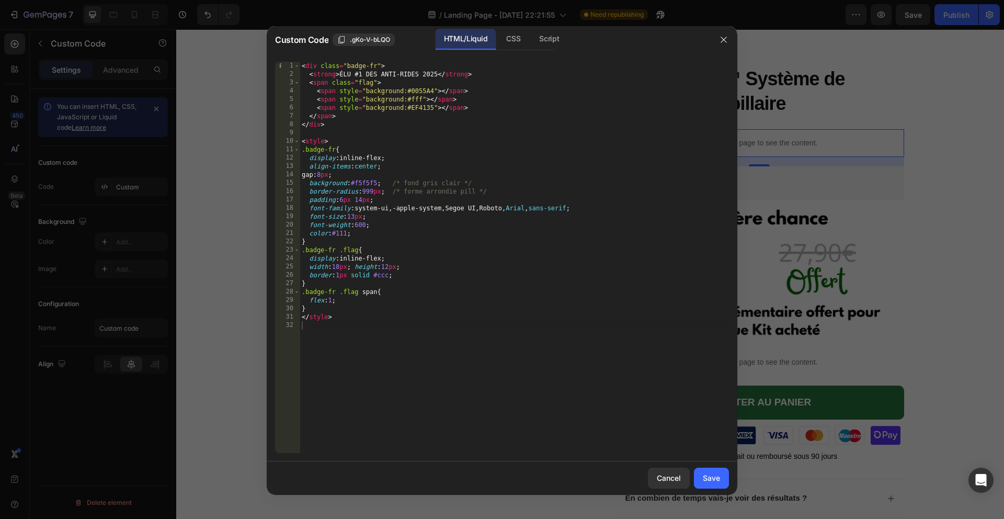
drag, startPoint x: 707, startPoint y: 478, endPoint x: 724, endPoint y: 429, distance: 51.6
click at [707, 478] on div "Save" at bounding box center [711, 477] width 17 height 11
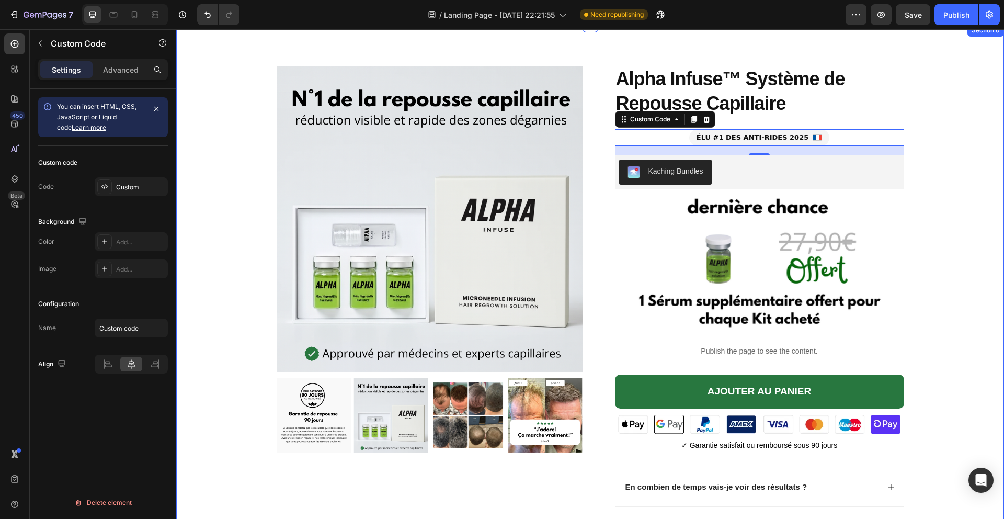
click at [969, 175] on div "Product Images Alpha Infuse™ Système de Repousse Capillaire Product Title ÉLU #…" at bounding box center [590, 369] width 812 height 606
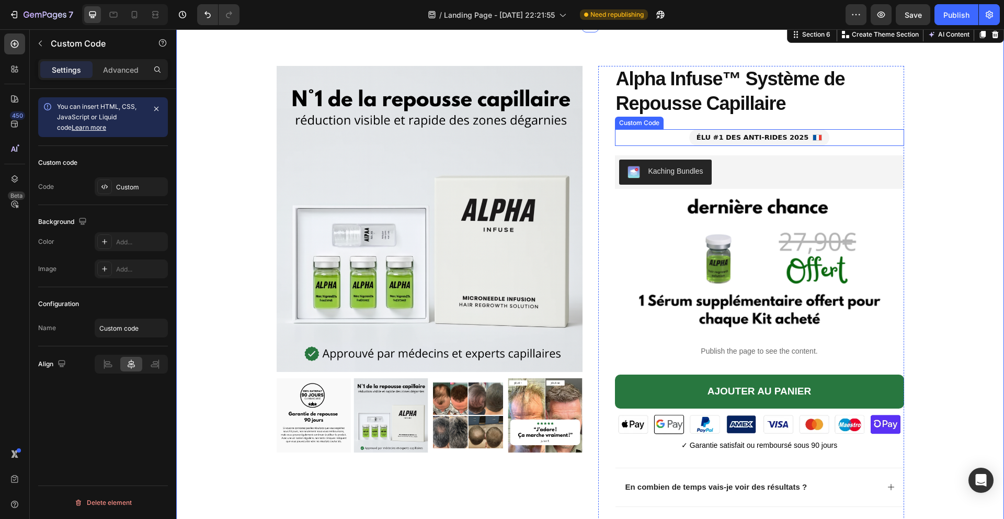
click at [844, 136] on div "ÉLU #1 DES ANTI-RIDES 2025" at bounding box center [759, 137] width 289 height 17
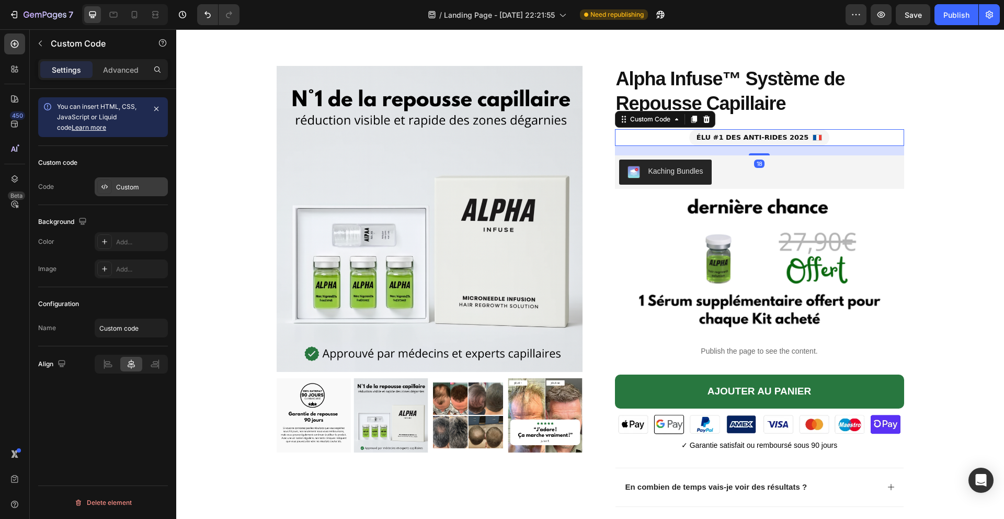
click at [149, 187] on div "Custom" at bounding box center [140, 186] width 49 height 9
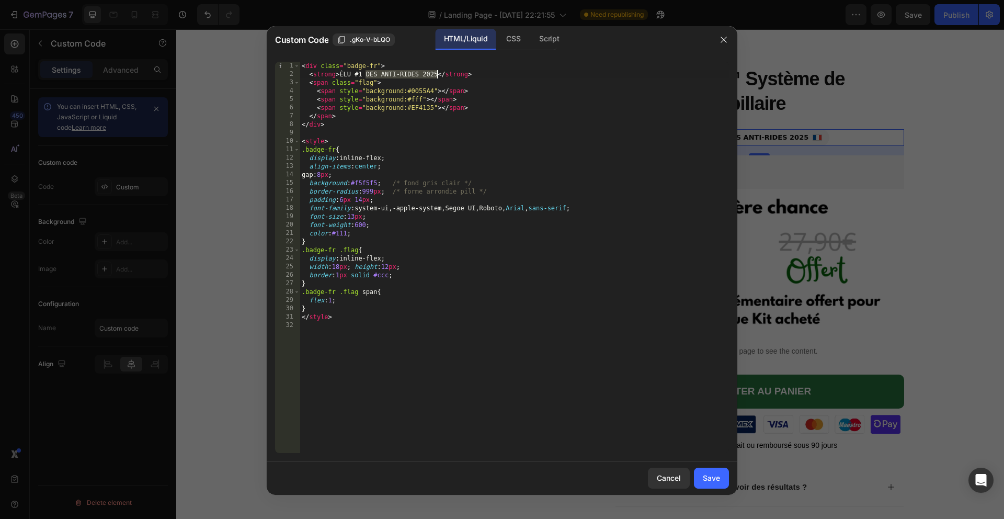
drag, startPoint x: 382, startPoint y: 72, endPoint x: 436, endPoint y: 74, distance: 54.4
click at [436, 74] on div "< div class = "badge-fr" > < strong > ÉLU #1 DES ANTI-RIDES 2025 </ strong > < …" at bounding box center [514, 266] width 429 height 408
paste textarea "SOINS CAPILLAIRES POUR HOMME"
type textarea "<strong>ÉLU #1 DES SOINS CAPILLAIRES POUR HOMME 2025</strong>"
click at [714, 478] on div "Save" at bounding box center [711, 477] width 17 height 11
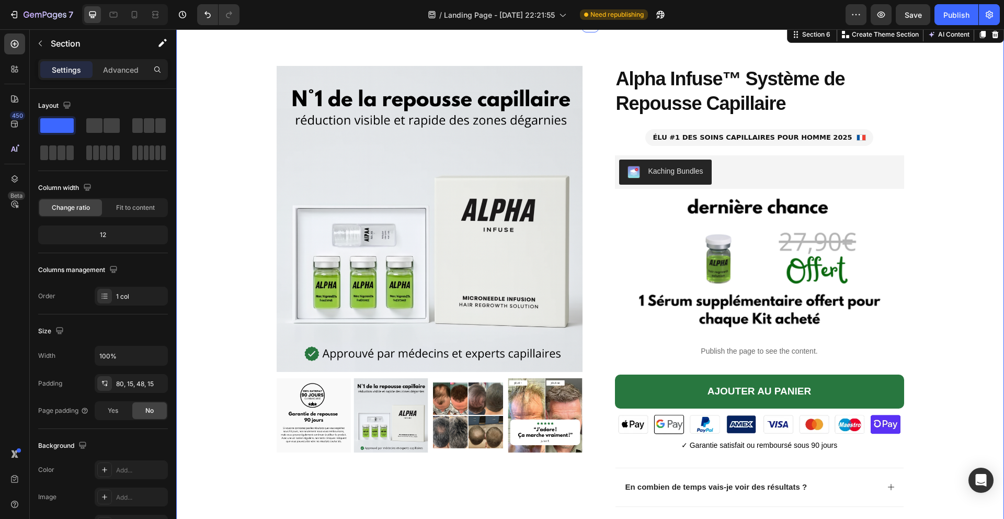
click at [952, 249] on div "Product Images Alpha Infuse™ Système de Repousse Capillaire Product Title ÉLU #…" at bounding box center [590, 369] width 812 height 606
drag, startPoint x: 138, startPoint y: 12, endPoint x: 268, endPoint y: 75, distance: 144.7
click at [138, 12] on icon at bounding box center [134, 14] width 10 height 10
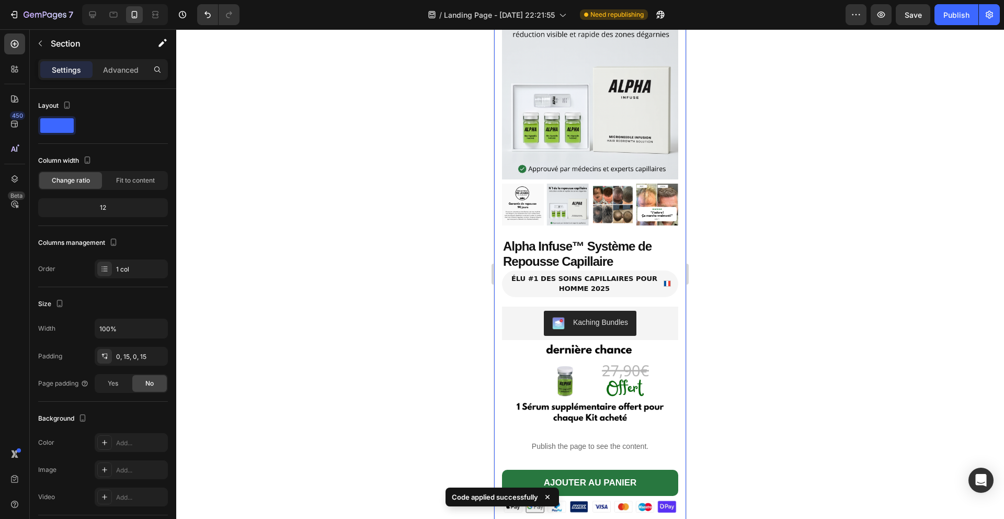
scroll to position [1251, 0]
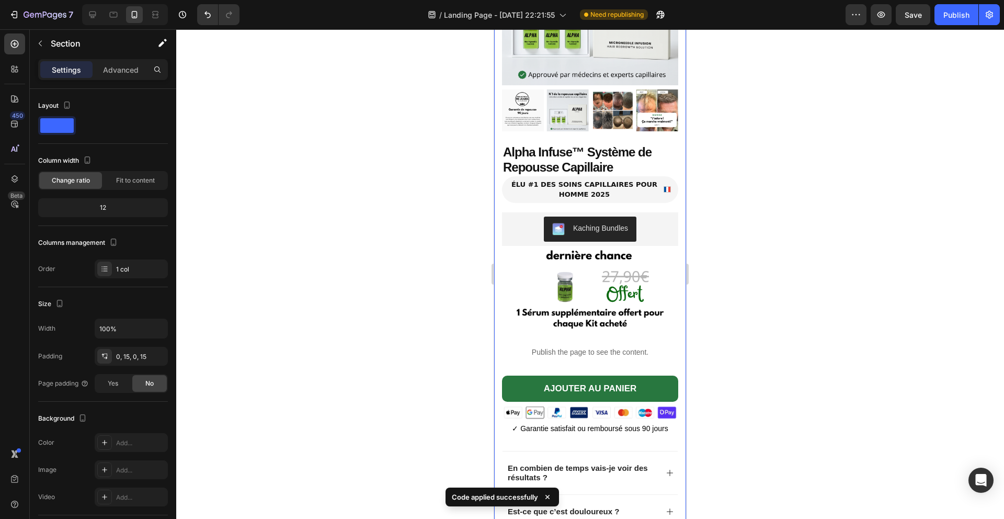
click at [436, 254] on div at bounding box center [590, 273] width 828 height 489
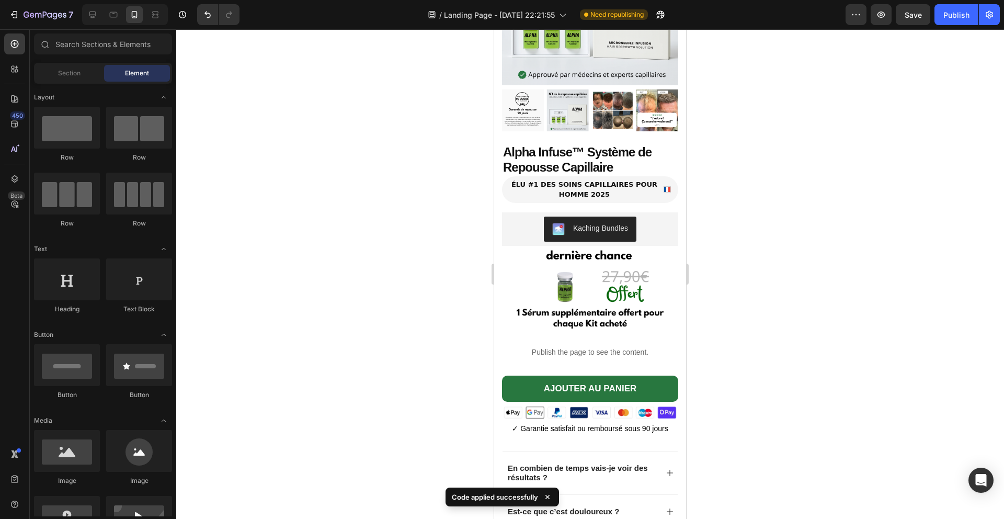
click at [436, 254] on div at bounding box center [590, 273] width 828 height 489
click at [578, 189] on strong "ÉLU #1 DES SOINS CAPILLAIRES POUR HOMME 2025" at bounding box center [584, 189] width 150 height 20
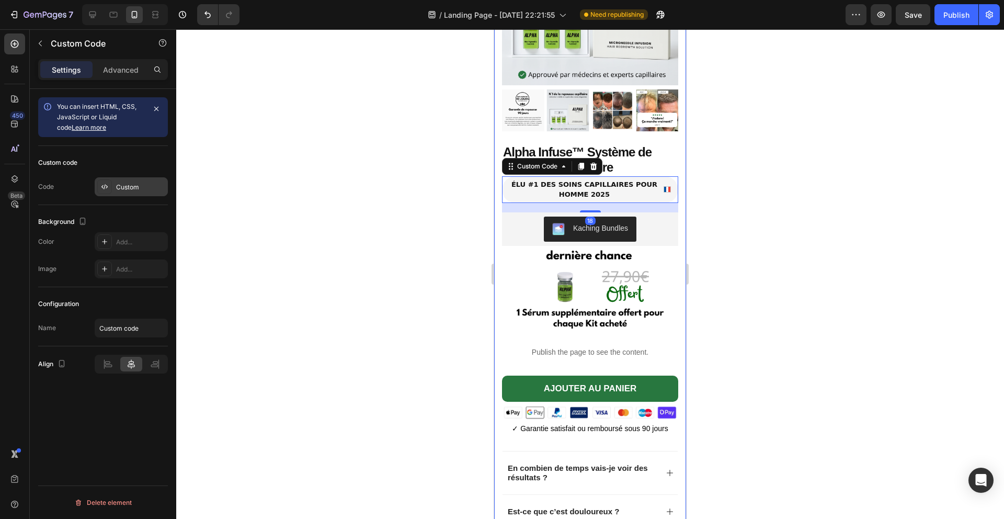
click at [147, 186] on div "Custom" at bounding box center [140, 186] width 49 height 9
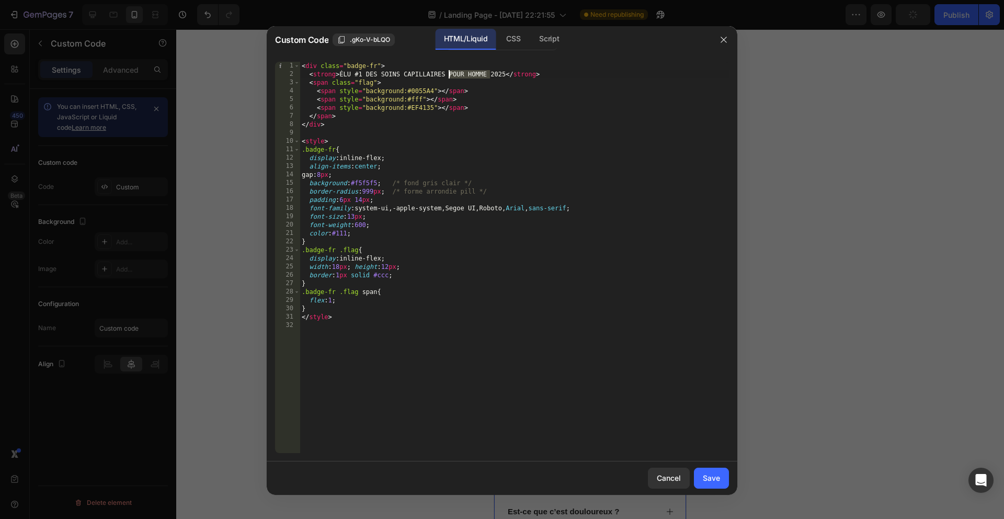
drag, startPoint x: 491, startPoint y: 72, endPoint x: 449, endPoint y: 72, distance: 42.4
click at [449, 72] on div "< div class = "badge-fr" > < strong > ÉLU #1 DES SOINS CAPILLAIRES POUR HOMME 2…" at bounding box center [514, 266] width 429 height 408
type textarea "<strong>ÉLU #1 DES SOINS CAPILLAIRES 2025</strong>"
click at [725, 471] on button "Save" at bounding box center [711, 477] width 35 height 21
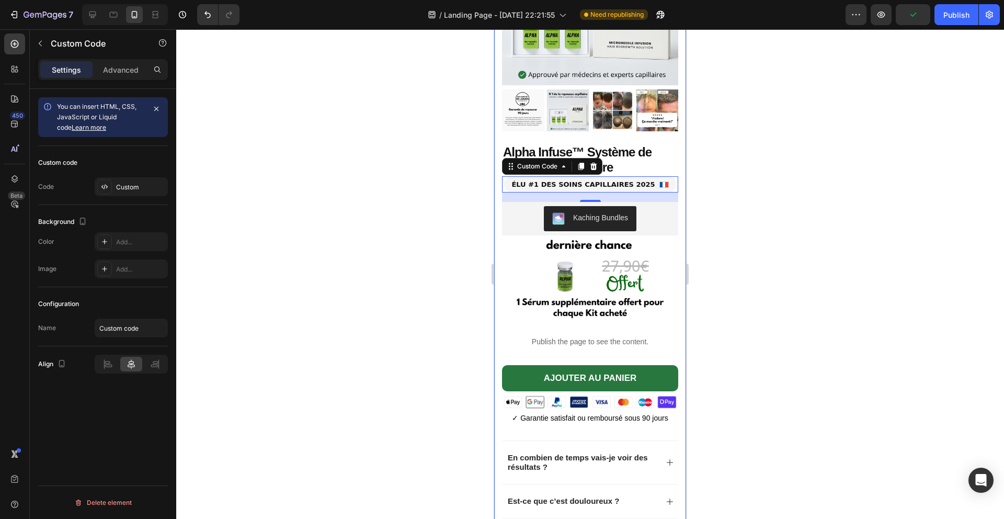
click at [784, 276] on div at bounding box center [590, 273] width 828 height 489
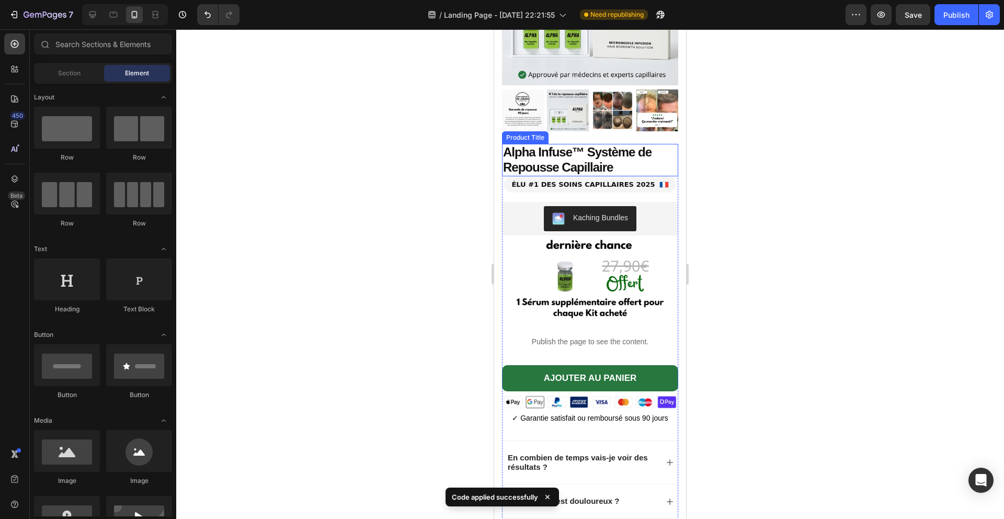
click at [548, 153] on h1 "Alpha Infuse™ Système de Repousse Capillaire" at bounding box center [590, 160] width 176 height 32
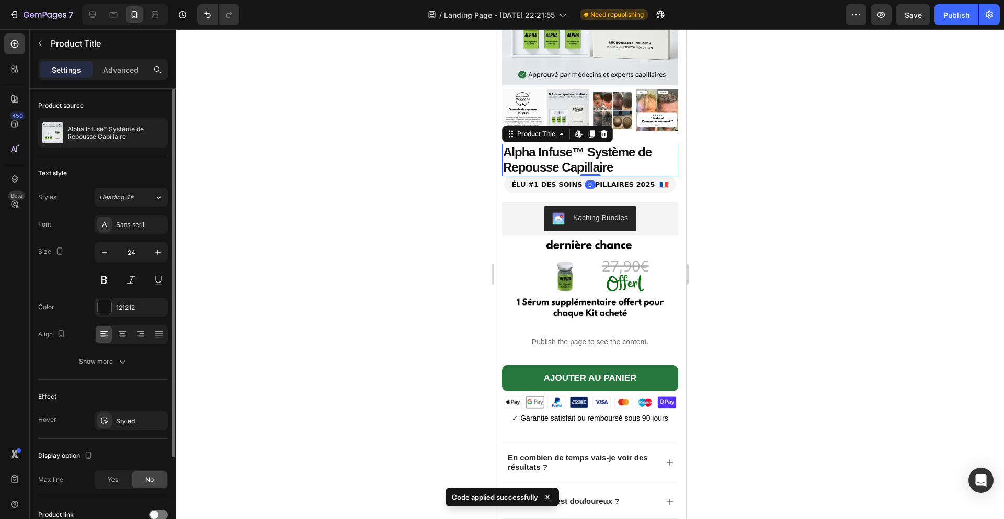
drag, startPoint x: 134, startPoint y: 74, endPoint x: 131, endPoint y: 101, distance: 27.9
click at [134, 74] on p "Advanced" at bounding box center [121, 69] width 36 height 11
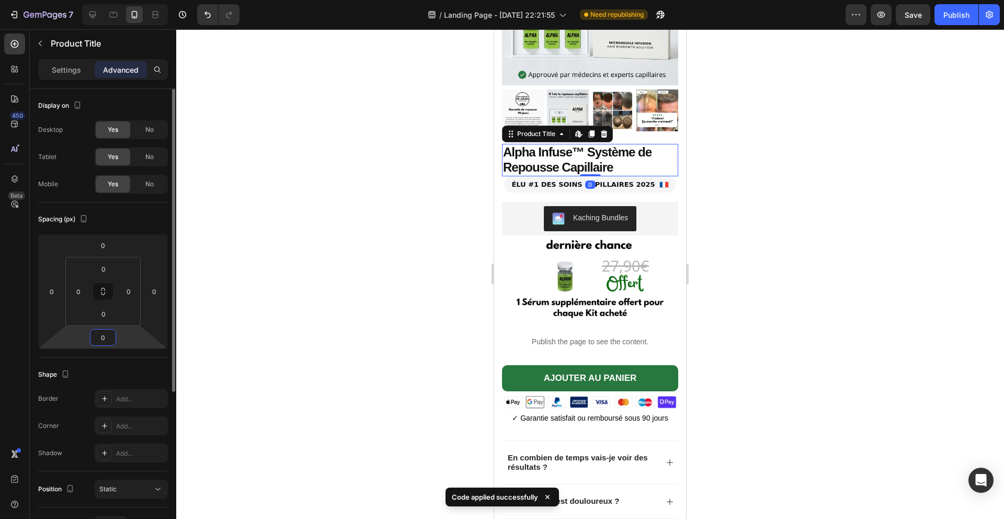
click at [106, 339] on input "0" at bounding box center [103, 337] width 21 height 16
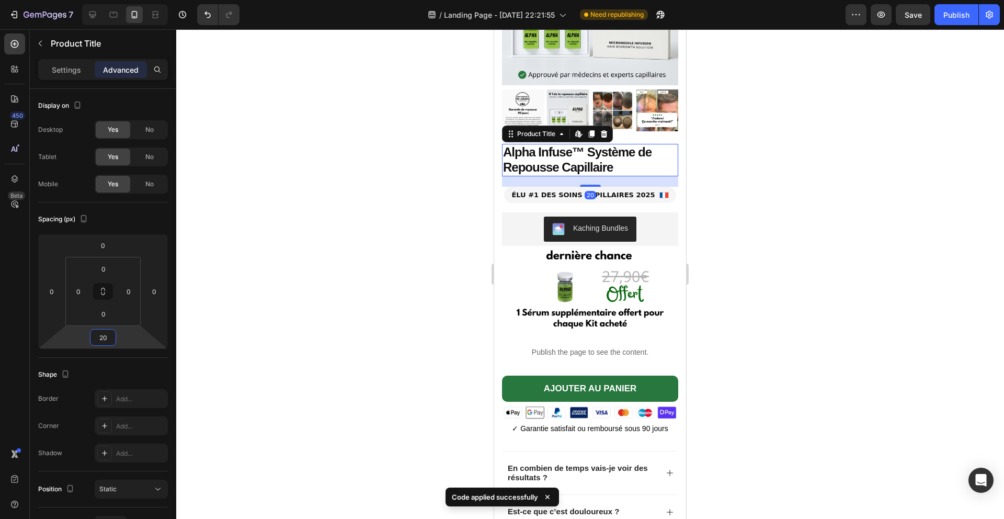
type input "20"
click at [404, 306] on div at bounding box center [590, 273] width 828 height 489
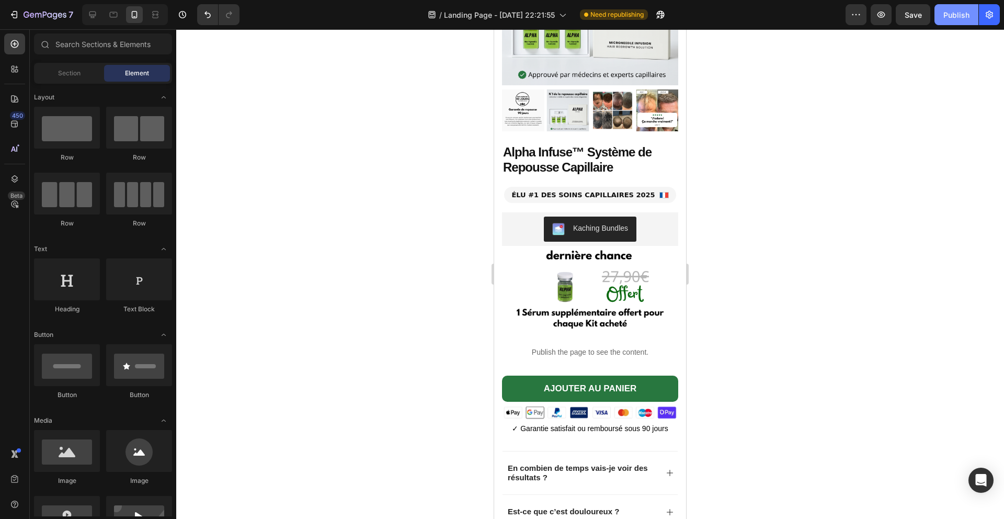
click at [958, 19] on div "Publish" at bounding box center [956, 14] width 26 height 11
click at [659, 195] on span at bounding box center [663, 195] width 9 height 6
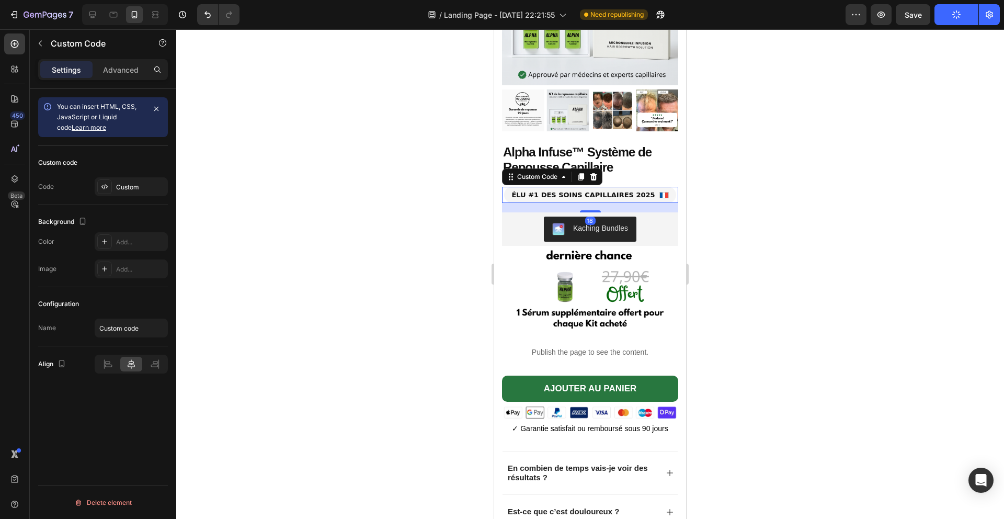
click at [769, 193] on div at bounding box center [590, 273] width 828 height 489
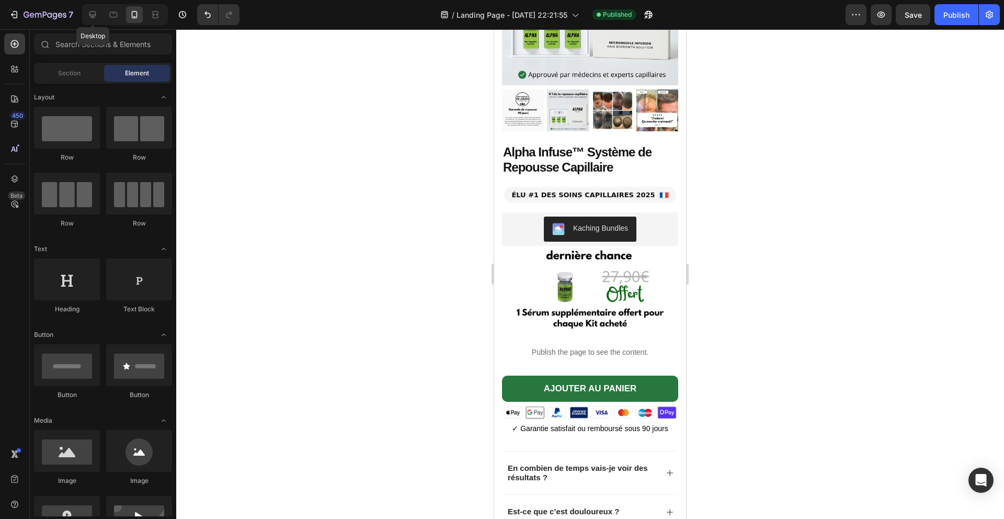
click at [93, 13] on icon at bounding box center [92, 14] width 10 height 10
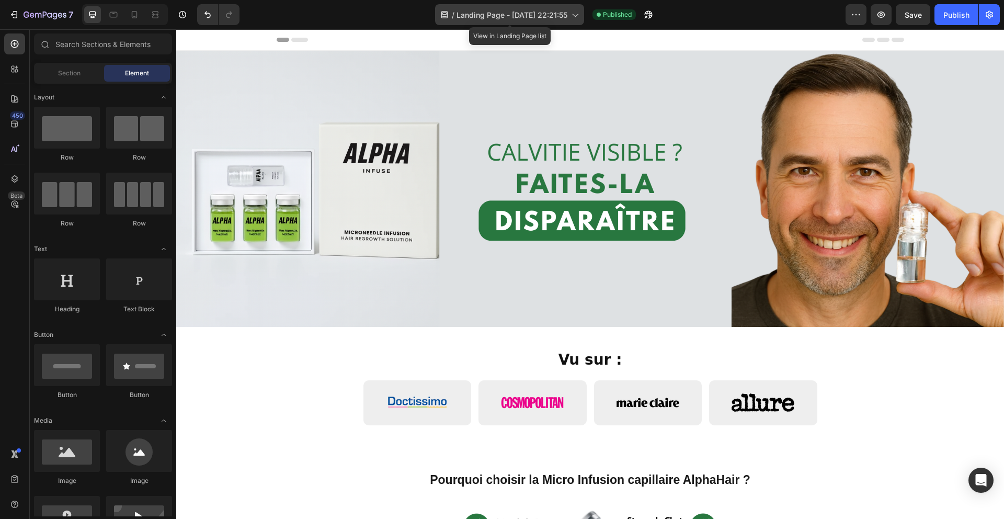
click at [530, 12] on span "Landing Page - [DATE] 22:21:55" at bounding box center [511, 14] width 111 height 11
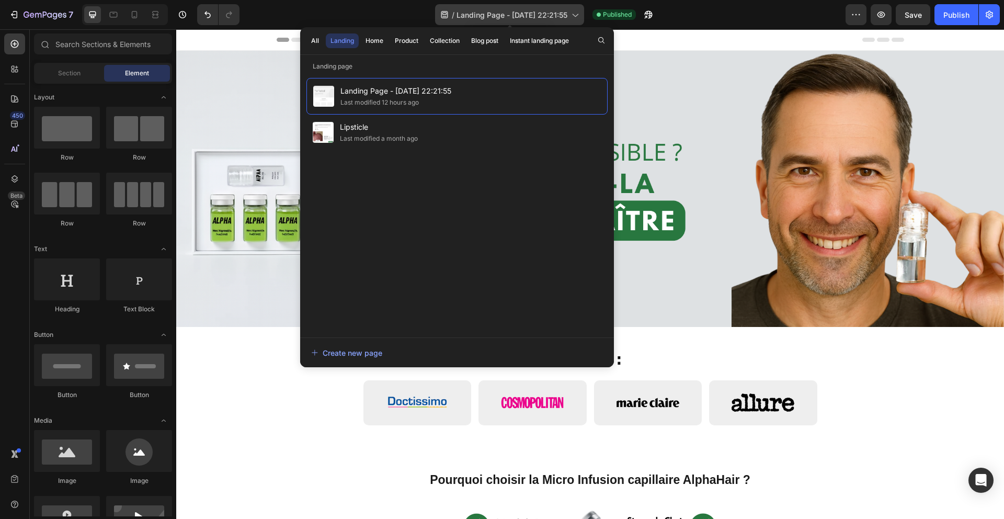
drag, startPoint x: 508, startPoint y: 17, endPoint x: 562, endPoint y: 13, distance: 54.0
click at [508, 17] on span "Landing Page - [DATE] 22:21:55" at bounding box center [511, 14] width 111 height 11
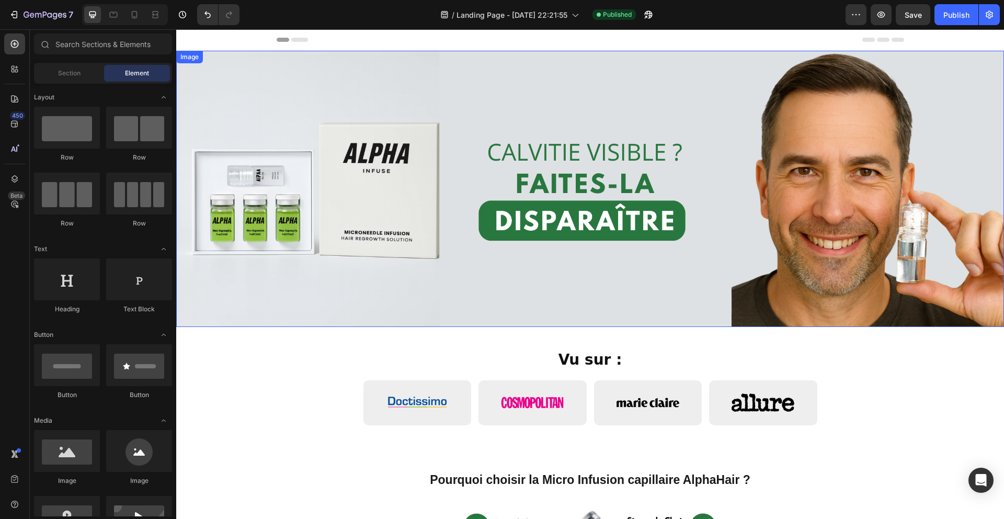
click at [339, 70] on img at bounding box center [590, 189] width 828 height 276
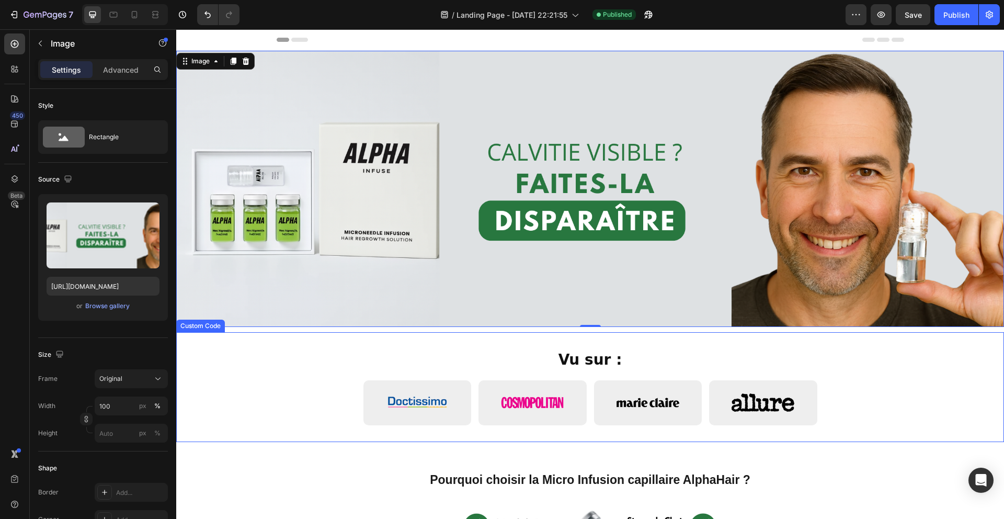
click at [329, 342] on div "Vu sur : Custom Code" at bounding box center [590, 387] width 828 height 110
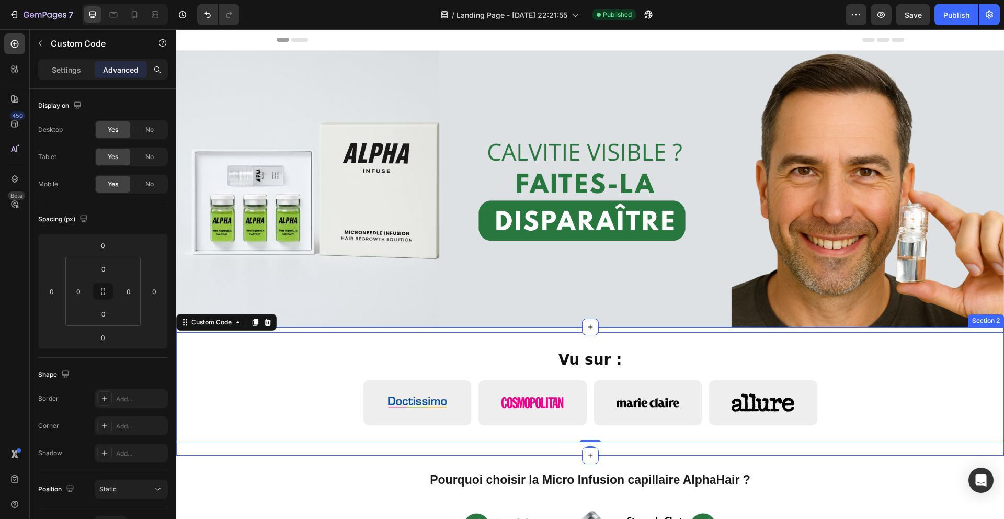
click at [336, 328] on div "Vu sur : Custom Code 0 Row Section 2" at bounding box center [590, 391] width 828 height 129
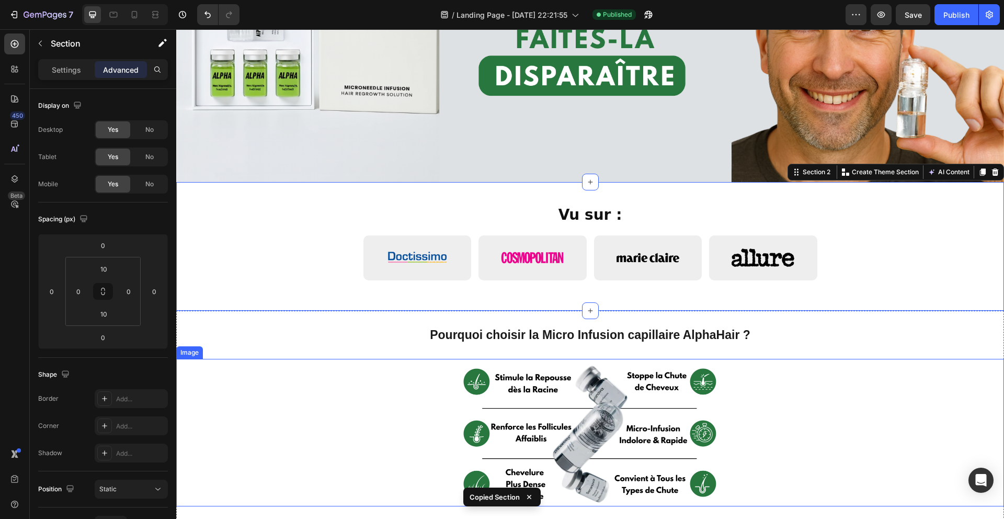
scroll to position [242, 0]
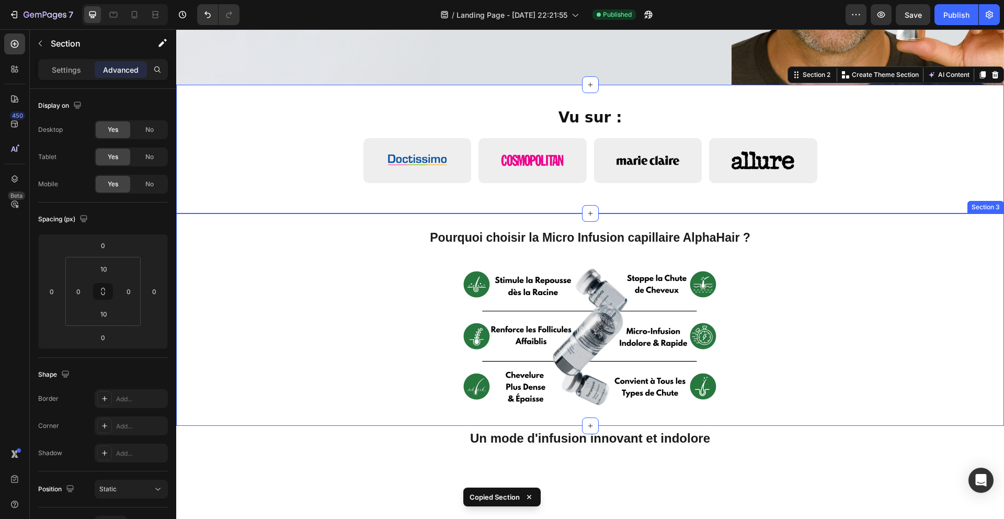
click at [375, 223] on div "Pourquoi choisir la Micro Infusion capillaire AlphaHair ? Heading Image Section…" at bounding box center [590, 319] width 828 height 212
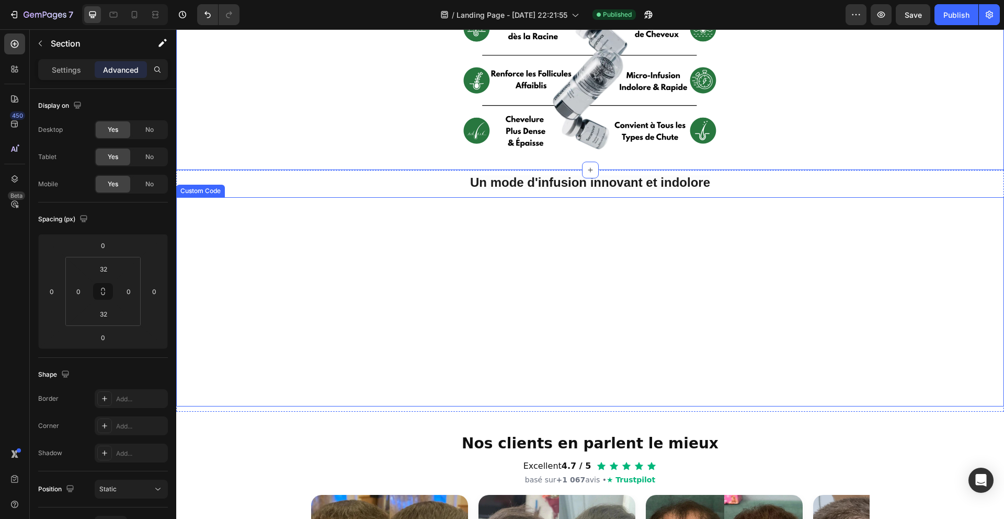
scroll to position [577, 0]
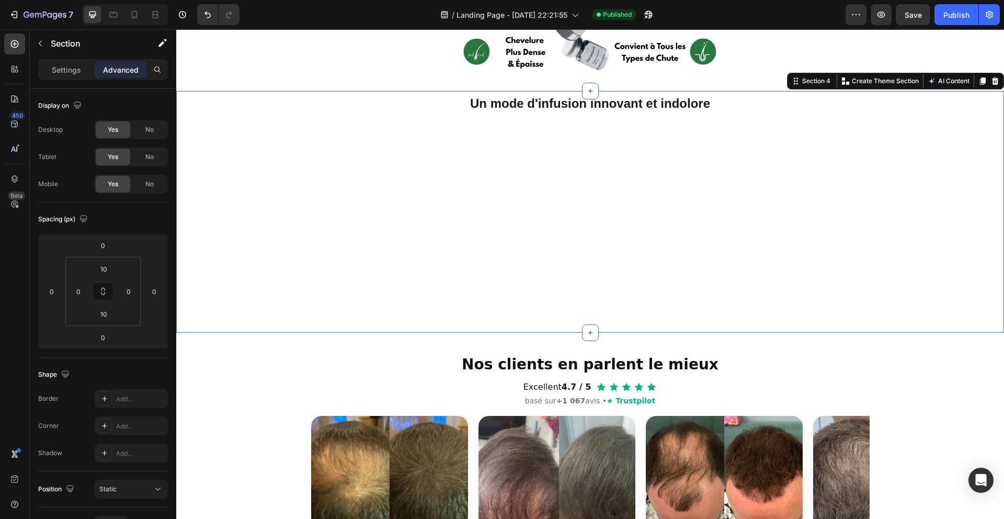
click at [416, 116] on div "Un mode d'infusion innovant et indolore Heading Ton navigateur ne supporte pas …" at bounding box center [590, 212] width 828 height 232
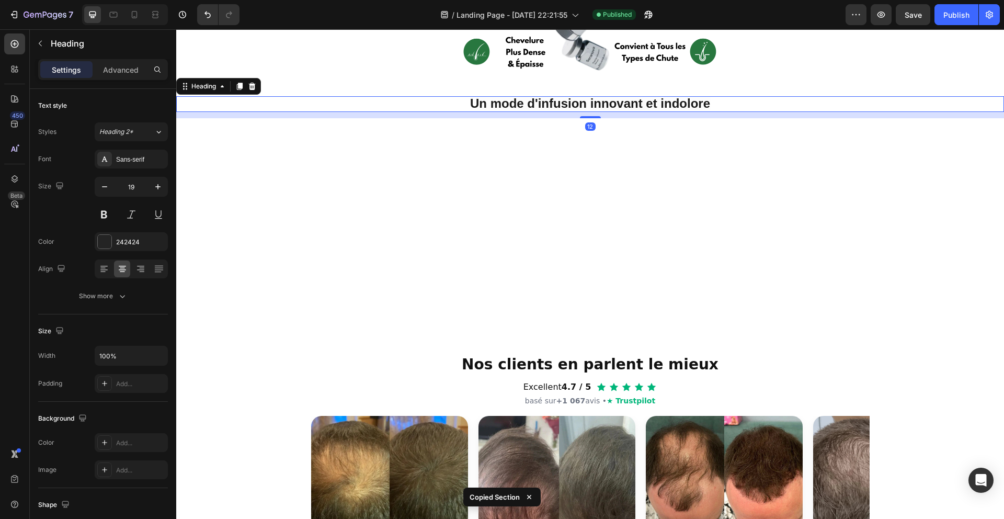
click at [415, 104] on h2 "Un mode d'infusion innovant et indolore" at bounding box center [590, 104] width 812 height 16
click at [410, 113] on div "12" at bounding box center [590, 115] width 828 height 6
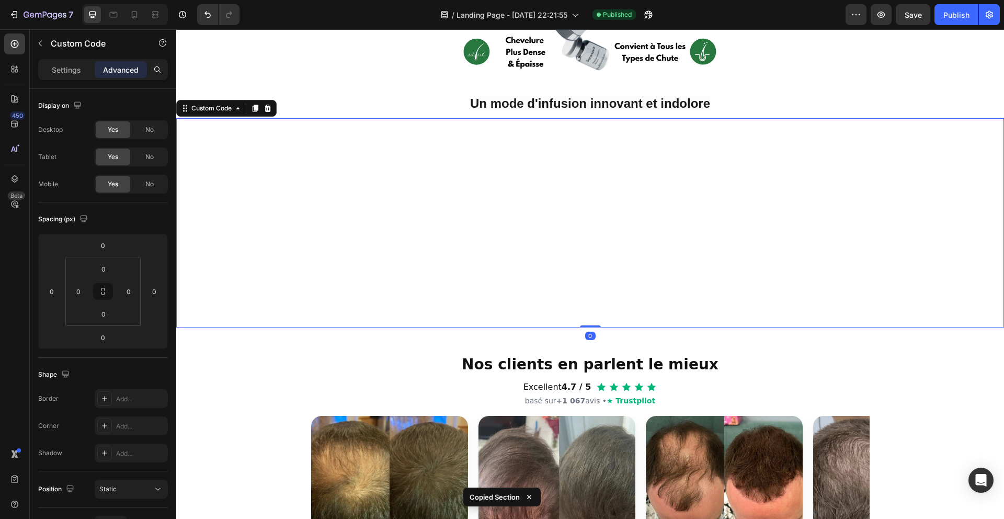
click at [422, 118] on div "Ton navigateur ne supporte pas la lecture vidéo. Custom Code 0" at bounding box center [590, 222] width 828 height 209
click at [422, 115] on div "Un mode d'infusion innovant et indolore Heading Ton navigateur ne supporte pas …" at bounding box center [590, 212] width 828 height 232
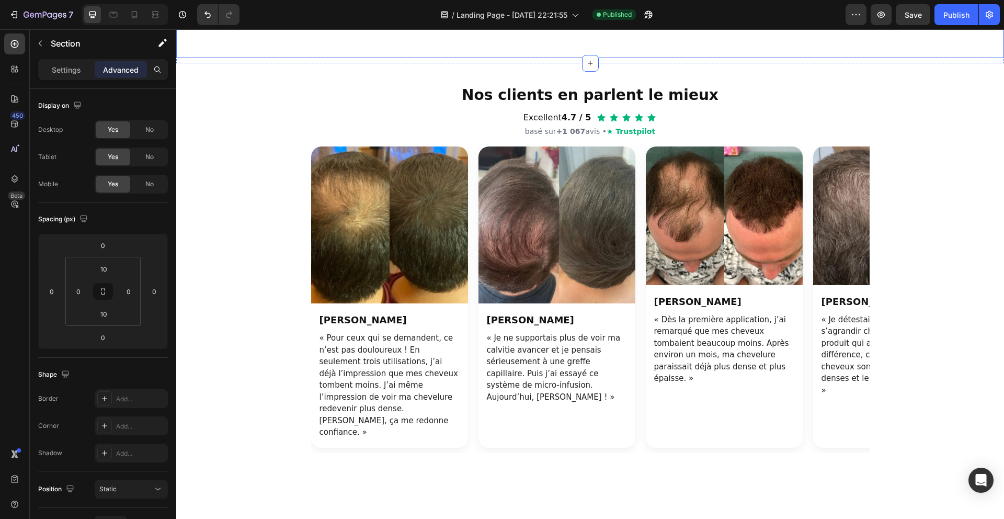
scroll to position [983, 0]
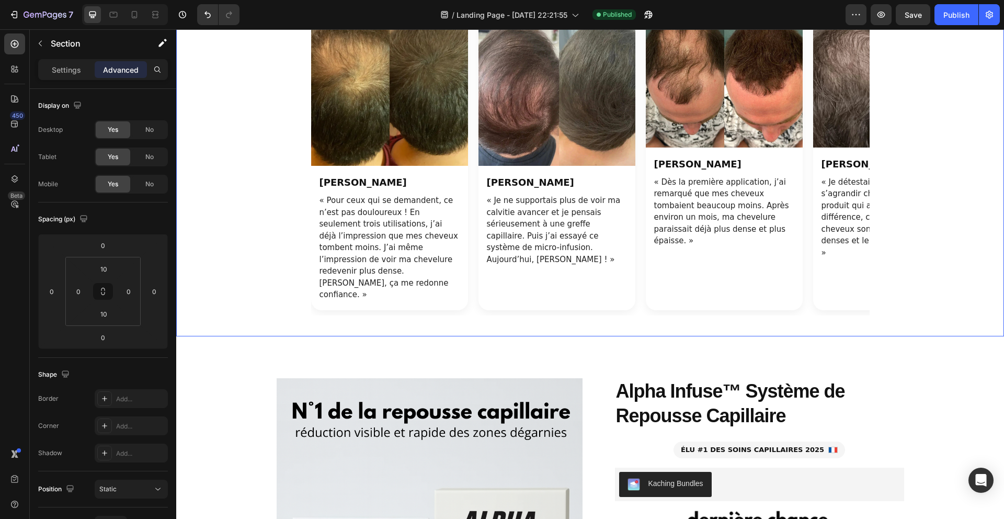
click at [434, 103] on div "Nos clients en parlent le mieux Excellent 4.7 / 5 basé sur +1 067 avis • ★ Trus…" at bounding box center [590, 131] width 828 height 410
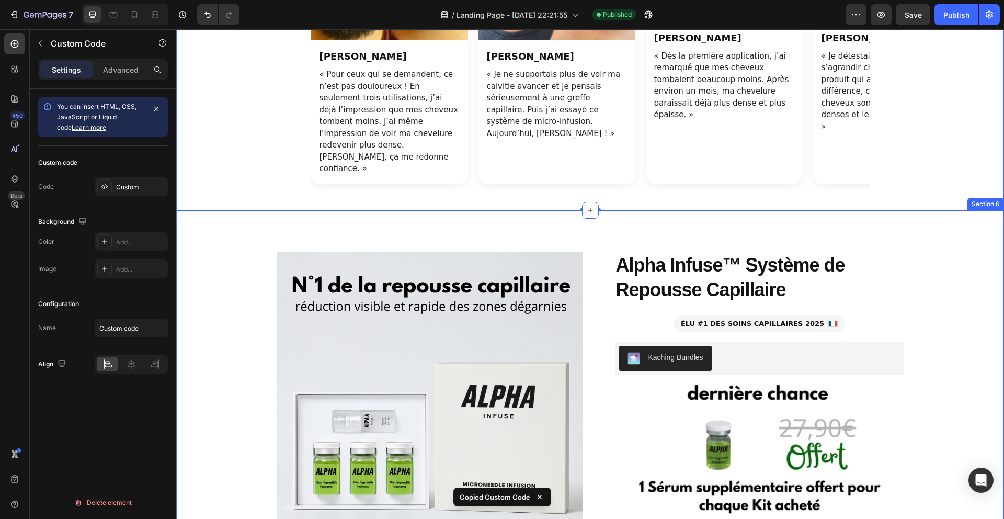
scroll to position [1332, 0]
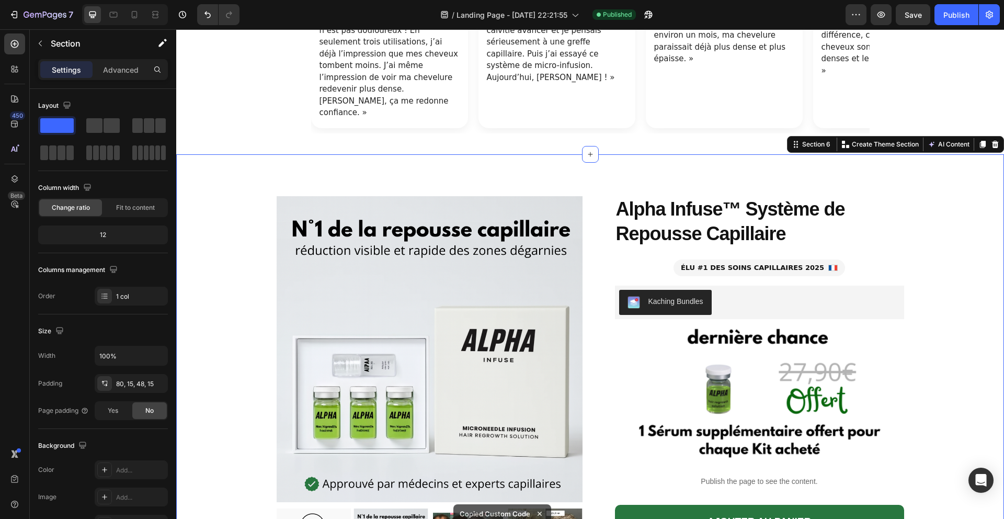
click at [454, 155] on div "Product Images Alpha Infuse™ Système de Repousse Capillaire Product Title ÉLU #…" at bounding box center [590, 490] width 828 height 673
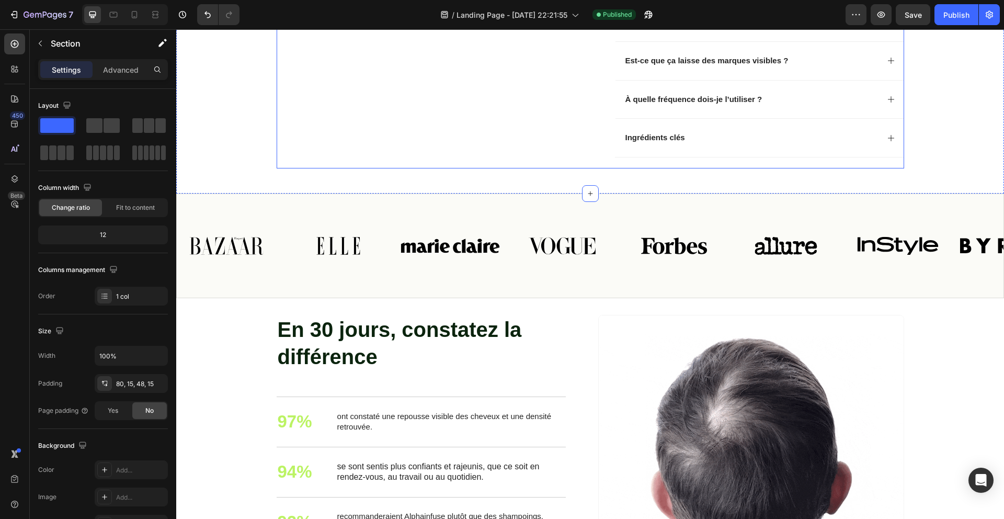
scroll to position [2047, 0]
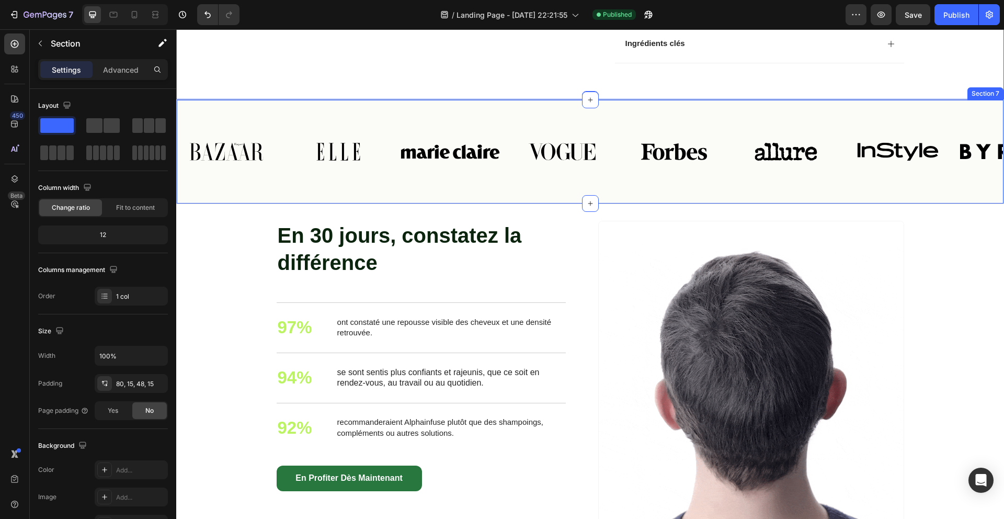
click at [499, 117] on div "Image Image Image Image Image Image Image Image Carousel Row Section 7" at bounding box center [590, 151] width 828 height 105
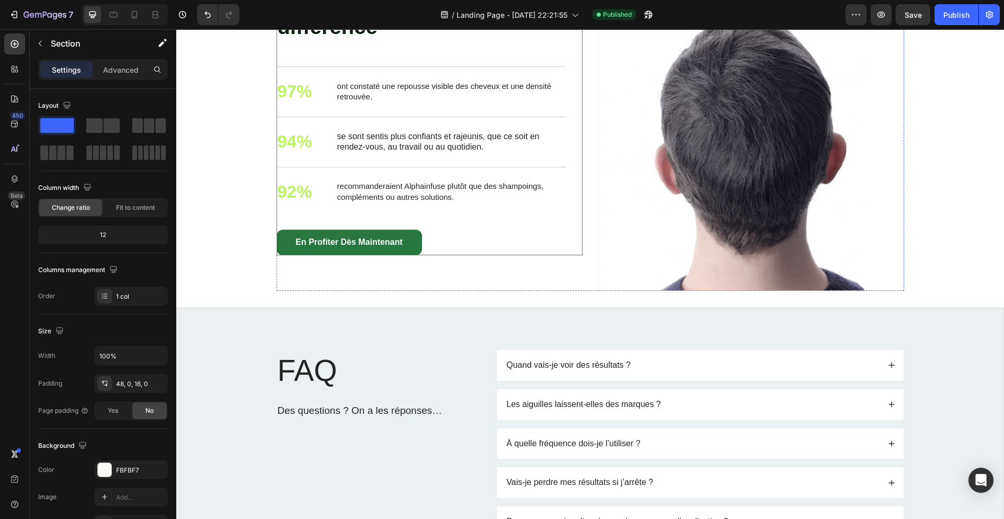
scroll to position [2264, 0]
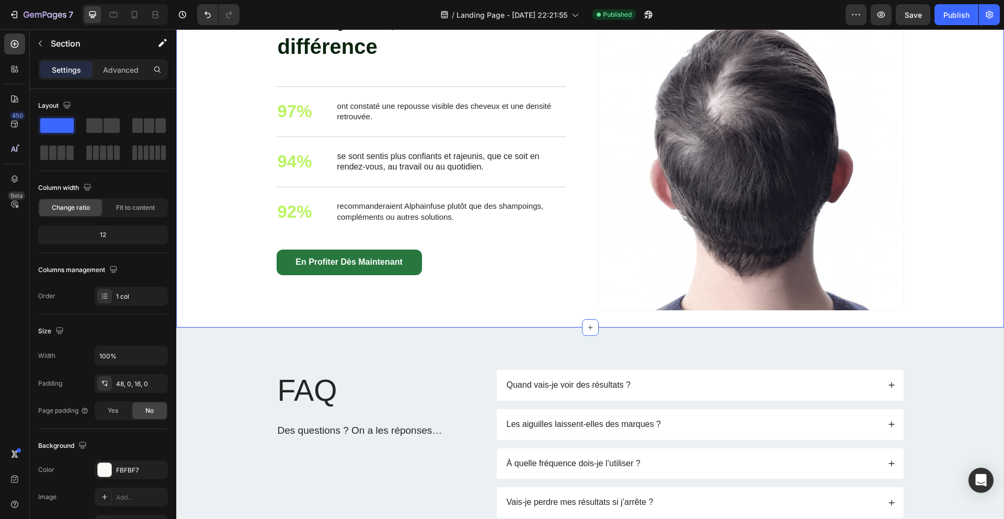
click at [440, 321] on div "En 30 jours, constatez la différence Heading 97% Text Block ont constaté une re…" at bounding box center [590, 157] width 828 height 339
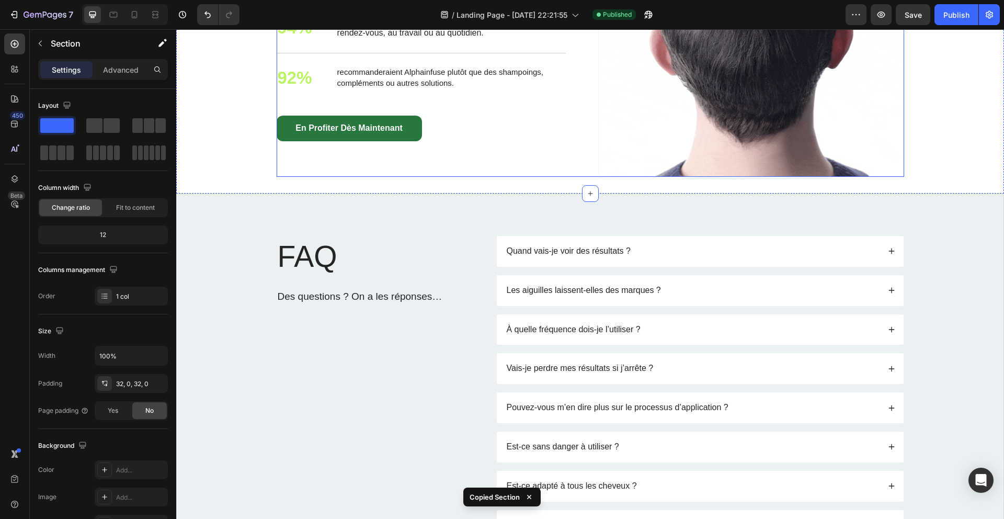
scroll to position [2422, 0]
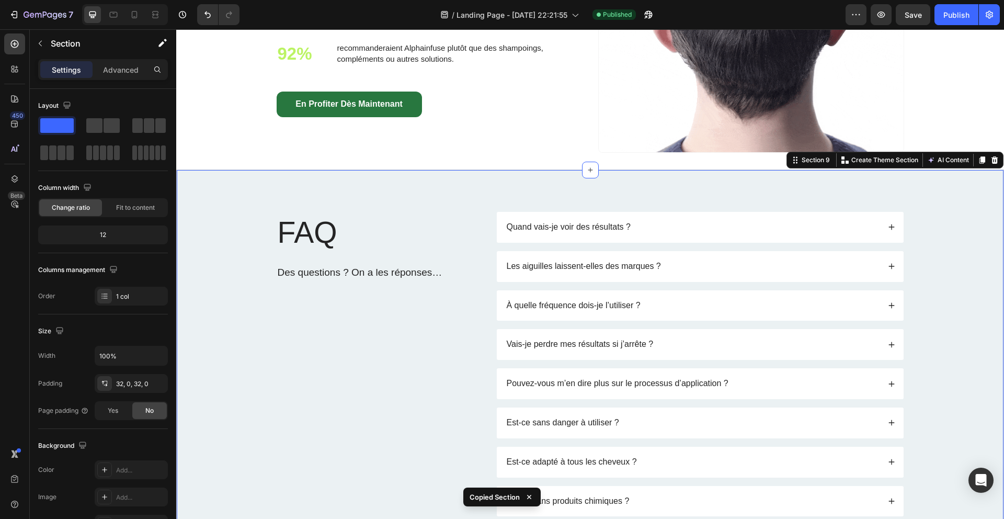
click at [421, 189] on div "FAQ Heading Des questions ? On a les réponses… Text Block Quand vais-je voir de…" at bounding box center [590, 461] width 828 height 585
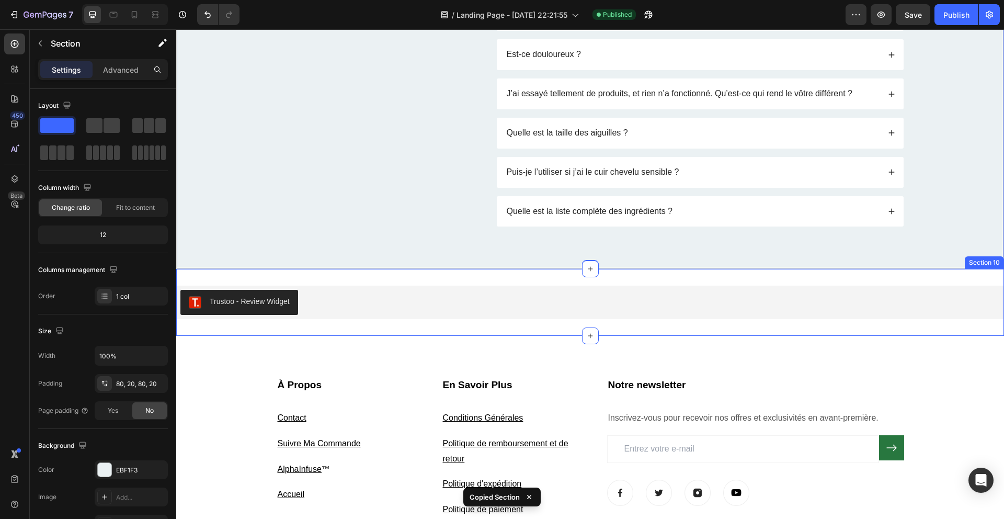
scroll to position [2997, 0]
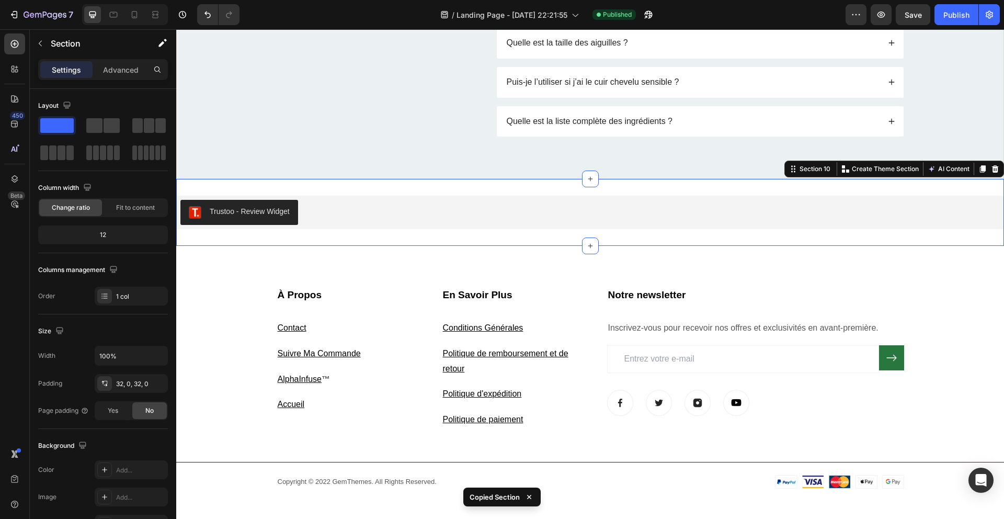
click at [371, 184] on div "Trustoo - Review Widget Trustoo Section 10 You can create reusable sections Cre…" at bounding box center [590, 212] width 828 height 67
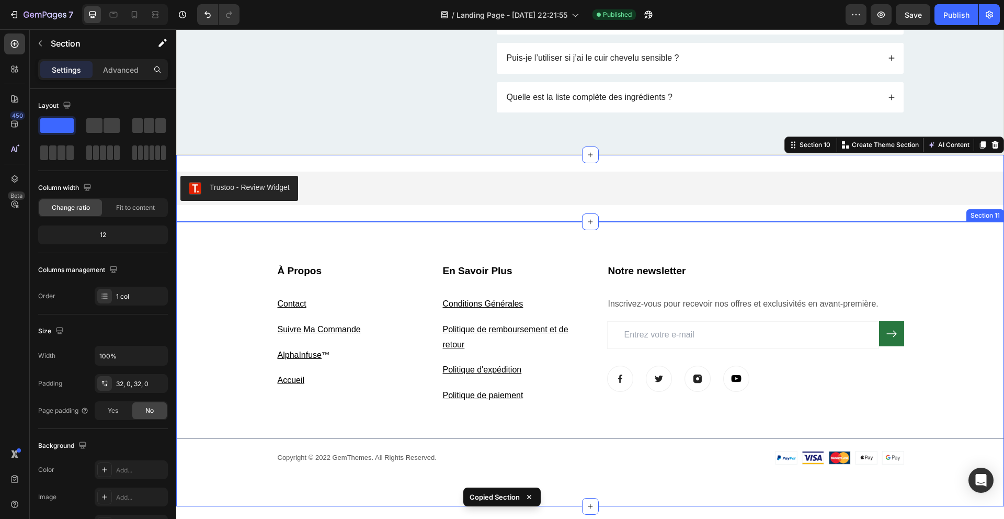
scroll to position [3134, 0]
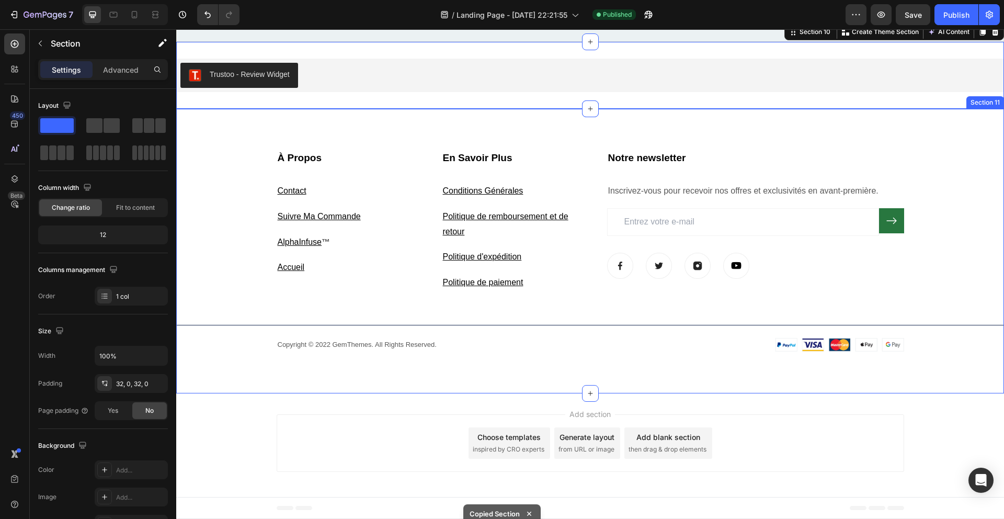
click at [416, 129] on div "À Propos Heading Contact Text block Suivre Ma Commande Text block AlphaInfuse ™…" at bounding box center [590, 251] width 828 height 284
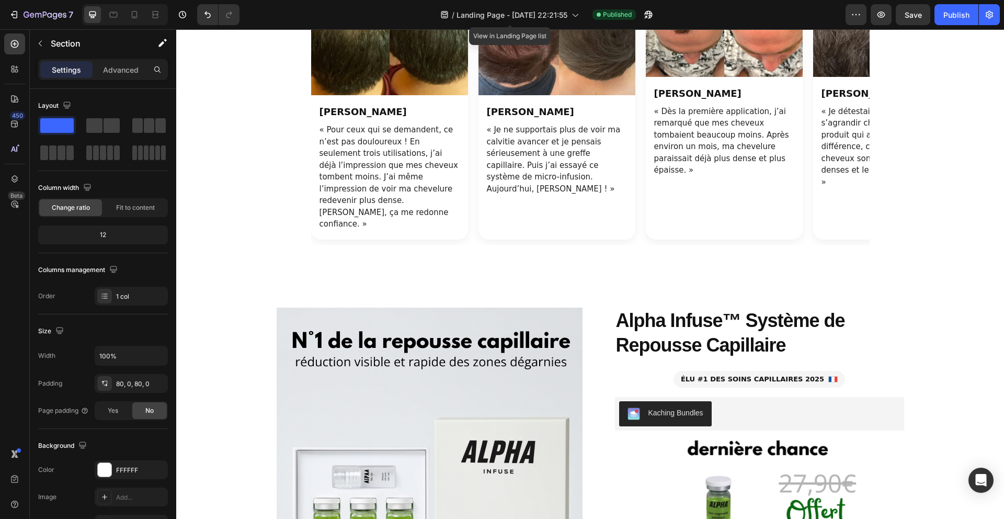
scroll to position [1215, 0]
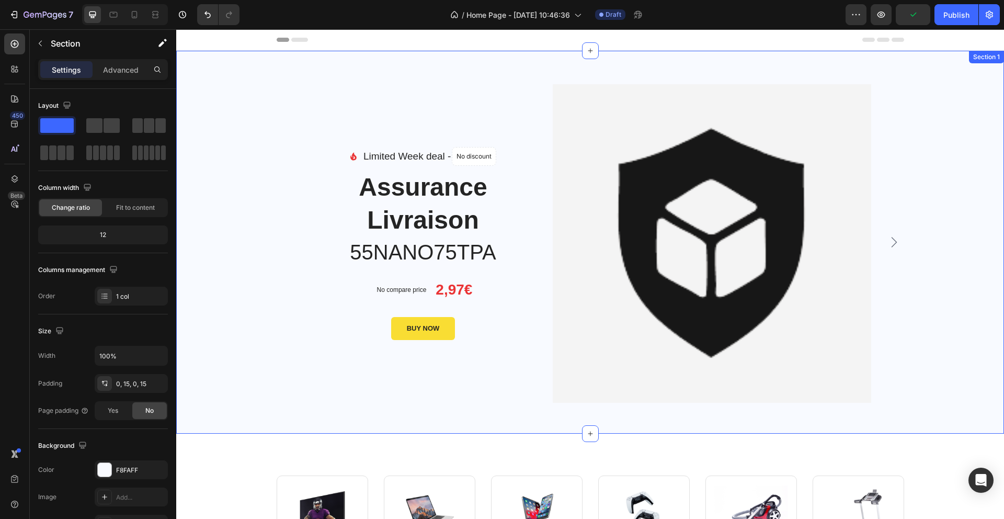
click at [261, 59] on div "Image Limited Week deal - Text block No discount Not be displayed when publishe…" at bounding box center [590, 242] width 812 height 383
drag, startPoint x: 998, startPoint y: 59, endPoint x: 834, endPoint y: 63, distance: 163.7
click at [998, 59] on icon at bounding box center [995, 61] width 8 height 8
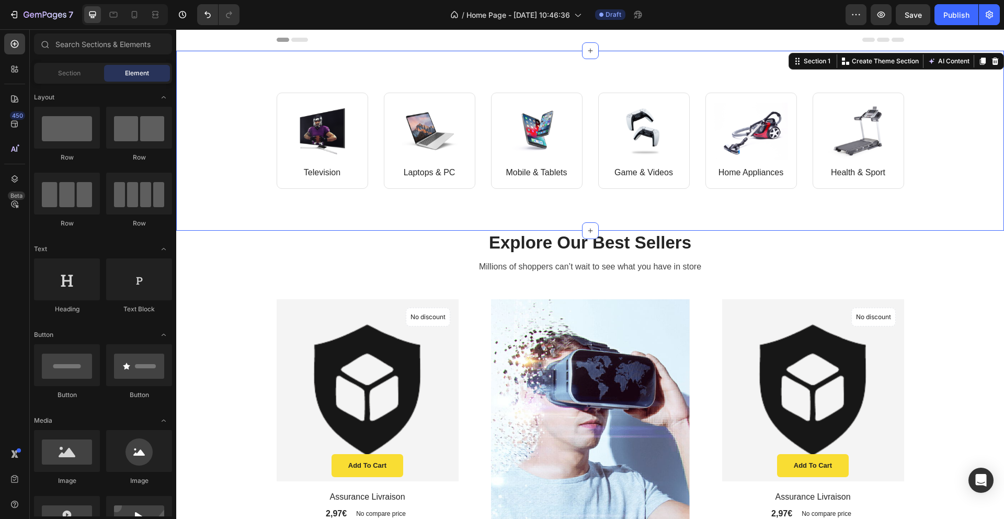
drag, startPoint x: 364, startPoint y: 70, endPoint x: 548, endPoint y: 74, distance: 184.1
click at [364, 69] on div "Image Television Text block Row Image Laptops & PC Text block Row Row Image Mob…" at bounding box center [590, 141] width 828 height 180
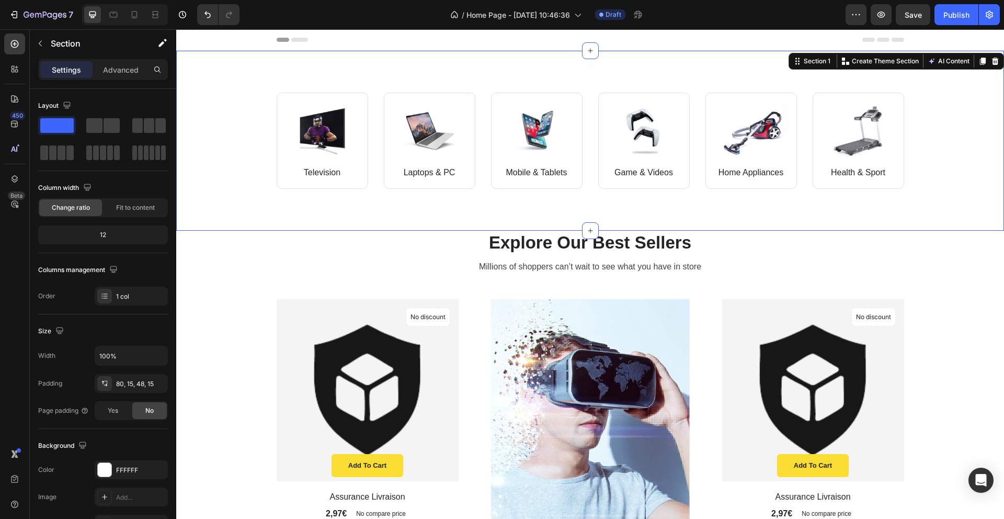
drag, startPoint x: 999, startPoint y: 59, endPoint x: 907, endPoint y: 60, distance: 92.5
click at [999, 59] on div at bounding box center [995, 61] width 13 height 13
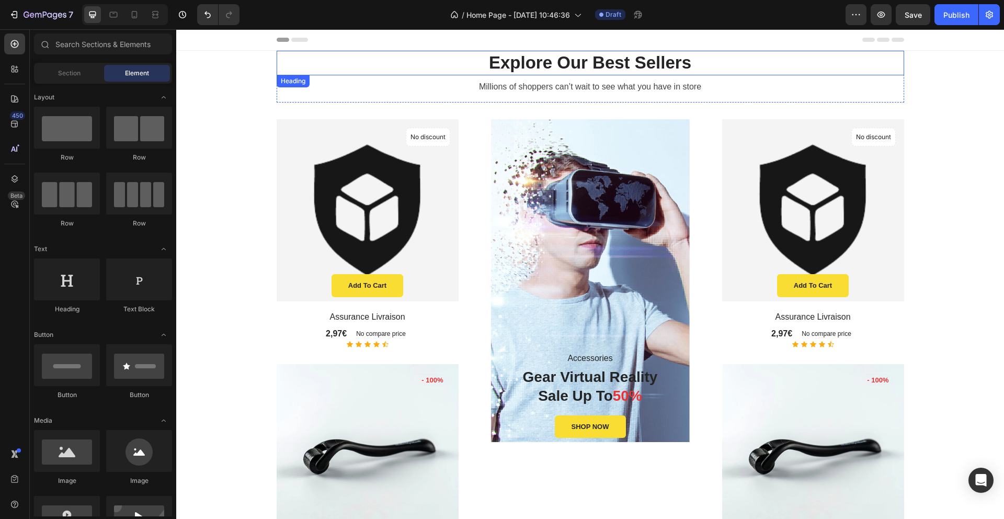
click at [873, 66] on p "Explore Our Best Sellers" at bounding box center [590, 63] width 625 height 22
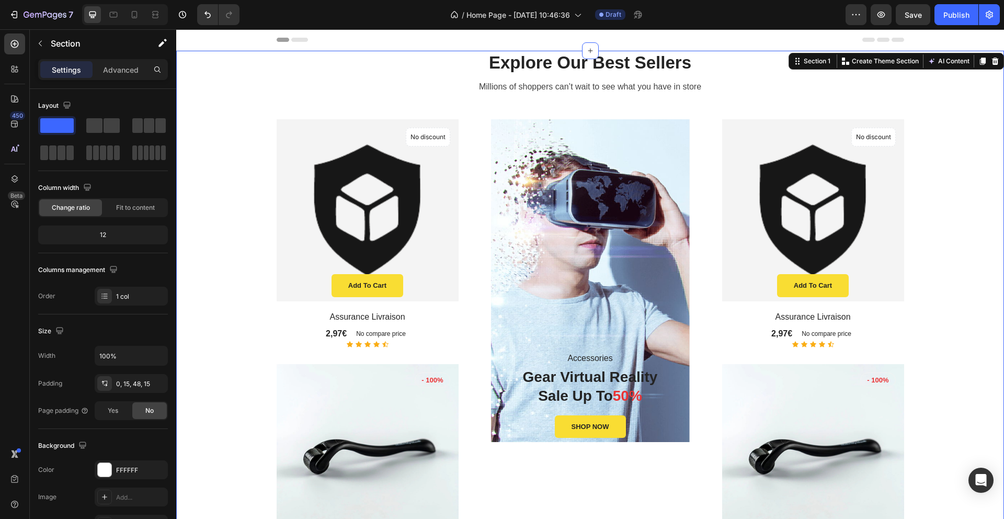
click at [994, 61] on icon at bounding box center [995, 61] width 8 height 8
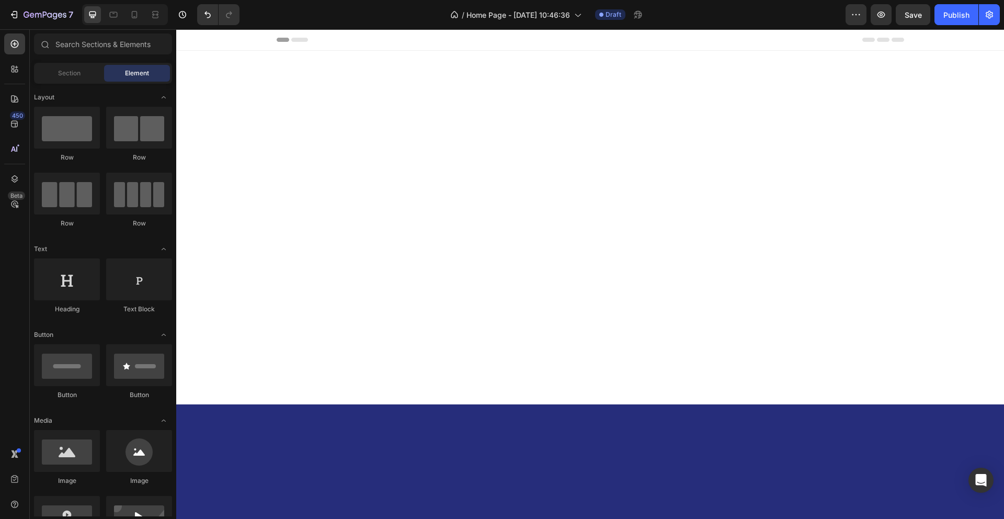
click at [937, 68] on div at bounding box center [590, 72] width 828 height 42
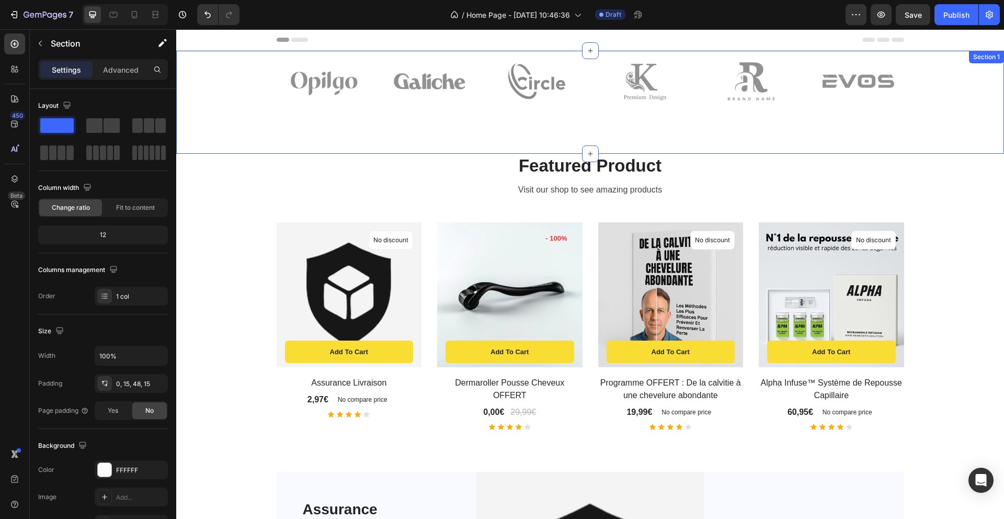
click at [948, 74] on div "Image Image Image Image Image Image Row" at bounding box center [590, 90] width 812 height 78
click at [919, 74] on div "Image Image Image Image Image Image Row" at bounding box center [590, 90] width 812 height 78
click at [946, 139] on div "Image Image Image Image Image Image Row Section 1" at bounding box center [590, 102] width 828 height 103
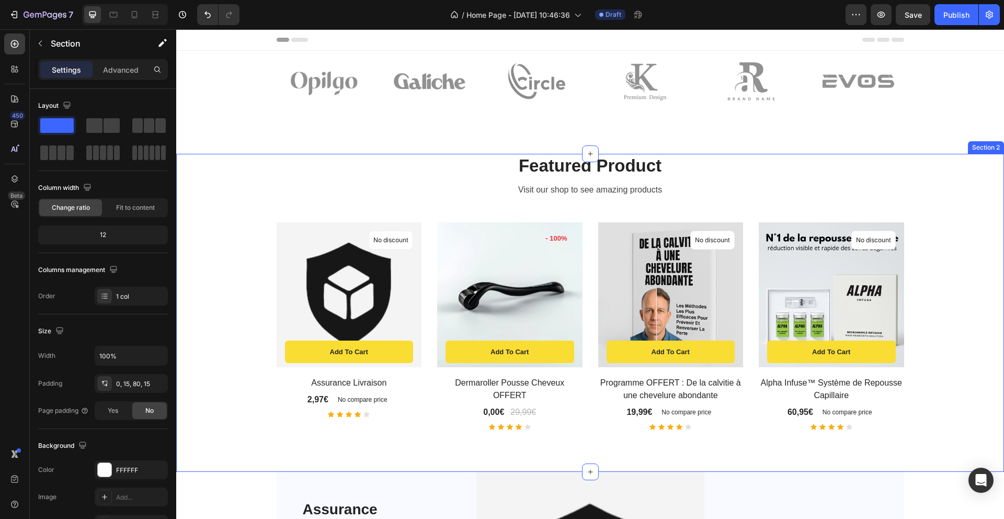
click at [935, 208] on div "Featured Product Heading Visit our shop to see amazing products Text block Prod…" at bounding box center [590, 292] width 812 height 276
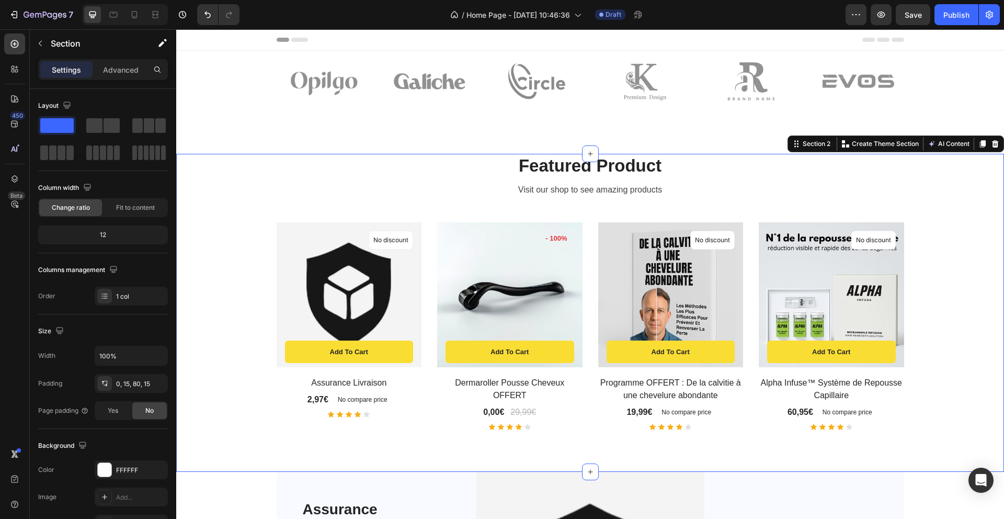
click at [992, 150] on div at bounding box center [995, 144] width 13 height 13
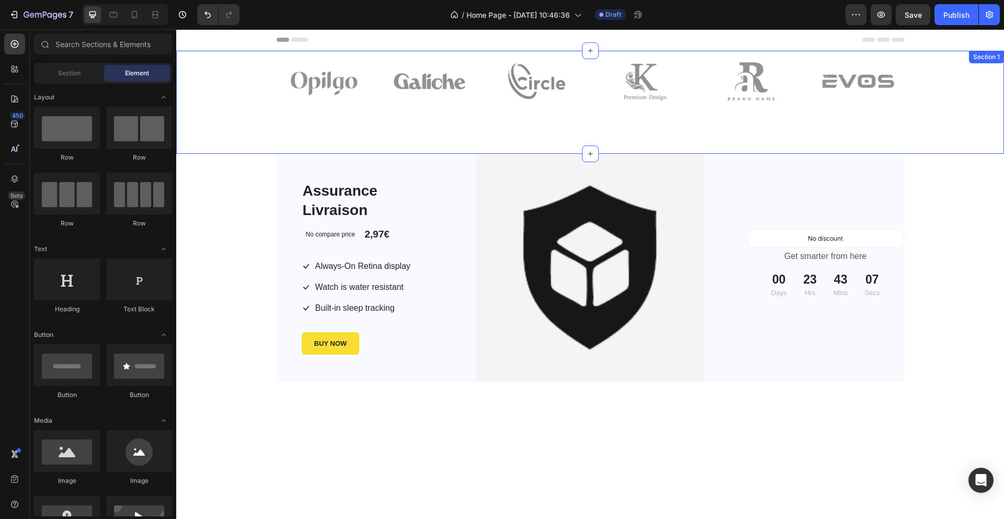
click at [900, 141] on div "Image Image Image Image Image Image Row Section 1" at bounding box center [590, 102] width 828 height 103
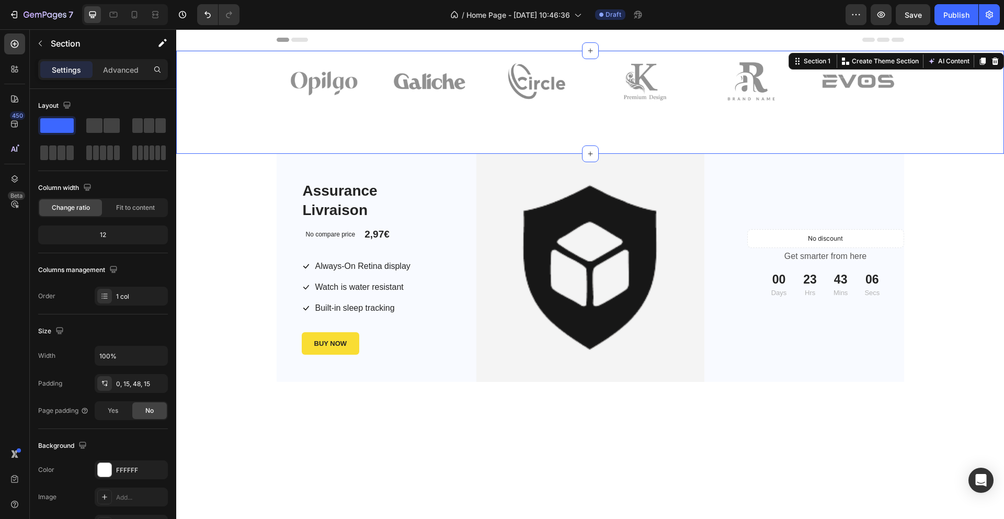
click at [995, 66] on div at bounding box center [995, 61] width 13 height 13
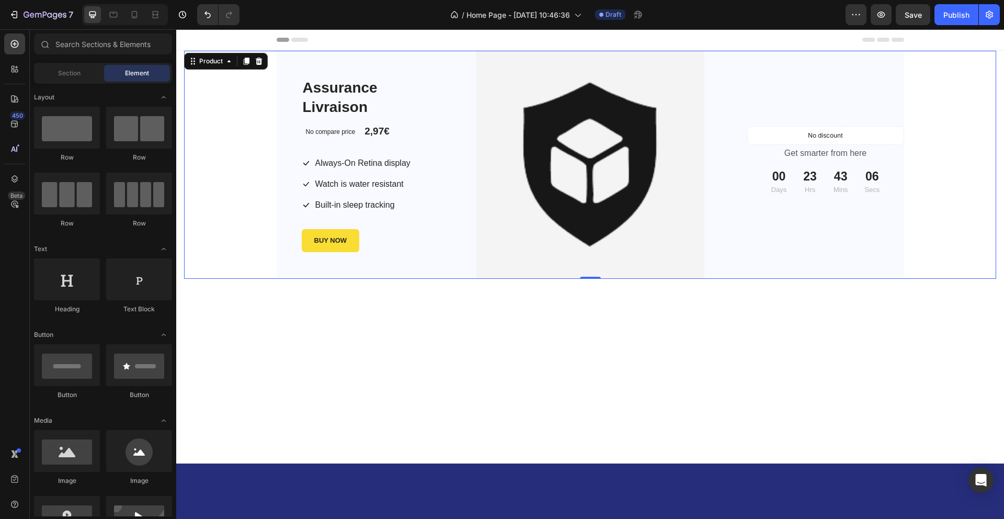
click at [959, 116] on div "Assurance Livraison Product Title No compare price Product Price 2,97€ Product …" at bounding box center [590, 165] width 812 height 228
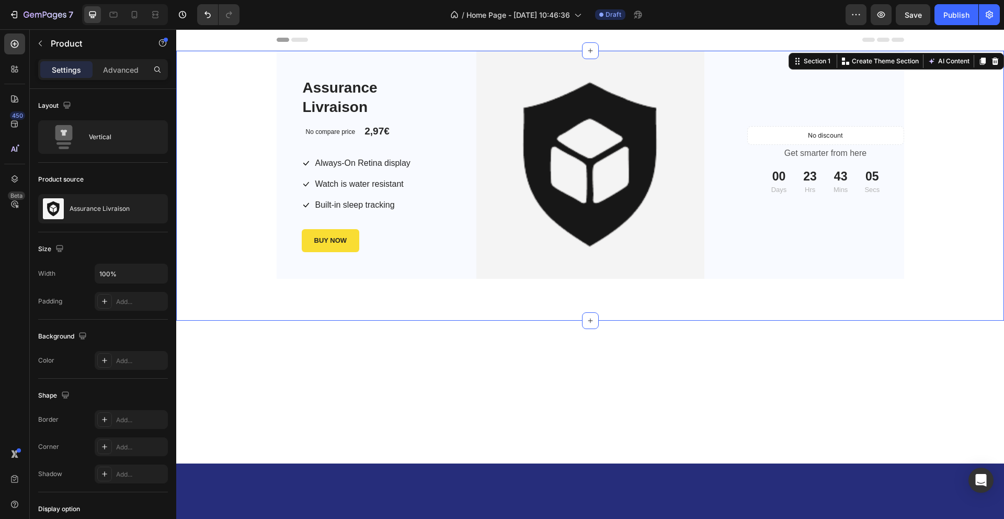
click at [911, 303] on div "Assurance Livraison Product Title No compare price Product Price 2,97€ Product …" at bounding box center [590, 186] width 828 height 270
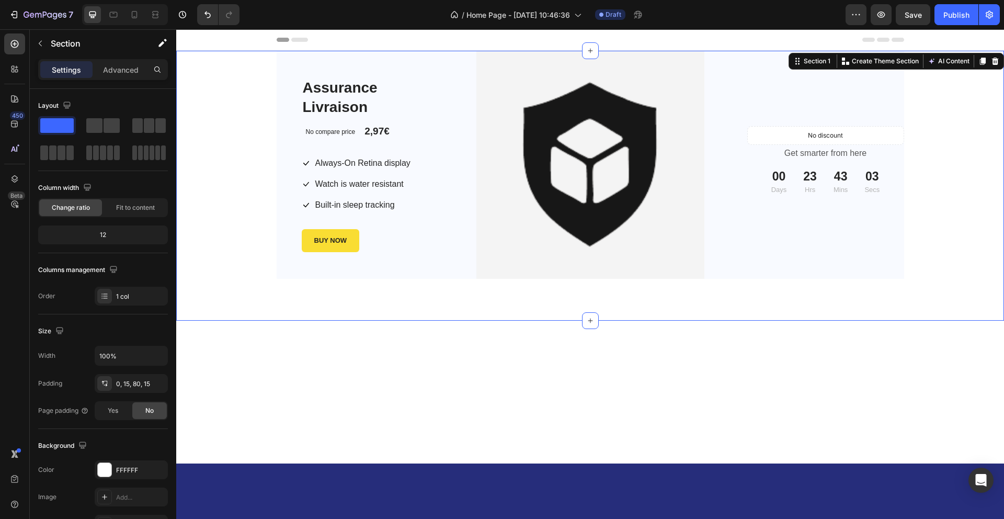
click at [994, 65] on div at bounding box center [995, 61] width 13 height 13
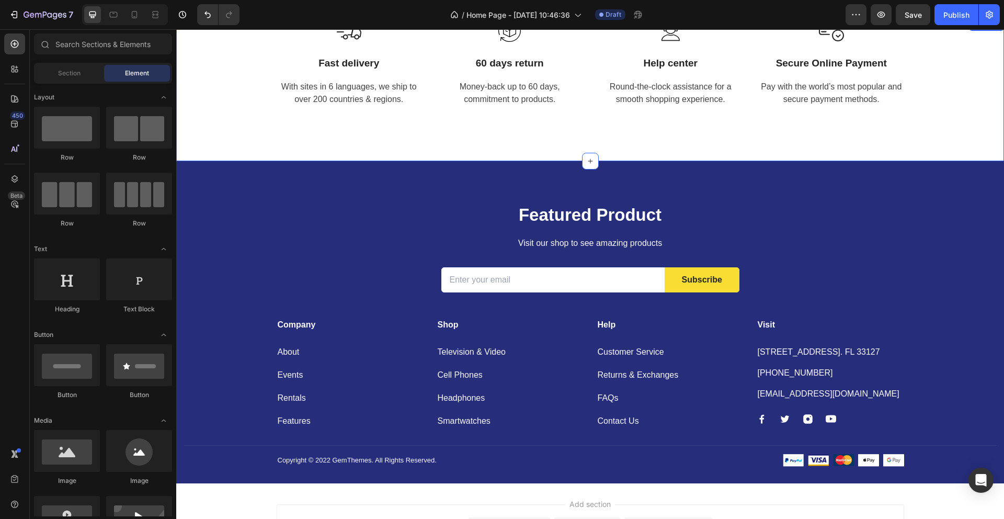
scroll to position [10, 0]
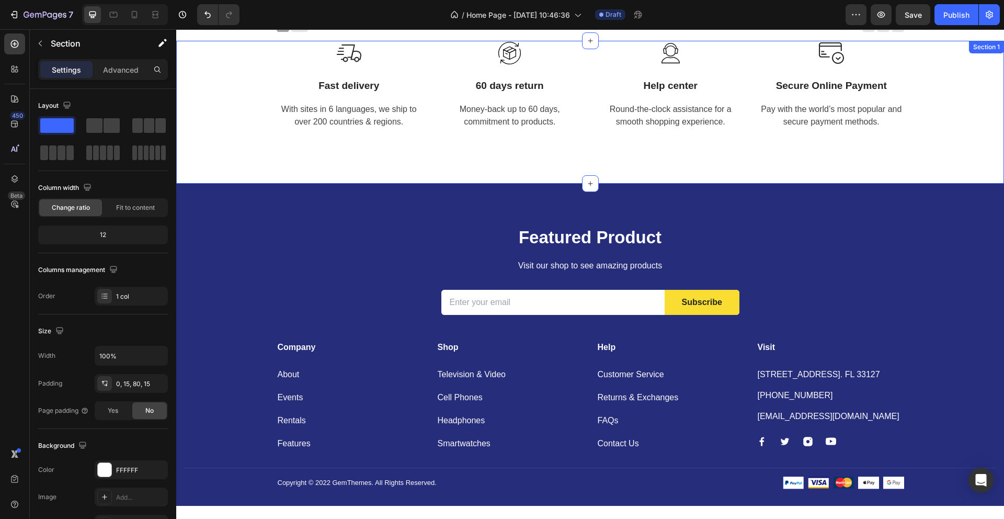
click at [891, 174] on div "Image Fast delivery Text block With sites in 6 languages, we ship to over 200 c…" at bounding box center [590, 112] width 828 height 143
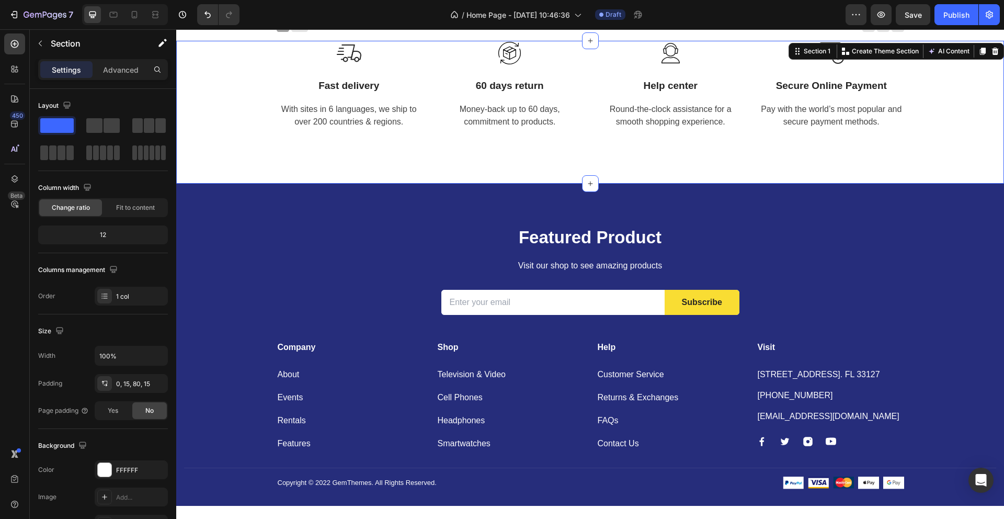
click at [993, 49] on icon at bounding box center [995, 51] width 7 height 7
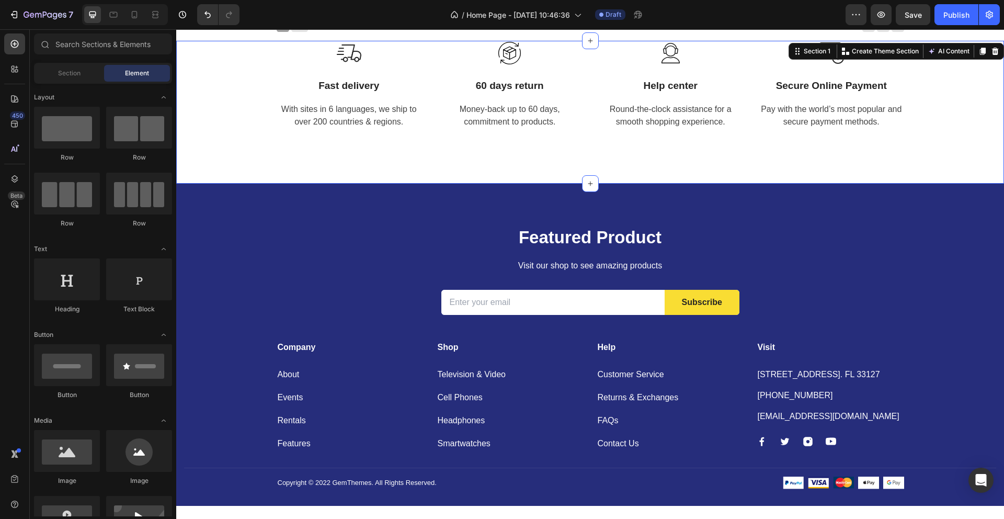
scroll to position [0, 0]
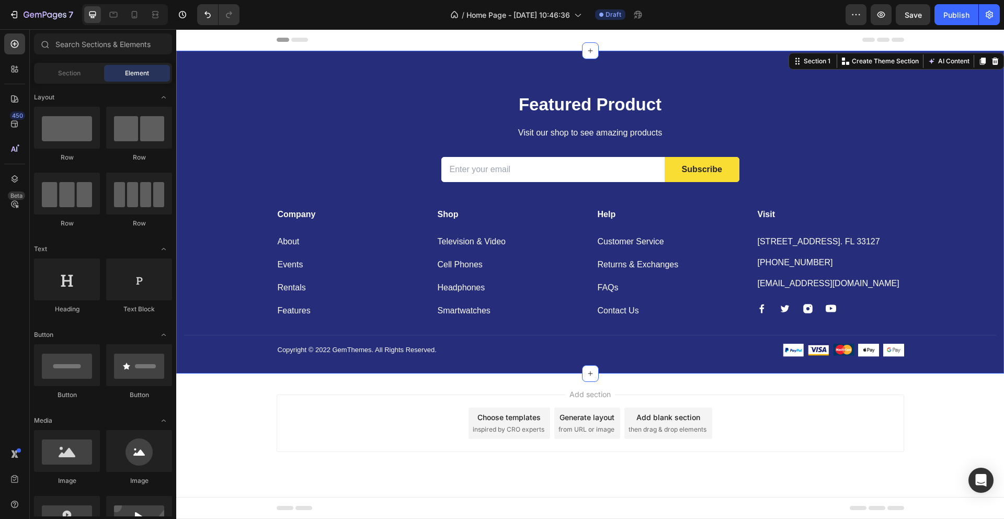
click at [913, 99] on div "Featured Product Heading Visit our shop to see amazing products Text block Emai…" at bounding box center [590, 233] width 812 height 281
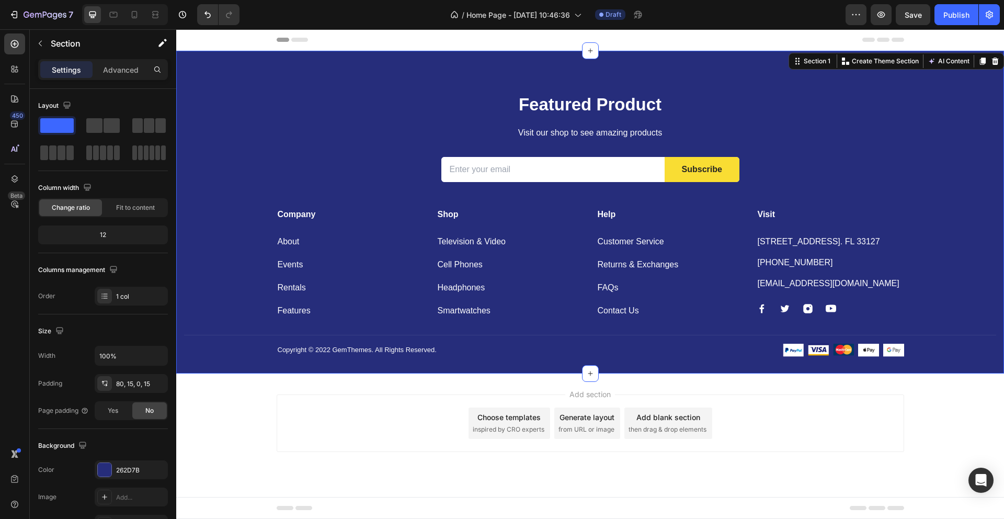
click at [993, 62] on icon at bounding box center [995, 61] width 7 height 7
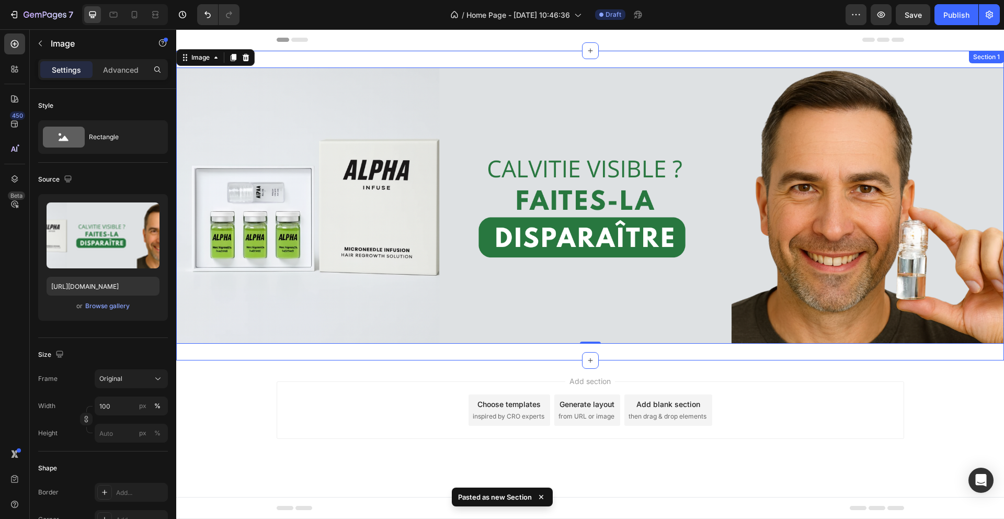
click at [393, 57] on div "Image 0 Section 1" at bounding box center [590, 206] width 828 height 310
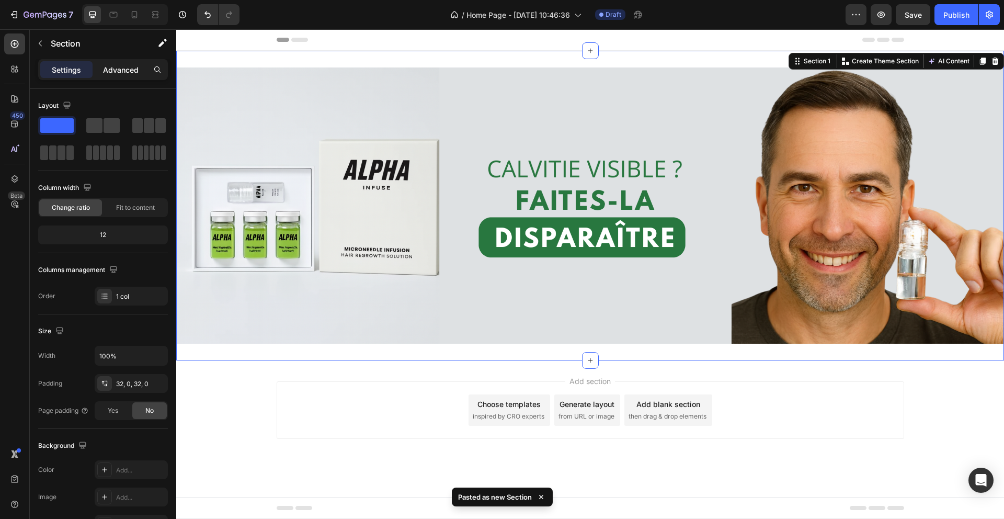
click at [120, 76] on div "Advanced" at bounding box center [121, 69] width 52 height 17
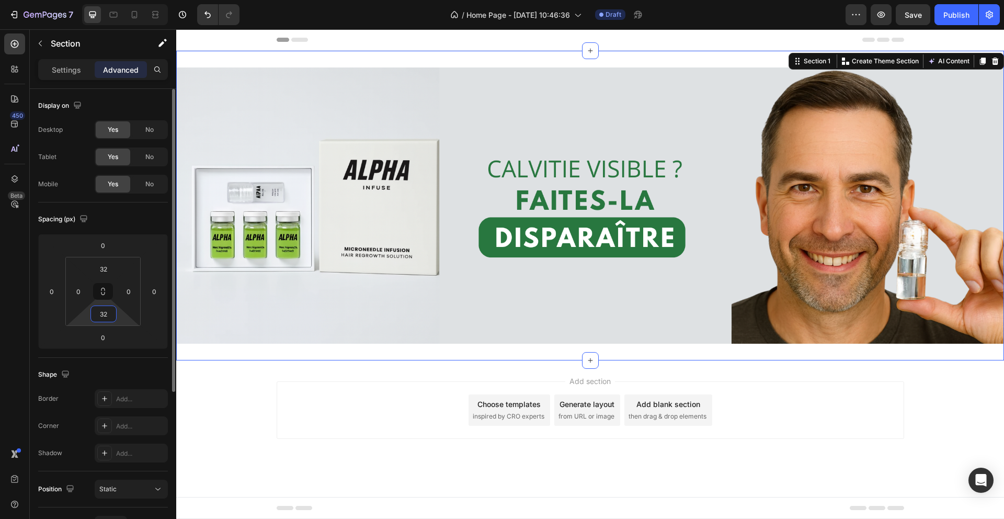
click at [105, 319] on input "32" at bounding box center [103, 314] width 21 height 16
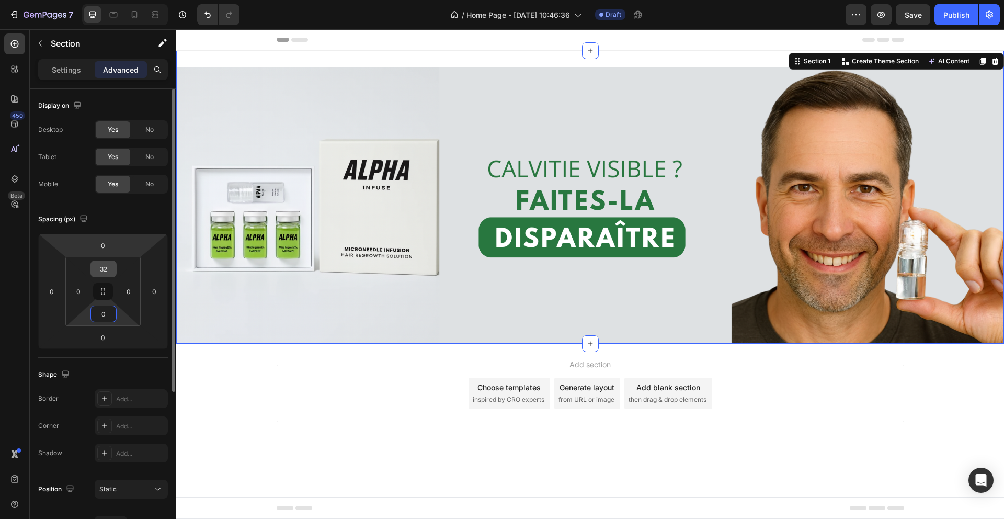
type input "0"
click at [109, 269] on input "32" at bounding box center [103, 269] width 21 height 16
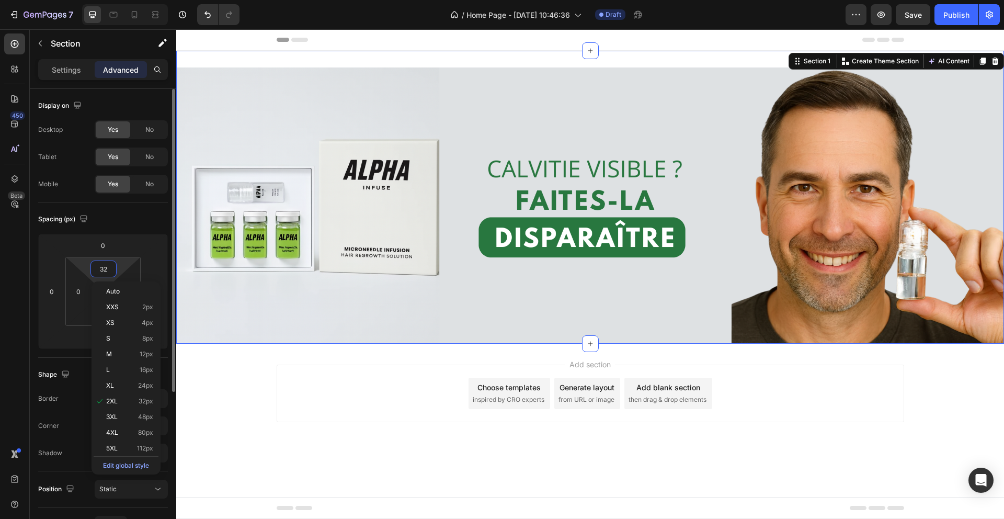
type input "0"
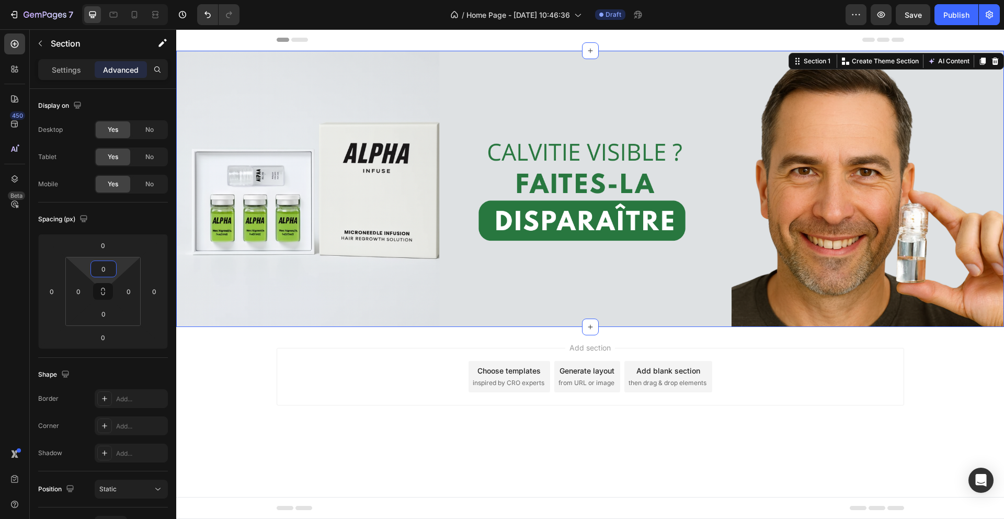
click at [212, 368] on div "Add section Choose templates inspired by CRO experts Generate layout from URL o…" at bounding box center [590, 391] width 828 height 129
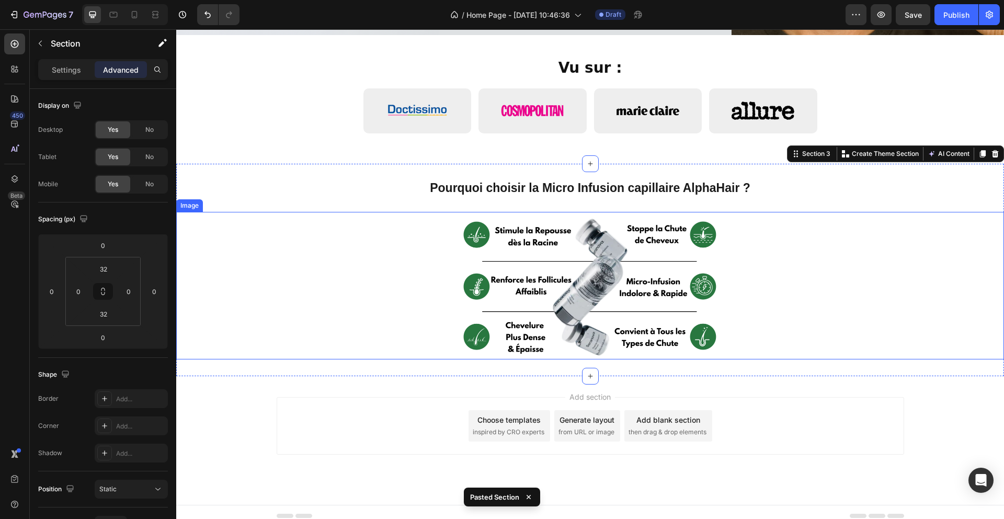
scroll to position [299, 0]
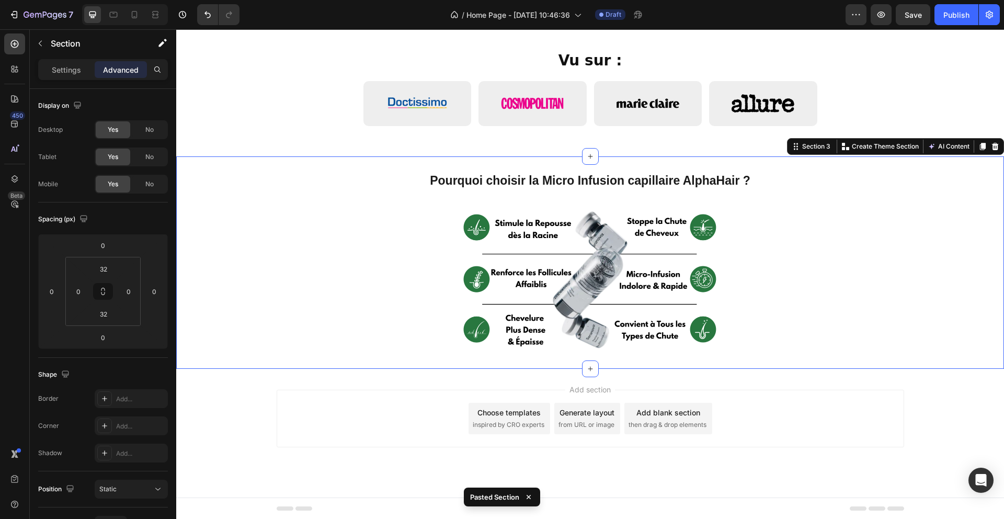
click at [419, 367] on div "Pourquoi choisir la Micro Infusion capillaire AlphaHair ? Heading Image Section…" at bounding box center [590, 262] width 828 height 212
click at [437, 363] on div "Pourquoi choisir la Micro Infusion capillaire AlphaHair ? Heading Image Section…" at bounding box center [590, 262] width 828 height 212
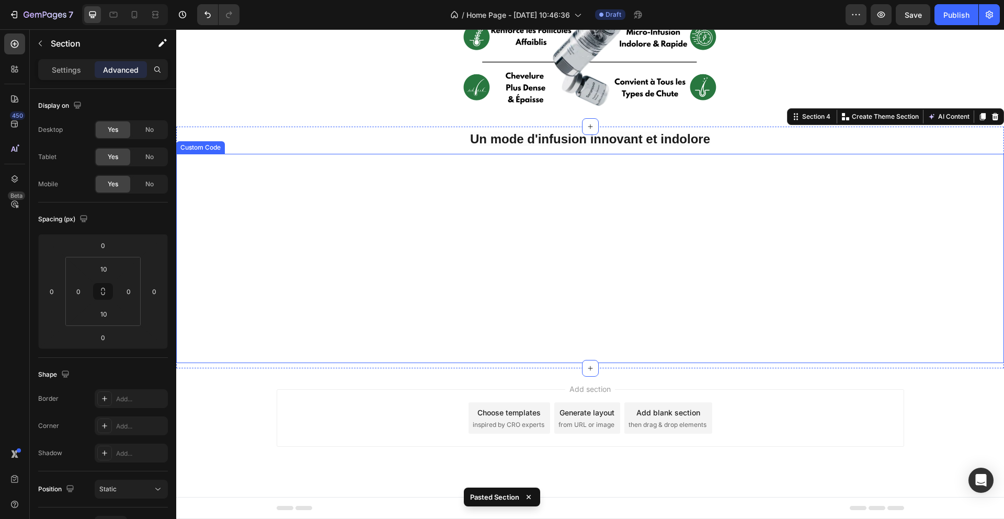
scroll to position [707, 0]
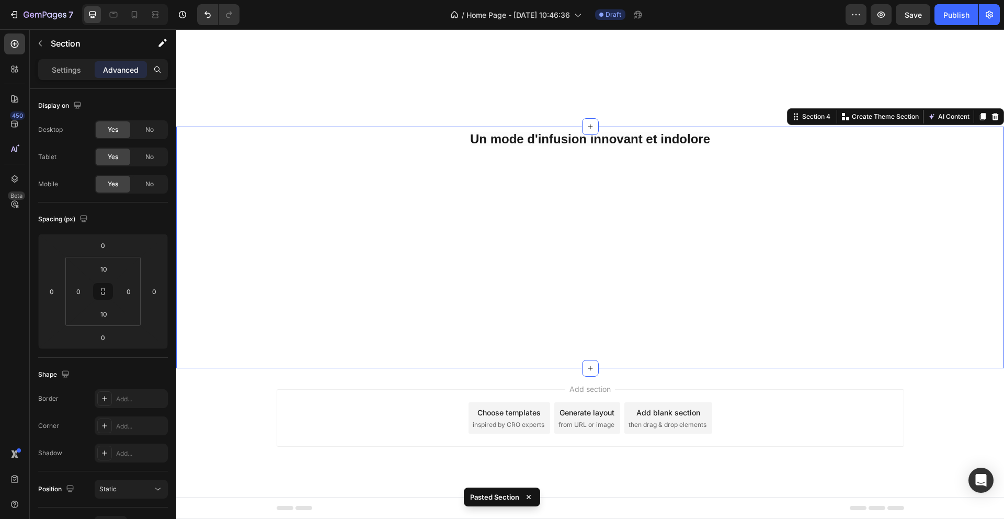
click at [446, 367] on div "Un mode d'infusion innovant et indolore Heading Ton navigateur ne supporte pas …" at bounding box center [590, 248] width 828 height 242
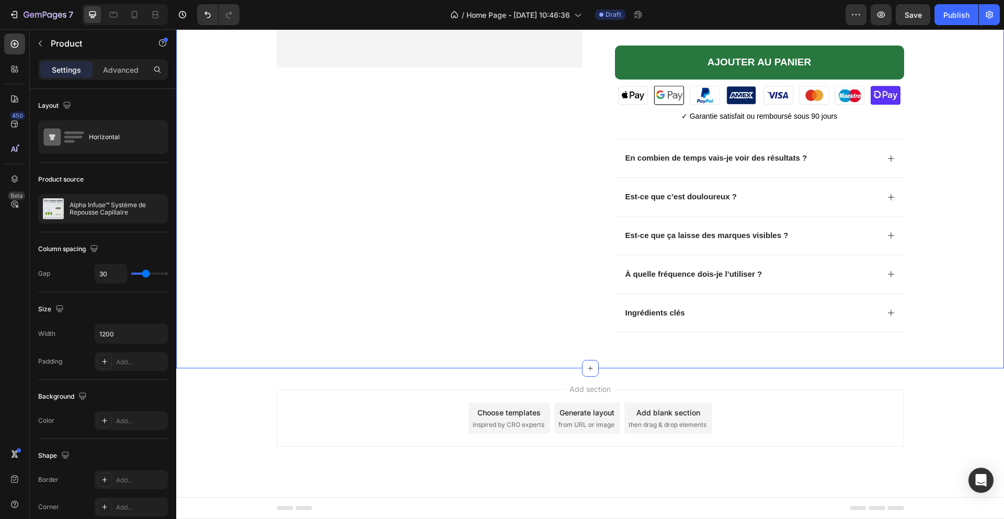
scroll to position [1779, 0]
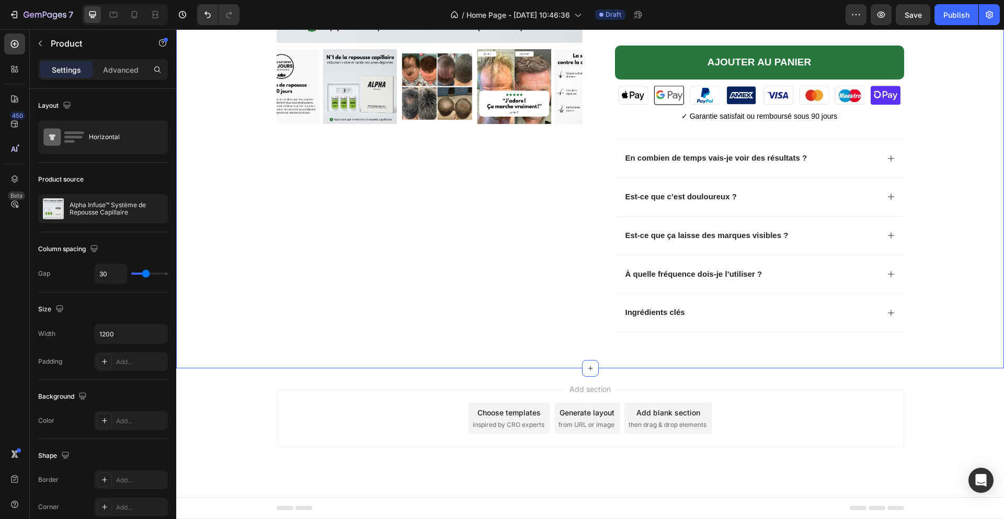
drag, startPoint x: 476, startPoint y: 351, endPoint x: 479, endPoint y: 356, distance: 5.7
click at [476, 352] on div "Product Images Alpha Infuse™ Système de Repousse Capillaire Product Title ÉLU #…" at bounding box center [590, 31] width 828 height 673
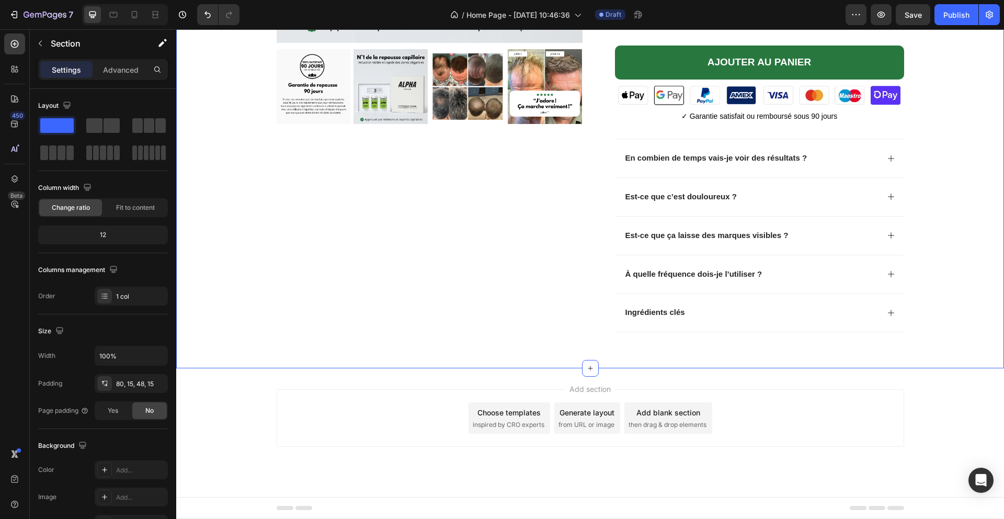
click at [479, 364] on div "Product Images Alpha Infuse™ Système de Repousse Capillaire Product Title ÉLU #…" at bounding box center [590, 31] width 828 height 673
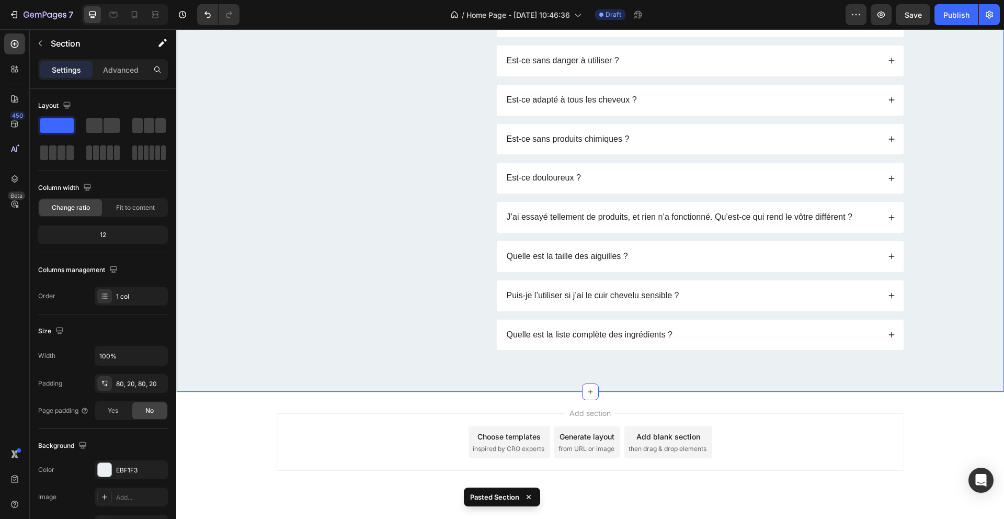
scroll to position [2808, 0]
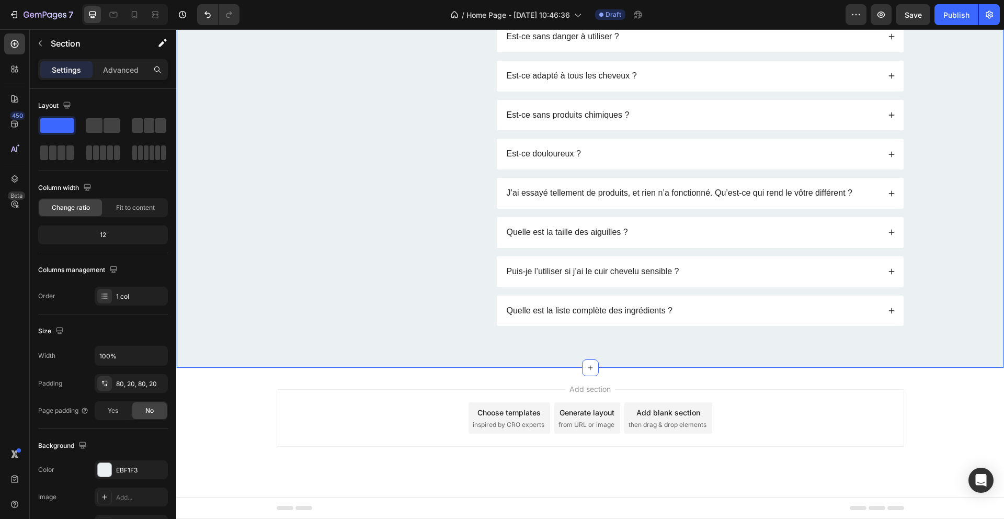
click at [429, 345] on div "FAQ Heading Des questions ? On a les réponses… Text Block Quand vais-je voir de…" at bounding box center [590, 76] width 828 height 585
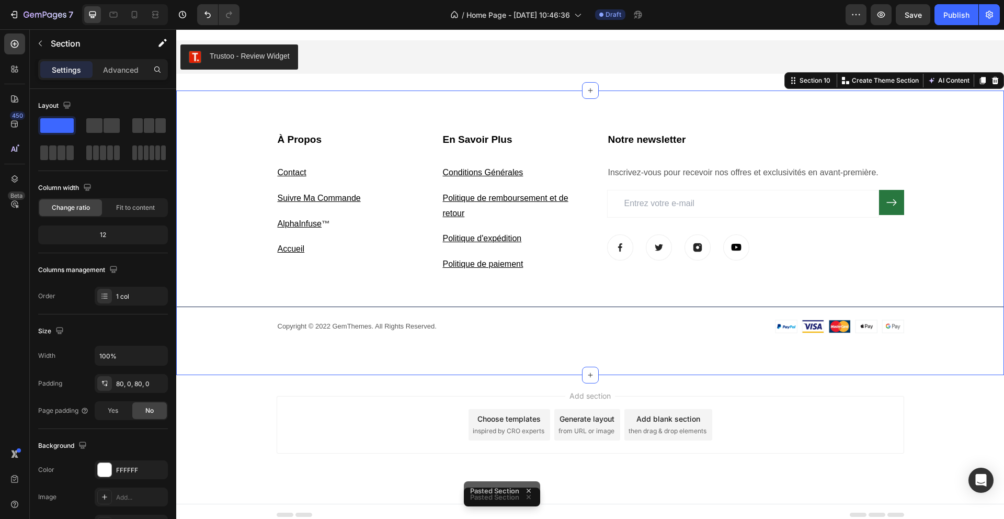
scroll to position [3161, 0]
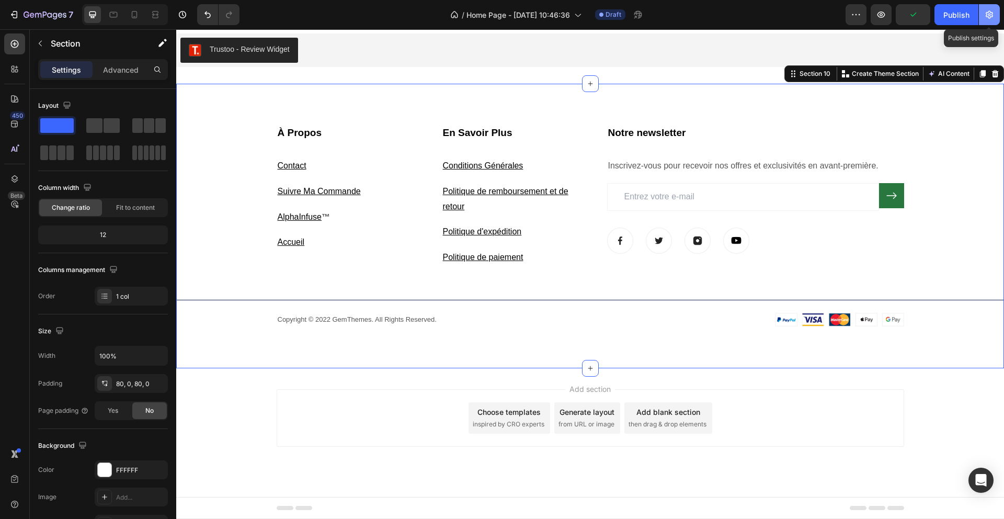
click at [997, 18] on button "button" at bounding box center [989, 14] width 21 height 21
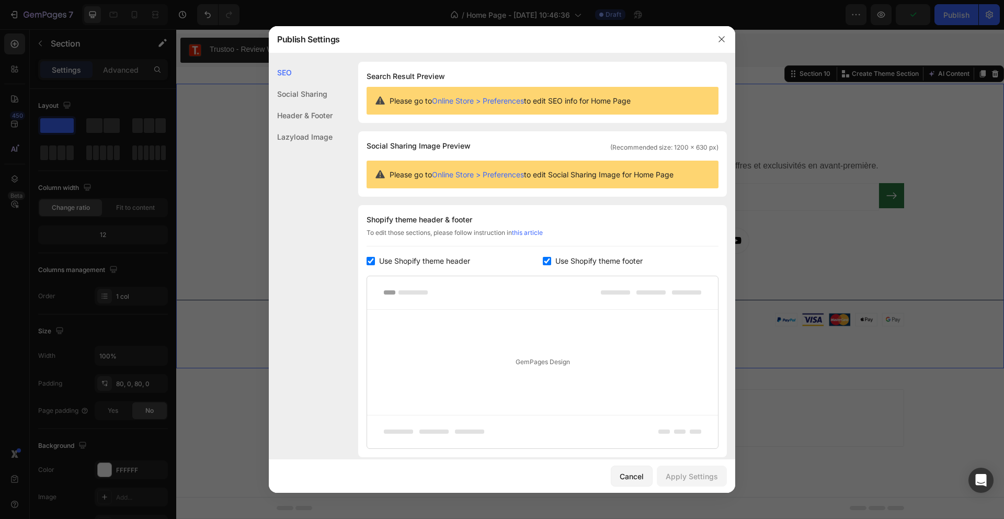
drag, startPoint x: 637, startPoint y: 260, endPoint x: 640, endPoint y: 274, distance: 14.5
click at [637, 260] on span "Use Shopify theme footer" at bounding box center [598, 261] width 87 height 13
checkbox input "false"
click at [696, 482] on button "Apply Settings" at bounding box center [692, 475] width 70 height 21
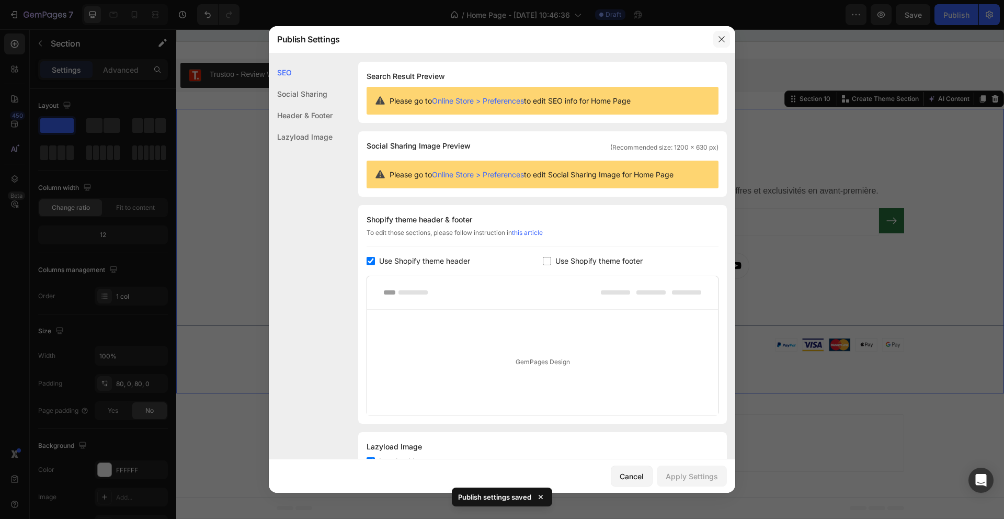
click at [718, 44] on button "button" at bounding box center [721, 39] width 17 height 17
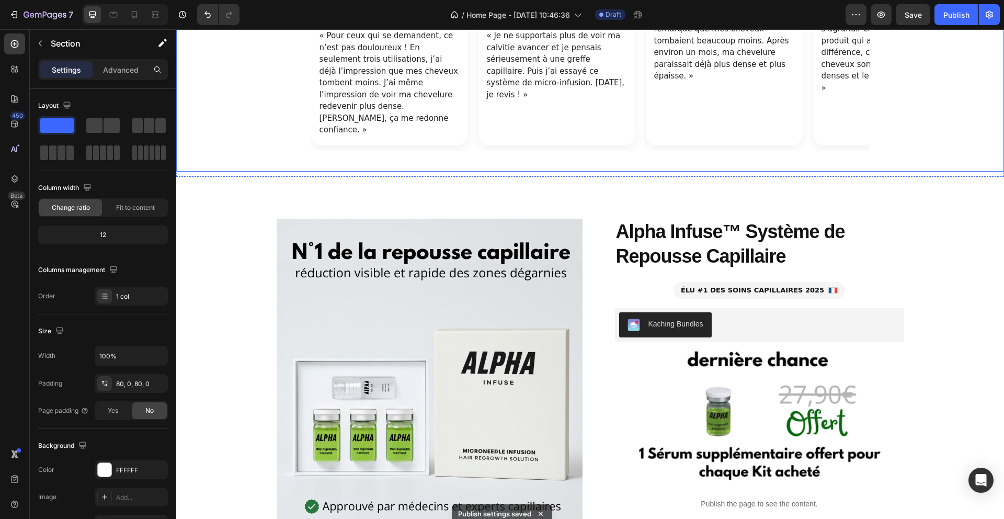
scroll to position [1131, 0]
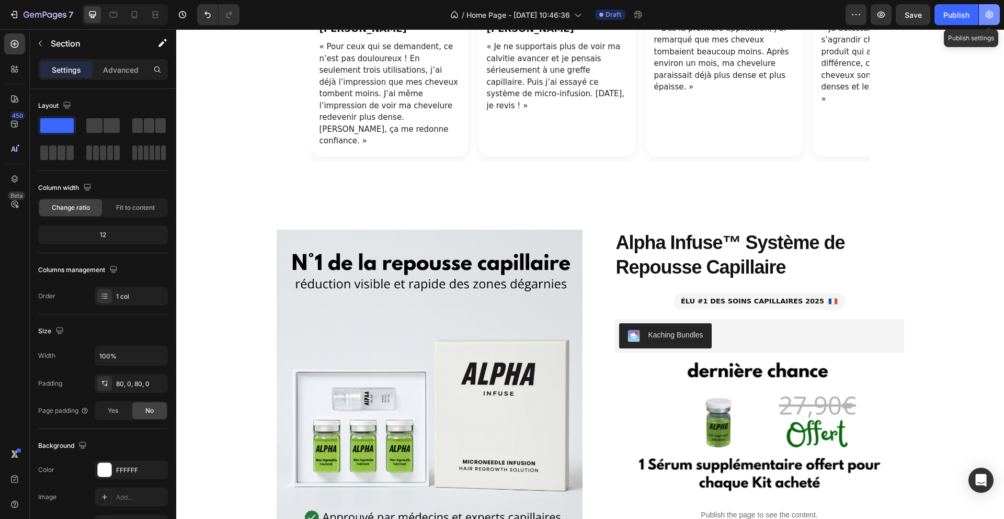
click at [985, 21] on button "button" at bounding box center [989, 14] width 21 height 21
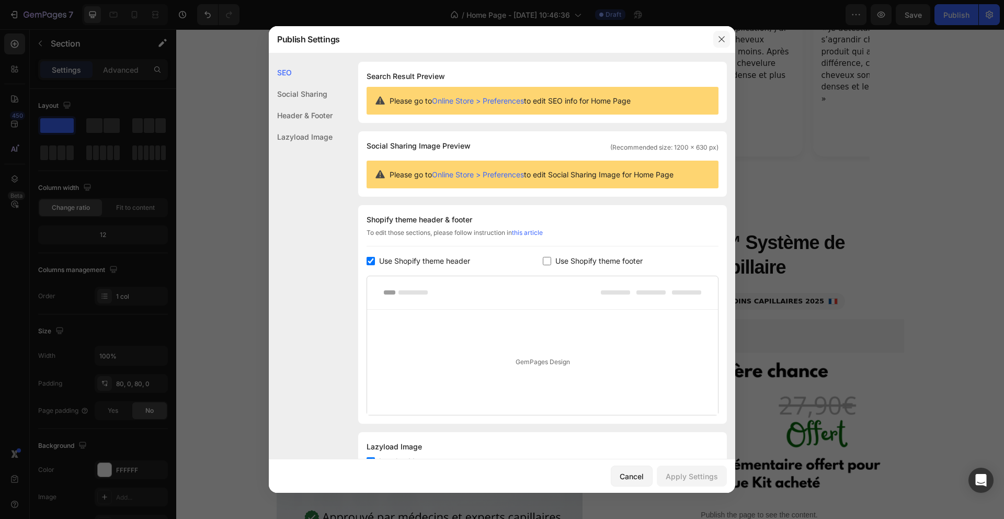
click at [724, 40] on icon "button" at bounding box center [721, 39] width 8 height 8
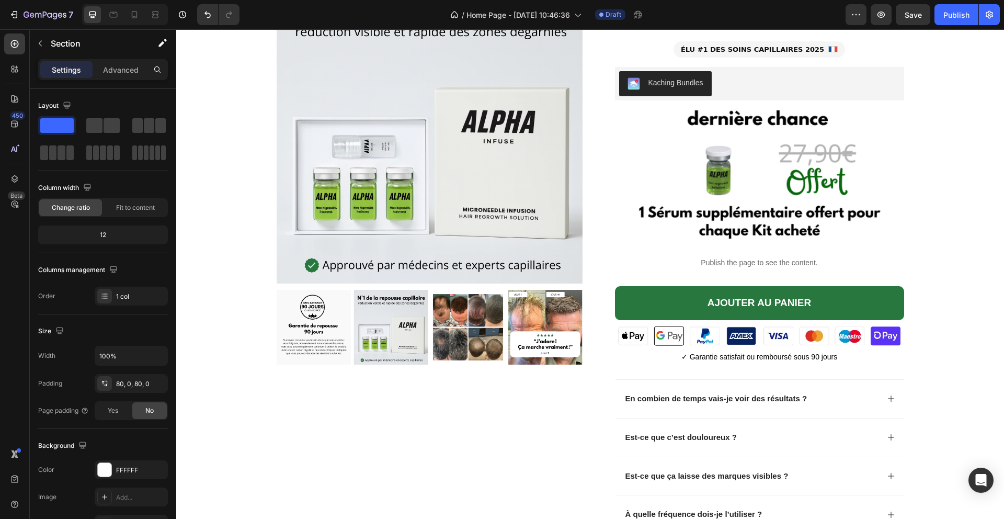
scroll to position [1374, 0]
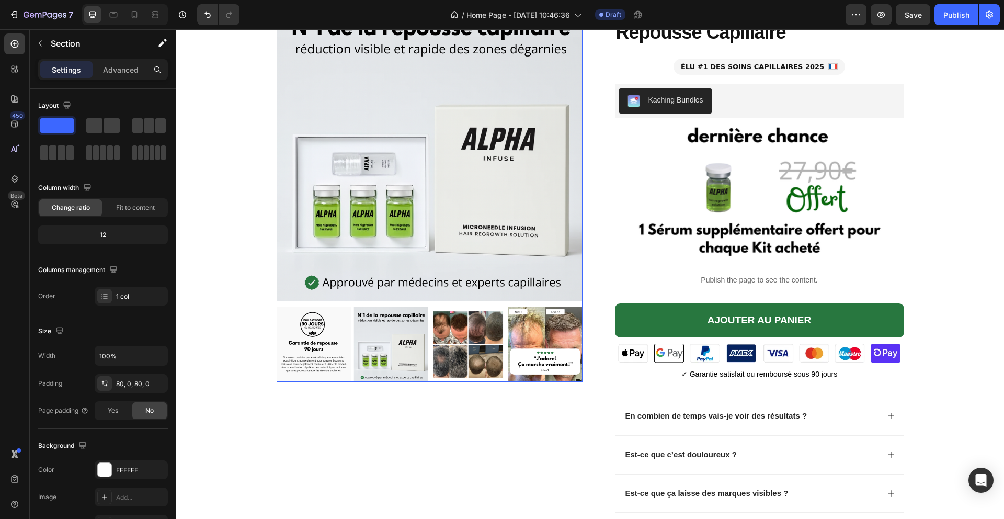
click at [479, 206] on img at bounding box center [430, 148] width 306 height 306
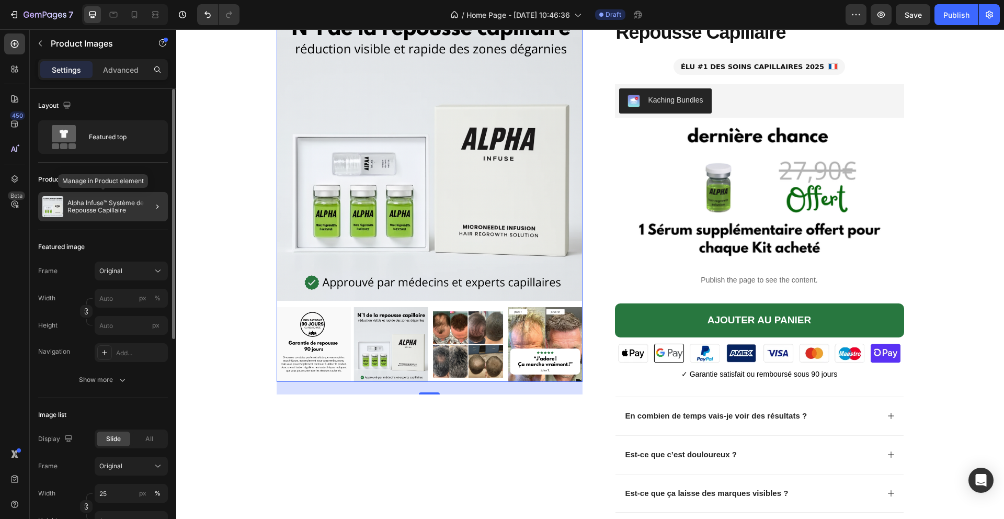
click at [124, 207] on p "Alpha Infuse™ Système de Repousse Capillaire" at bounding box center [115, 206] width 96 height 15
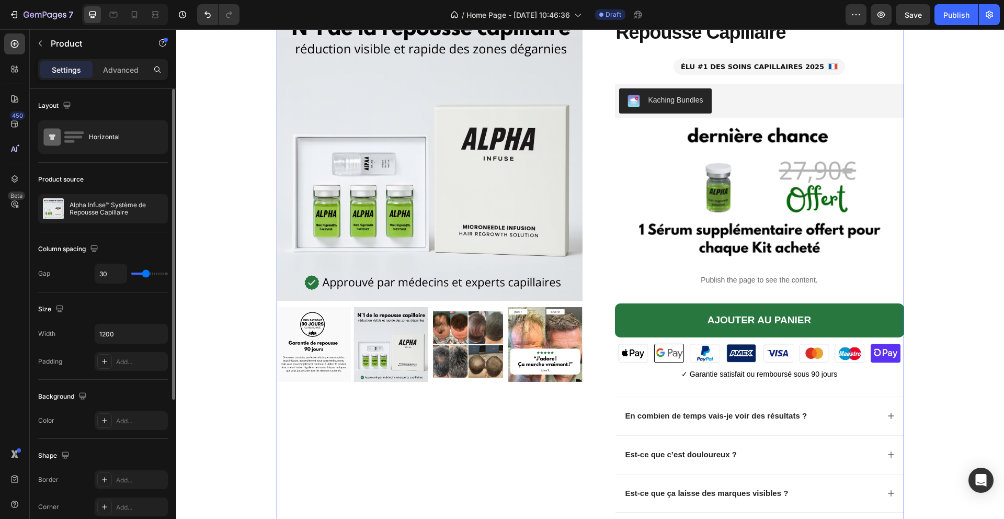
click at [120, 175] on div "Product source" at bounding box center [103, 179] width 130 height 17
click at [38, 42] on icon "button" at bounding box center [40, 43] width 8 height 8
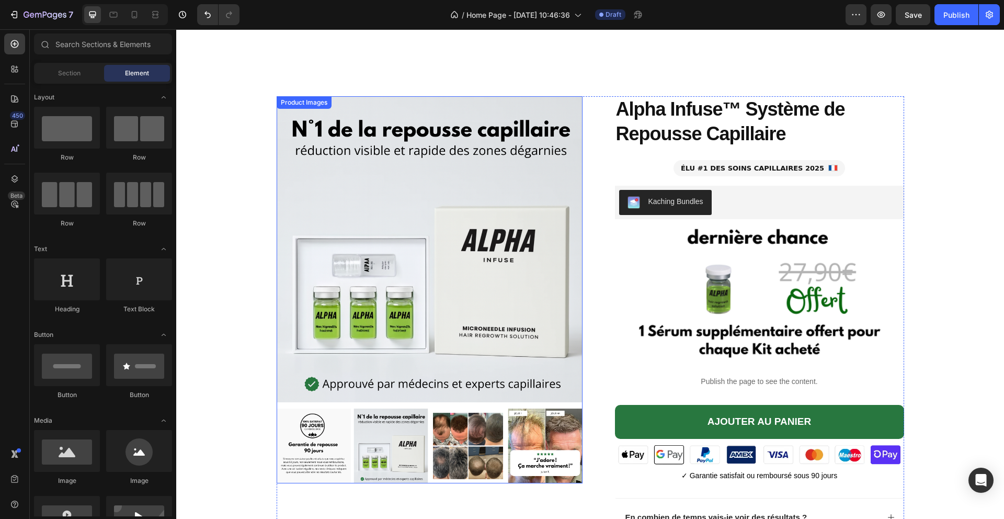
scroll to position [1100, 0]
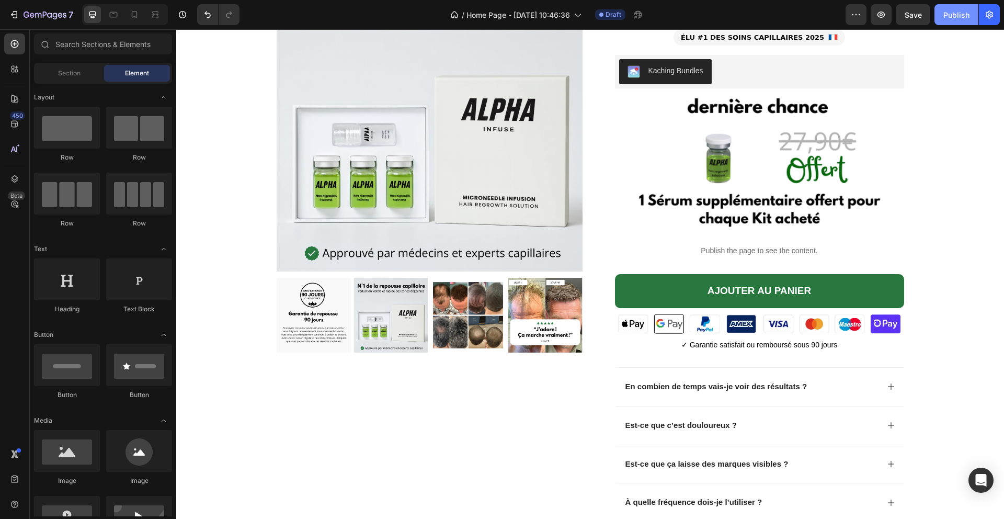
click at [941, 17] on button "Publish" at bounding box center [956, 14] width 44 height 21
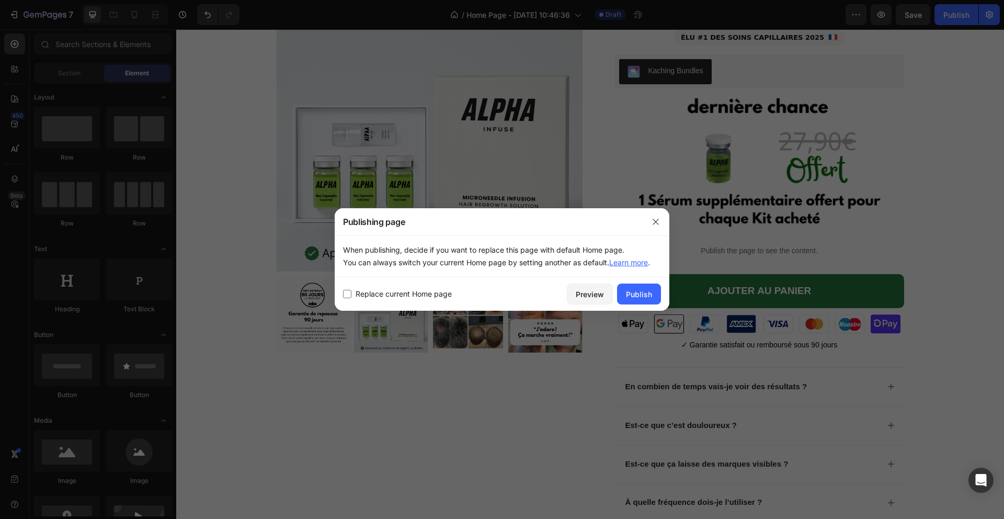
click at [426, 297] on span "Replace current Home page" at bounding box center [404, 294] width 96 height 13
checkbox input "true"
click at [645, 296] on div "Publish" at bounding box center [639, 294] width 26 height 11
